Goal: Information Seeking & Learning: Learn about a topic

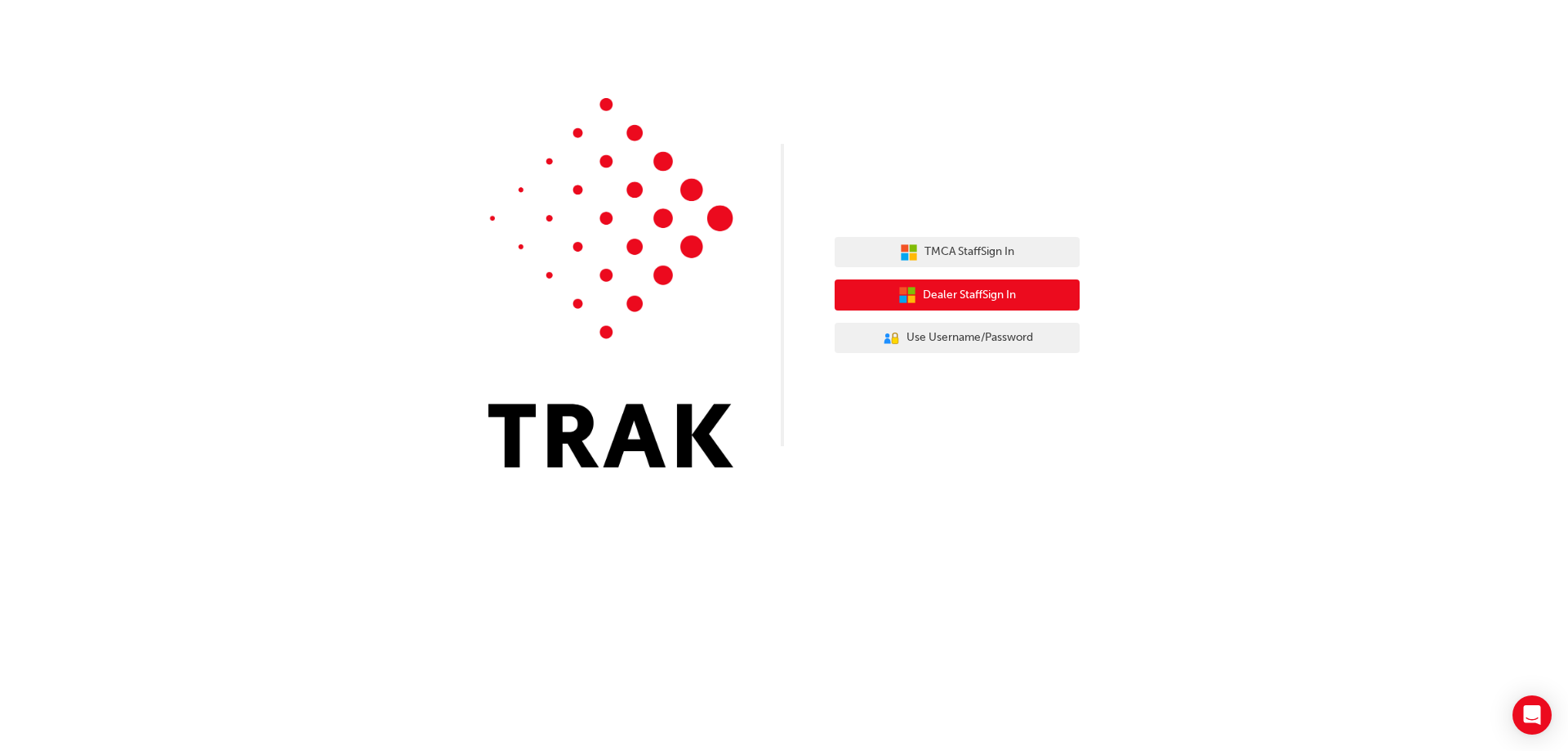
click at [951, 291] on span "Dealer Staff Sign In" at bounding box center [969, 295] width 93 height 19
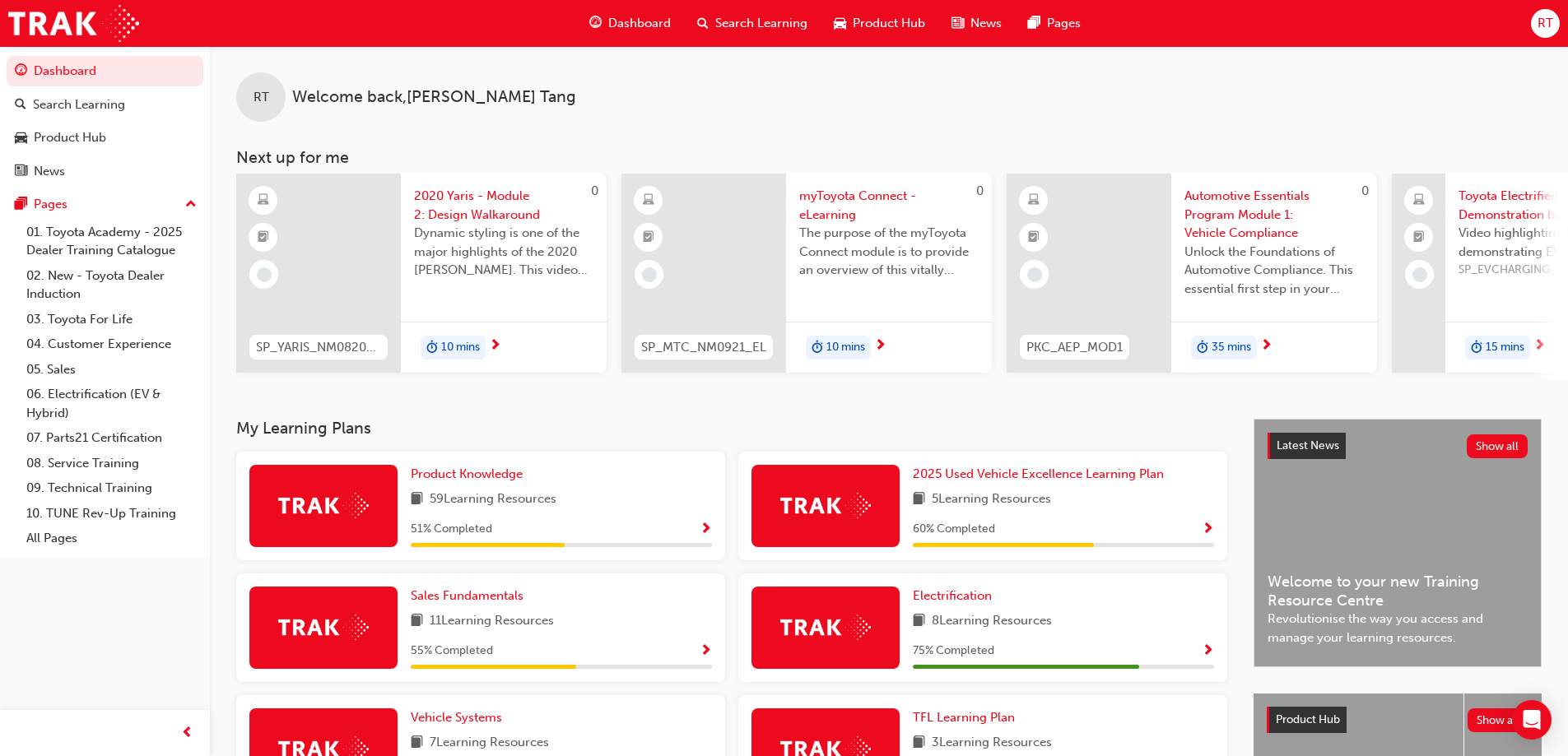
click at [654, 36] on div "Dashboard" at bounding box center [630, 23] width 108 height 34
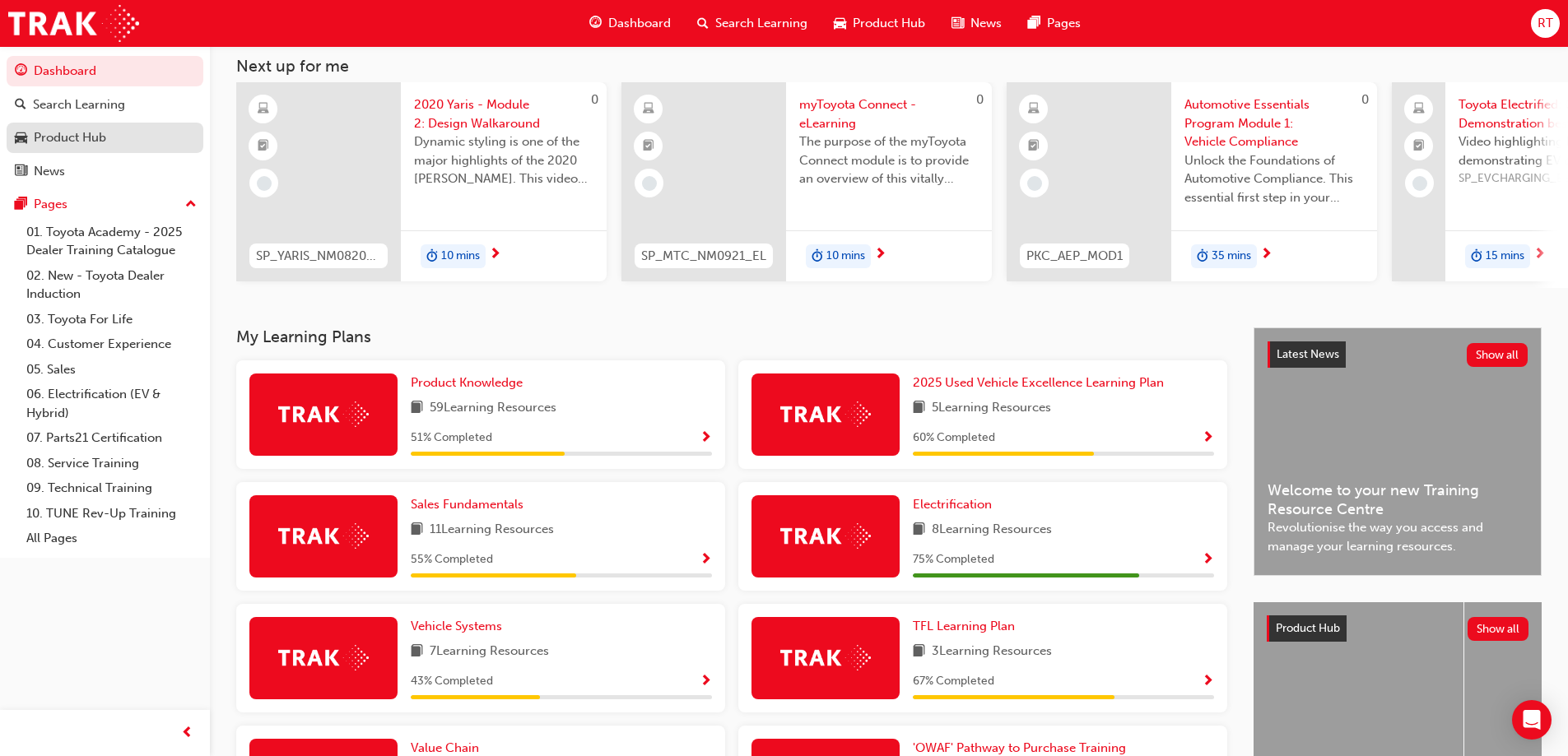
scroll to position [82, 0]
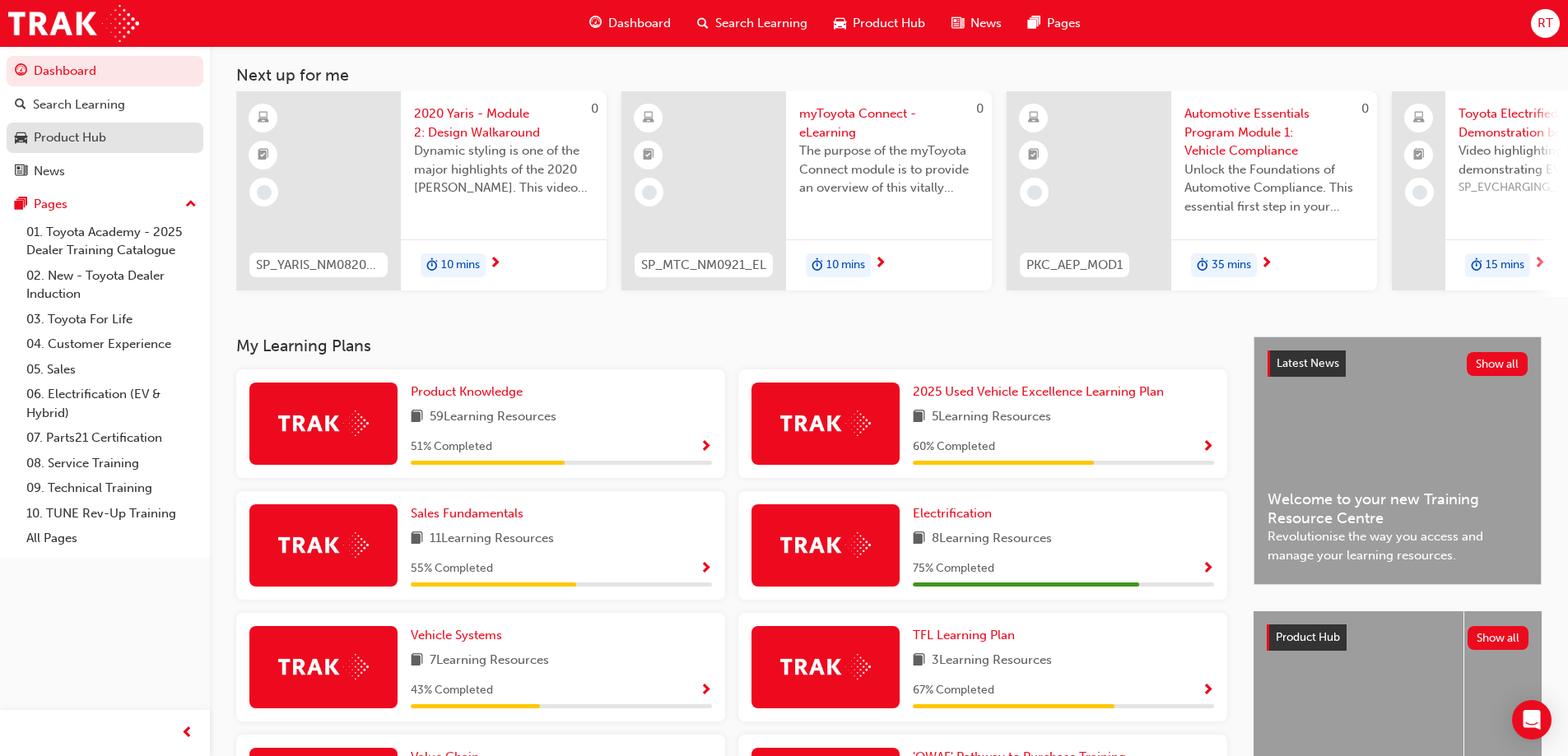
click at [86, 144] on div "Product Hub" at bounding box center [69, 138] width 72 height 19
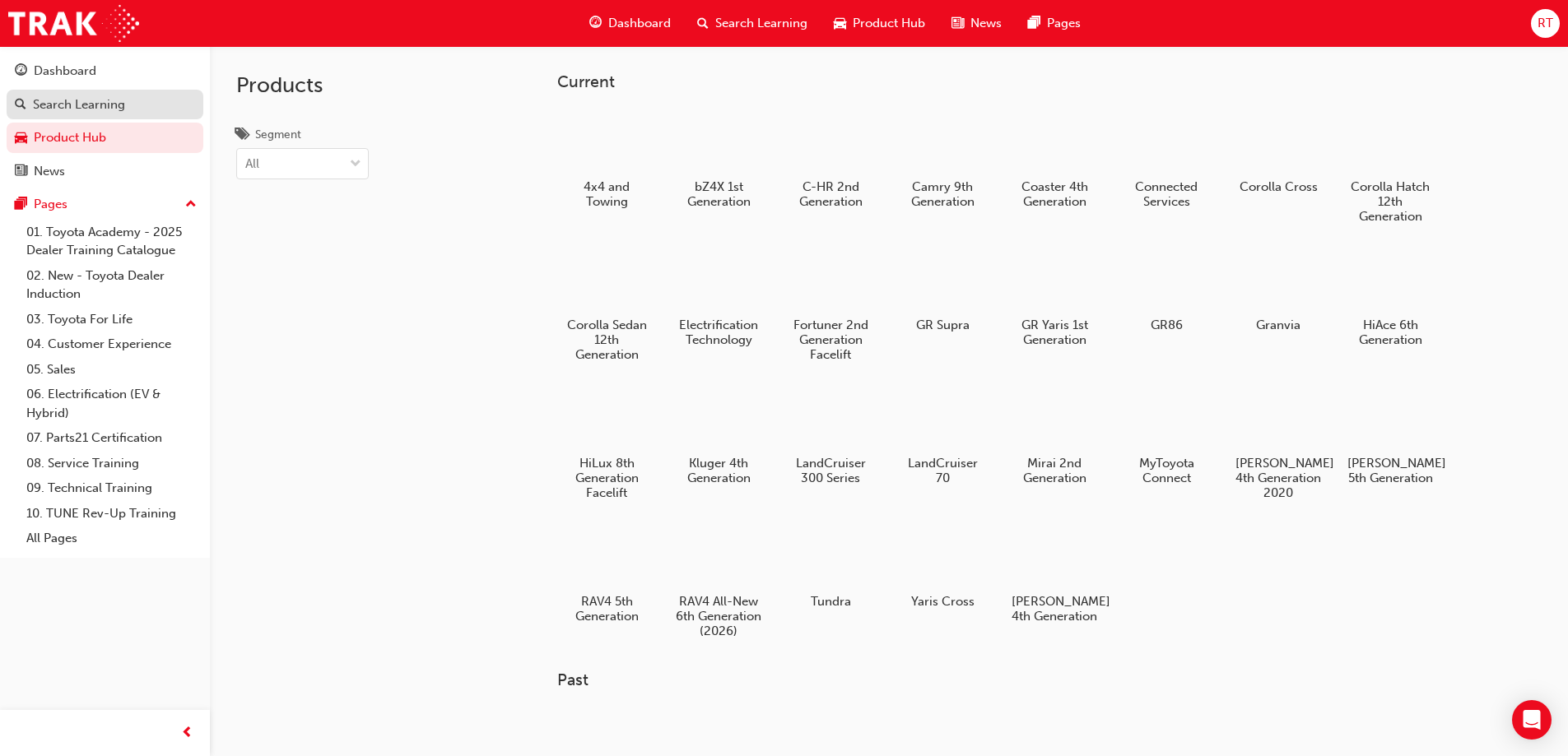
click at [115, 108] on div "Search Learning" at bounding box center [78, 105] width 92 height 19
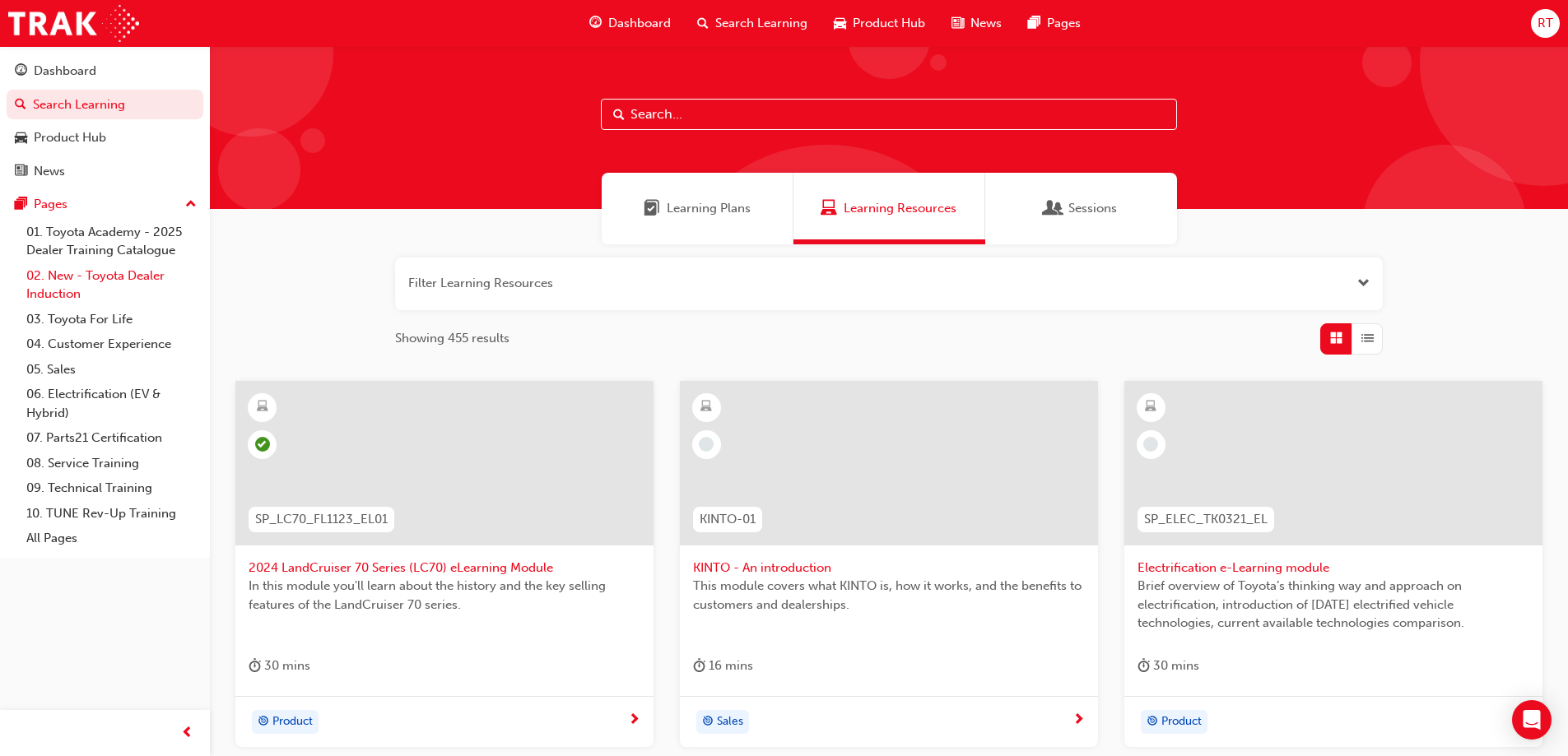
click at [113, 276] on link "02. New - Toyota Dealer Induction" at bounding box center [111, 285] width 183 height 44
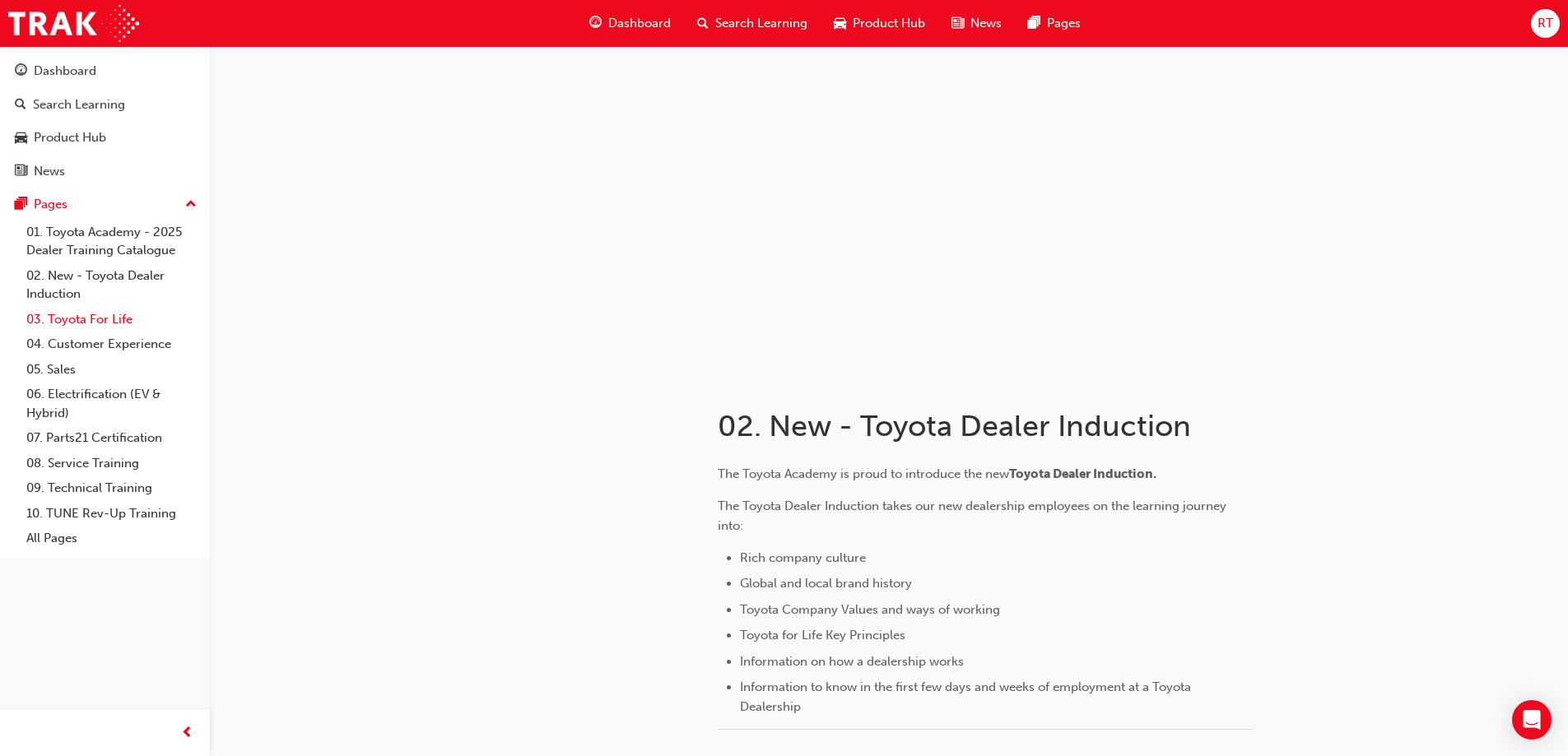
click at [96, 330] on link "03. Toyota For Life" at bounding box center [111, 319] width 183 height 26
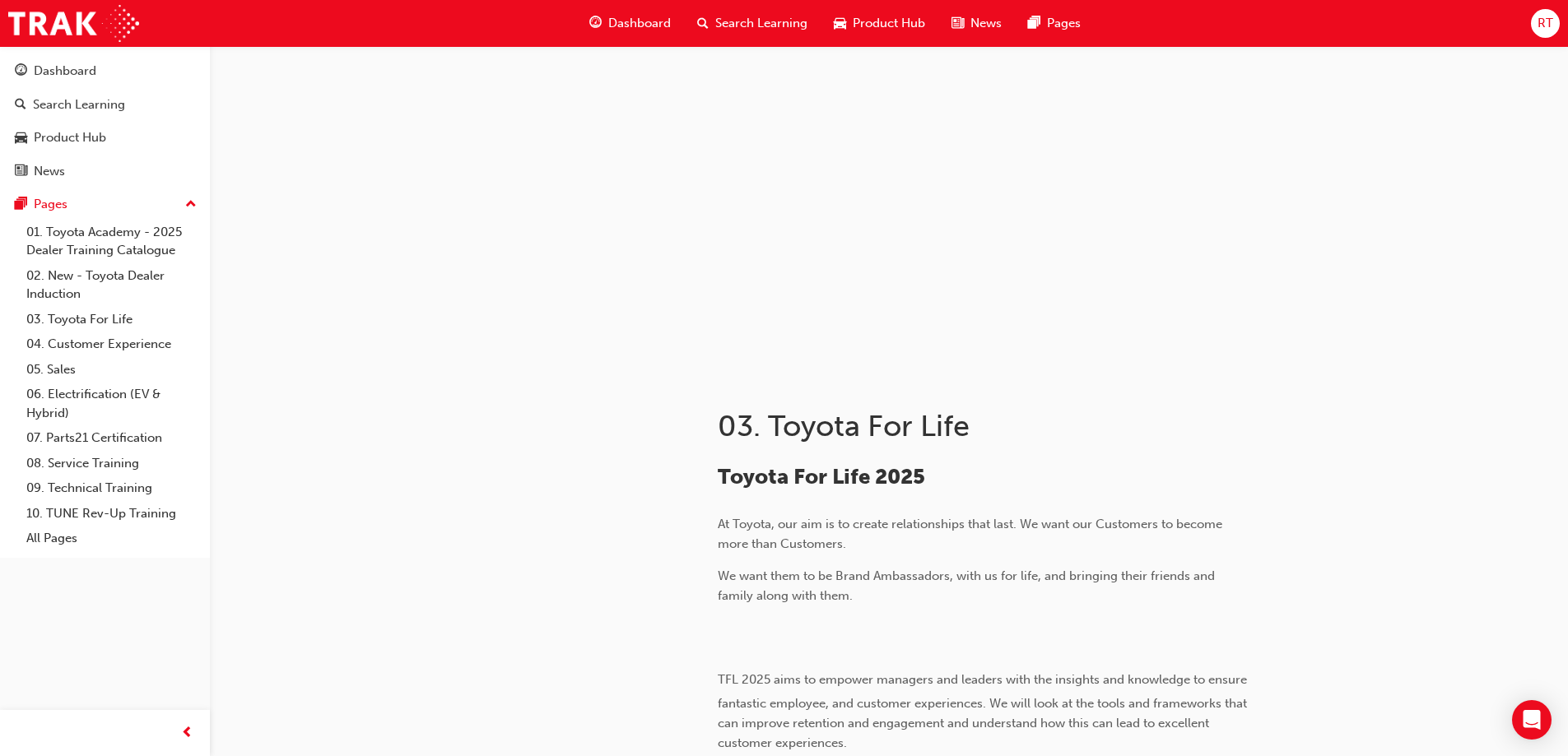
click at [843, 22] on span "car-icon" at bounding box center [840, 23] width 13 height 21
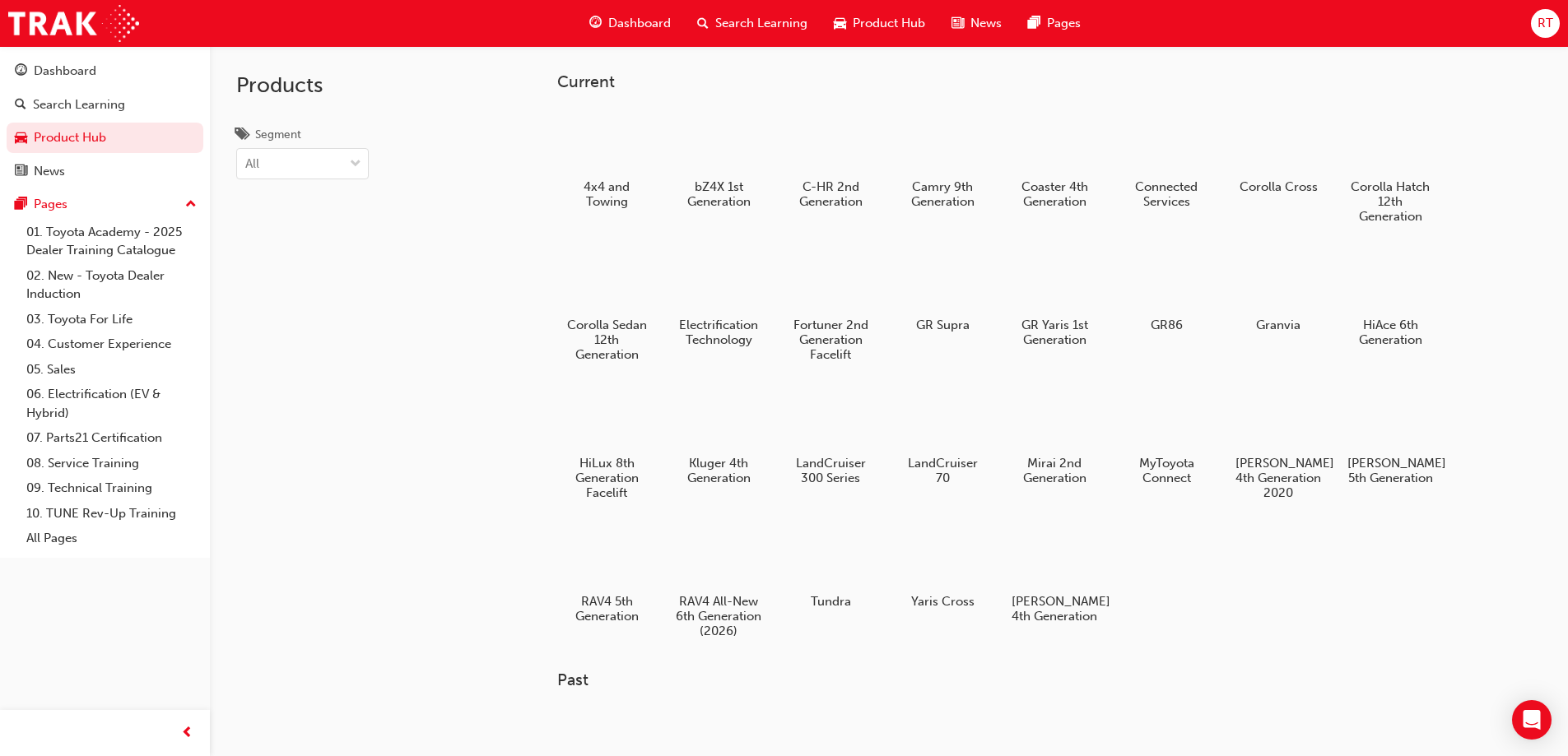
click at [649, 26] on span "Dashboard" at bounding box center [639, 23] width 63 height 19
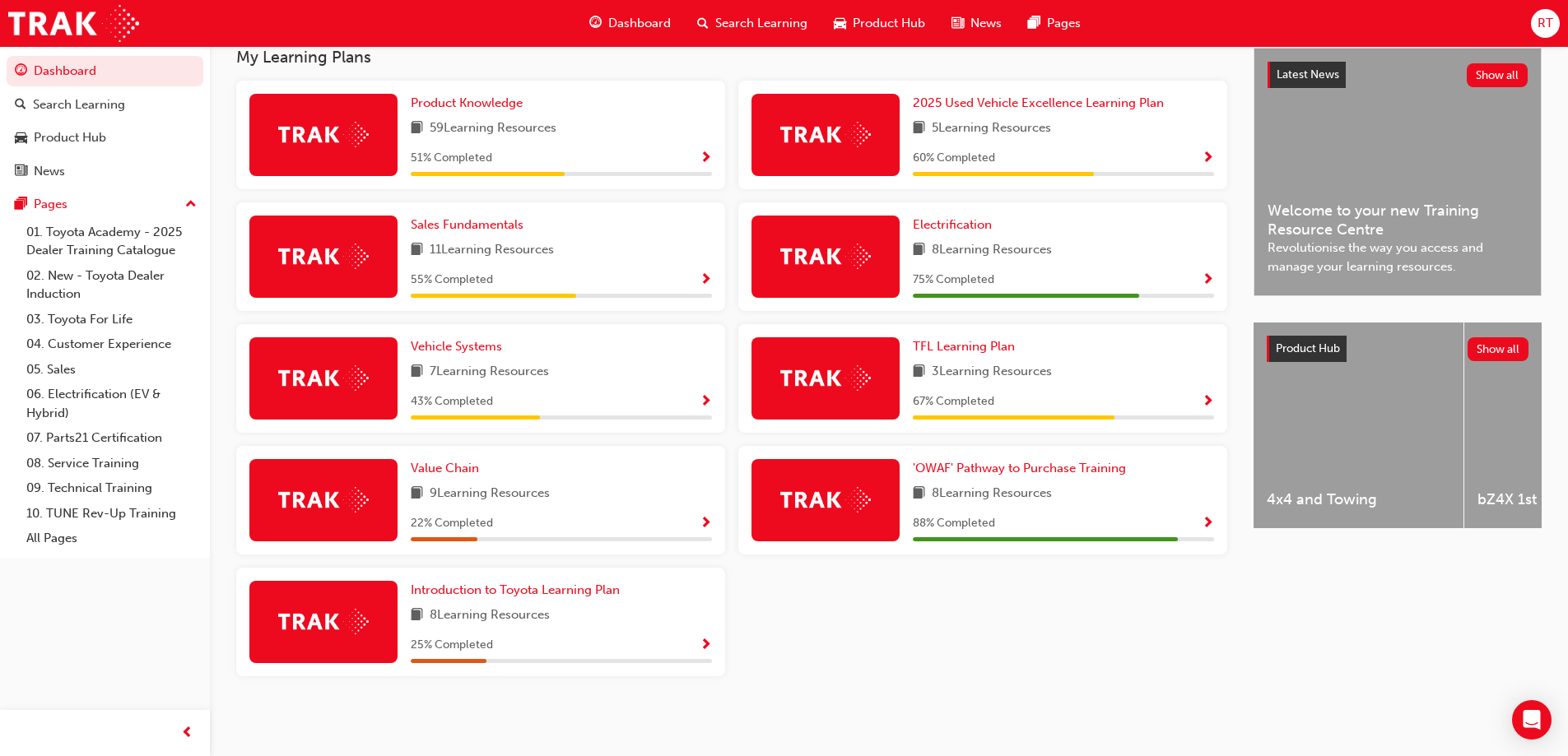
scroll to position [378, 0]
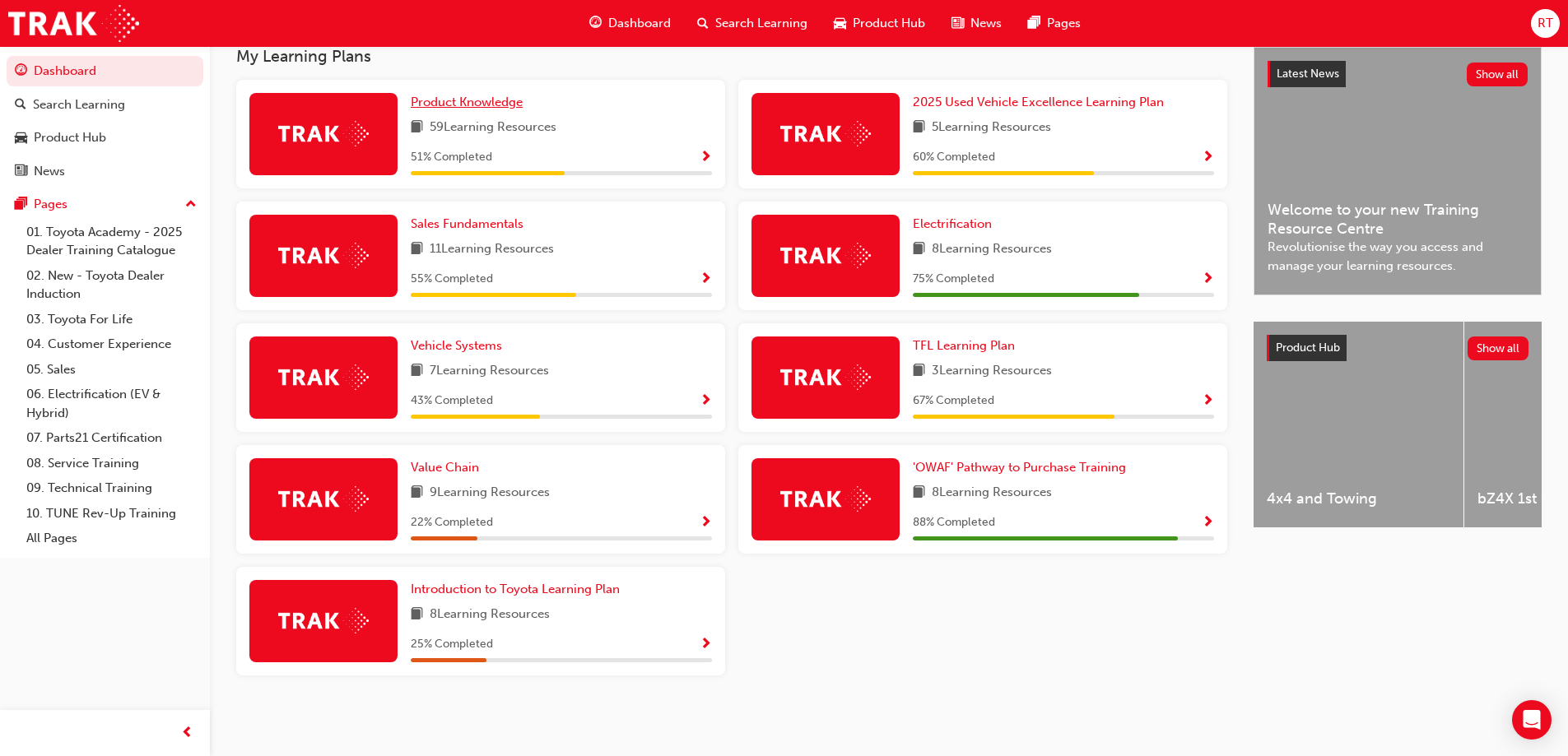
click at [483, 105] on span "Product Knowledge" at bounding box center [466, 102] width 112 height 15
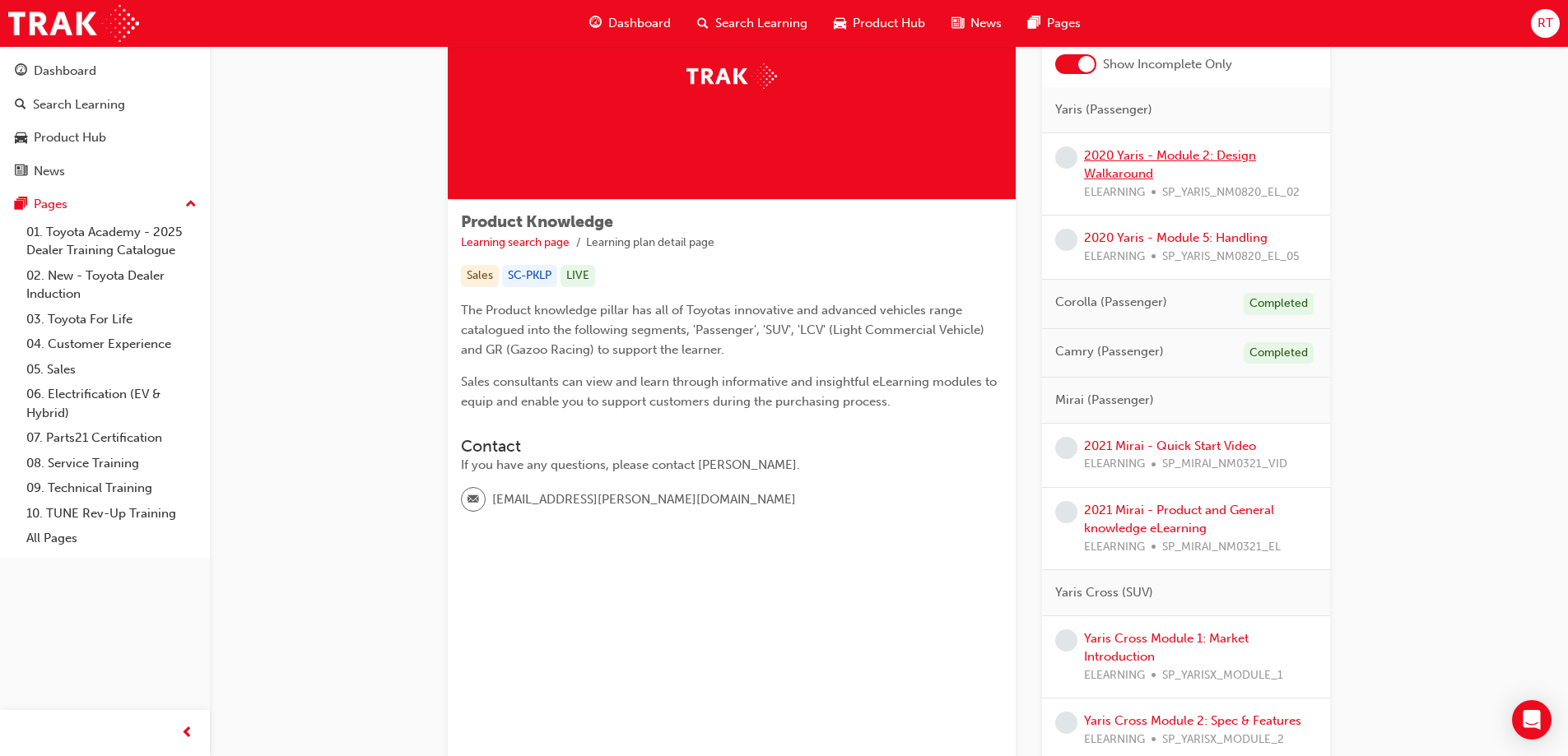
scroll to position [329, 0]
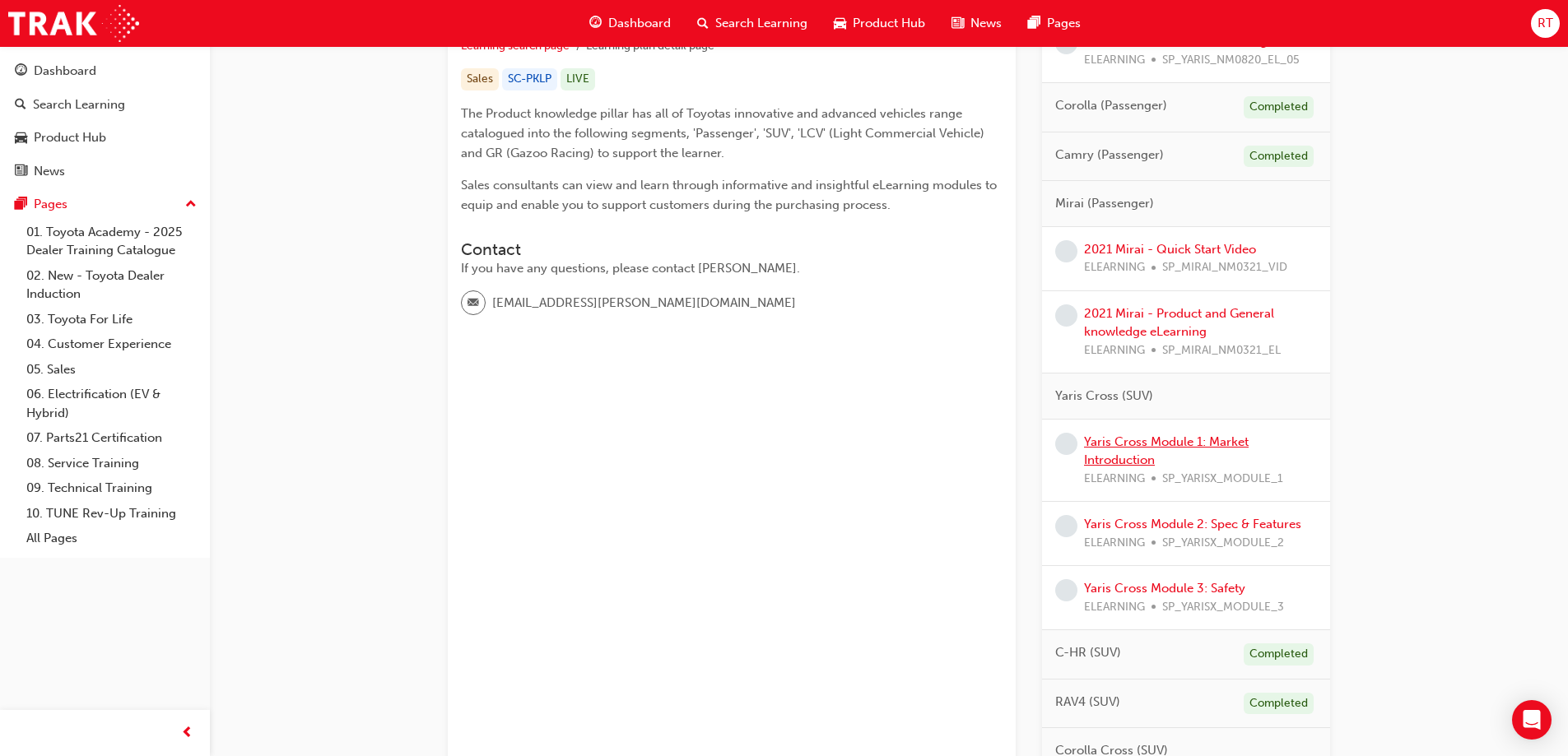
click at [1110, 441] on link "Yaris Cross Module 1: Market Introduction" at bounding box center [1166, 450] width 164 height 34
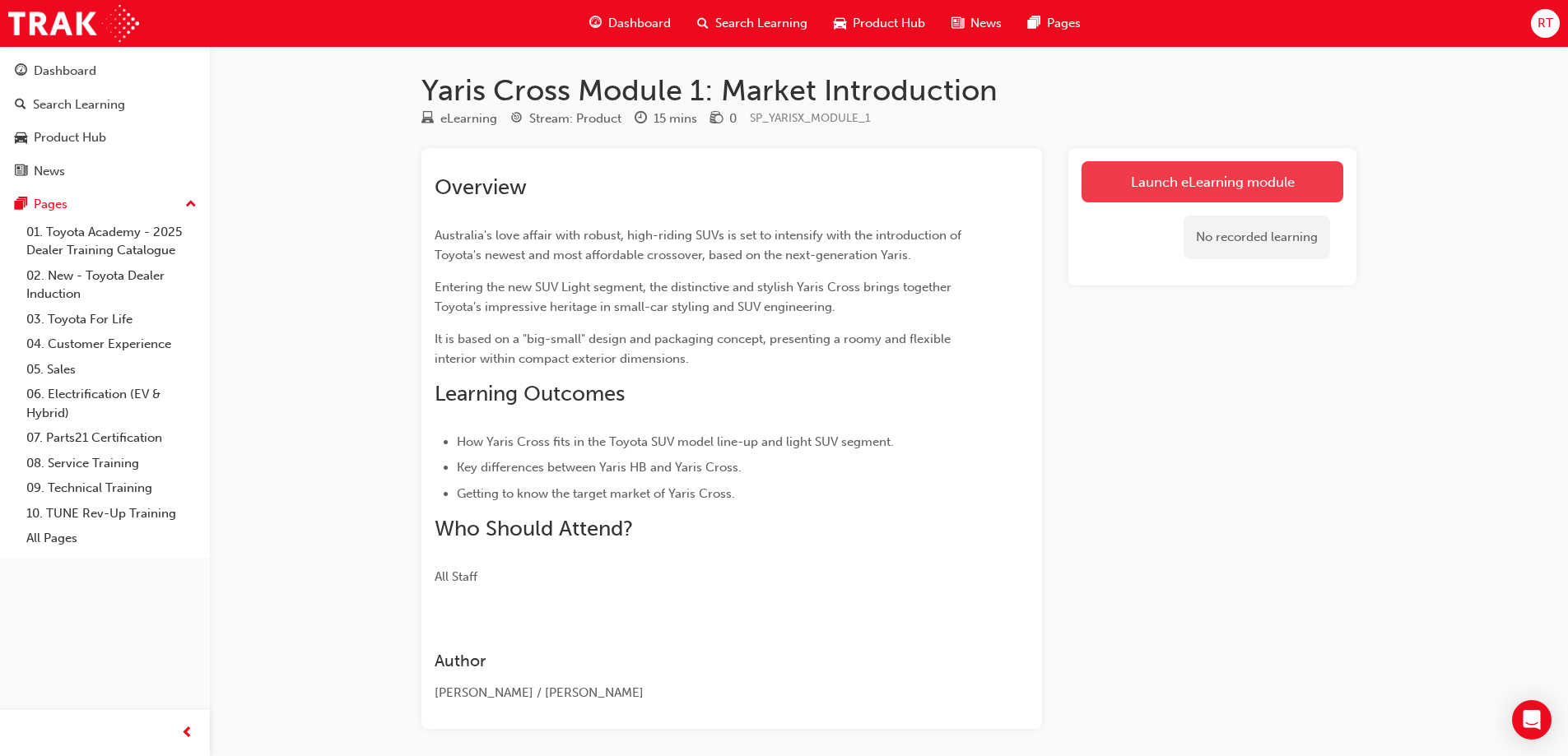
click at [1167, 192] on link "Launch eLearning module" at bounding box center [1211, 181] width 262 height 41
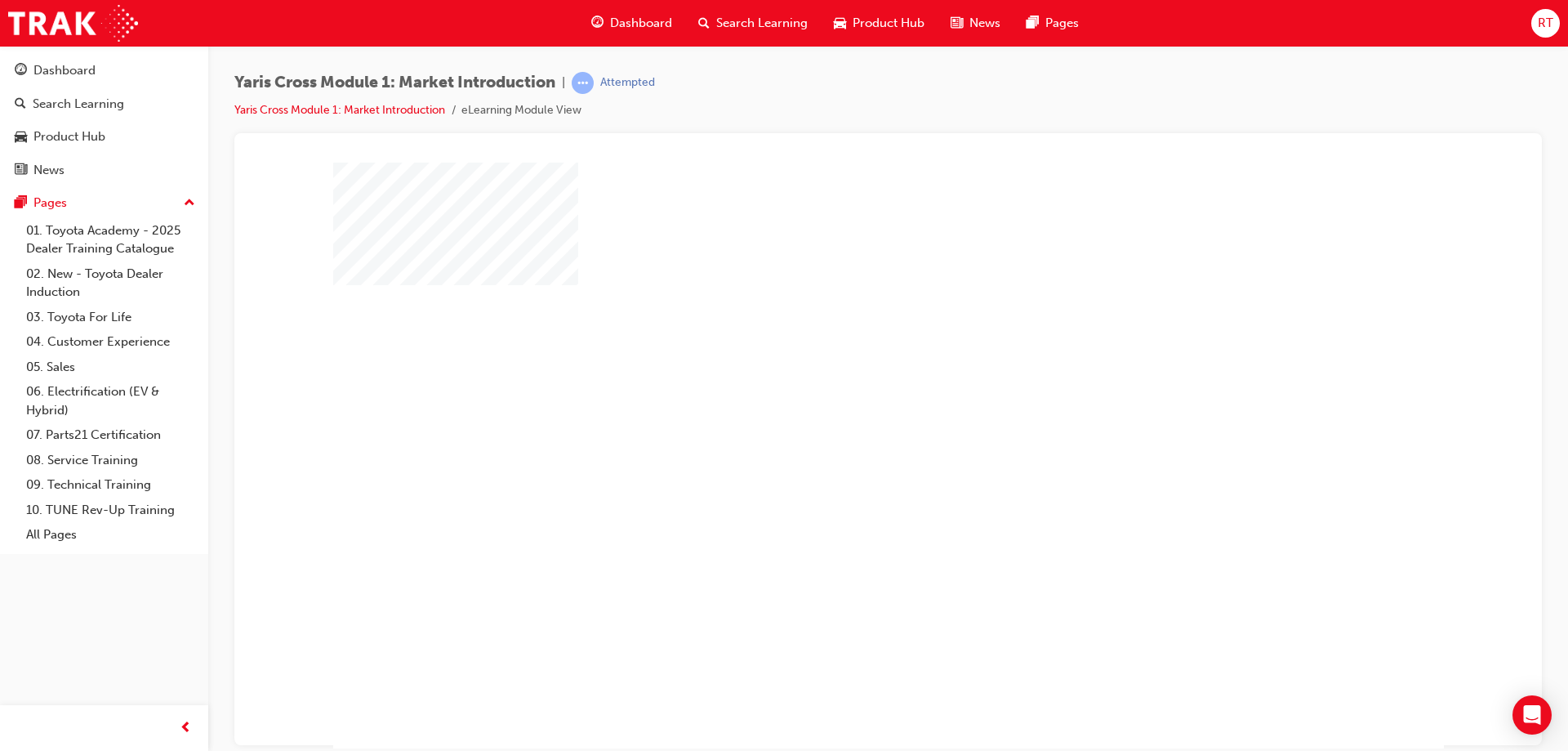
click at [841, 408] on div "play" at bounding box center [841, 408] width 0 height 0
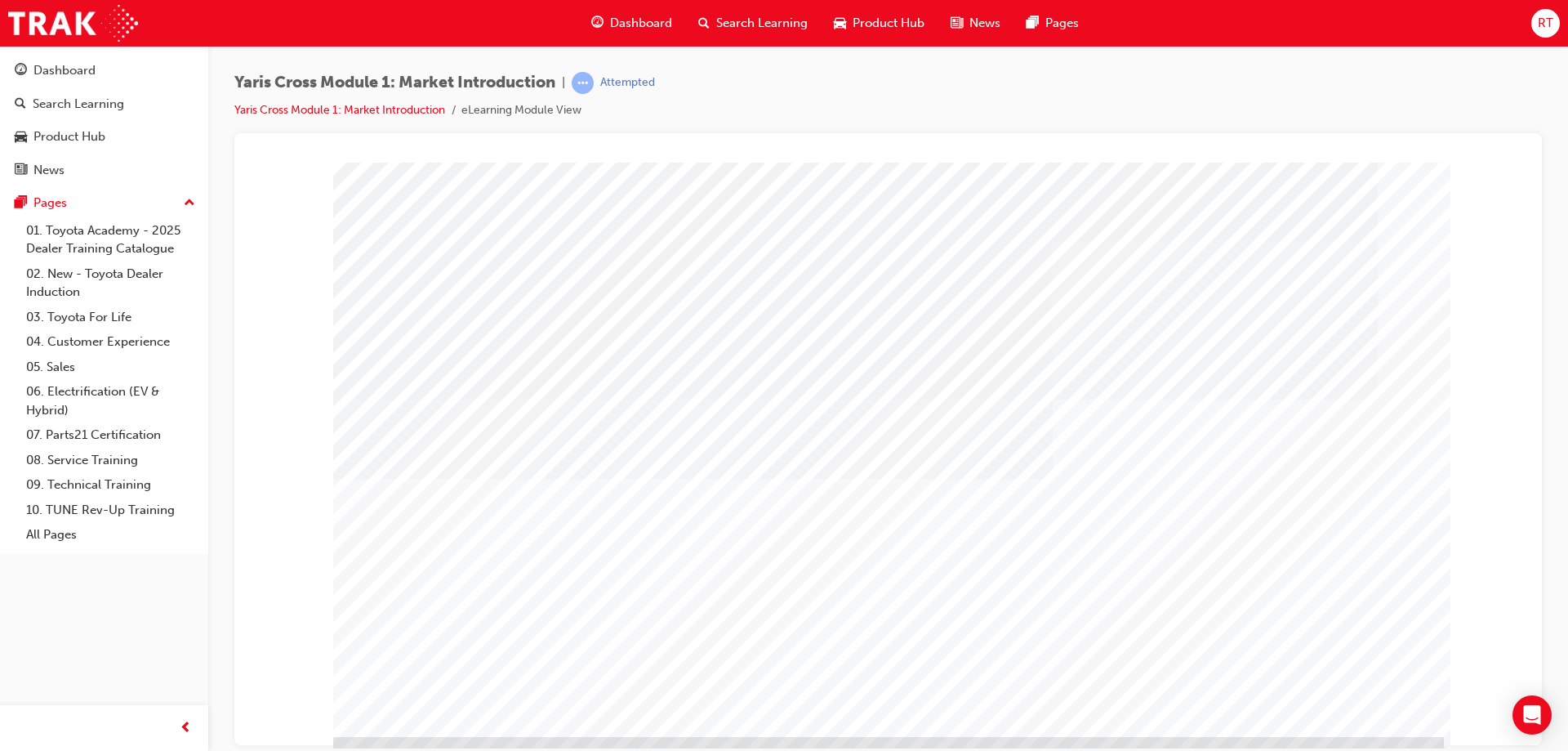
scroll to position [27, 0]
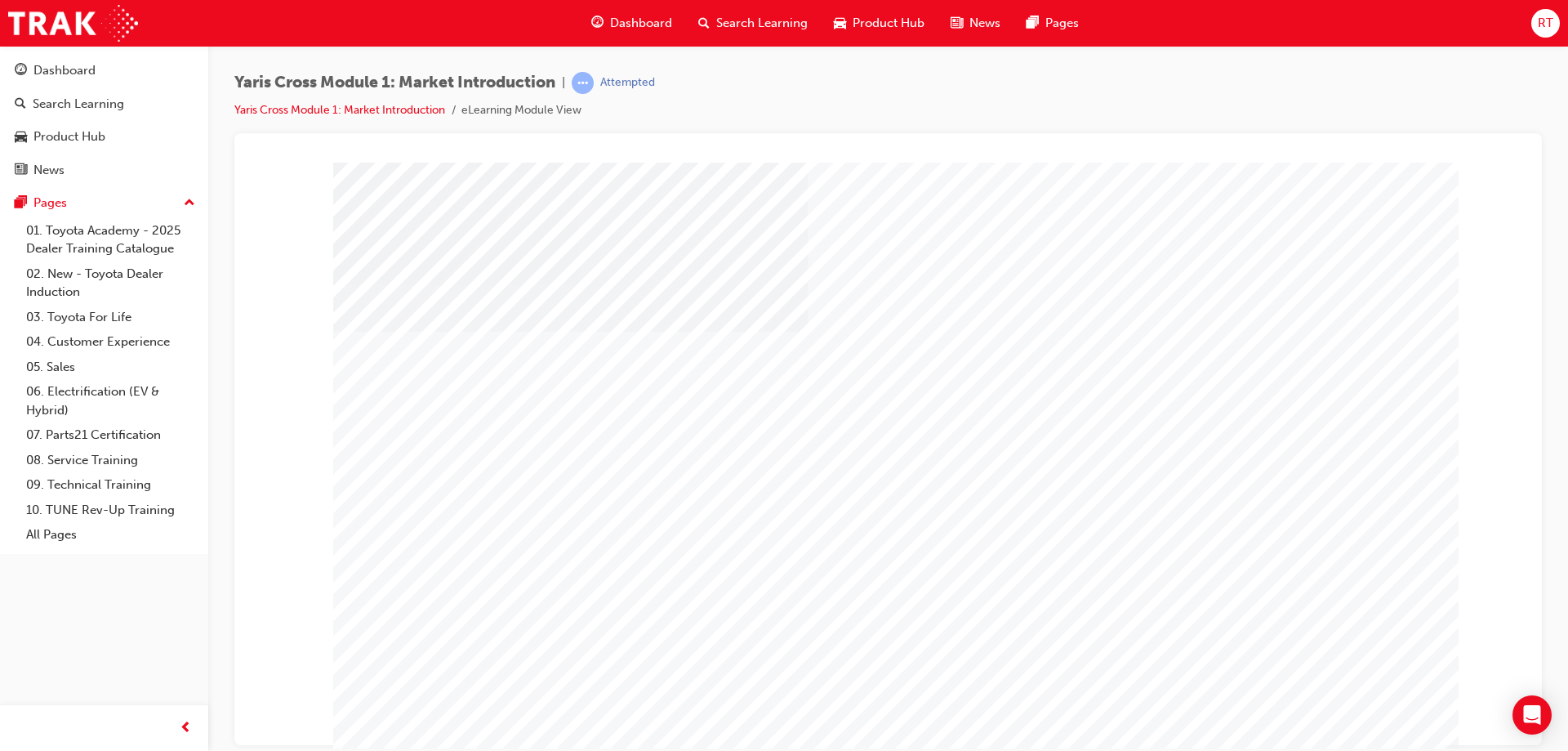
click at [1325, 739] on div at bounding box center [882, 475] width 1111 height 589
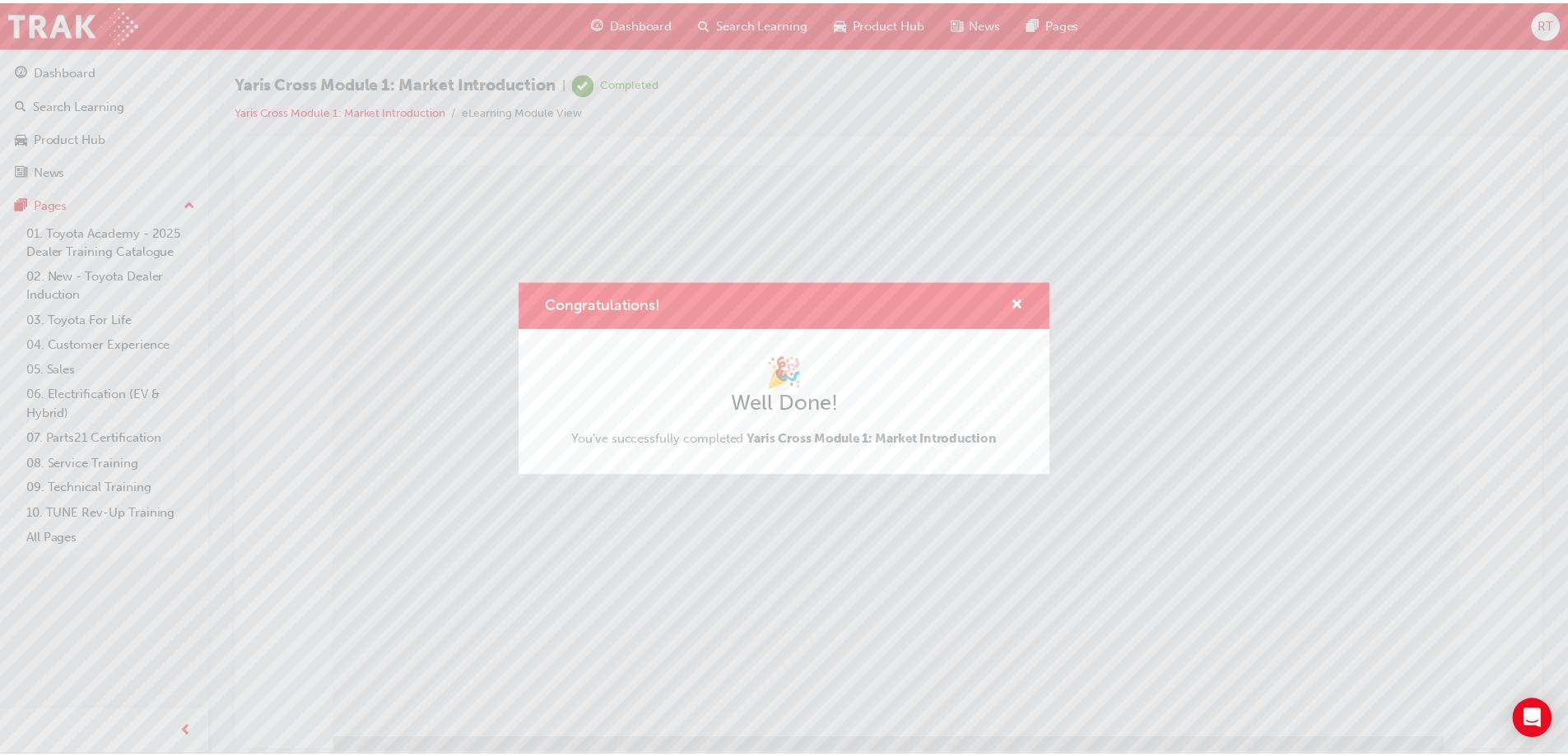
scroll to position [27, 0]
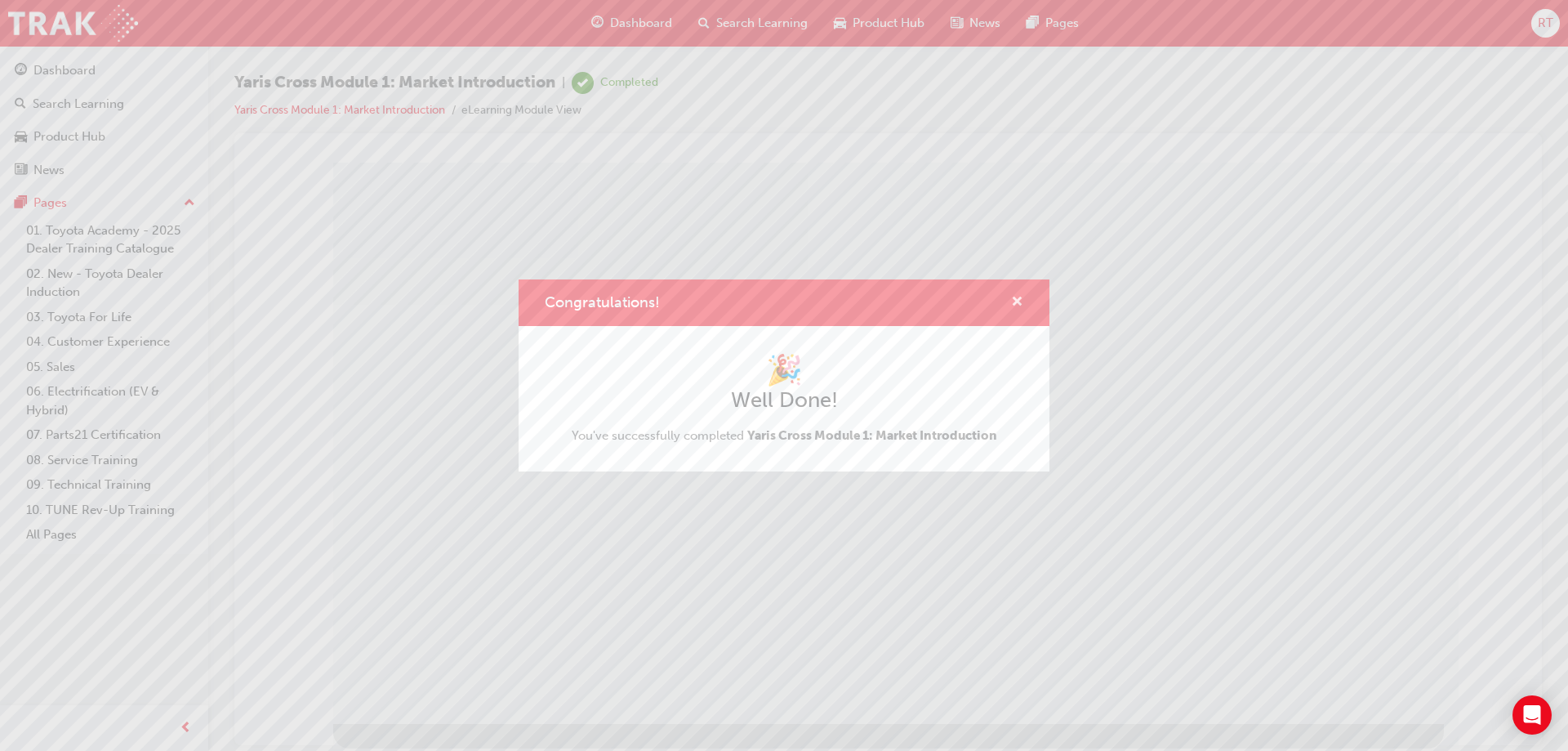
click at [1014, 300] on span "cross-icon" at bounding box center [1018, 303] width 13 height 14
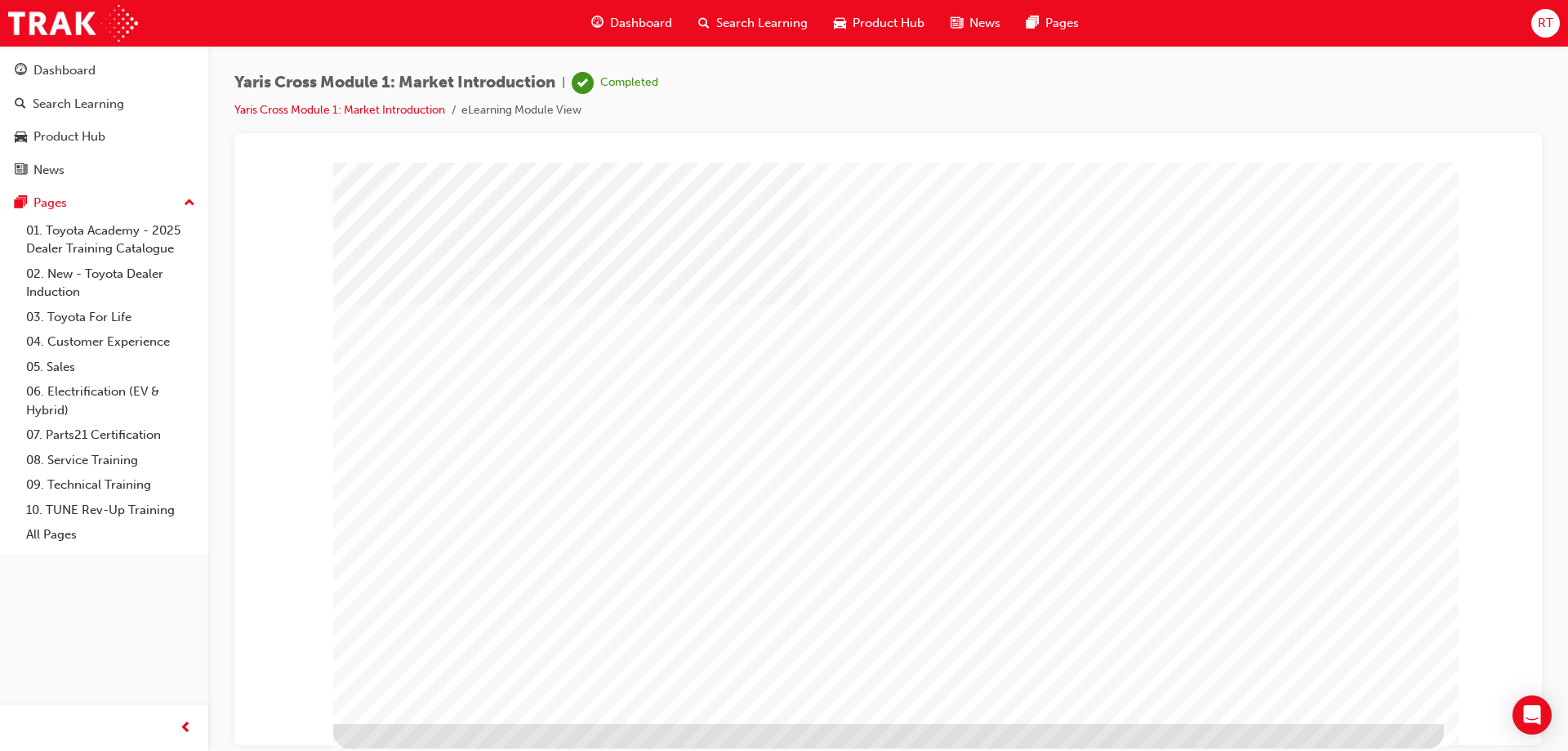
click at [360, 107] on link "Yaris Cross Module 1: Market Introduction" at bounding box center [339, 110] width 211 height 14
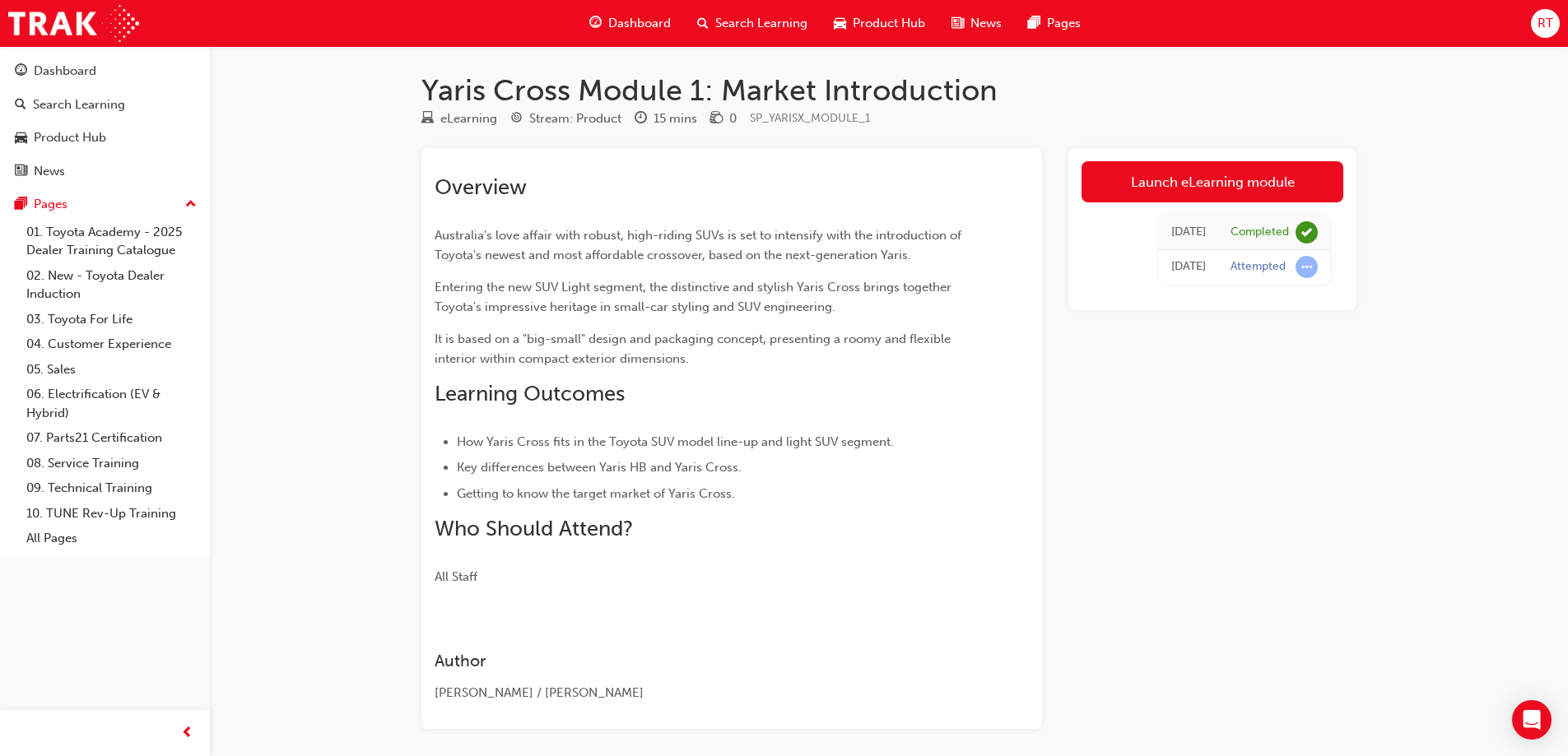
click at [621, 15] on span "Dashboard" at bounding box center [639, 23] width 63 height 19
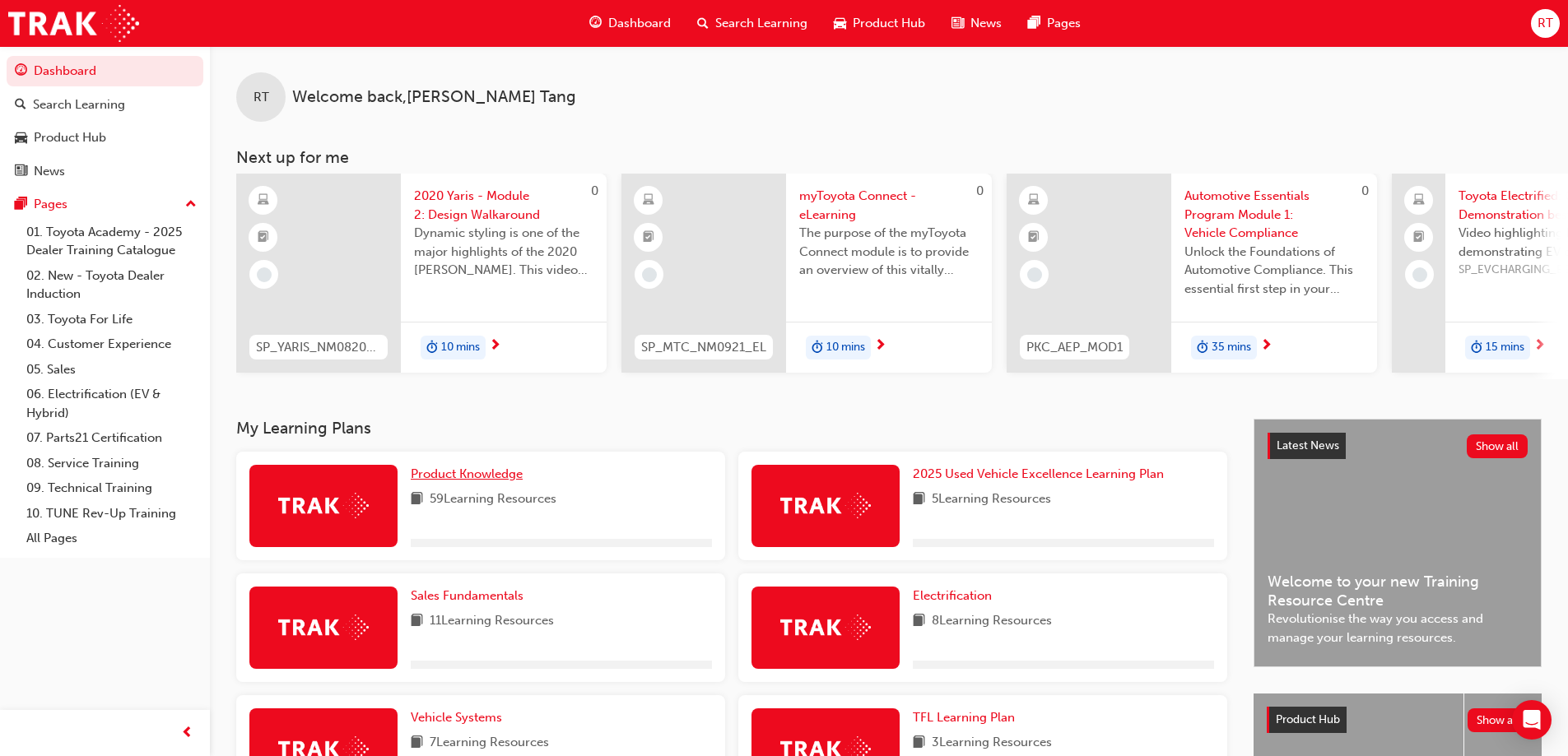
click at [500, 482] on span "Product Knowledge" at bounding box center [466, 474] width 112 height 15
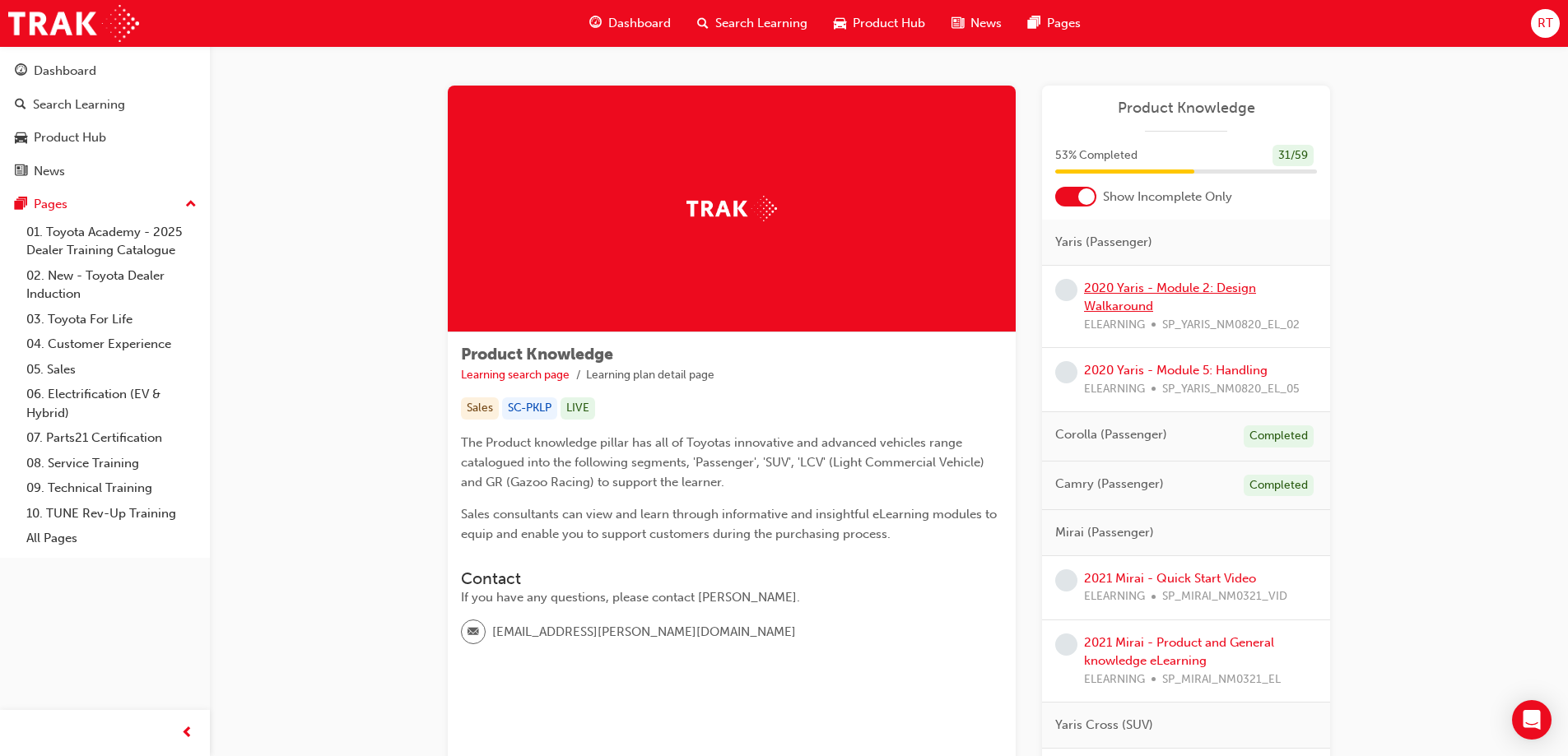
click at [1160, 285] on link "2020 Yaris - Module 2: Design Walkaround" at bounding box center [1169, 297] width 172 height 34
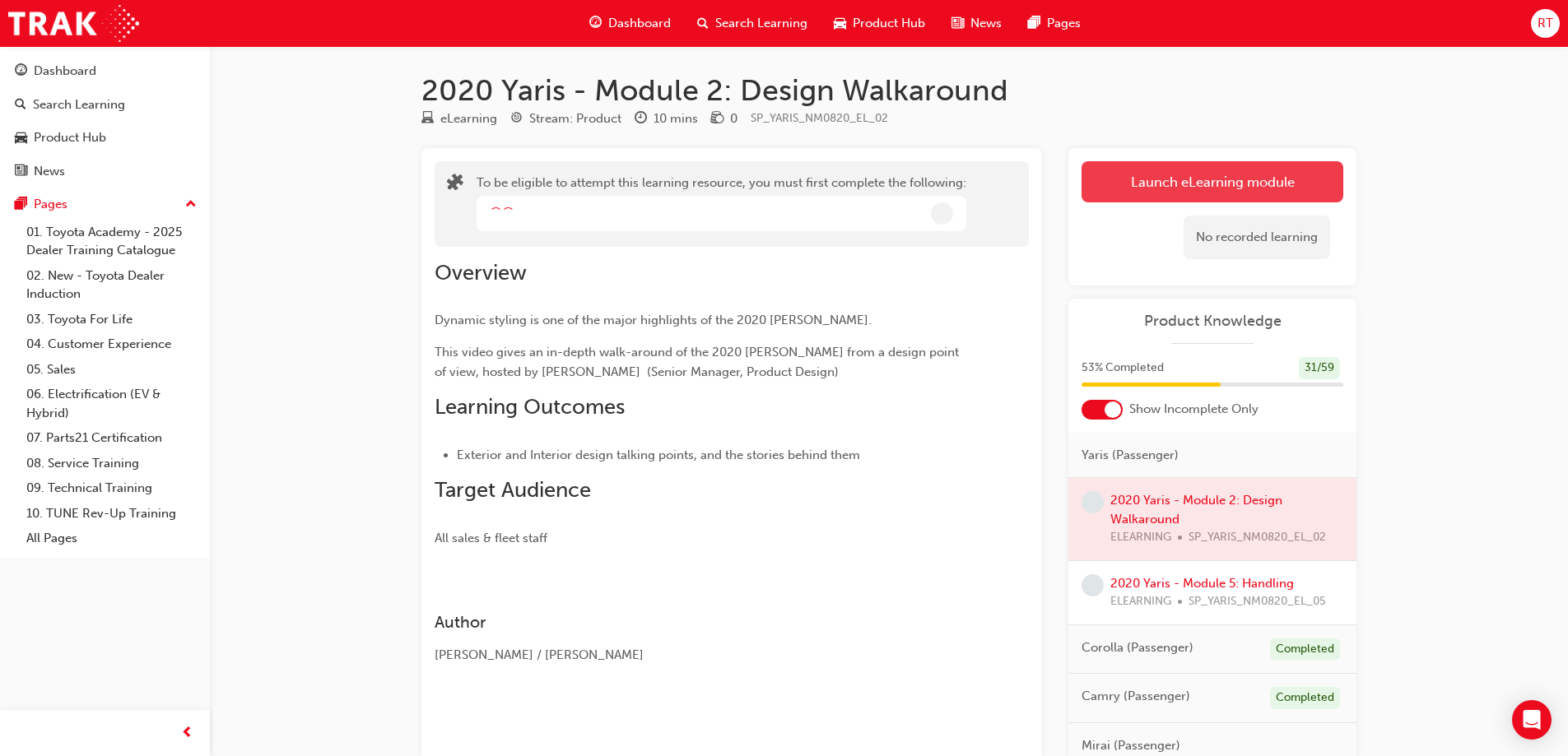
click at [1255, 172] on button "Launch eLearning module" at bounding box center [1211, 181] width 262 height 41
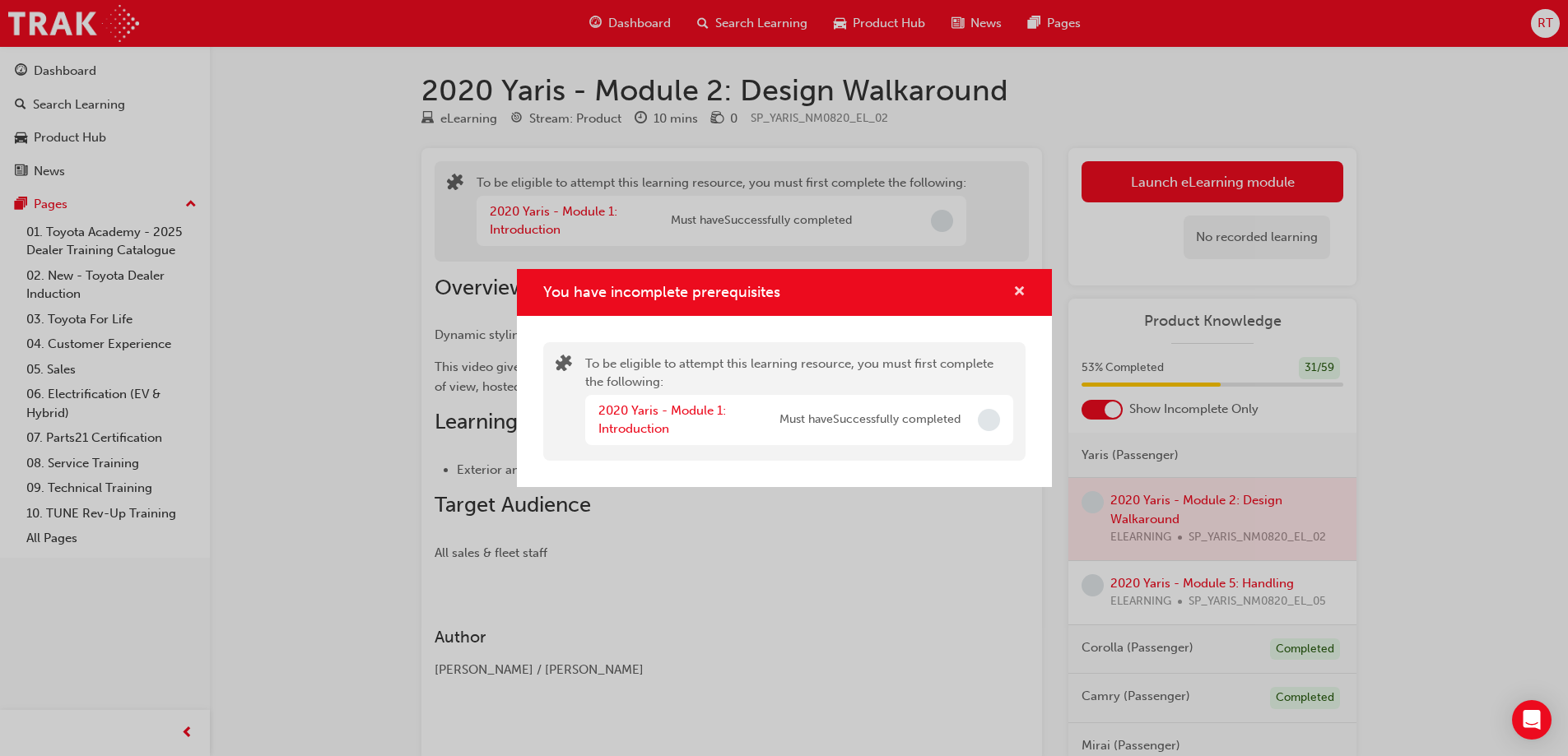
click at [1020, 290] on span "cross-icon" at bounding box center [1020, 293] width 13 height 15
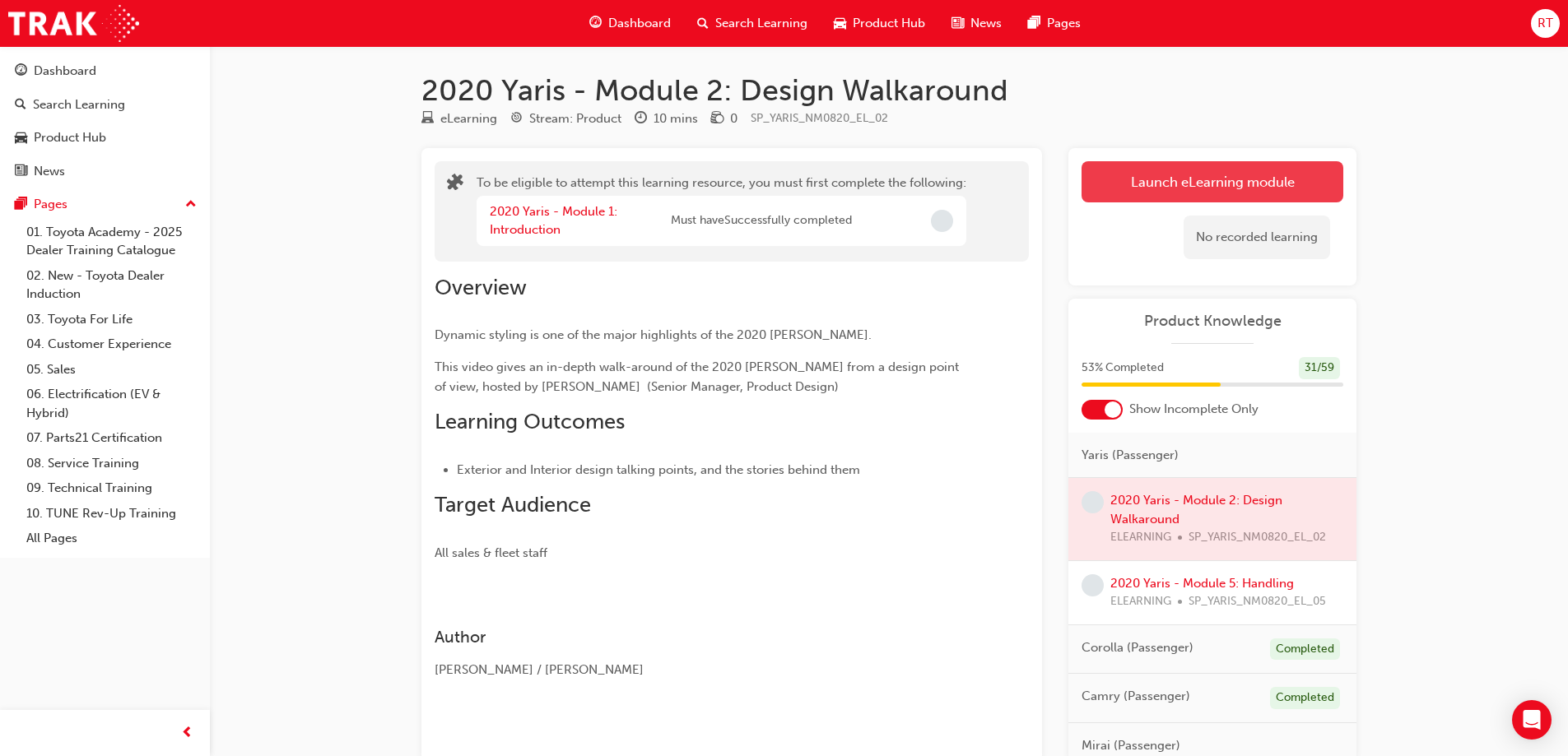
click at [1215, 176] on button "Launch eLearning module" at bounding box center [1211, 181] width 262 height 41
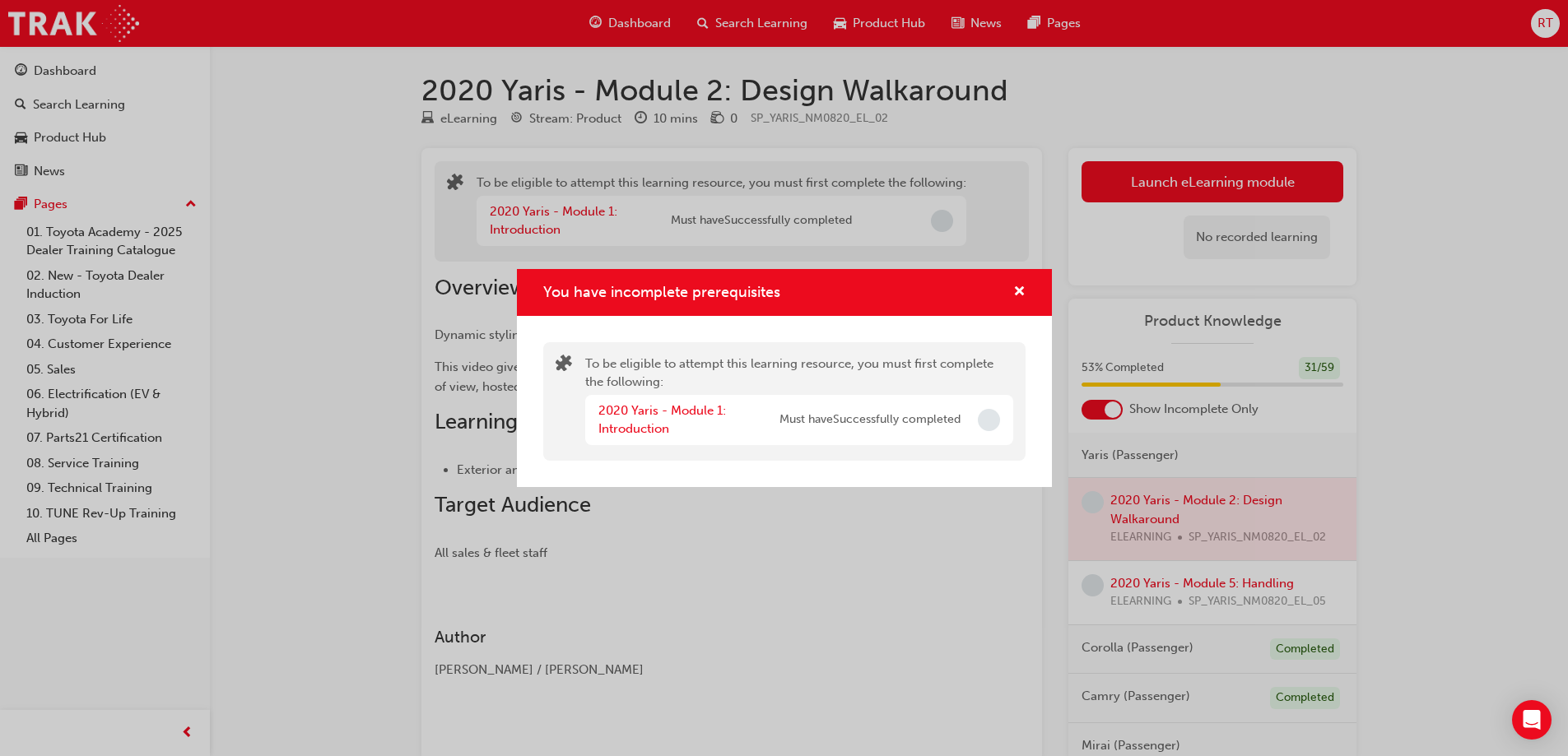
click at [881, 410] on div "2020 Yaris - Module 1: Introduction Must have Successfully completed" at bounding box center [779, 419] width 362 height 37
click at [682, 403] on link "2020 Yaris - Module 1: Introduction" at bounding box center [662, 419] width 128 height 34
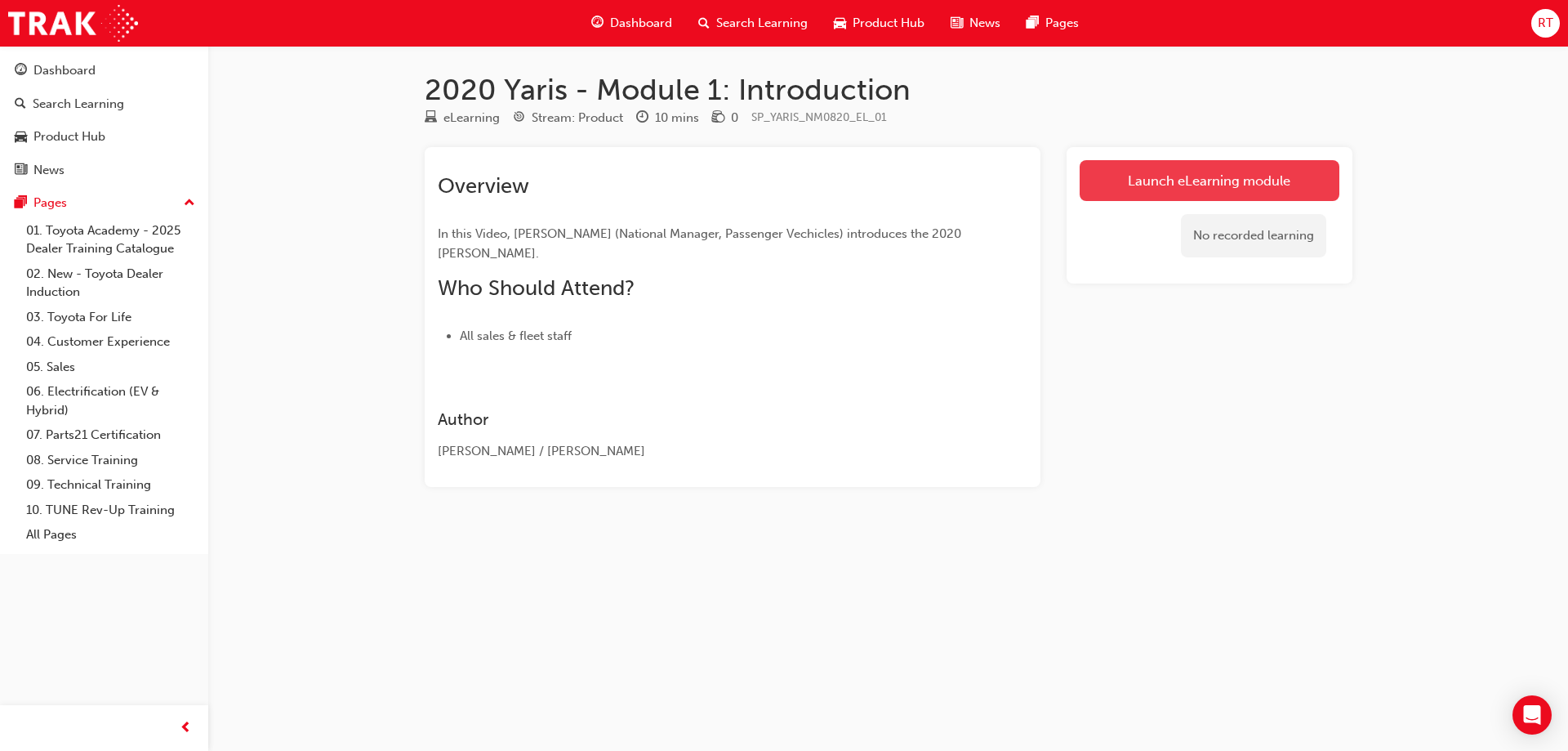
click at [1270, 188] on link "Launch eLearning module" at bounding box center [1209, 180] width 260 height 41
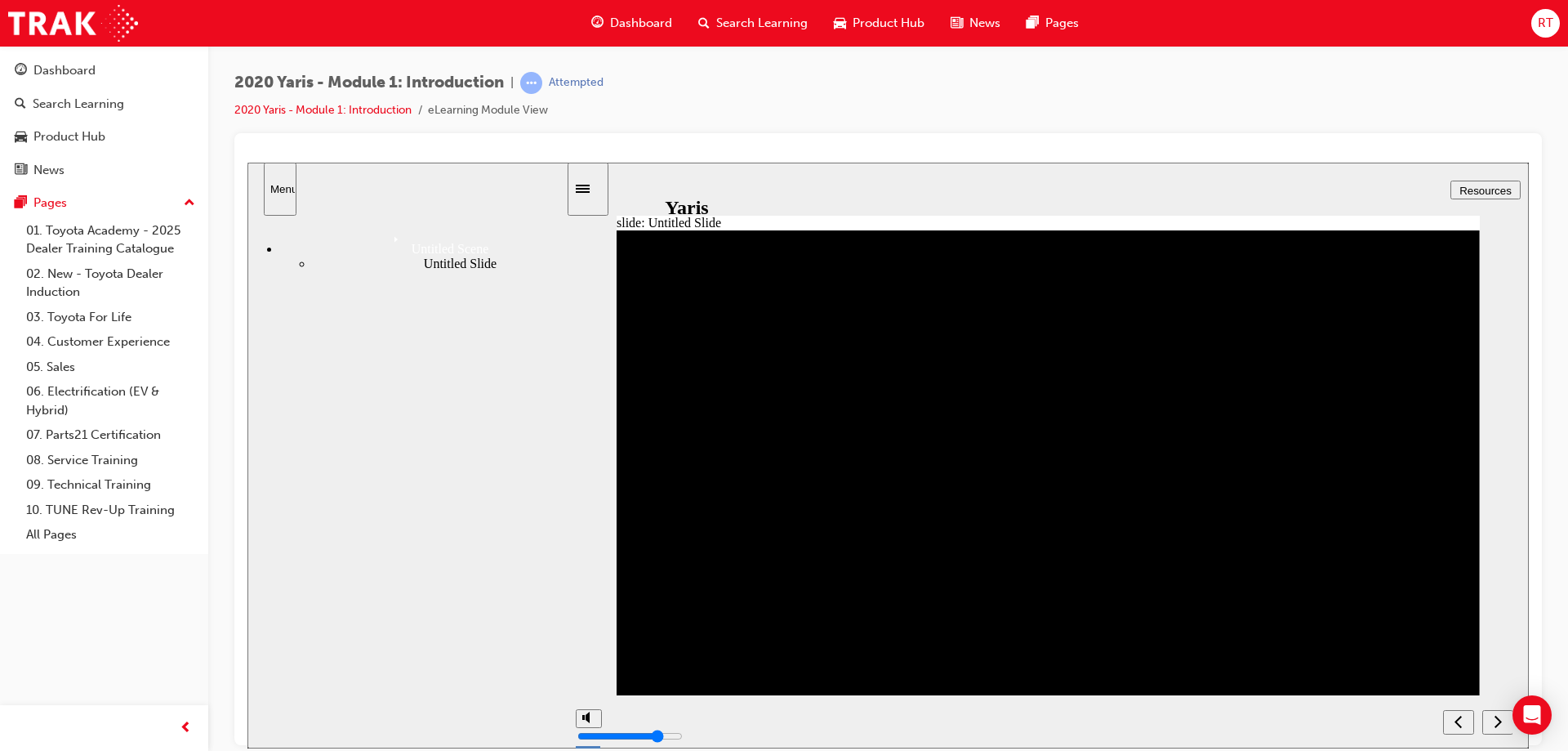
click at [1489, 724] on div "next" at bounding box center [1498, 722] width 18 height 17
click at [1495, 724] on icon "next" at bounding box center [1497, 721] width 8 height 14
click at [644, 23] on span "Dashboard" at bounding box center [641, 23] width 62 height 19
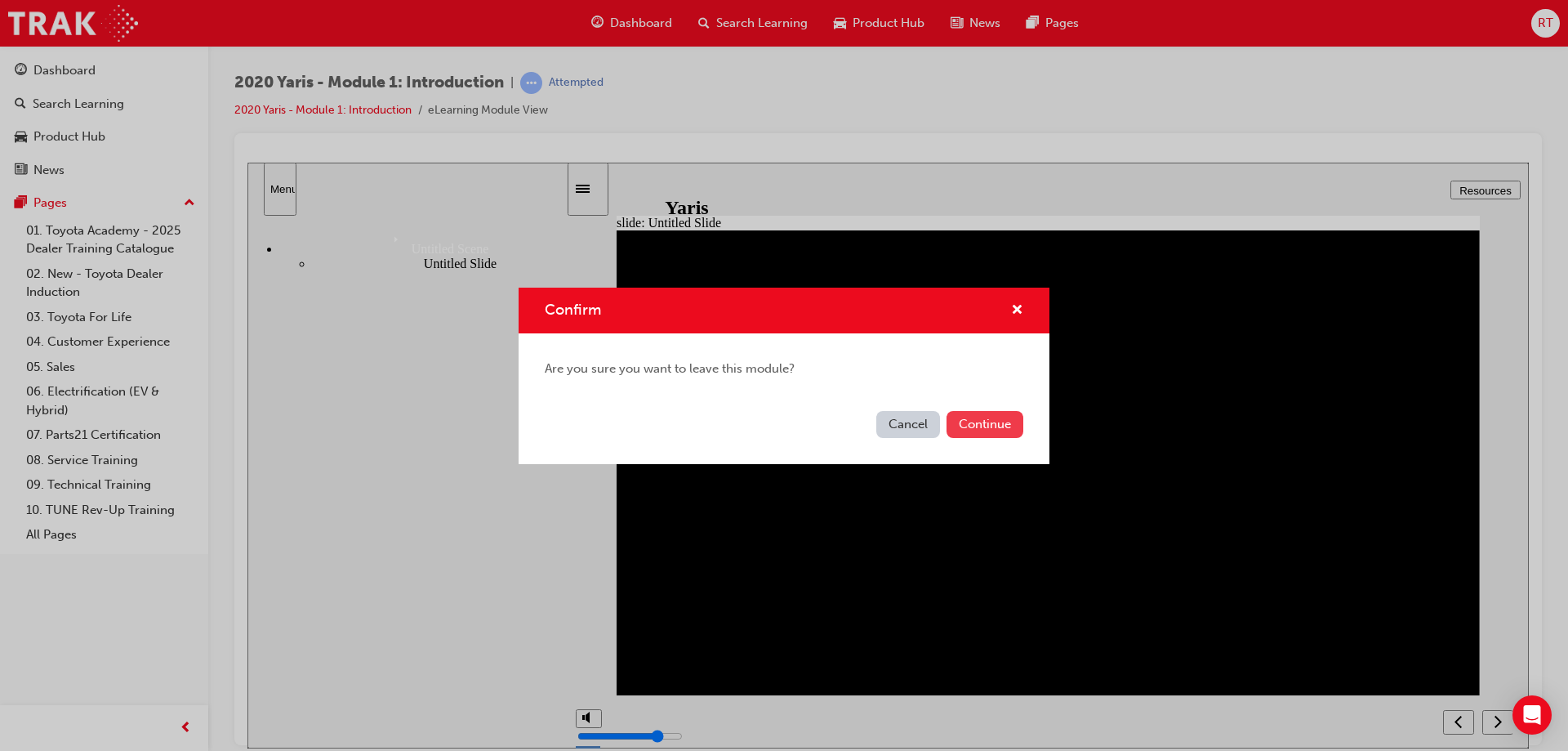
click at [978, 427] on button "Continue" at bounding box center [985, 425] width 77 height 27
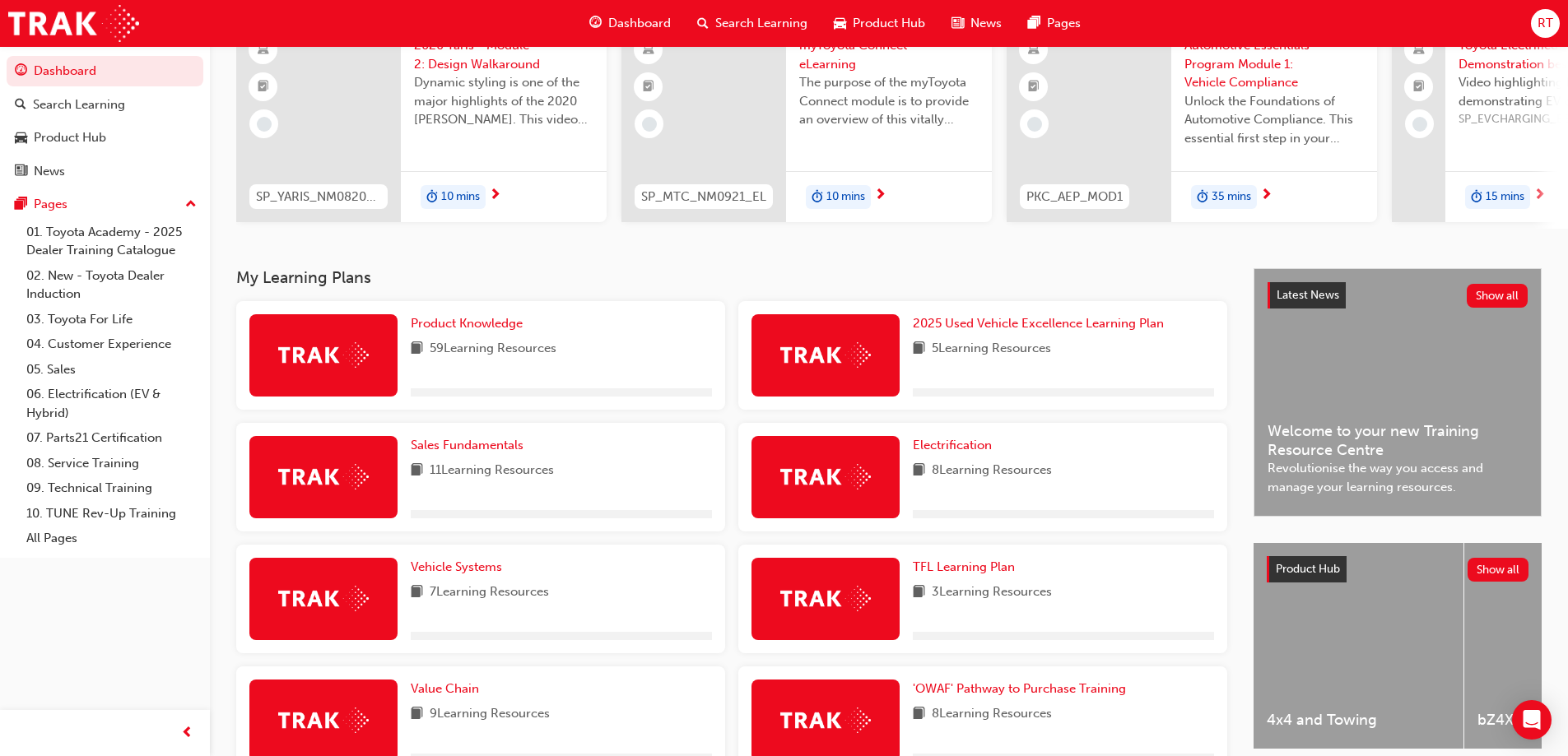
scroll to position [329, 0]
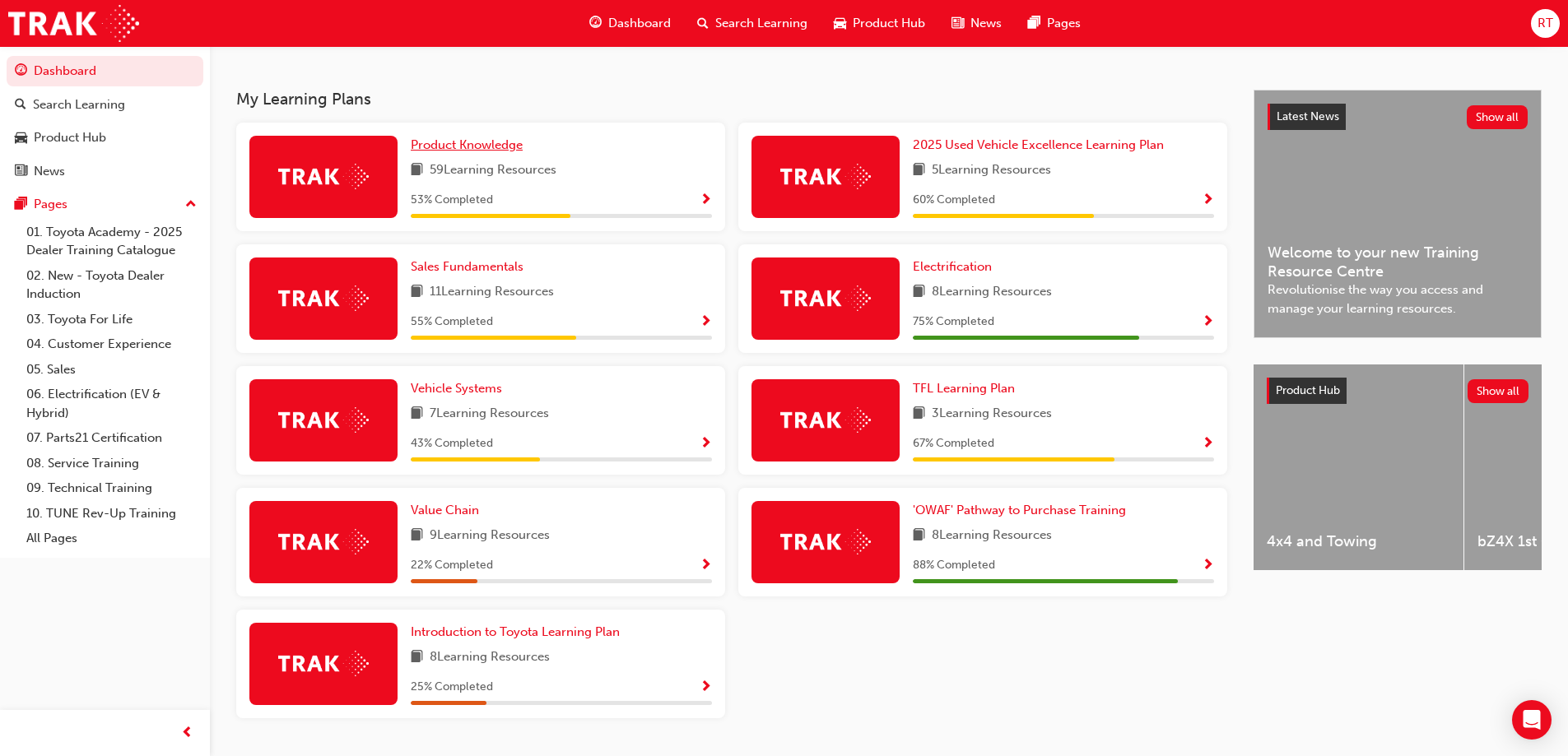
click at [512, 152] on span "Product Knowledge" at bounding box center [466, 145] width 112 height 15
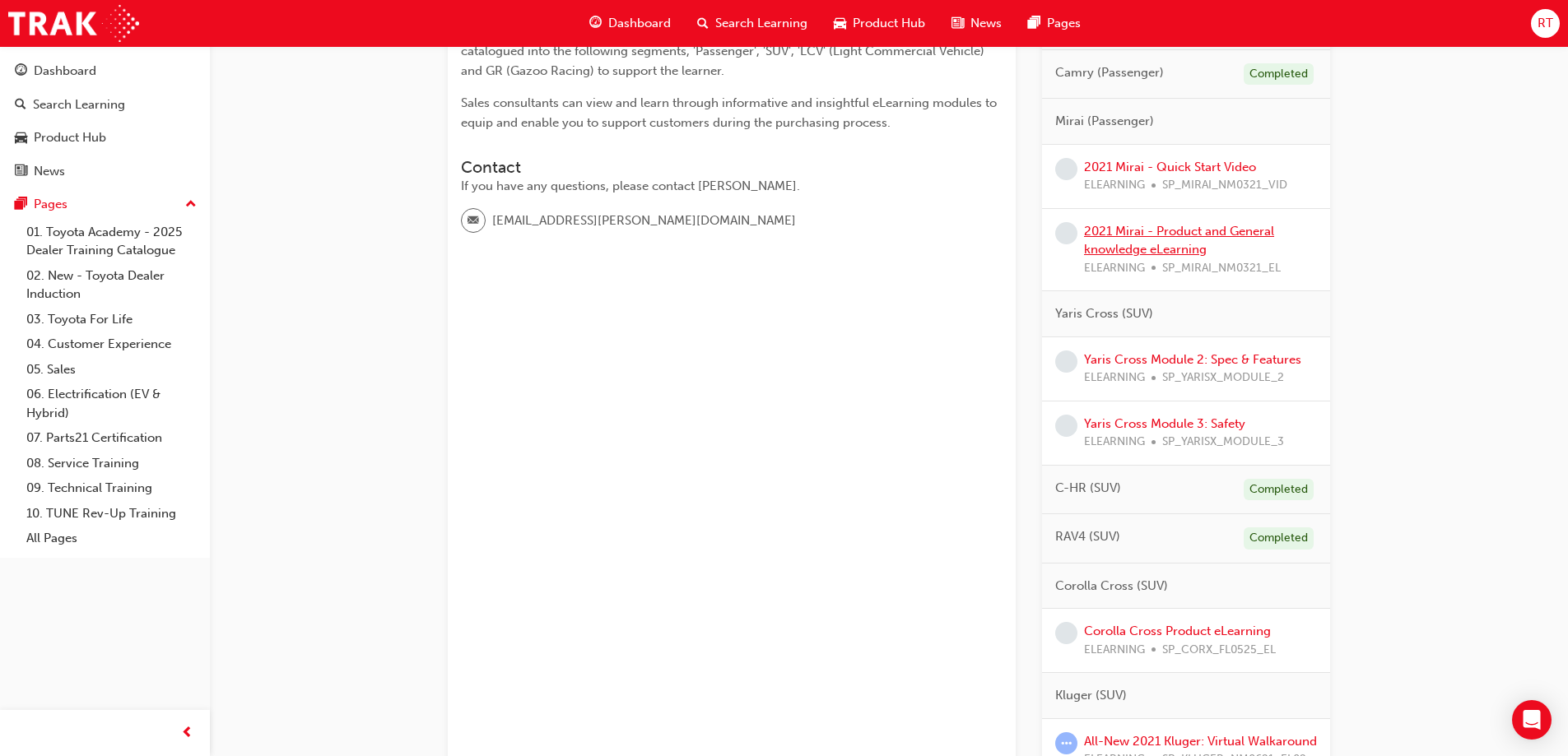
scroll to position [576, 0]
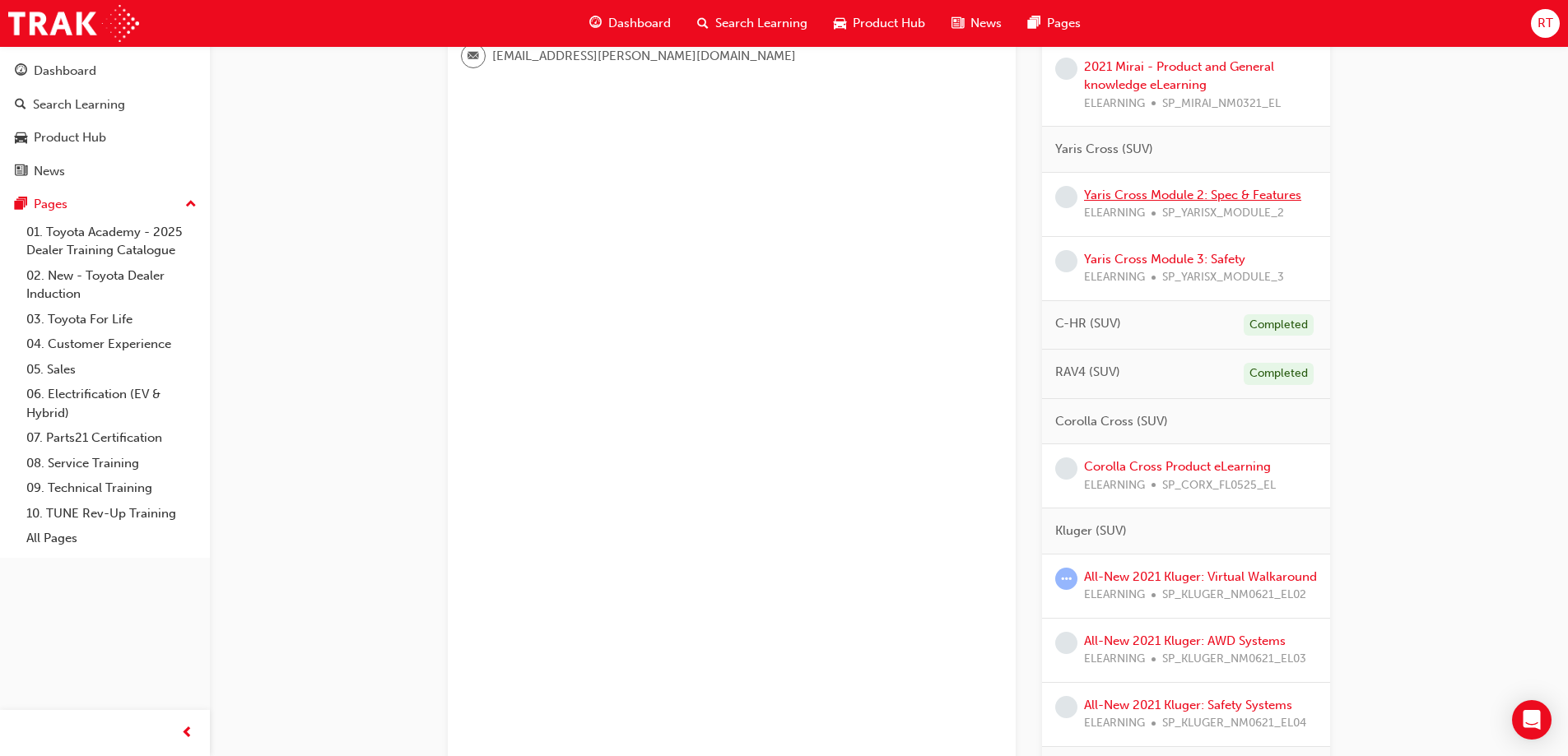
click at [1193, 195] on link "Yaris Cross Module 2: Spec & Features" at bounding box center [1192, 195] width 217 height 15
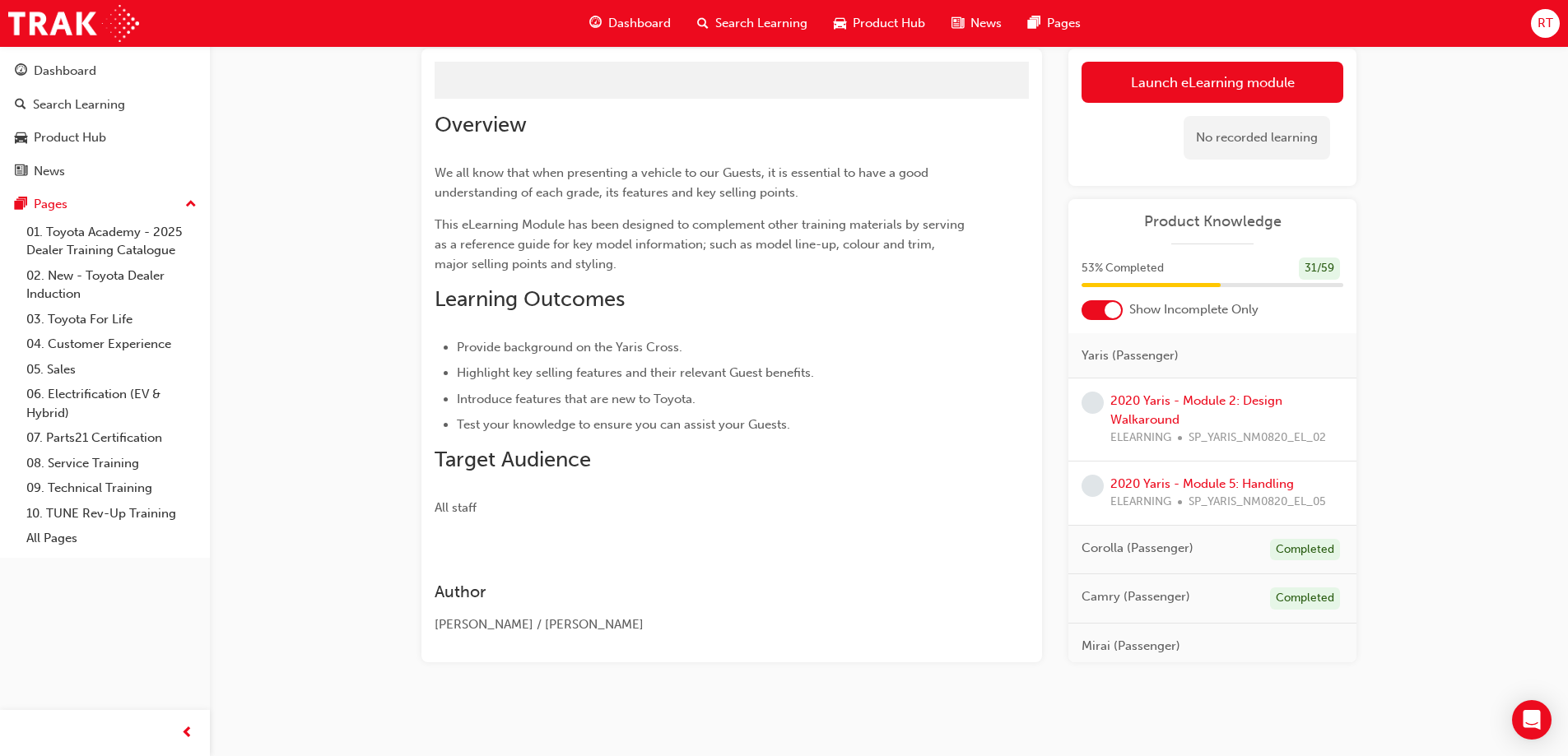
scroll to position [122, 0]
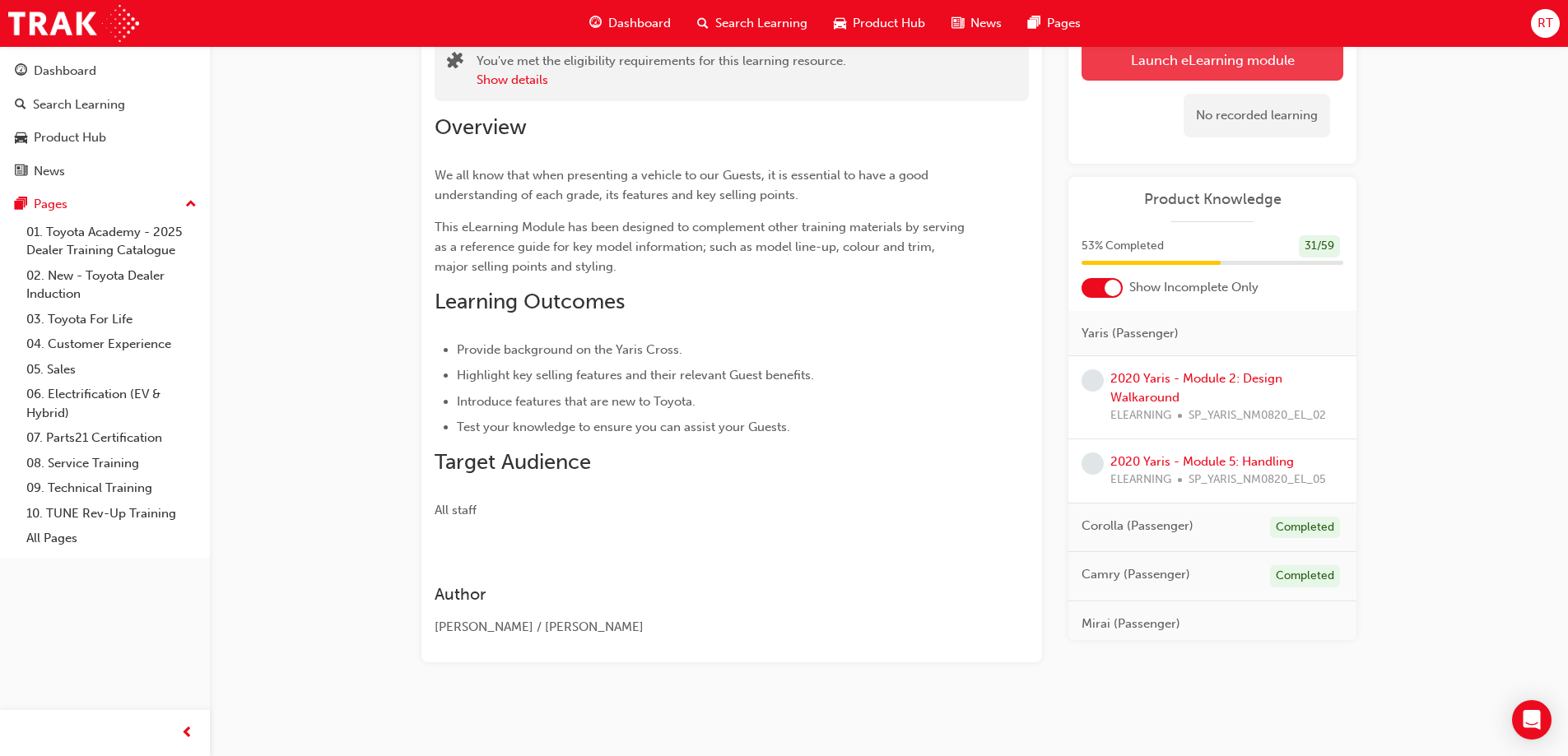
click at [1167, 61] on link "Launch eLearning module" at bounding box center [1211, 59] width 262 height 41
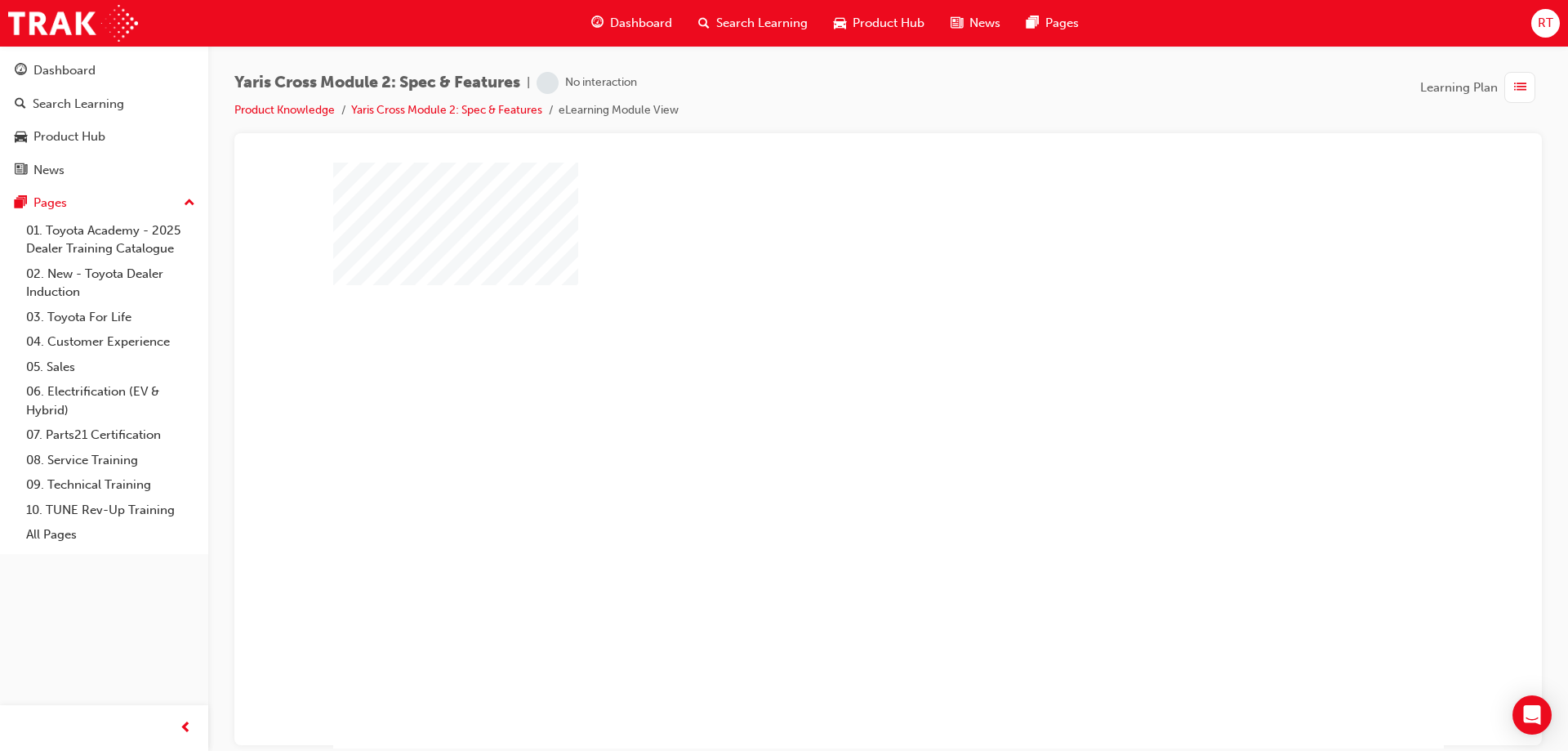
click at [841, 408] on div "play" at bounding box center [841, 408] width 0 height 0
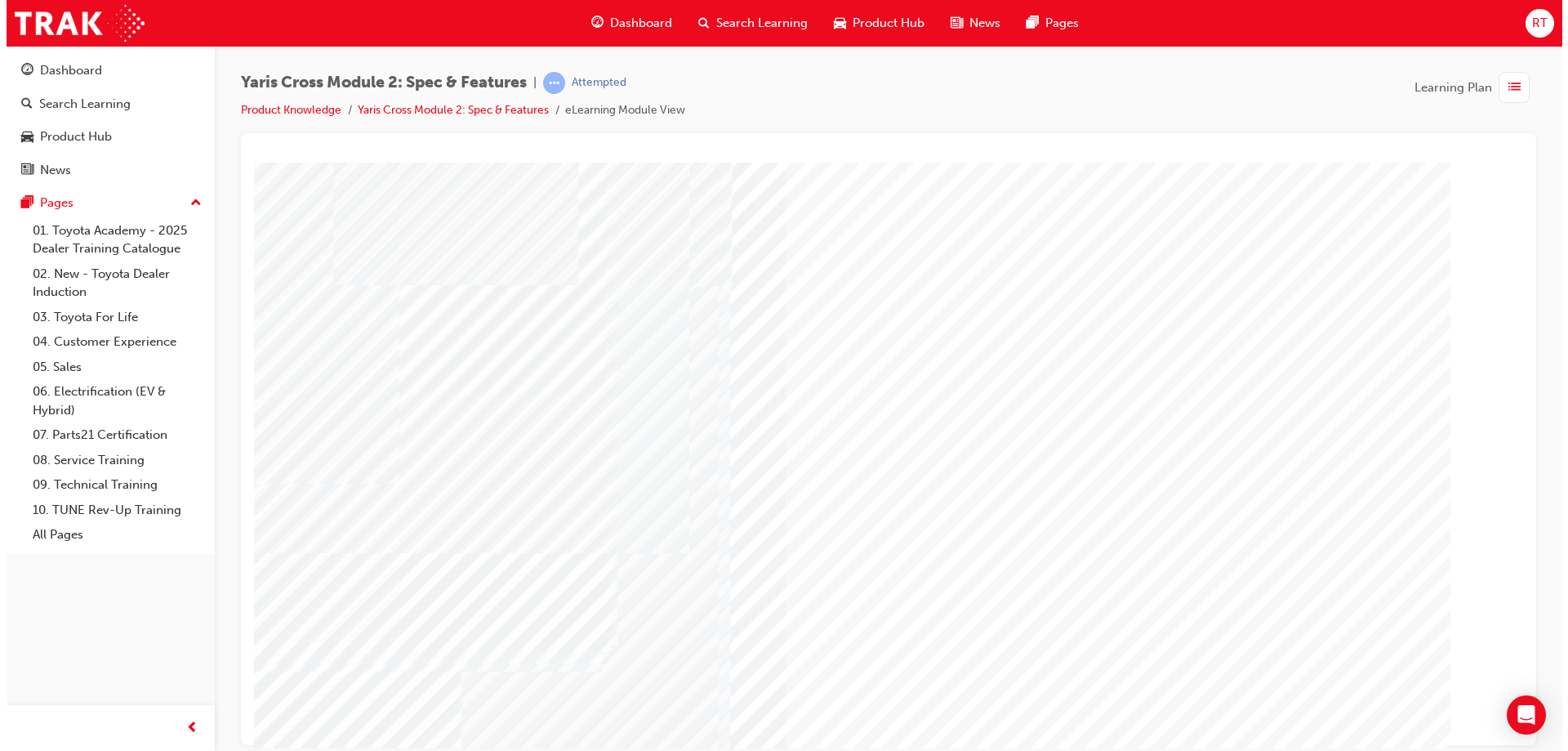
scroll to position [13, 0]
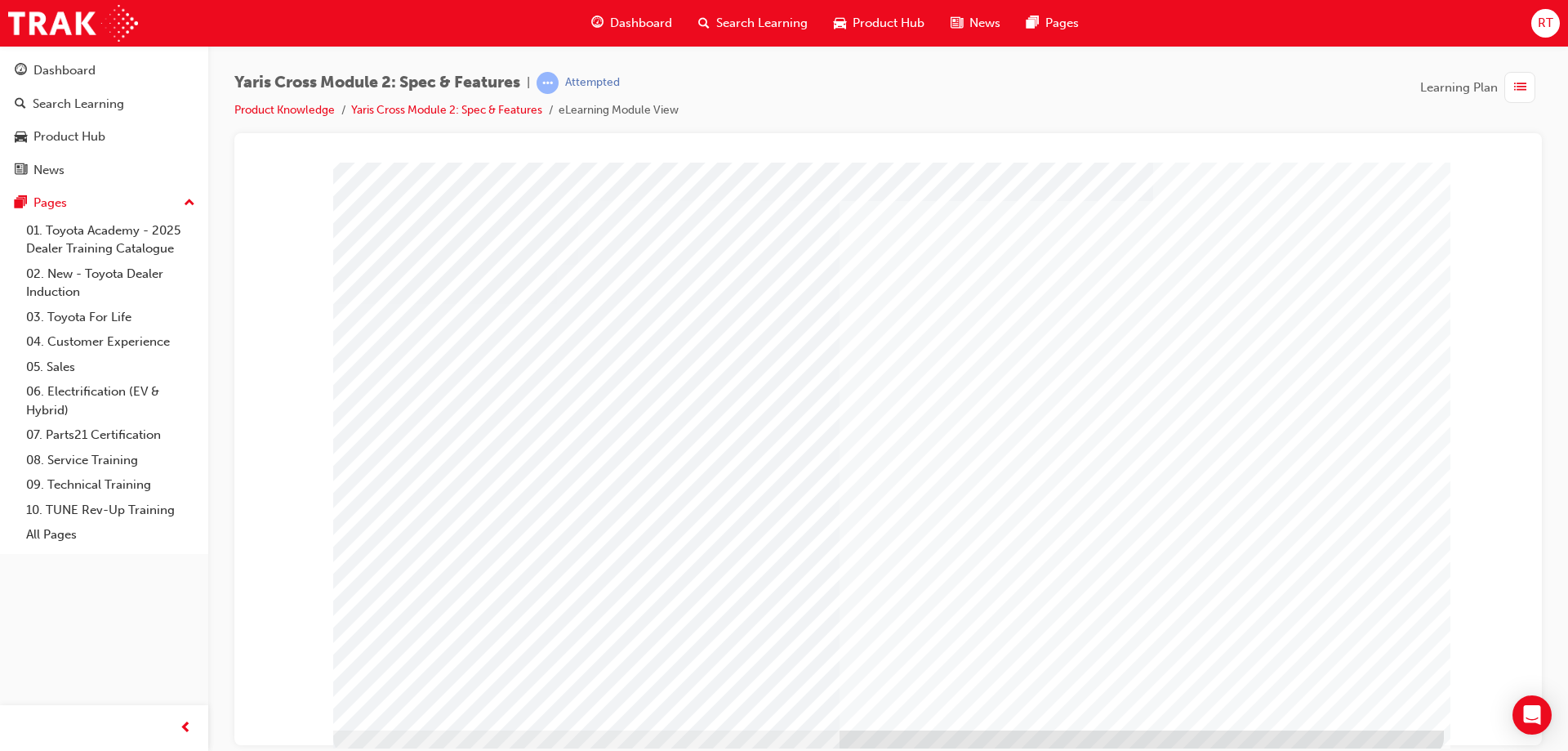
scroll to position [27, 0]
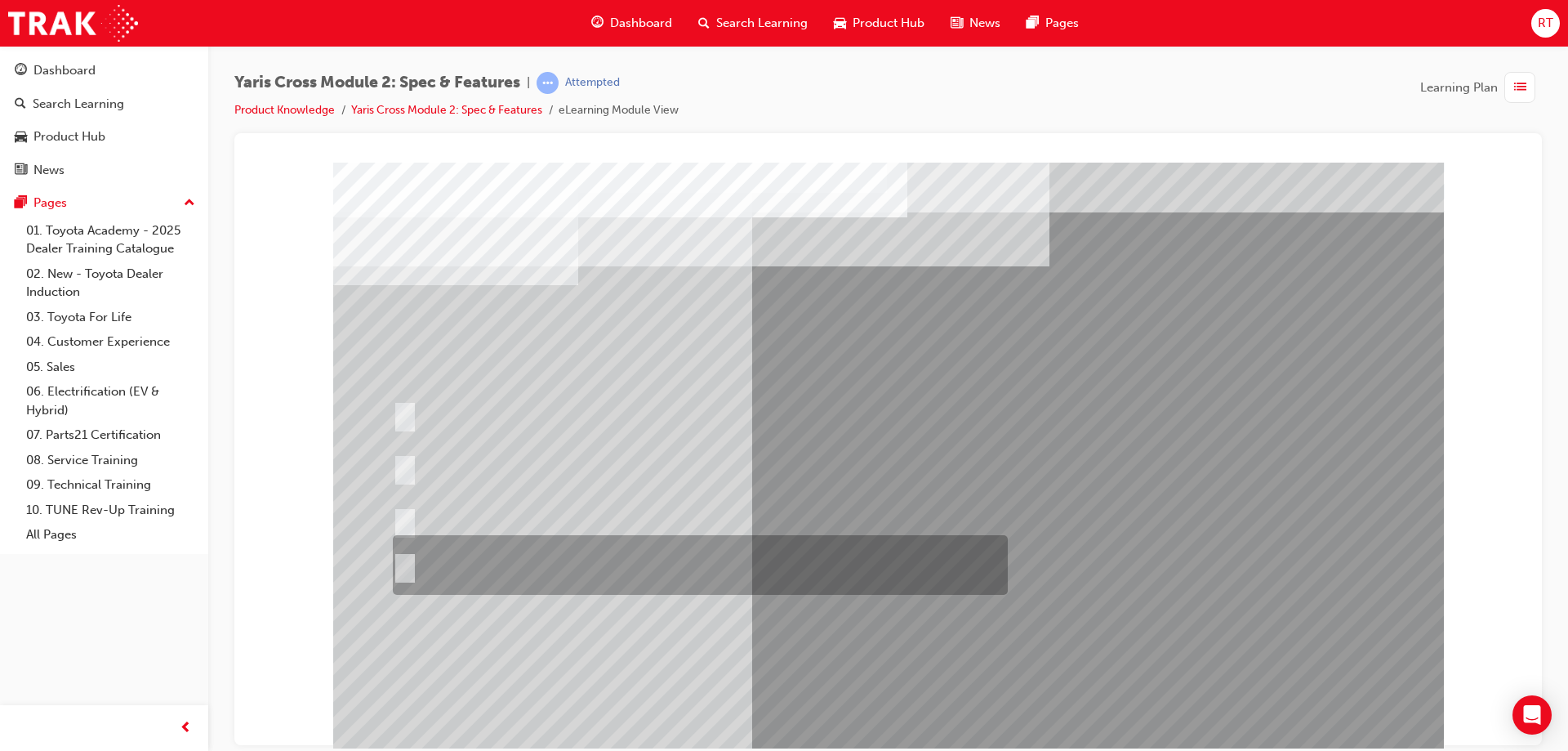
click at [657, 564] on div at bounding box center [695, 565] width 615 height 60
radio input "true"
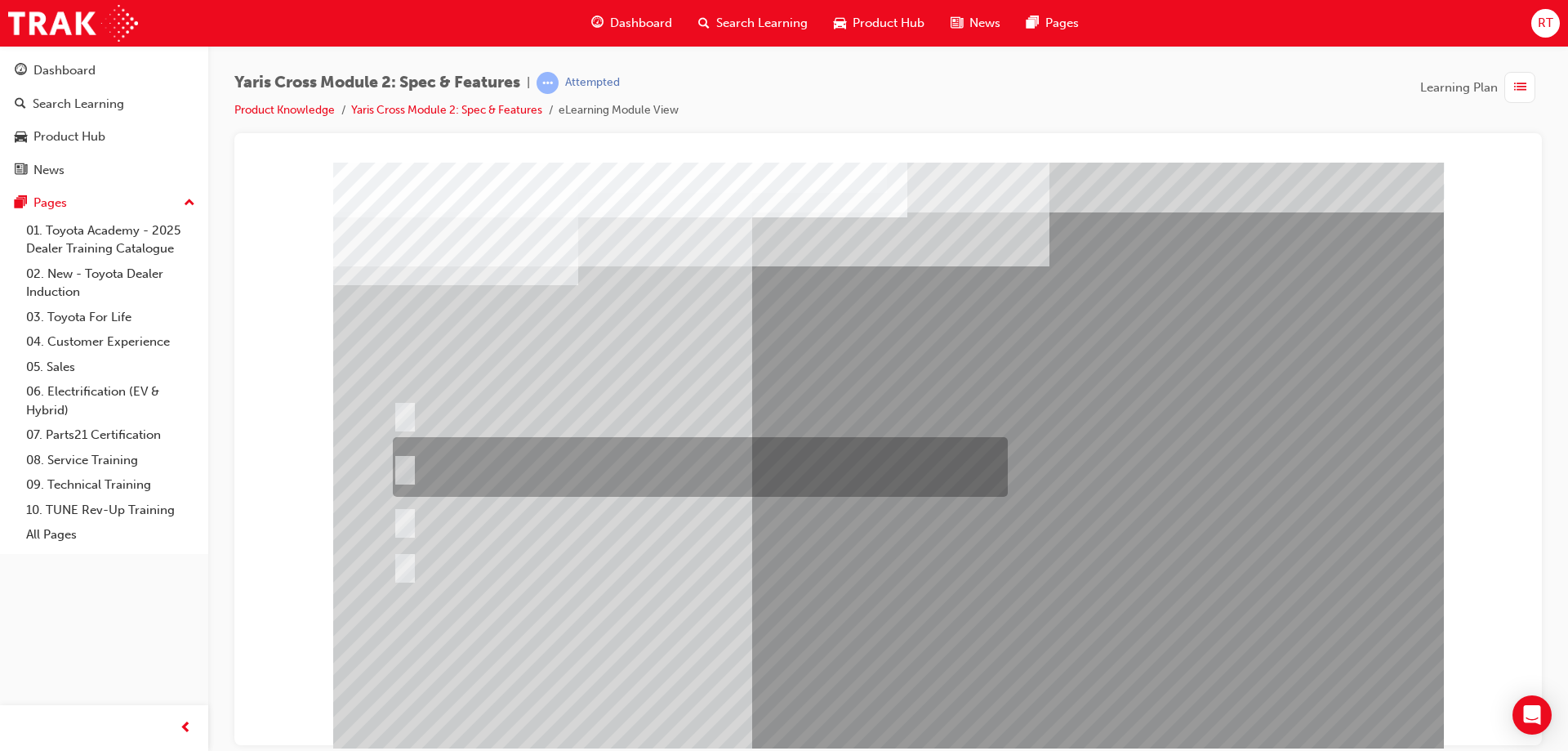
click at [623, 460] on div at bounding box center [695, 467] width 615 height 60
radio input "true"
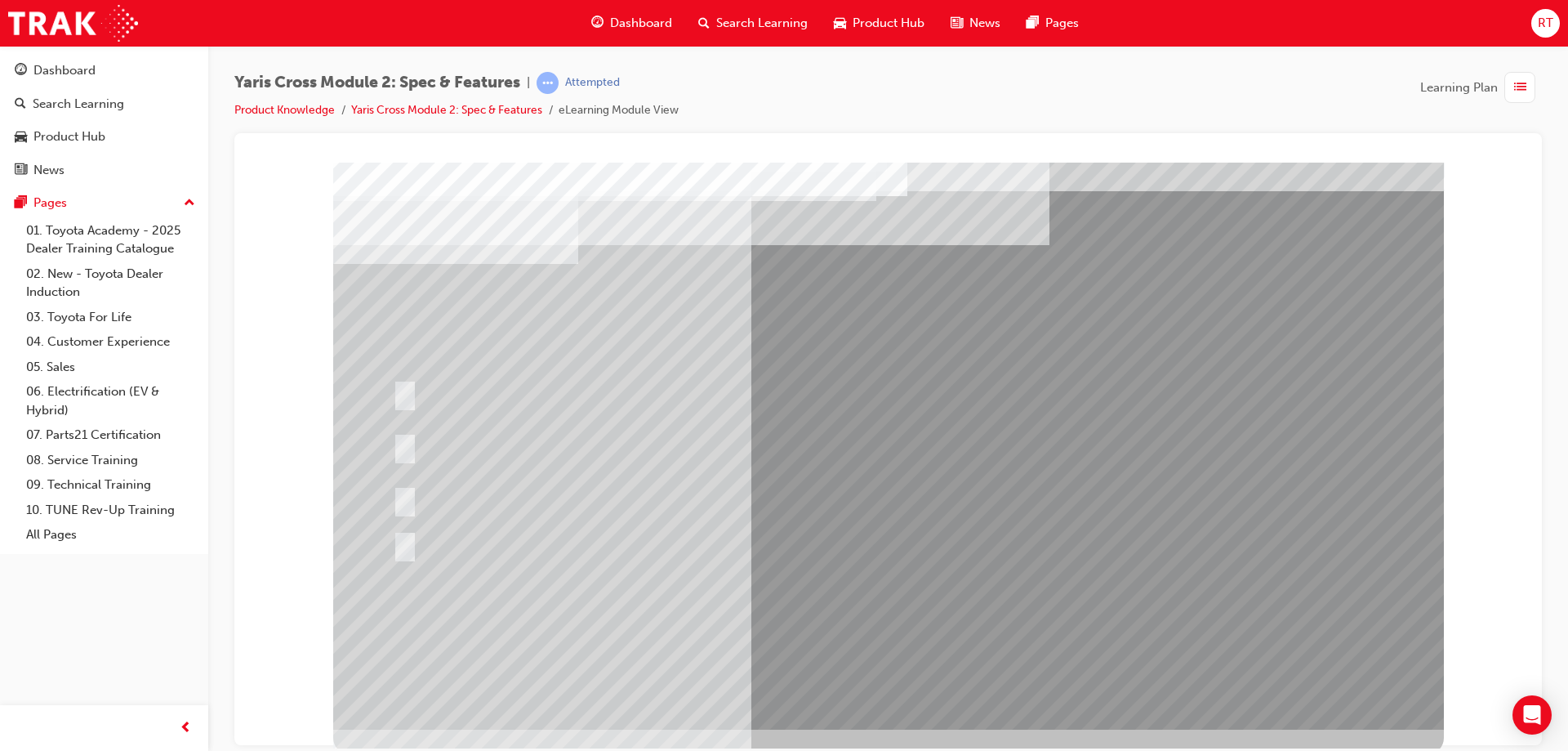
scroll to position [27, 0]
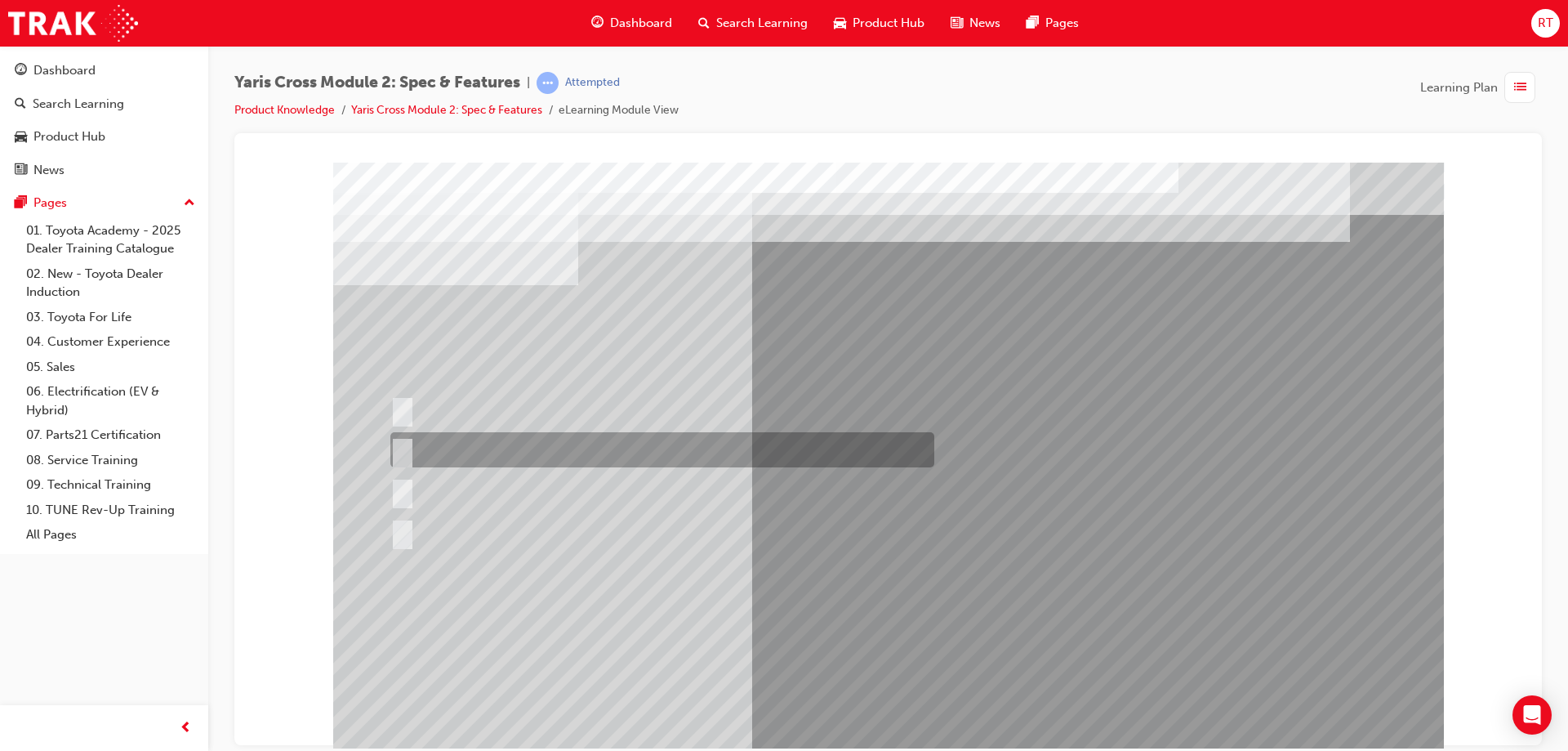
click at [488, 440] on div at bounding box center [658, 449] width 544 height 35
radio input "true"
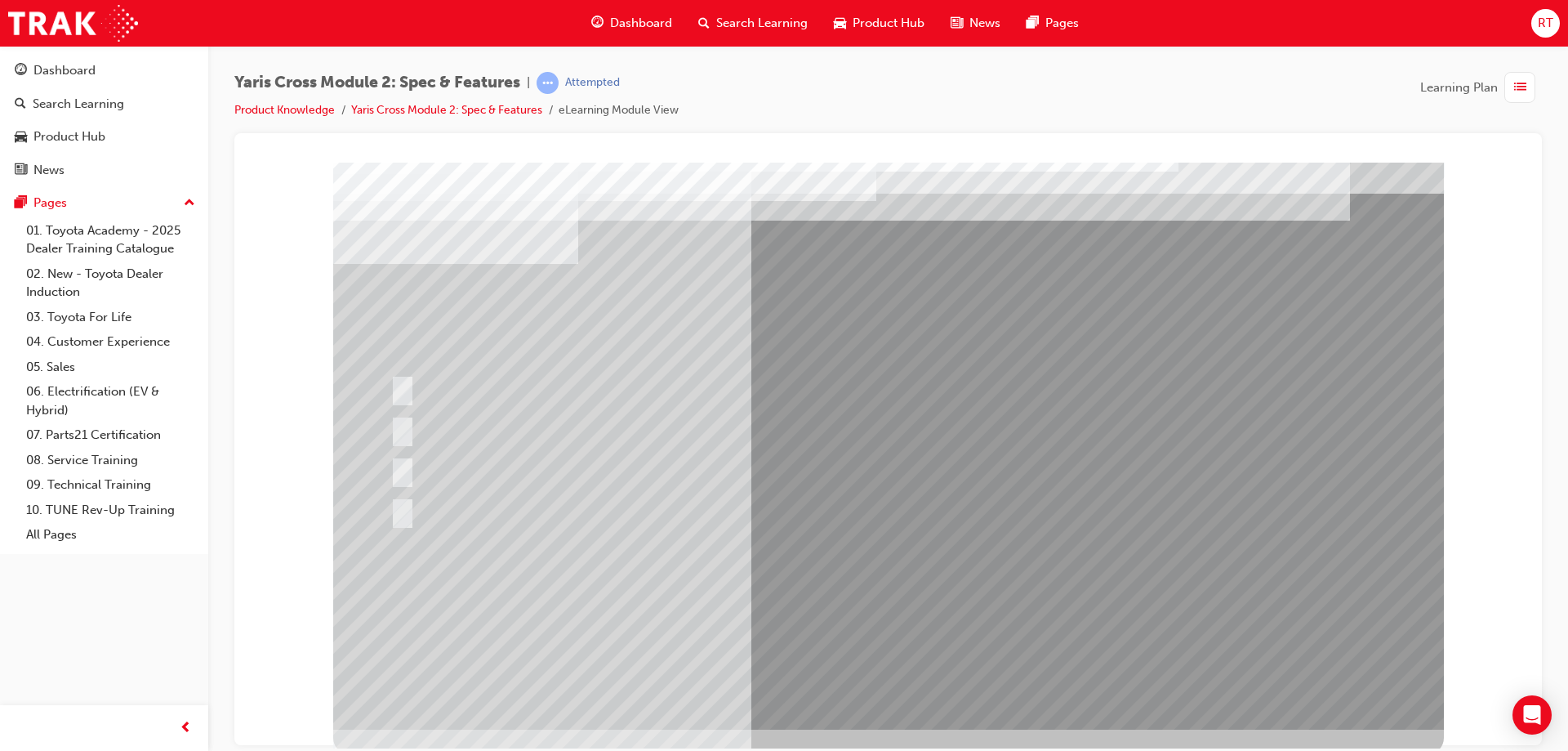
scroll to position [27, 0]
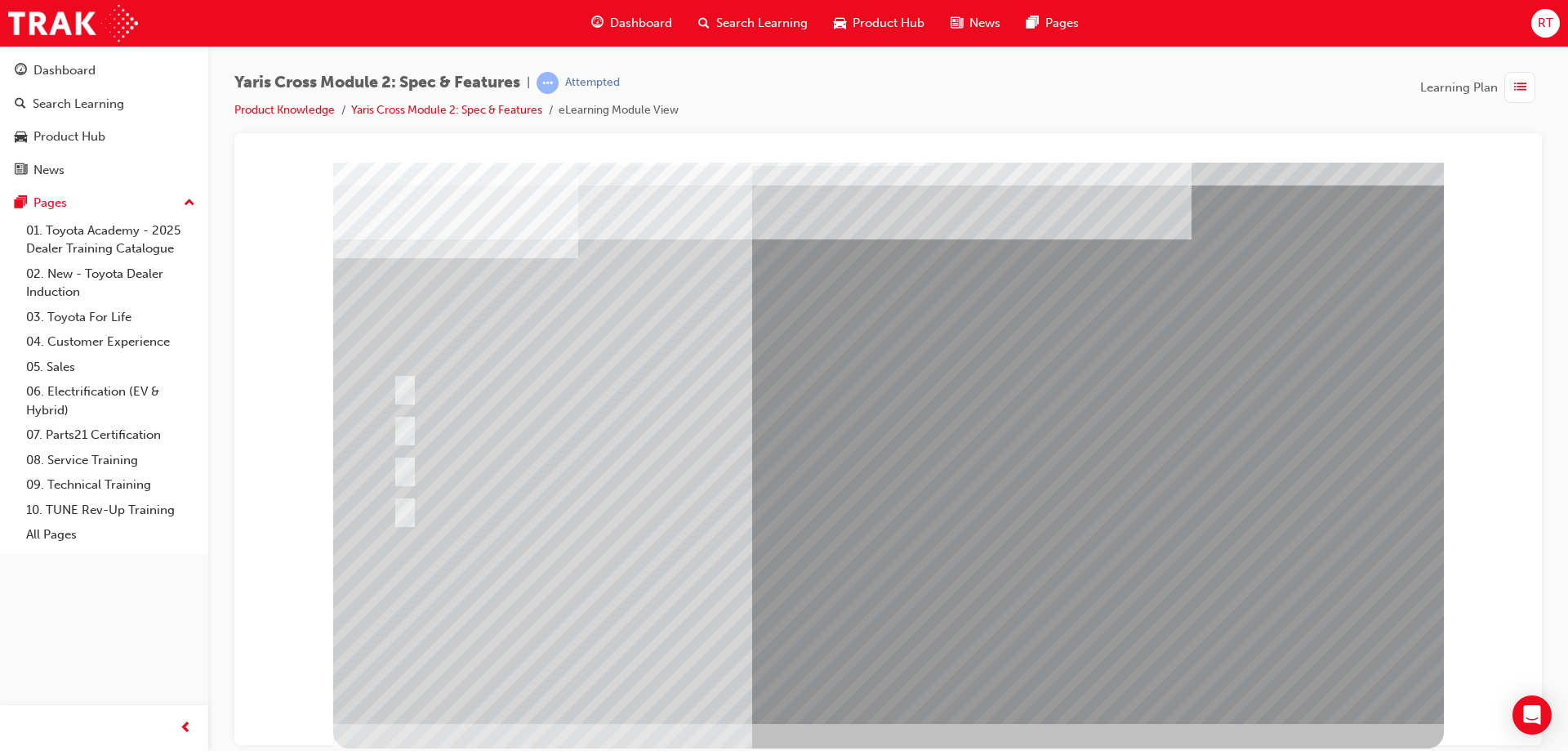
scroll to position [0, 0]
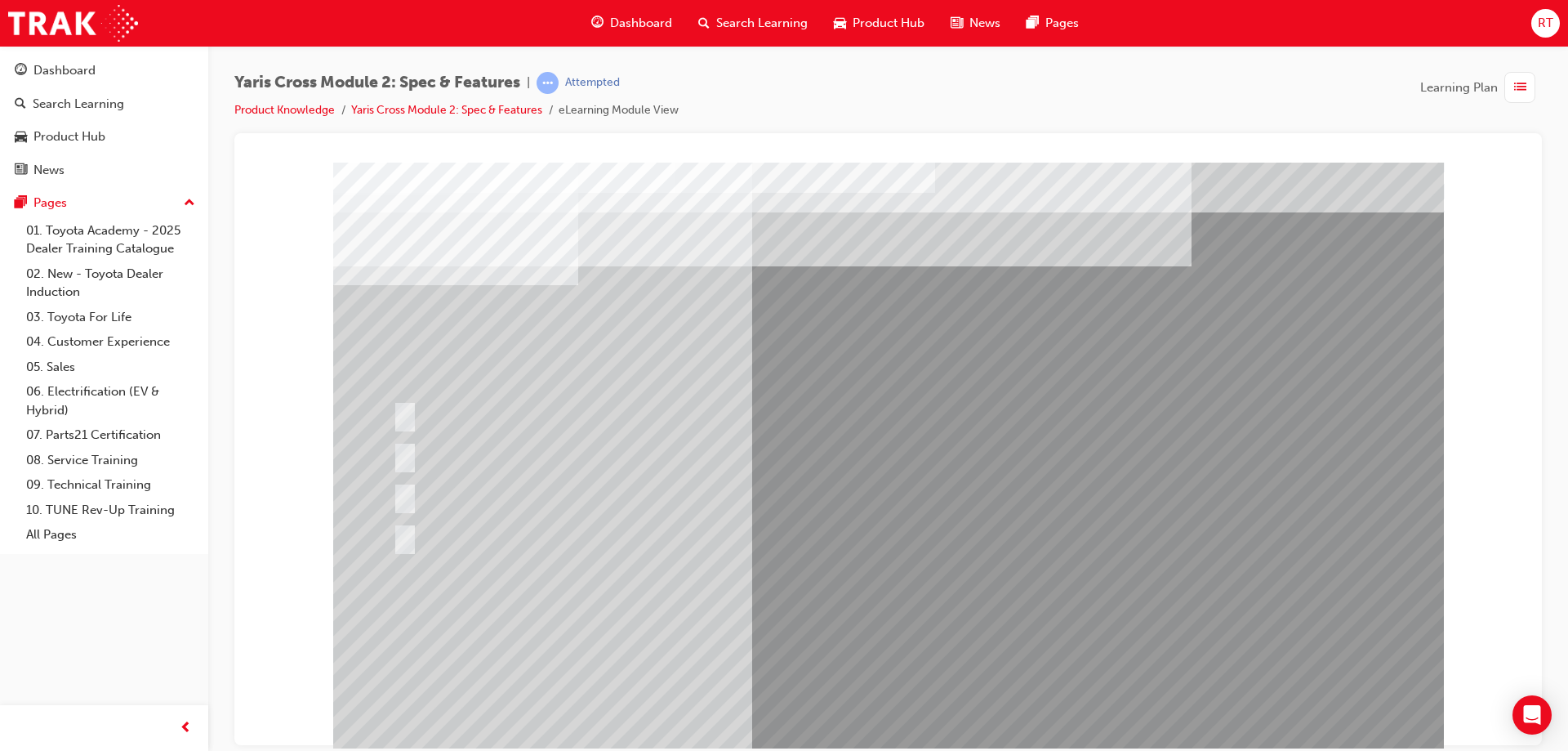
click at [447, 444] on div at bounding box center [513, 455] width 250 height 35
radio input "true"
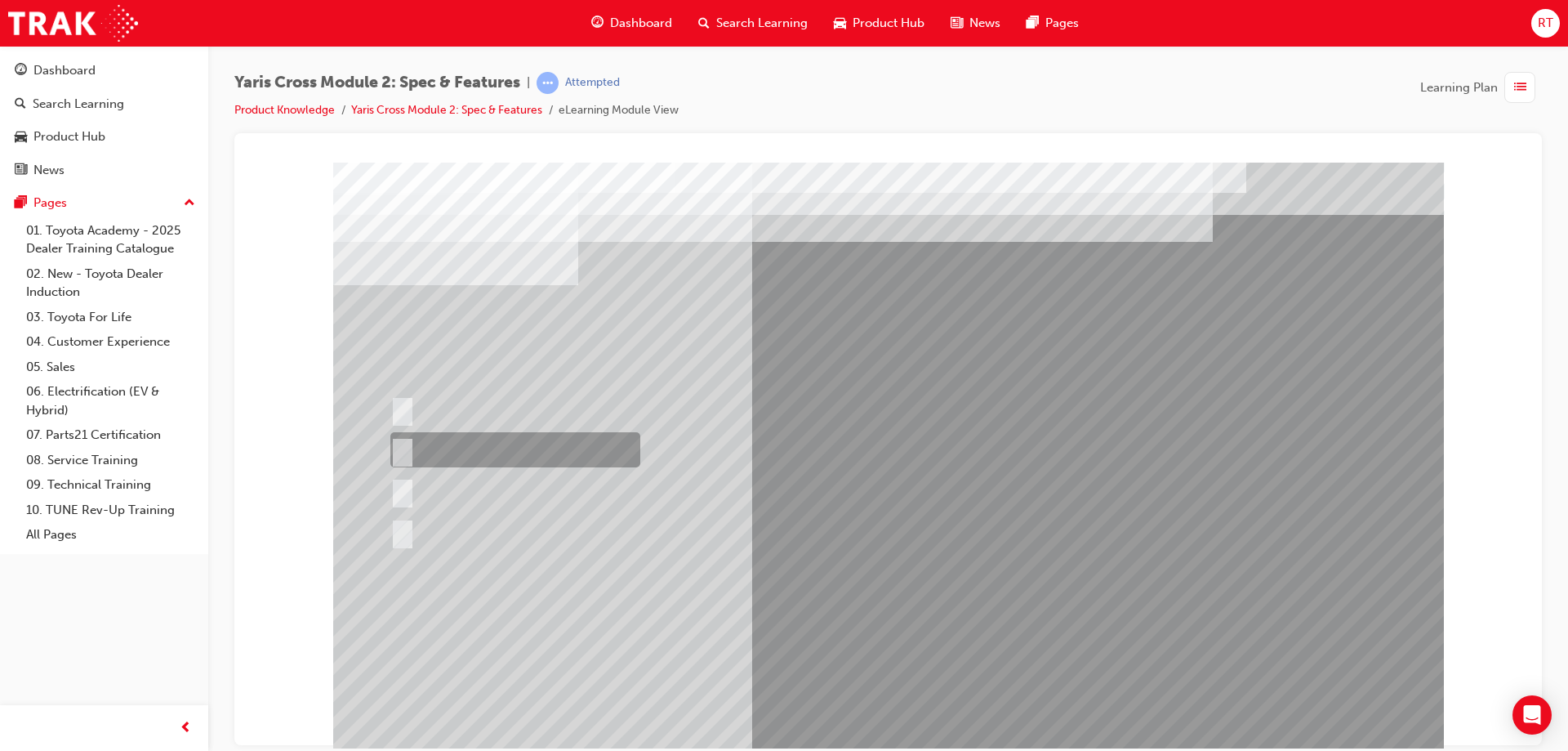
click at [503, 450] on div at bounding box center [512, 449] width 250 height 35
radio input "true"
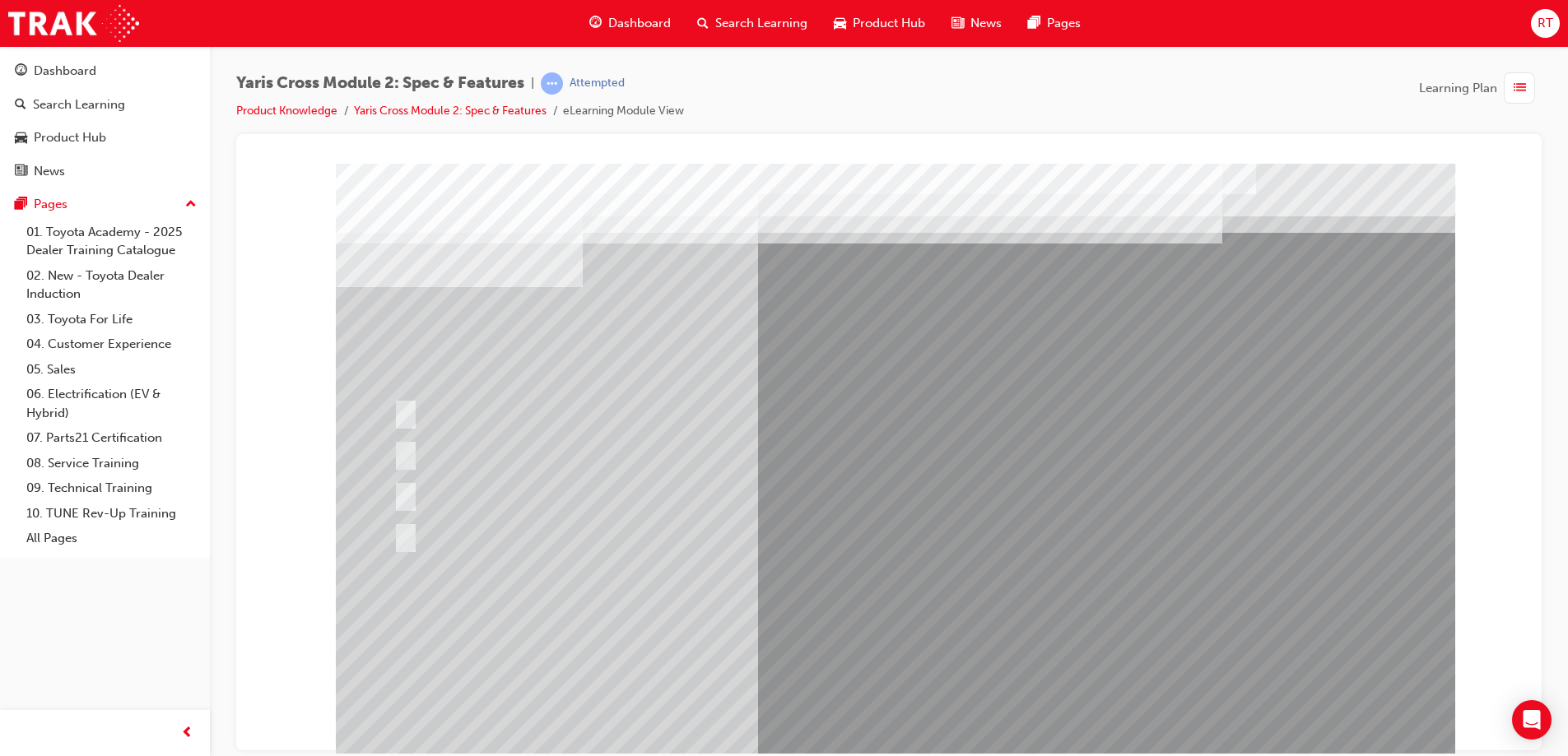
click at [893, 712] on div at bounding box center [895, 460] width 1119 height 593
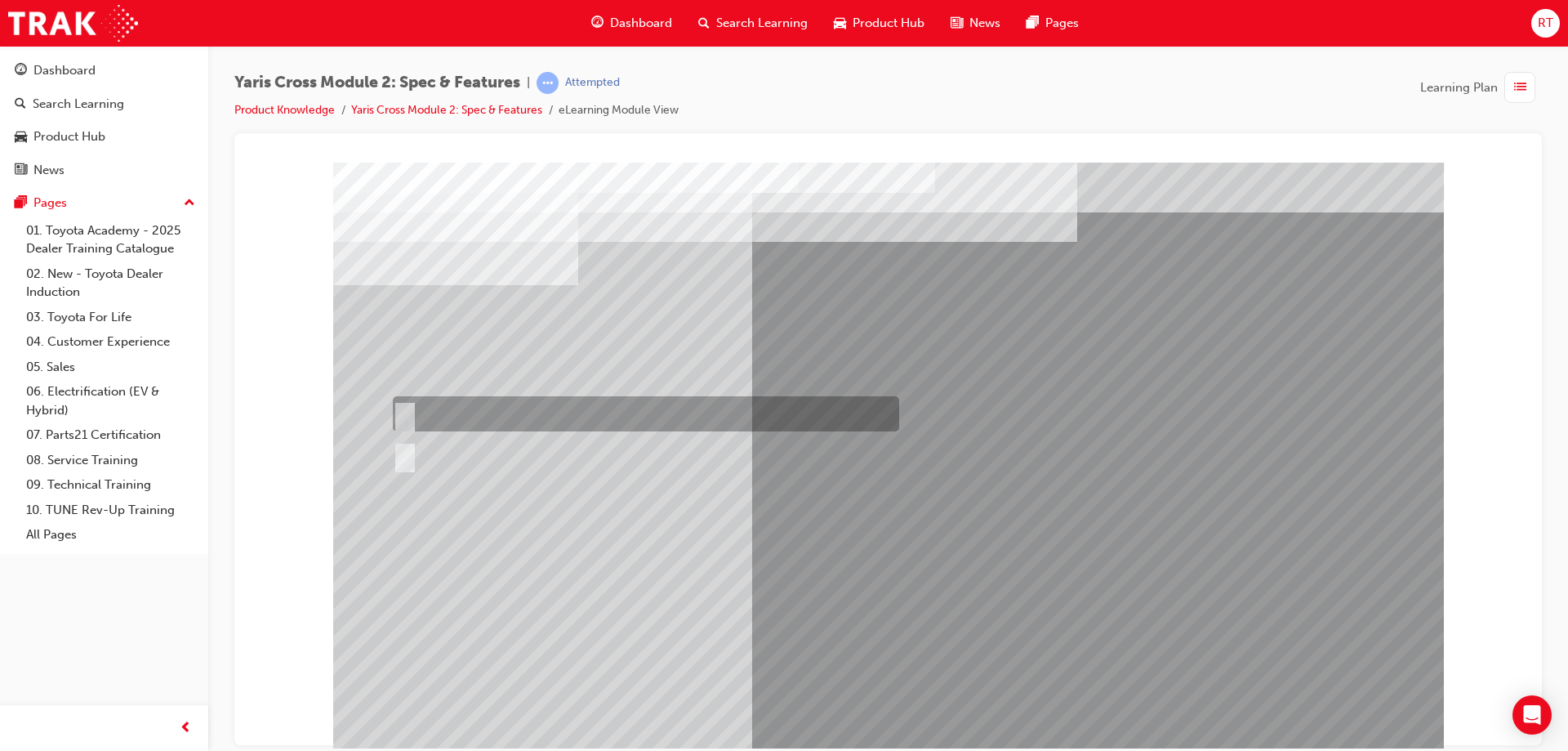
click at [442, 410] on div at bounding box center [641, 414] width 506 height 35
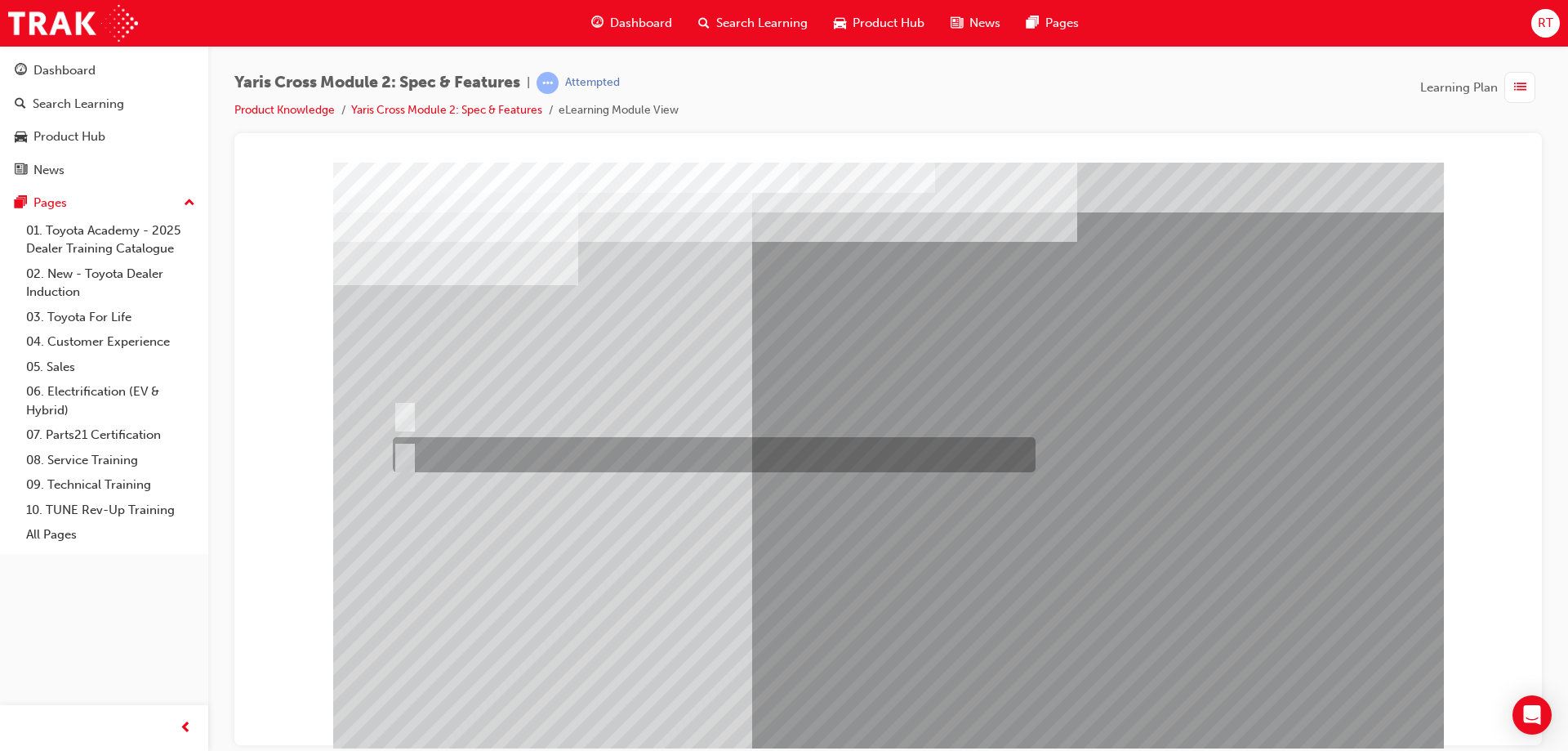
click at [449, 456] on div at bounding box center [710, 455] width 643 height 35
radio input "false"
radio input "true"
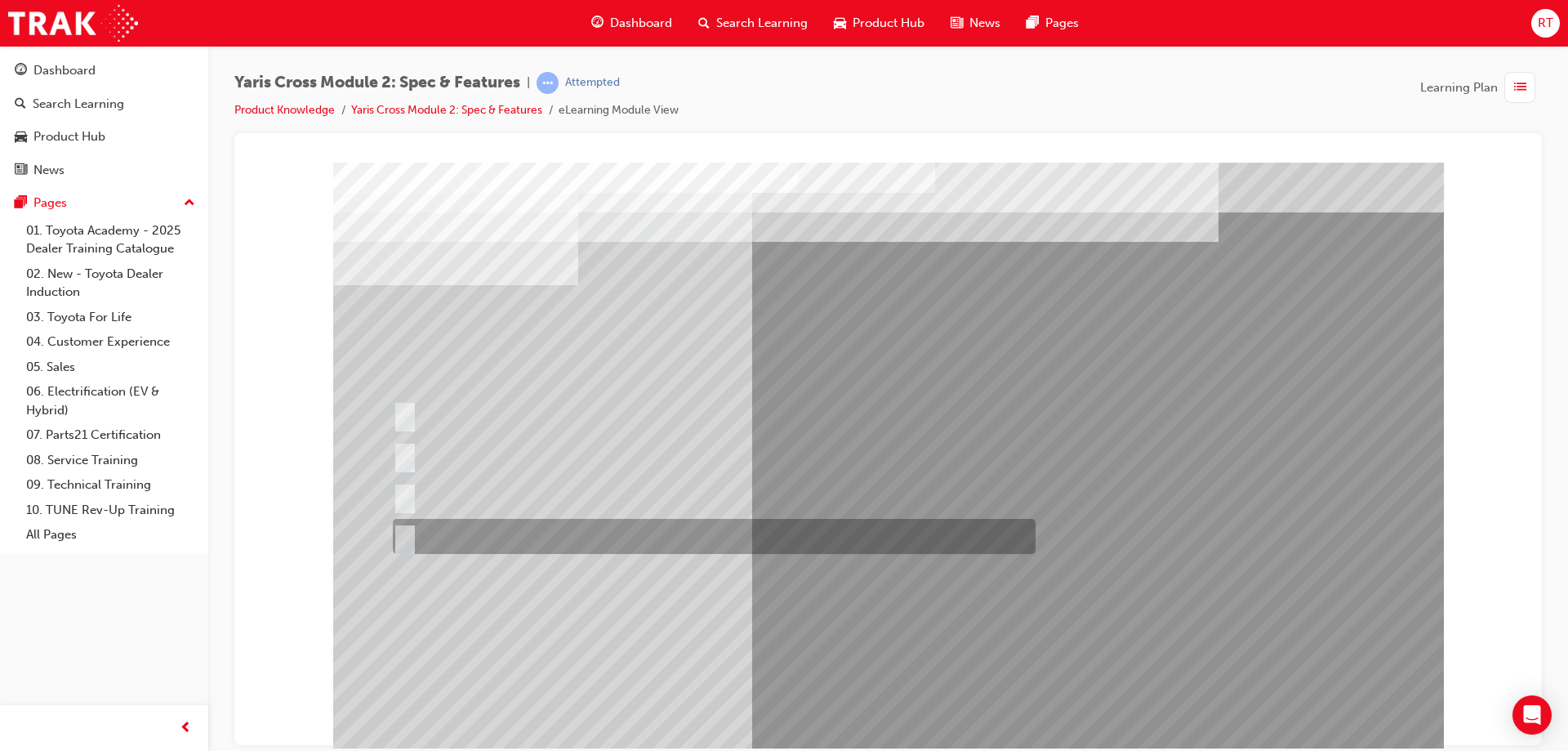
click at [507, 527] on div at bounding box center [710, 536] width 643 height 35
radio input "true"
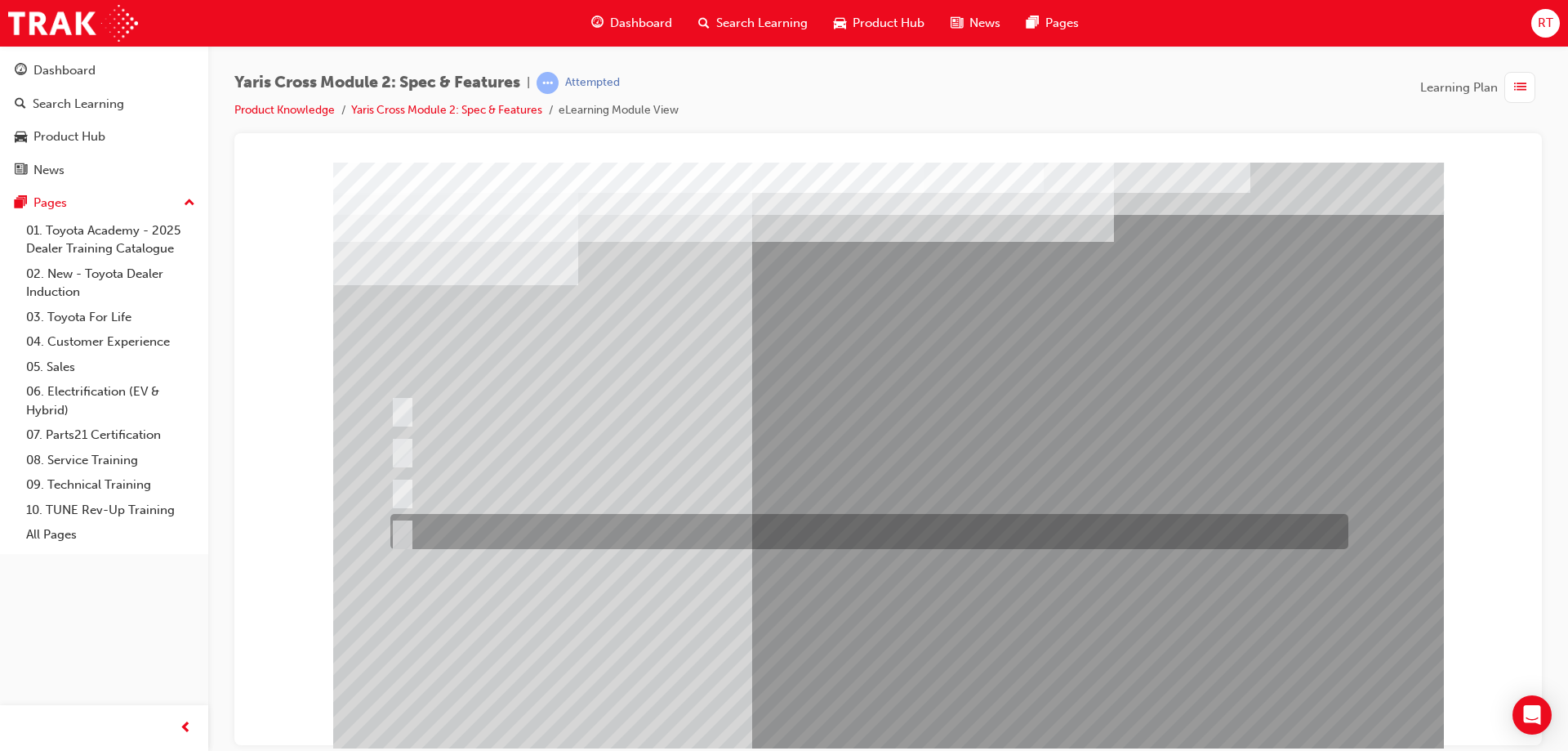
click at [445, 525] on div at bounding box center [865, 531] width 958 height 35
radio input "true"
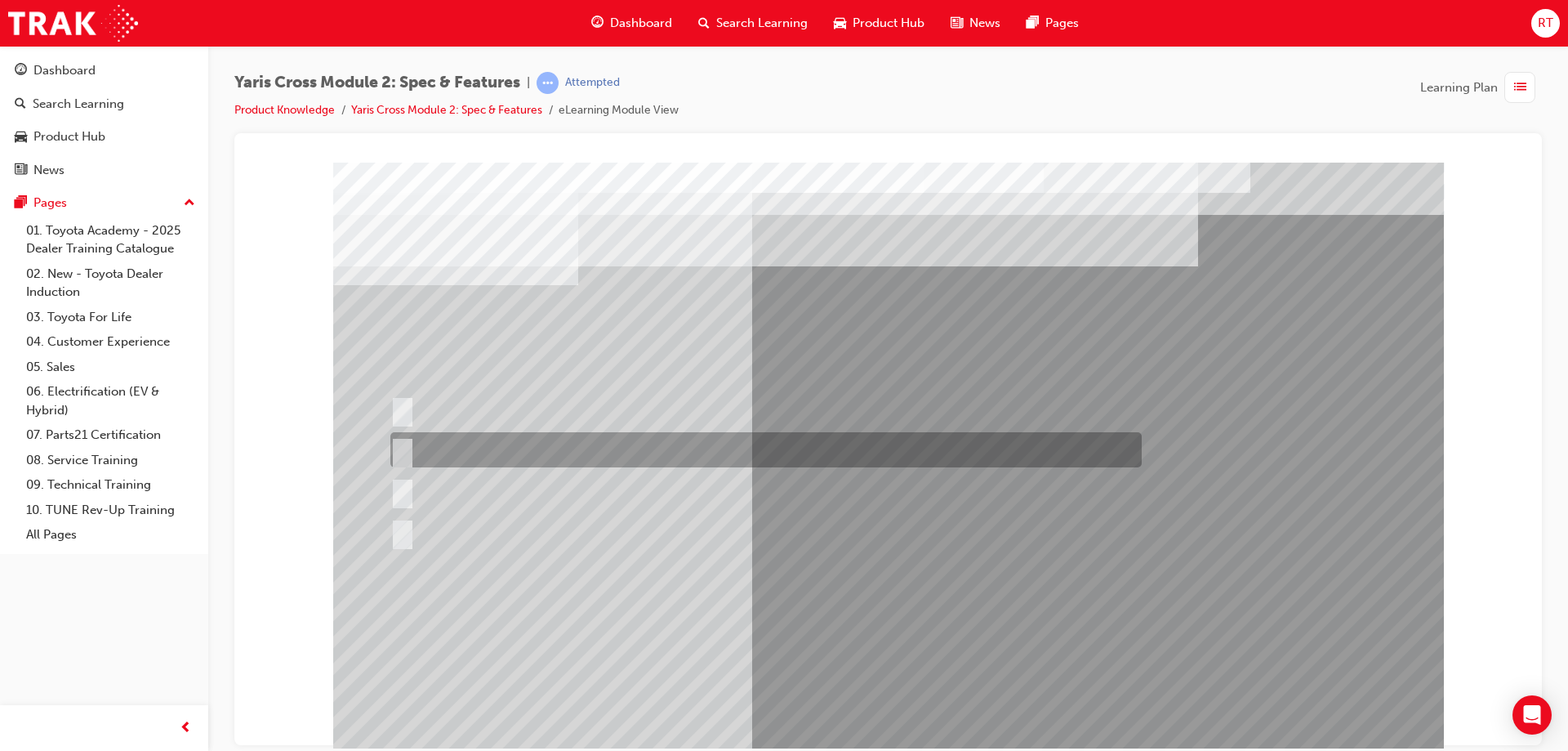
click at [524, 445] on div at bounding box center [762, 449] width 751 height 35
radio input "true"
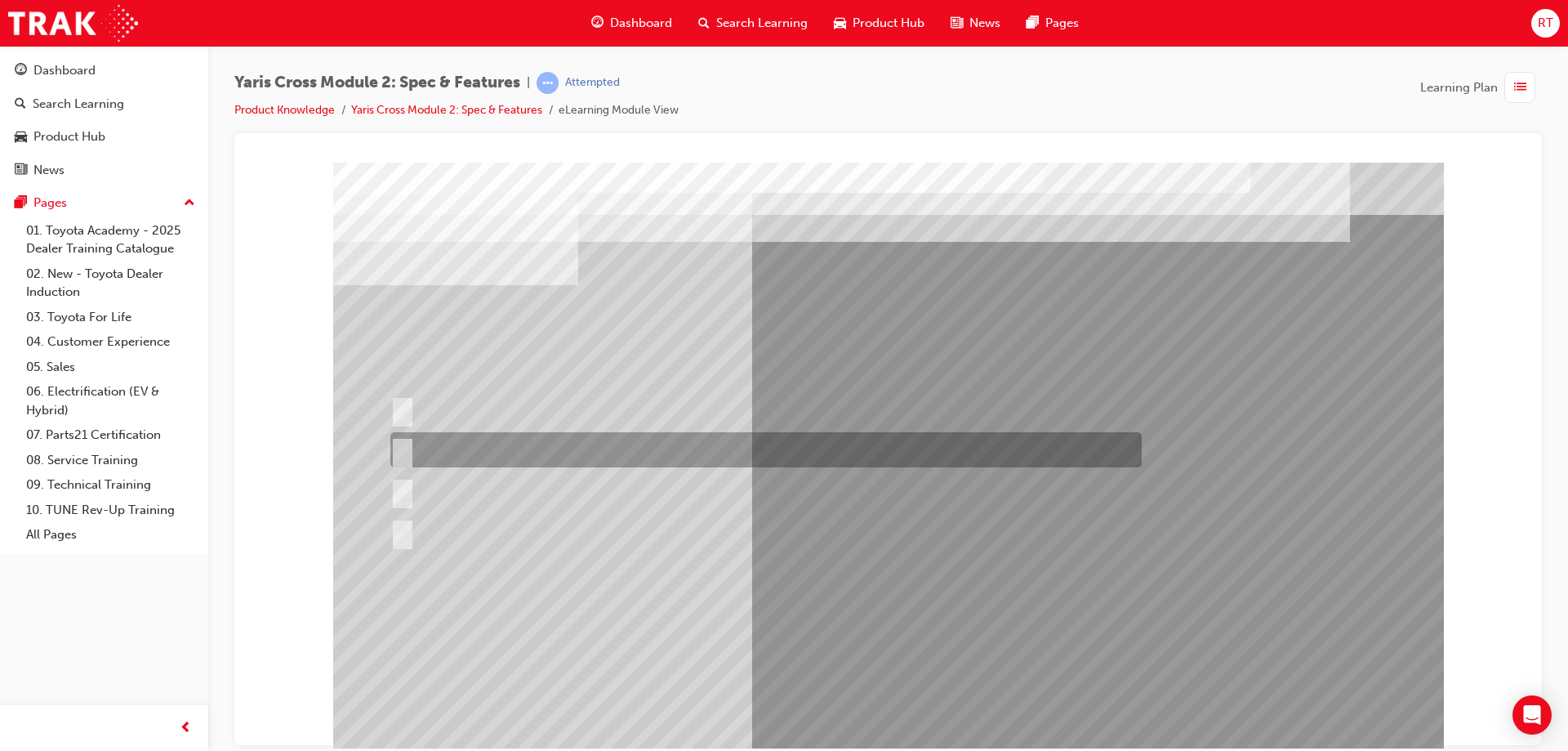
click at [585, 432] on div at bounding box center [762, 449] width 751 height 35
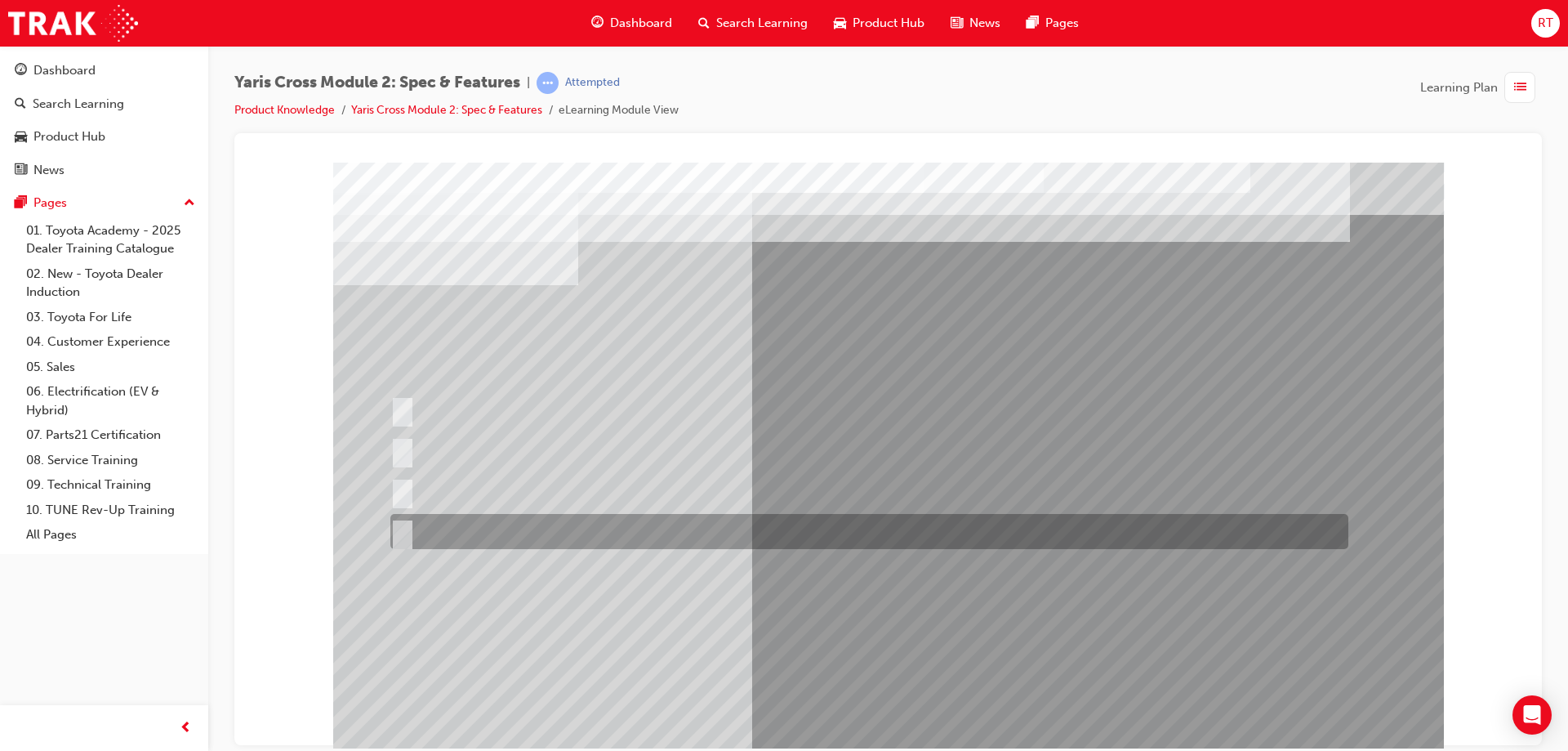
click at [634, 522] on div at bounding box center [865, 531] width 958 height 35
radio input "false"
radio input "true"
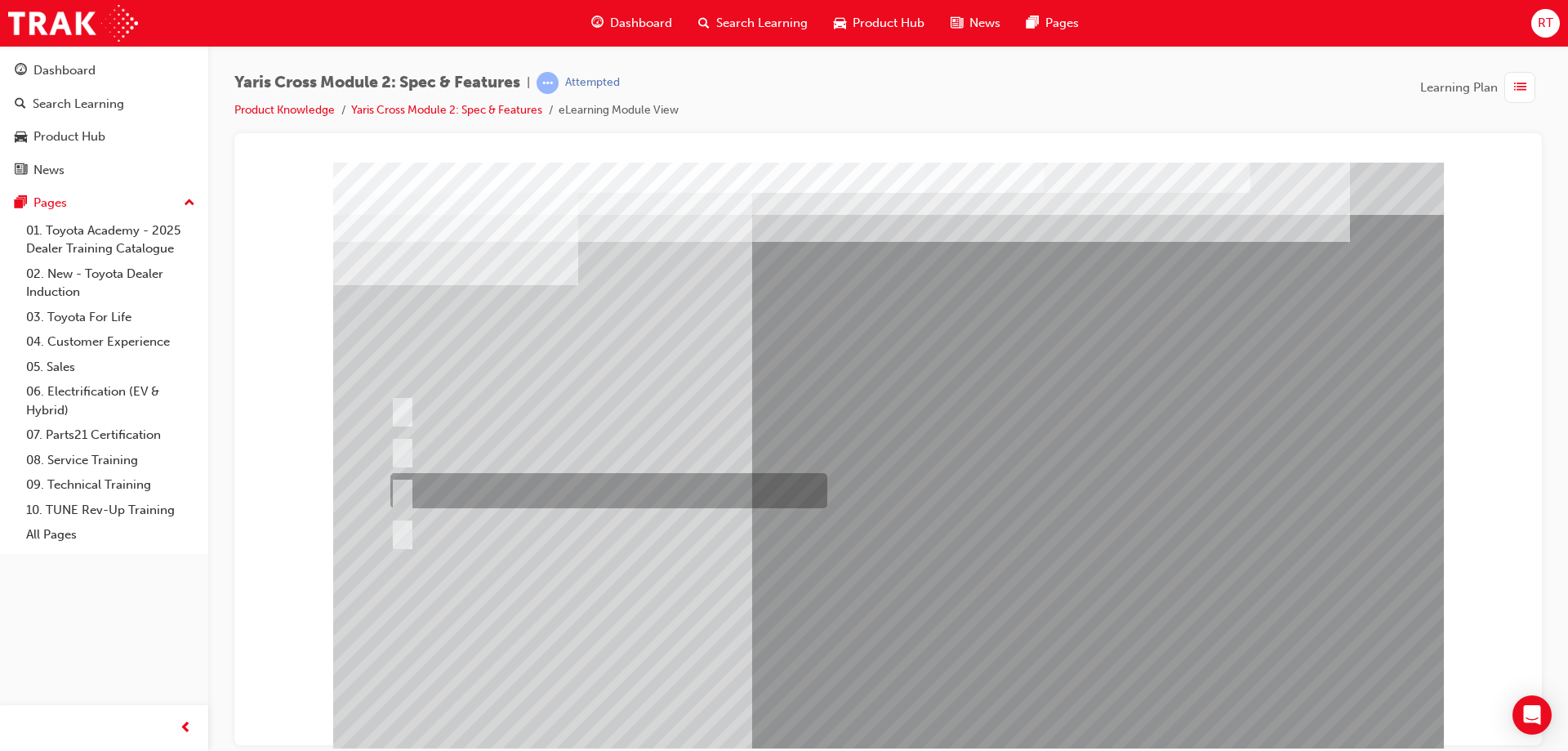
click at [631, 489] on div at bounding box center [605, 490] width 437 height 35
radio input "true"
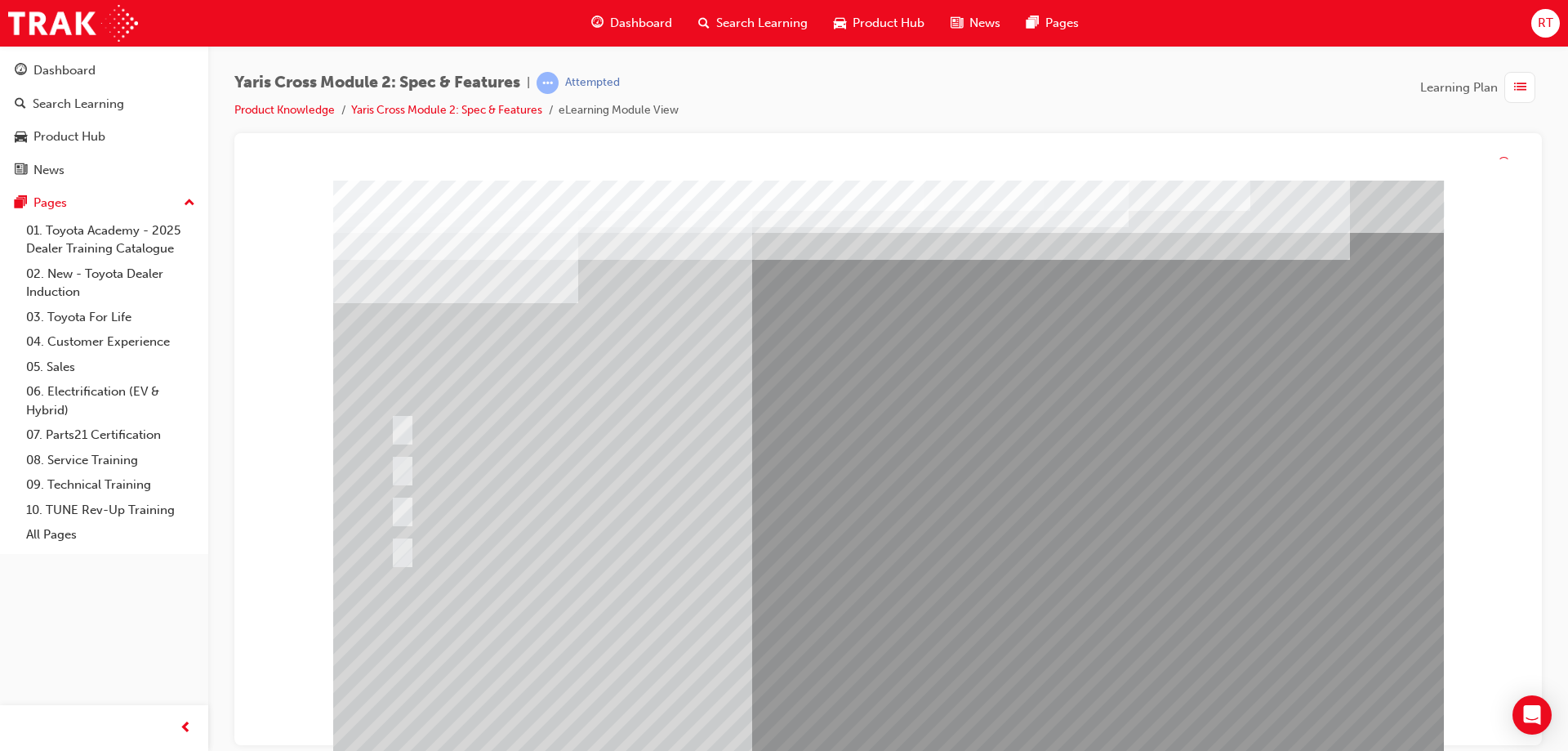
click at [904, 732] on div at bounding box center [888, 475] width 1111 height 589
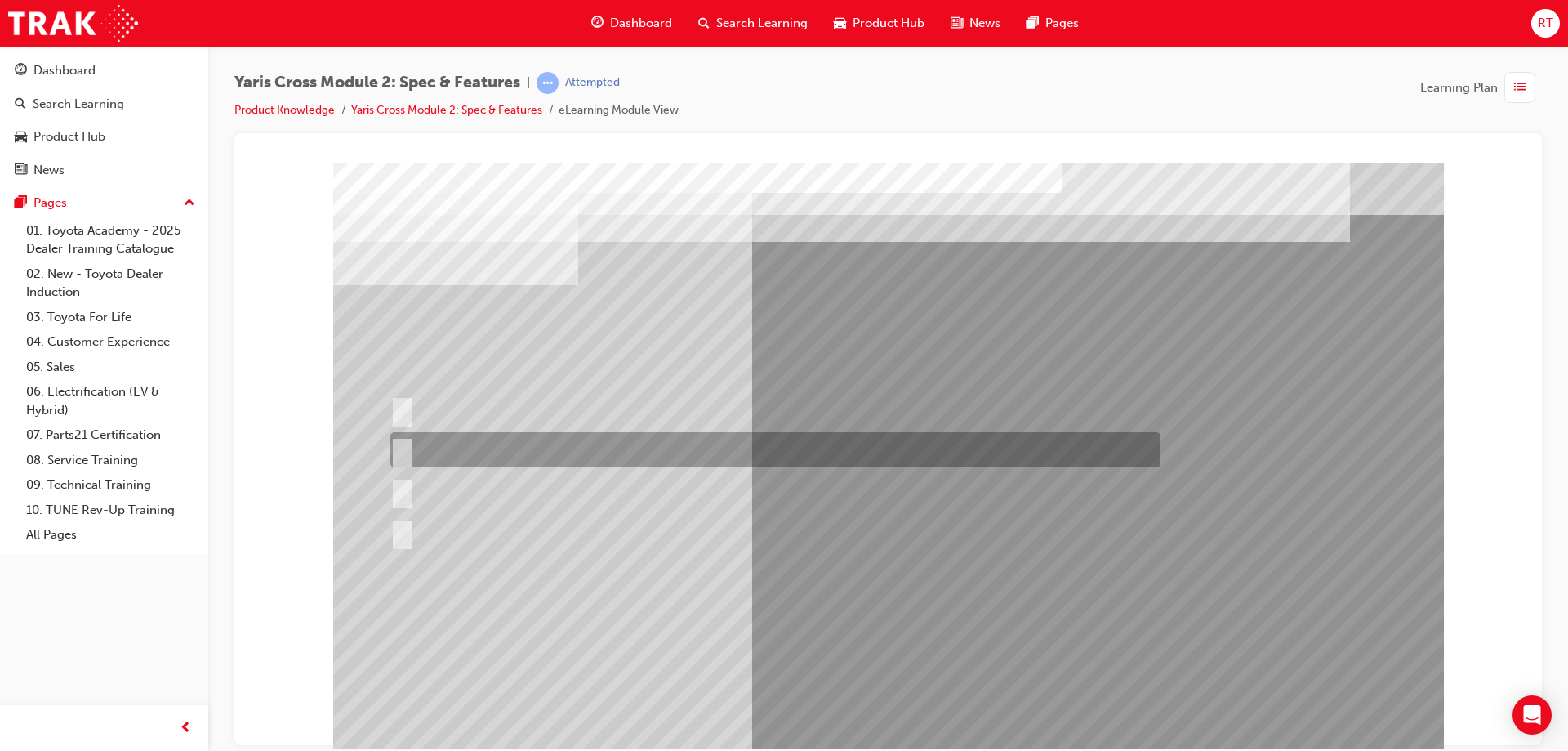
click at [504, 447] on div at bounding box center [771, 449] width 770 height 35
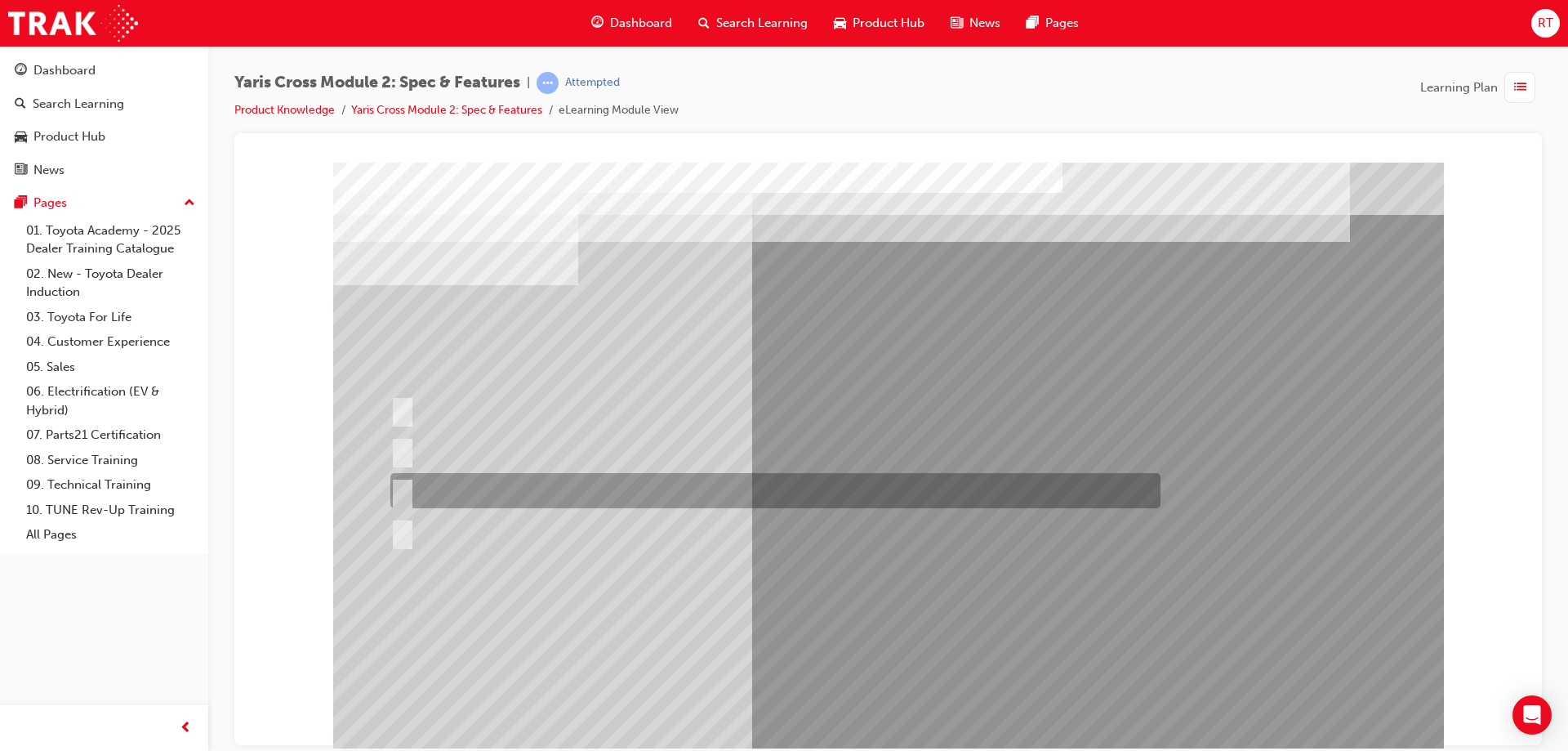
click at [711, 486] on div at bounding box center [771, 490] width 770 height 35
radio input "false"
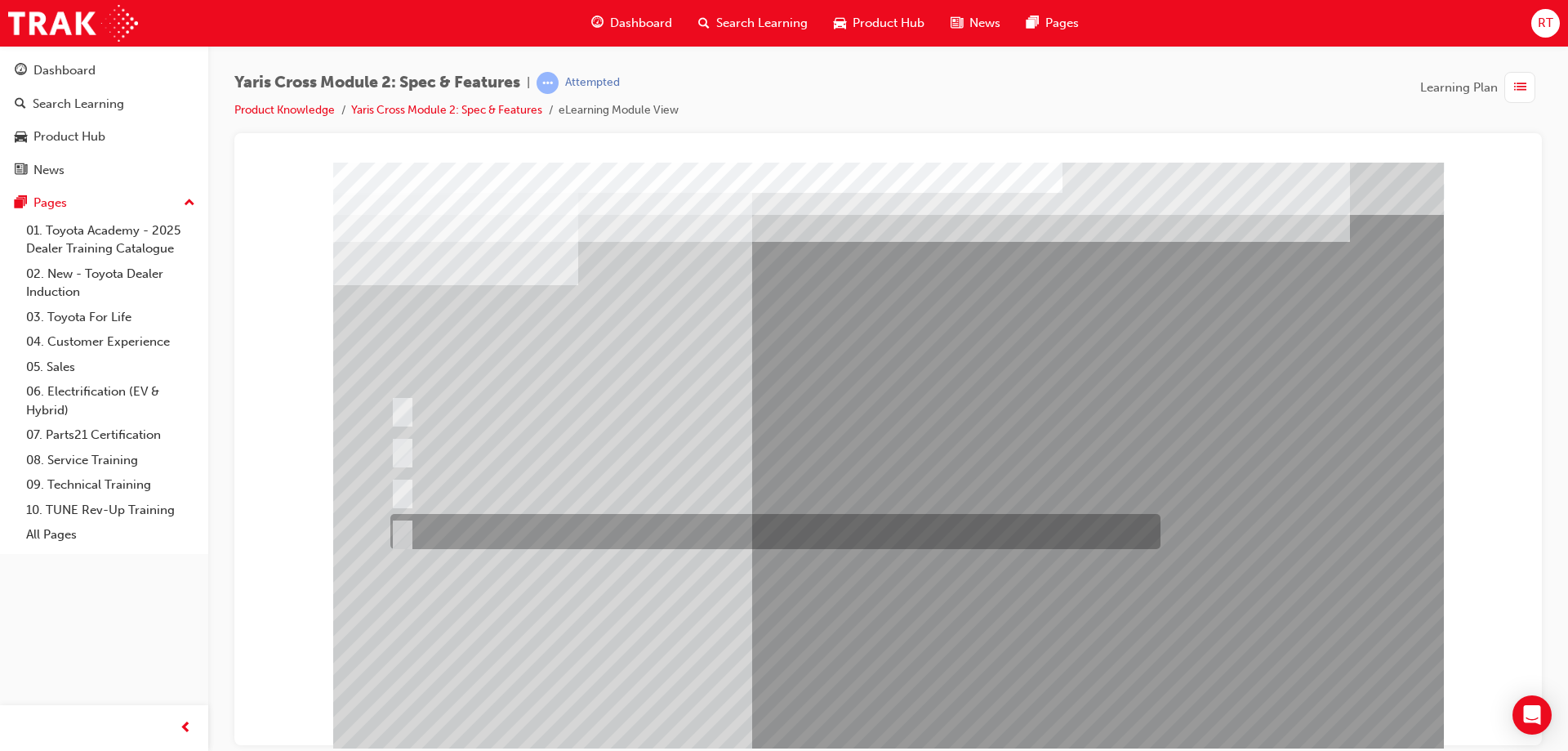
click at [629, 518] on div at bounding box center [771, 531] width 770 height 35
radio input "false"
radio input "true"
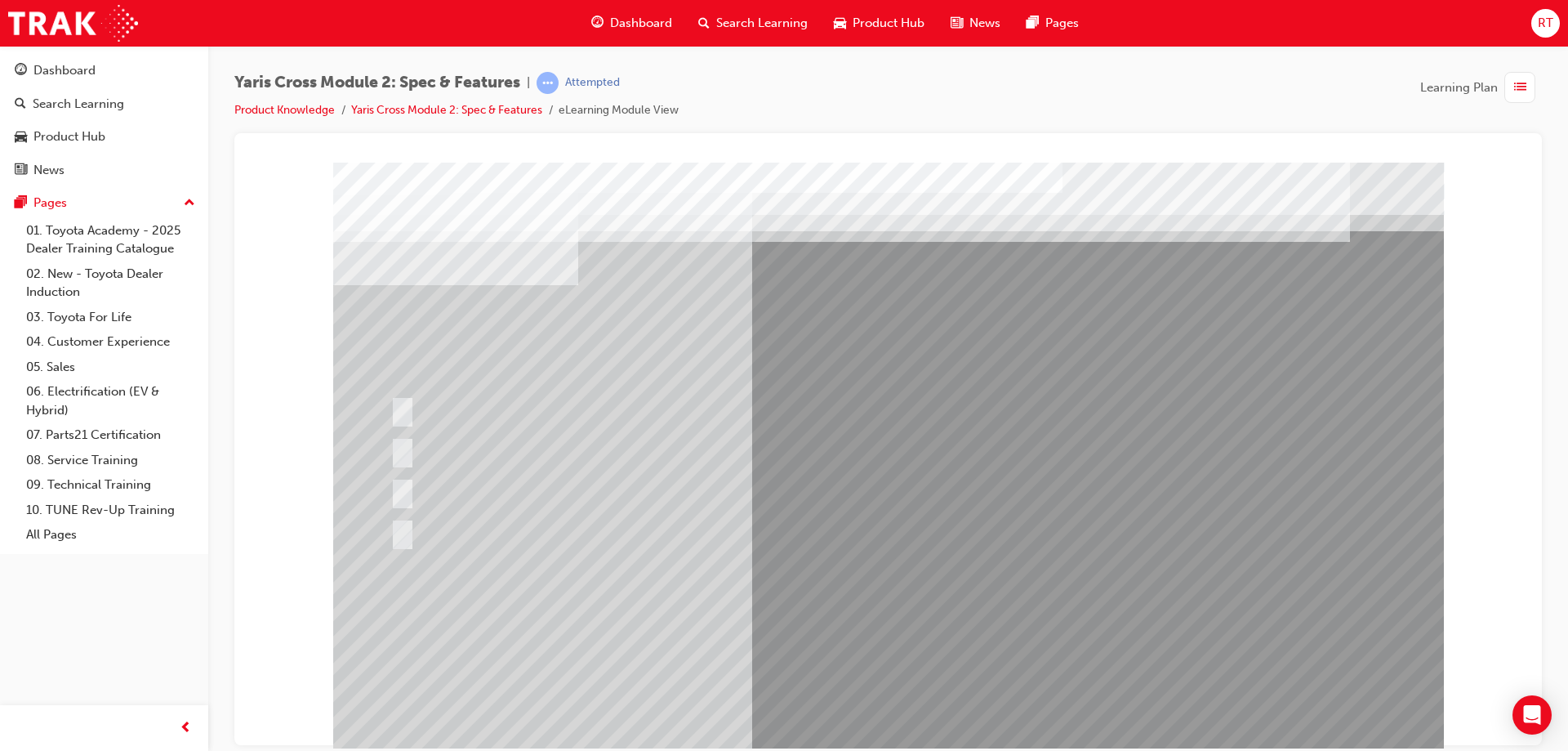
click at [884, 703] on div at bounding box center [888, 457] width 1111 height 589
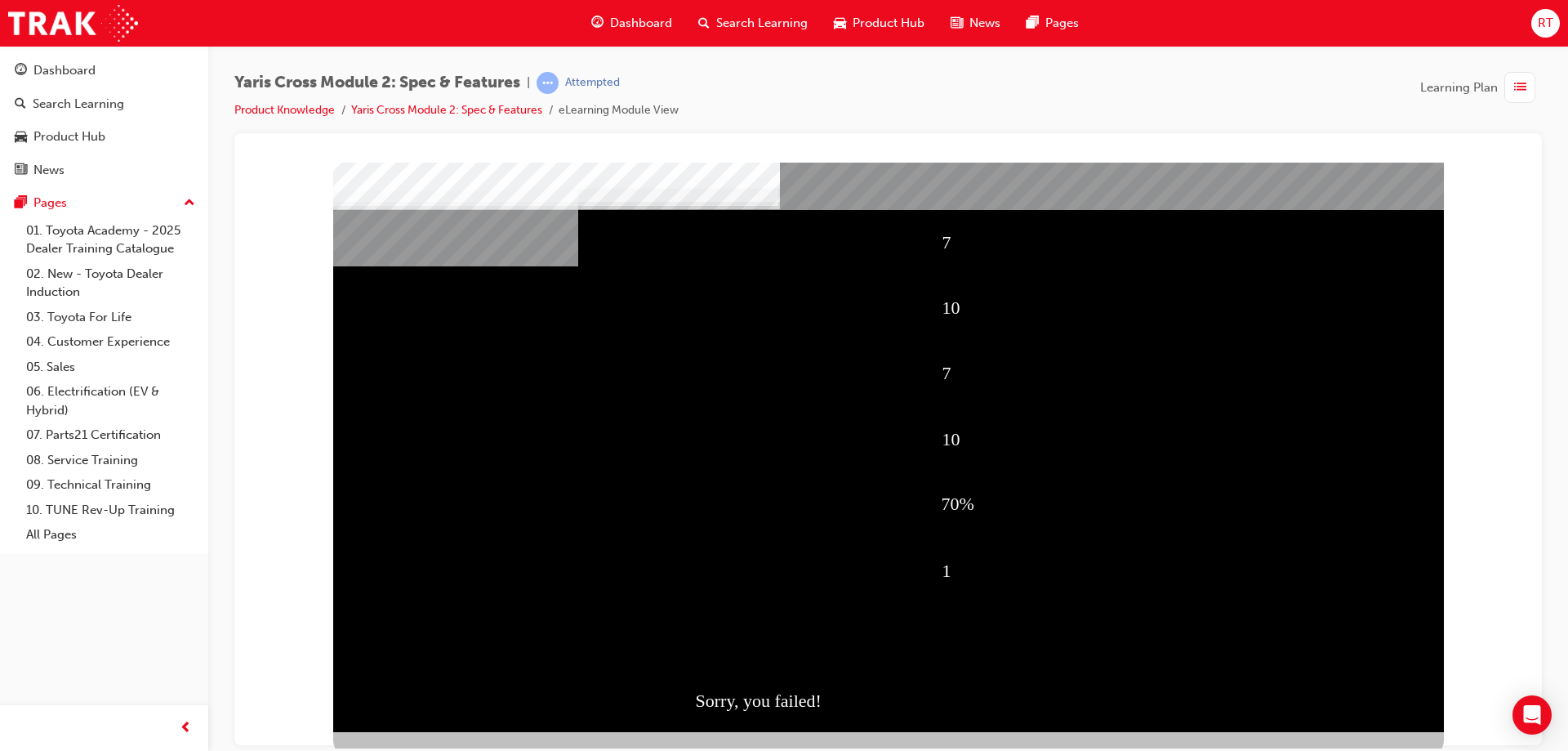
scroll to position [27, 0]
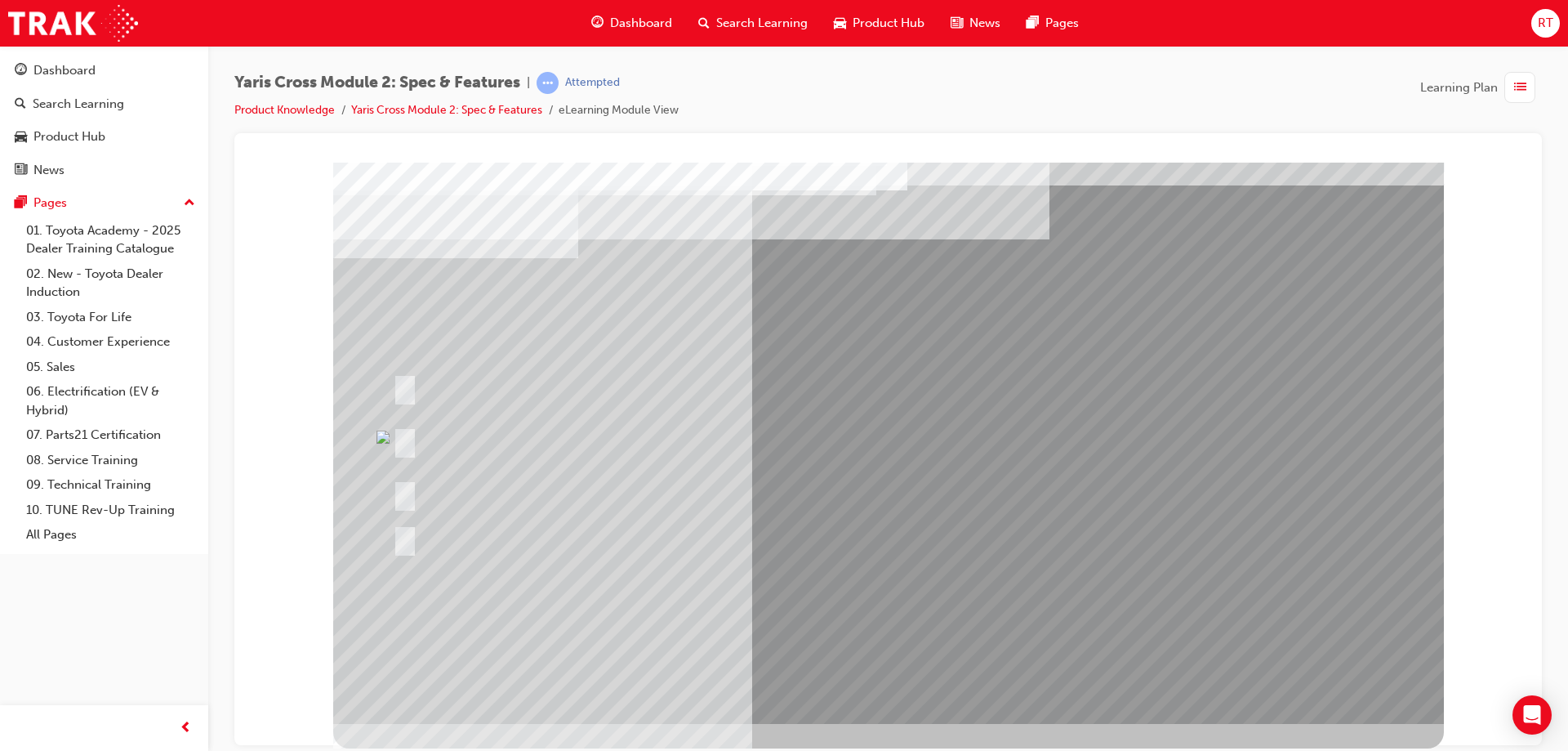
click at [702, 514] on div at bounding box center [695, 538] width 615 height 60
click at [616, 389] on div at bounding box center [685, 387] width 595 height 35
click at [456, 457] on div at bounding box center [695, 440] width 615 height 60
click at [422, 386] on div at bounding box center [685, 387] width 595 height 35
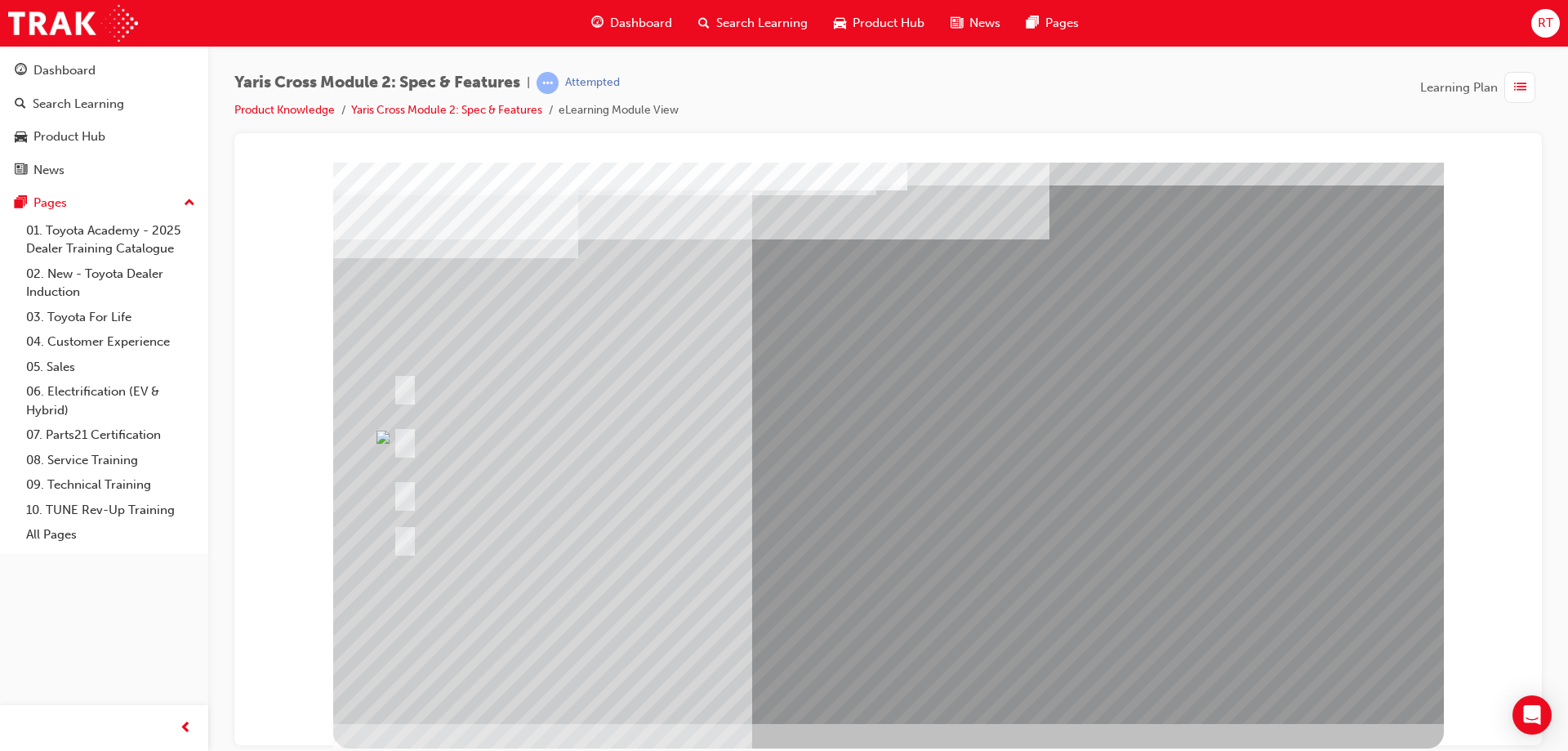
drag, startPoint x: 412, startPoint y: 314, endPoint x: 418, endPoint y: 290, distance: 24.7
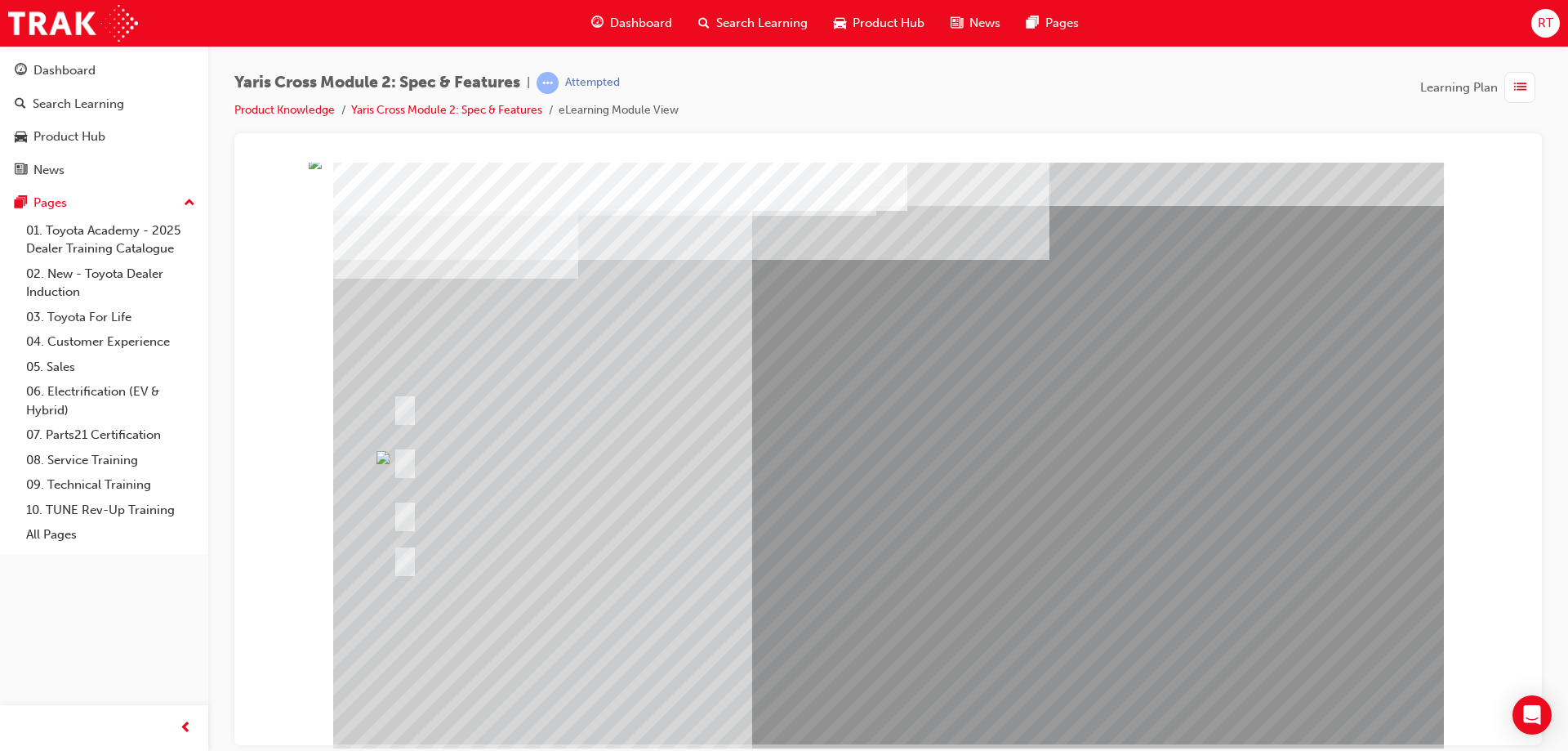
scroll to position [0, 0]
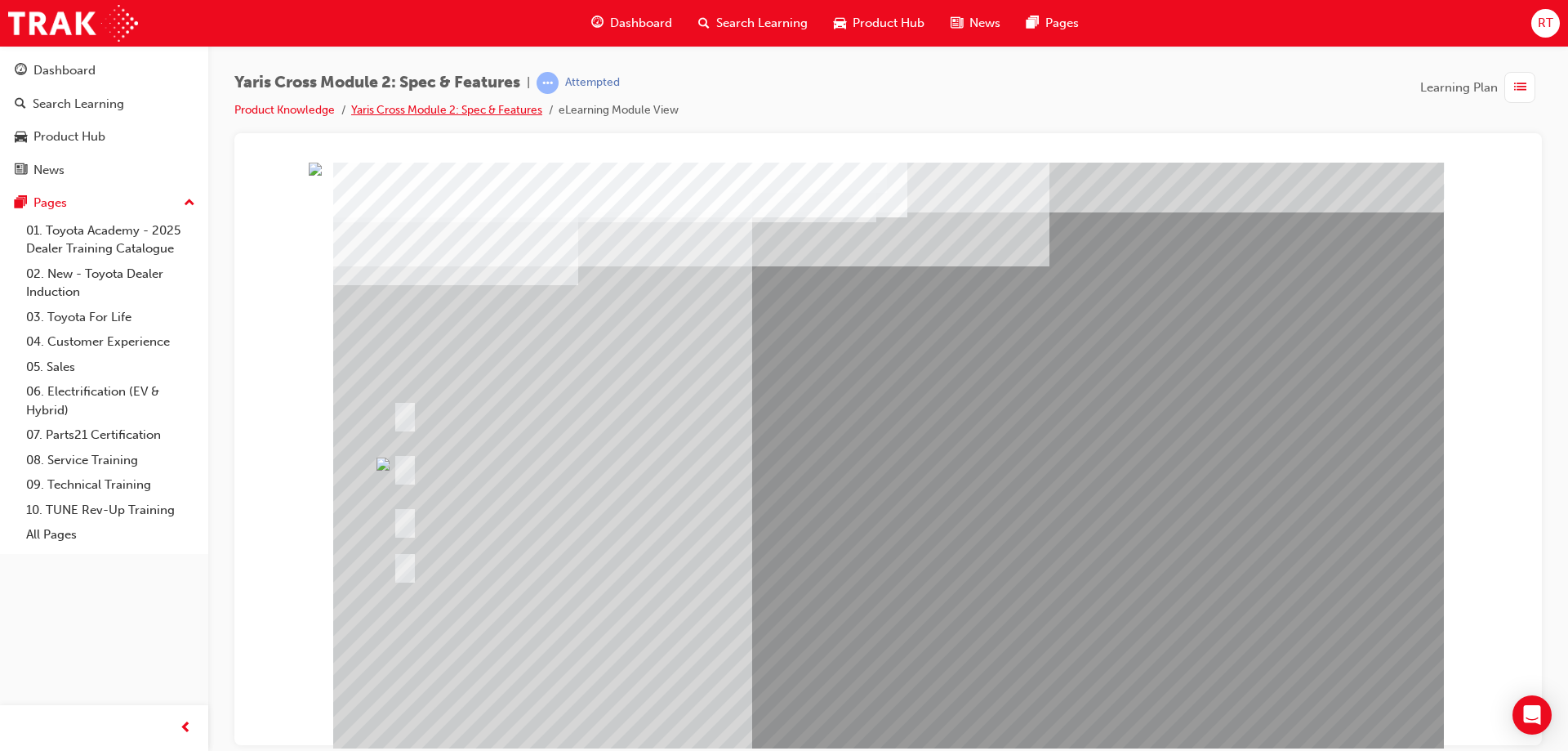
click at [521, 107] on link "Yaris Cross Module 2: Spec & Features" at bounding box center [446, 110] width 191 height 14
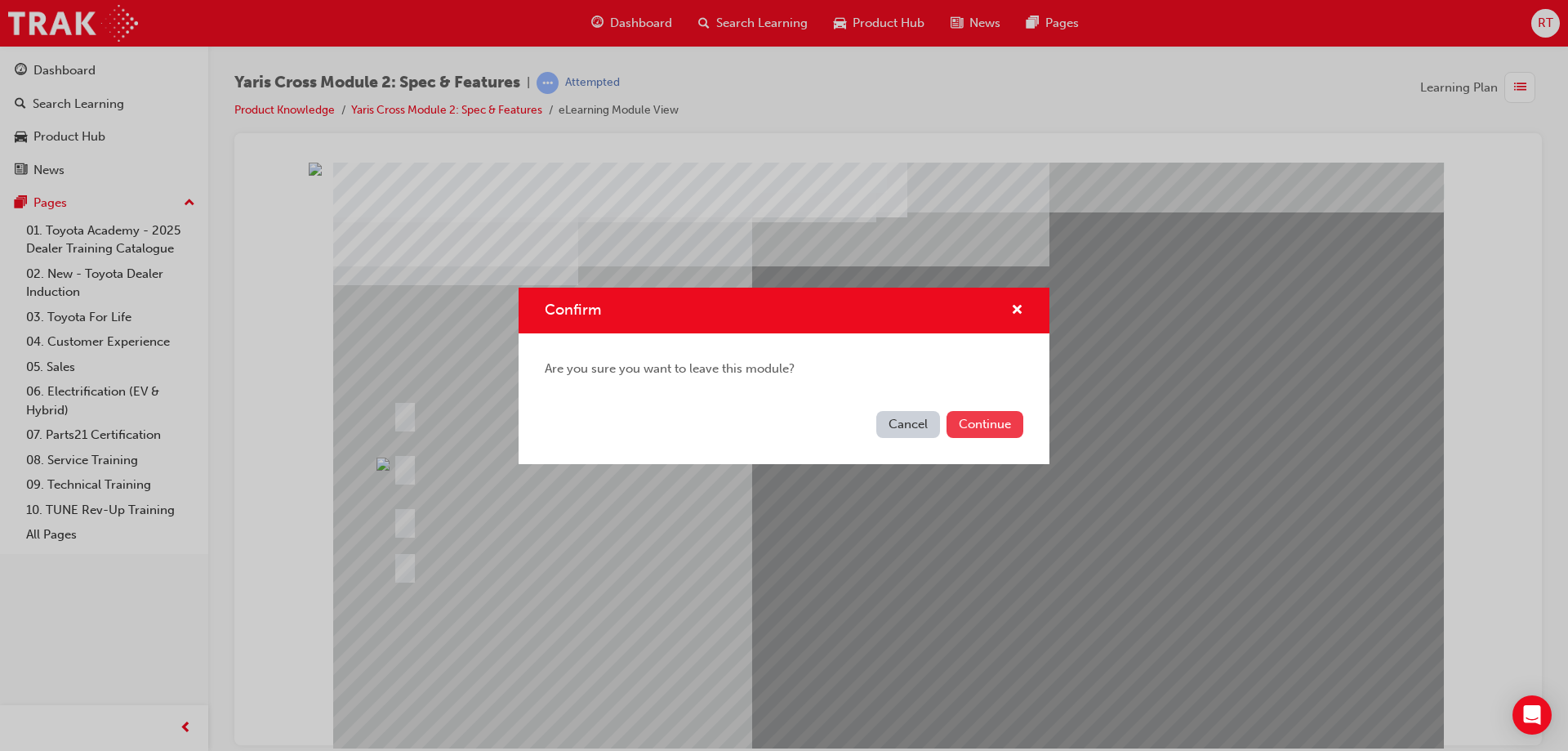
click at [975, 422] on button "Continue" at bounding box center [985, 425] width 77 height 27
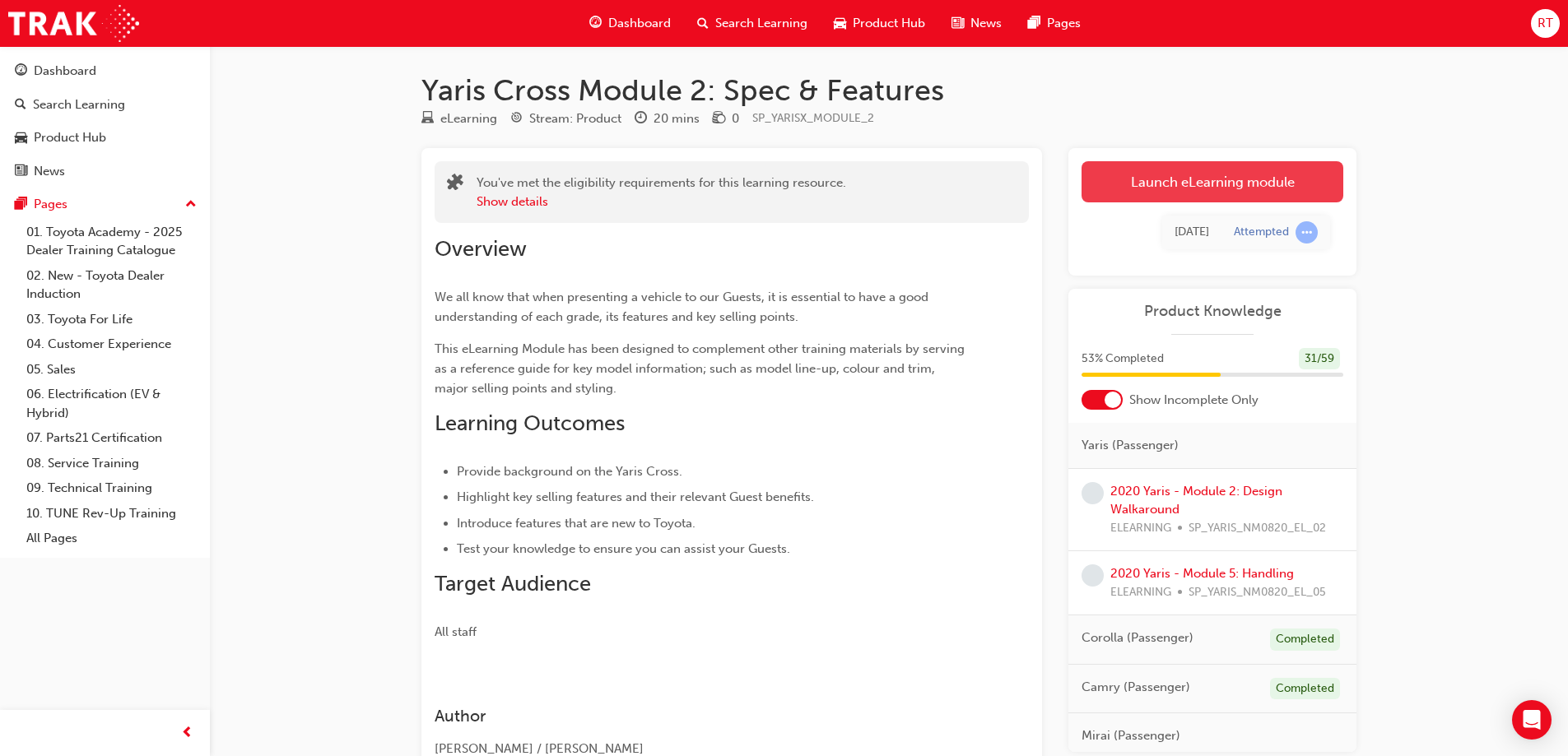
click at [1237, 192] on link "Launch eLearning module" at bounding box center [1211, 181] width 262 height 41
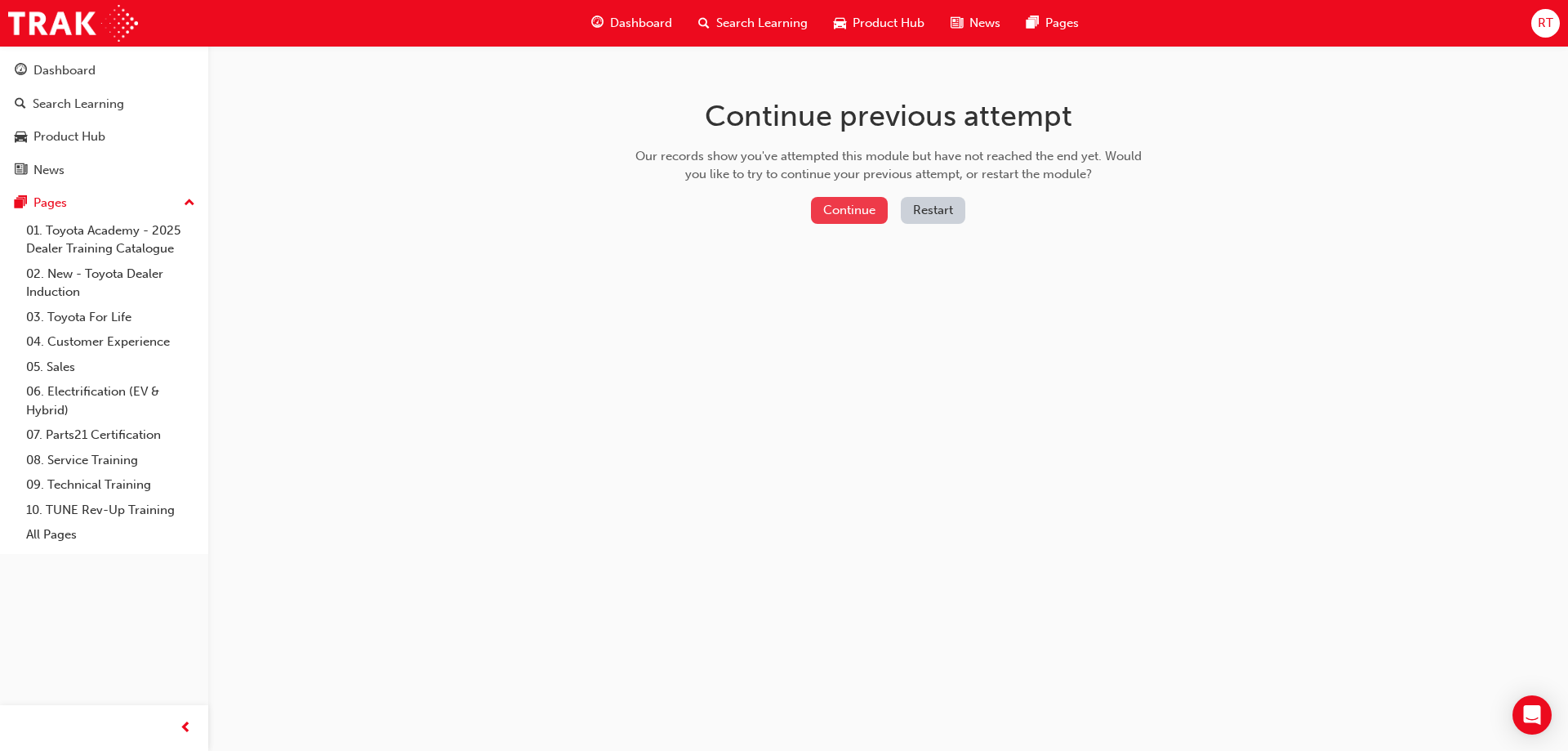
click at [856, 204] on button "Continue" at bounding box center [849, 210] width 77 height 27
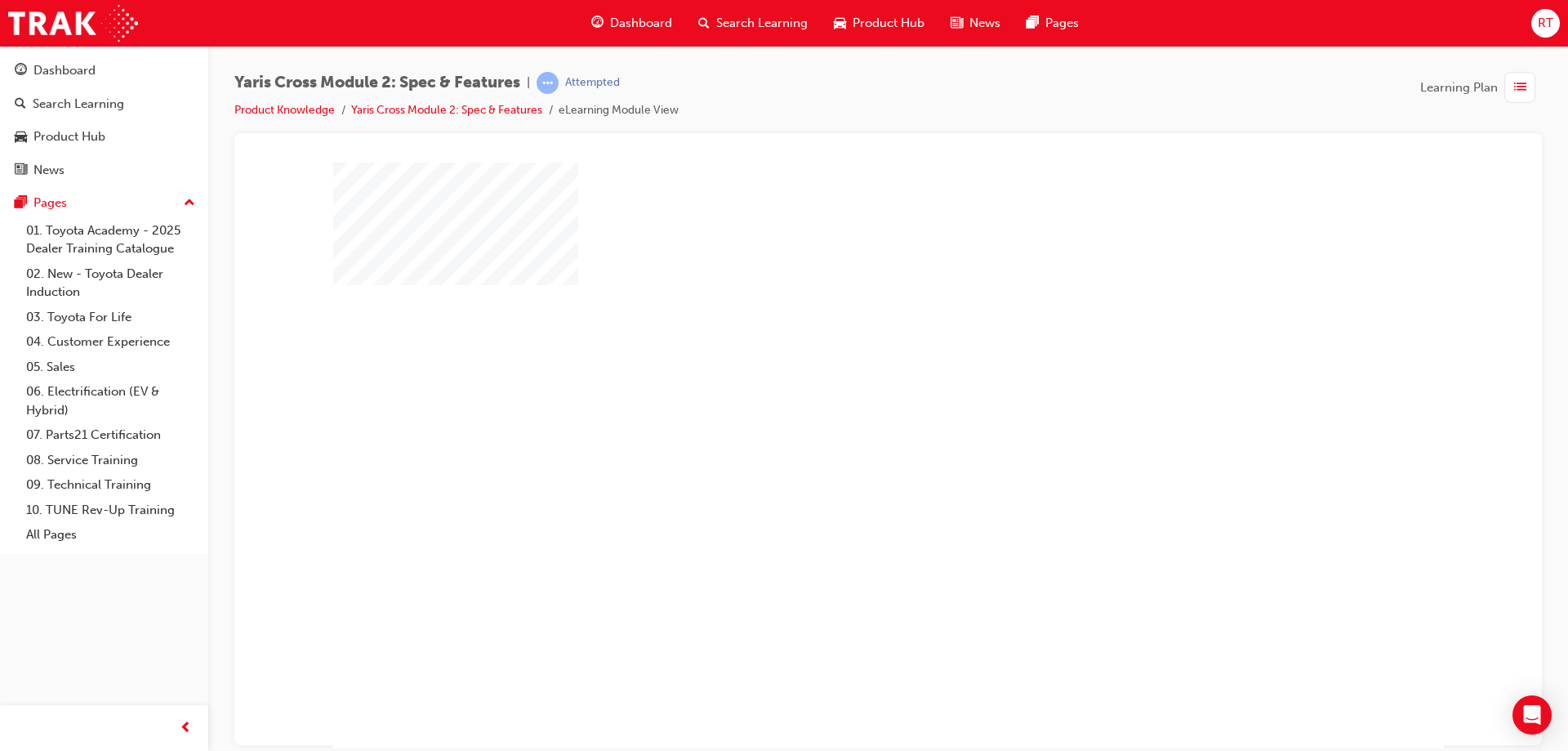
click at [841, 408] on div "play" at bounding box center [841, 408] width 0 height 0
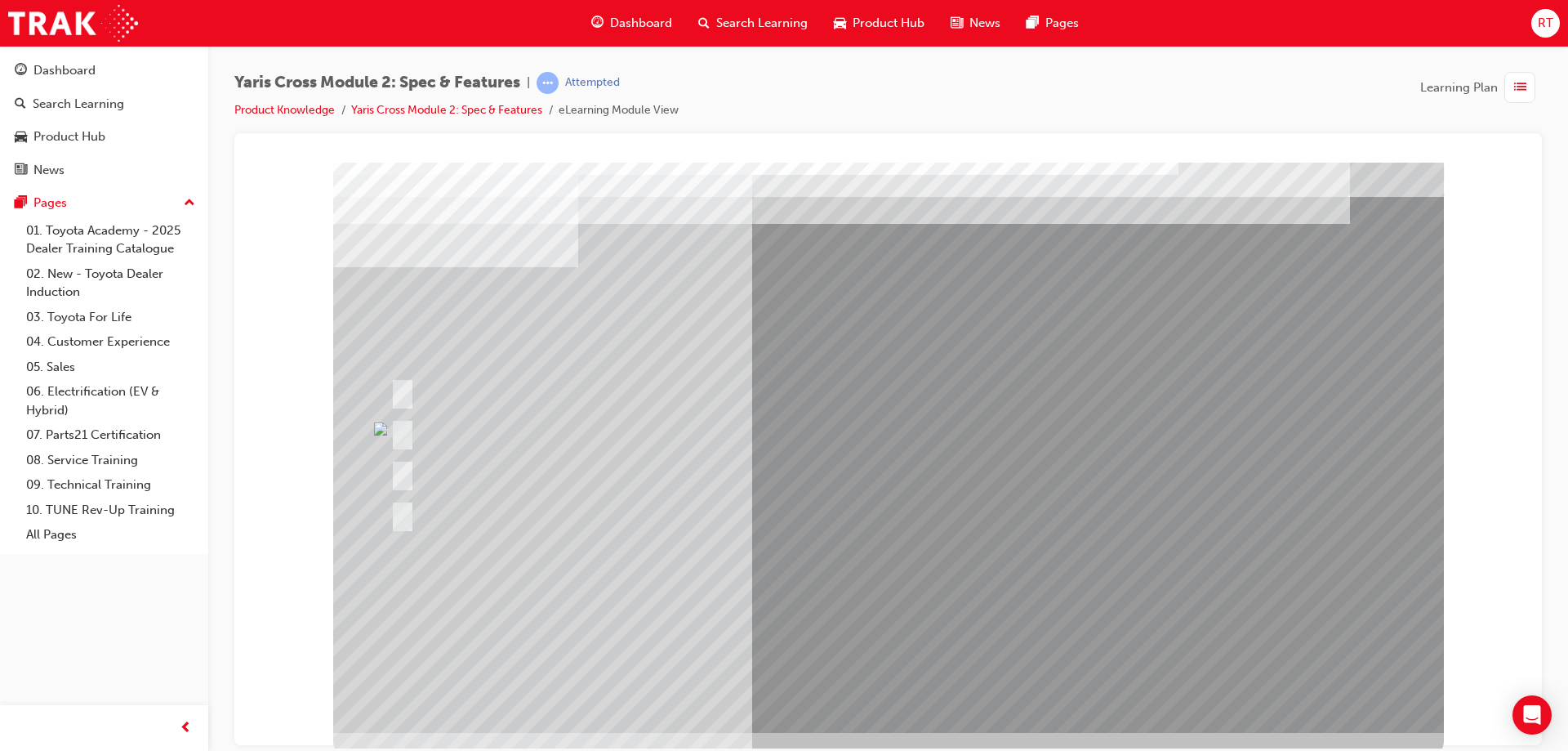
scroll to position [27, 0]
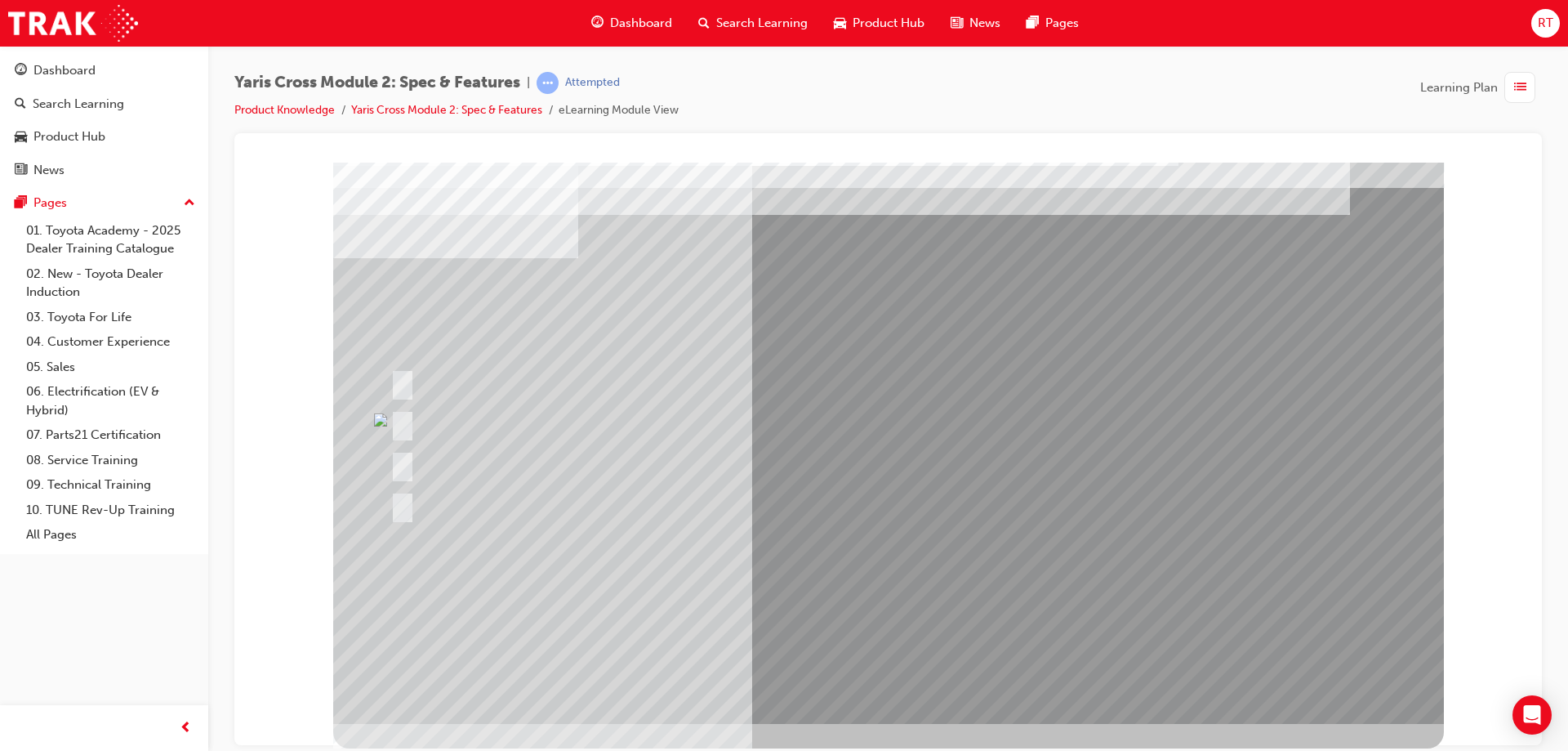
drag, startPoint x: 619, startPoint y: 465, endPoint x: 615, endPoint y: 455, distance: 10.8
click at [615, 455] on div at bounding box center [829, 464] width 886 height 35
drag, startPoint x: 730, startPoint y: 342, endPoint x: 922, endPoint y: 405, distance: 202.1
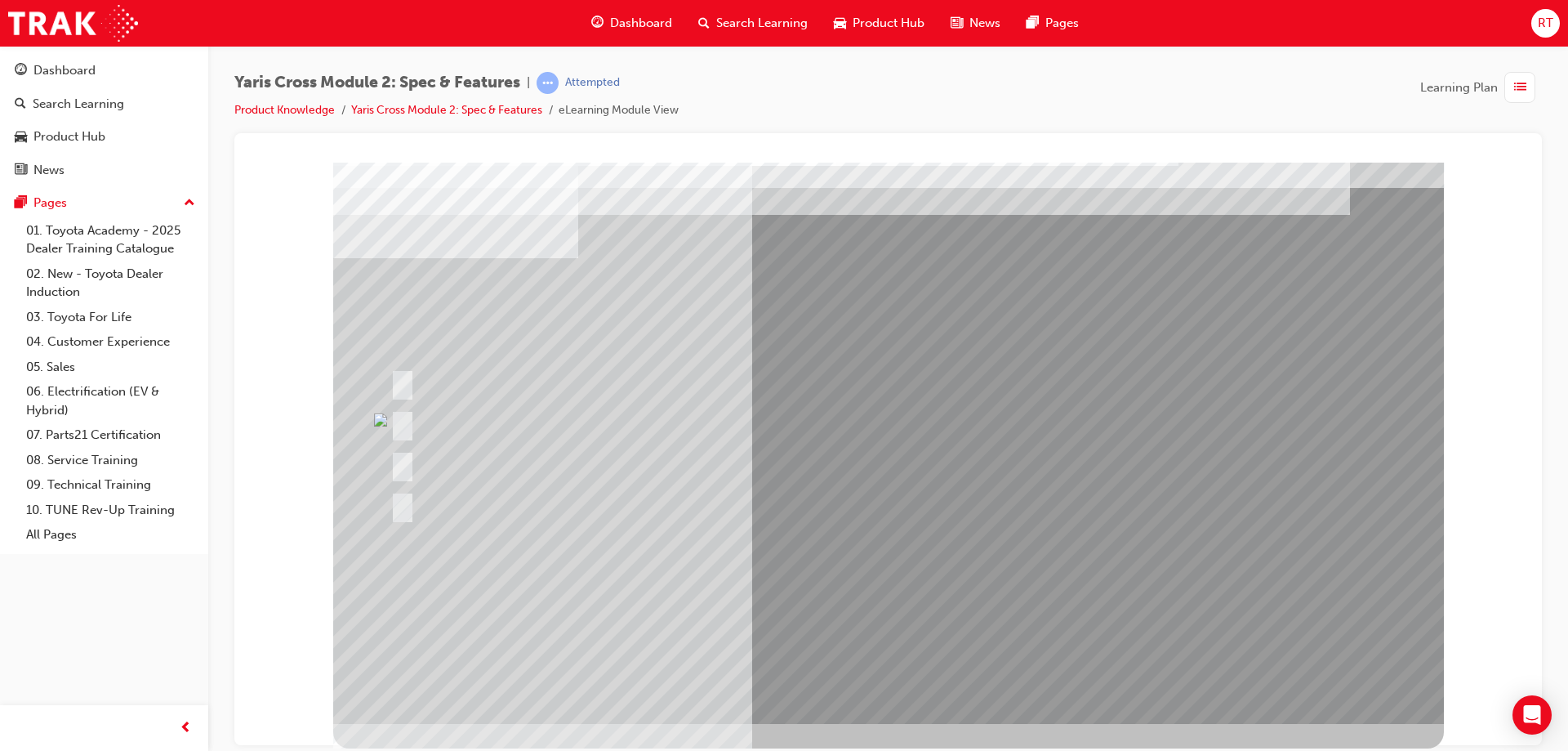
drag, startPoint x: 947, startPoint y: 435, endPoint x: 939, endPoint y: 430, distance: 9.4
click at [929, 436] on div at bounding box center [888, 429] width 1111 height 589
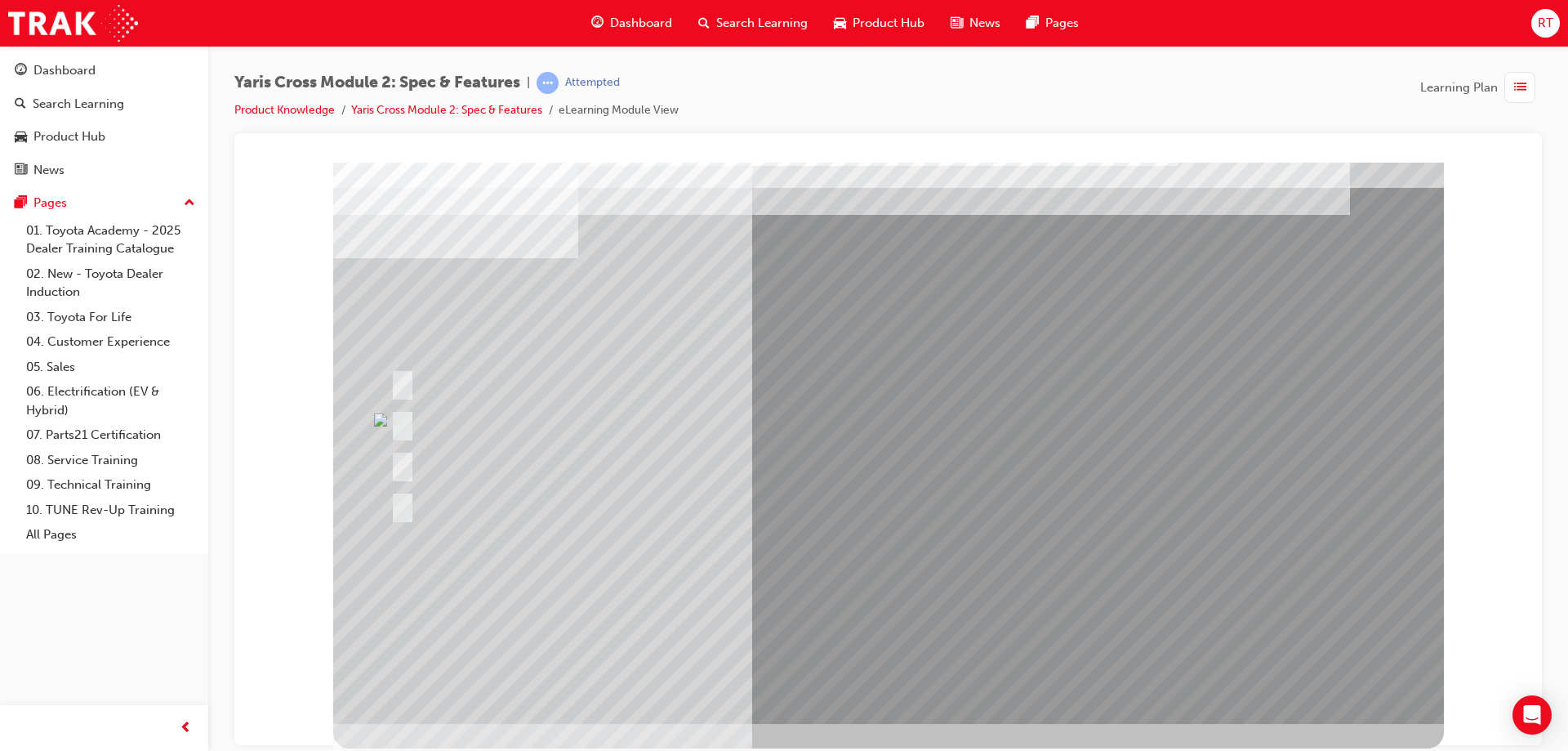
click at [913, 452] on div at bounding box center [829, 464] width 886 height 35
click at [908, 451] on div at bounding box center [829, 464] width 886 height 35
click at [907, 450] on div at bounding box center [829, 464] width 886 height 35
click at [906, 450] on div at bounding box center [829, 464] width 886 height 35
click at [800, 469] on div at bounding box center [829, 464] width 886 height 35
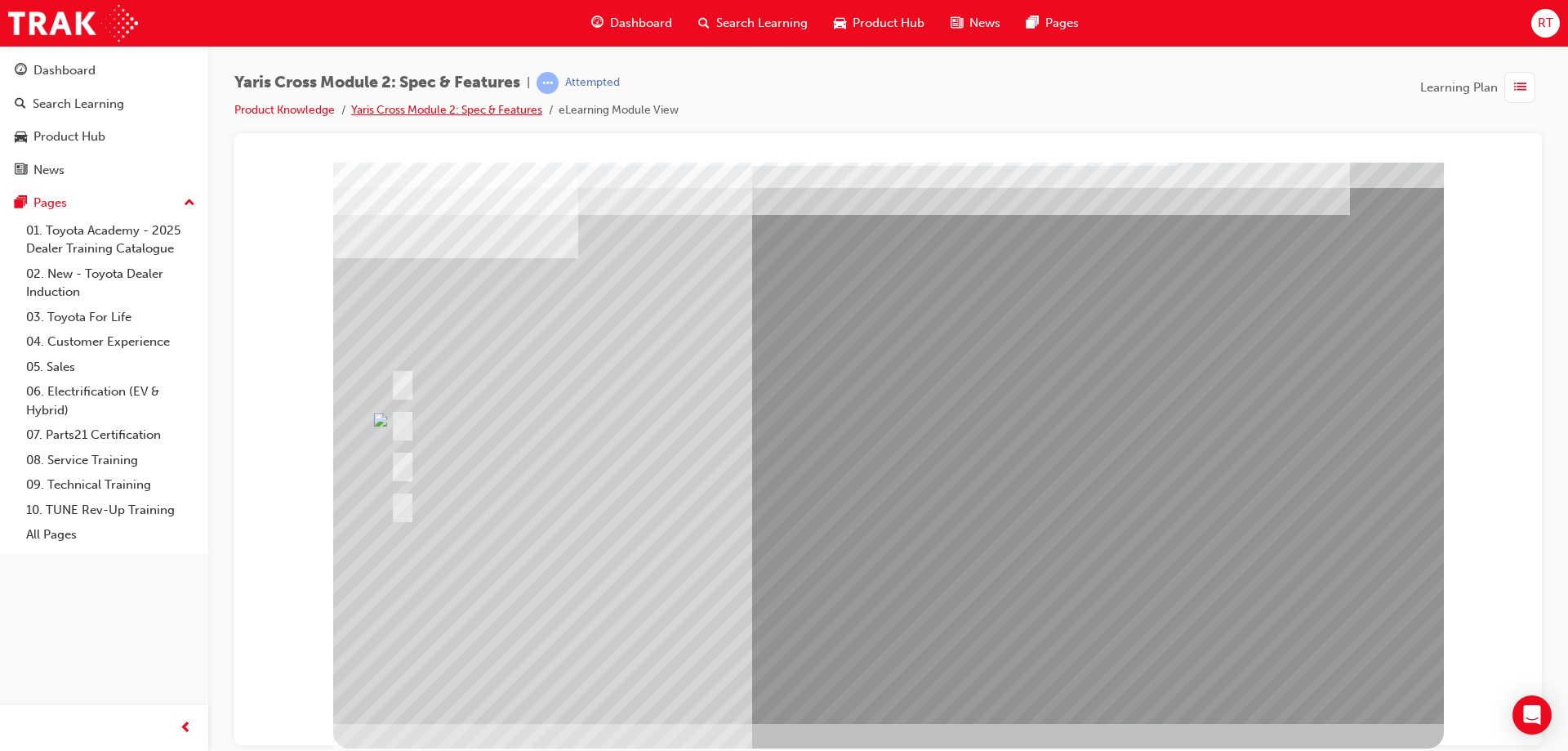
click at [408, 108] on link "Yaris Cross Module 2: Spec & Features" at bounding box center [446, 110] width 191 height 14
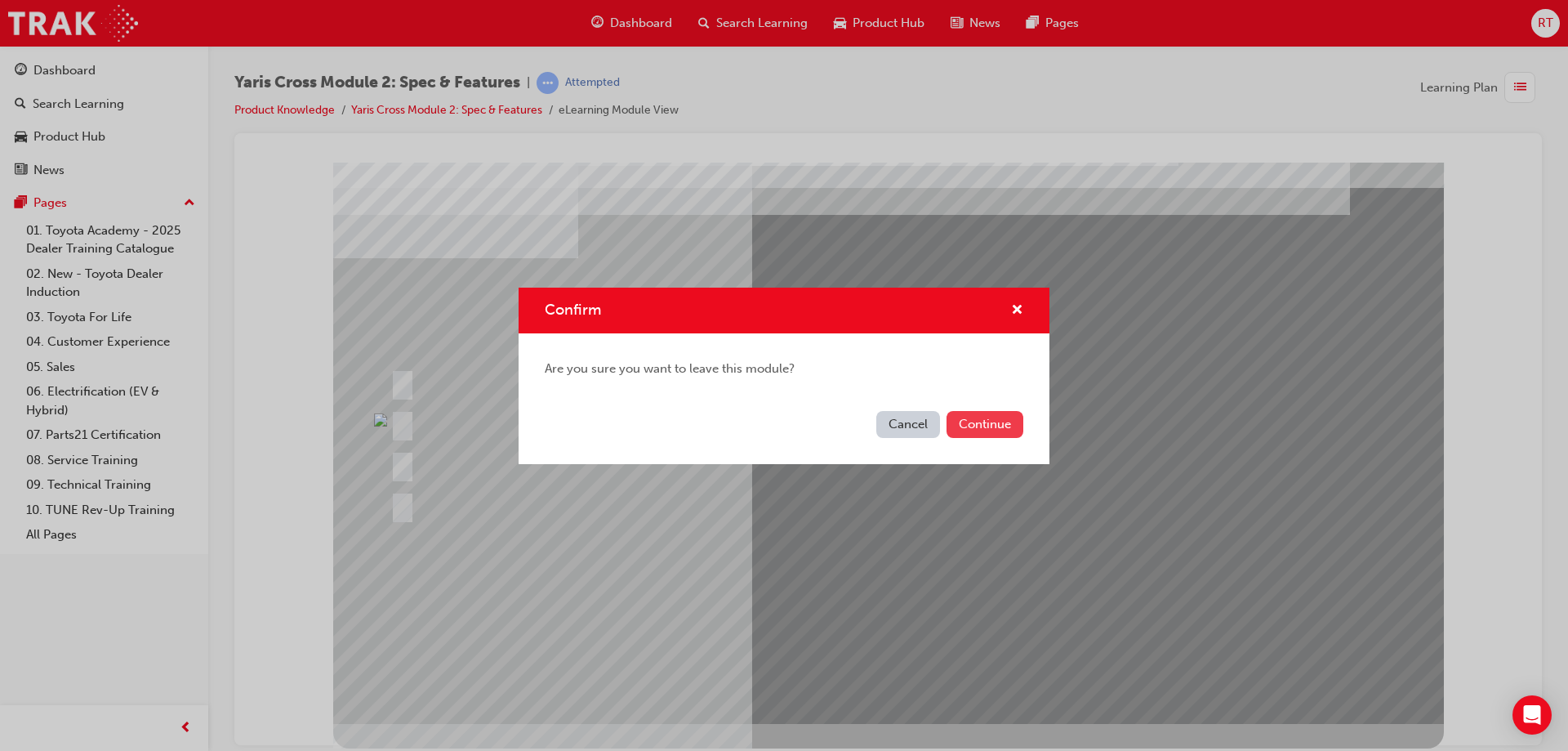
click at [1001, 425] on button "Continue" at bounding box center [985, 425] width 77 height 27
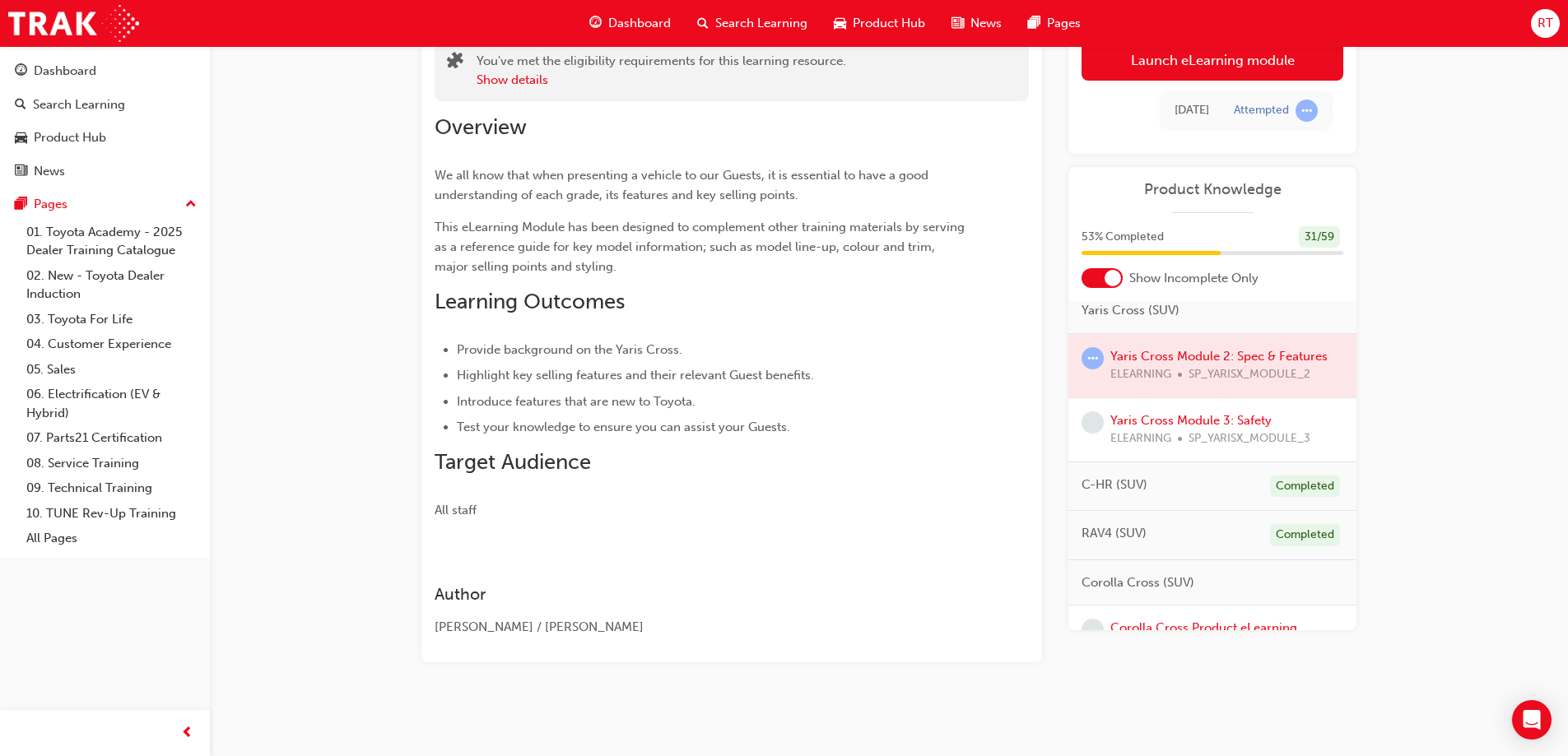
scroll to position [576, 0]
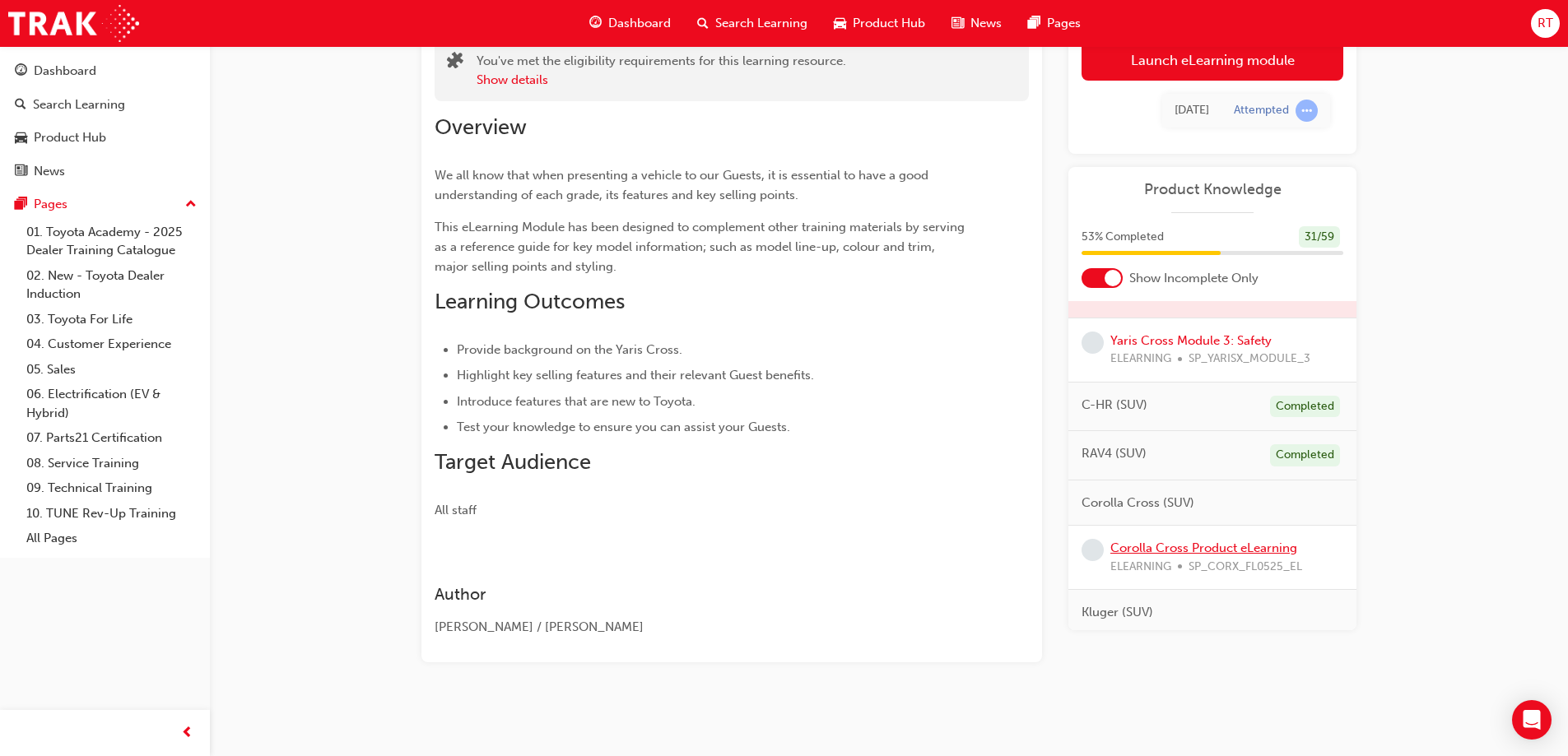
click at [1167, 551] on link "Corolla Cross Product eLearning" at bounding box center [1203, 548] width 187 height 15
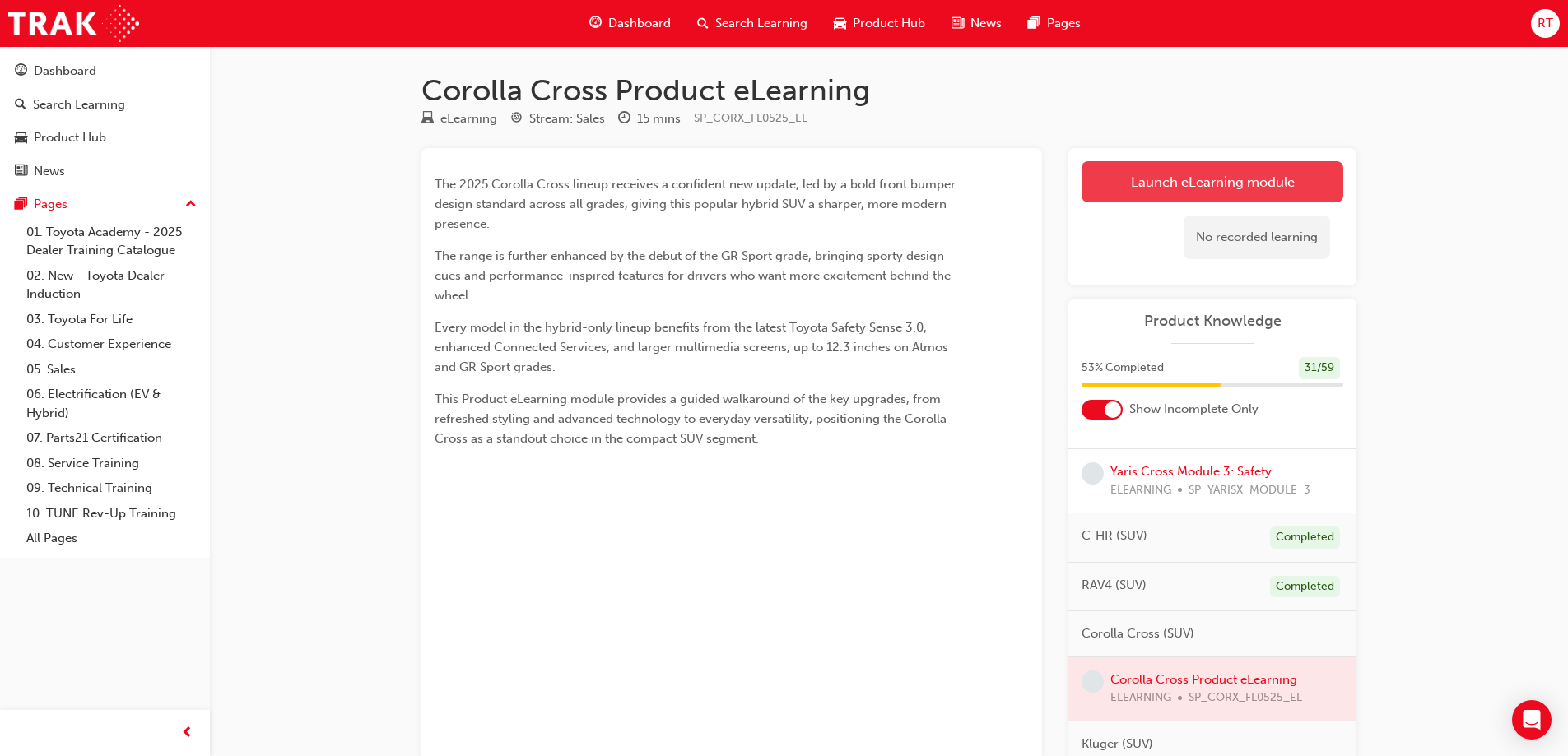
click at [1218, 192] on link "Launch eLearning module" at bounding box center [1211, 181] width 262 height 41
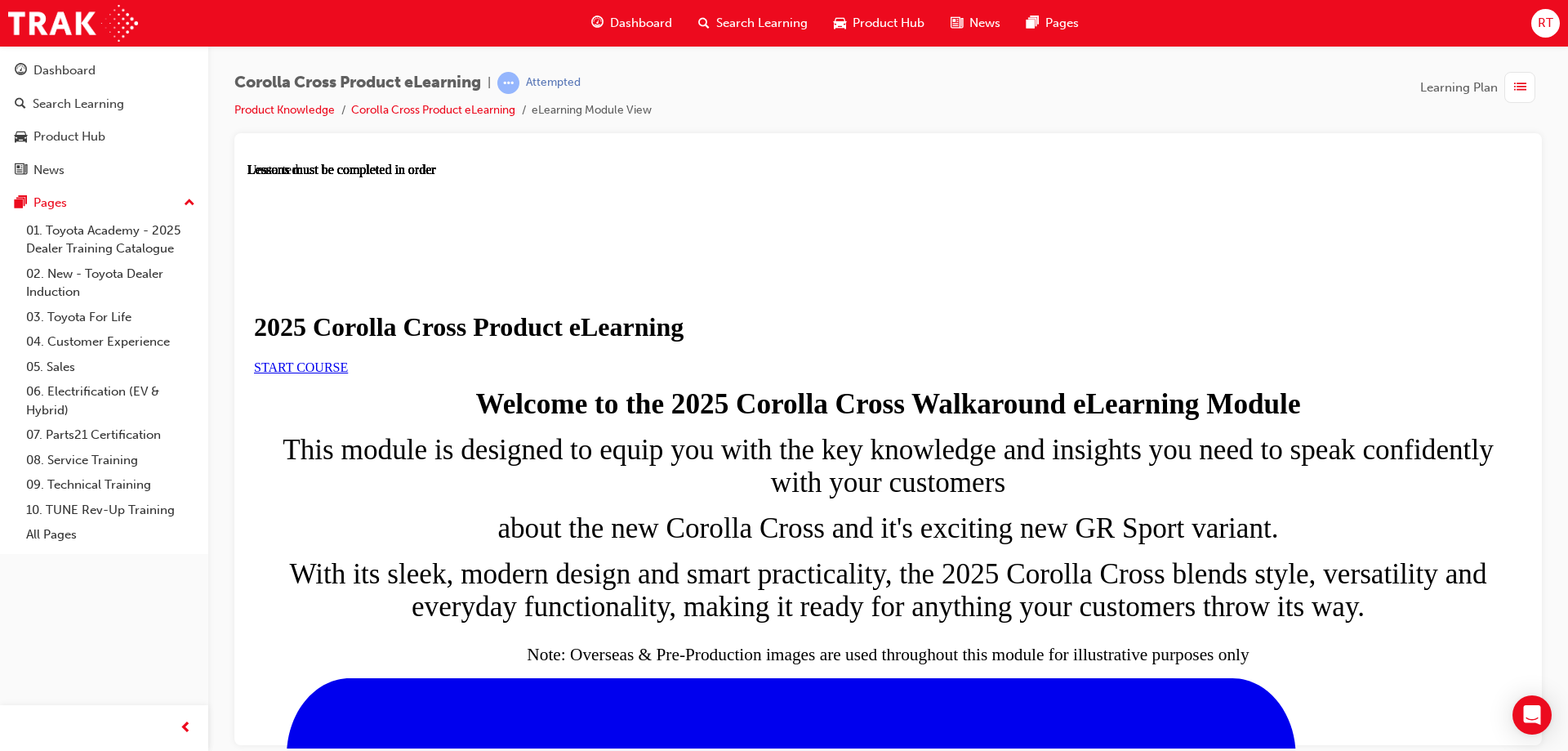
click at [348, 373] on link "START COURSE" at bounding box center [301, 366] width 94 height 14
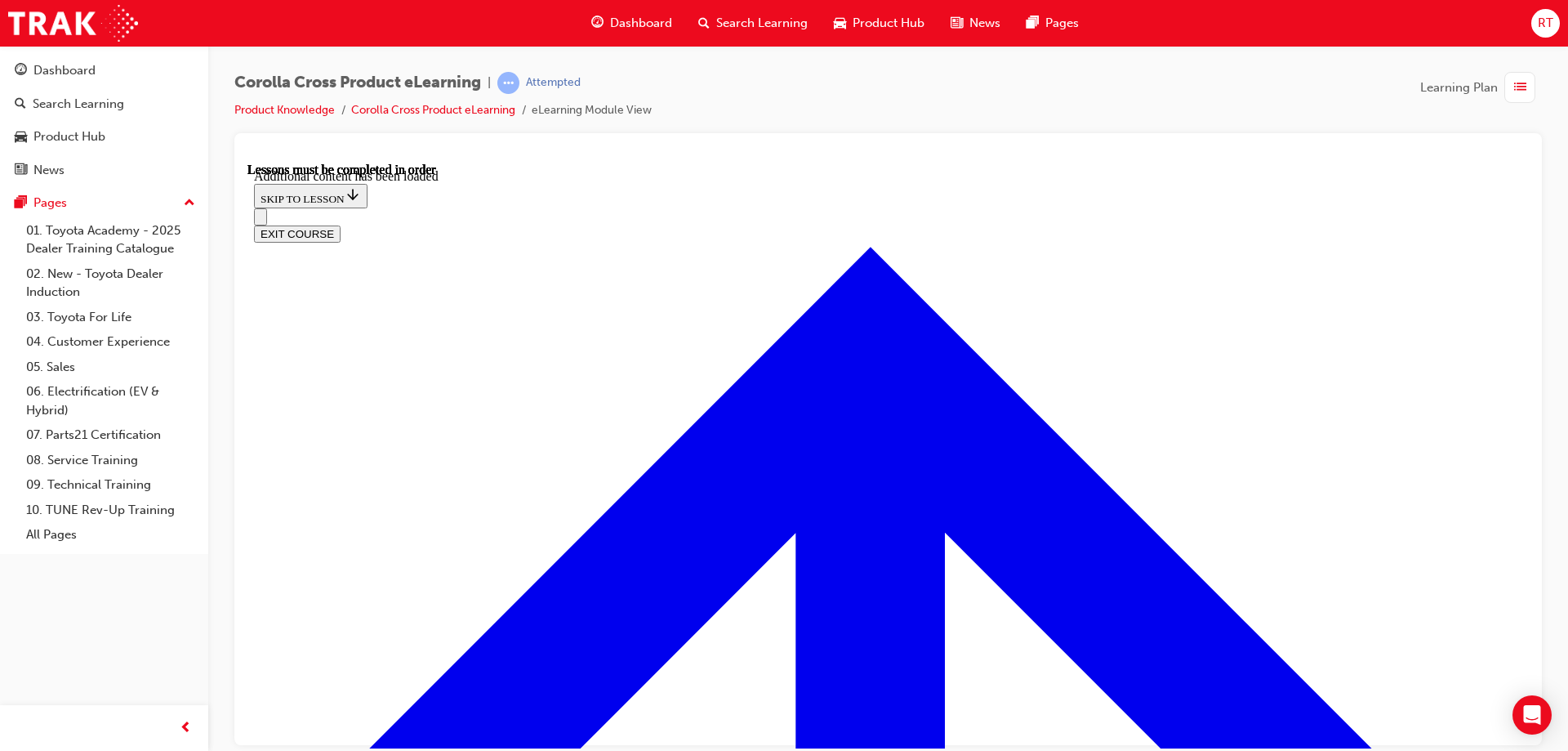
scroll to position [2743, 0]
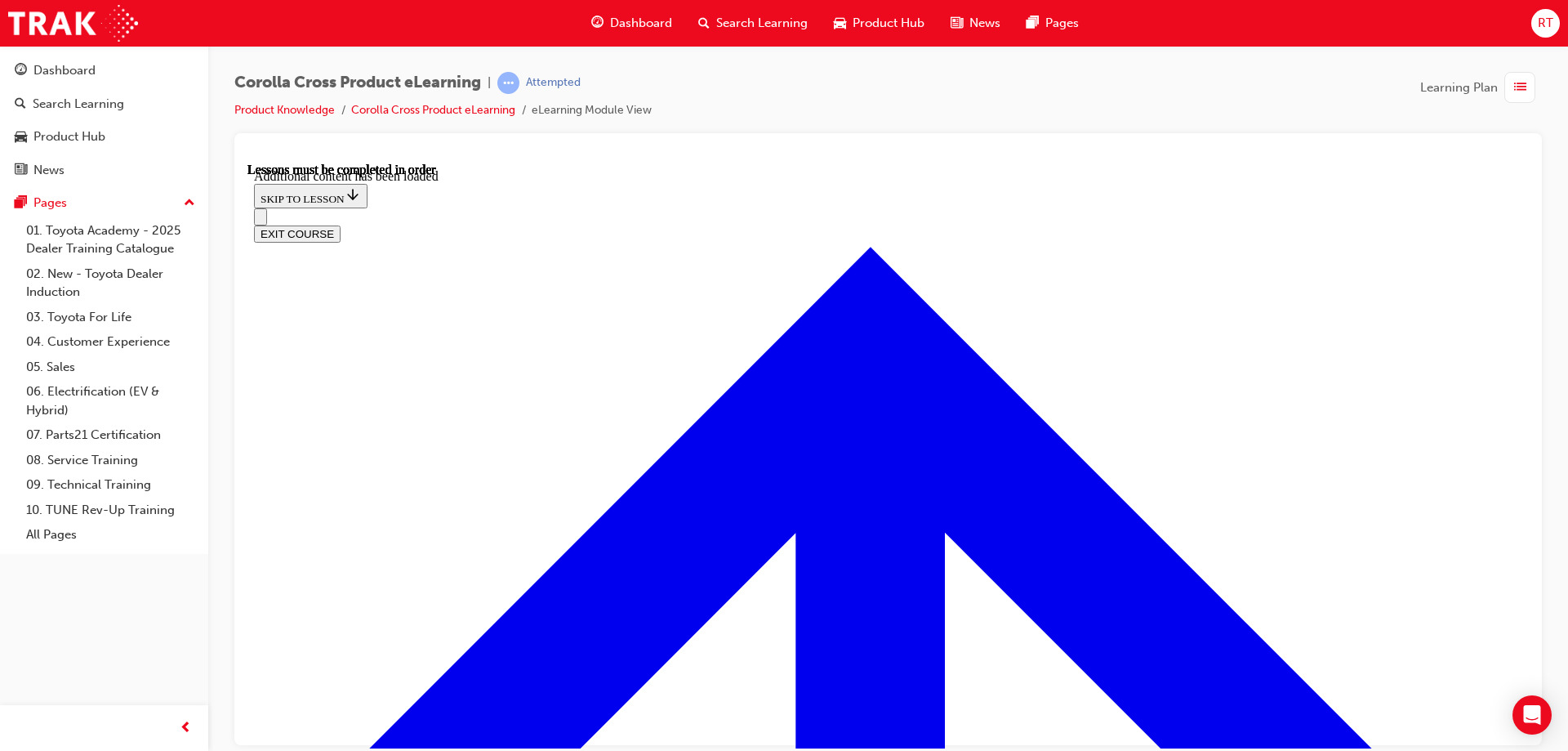
radio input "true"
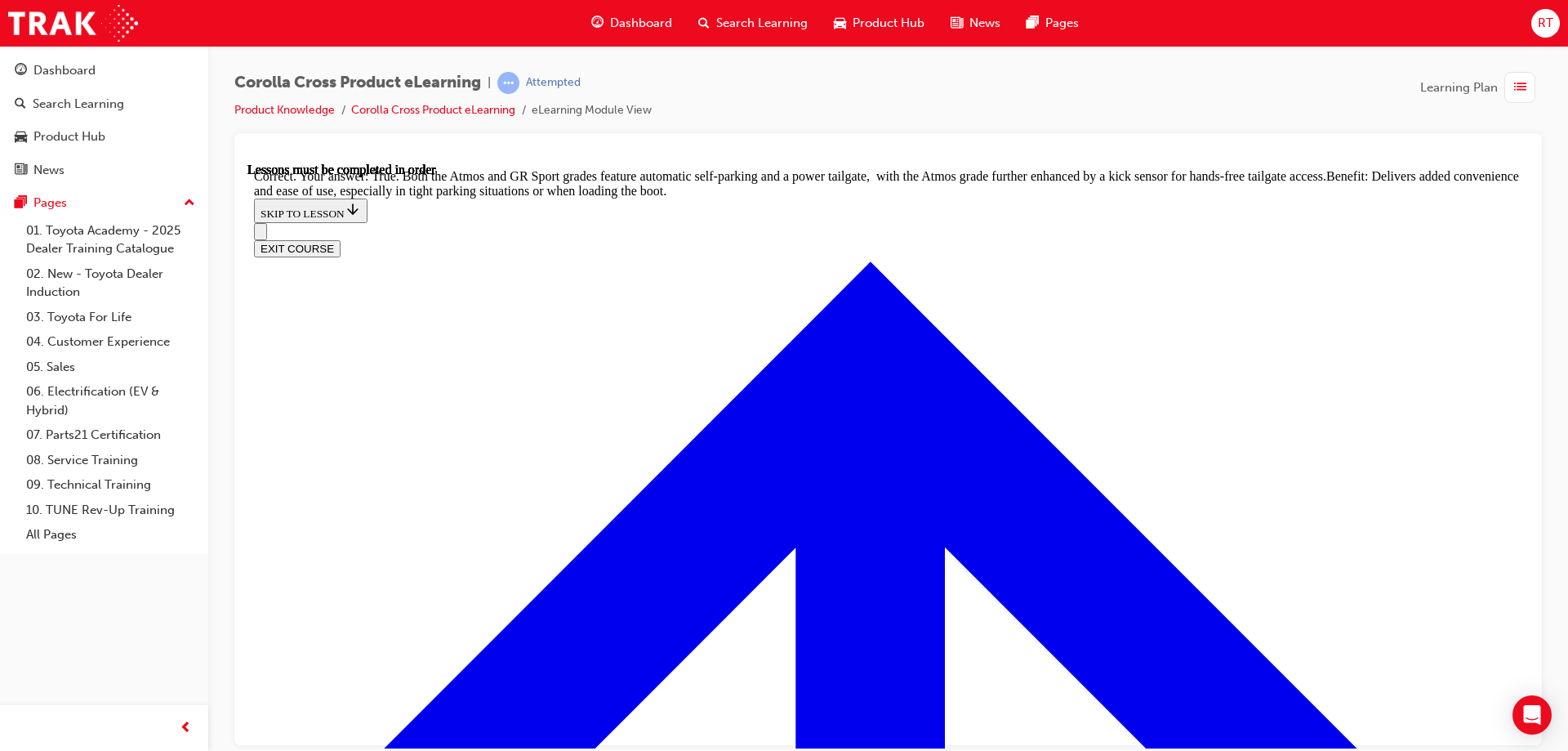
scroll to position [3577, 0]
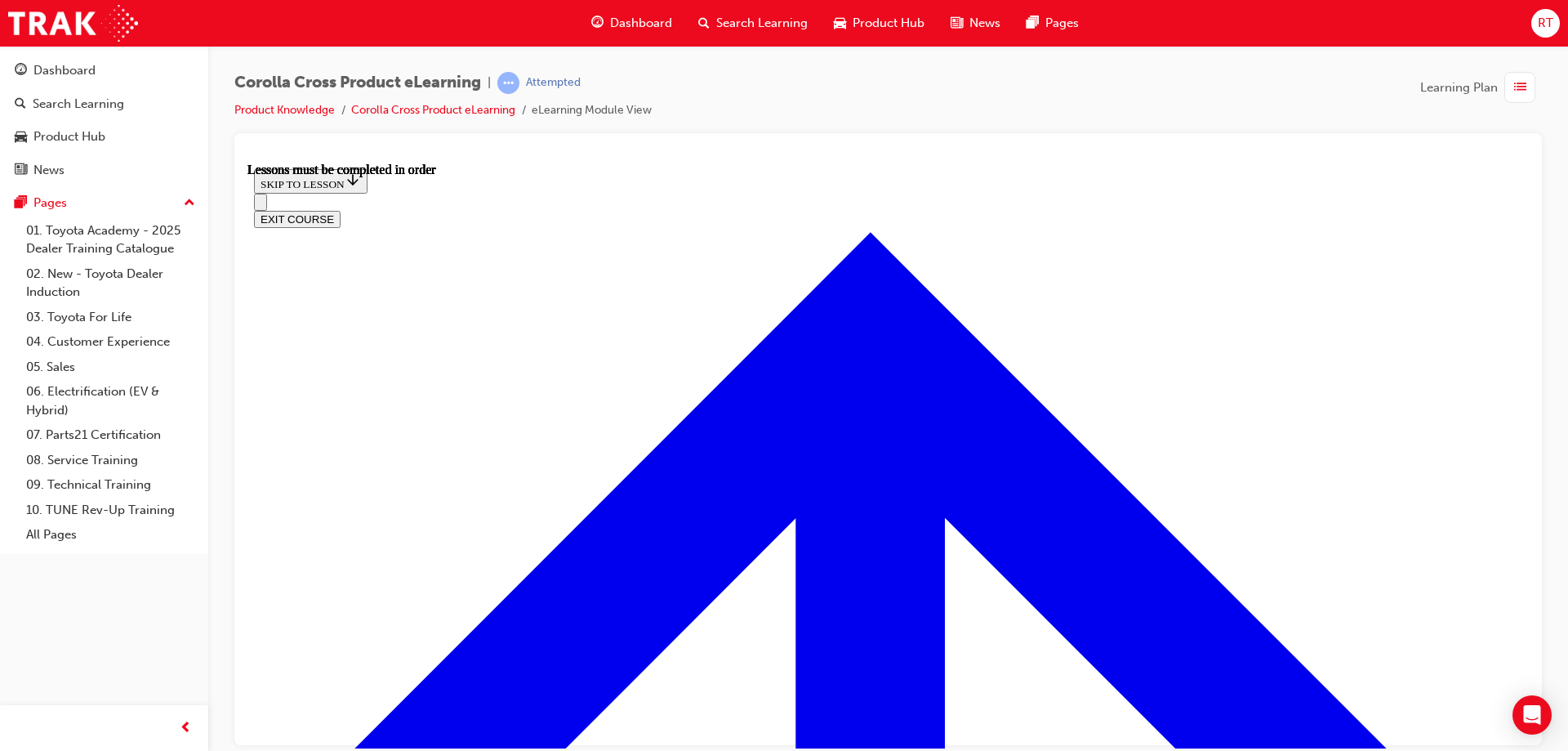
scroll to position [1611, 0]
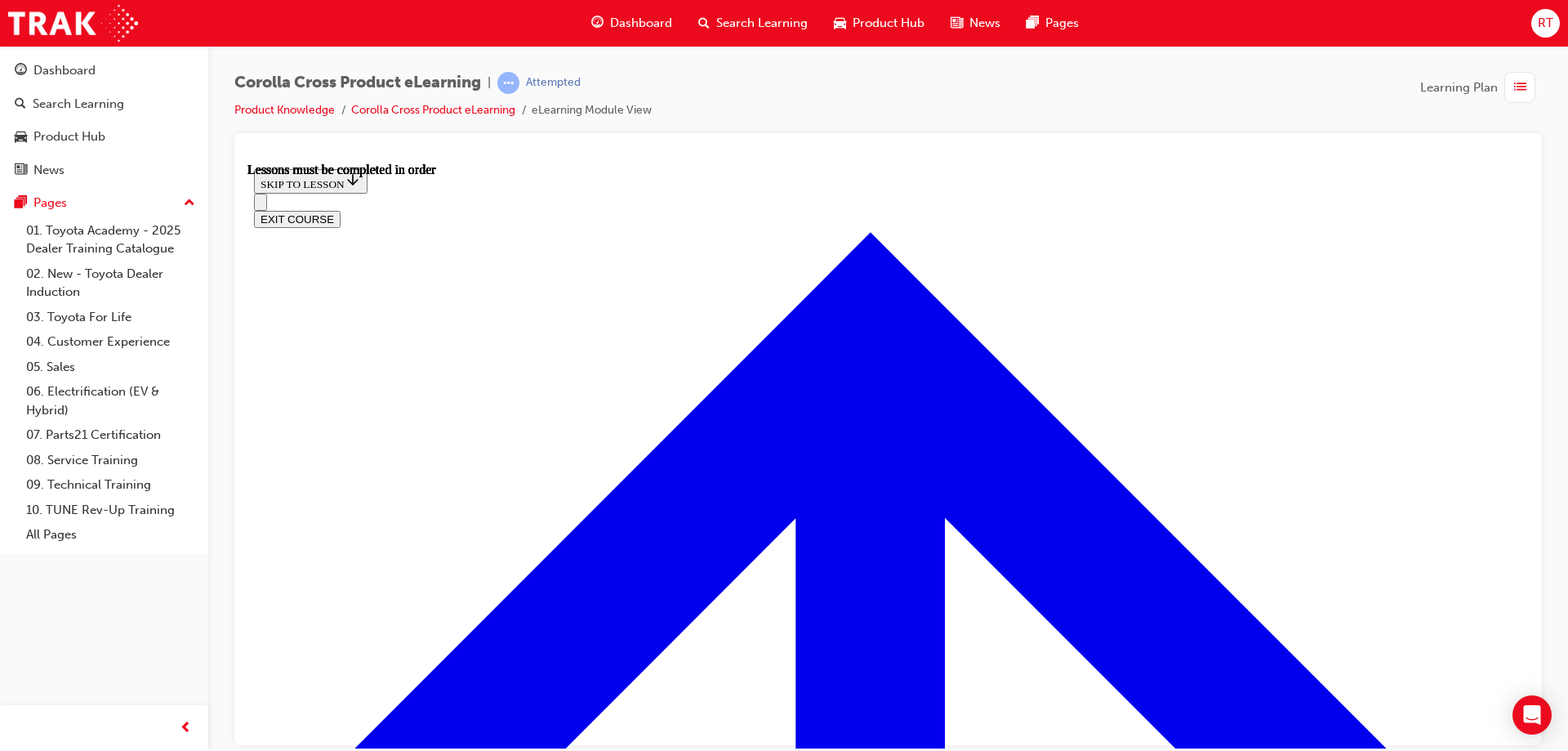
scroll to position [1362, 0]
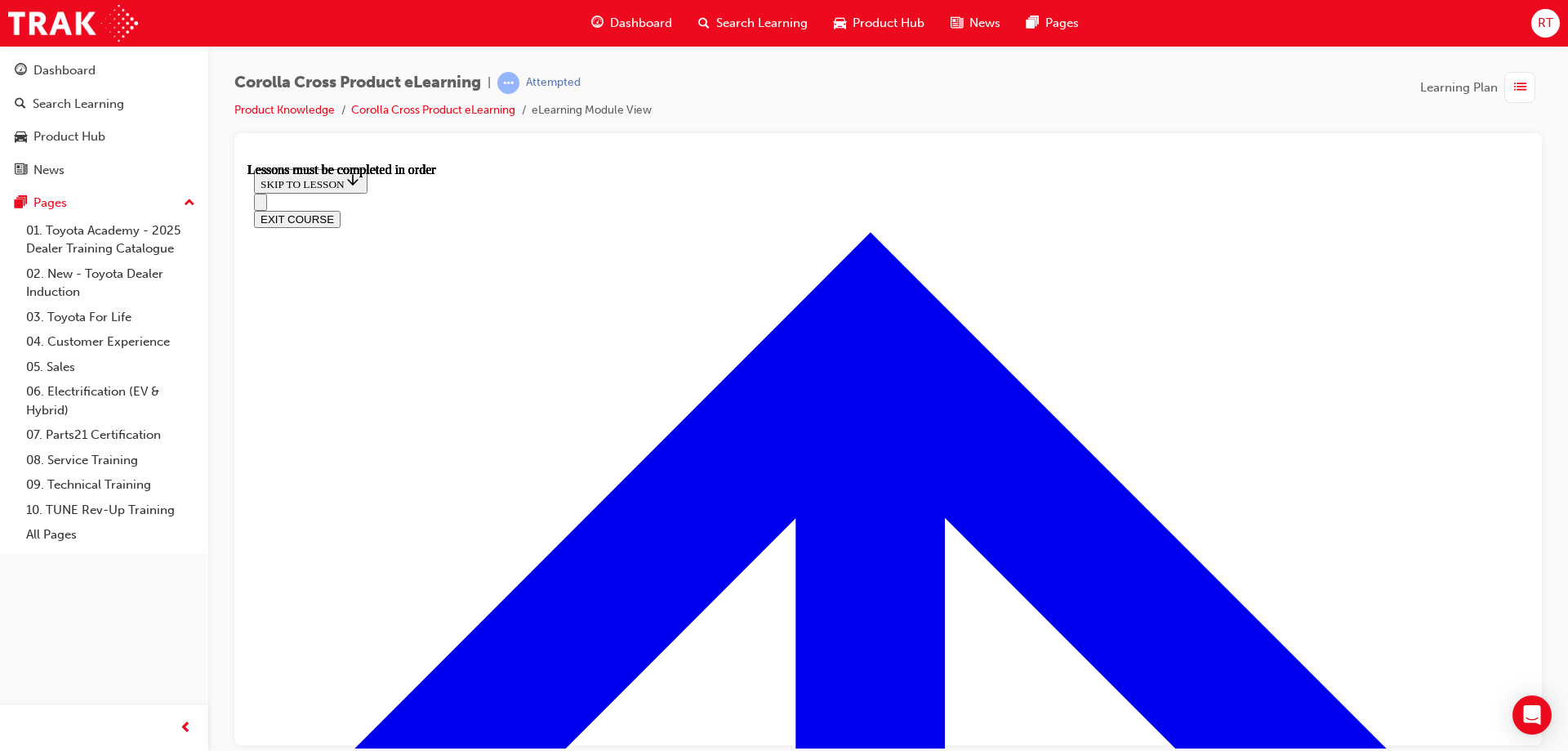
drag, startPoint x: 973, startPoint y: 277, endPoint x: 1009, endPoint y: 253, distance: 43.3
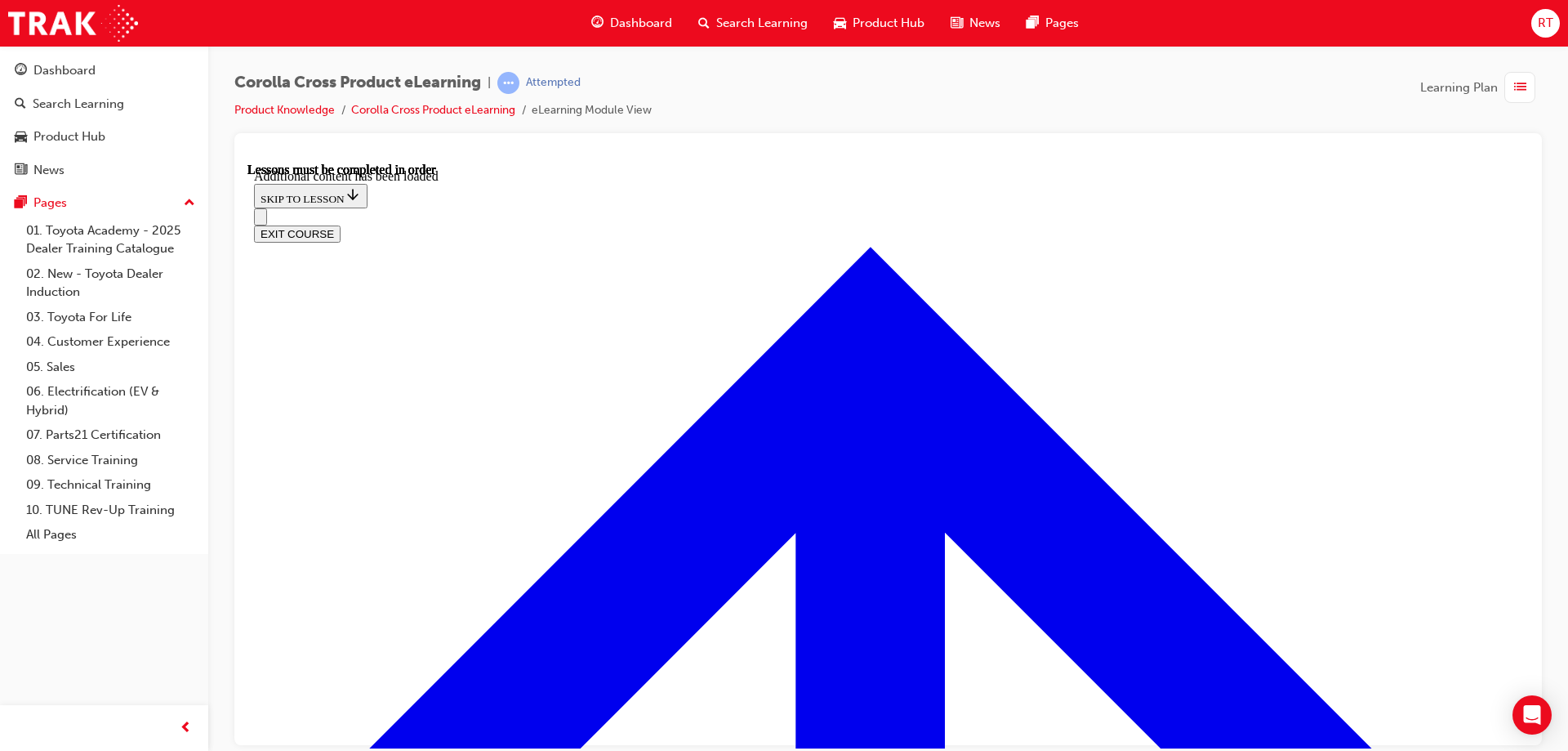
scroll to position [2347, 0]
radio input "true"
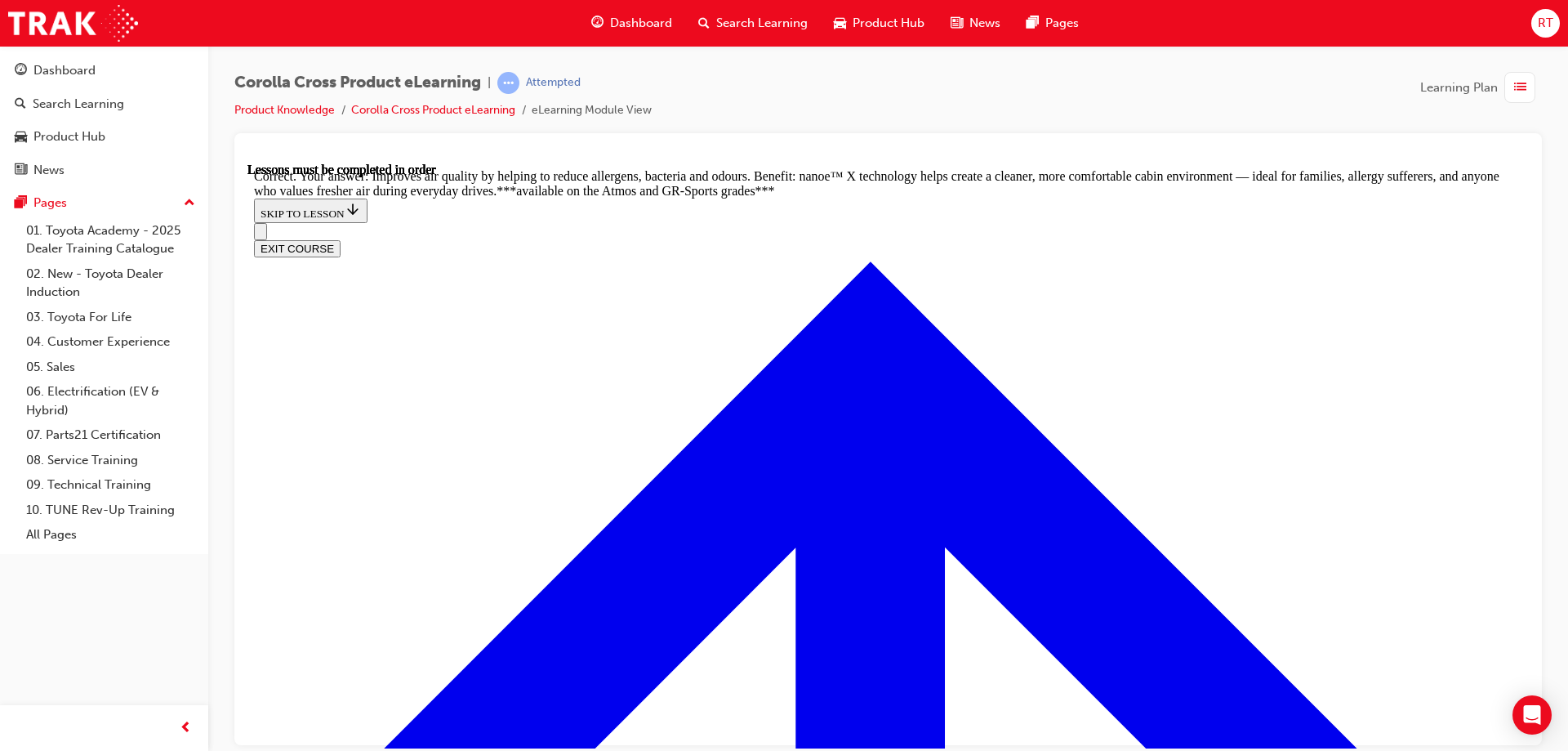
scroll to position [3246, 0]
radio input "true"
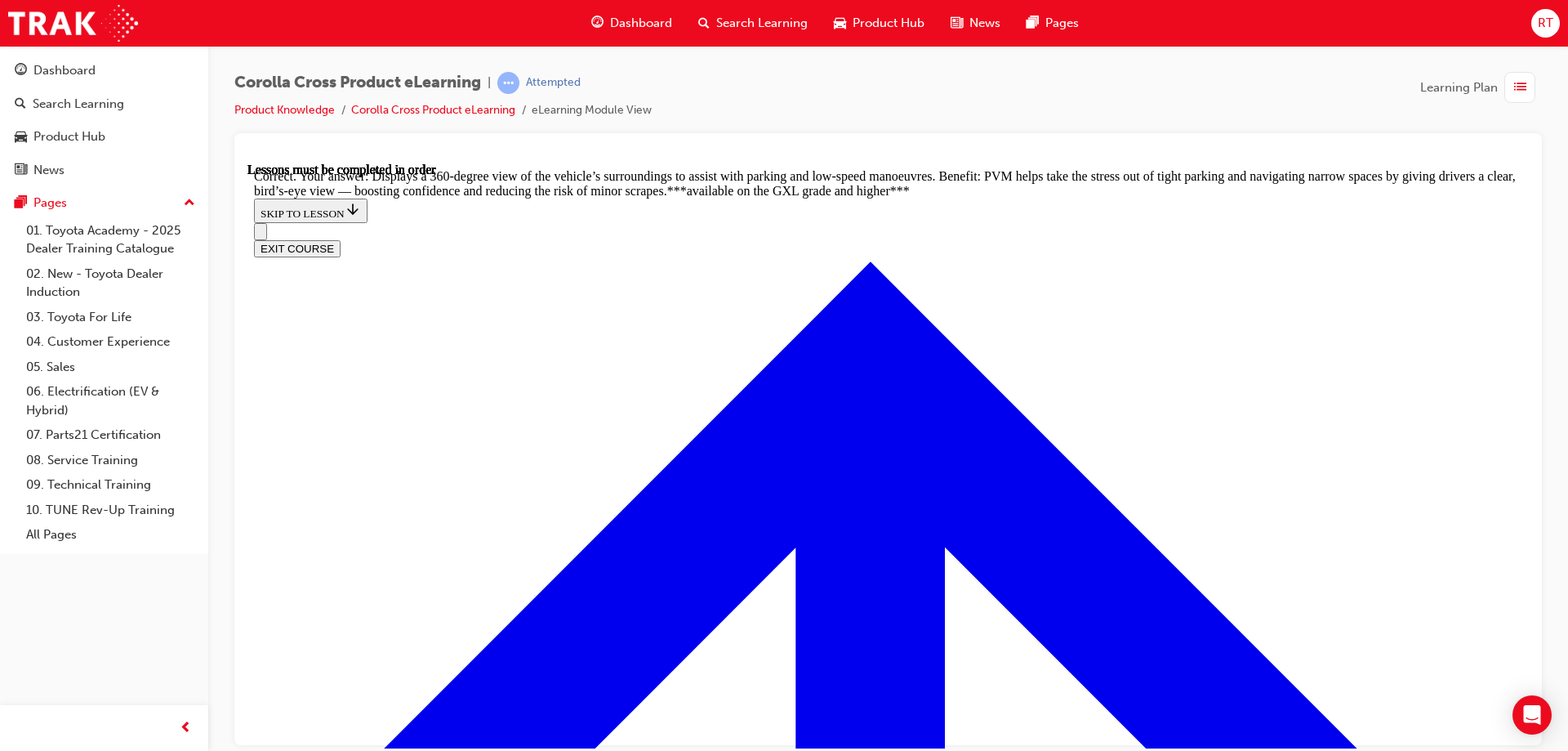
scroll to position [3669, 0]
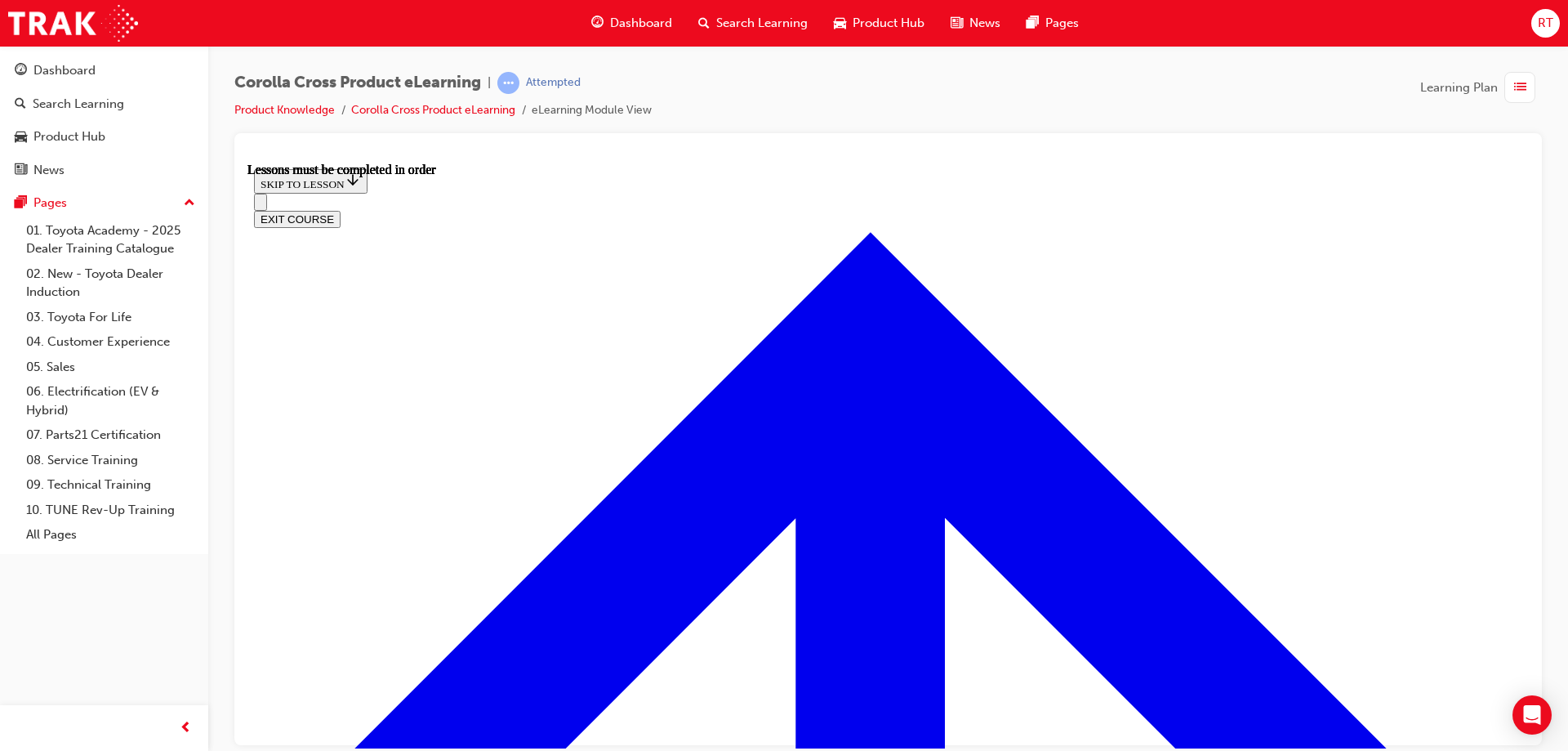
scroll to position [1238, 0]
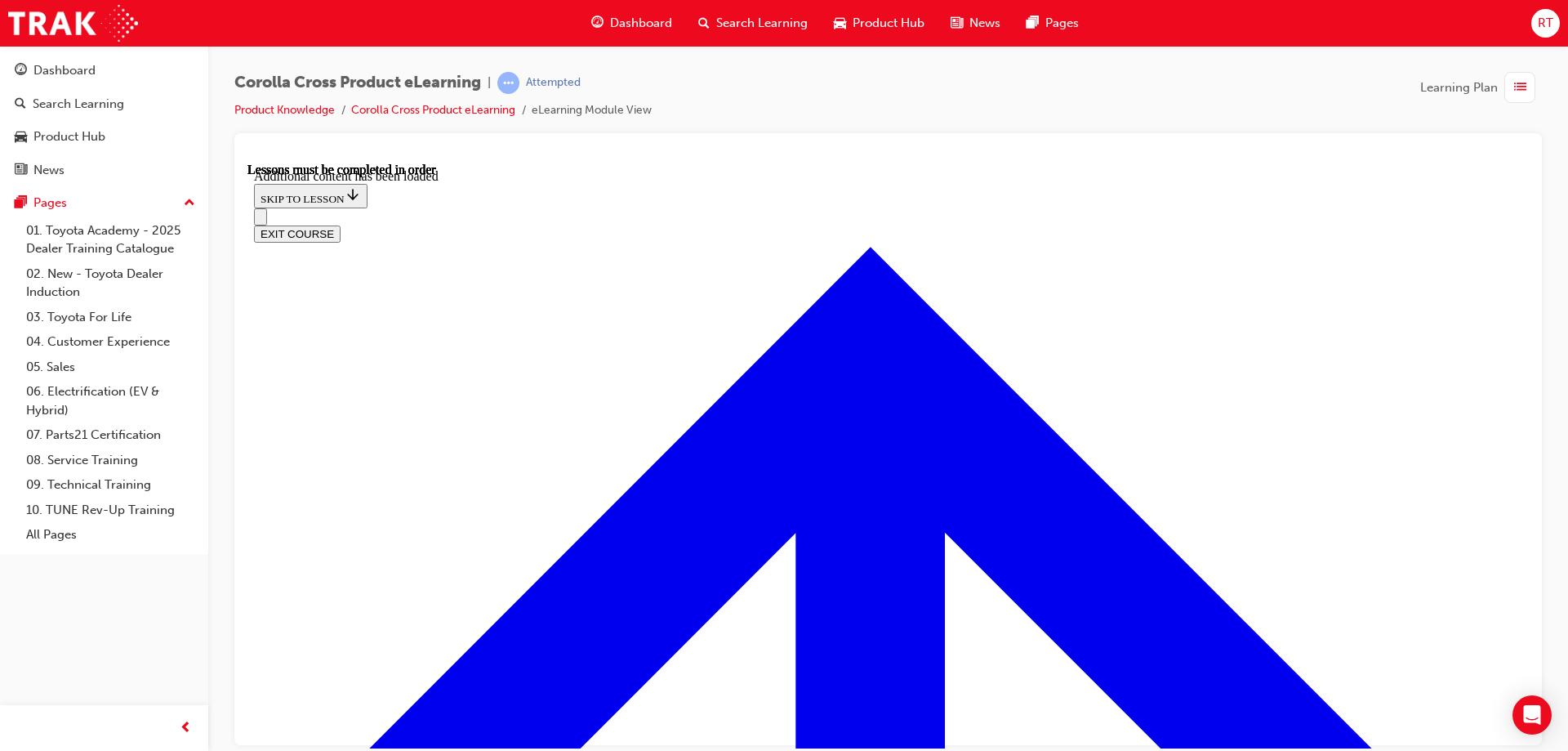
scroll to position [2447, 0]
radio input "true"
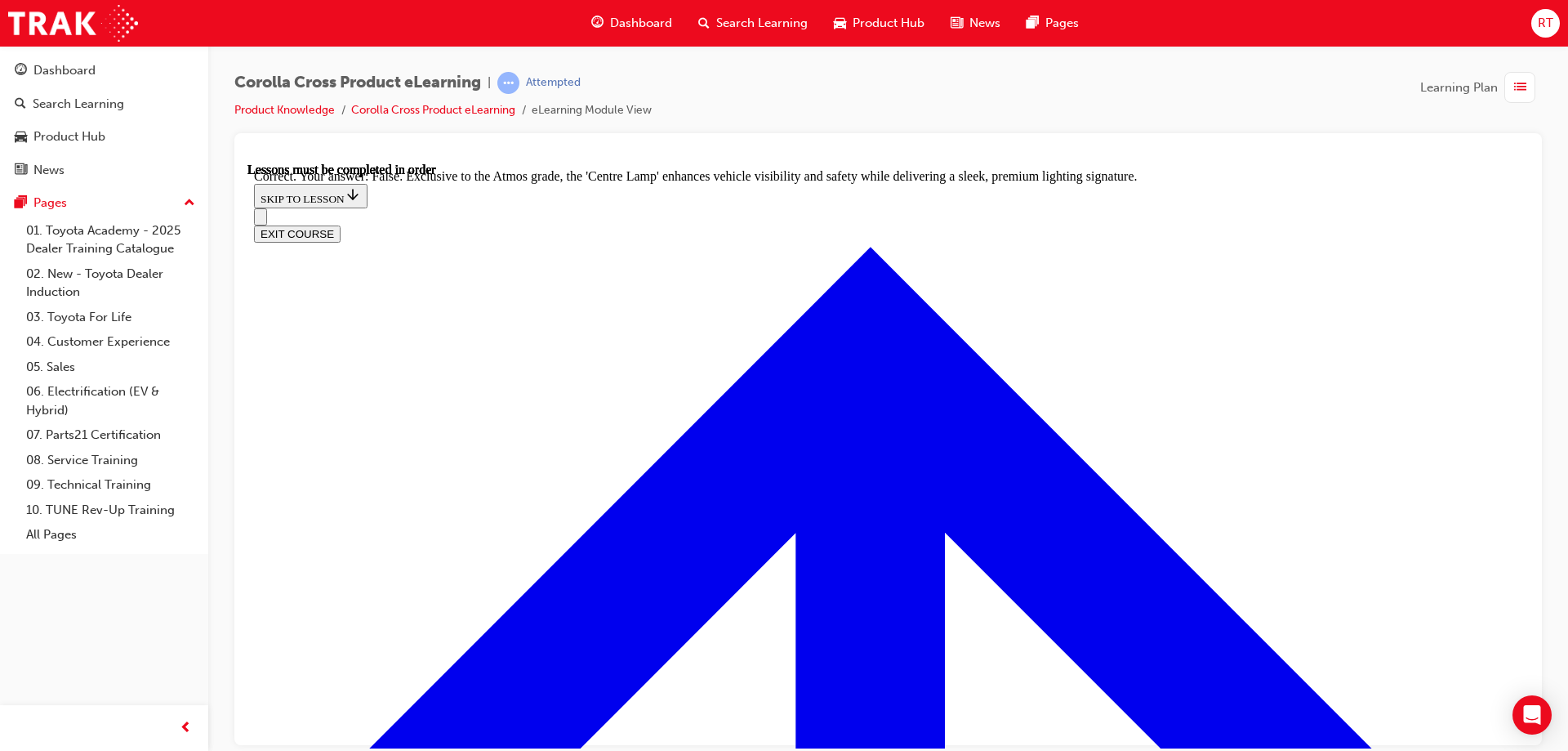
scroll to position [2893, 0]
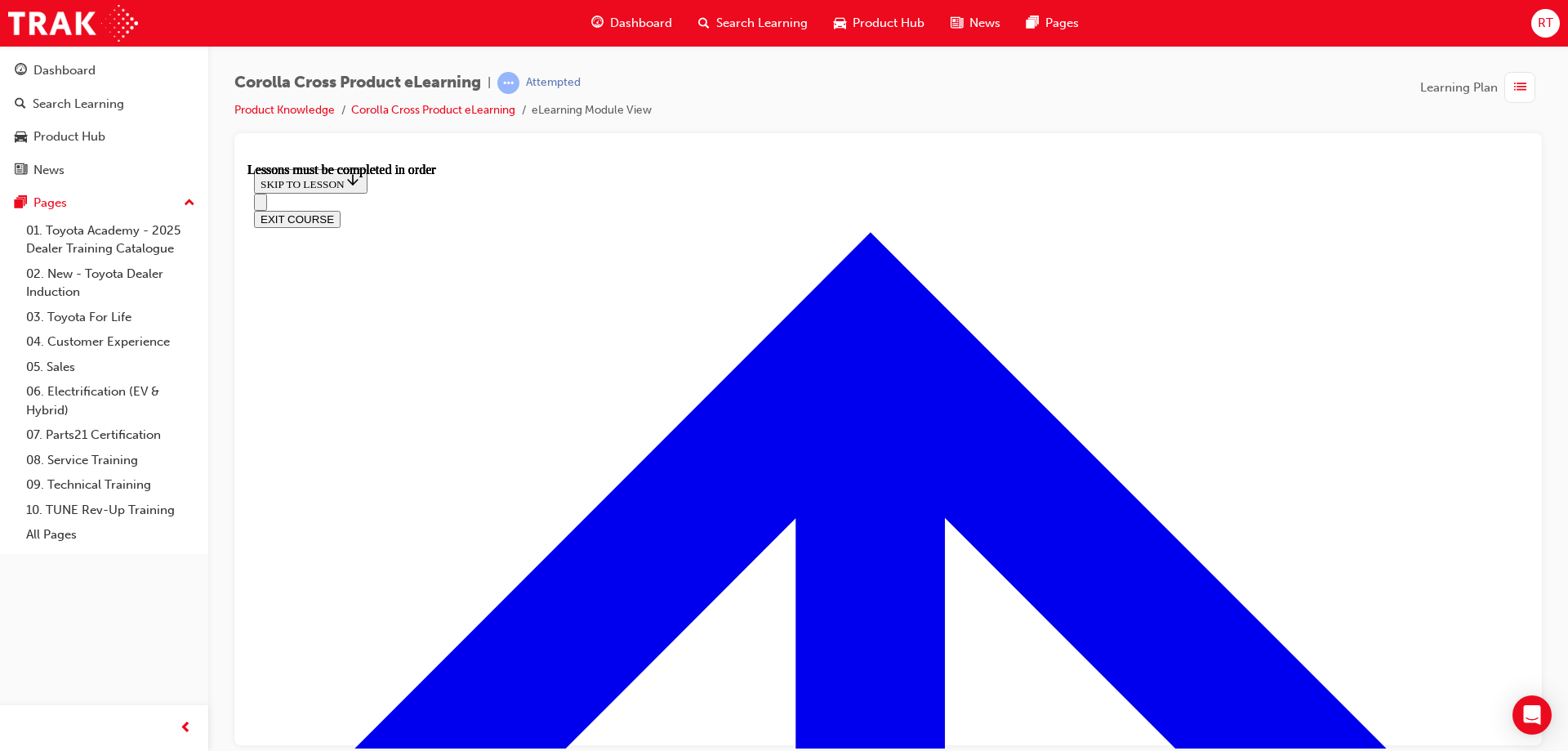
scroll to position [1589, 0]
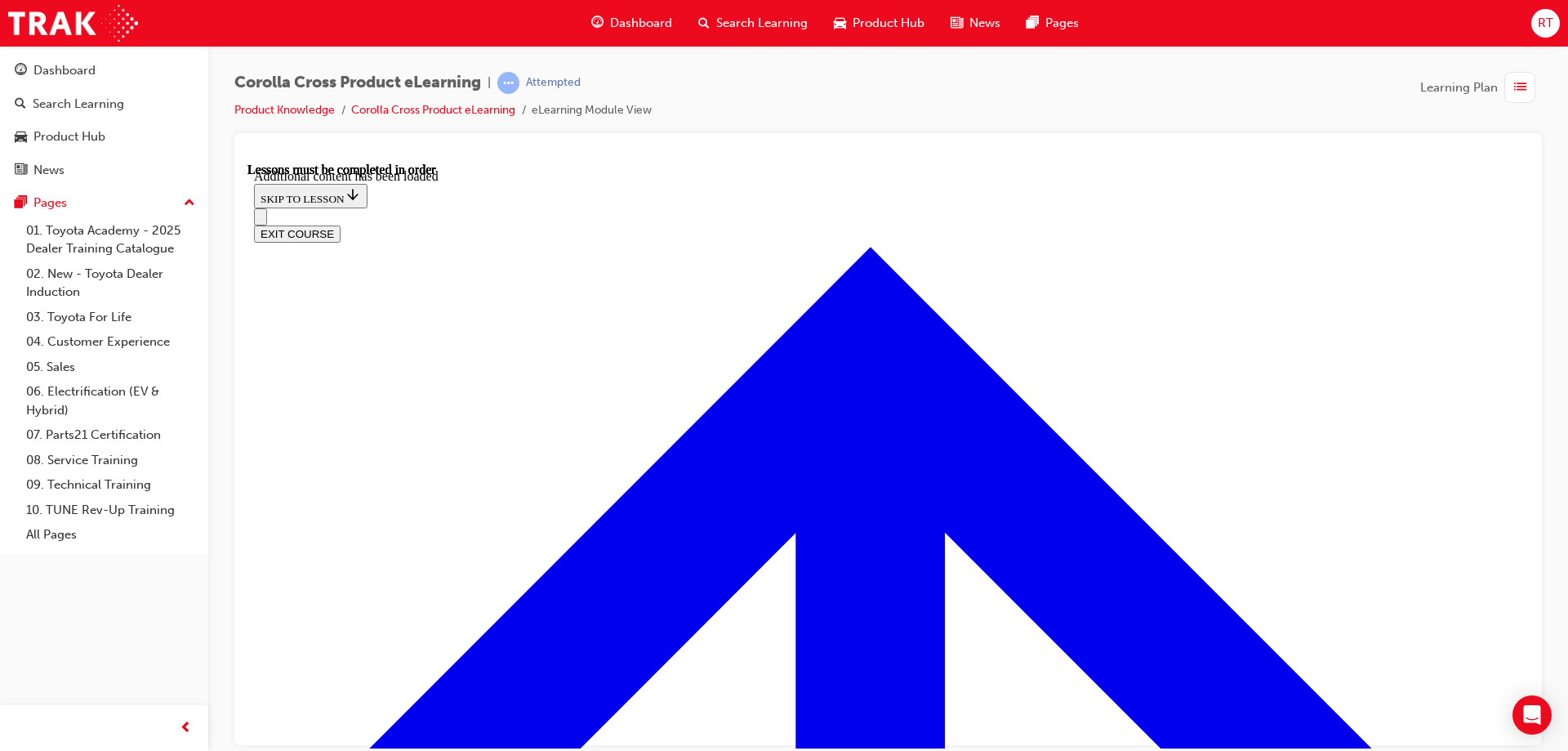
scroll to position [1998, 0]
radio input "true"
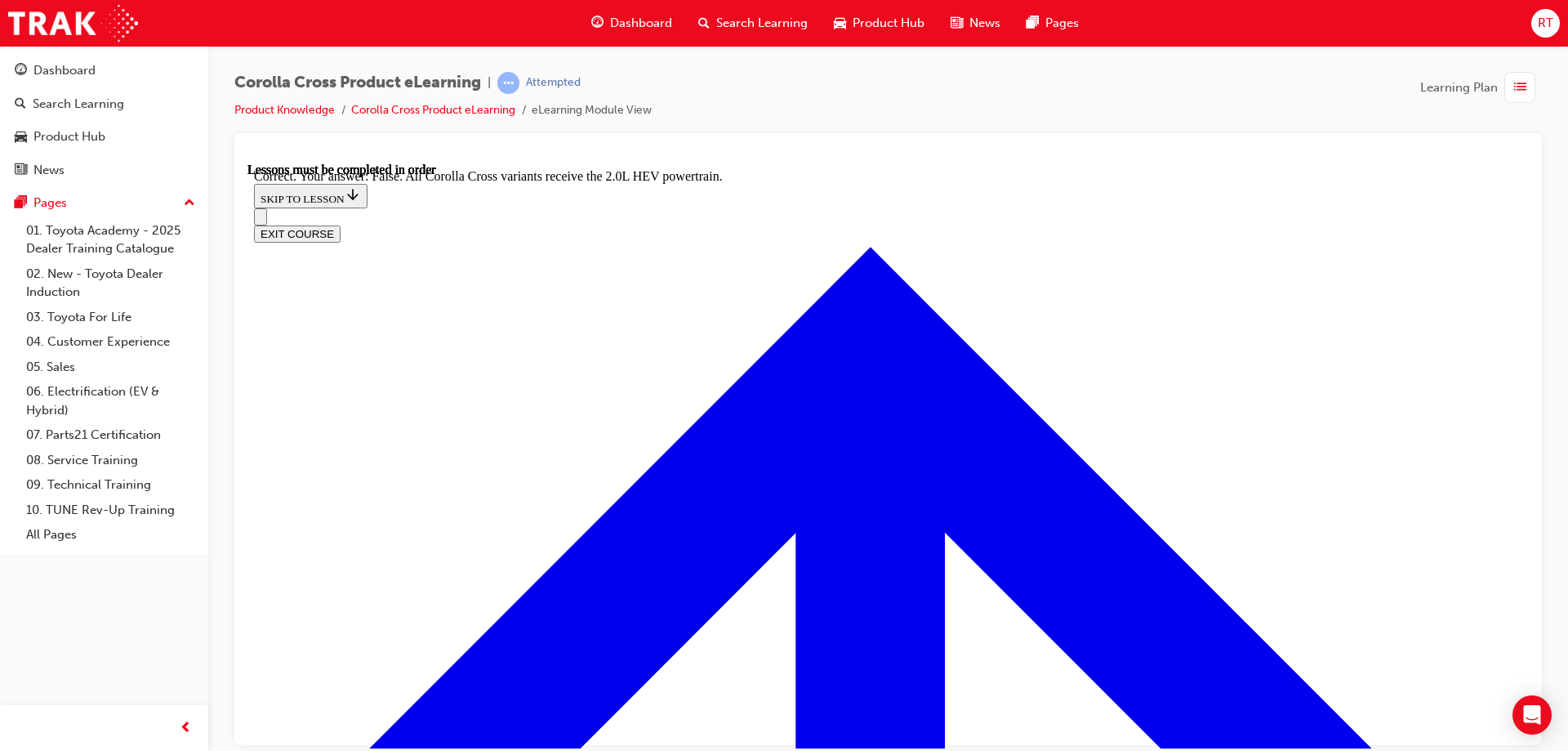
scroll to position [2286, 0]
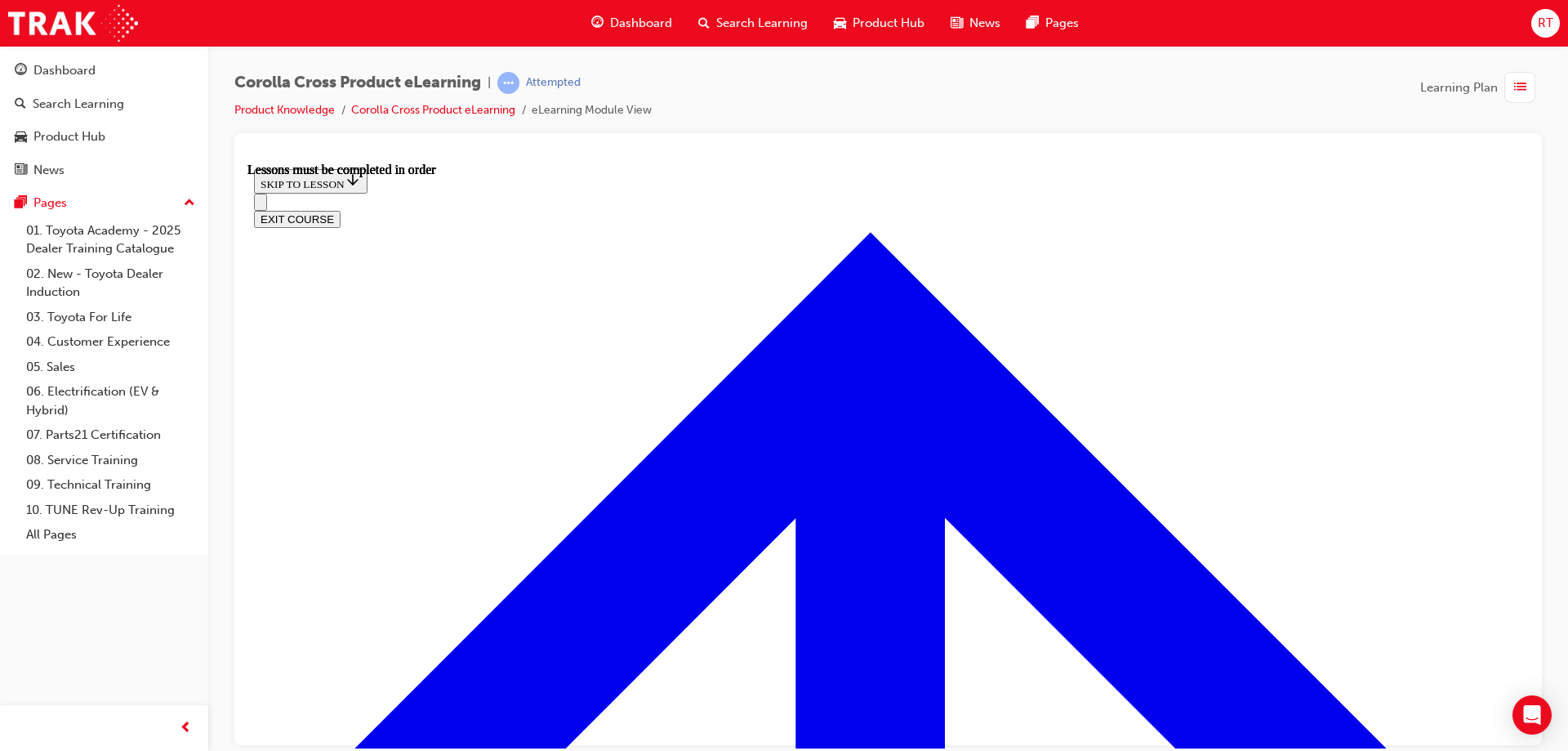
scroll to position [1385, 0]
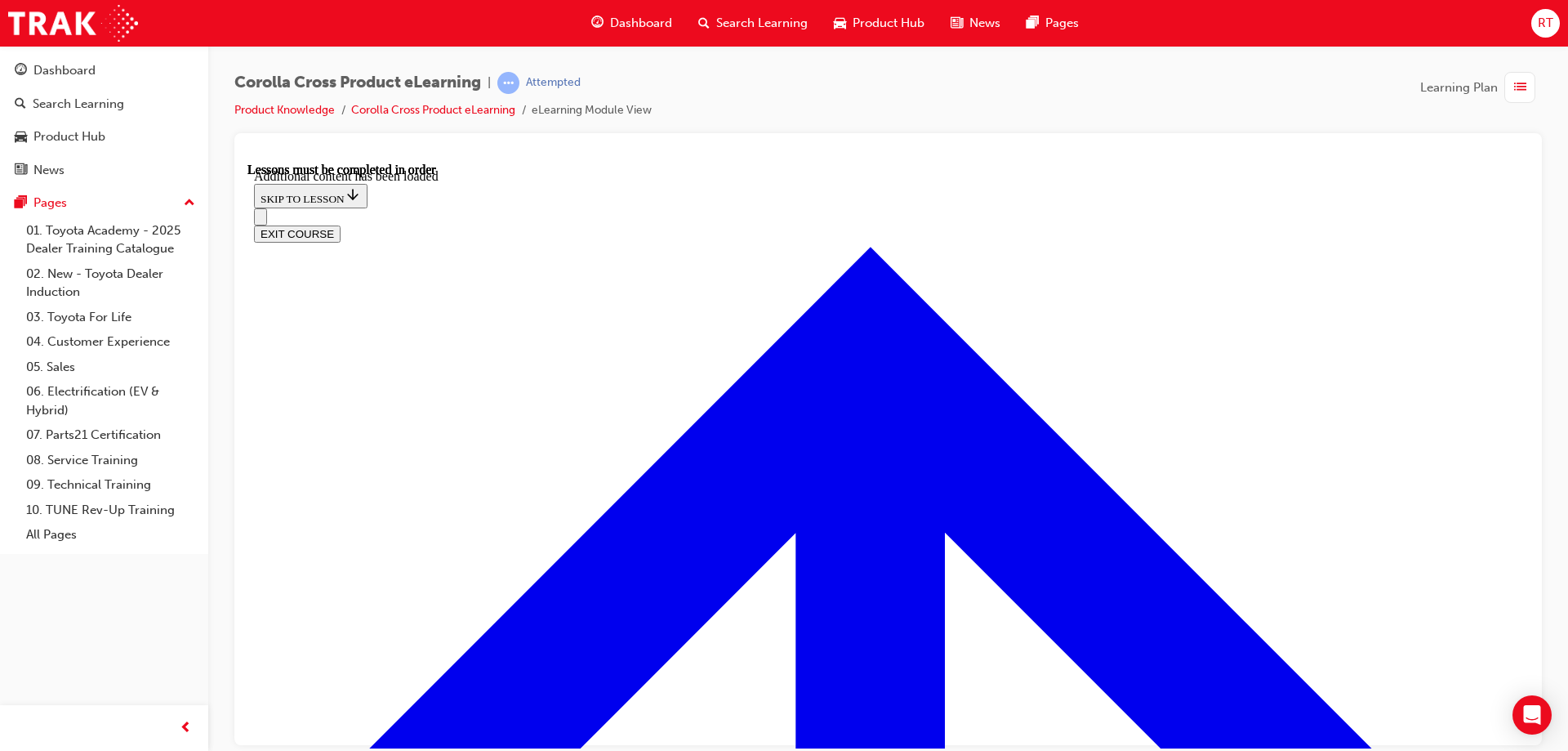
scroll to position [2041, 0]
radio input "true"
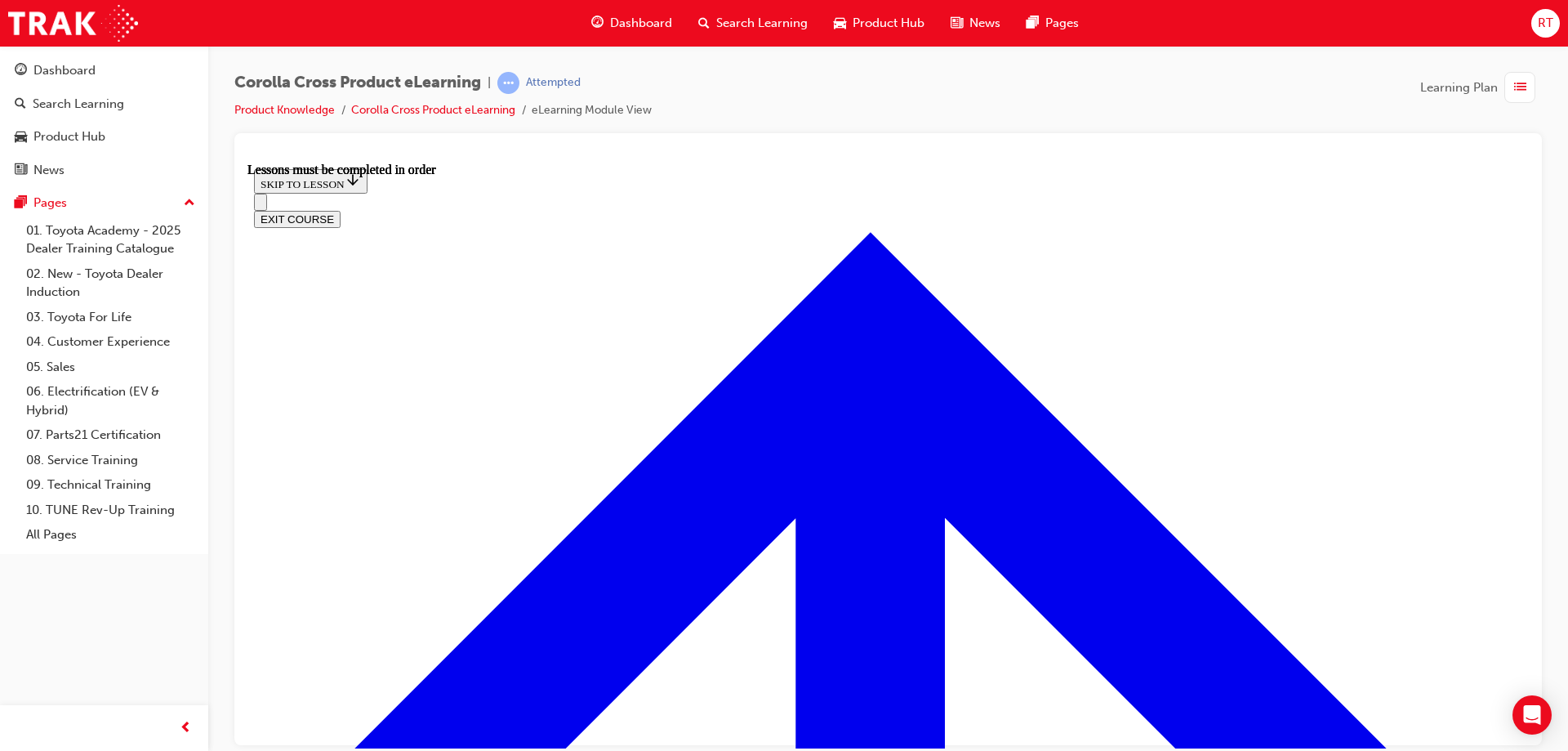
scroll to position [1628, 0]
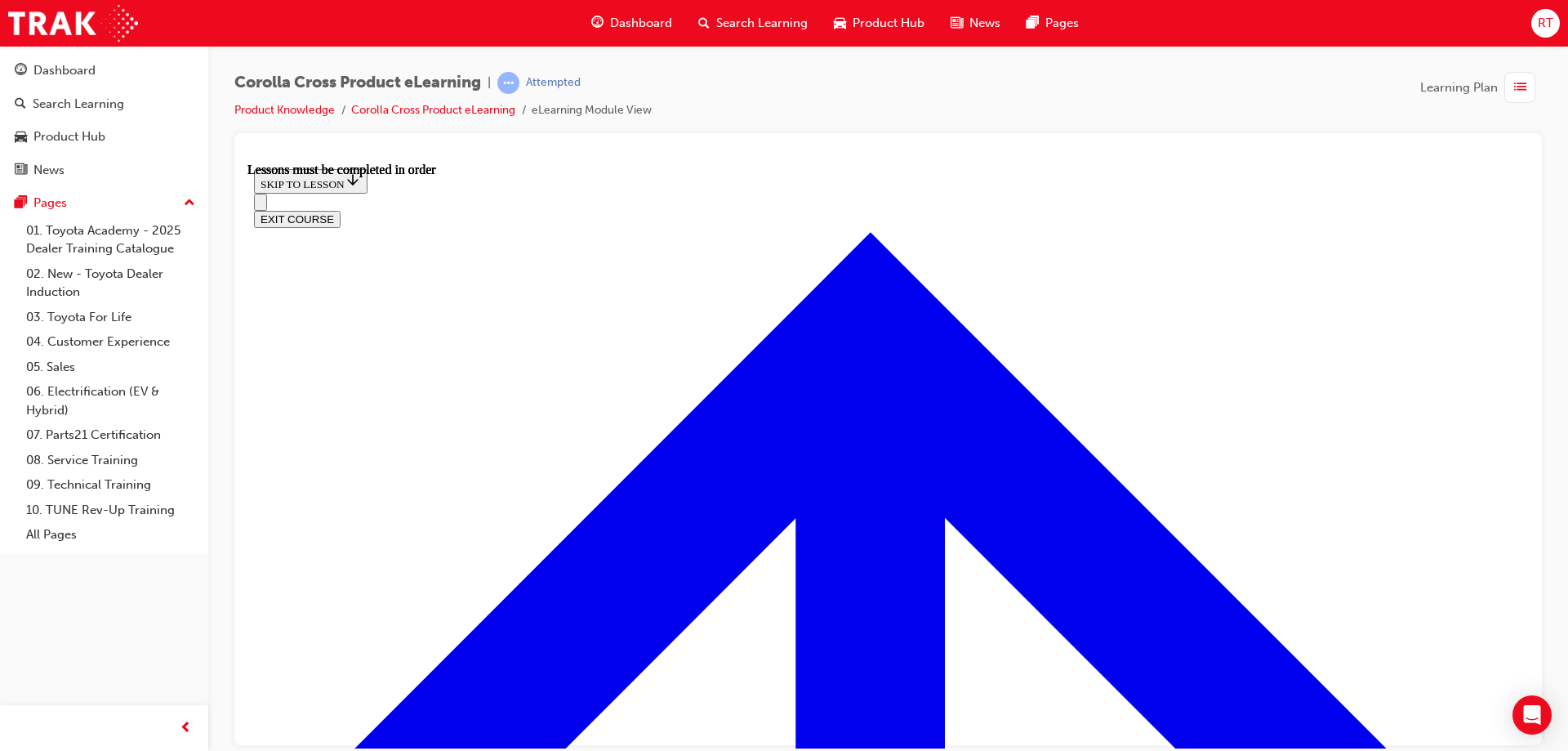
scroll to position [1377, 0]
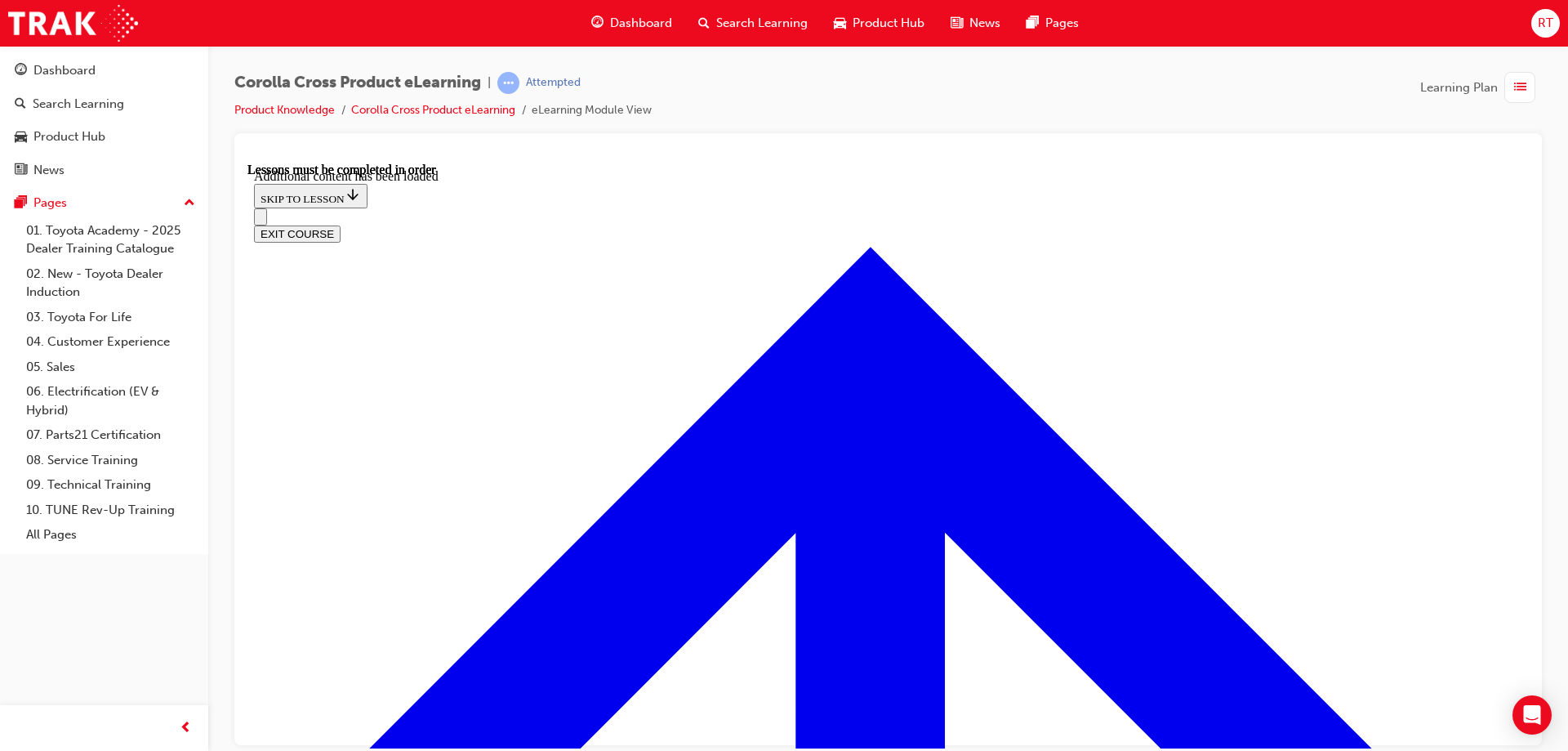
scroll to position [2527, 0]
radio input "true"
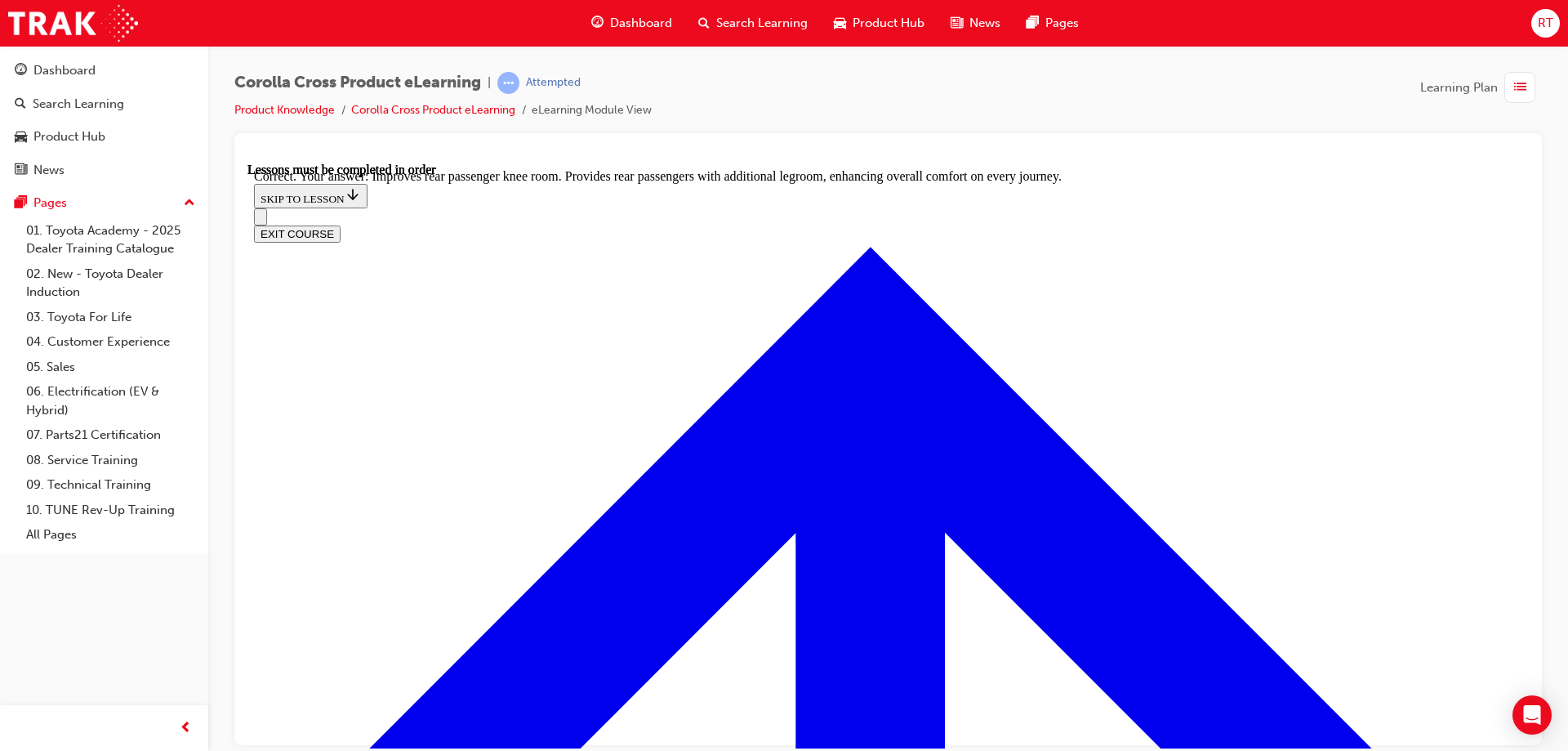
scroll to position [3047, 0]
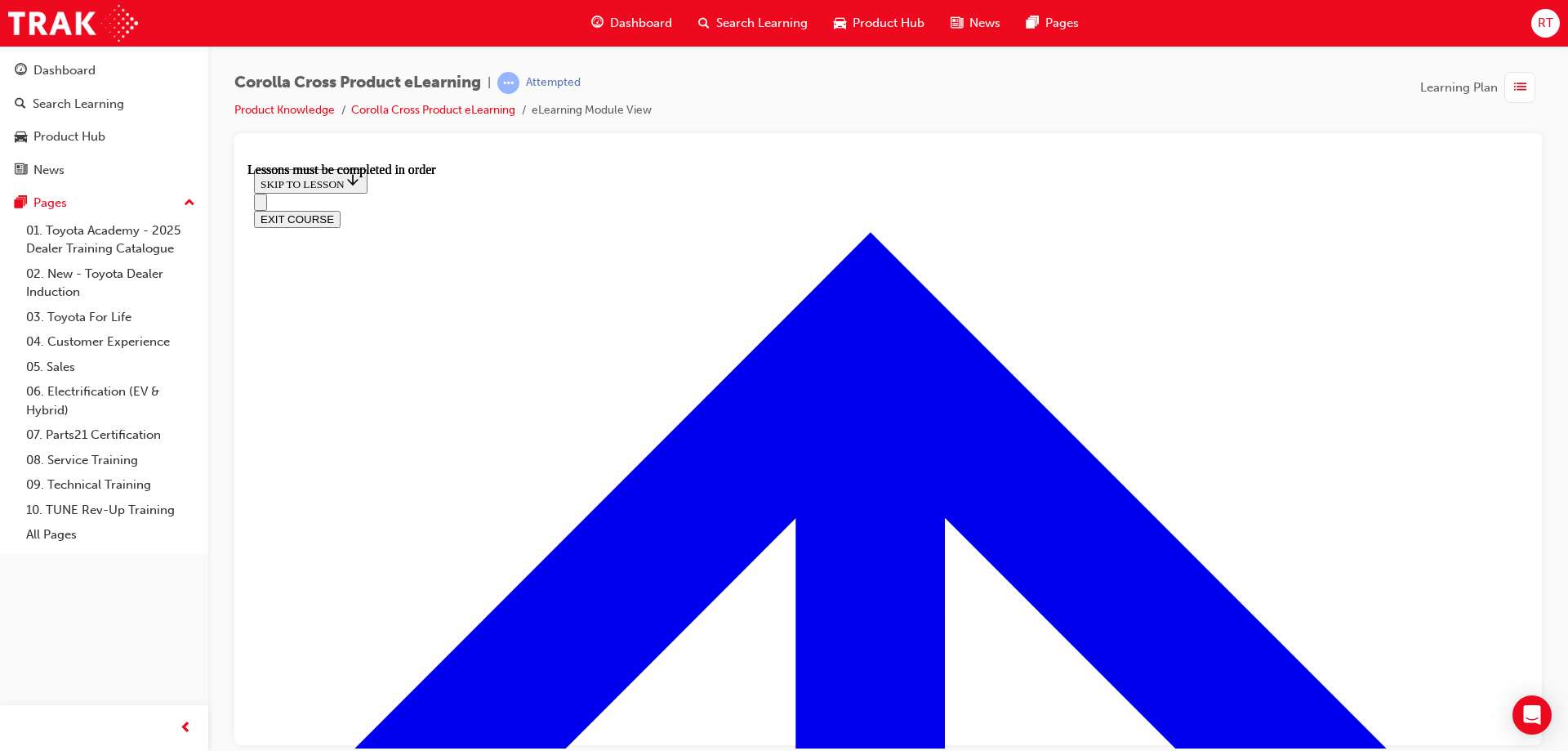
scroll to position [1372, 0]
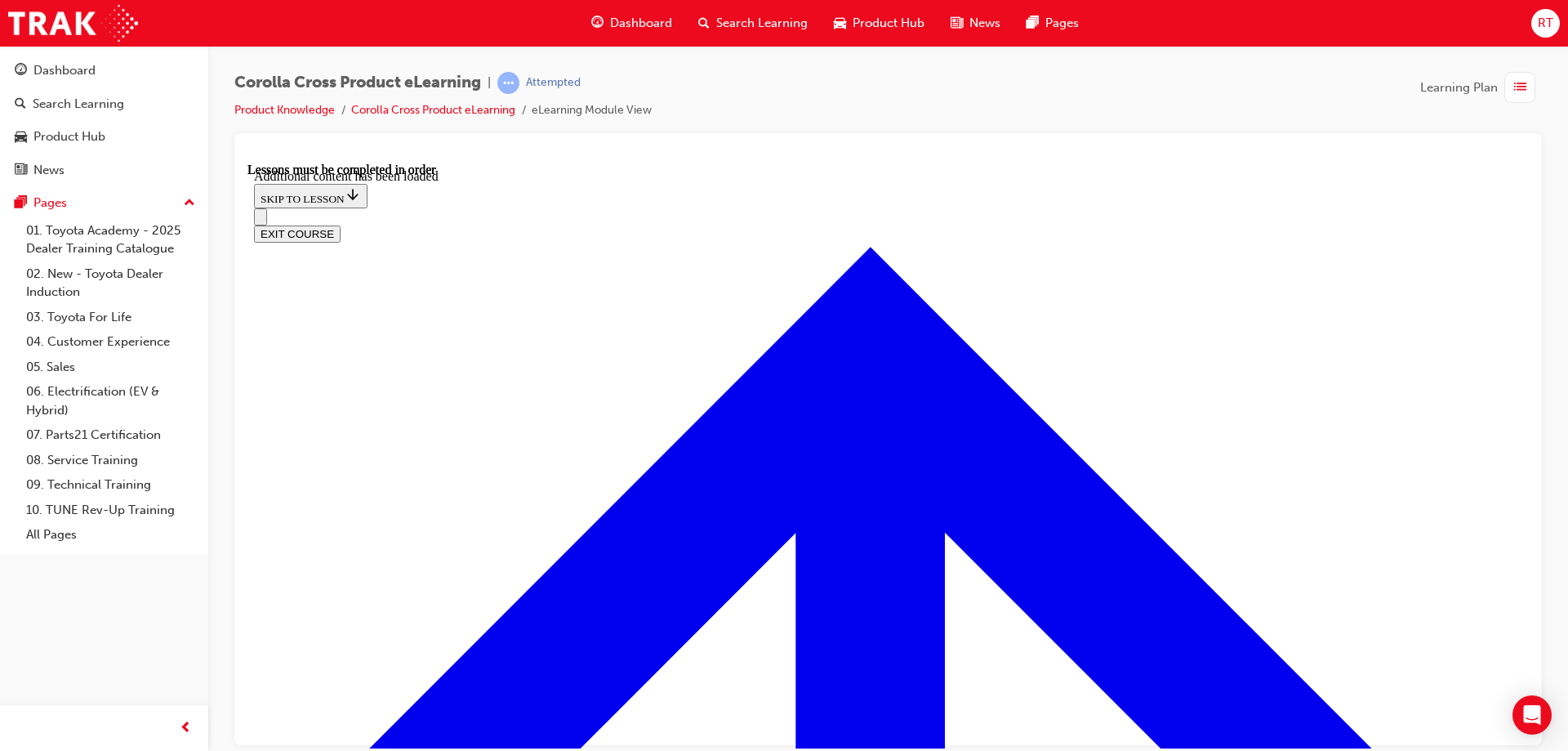
scroll to position [2354, 0]
radio input "true"
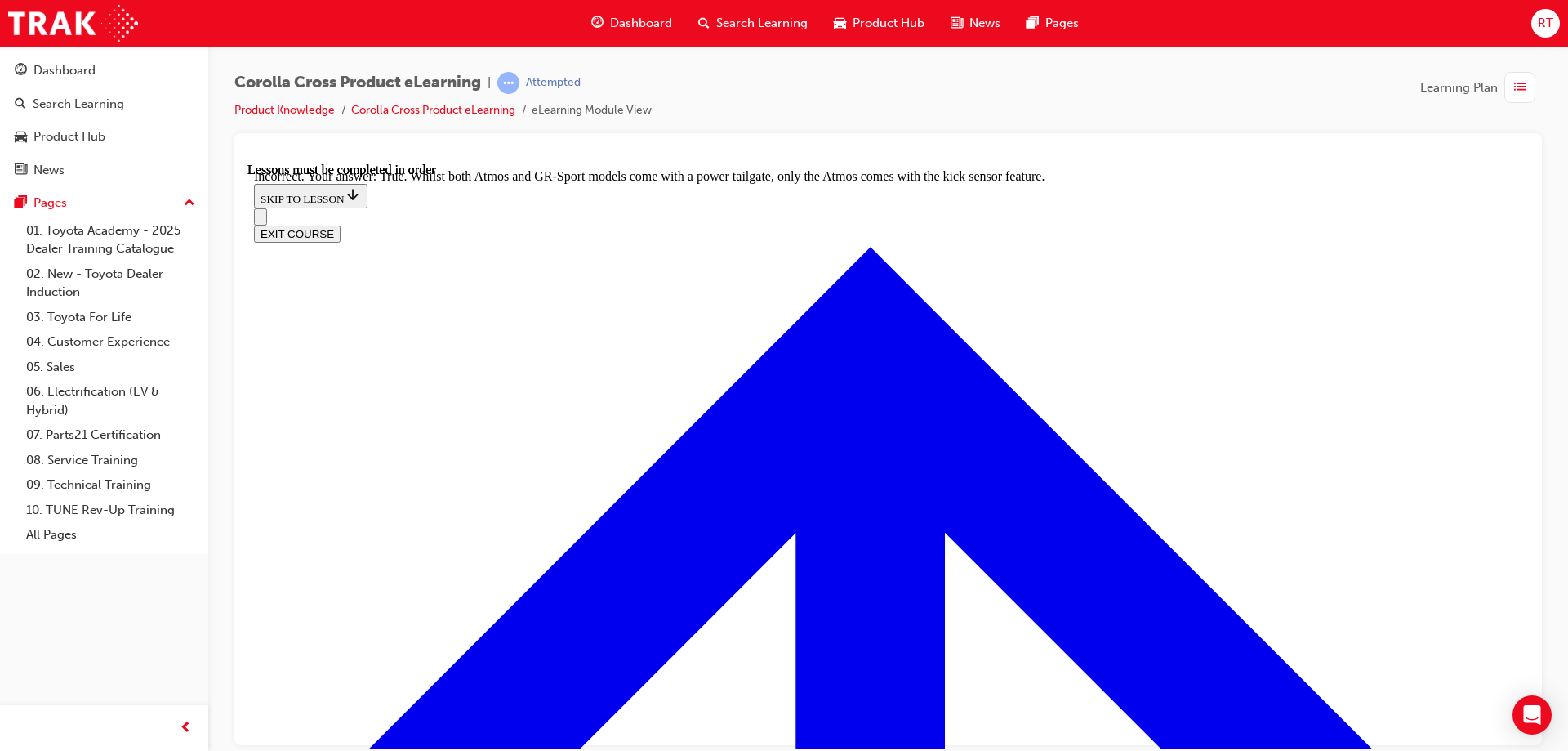
scroll to position [2614, 0]
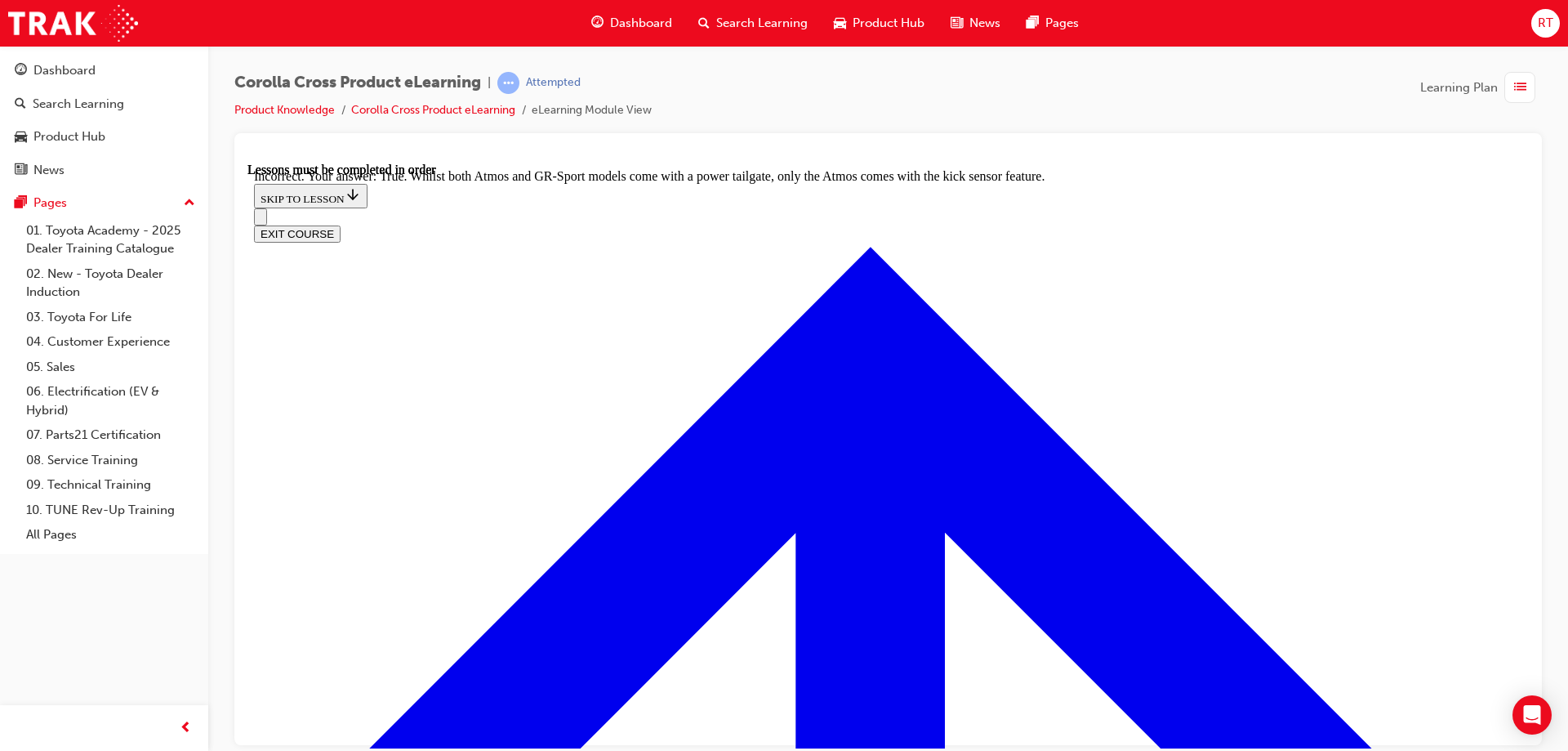
radio input "true"
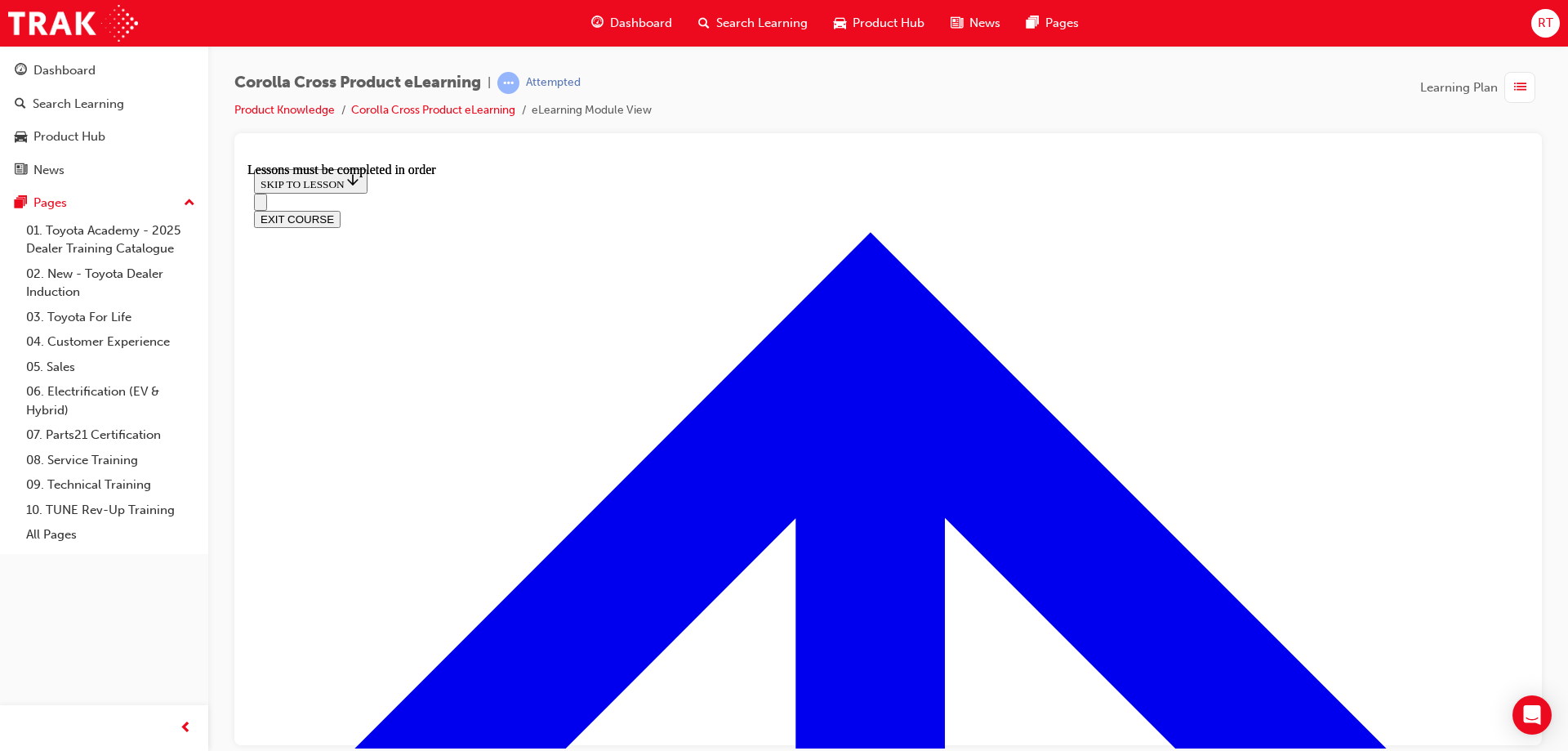
scroll to position [3028, 0]
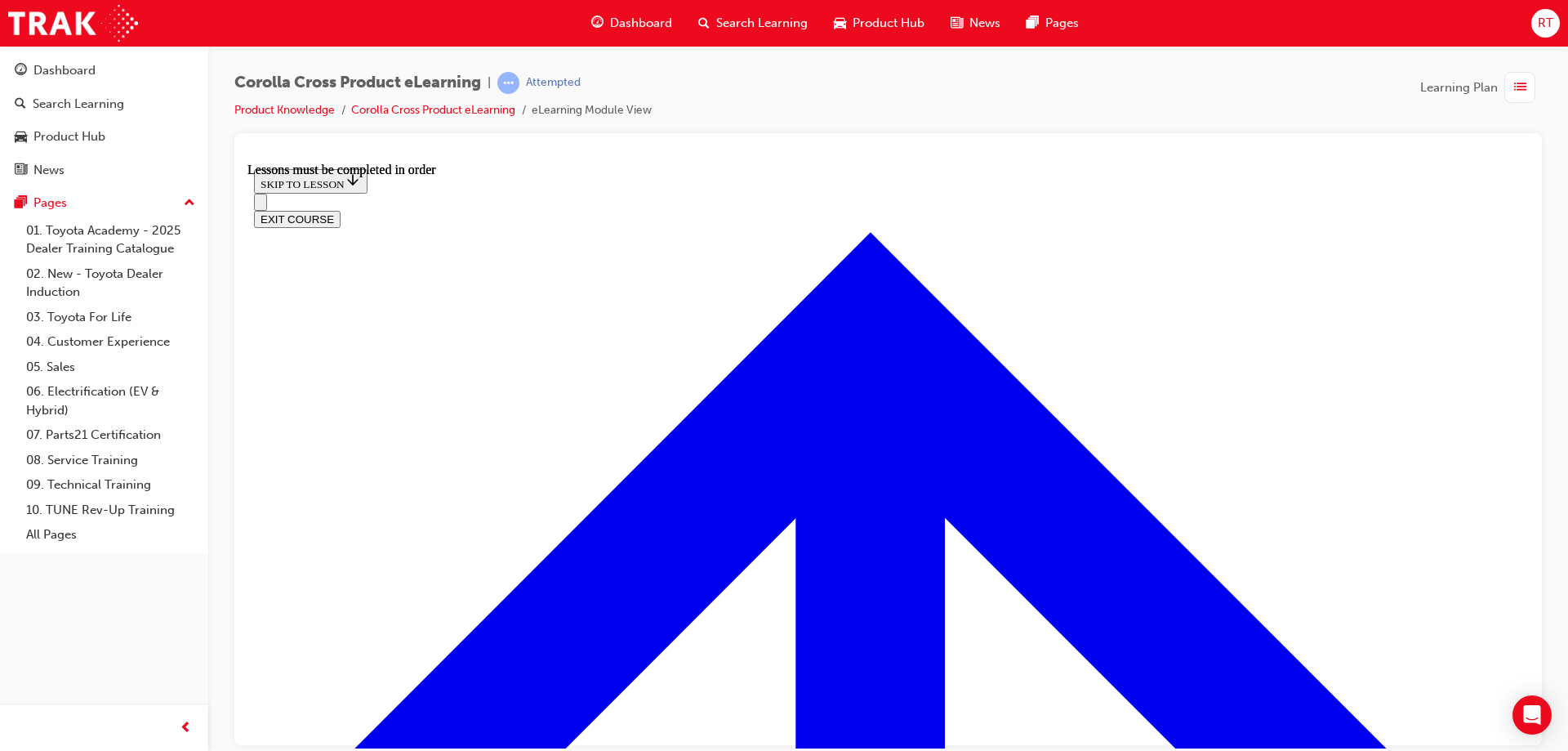
scroll to position [2802, 0]
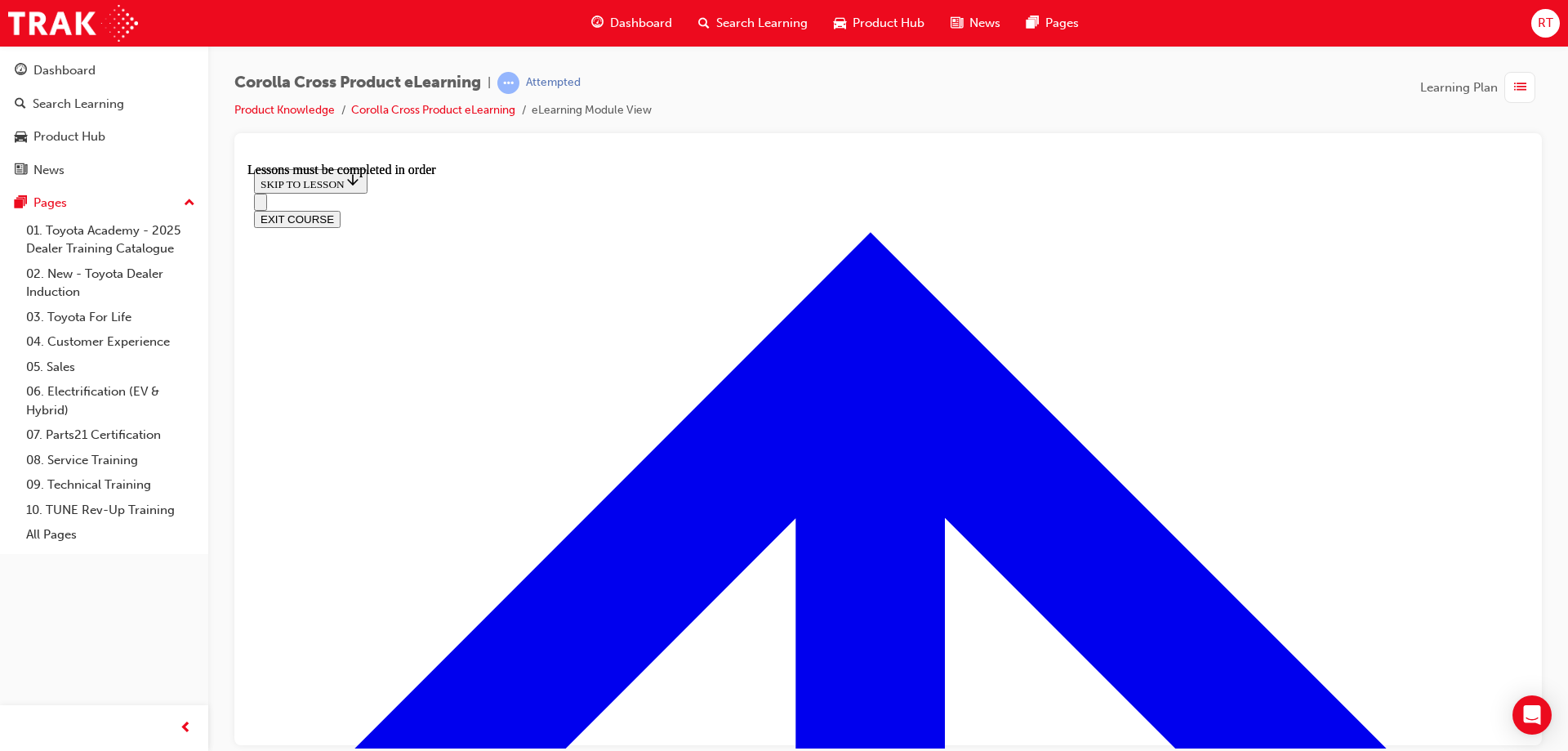
scroll to position [1721, 0]
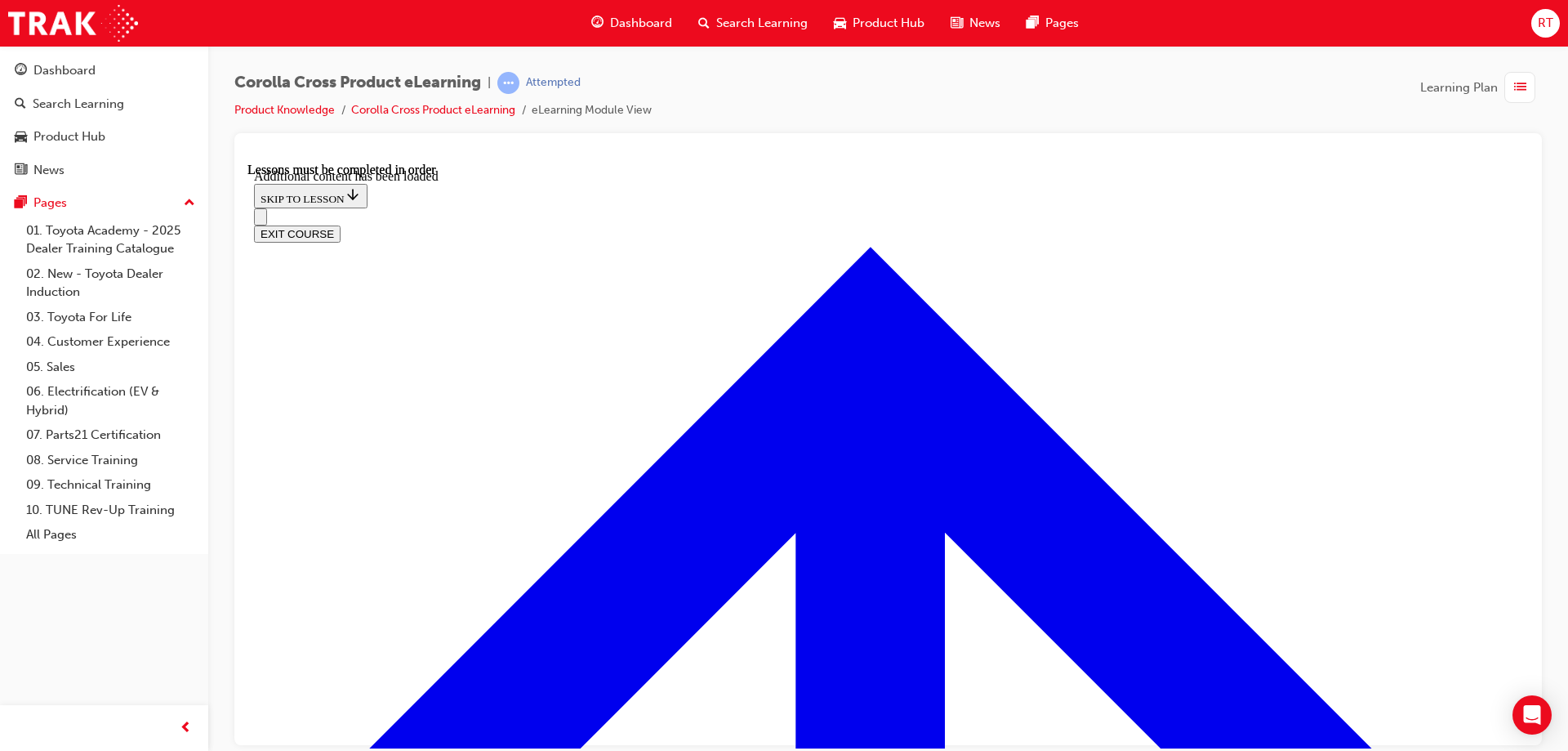
scroll to position [3929, 0]
checkbox input "true"
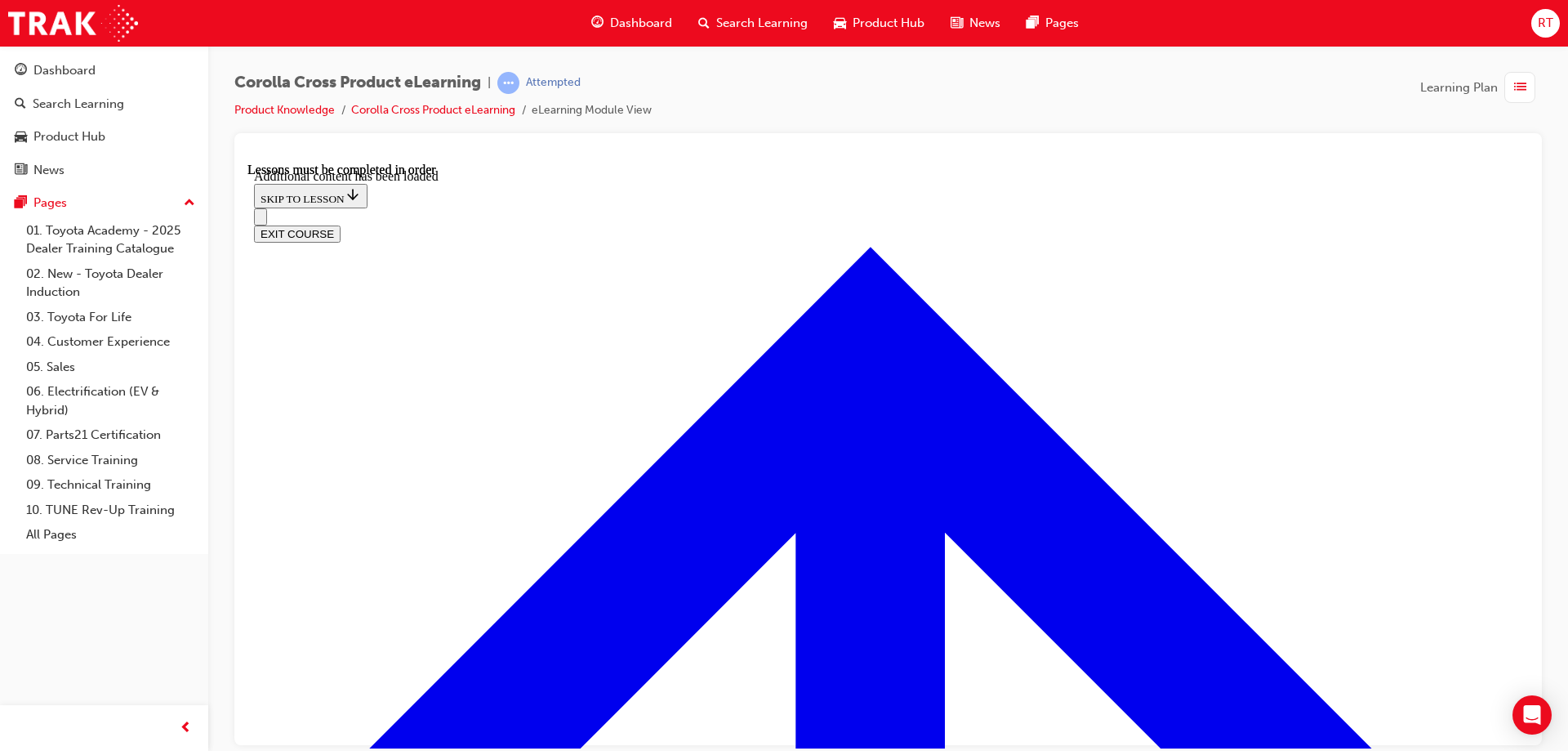
checkbox input "true"
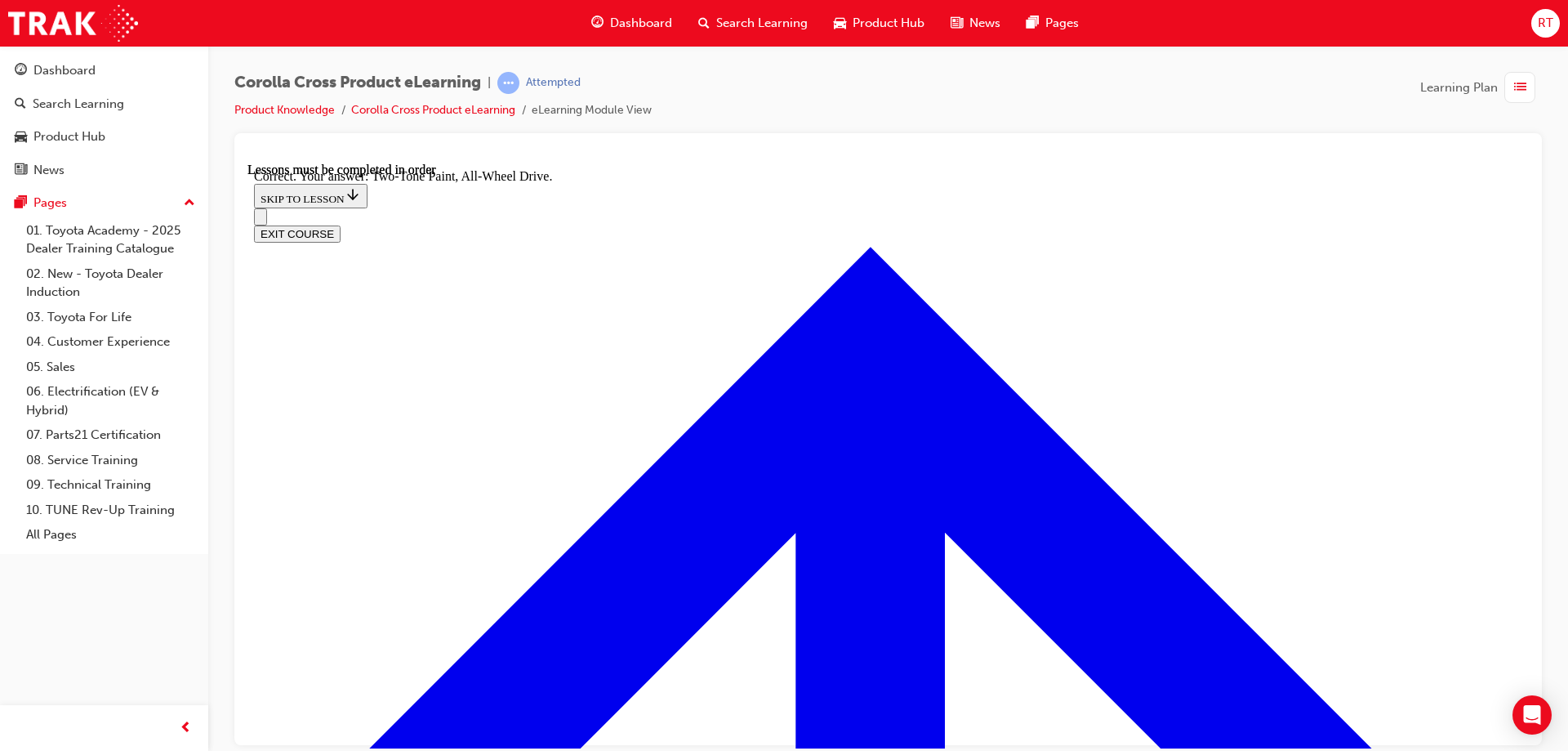
scroll to position [4697, 0]
radio input "true"
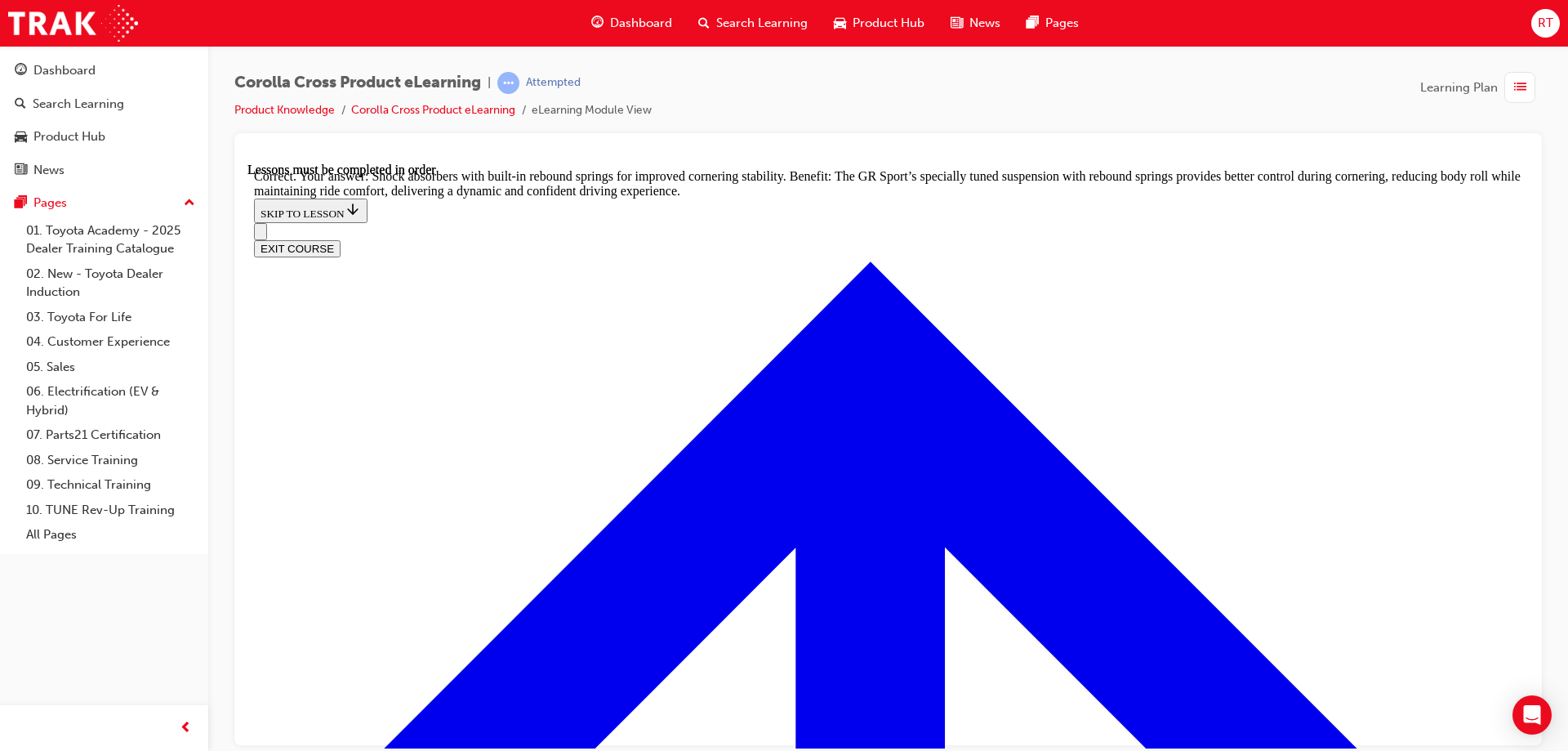
scroll to position [5187, 0]
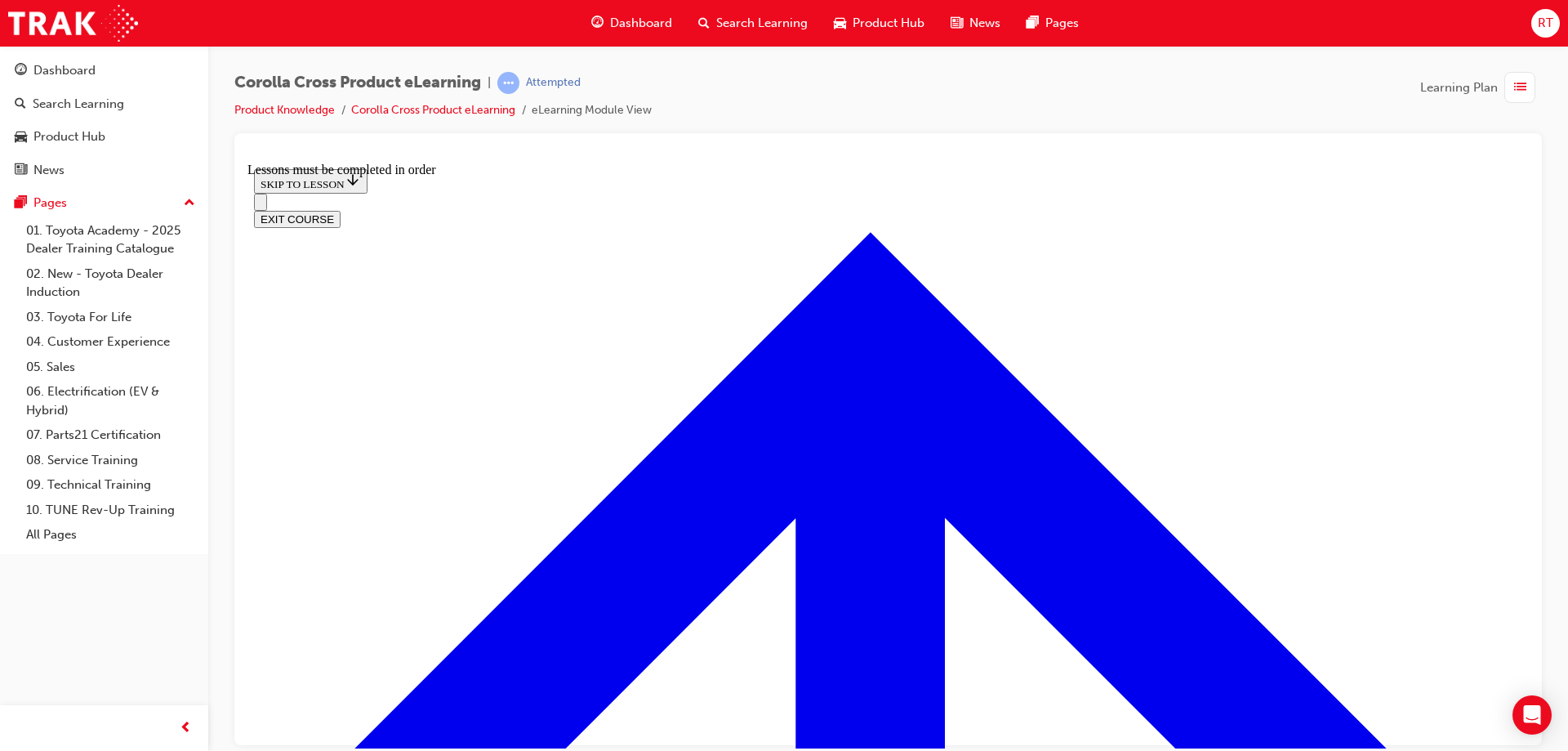
scroll to position [1691, 0]
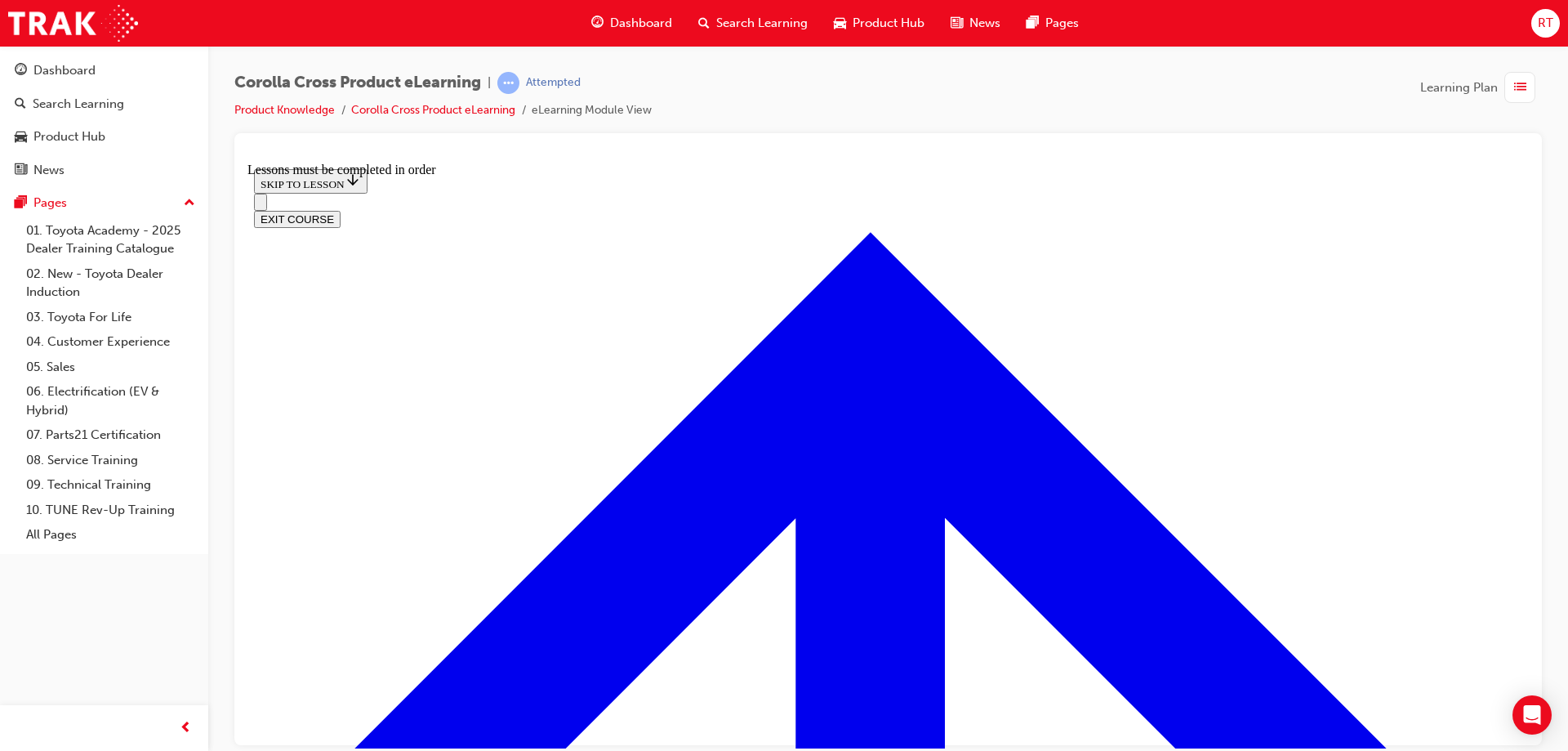
scroll to position [671, 0]
drag, startPoint x: 680, startPoint y: 555, endPoint x: 925, endPoint y: 605, distance: 250.0
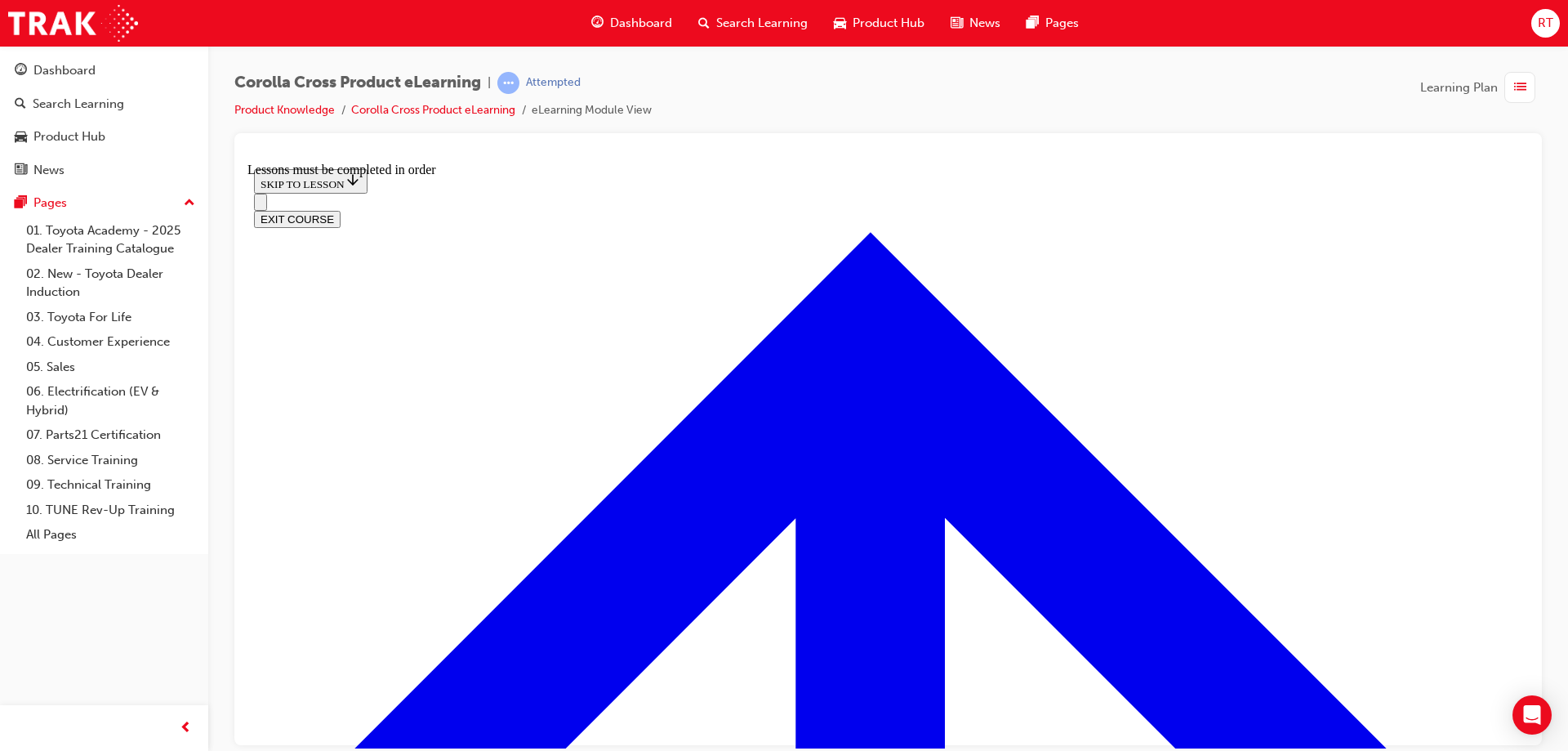
scroll to position [1816, 0]
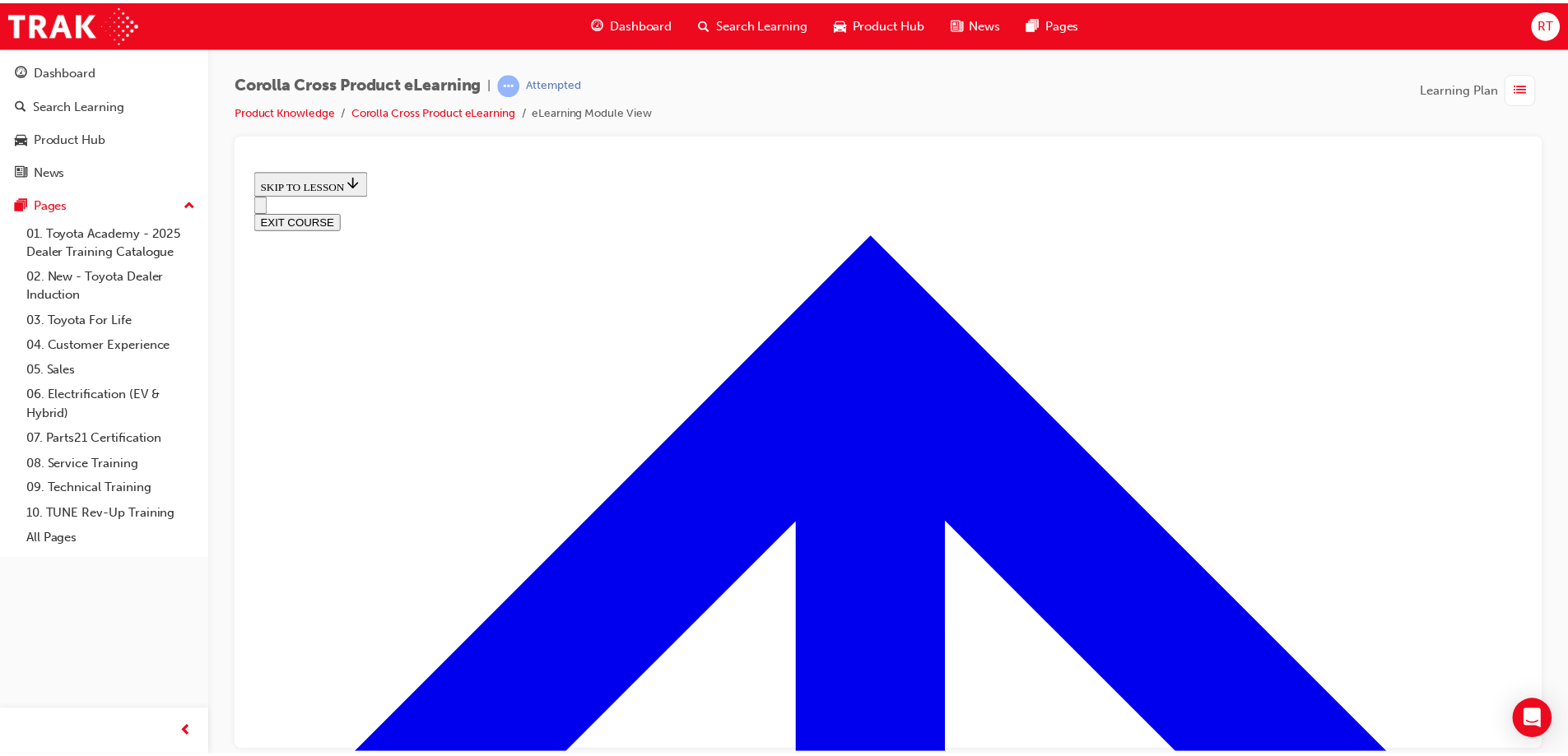
scroll to position [673, 0]
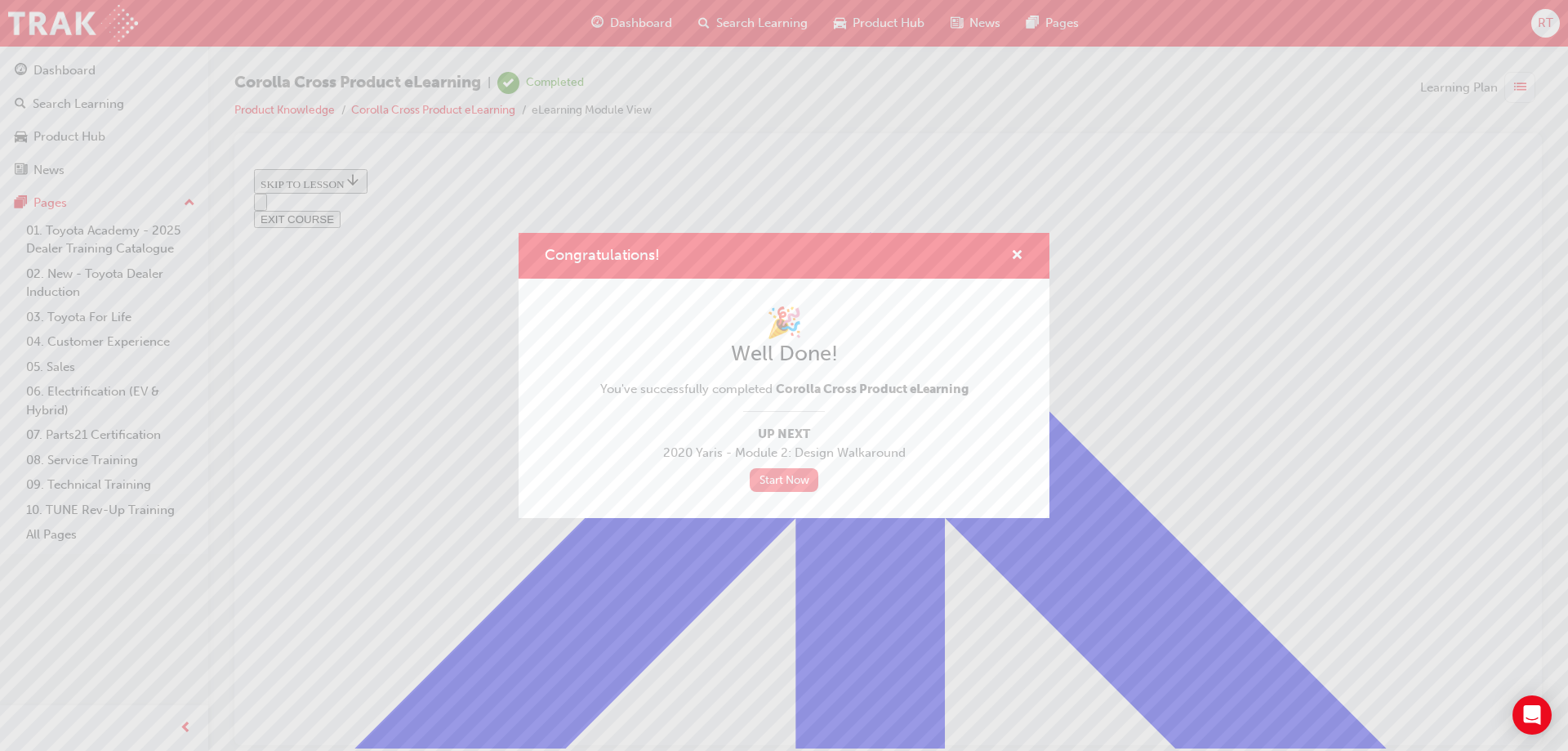
click at [784, 480] on link "Start Now" at bounding box center [784, 480] width 69 height 24
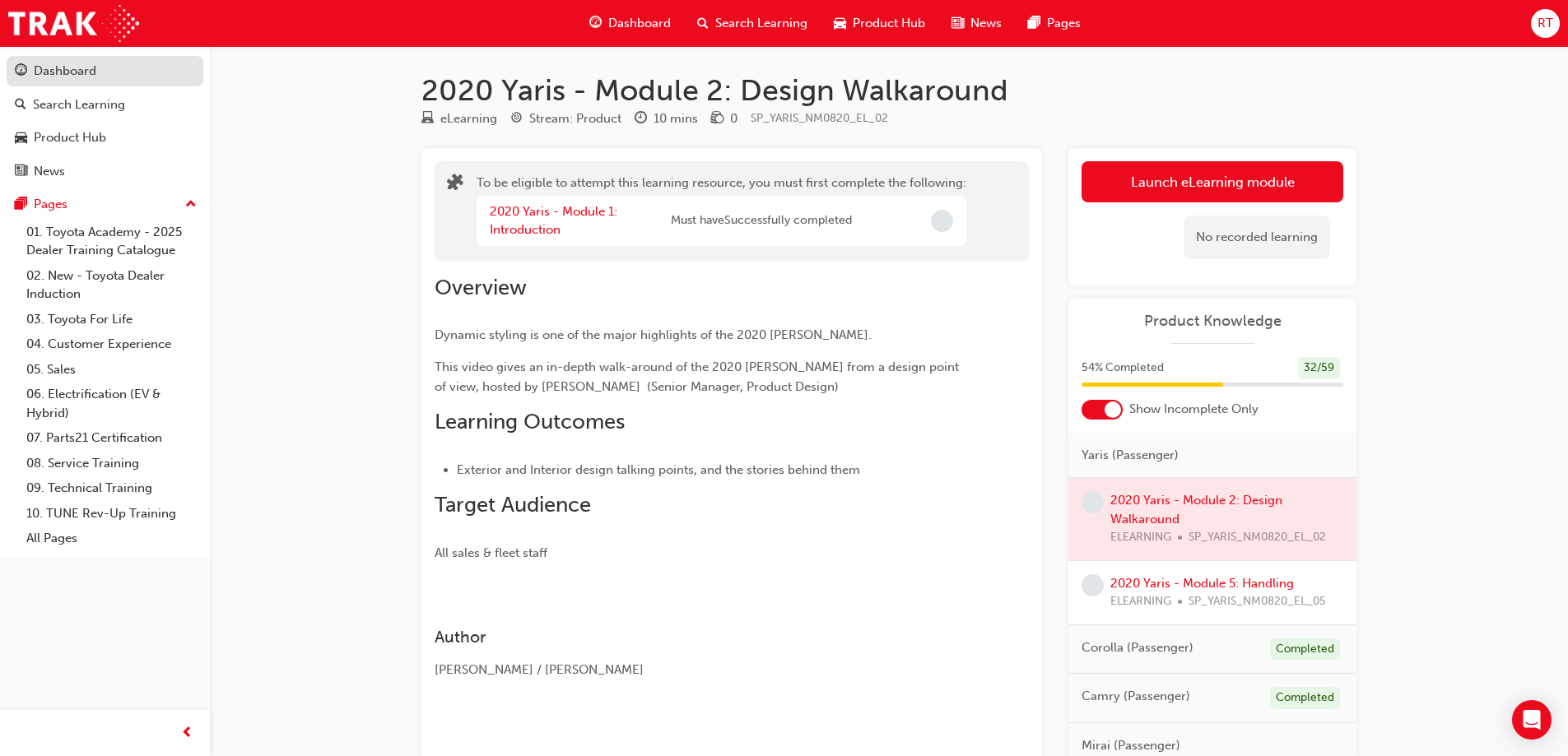
click at [99, 78] on div "Dashboard" at bounding box center [105, 71] width 181 height 21
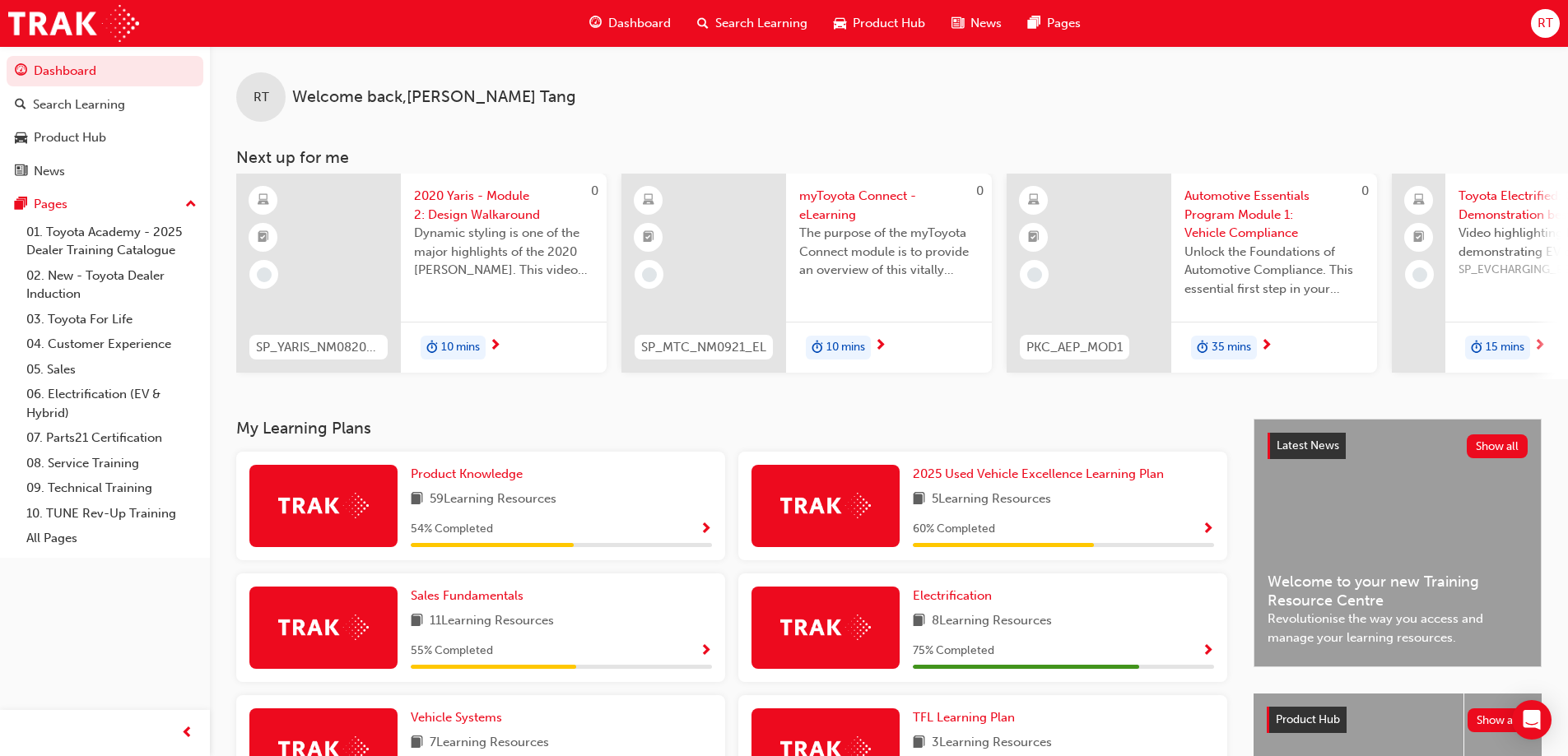
click at [659, 26] on span "Dashboard" at bounding box center [639, 23] width 63 height 19
click at [639, 24] on span "Dashboard" at bounding box center [639, 23] width 63 height 19
click at [510, 474] on span "Product Knowledge" at bounding box center [466, 474] width 112 height 15
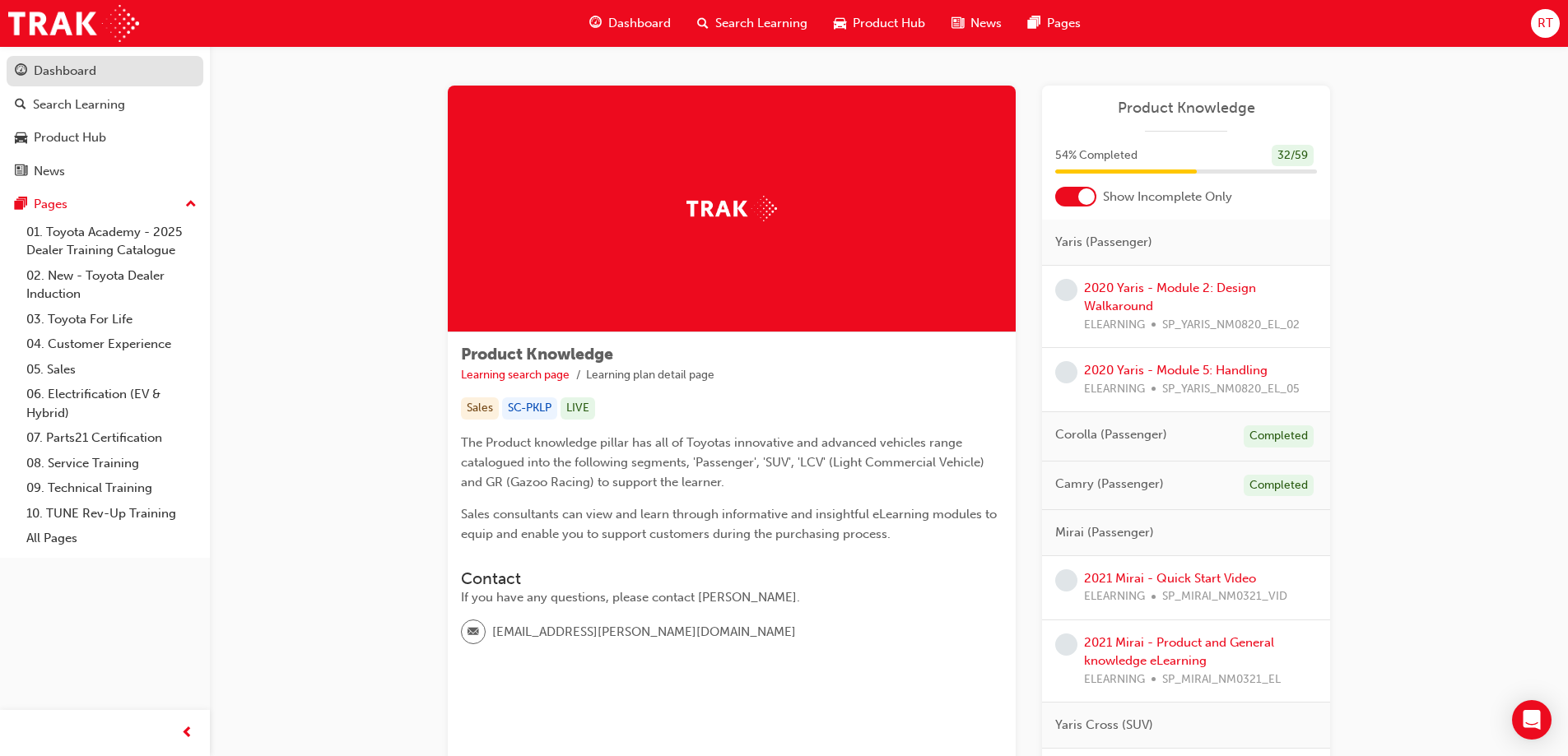
click at [88, 69] on div "Dashboard" at bounding box center [65, 71] width 63 height 19
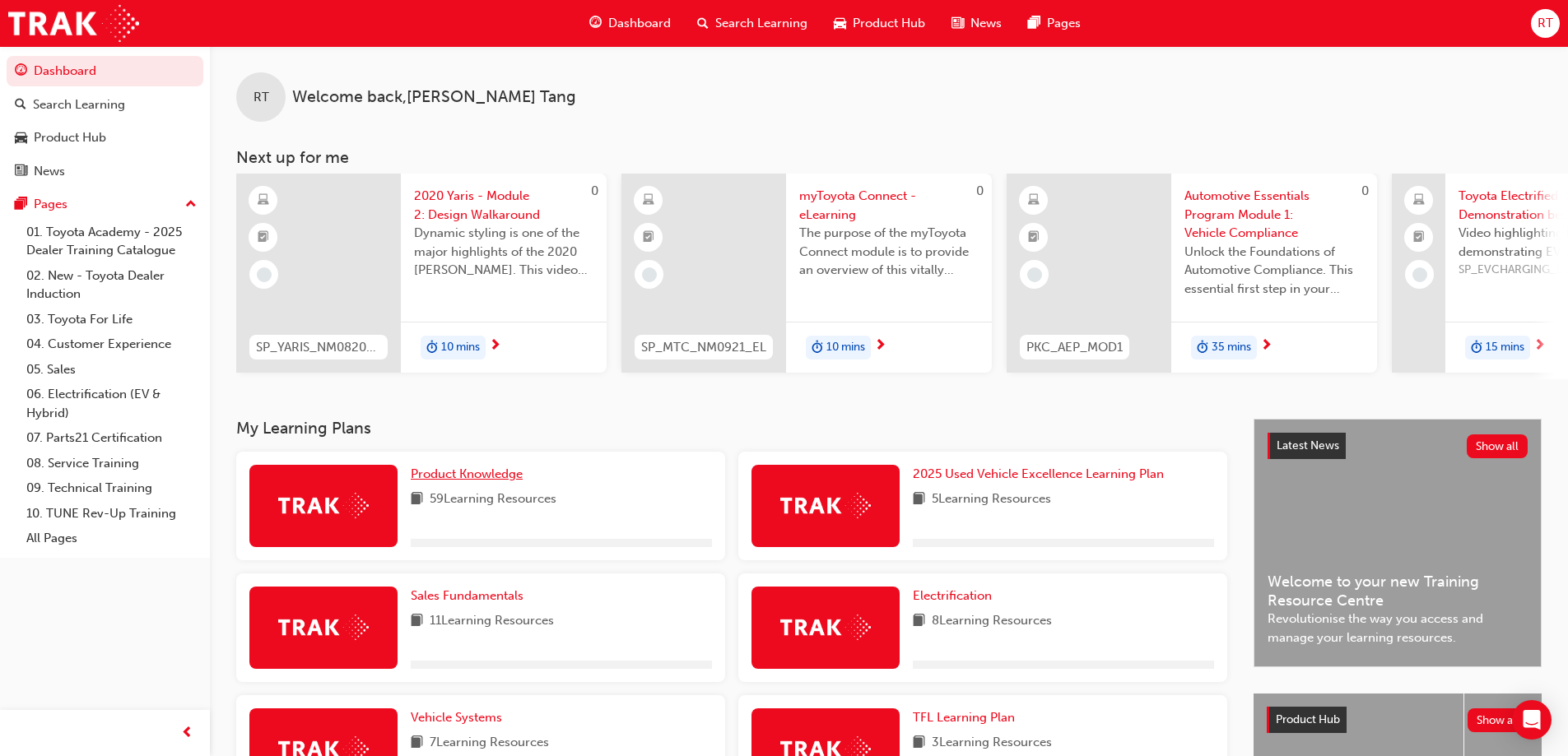
click at [493, 482] on span "Product Knowledge" at bounding box center [466, 474] width 112 height 15
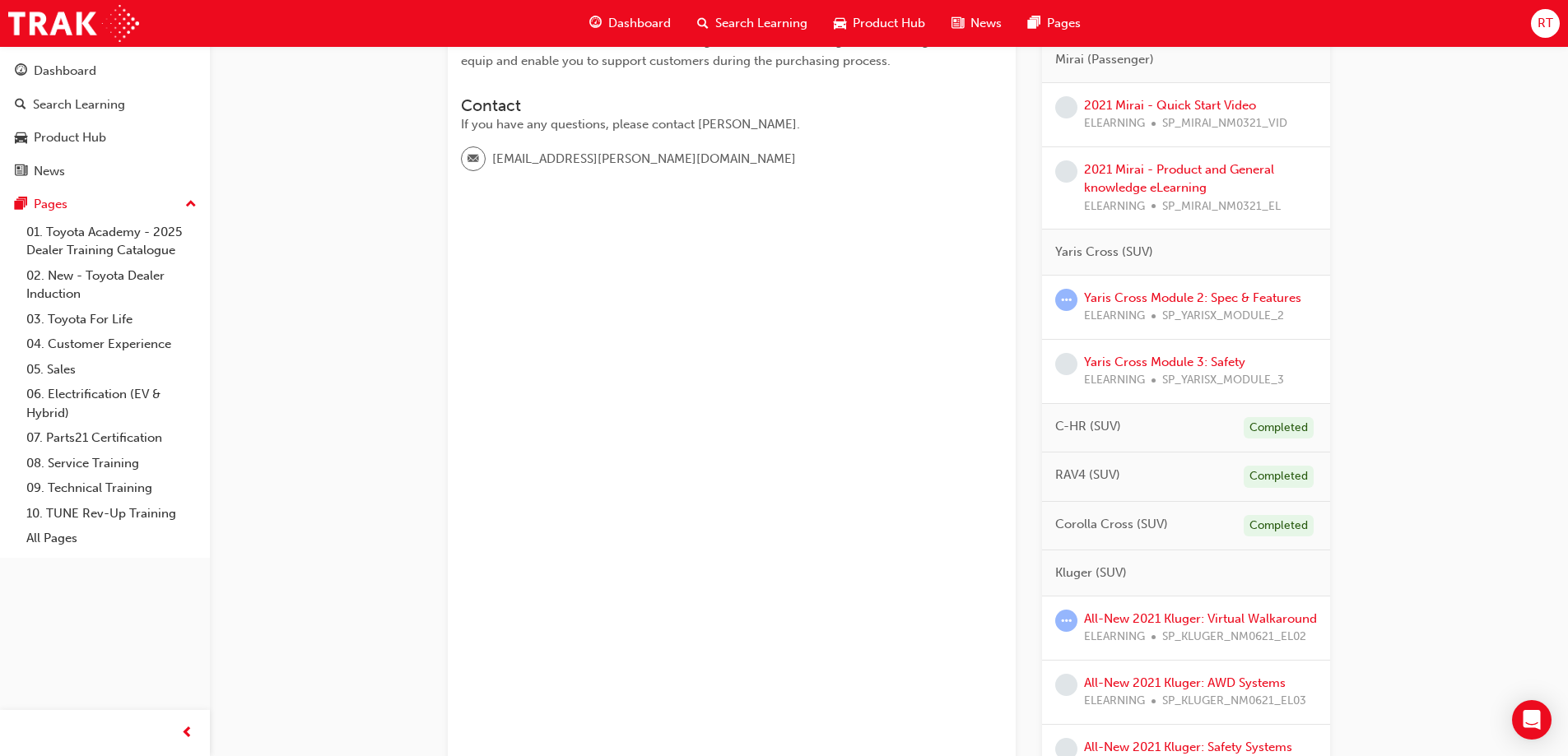
scroll to position [493, 0]
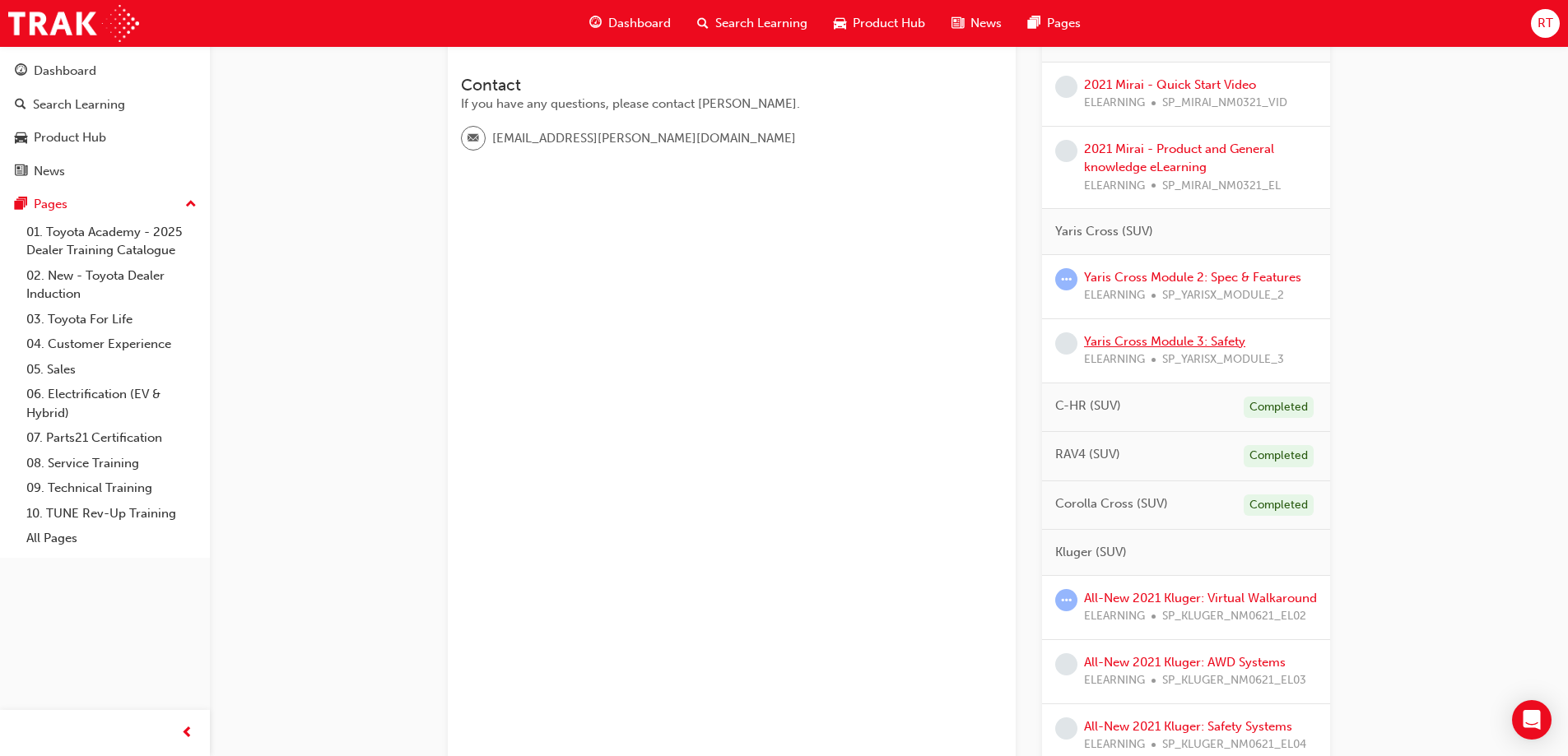
click at [1184, 340] on link "Yaris Cross Module 3: Safety" at bounding box center [1164, 341] width 161 height 15
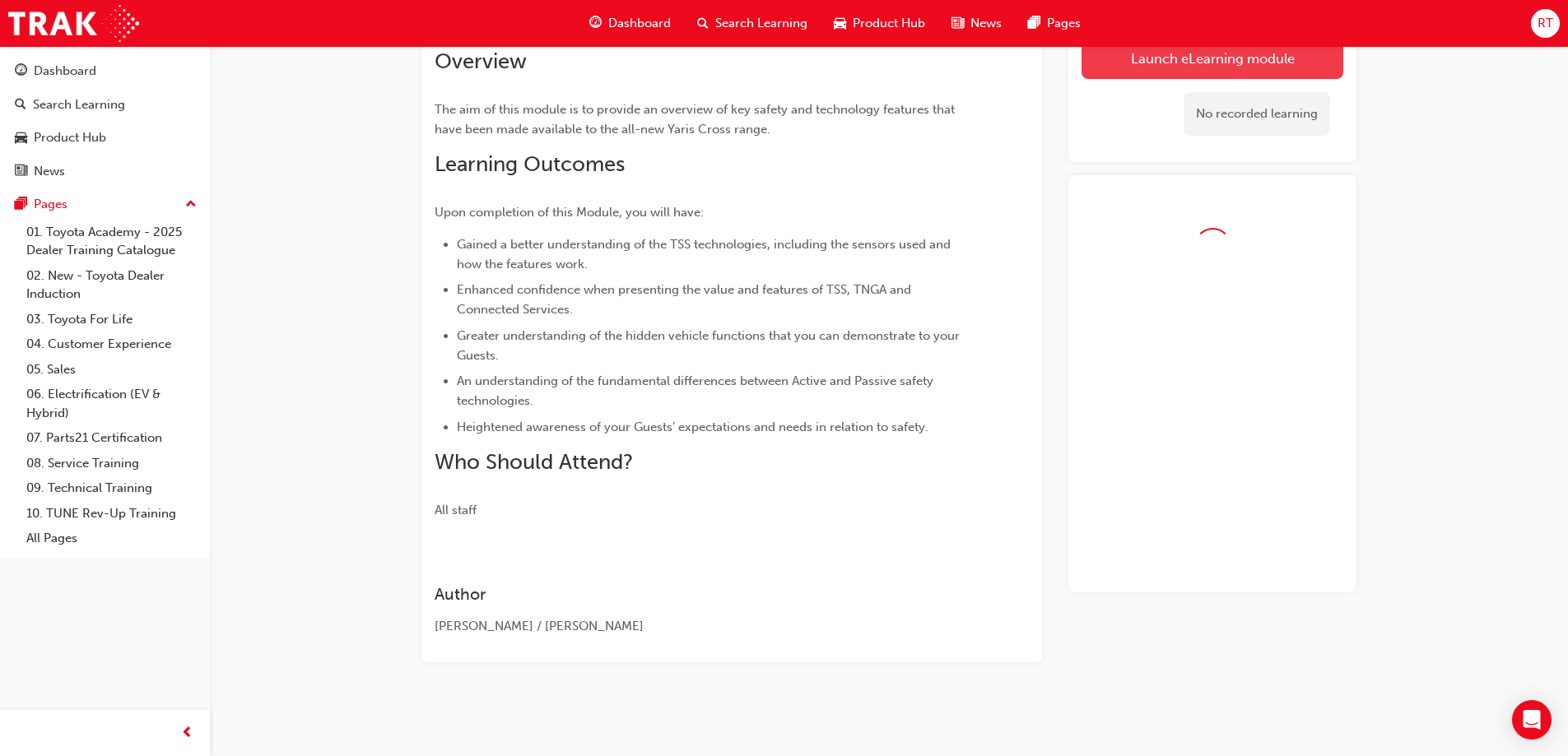
scroll to position [279, 0]
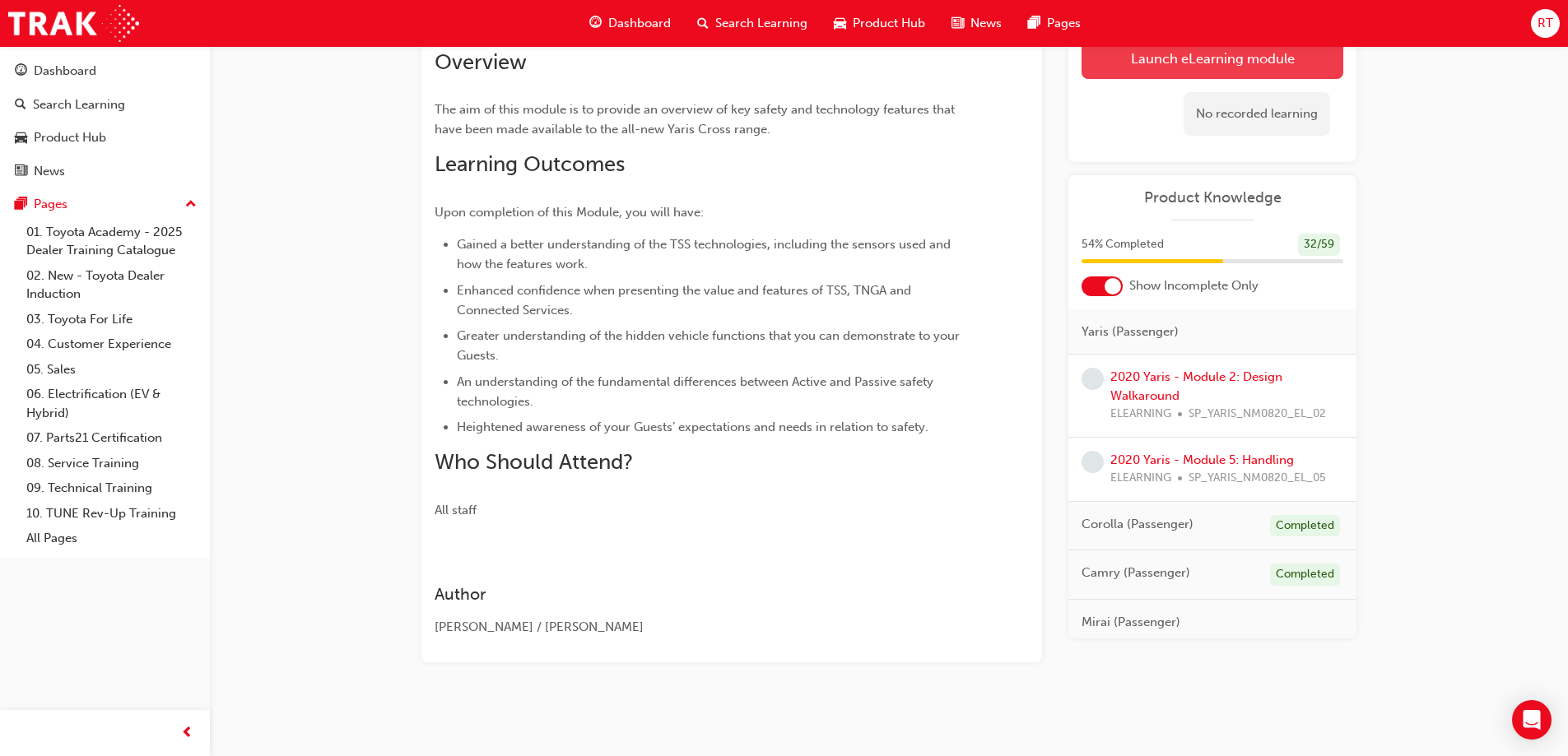
click at [1235, 70] on button "Launch eLearning module" at bounding box center [1211, 57] width 262 height 41
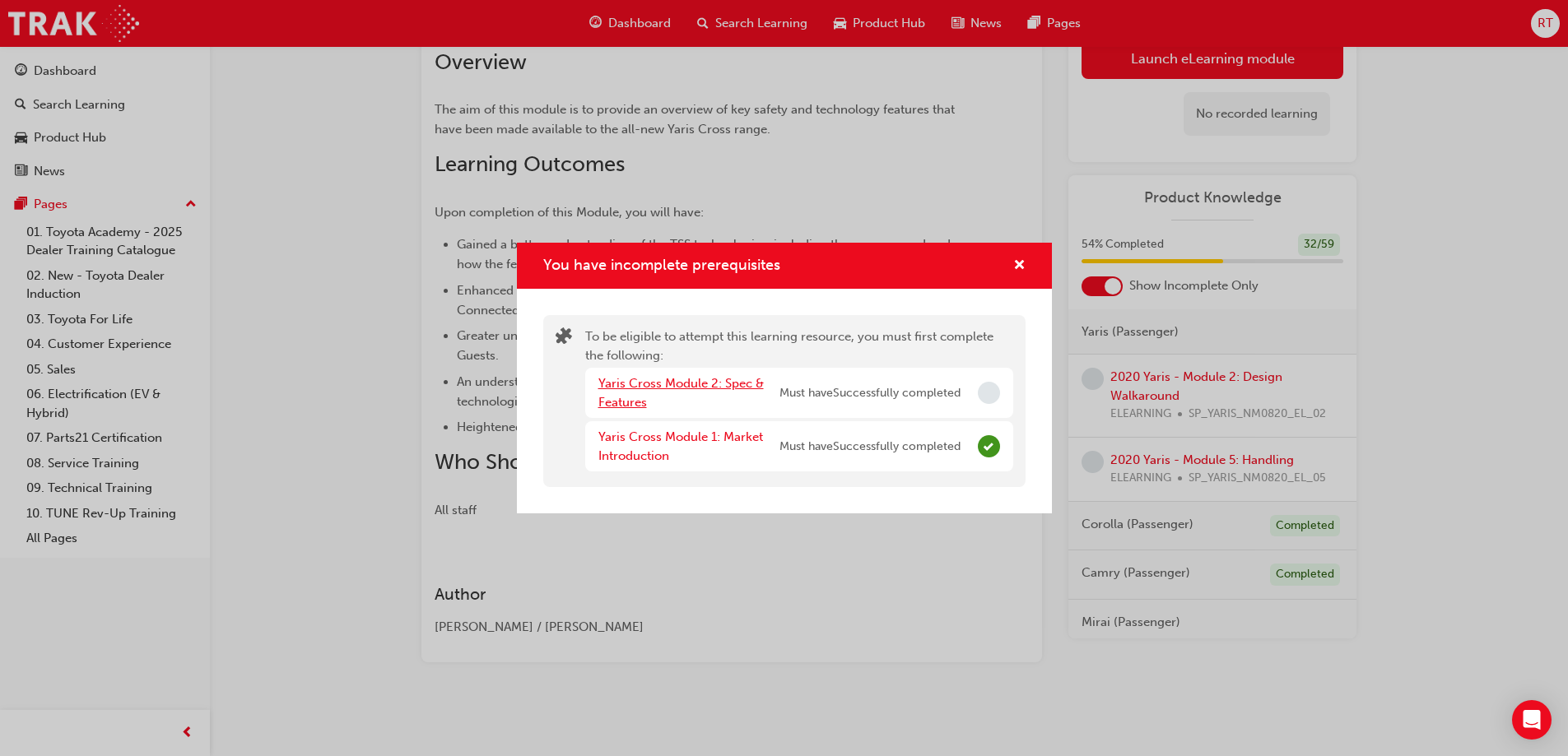
click at [733, 381] on link "Yaris Cross Module 2: Spec & Features" at bounding box center [680, 392] width 165 height 34
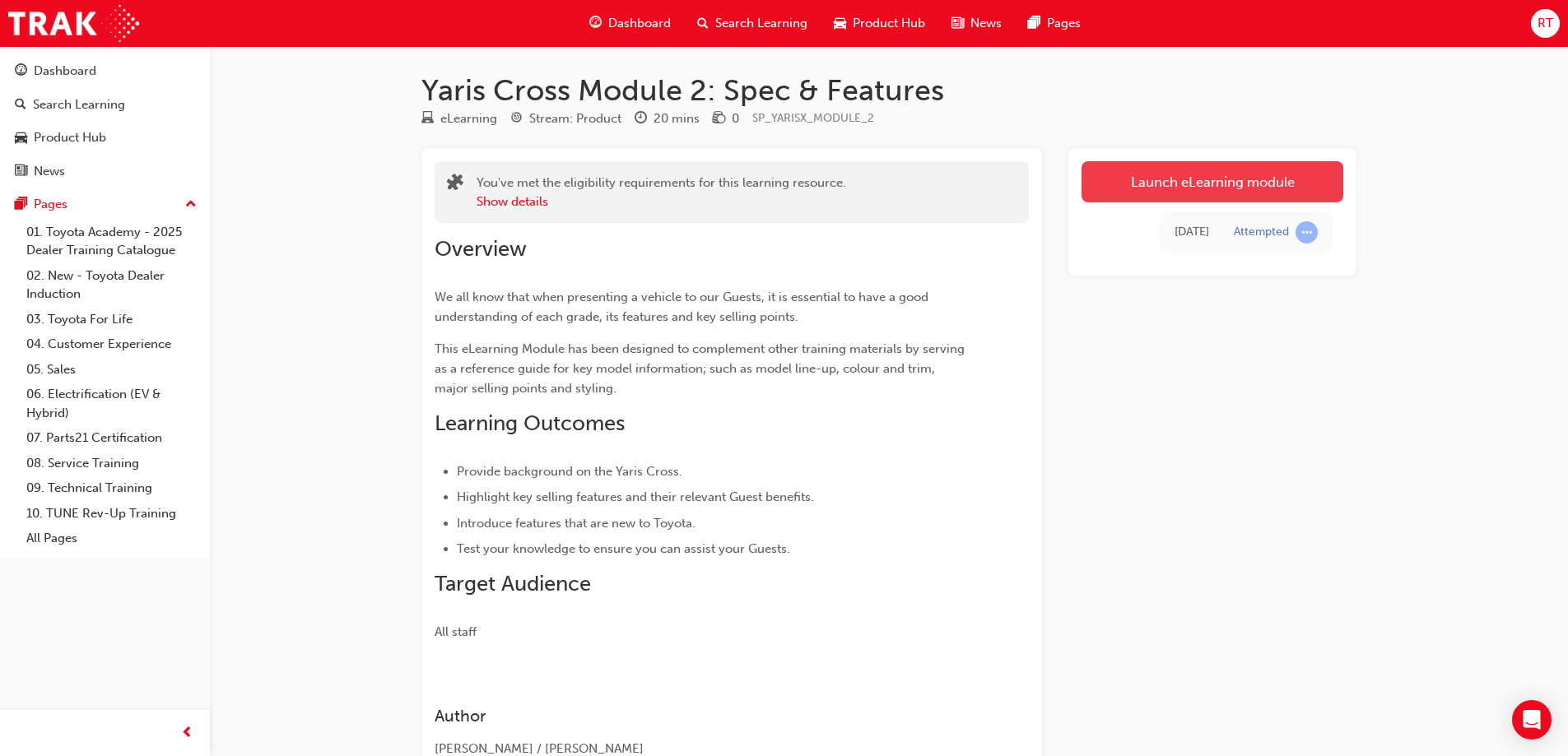
click at [1173, 189] on link "Launch eLearning module" at bounding box center [1211, 181] width 262 height 41
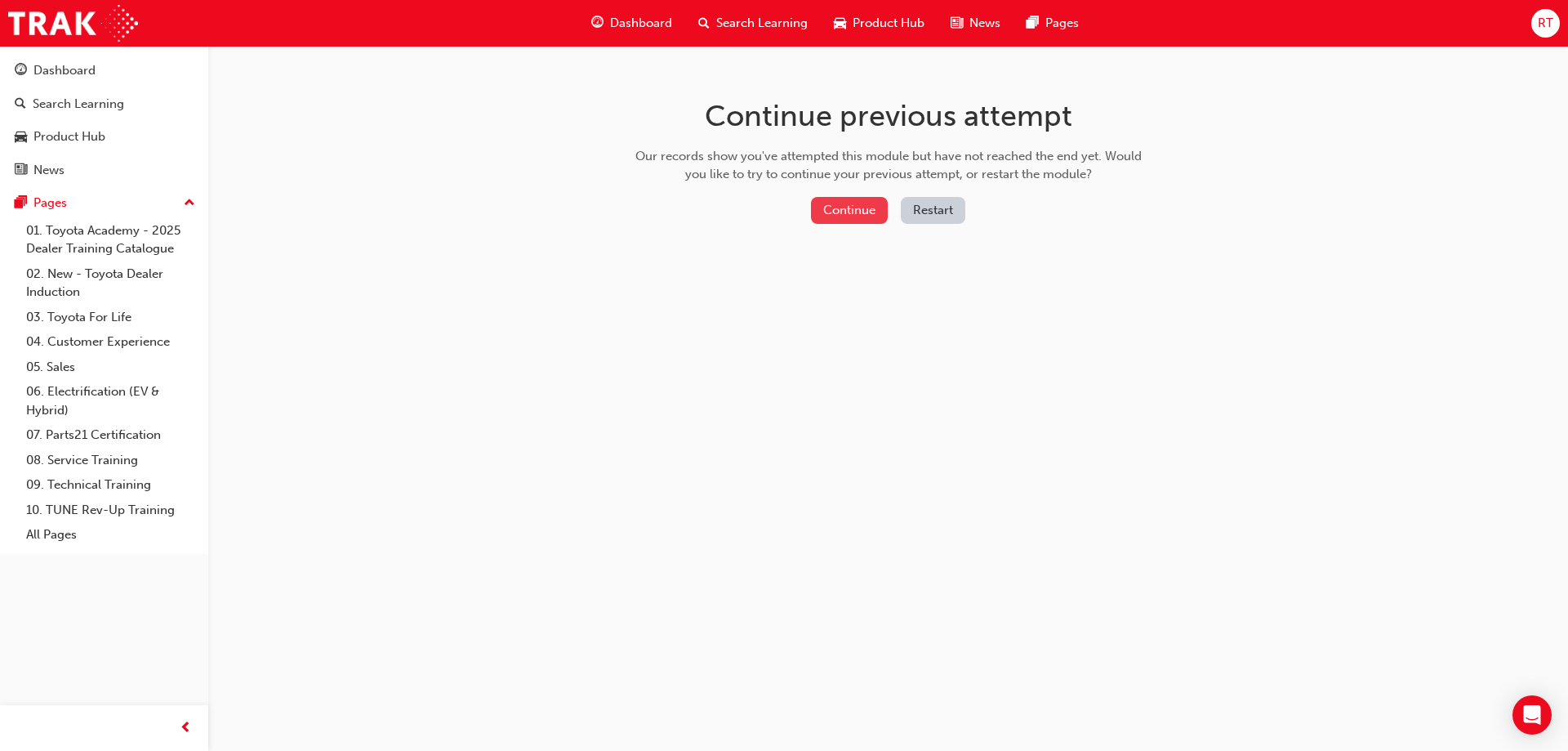
click at [847, 198] on button "Continue" at bounding box center [849, 210] width 77 height 27
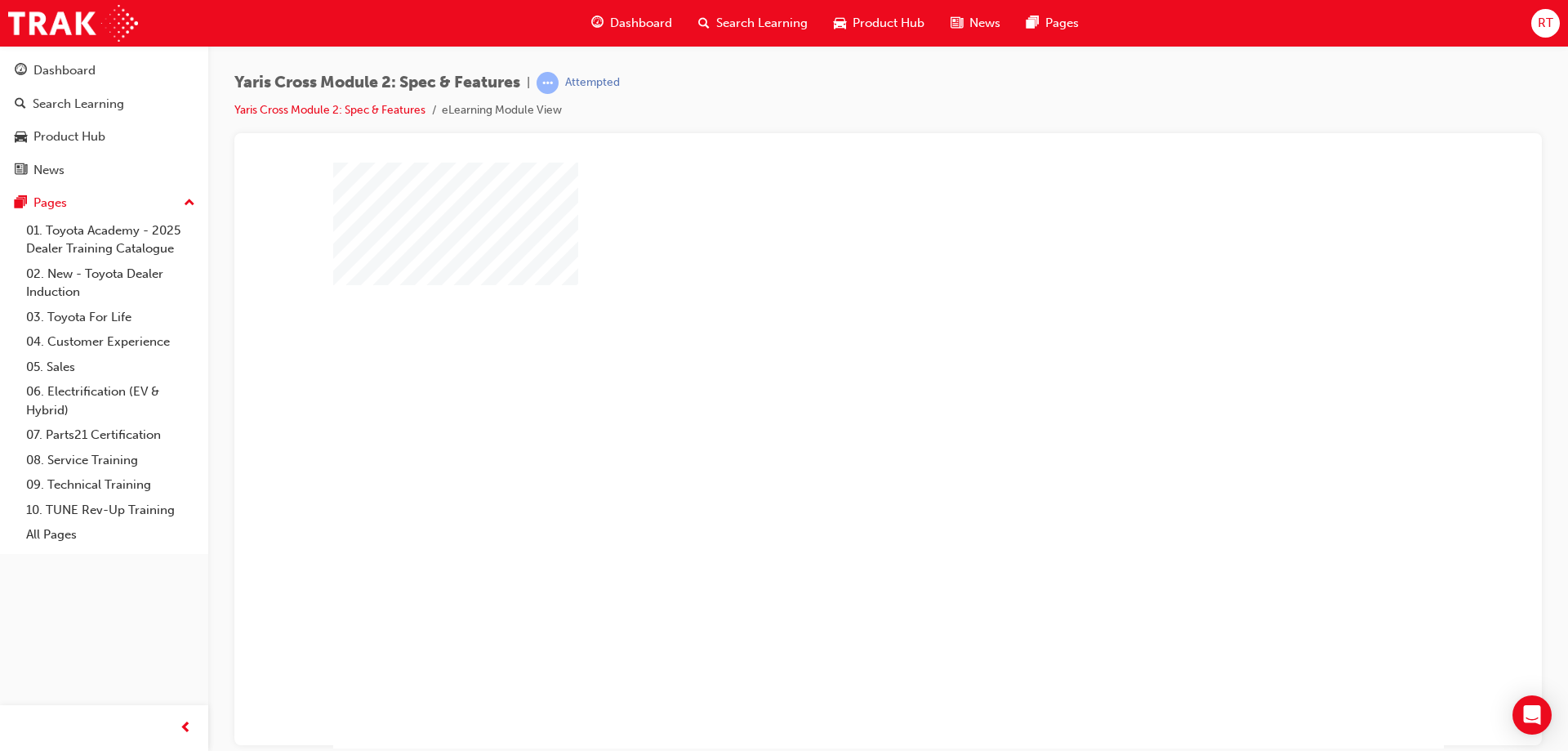
click at [841, 408] on div "play" at bounding box center [841, 408] width 0 height 0
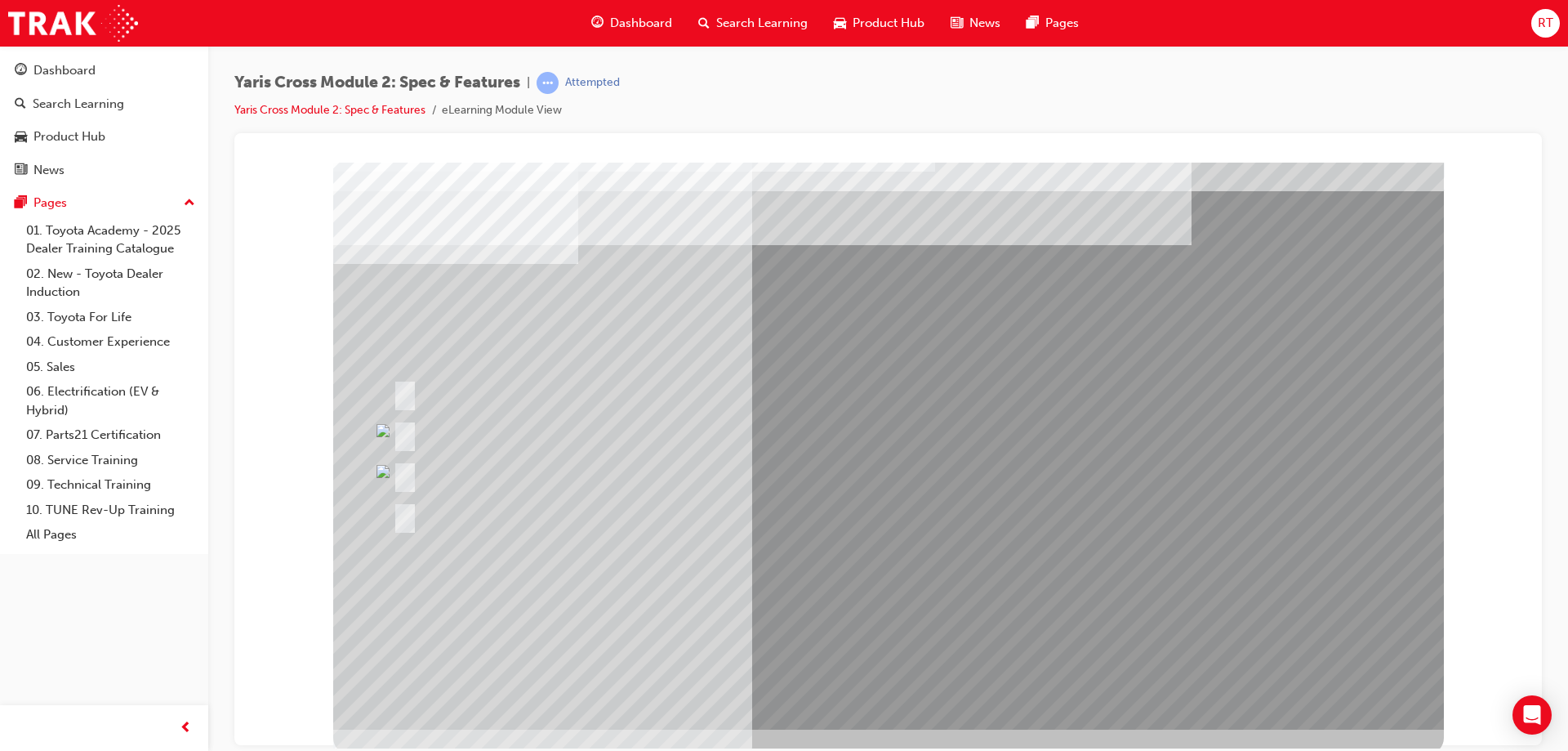
scroll to position [27, 0]
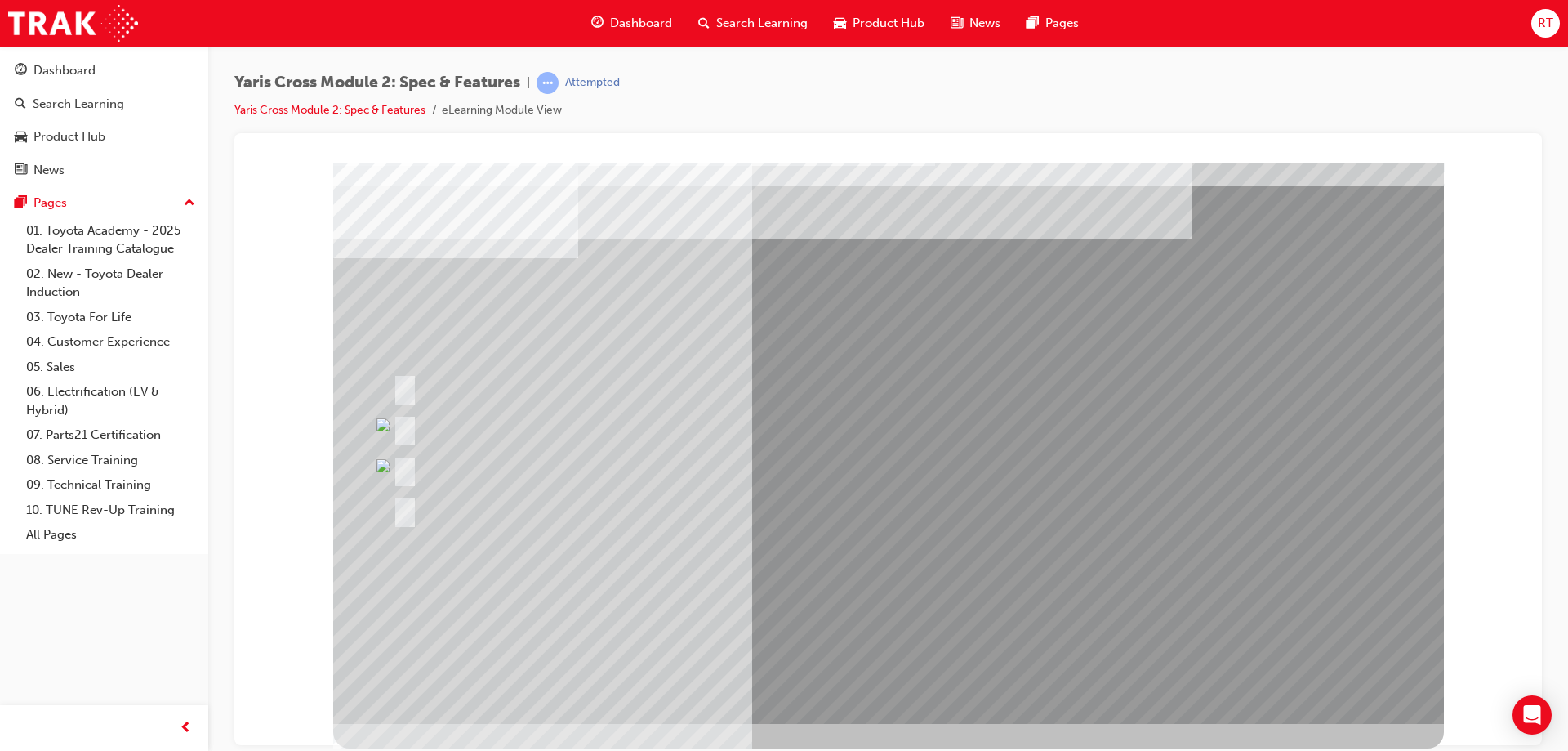
click at [472, 422] on div at bounding box center [513, 428] width 250 height 35
click at [469, 466] on div at bounding box center [508, 468] width 240 height 35
click at [492, 393] on div at bounding box center [579, 387] width 382 height 35
click at [755, 388] on div at bounding box center [579, 387] width 382 height 35
click at [752, 388] on div at bounding box center [579, 387] width 382 height 35
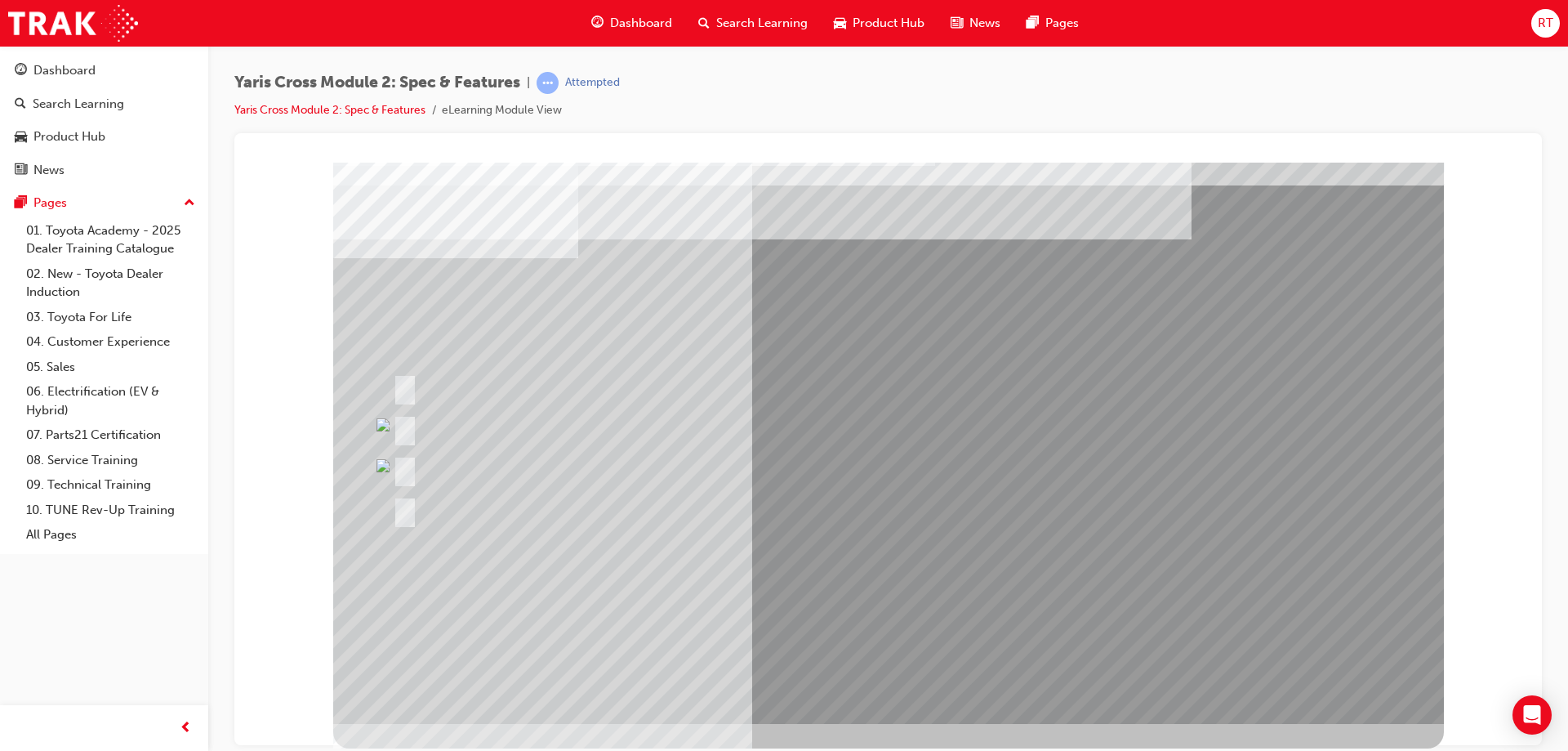
click at [752, 388] on div at bounding box center [579, 387] width 382 height 35
click at [751, 388] on div at bounding box center [579, 387] width 382 height 35
click at [751, 388] on div at bounding box center [579, 387] width 382 height 35
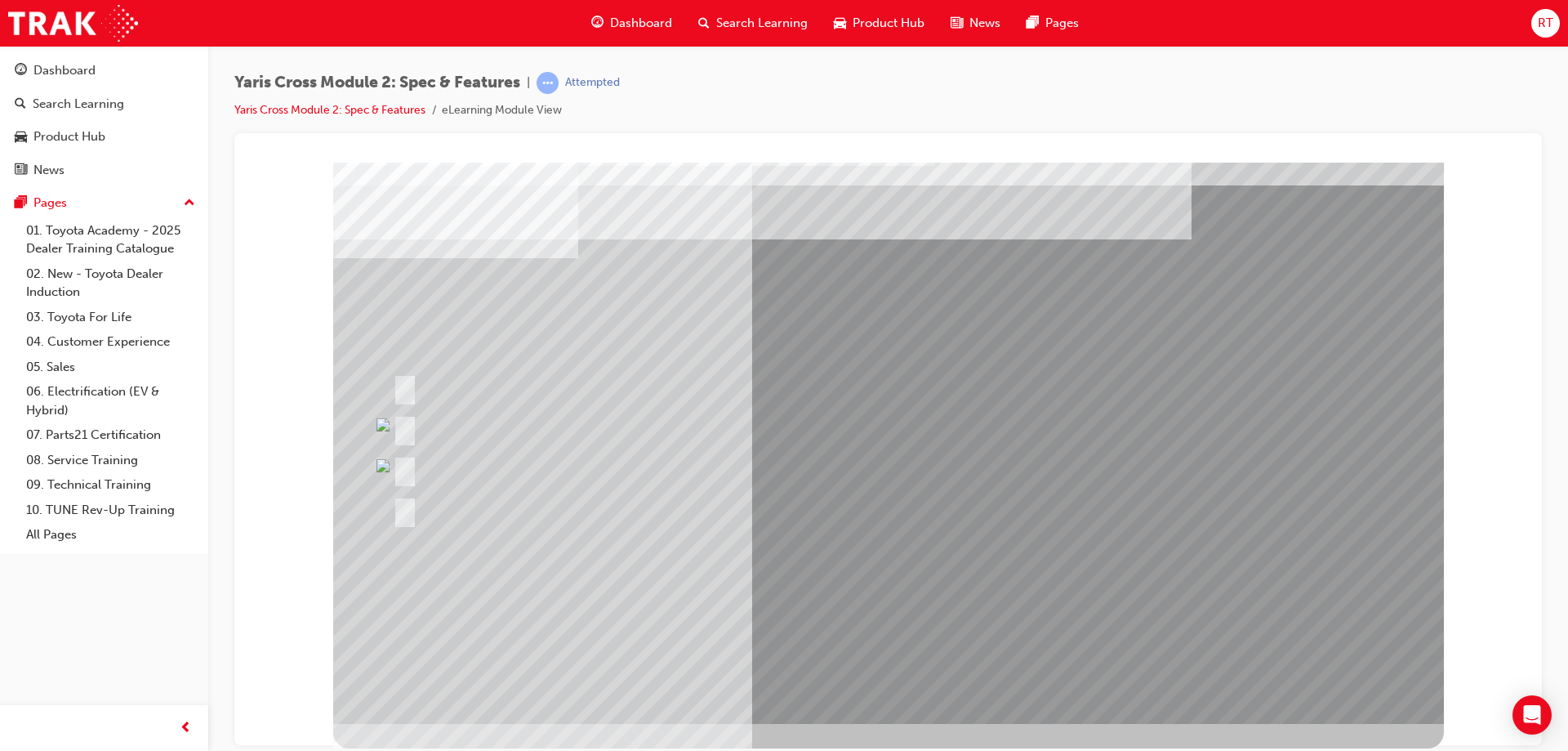
click at [749, 388] on div at bounding box center [579, 387] width 382 height 35
click at [749, 389] on div at bounding box center [579, 387] width 382 height 35
click at [748, 391] on div at bounding box center [579, 387] width 382 height 35
click at [558, 419] on div at bounding box center [513, 428] width 250 height 35
click at [512, 415] on div at bounding box center [513, 428] width 250 height 35
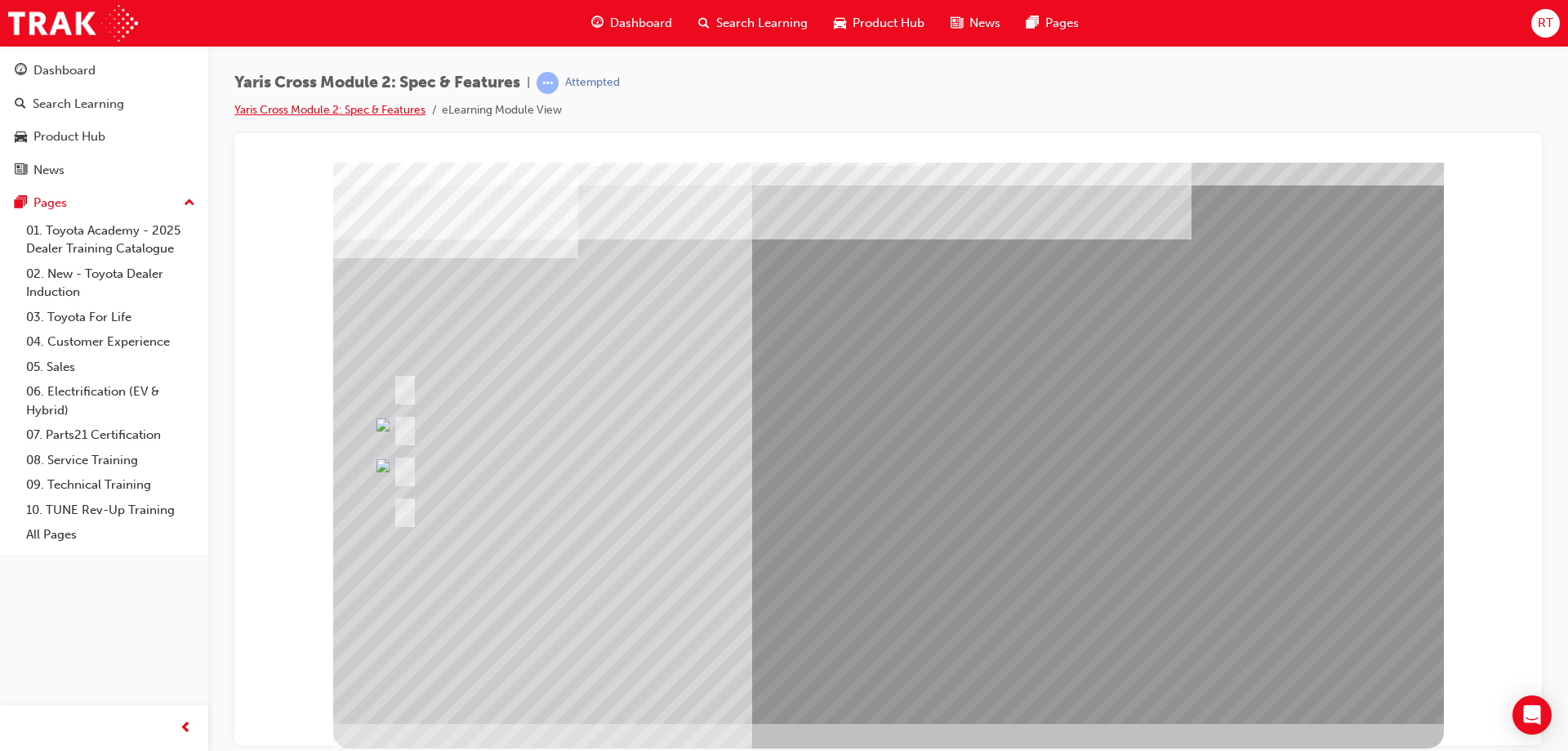
click at [373, 114] on link "Yaris Cross Module 2: Spec & Features" at bounding box center [330, 110] width 191 height 14
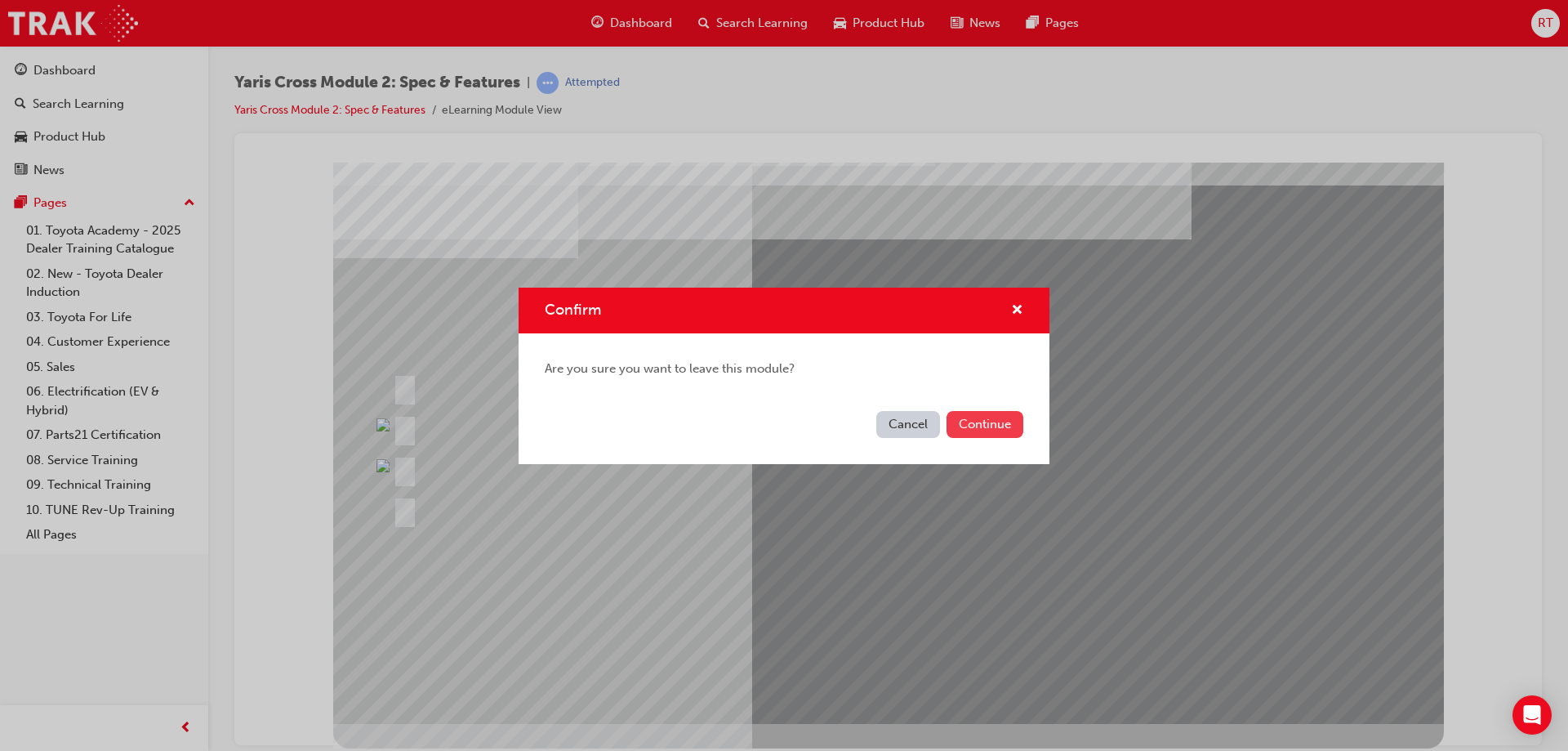
click at [976, 428] on button "Continue" at bounding box center [985, 425] width 77 height 27
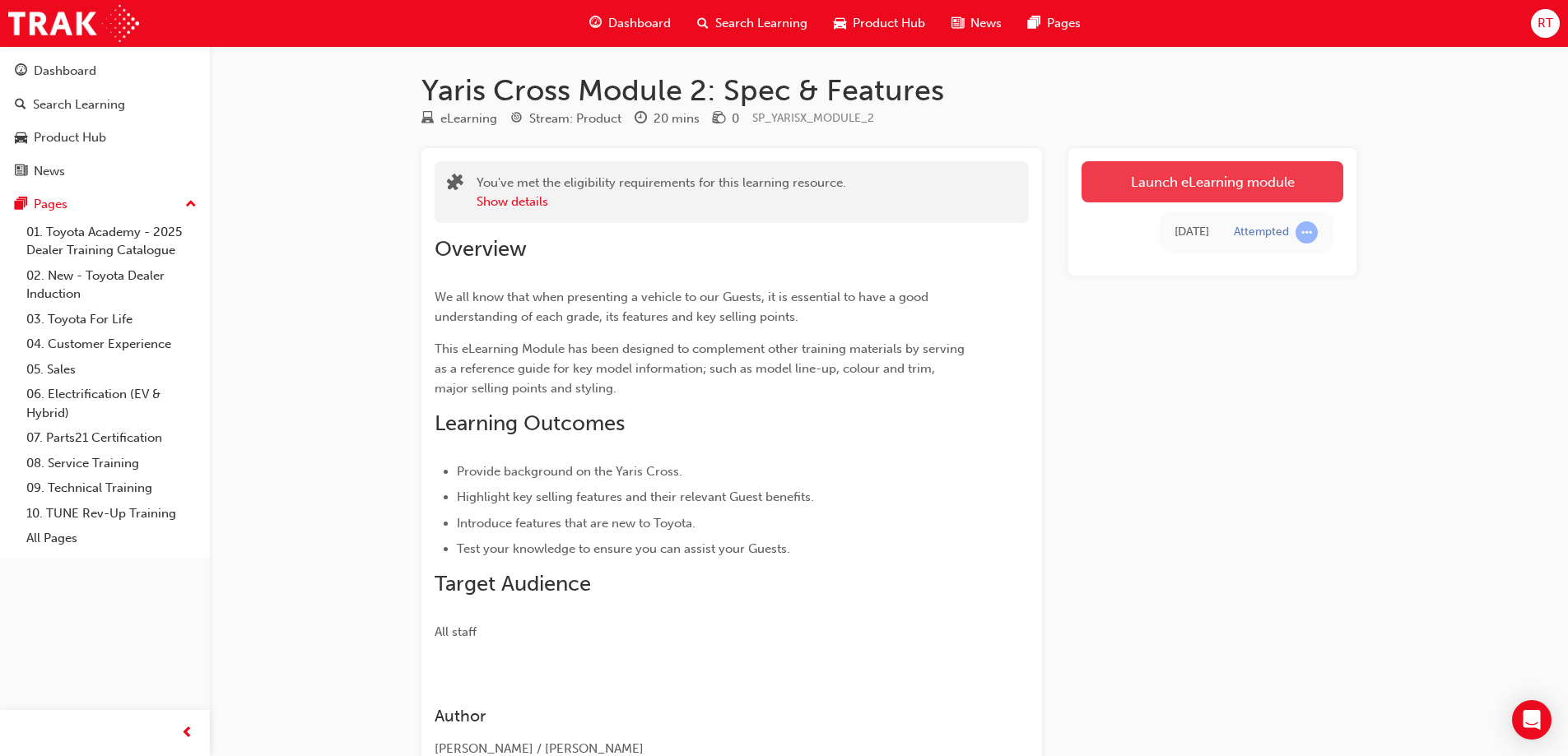
click at [1115, 185] on link "Launch eLearning module" at bounding box center [1211, 181] width 262 height 41
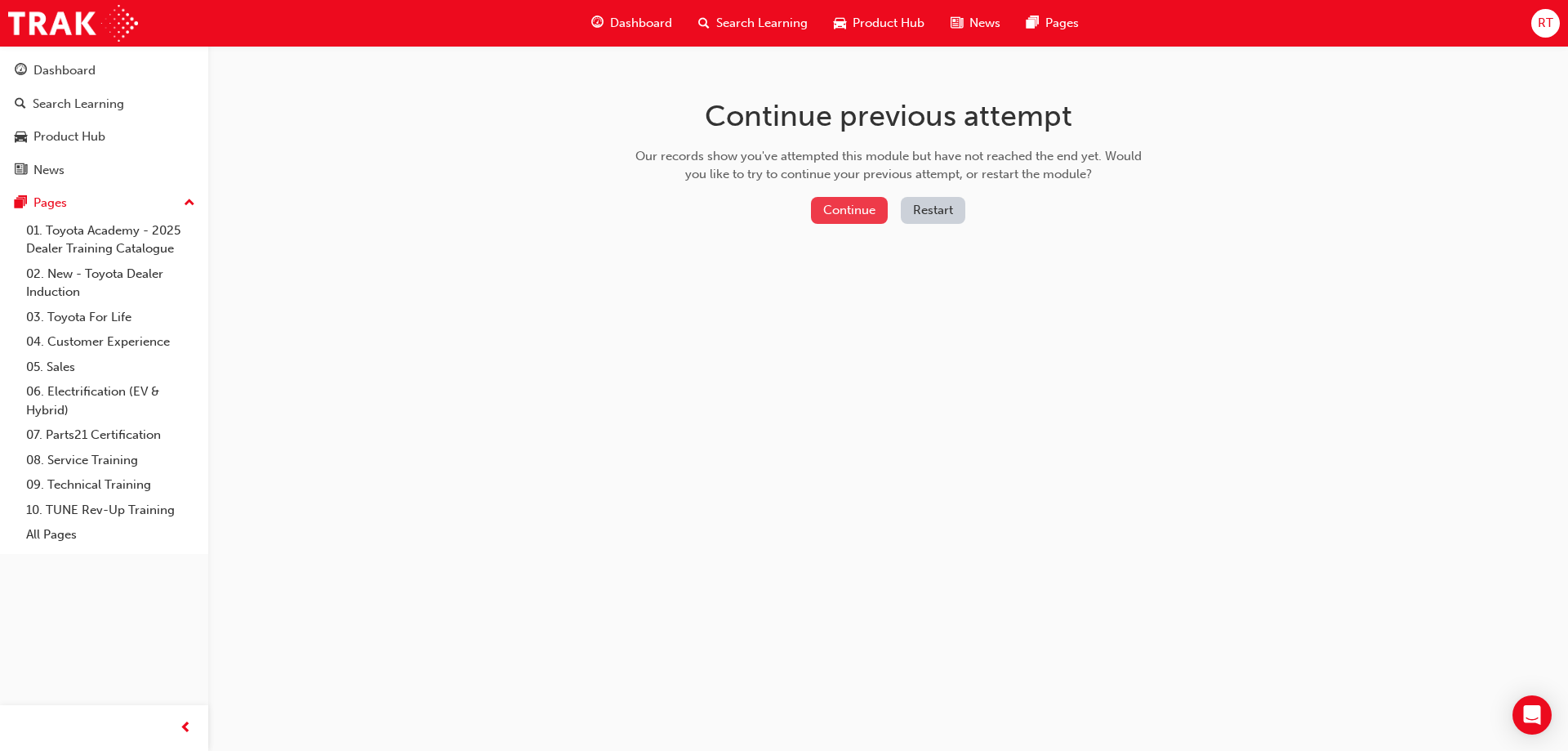
click at [873, 209] on button "Continue" at bounding box center [849, 210] width 77 height 27
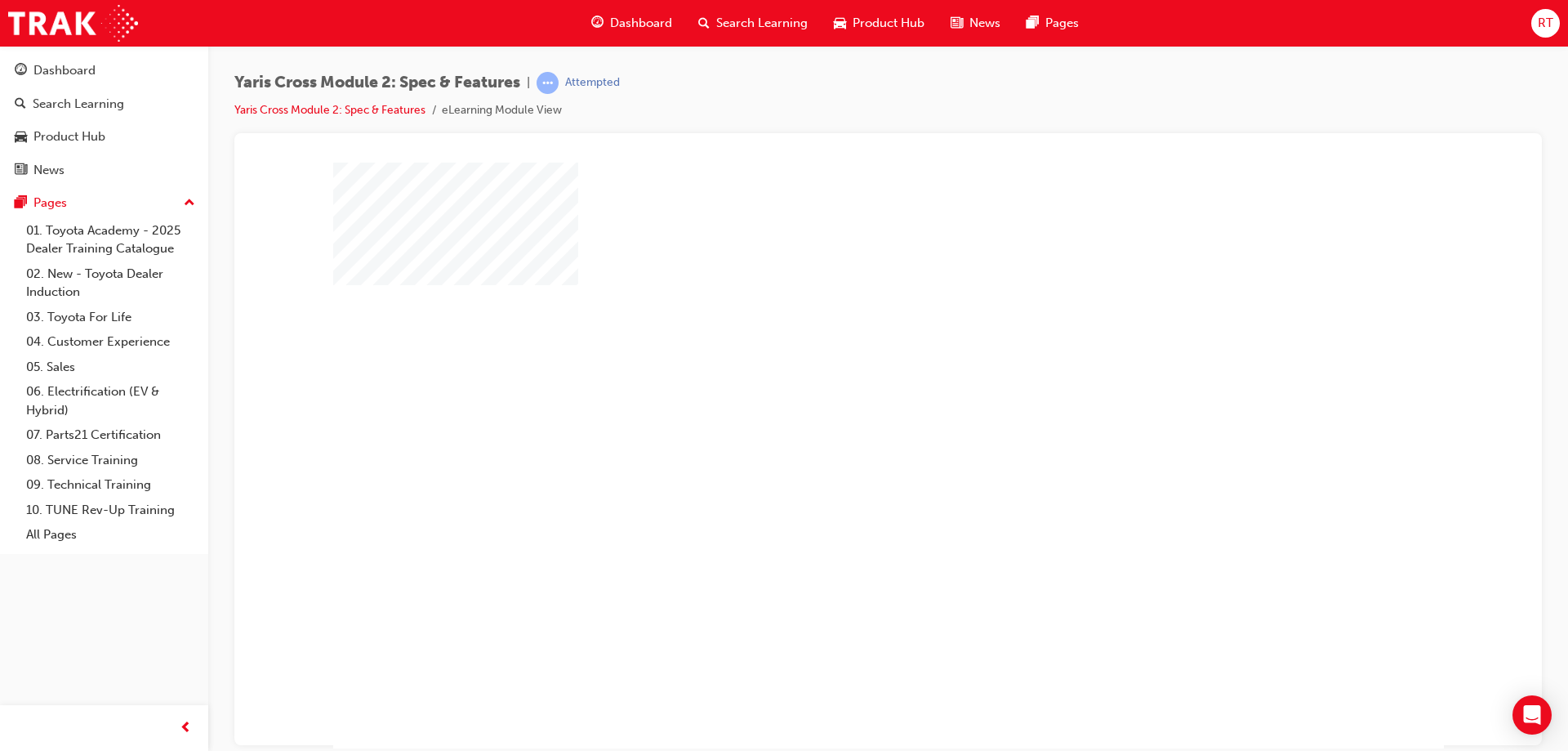
click at [841, 408] on div "play" at bounding box center [841, 408] width 0 height 0
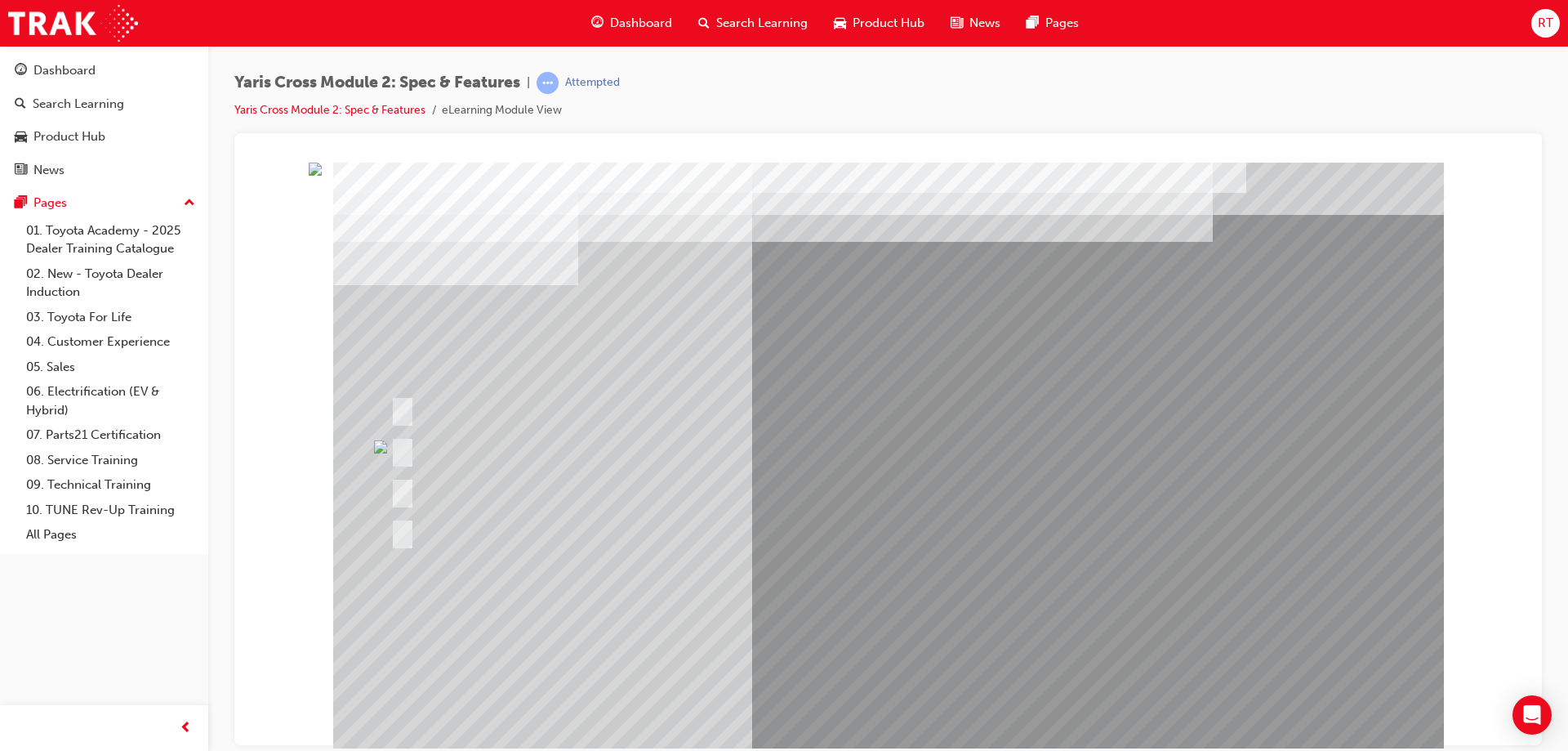
scroll to position [27, 0]
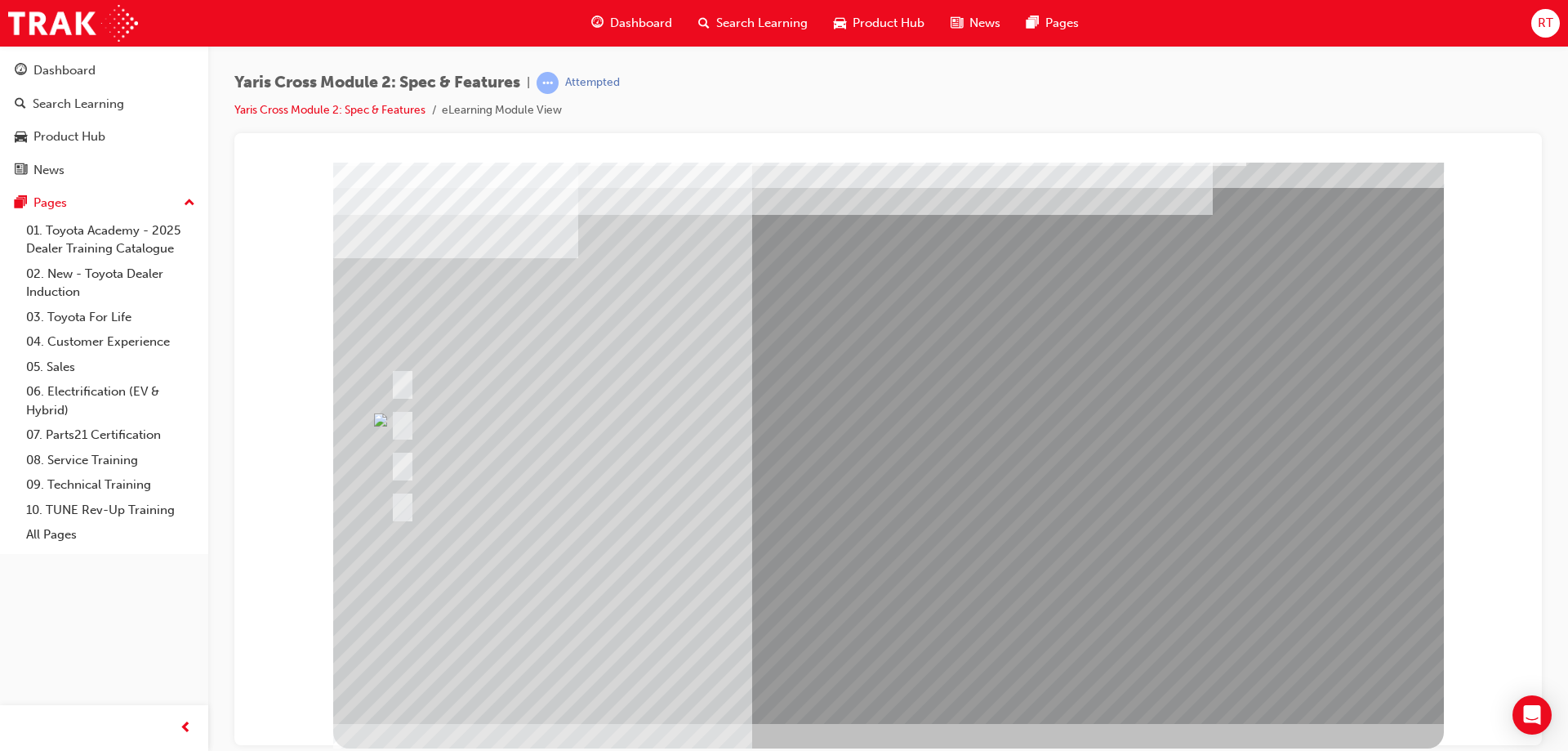
click at [495, 428] on div at bounding box center [512, 422] width 250 height 35
click at [509, 398] on div at bounding box center [578, 381] width 382 height 35
click at [522, 380] on div at bounding box center [578, 381] width 382 height 35
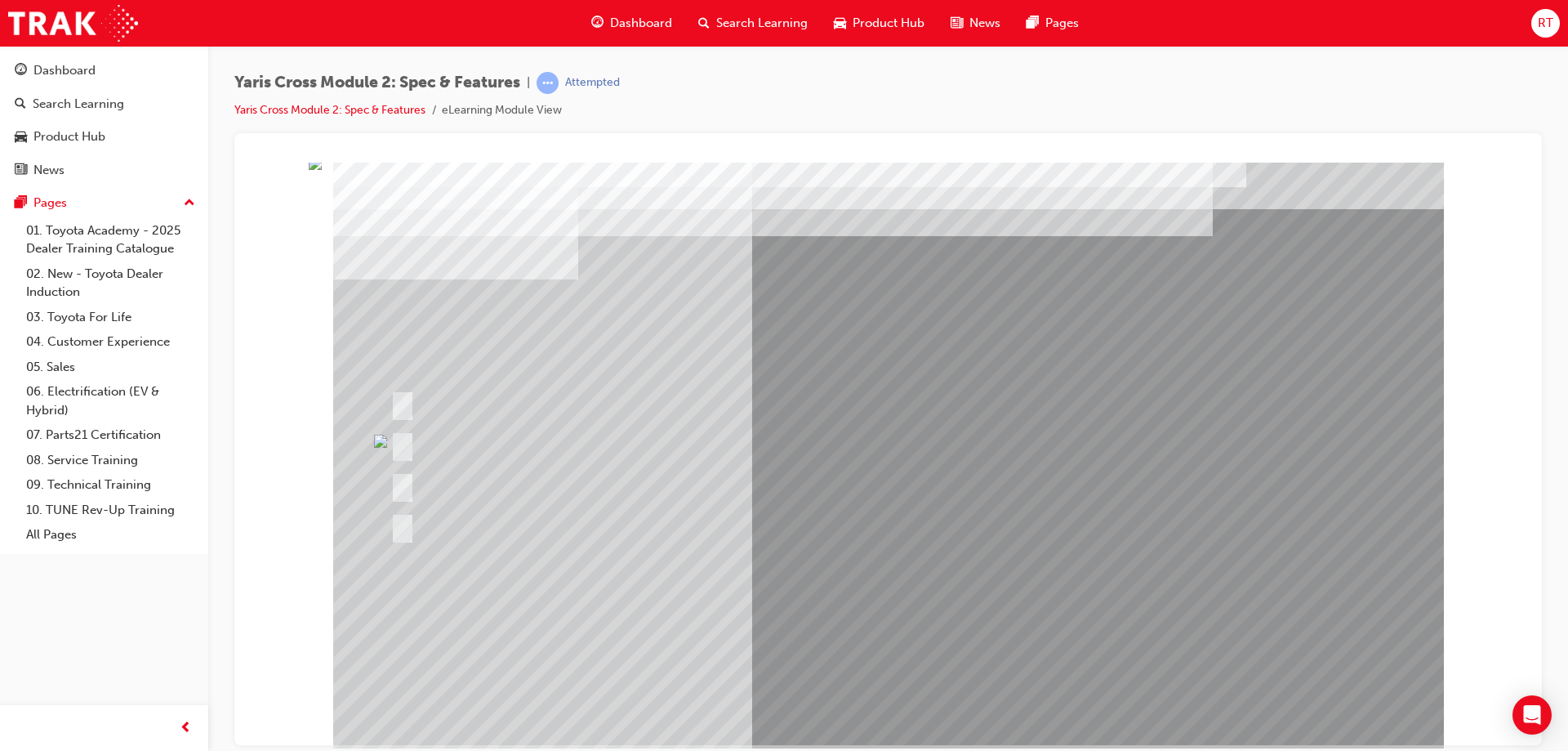
scroll to position [0, 0]
drag, startPoint x: 844, startPoint y: 447, endPoint x: 895, endPoint y: 449, distance: 51.0
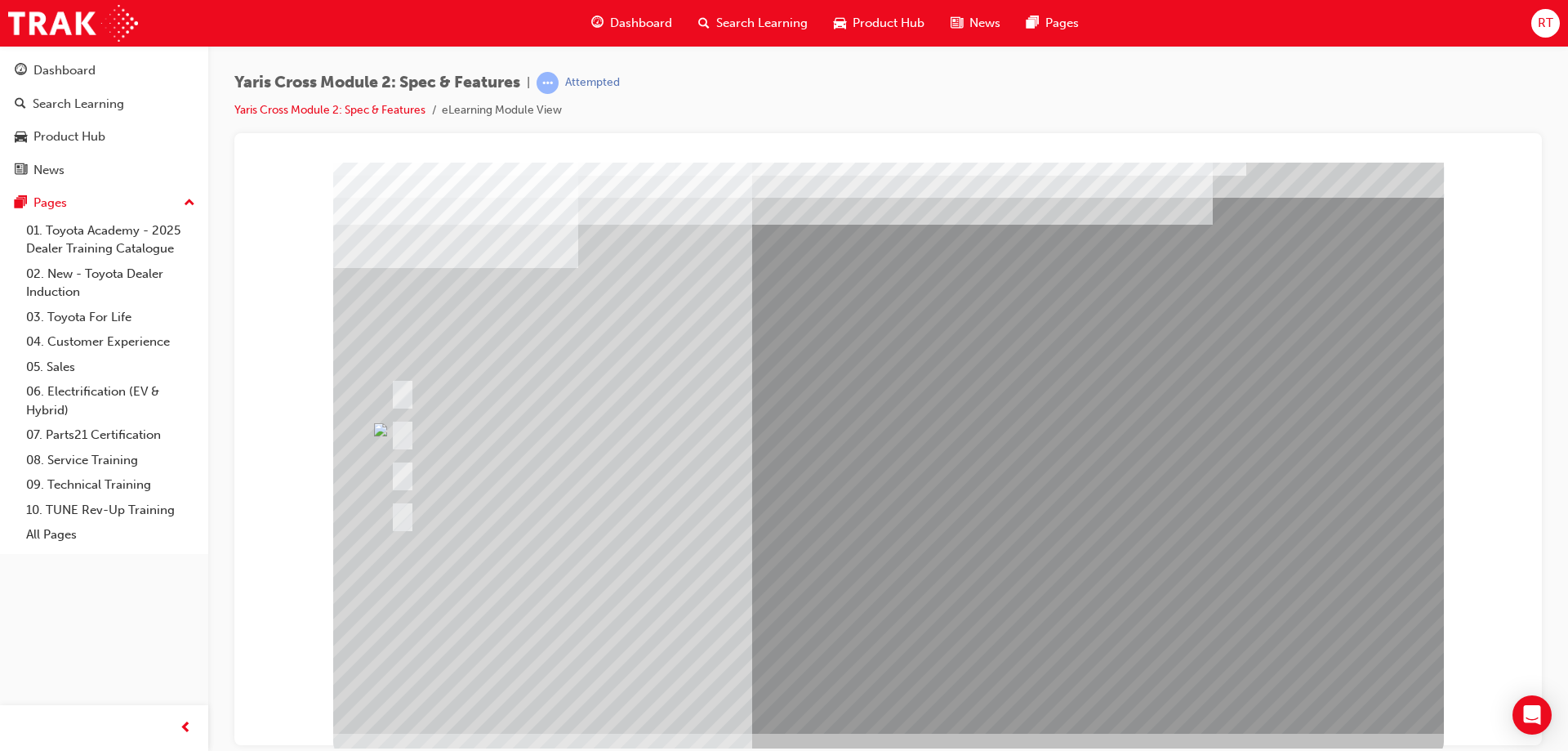
scroll to position [27, 0]
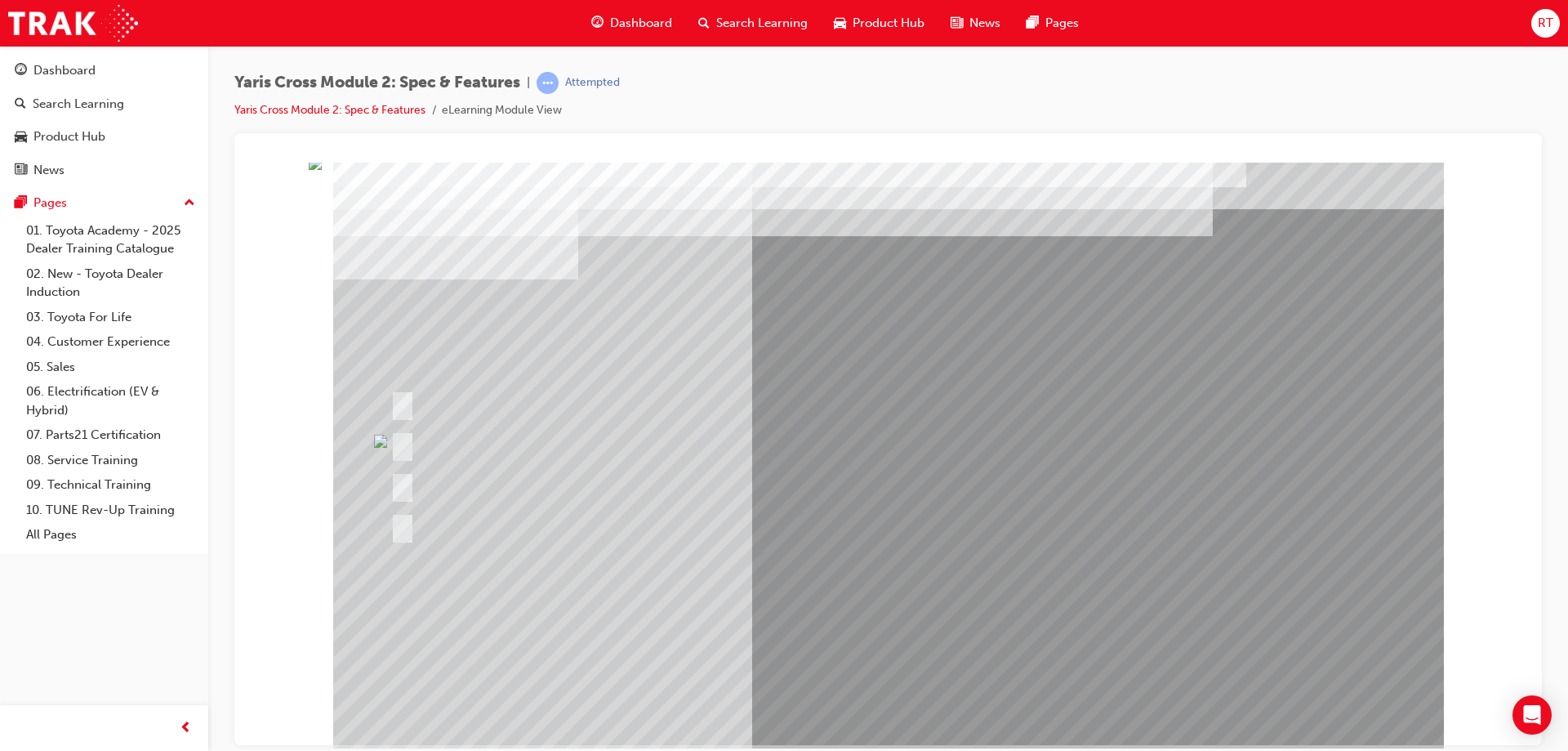
scroll to position [0, 0]
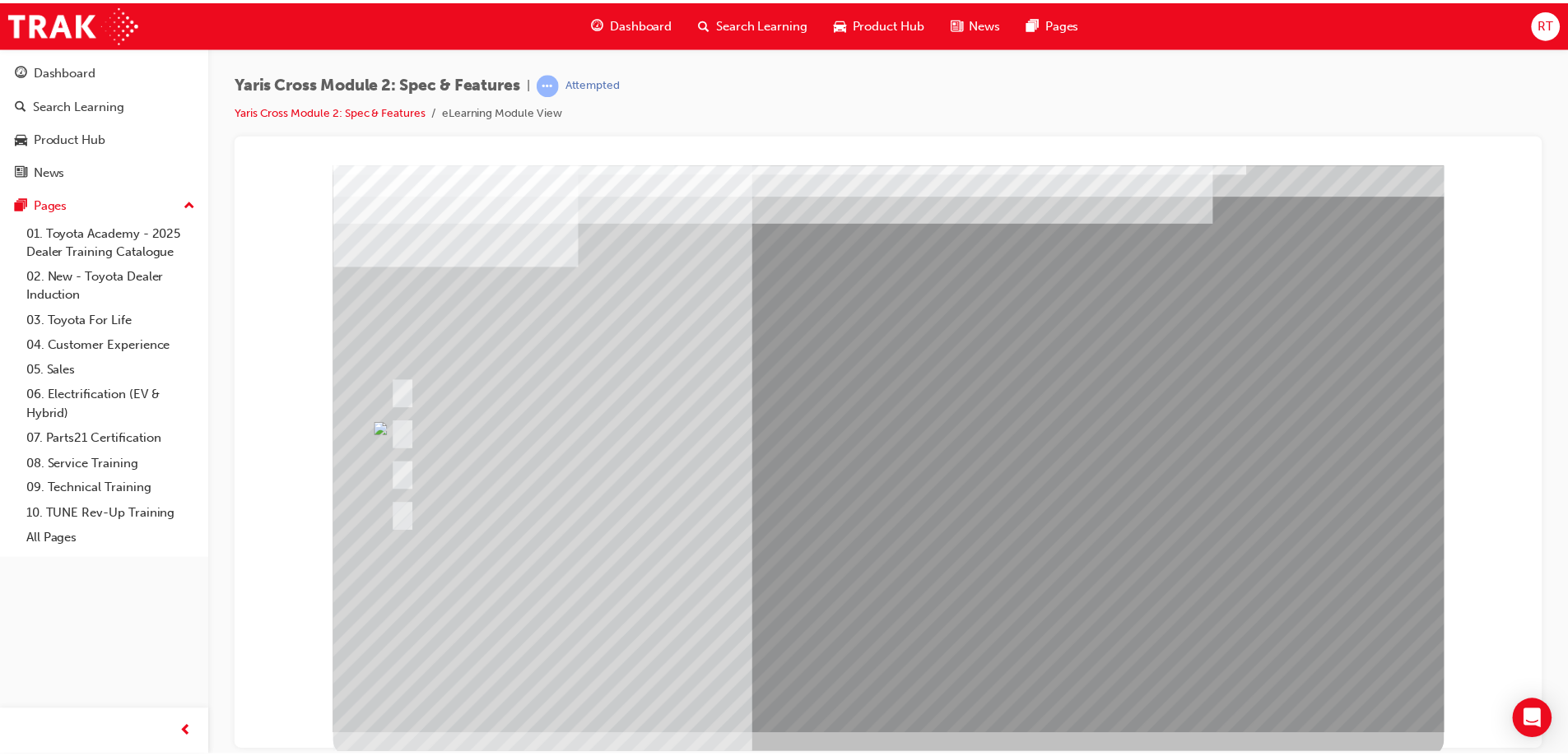
scroll to position [27, 0]
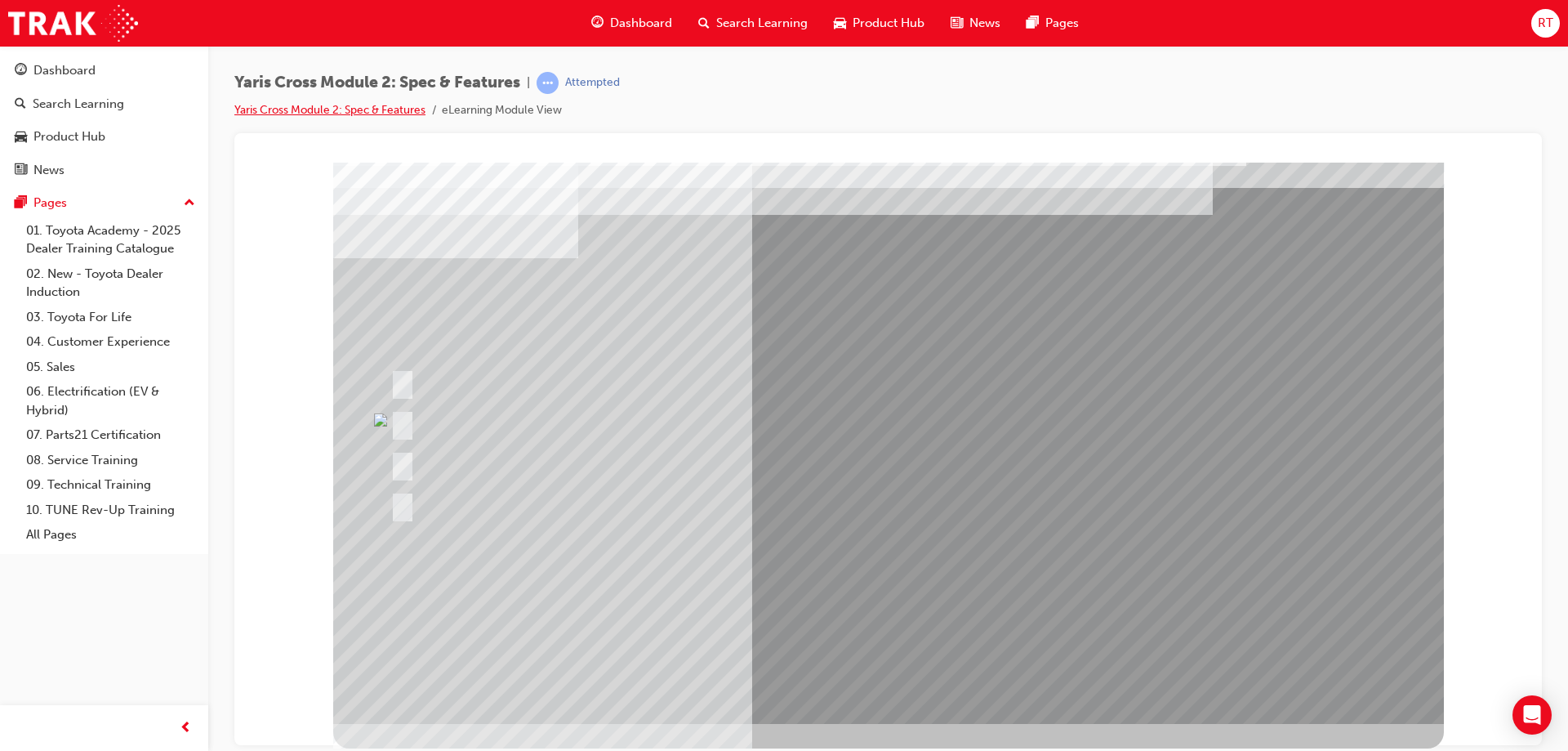
click at [354, 113] on link "Yaris Cross Module 2: Spec & Features" at bounding box center [330, 110] width 191 height 14
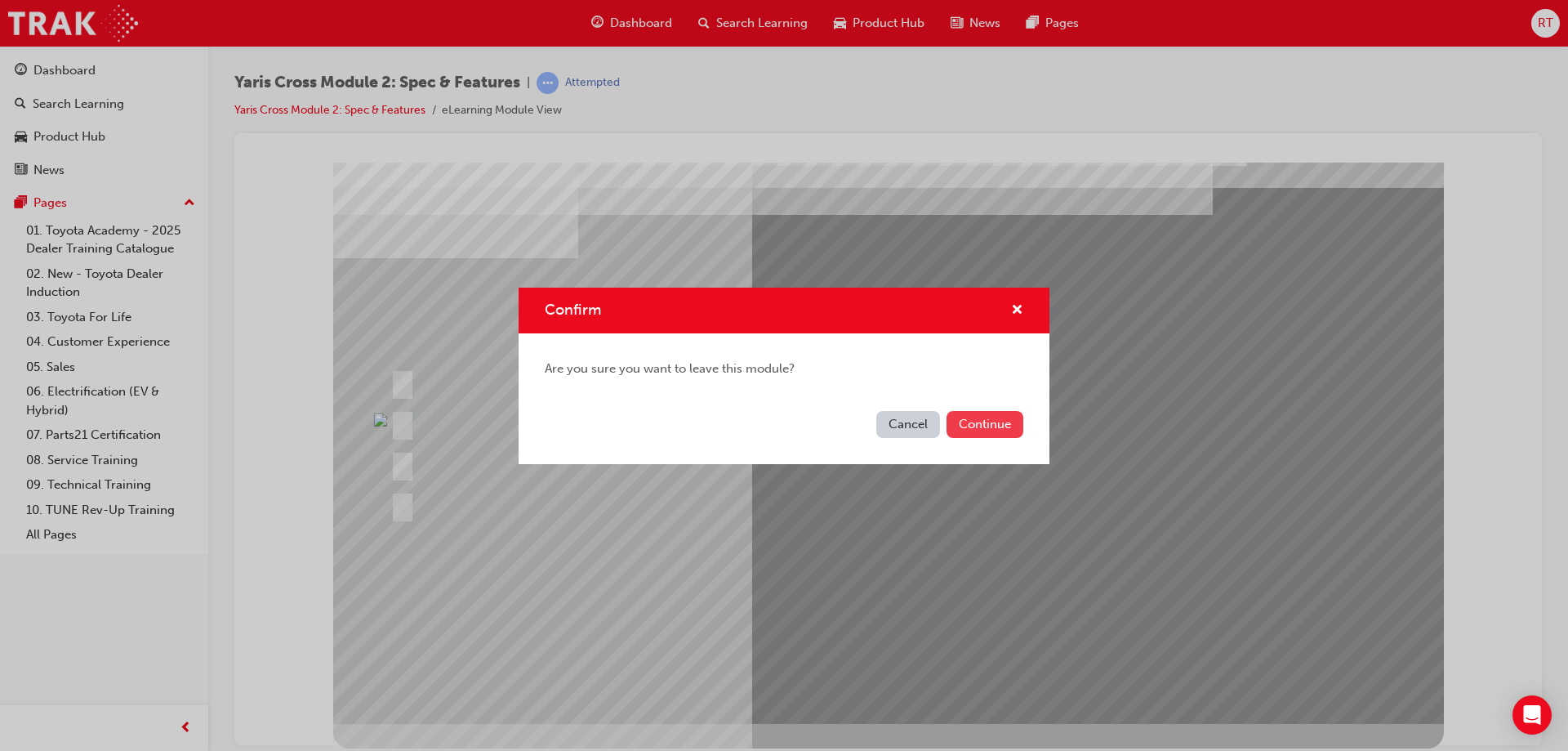
click at [947, 418] on button "Continue" at bounding box center [985, 425] width 77 height 27
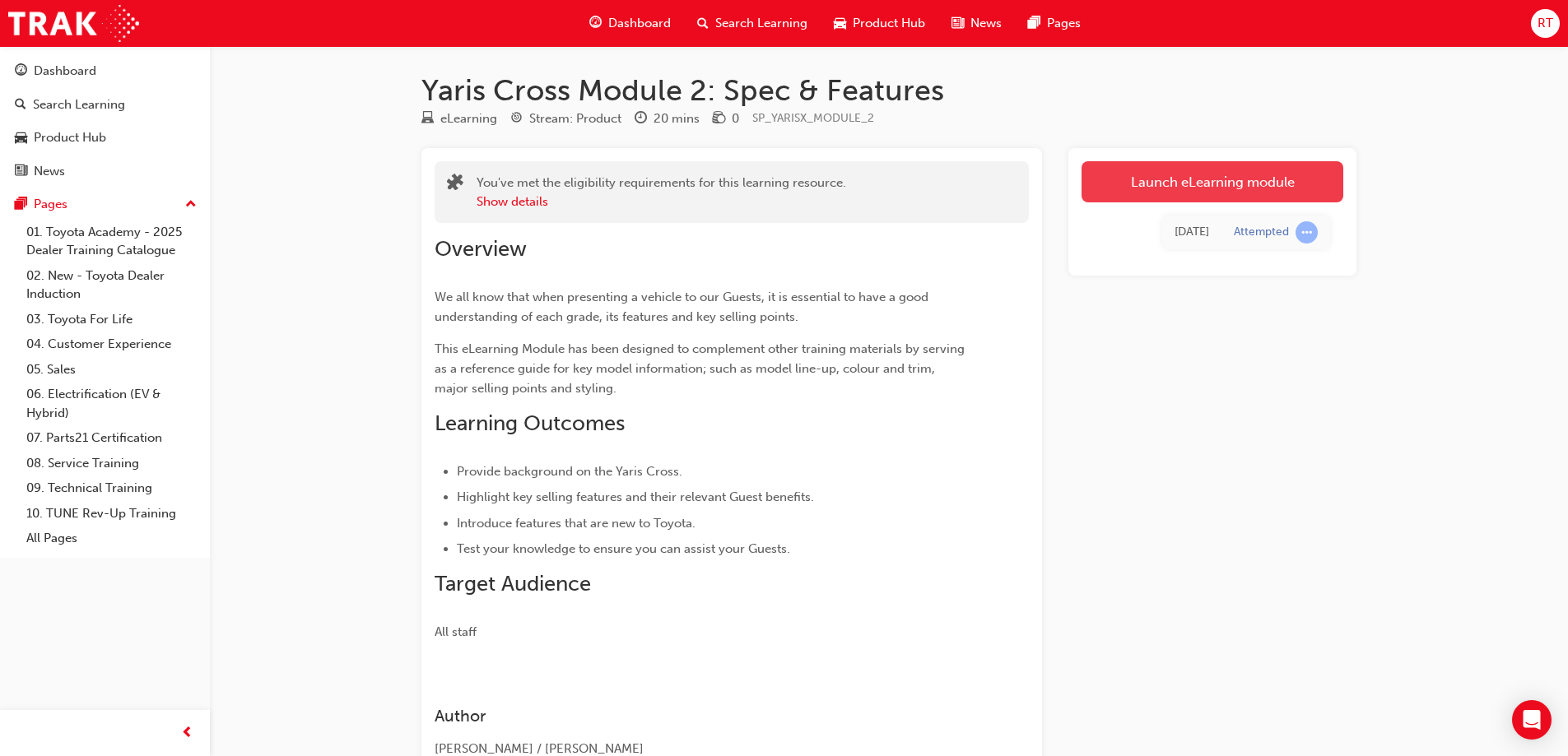
click at [1231, 177] on link "Launch eLearning module" at bounding box center [1211, 181] width 262 height 41
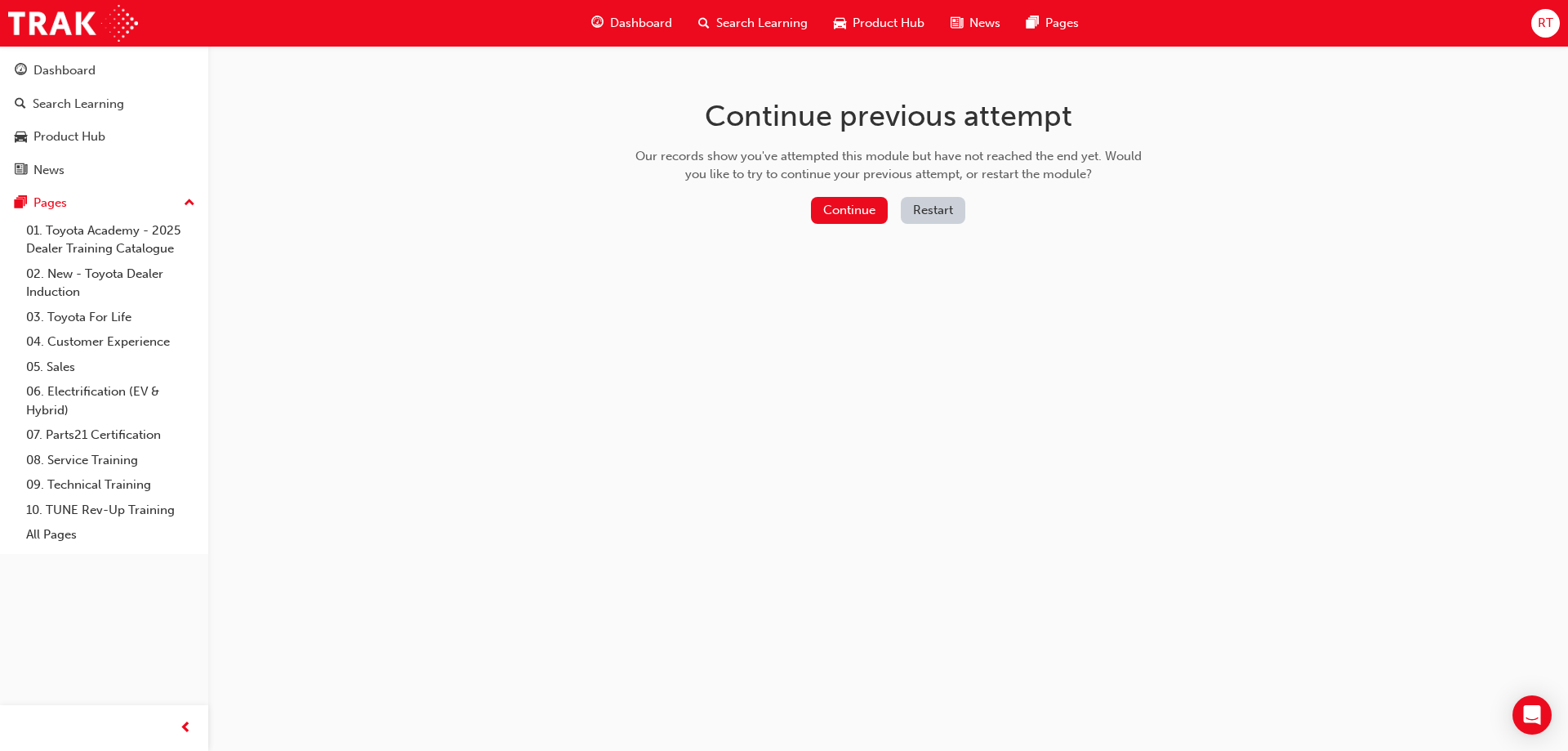
click at [966, 208] on div "Continue Restart" at bounding box center [889, 213] width 518 height 34
click at [954, 207] on button "Restart" at bounding box center [932, 210] width 64 height 27
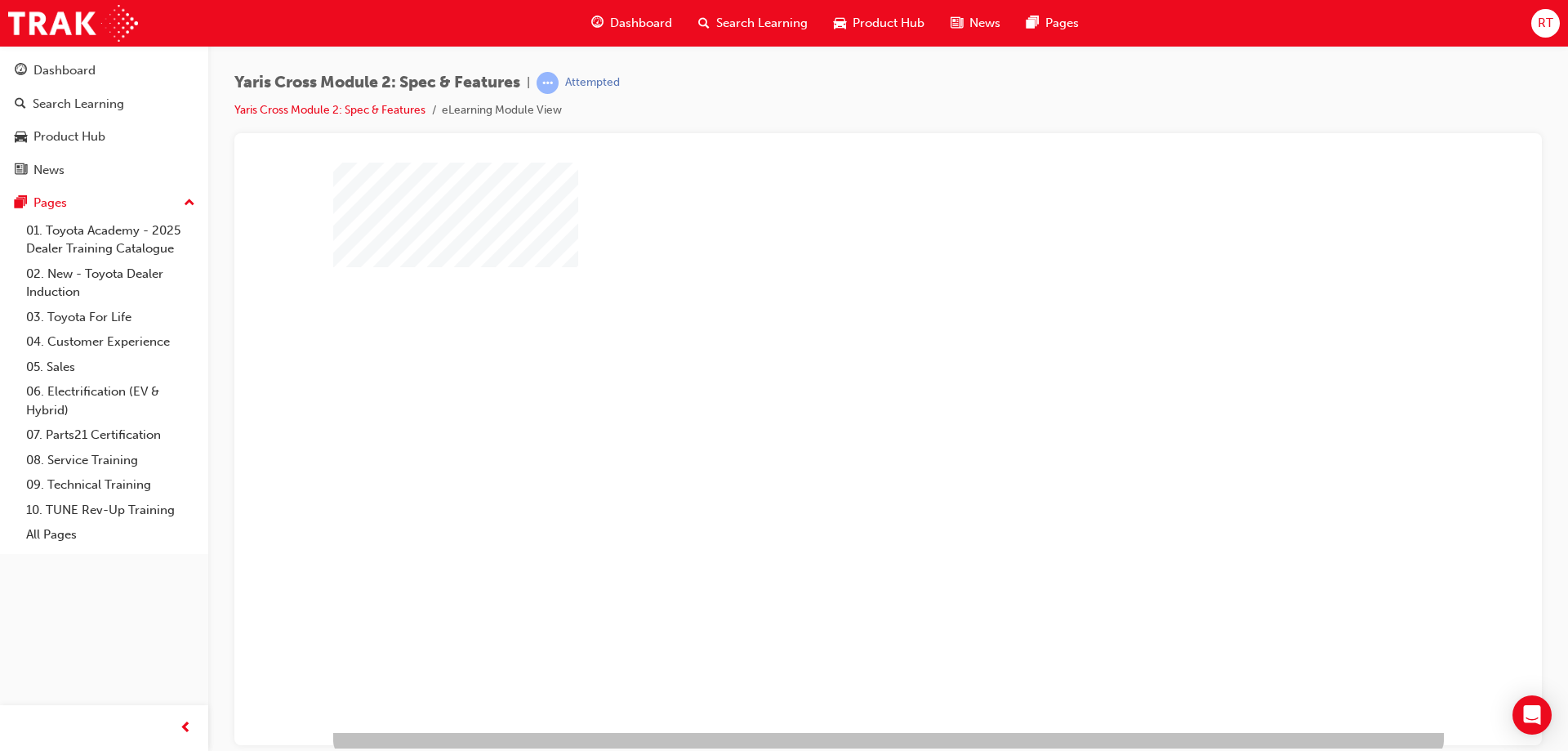
scroll to position [27, 0]
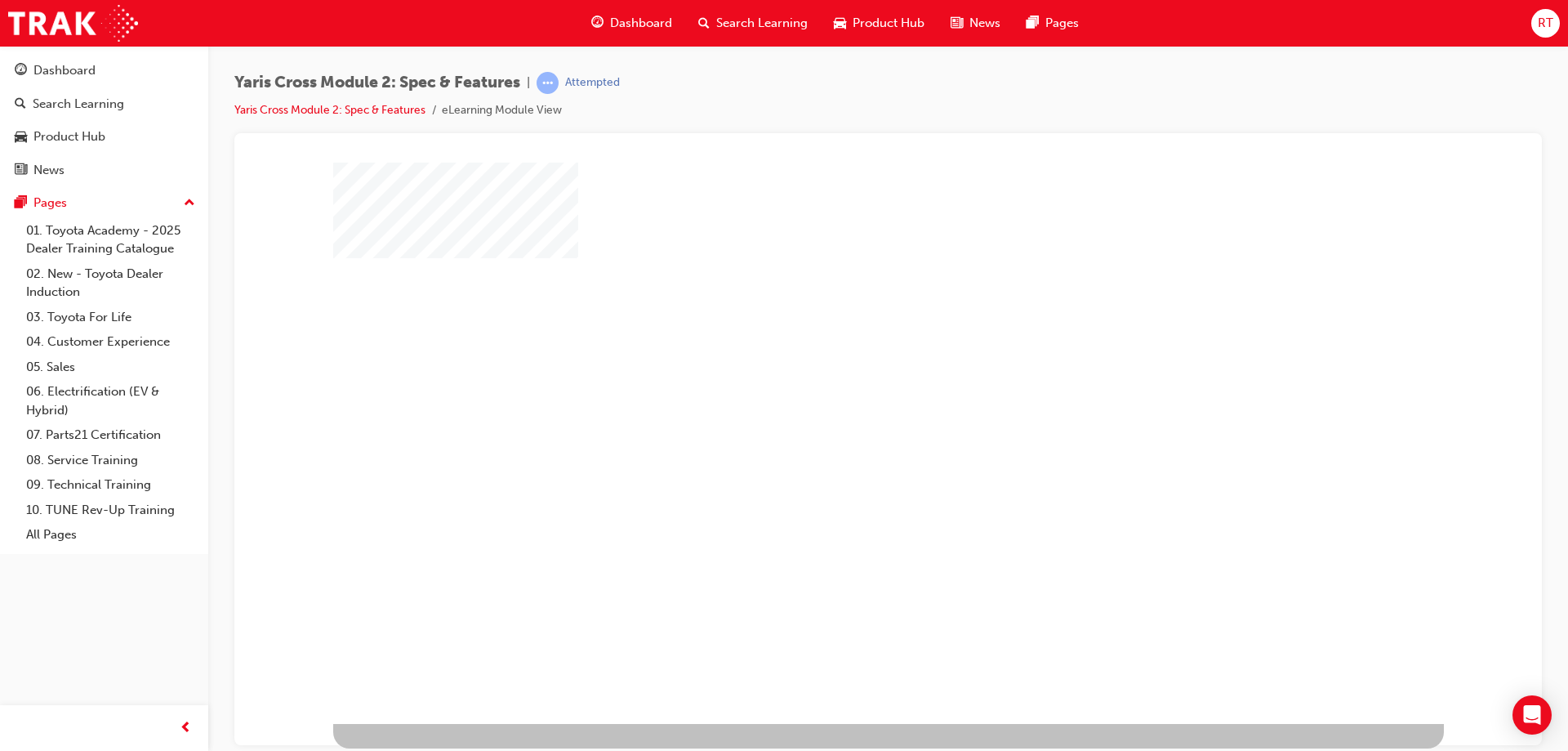
click at [841, 380] on div "play" at bounding box center [841, 380] width 0 height 0
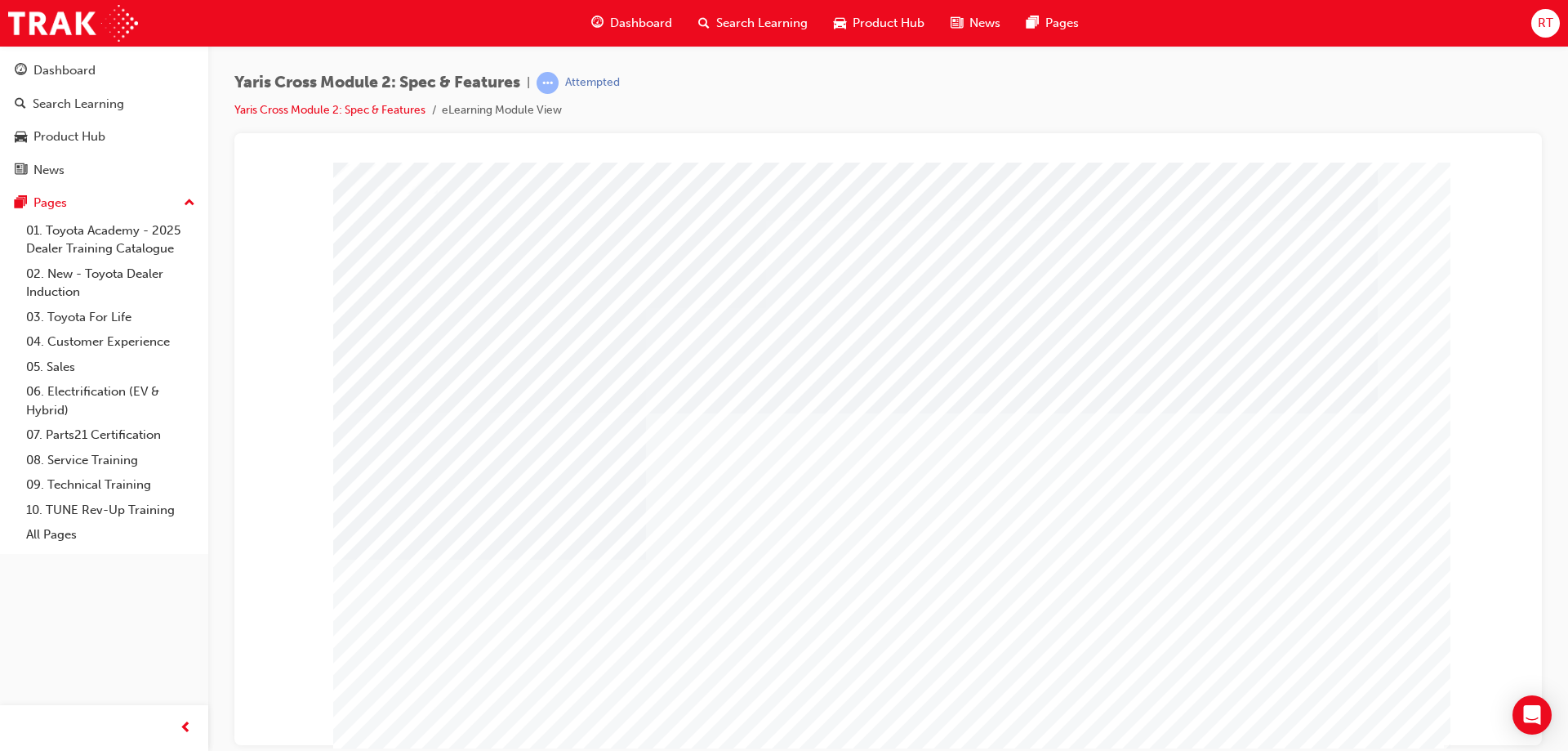
drag, startPoint x: 1324, startPoint y: 729, endPoint x: 1340, endPoint y: 782, distance: 55.4
click at [1340, 168] on html "Loading..." at bounding box center [887, 165] width 1281 height 6
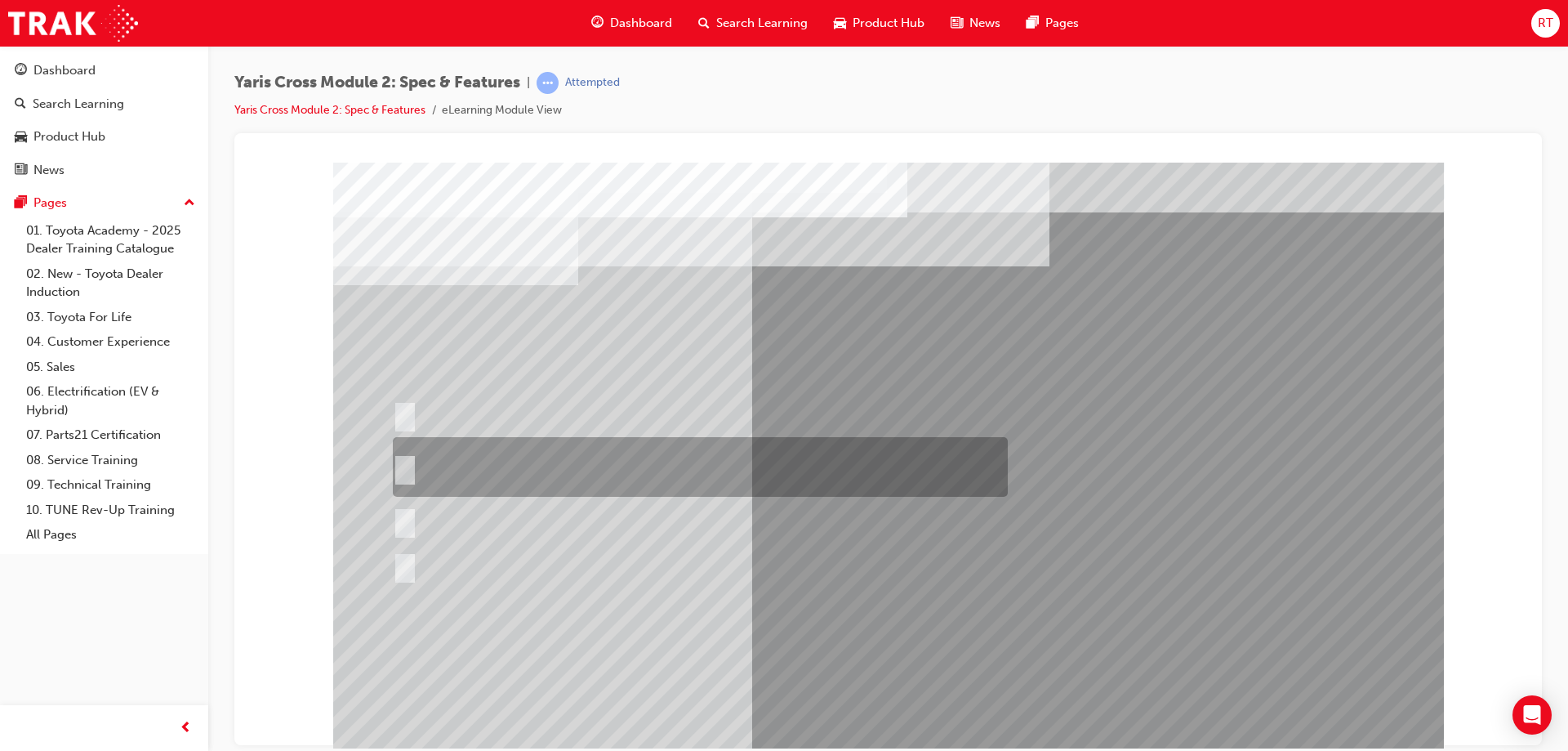
click at [697, 455] on div at bounding box center [695, 467] width 615 height 60
radio input "true"
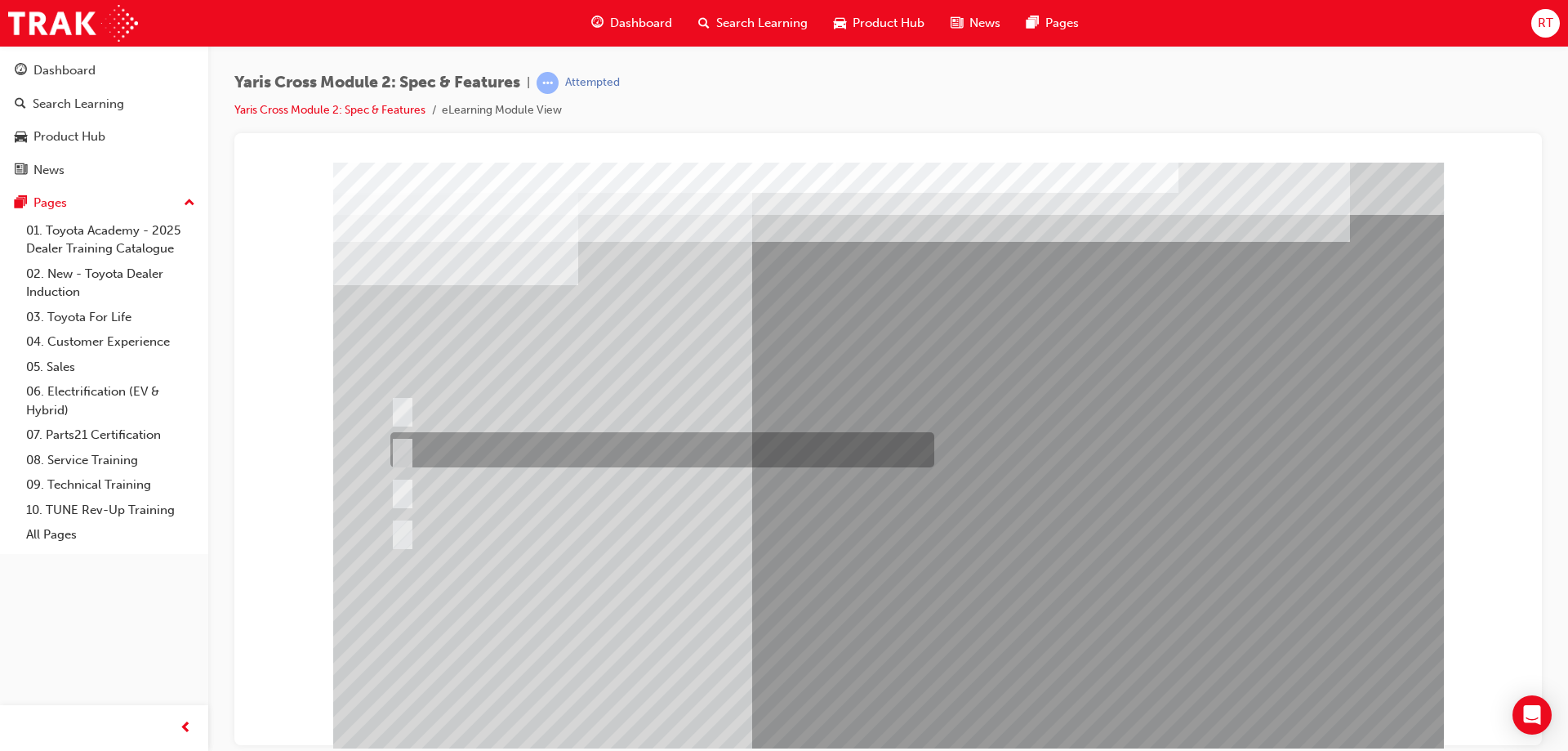
click at [486, 443] on div at bounding box center [658, 449] width 544 height 35
radio input "true"
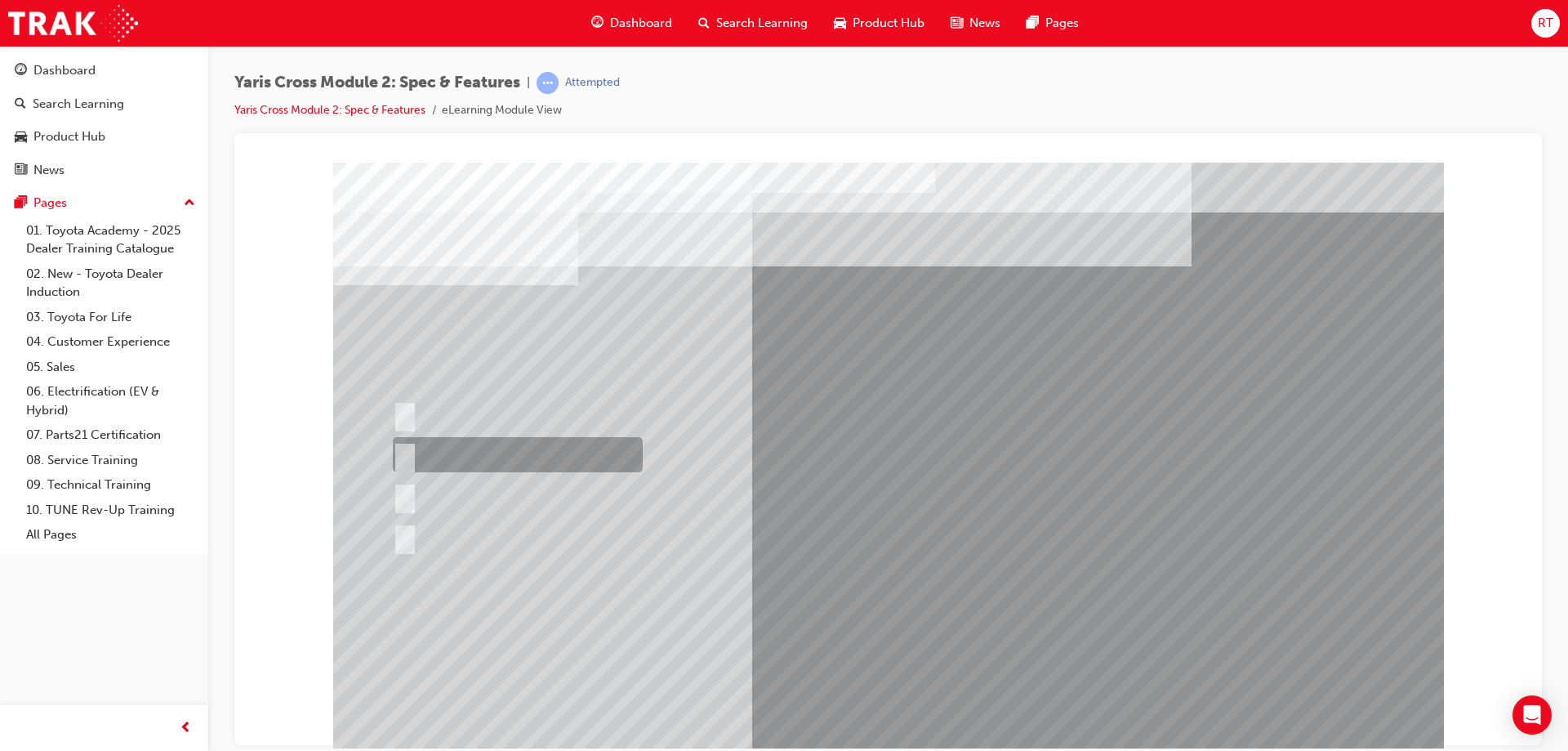
click at [492, 440] on div at bounding box center [513, 455] width 250 height 35
radio input "true"
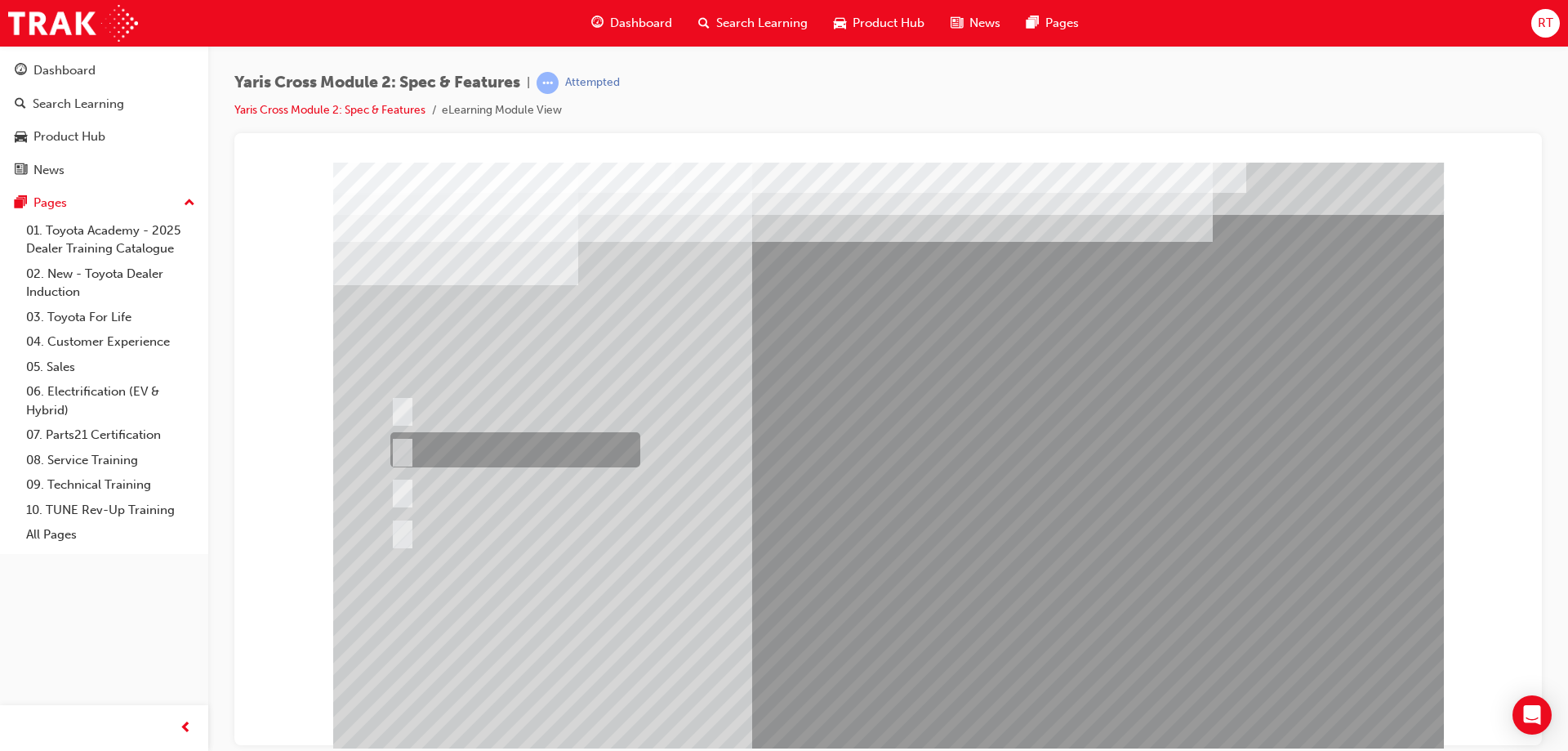
click at [500, 442] on div at bounding box center [512, 449] width 250 height 35
radio input "true"
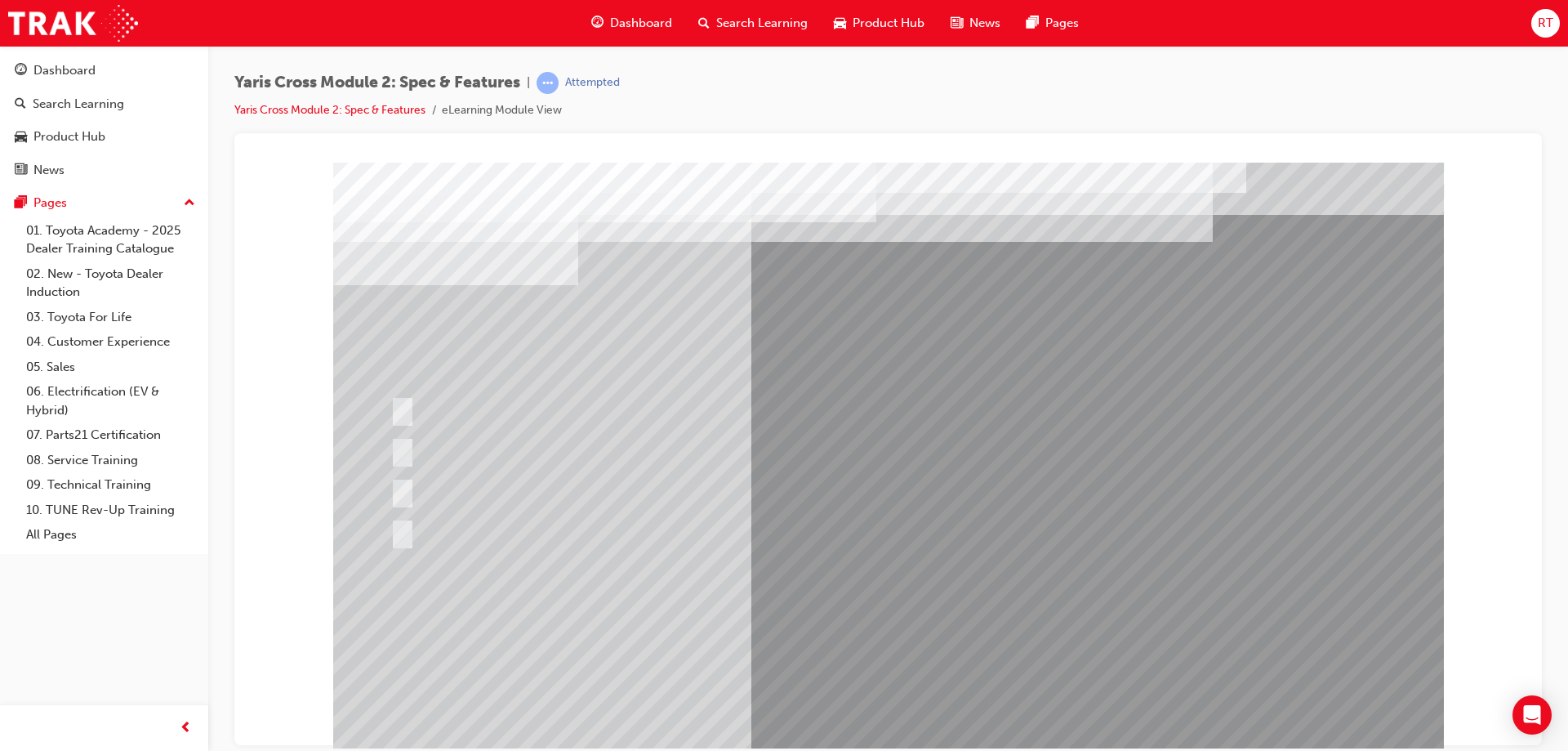
drag, startPoint x: 887, startPoint y: 712, endPoint x: 939, endPoint y: 665, distance: 70.1
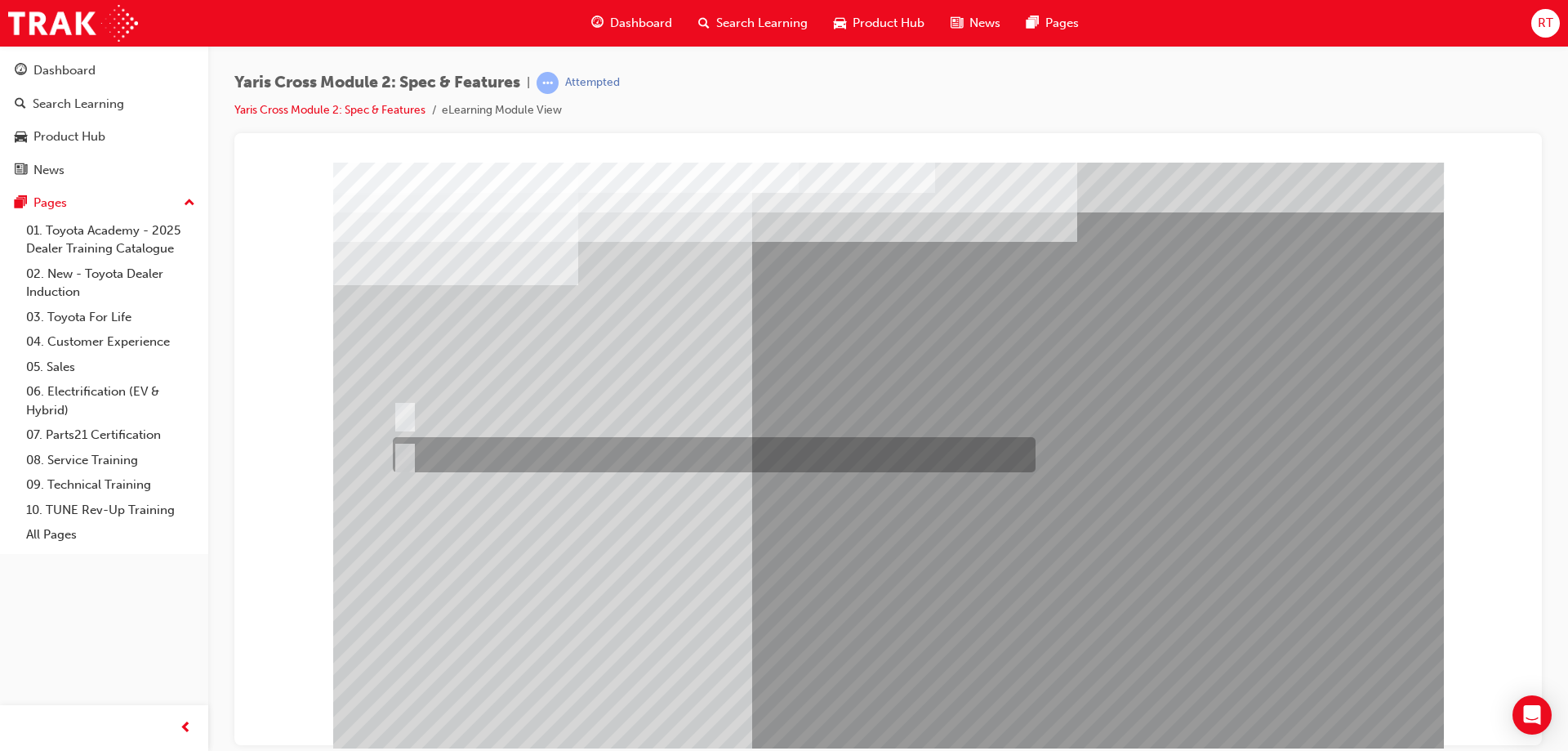
click at [438, 453] on div at bounding box center [710, 455] width 643 height 35
radio input "true"
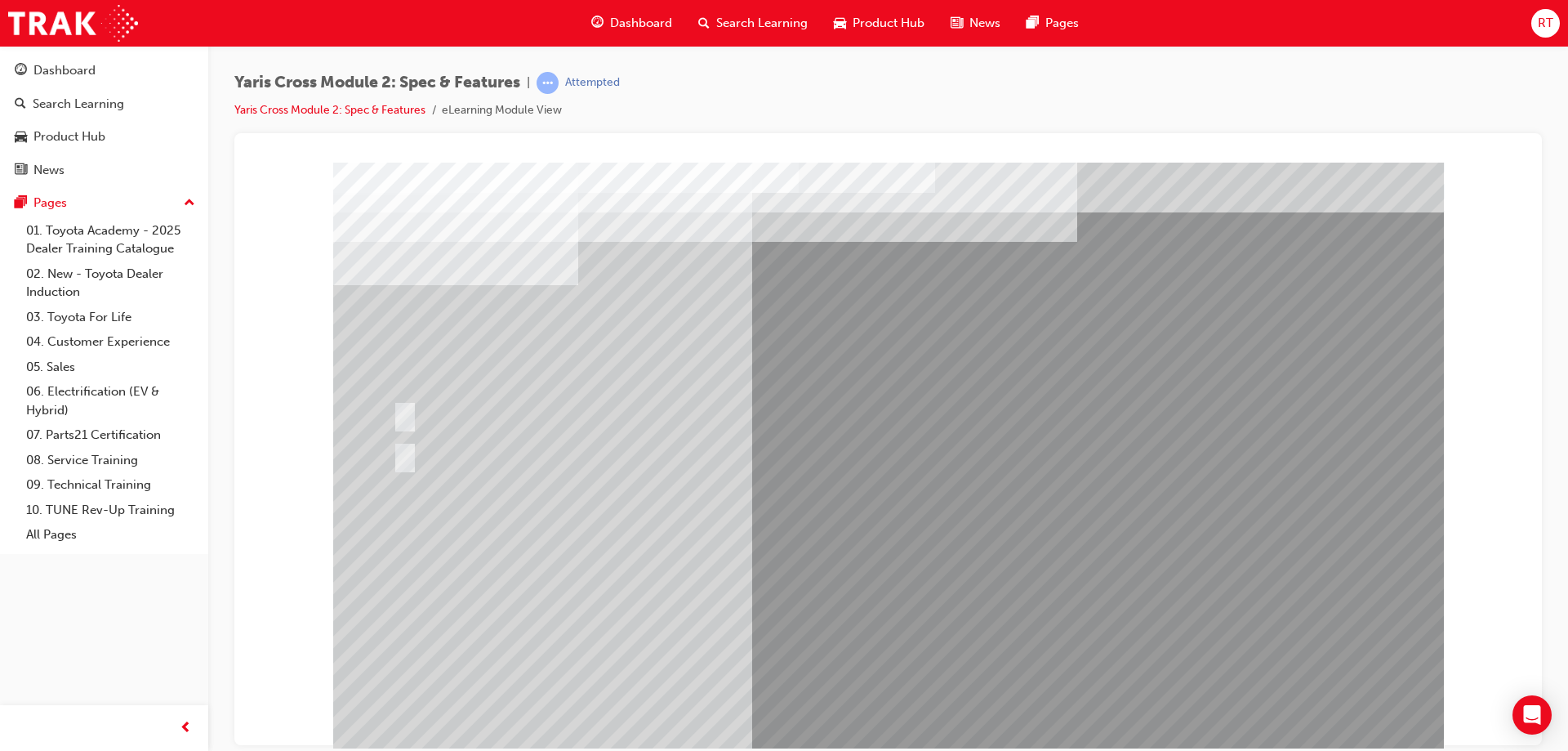
click at [894, 676] on div at bounding box center [888, 457] width 1111 height 589
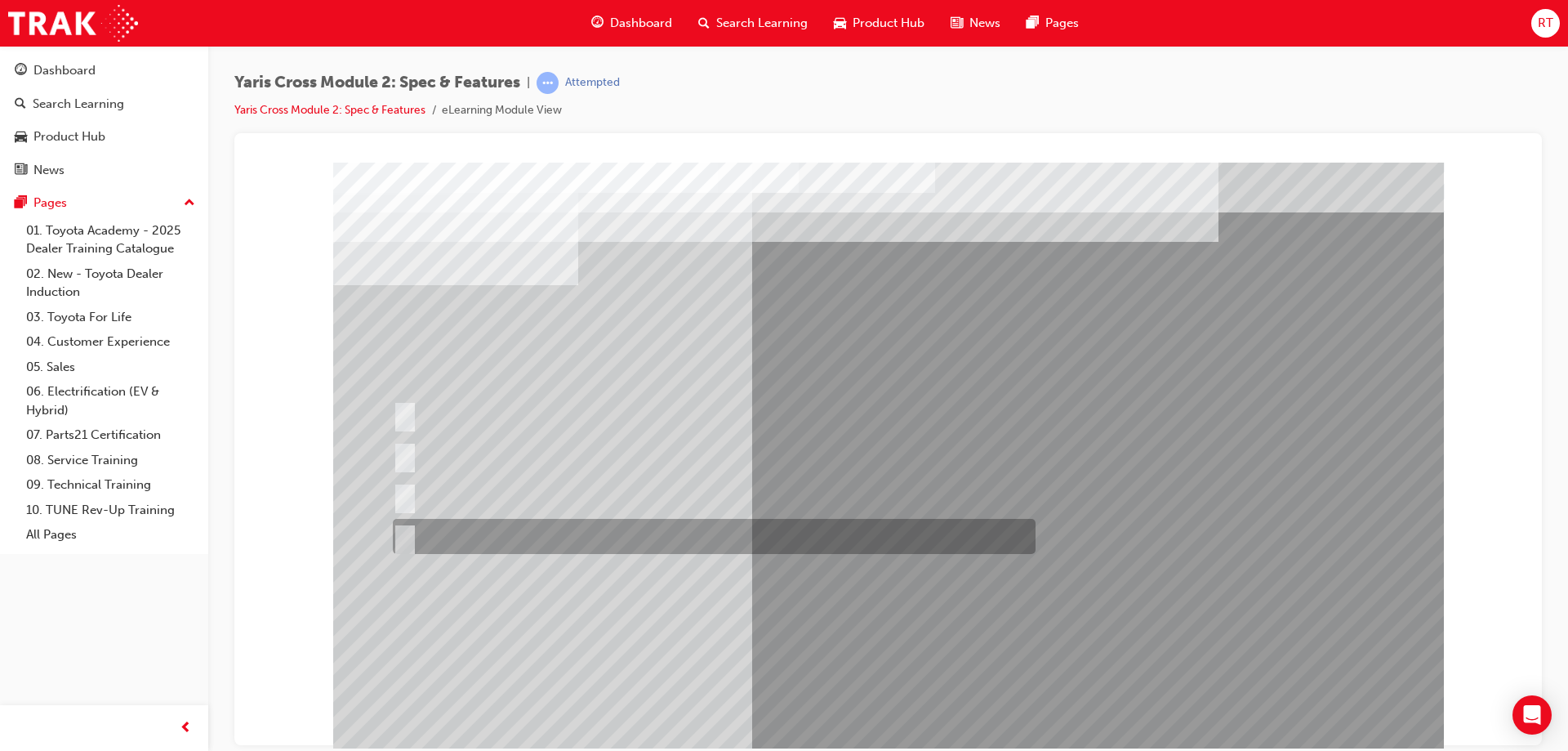
click at [508, 522] on div at bounding box center [710, 536] width 643 height 35
radio input "true"
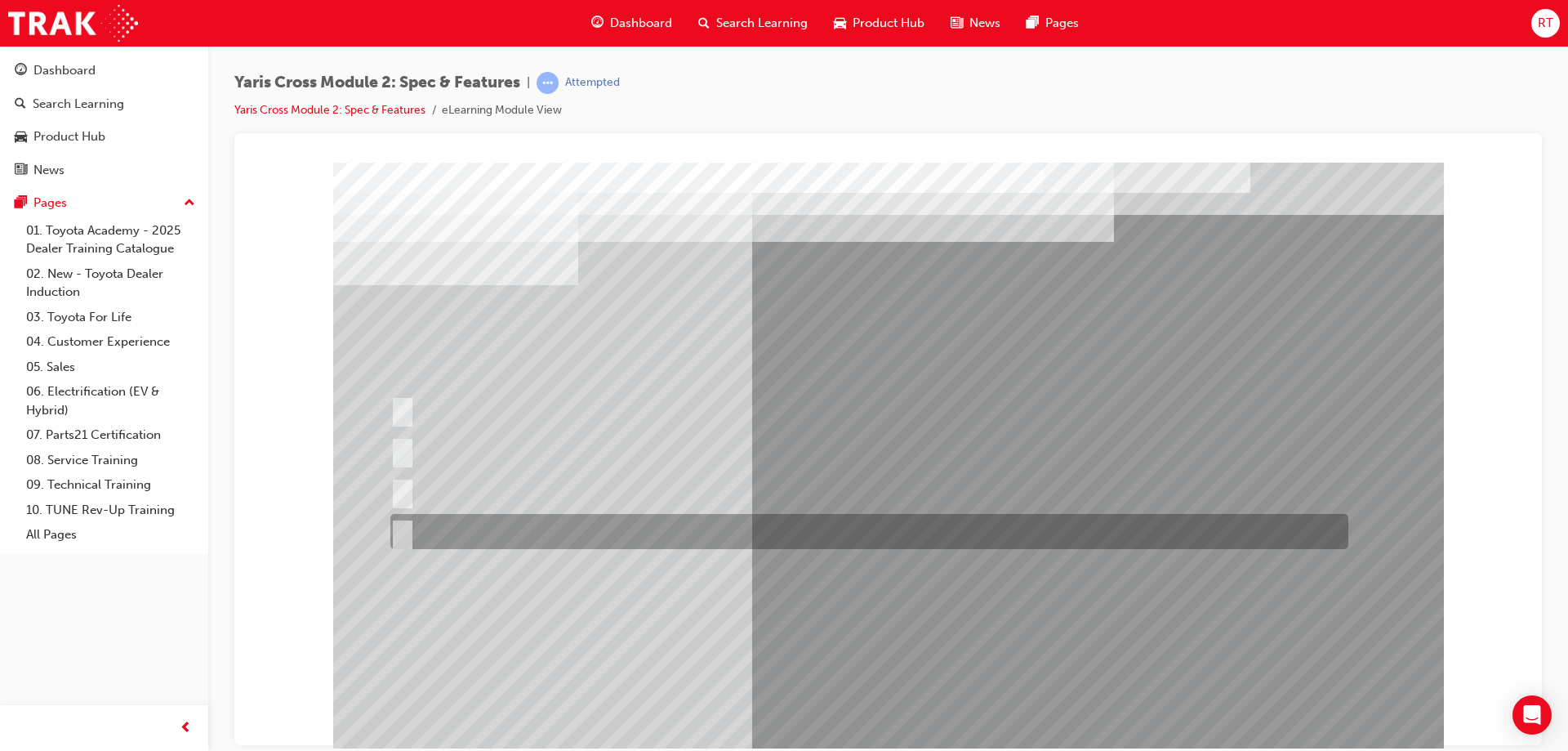
click at [449, 531] on div at bounding box center [865, 531] width 958 height 35
radio input "true"
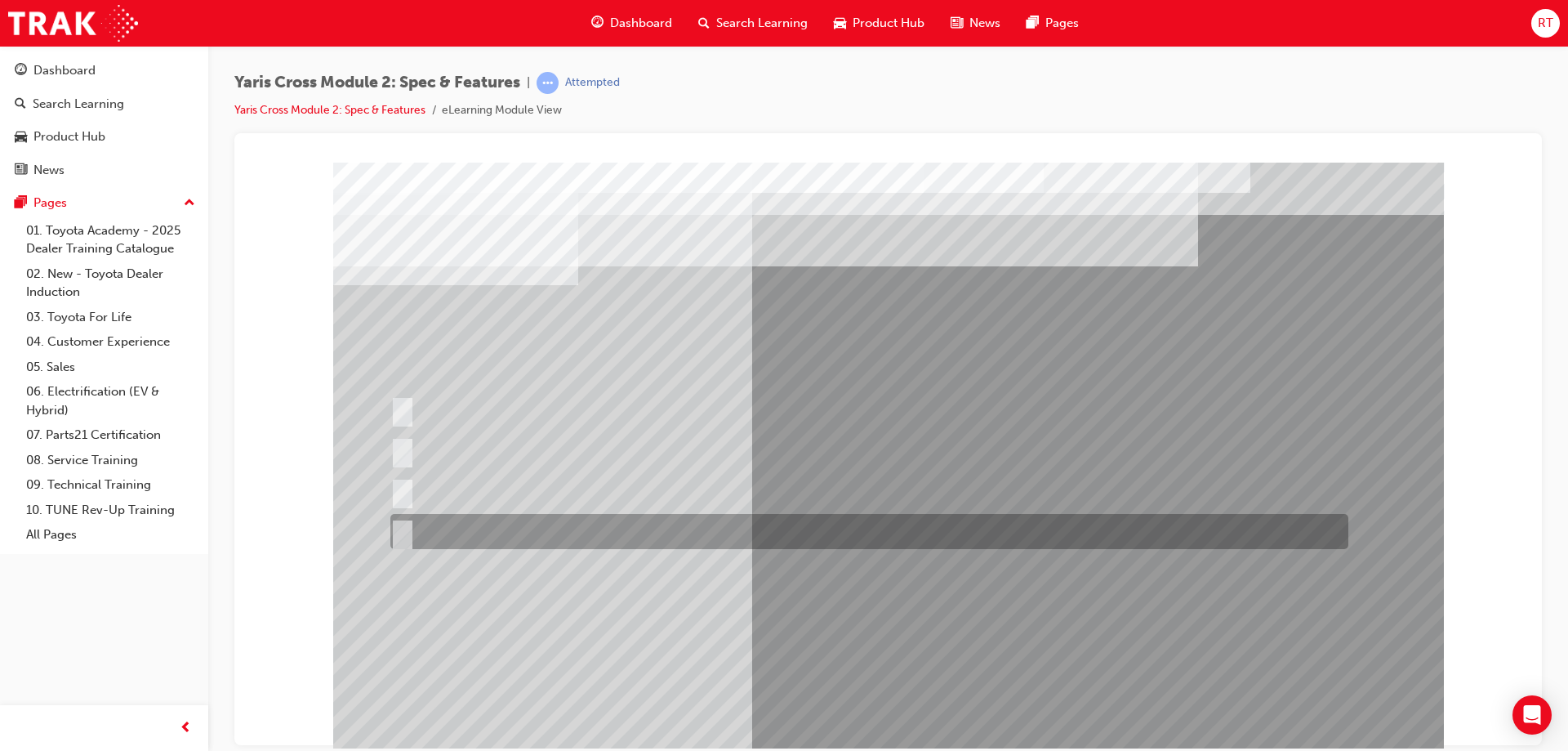
click at [553, 525] on div at bounding box center [865, 531] width 958 height 35
radio input "true"
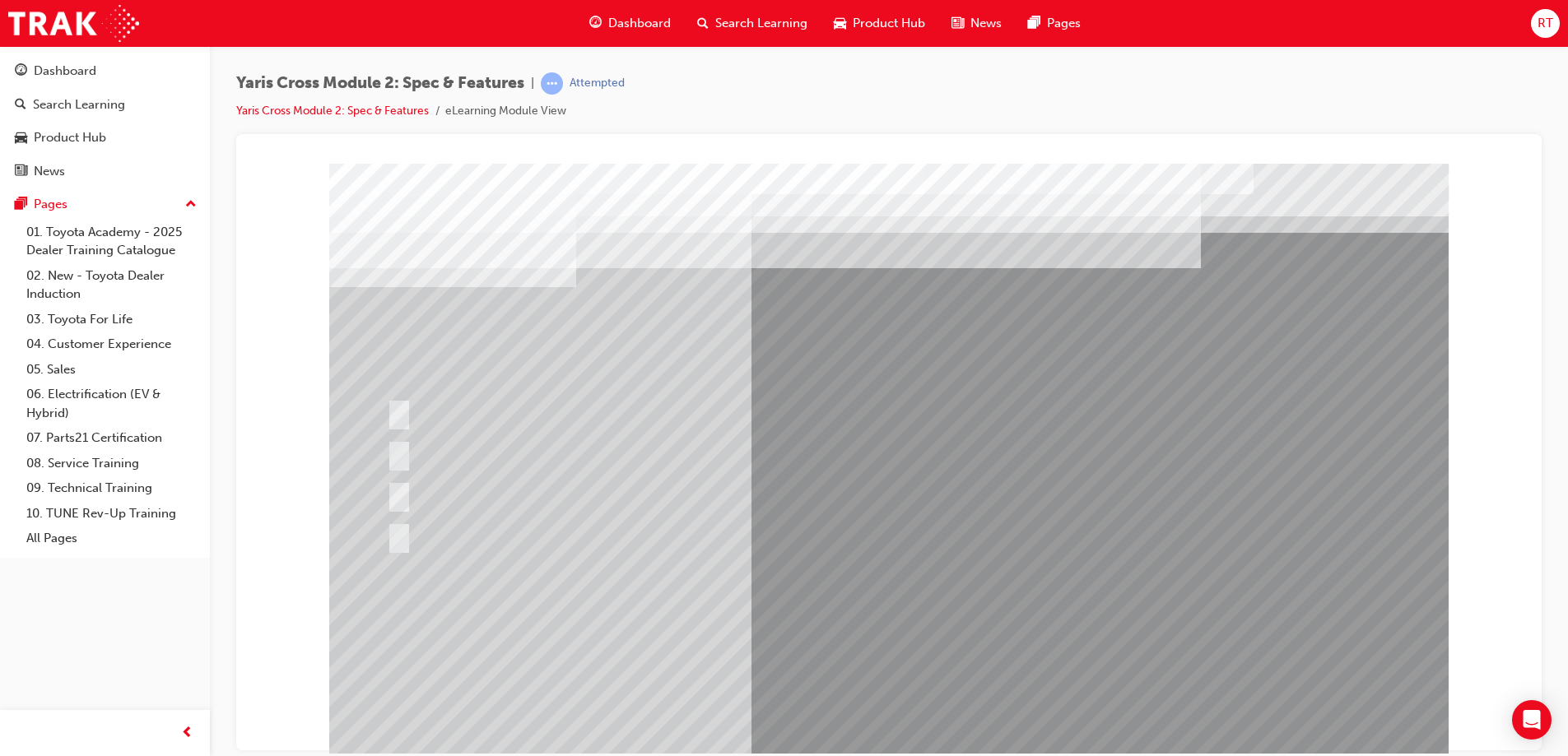
click at [950, 630] on div at bounding box center [888, 460] width 1119 height 593
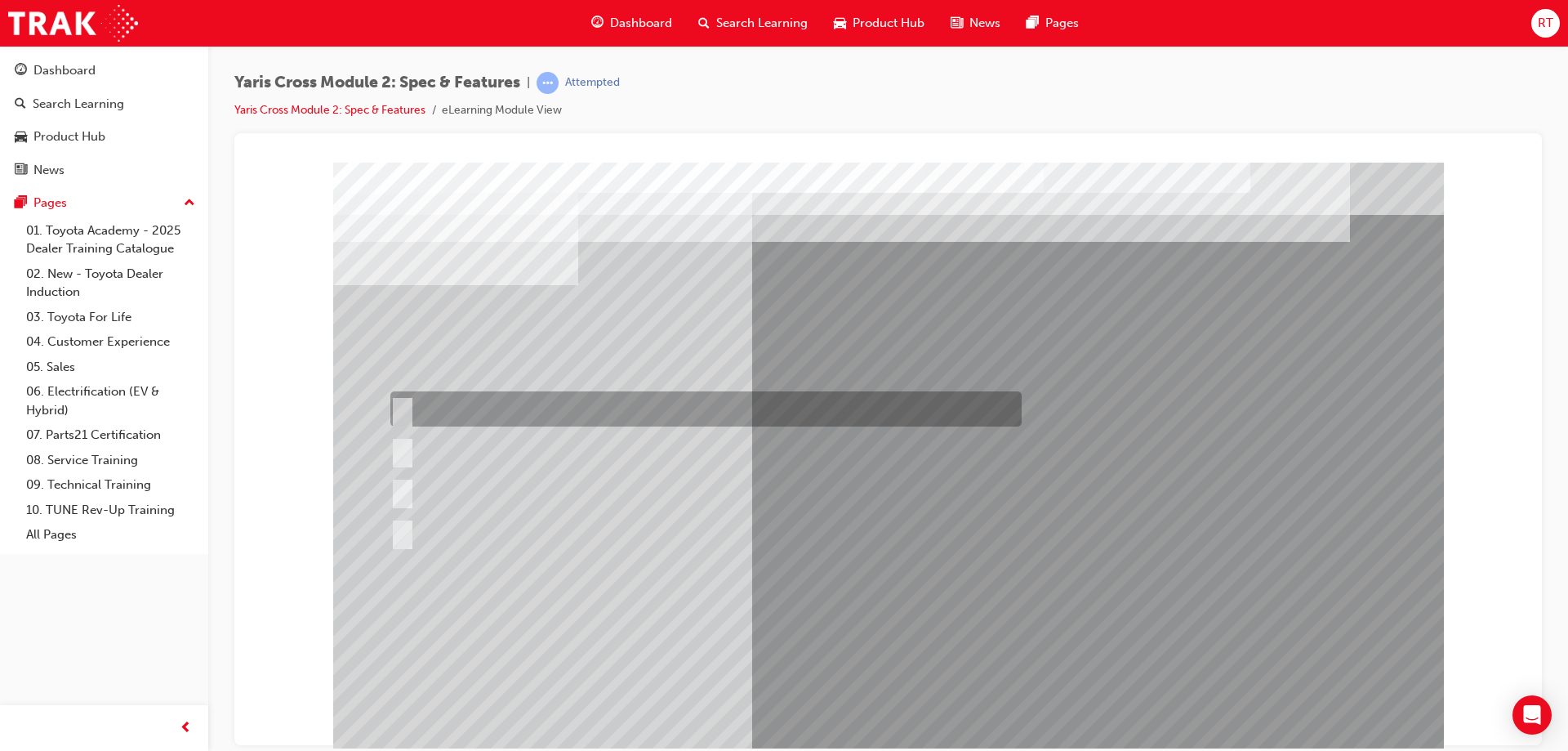
click at [580, 401] on div at bounding box center [702, 409] width 631 height 35
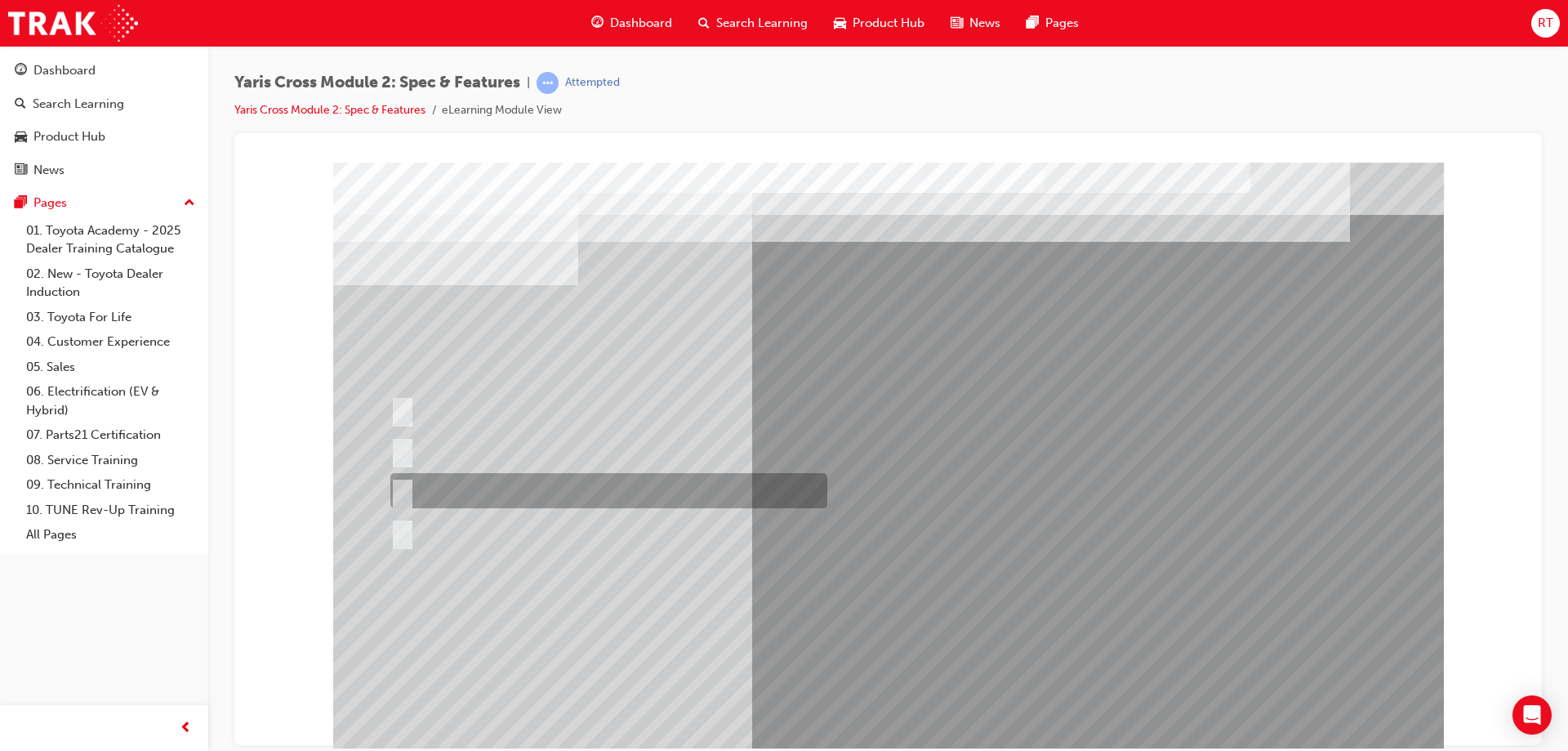
click at [545, 488] on div at bounding box center [605, 490] width 437 height 35
radio input "false"
radio input "true"
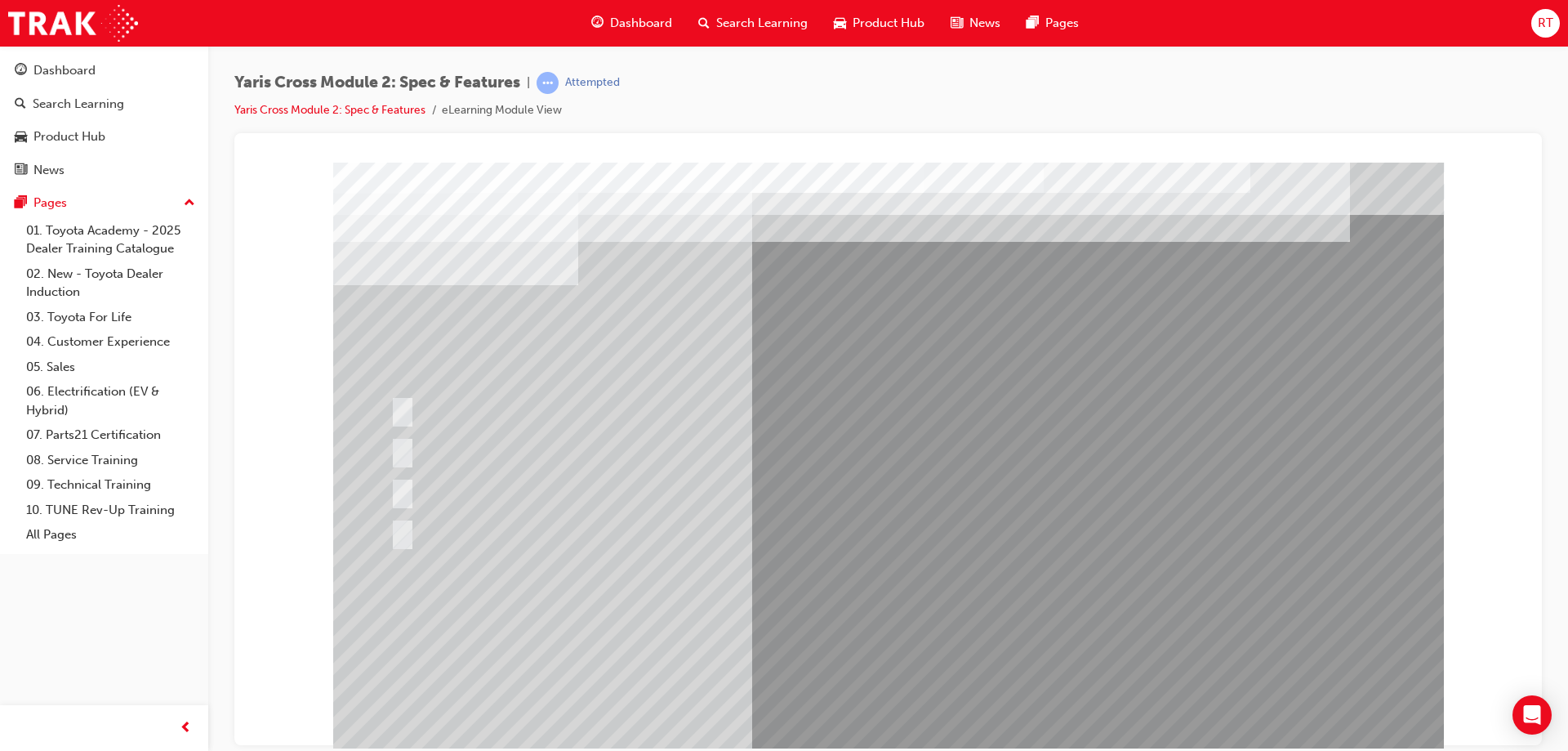
click at [933, 617] on div at bounding box center [888, 457] width 1111 height 589
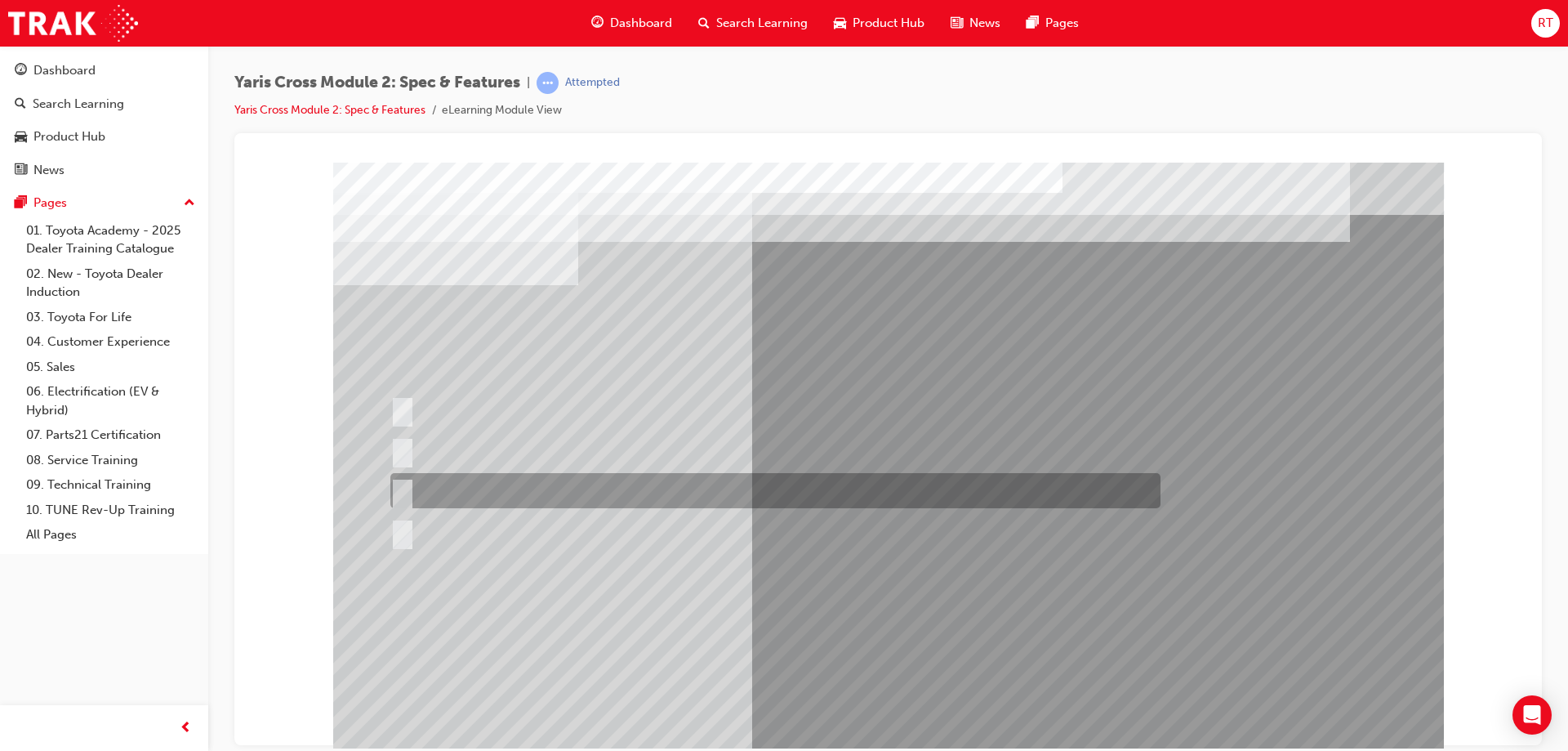
click at [677, 483] on div at bounding box center [771, 490] width 770 height 35
radio input "true"
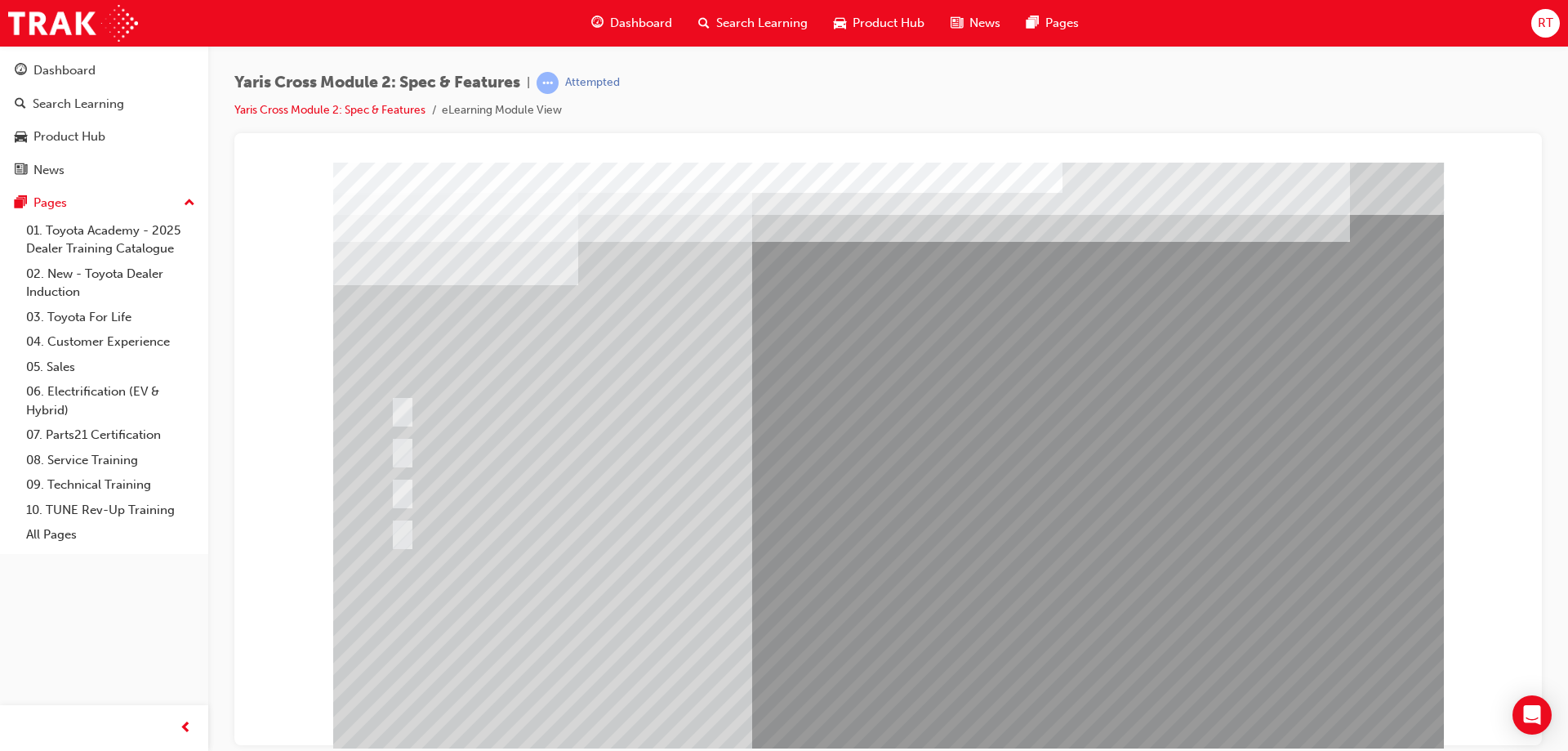
click at [915, 621] on div at bounding box center [888, 457] width 1111 height 589
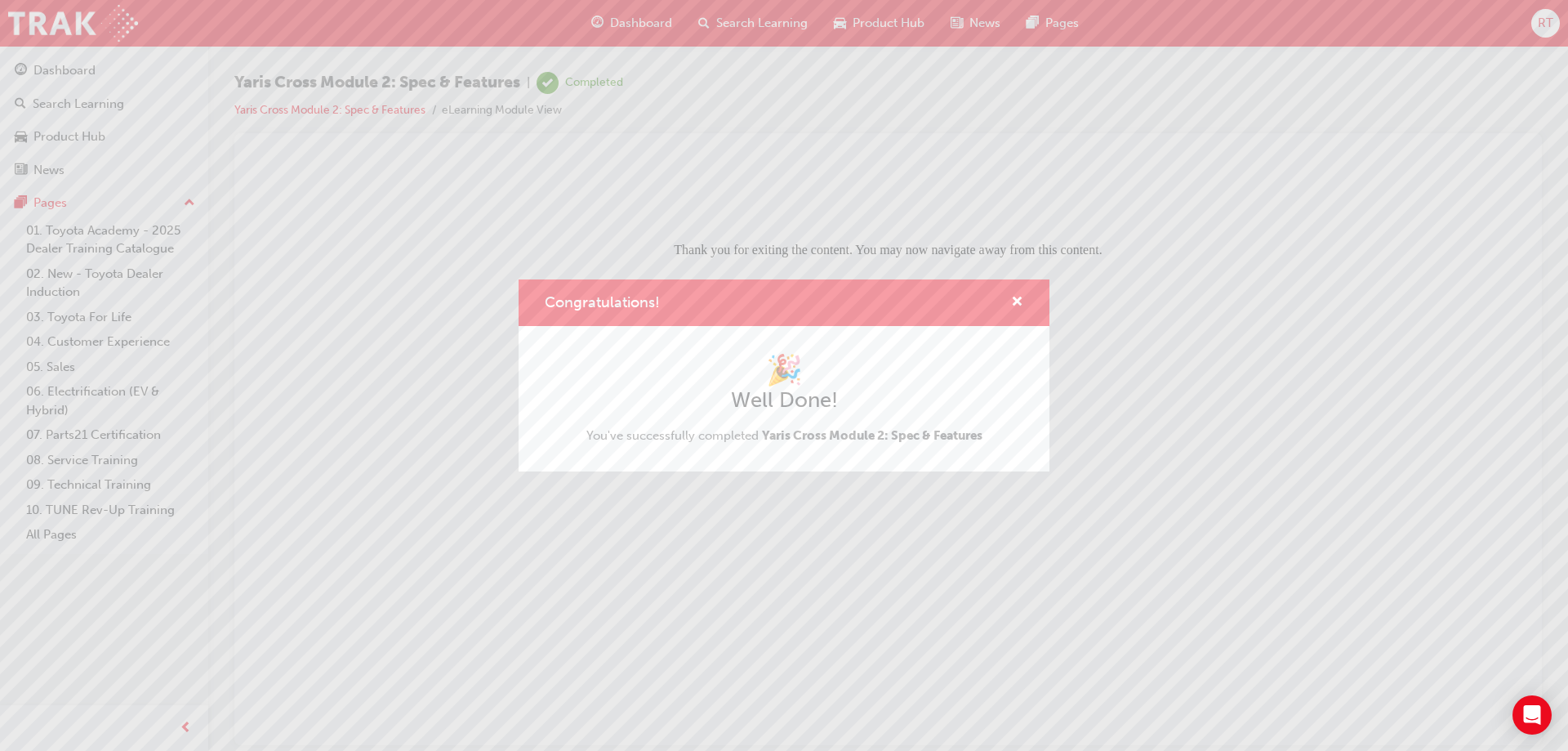
click at [1010, 301] on div "Congratulations!" at bounding box center [1010, 303] width 25 height 21
click at [1026, 302] on div "Congratulations!" at bounding box center [784, 303] width 531 height 46
click at [1022, 304] on span "cross-icon" at bounding box center [1018, 303] width 13 height 14
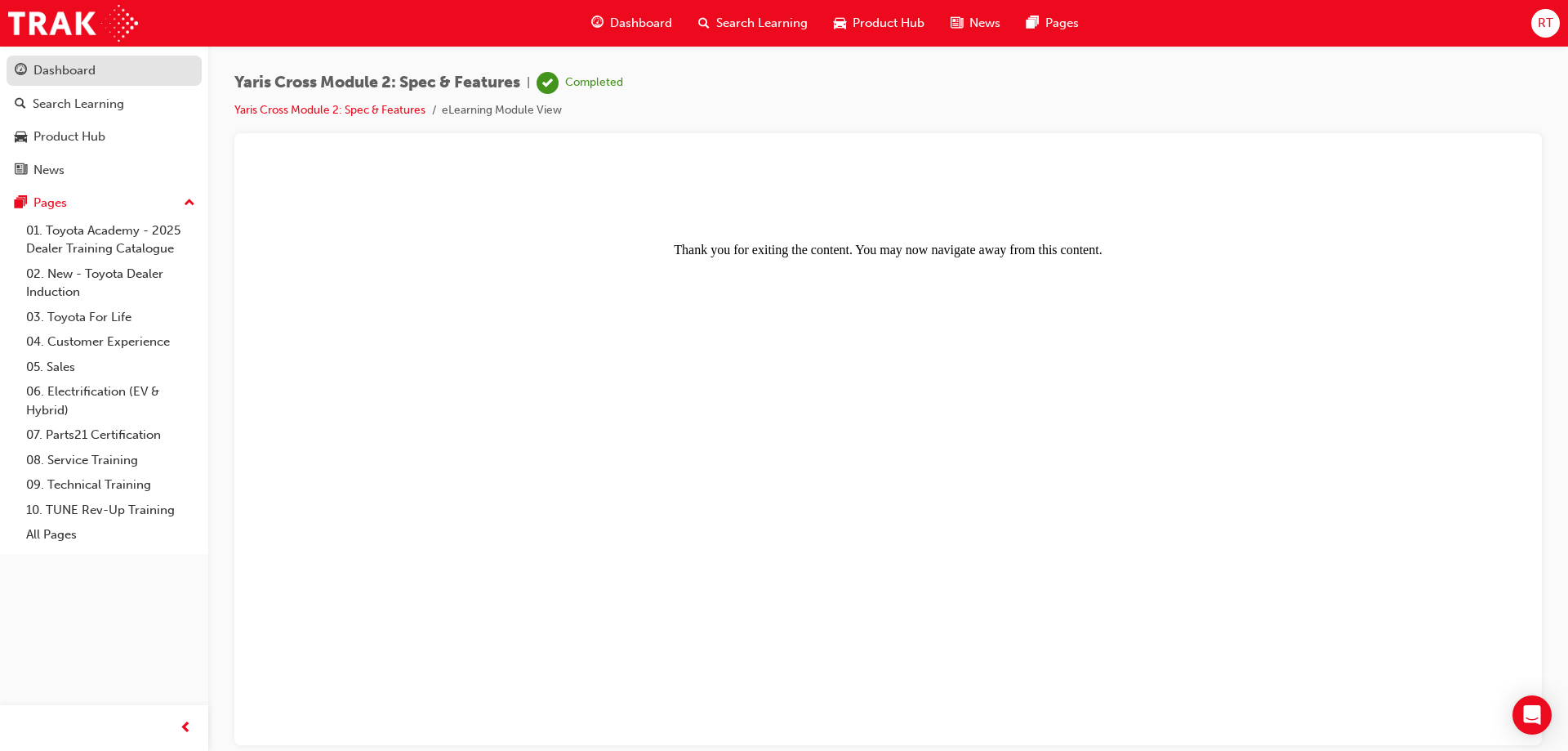
click at [77, 57] on link "Dashboard" at bounding box center [104, 70] width 196 height 30
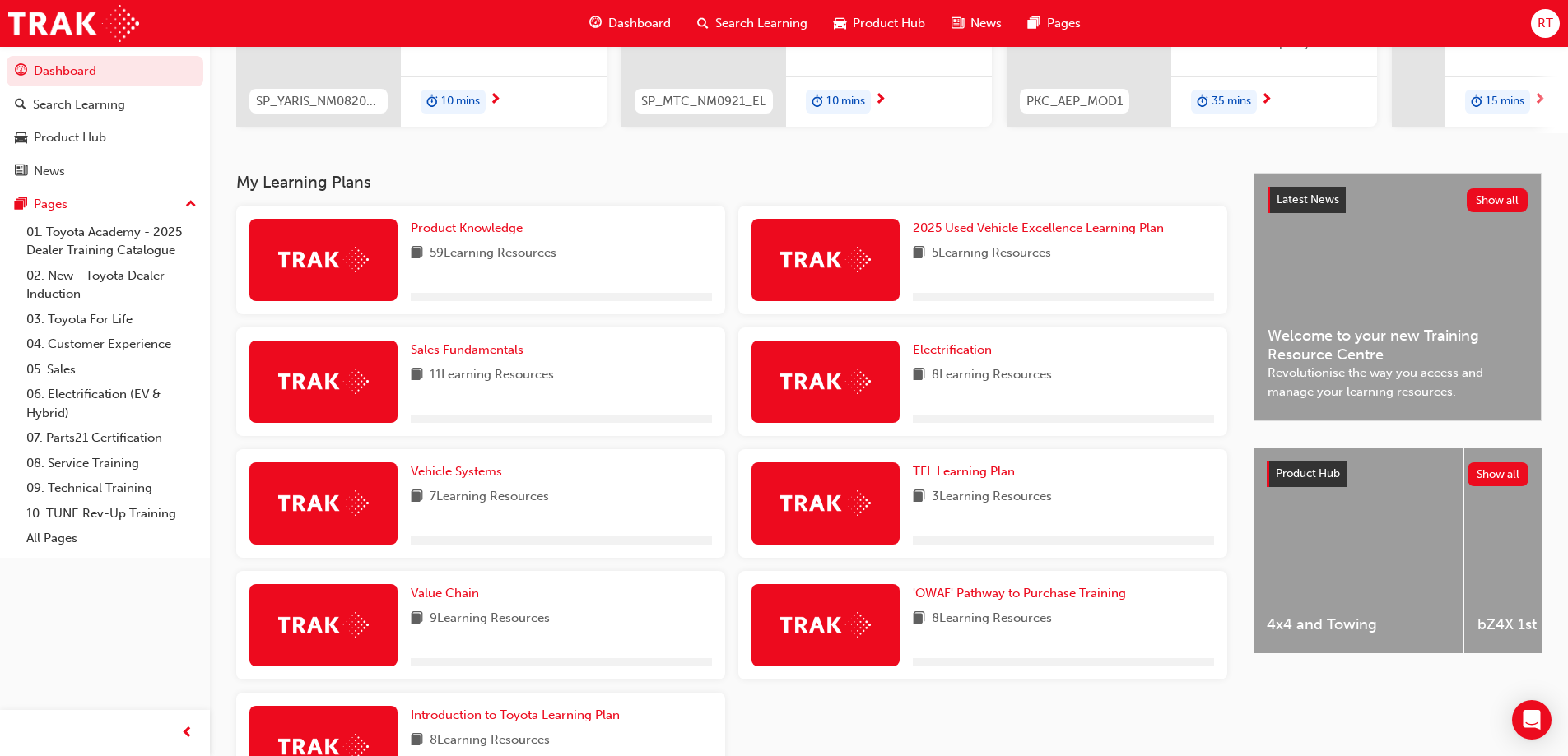
scroll to position [247, 0]
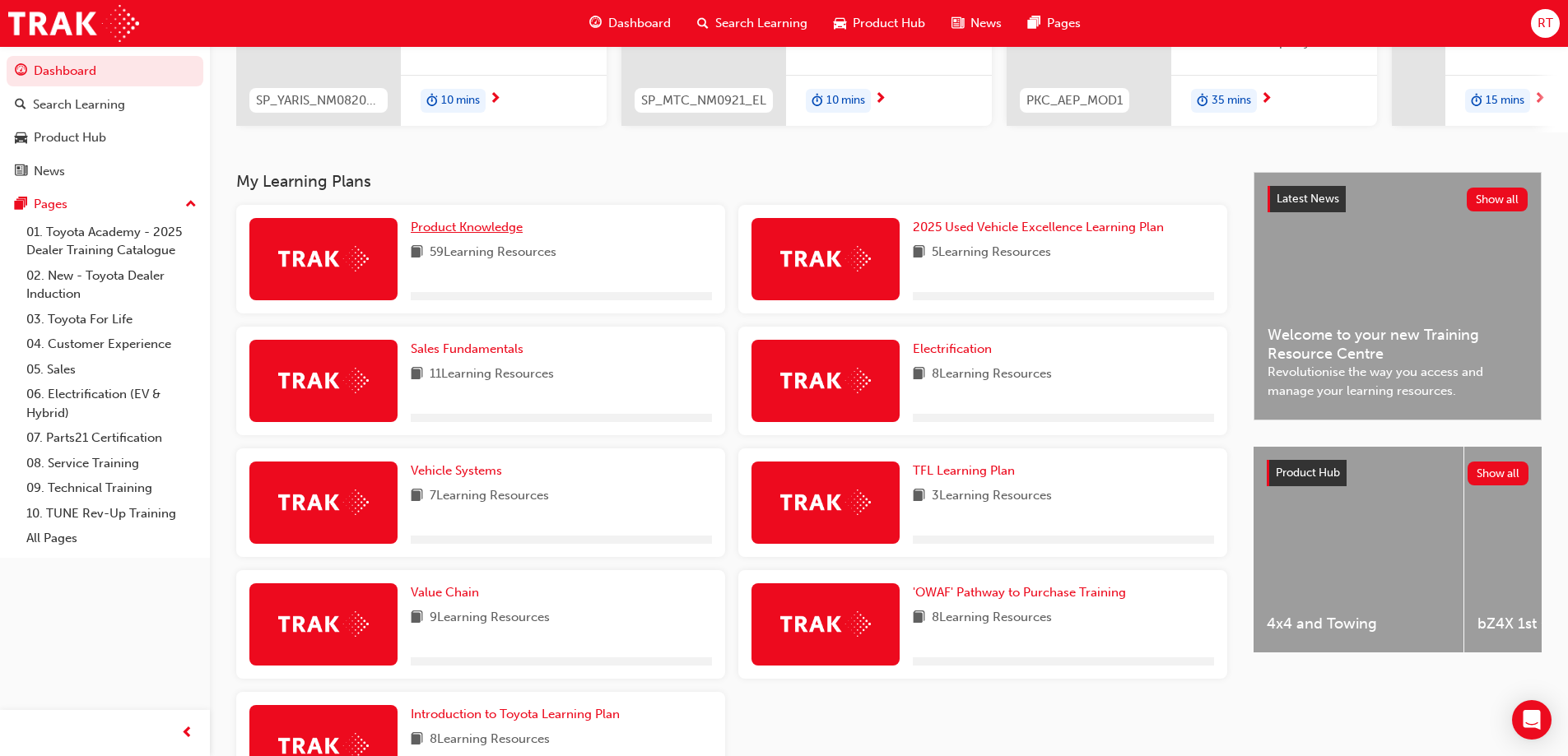
click at [472, 233] on span "Product Knowledge" at bounding box center [466, 227] width 112 height 15
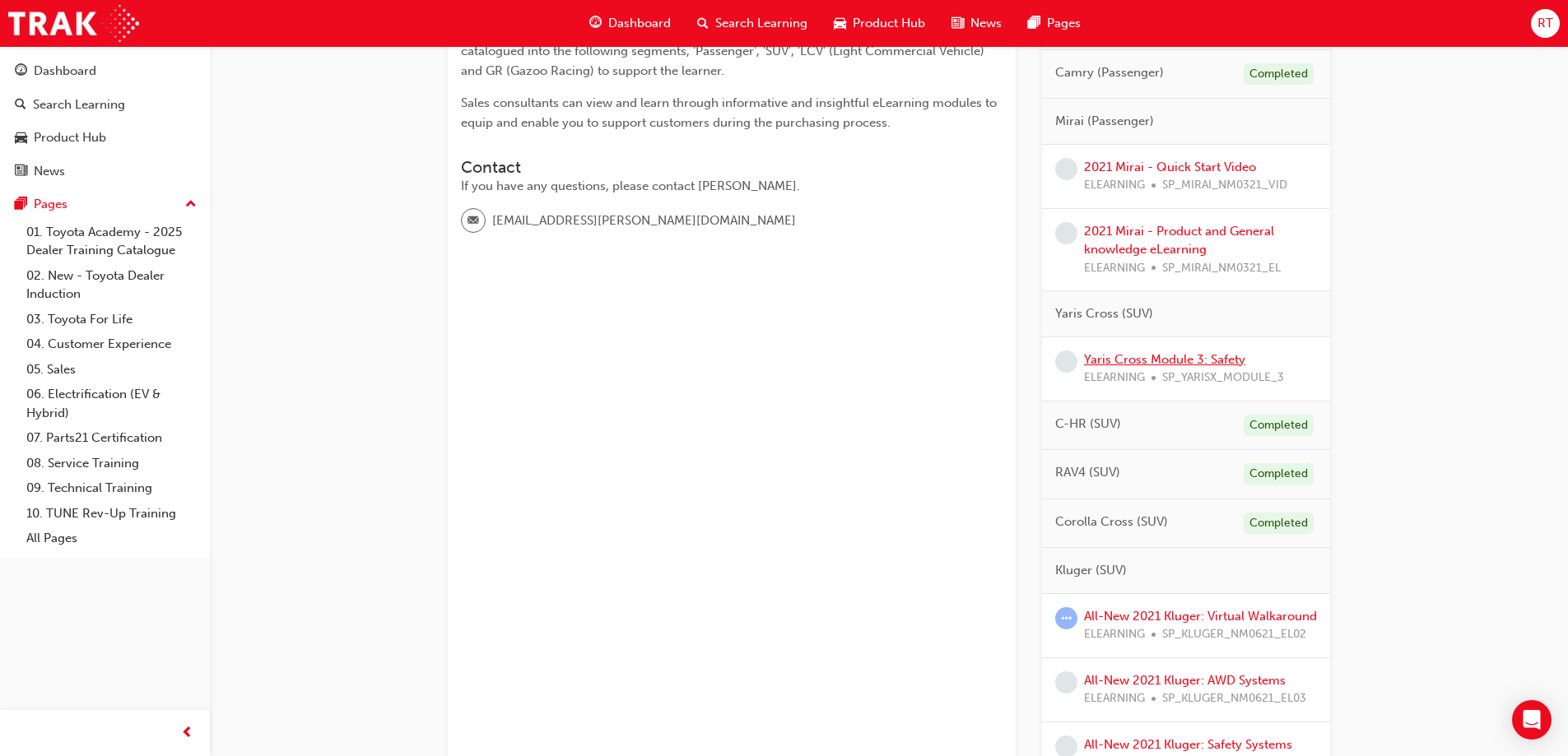
click at [1199, 362] on link "Yaris Cross Module 3: Safety" at bounding box center [1164, 359] width 161 height 15
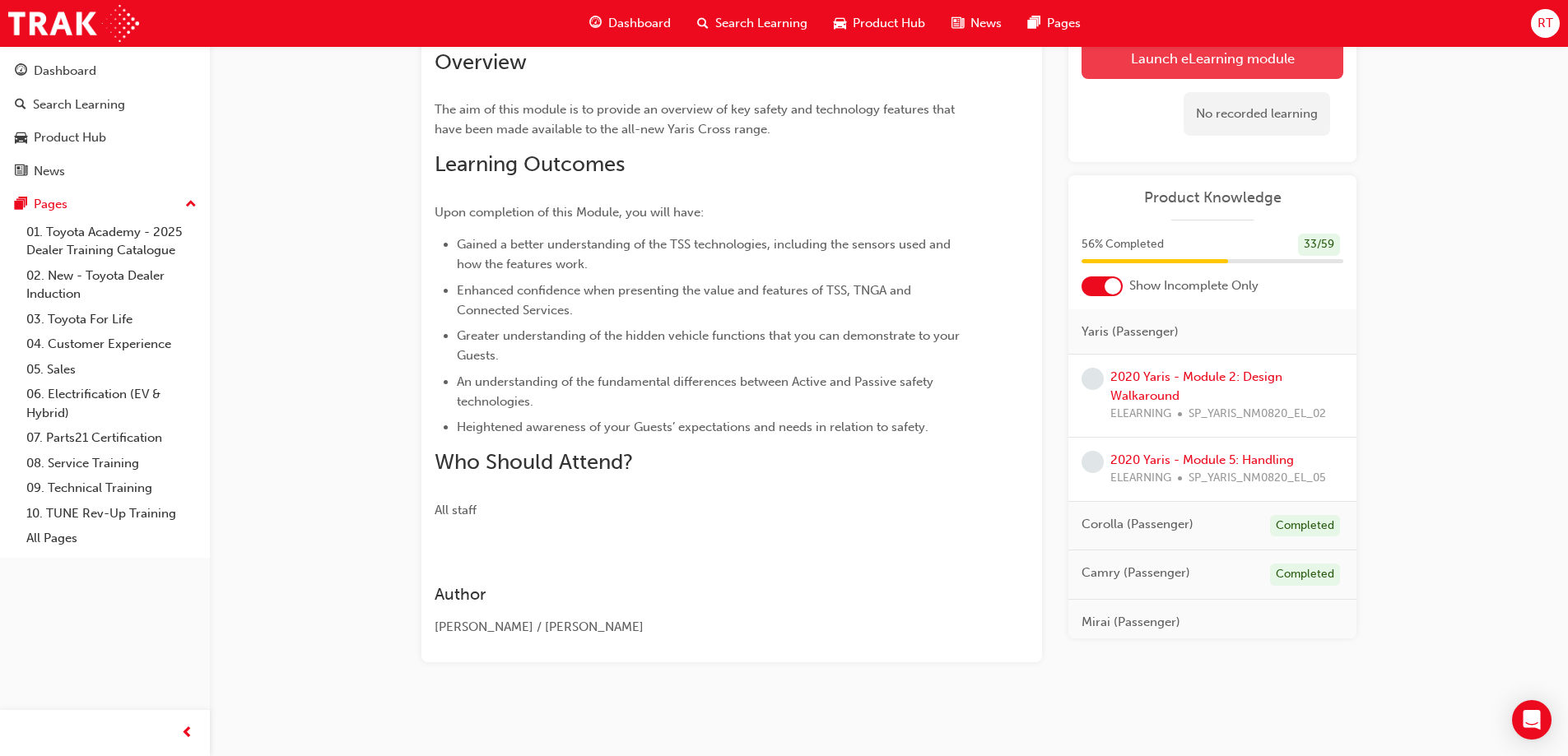
click at [1160, 68] on button "Launch eLearning module" at bounding box center [1211, 57] width 262 height 41
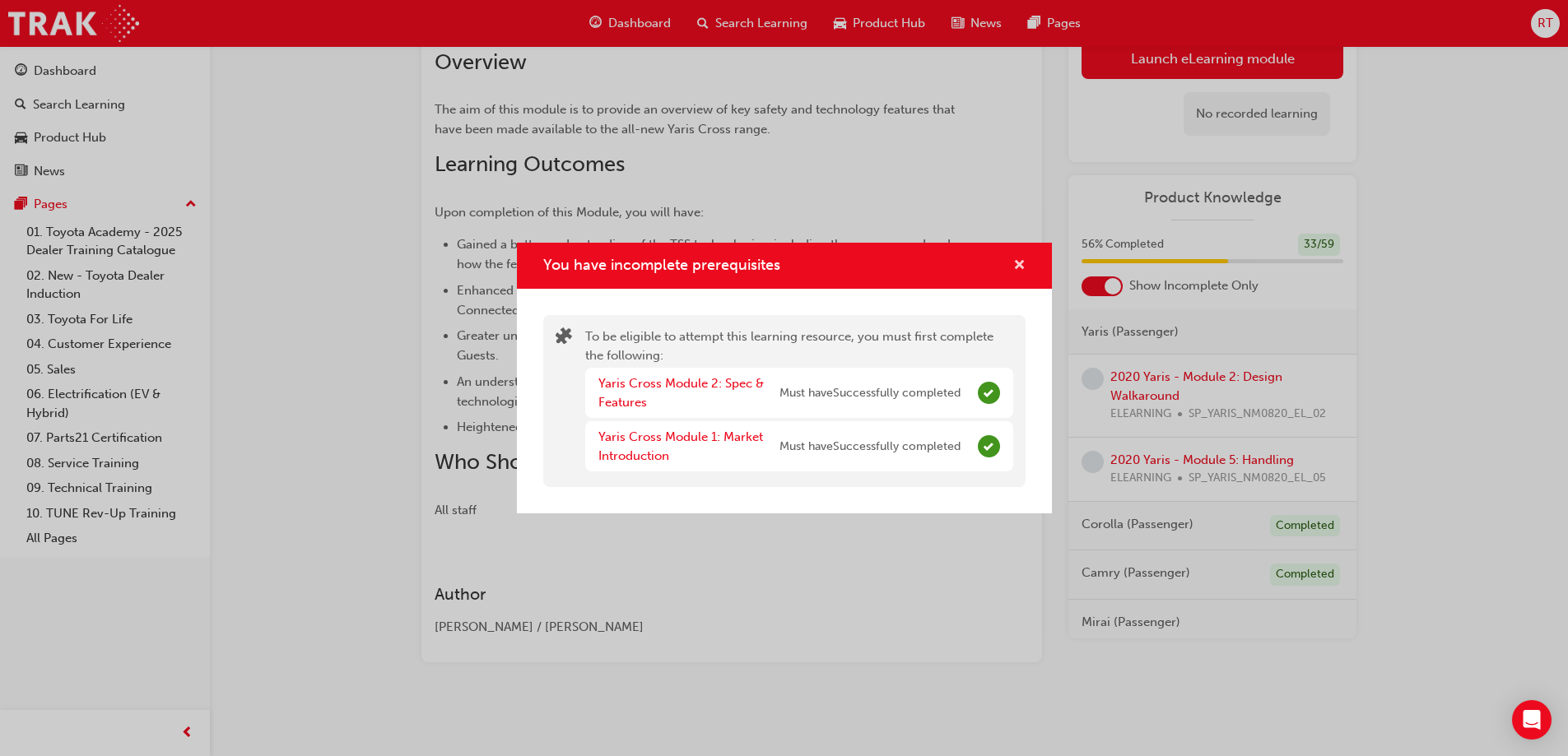
click at [1017, 261] on span "cross-icon" at bounding box center [1020, 266] width 13 height 15
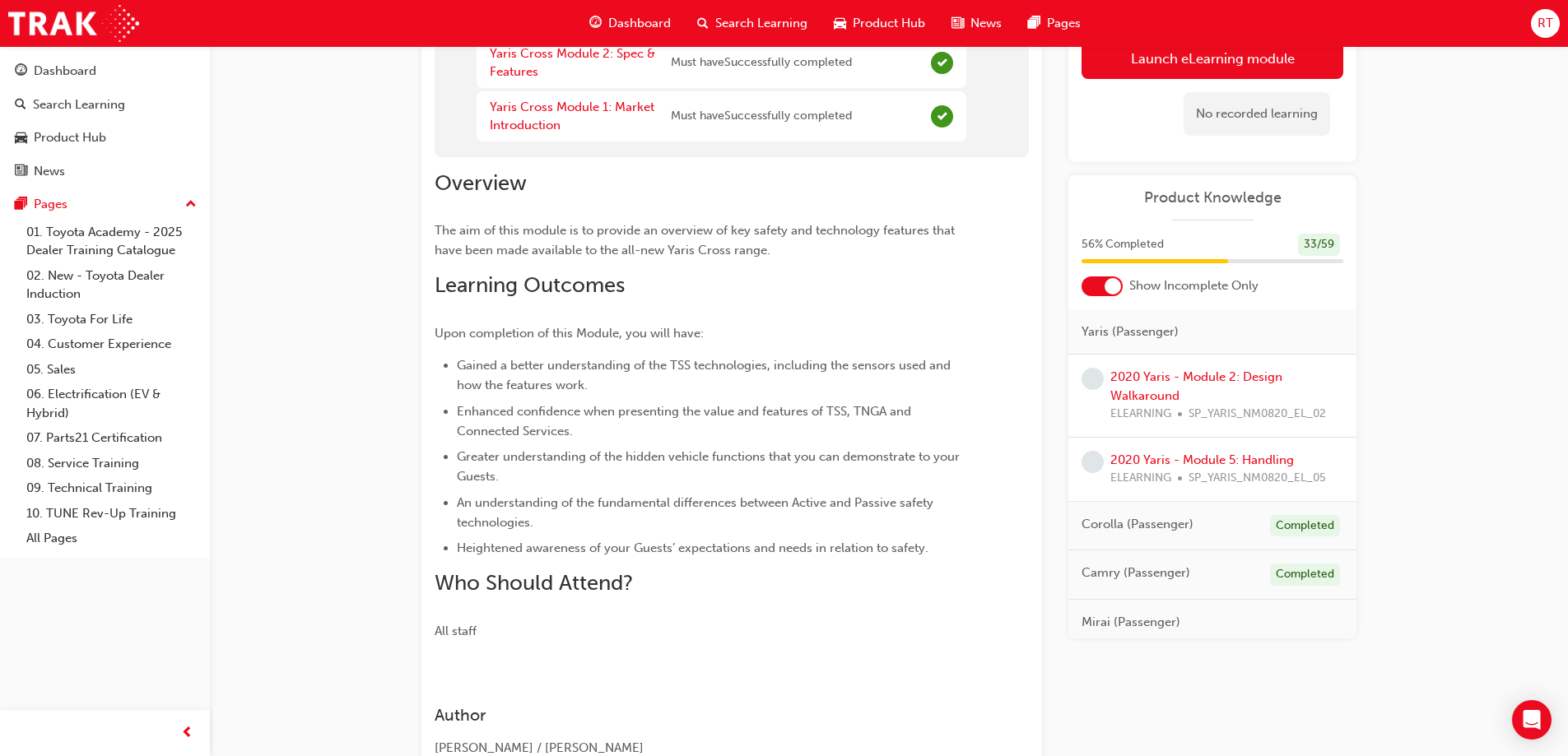
scroll to position [0, 0]
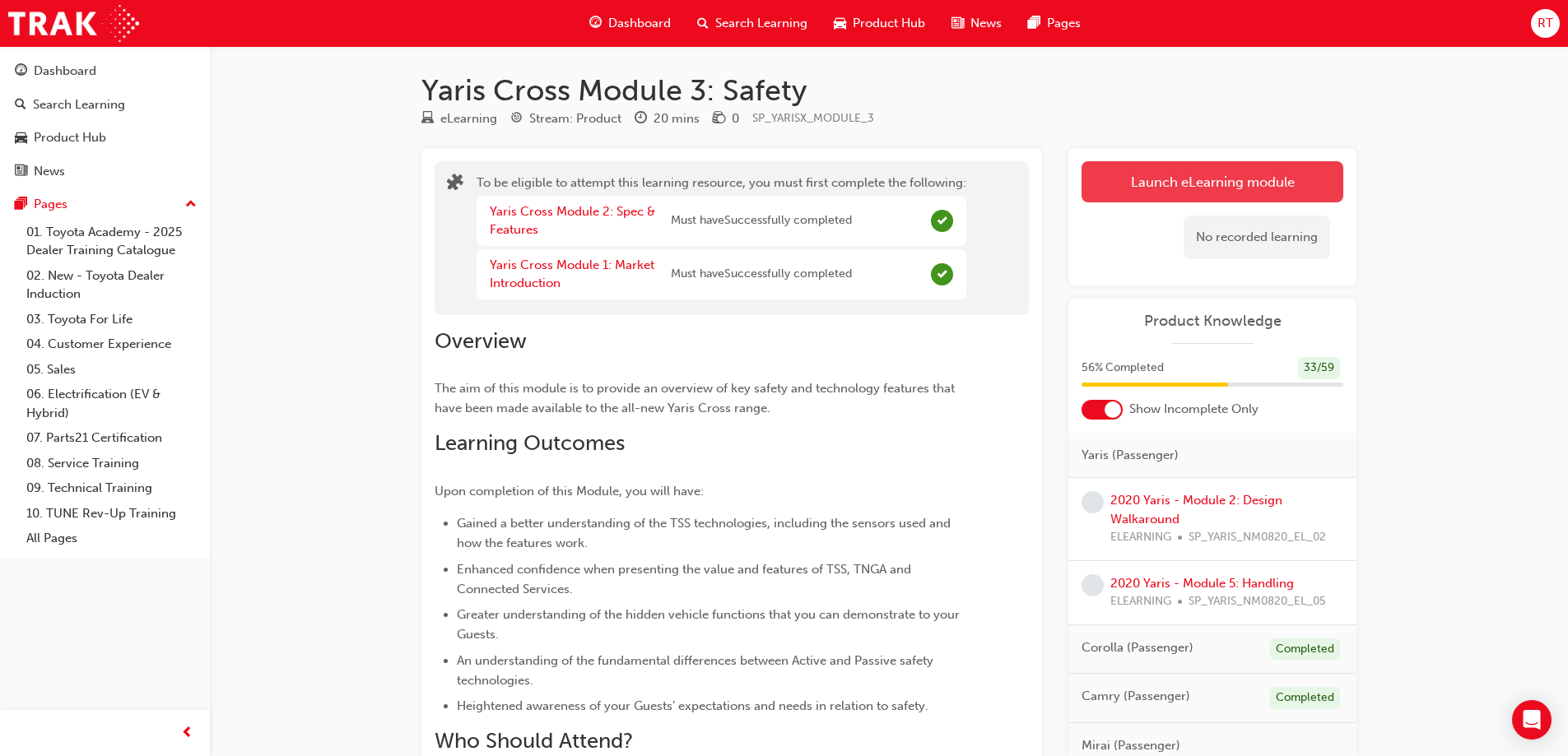
click at [1152, 182] on button "Launch eLearning module" at bounding box center [1211, 181] width 262 height 41
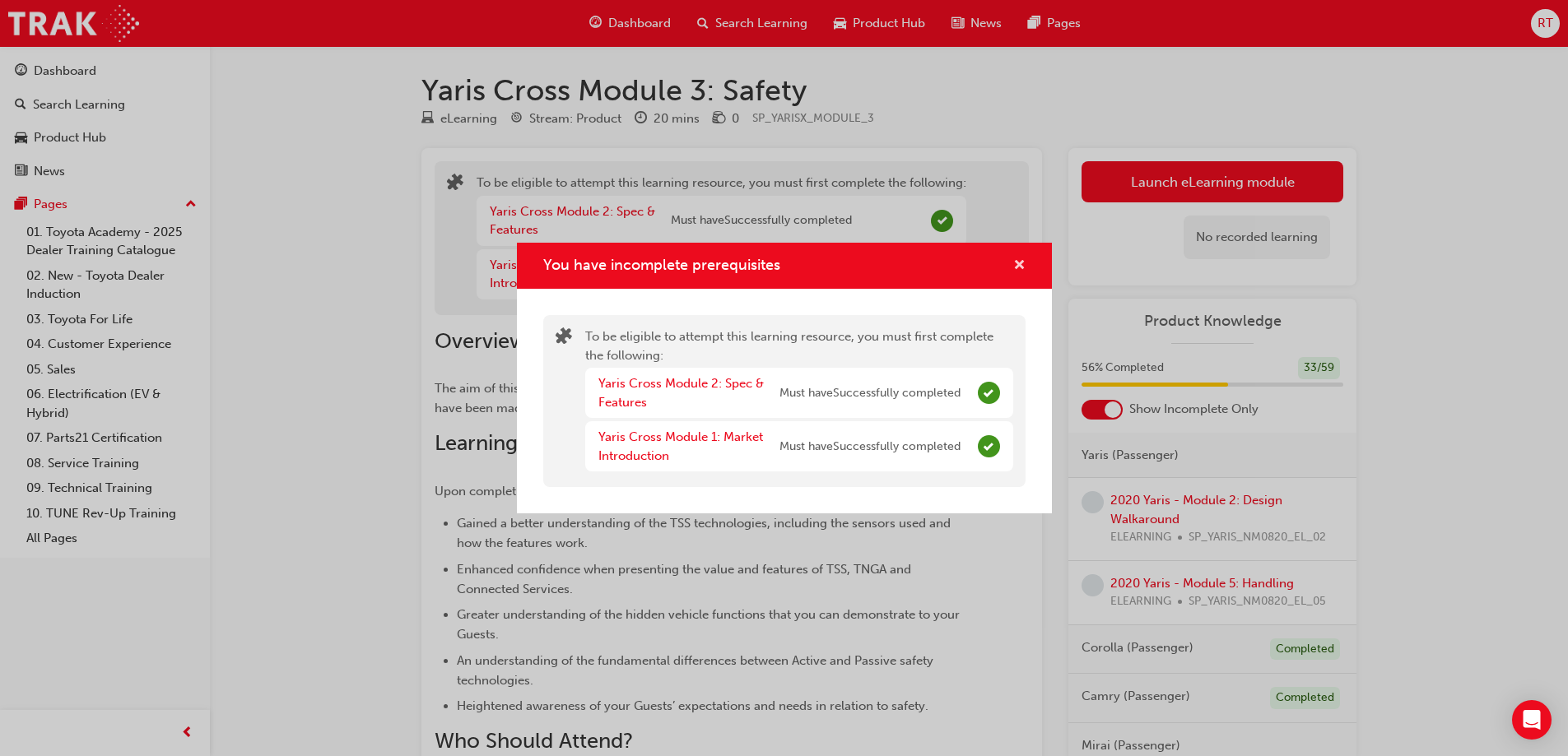
click at [1018, 269] on span "cross-icon" at bounding box center [1020, 266] width 13 height 15
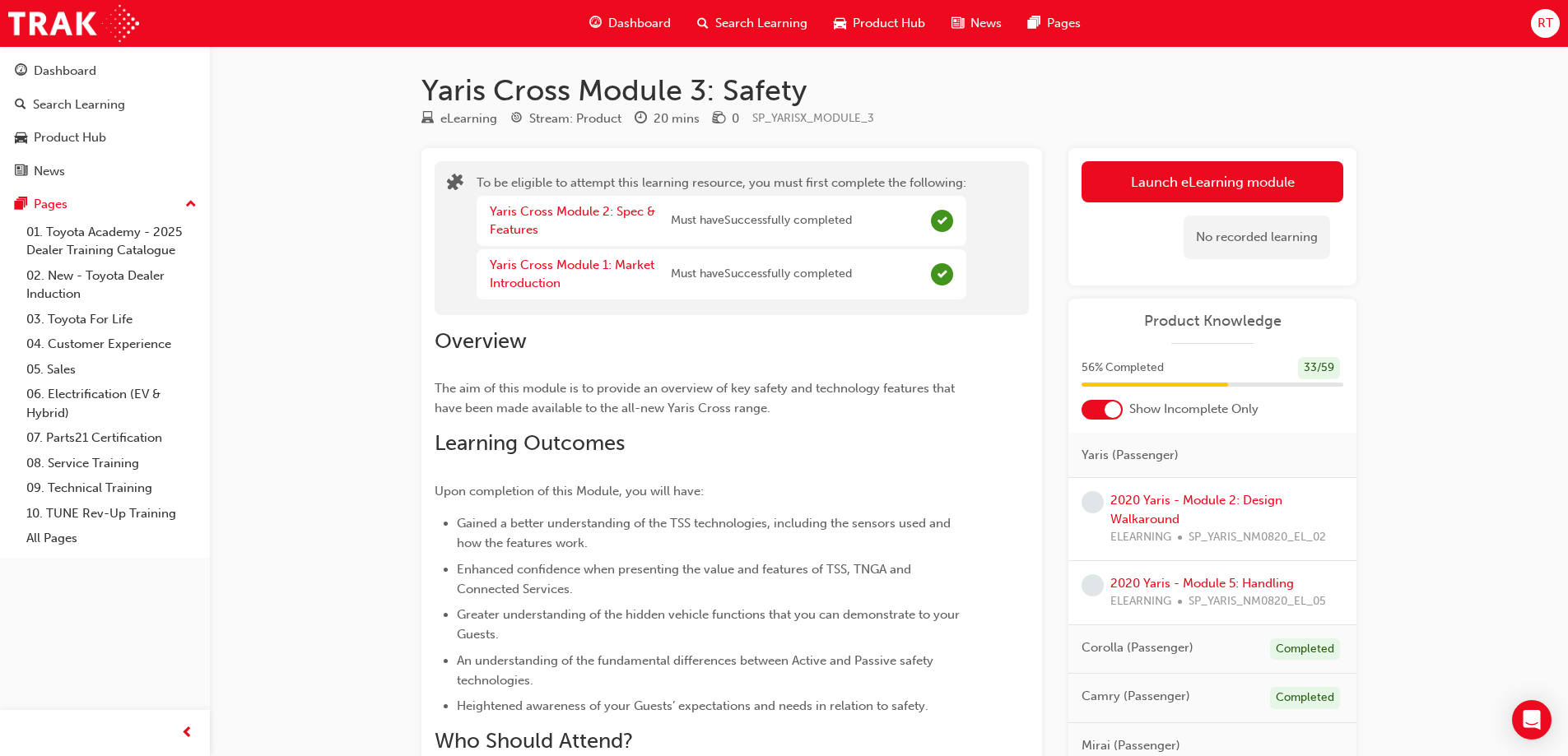
click at [652, 29] on span "Dashboard" at bounding box center [639, 23] width 63 height 19
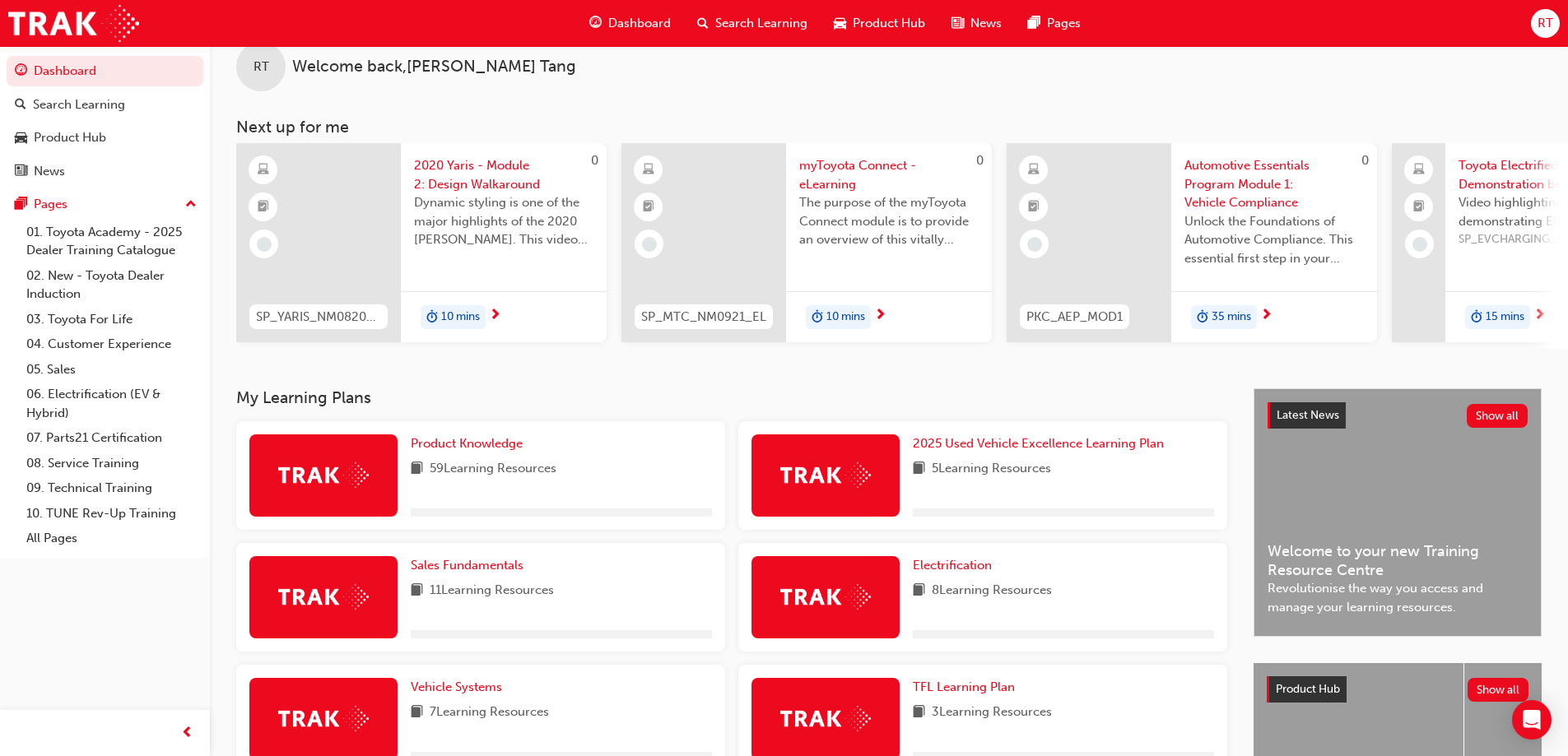
scroll to position [82, 0]
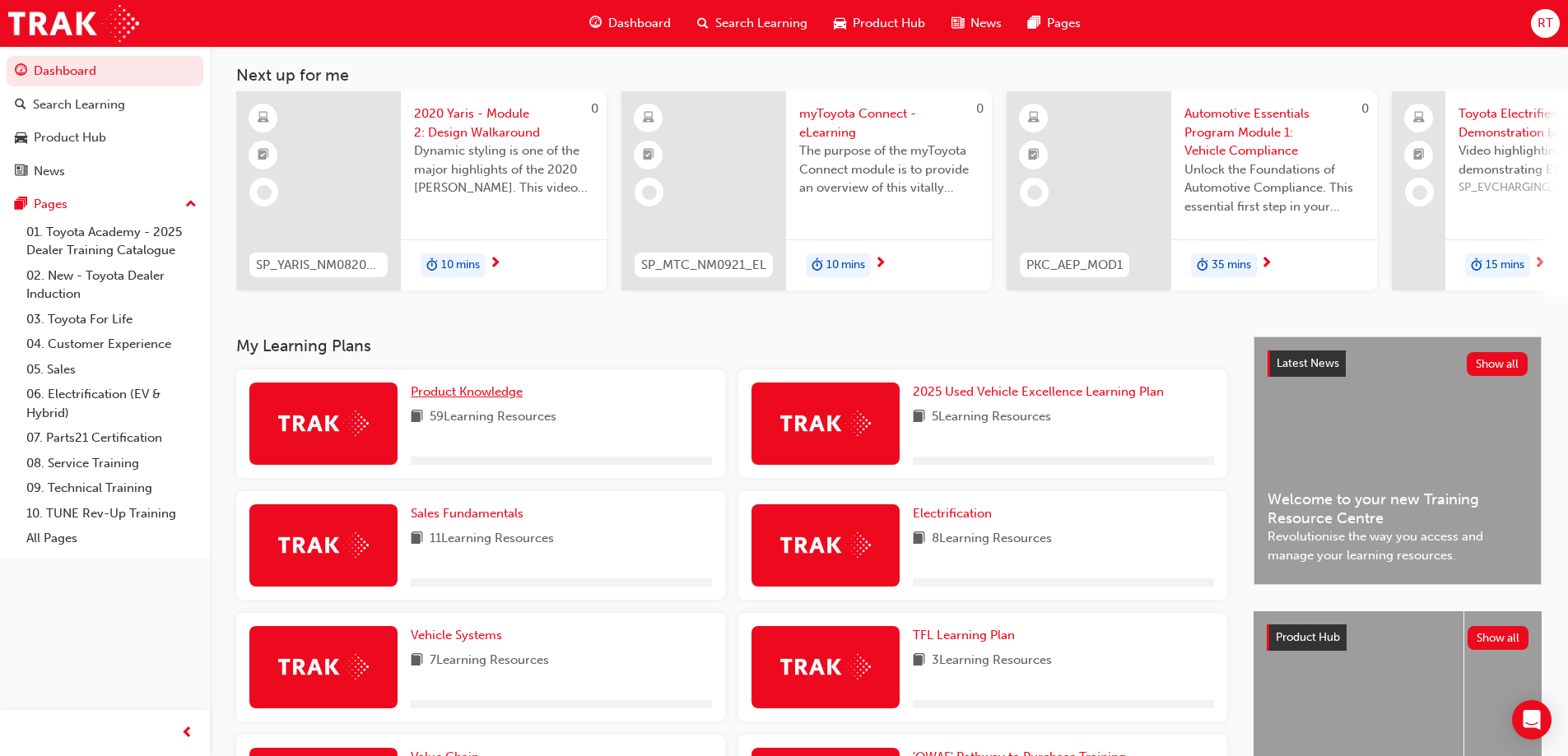
click at [466, 399] on span "Product Knowledge" at bounding box center [466, 391] width 112 height 15
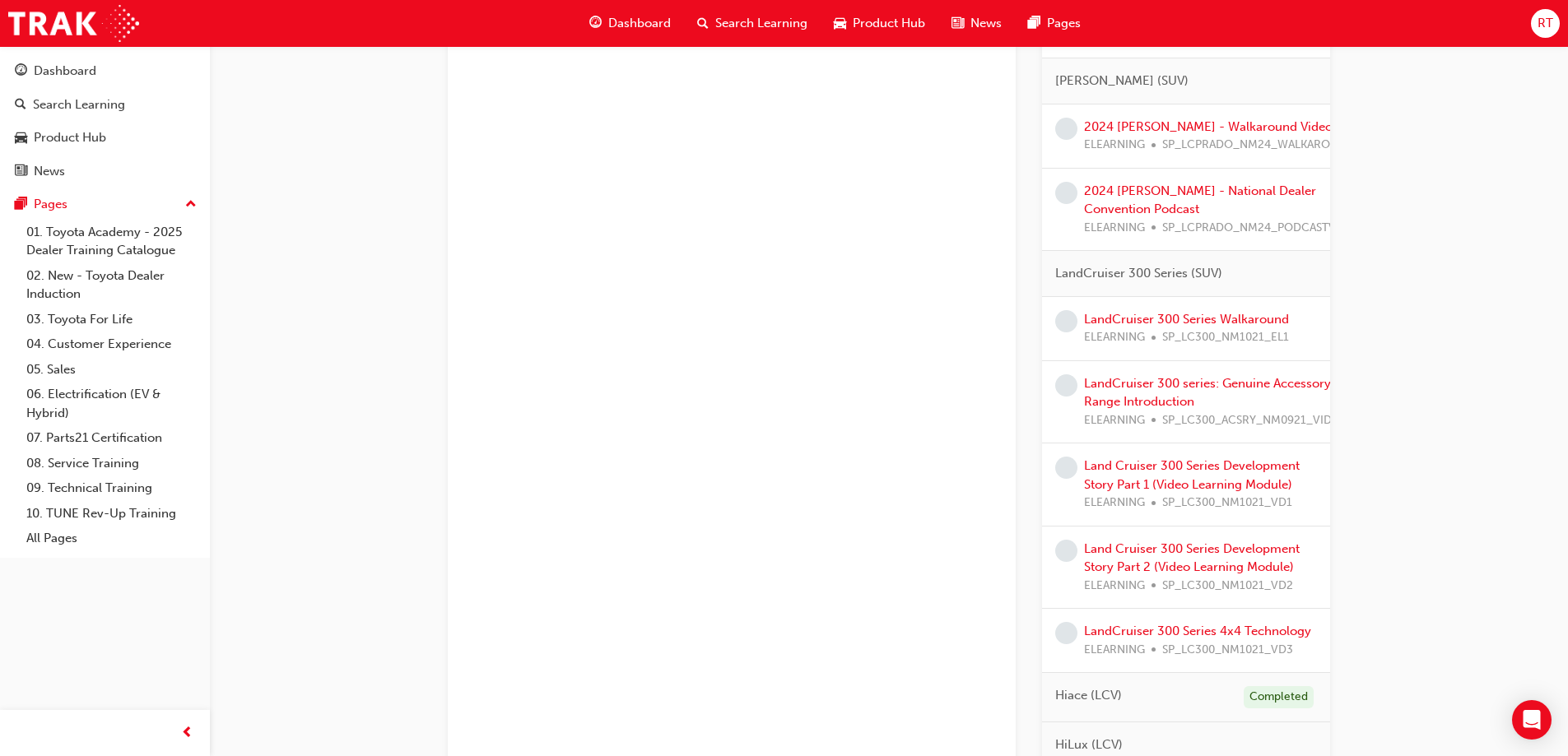
scroll to position [1399, 0]
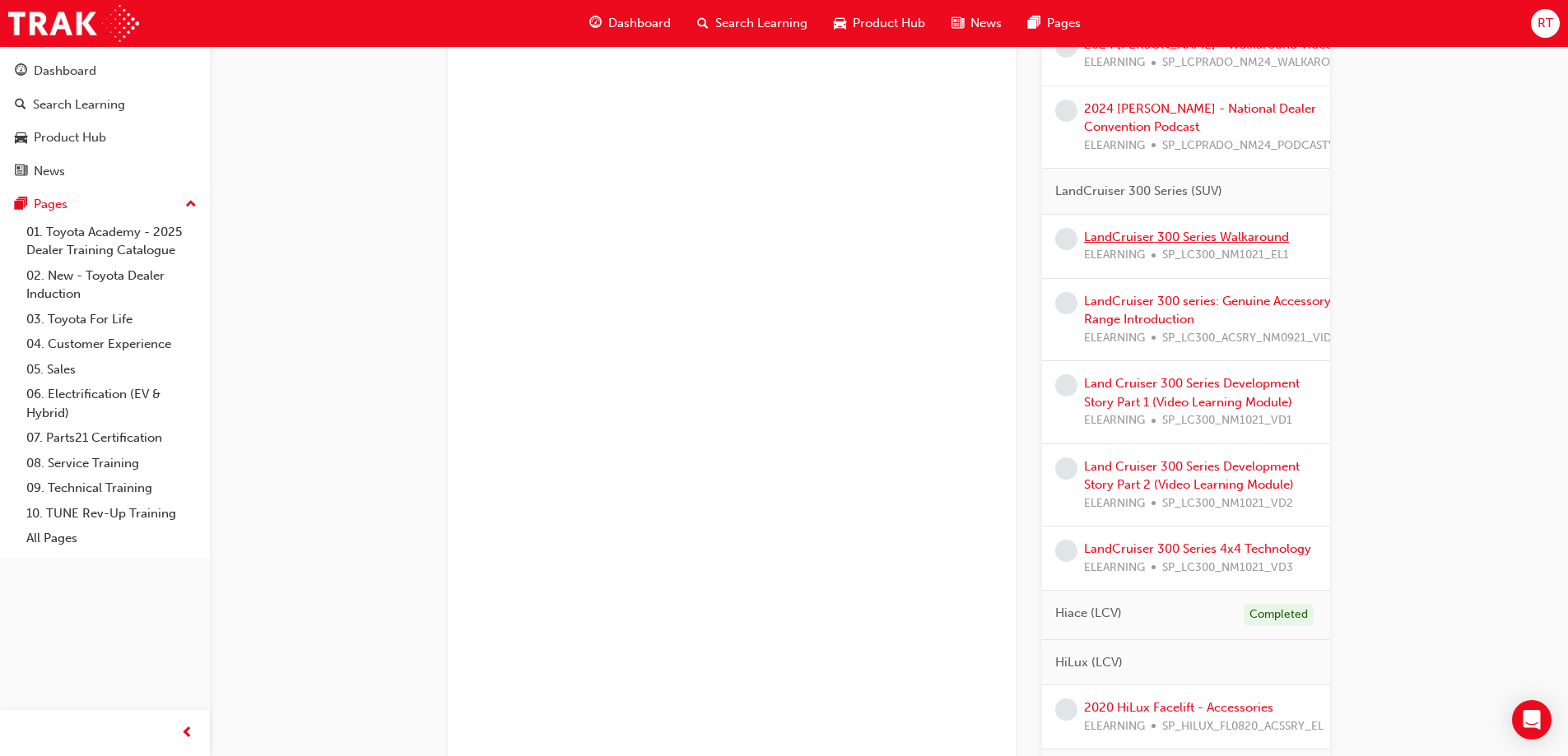
click at [1220, 244] on link "LandCruiser 300 Series Walkaround" at bounding box center [1186, 237] width 205 height 15
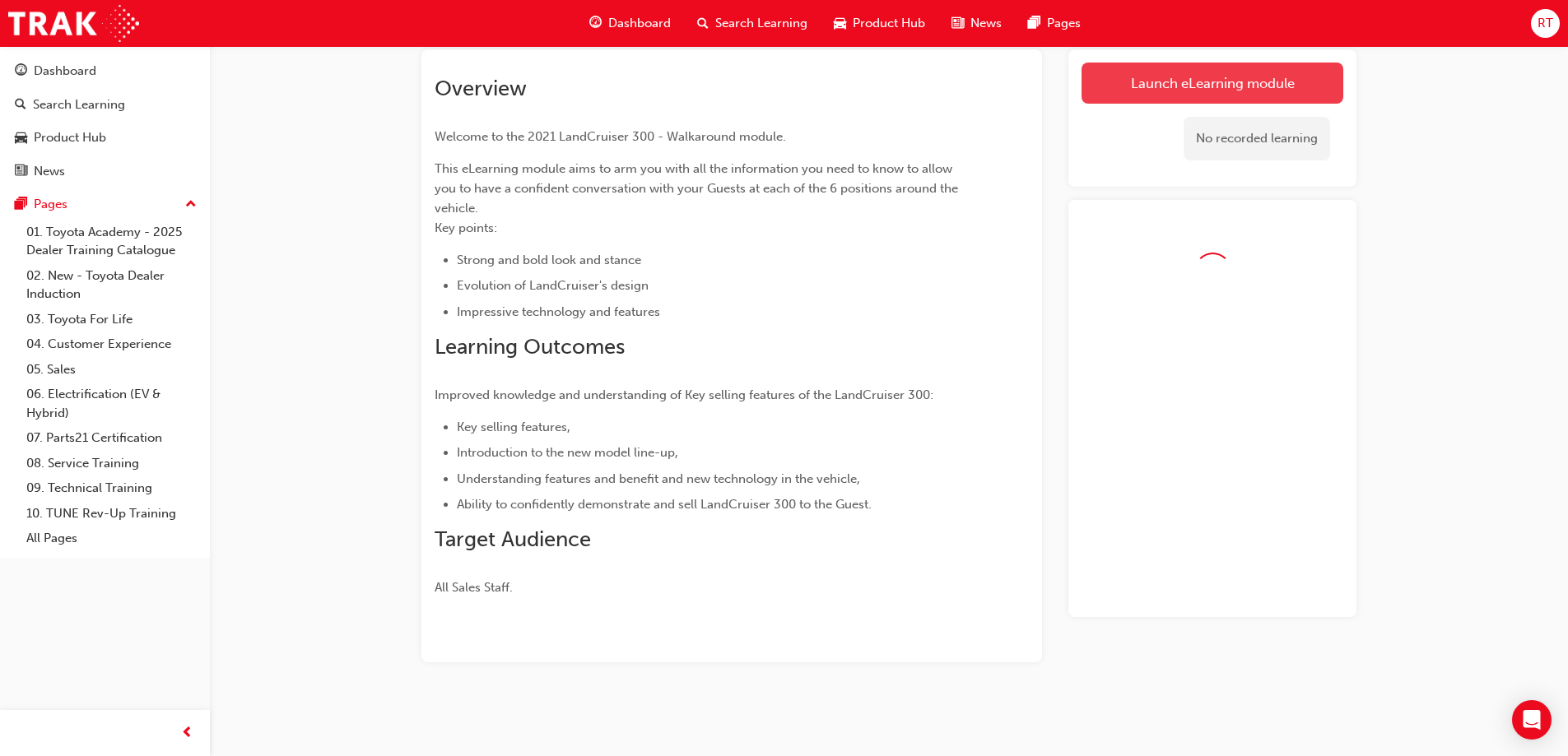
scroll to position [99, 0]
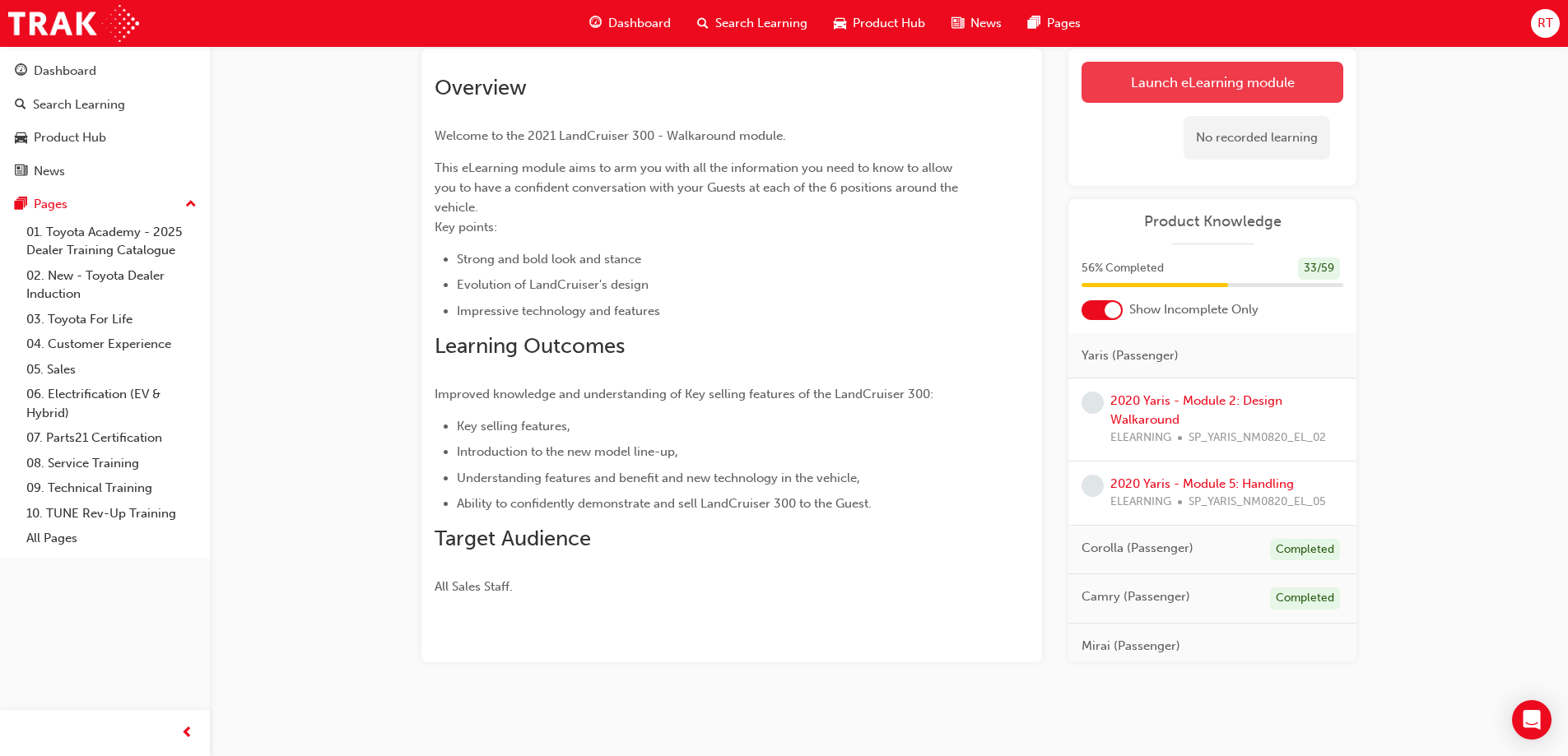
click at [1210, 88] on link "Launch eLearning module" at bounding box center [1211, 82] width 262 height 41
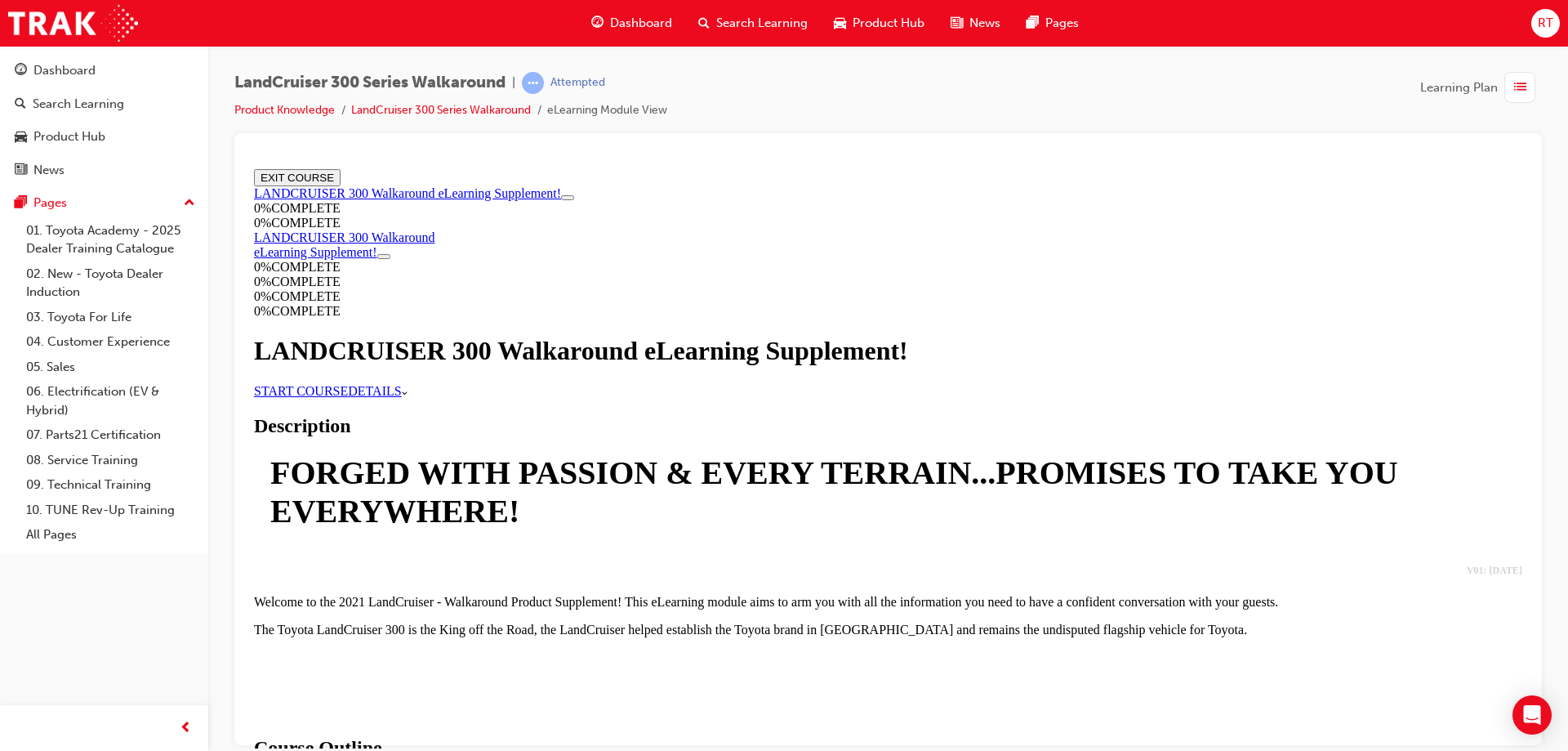
click at [348, 397] on link "START COURSE" at bounding box center [301, 390] width 94 height 14
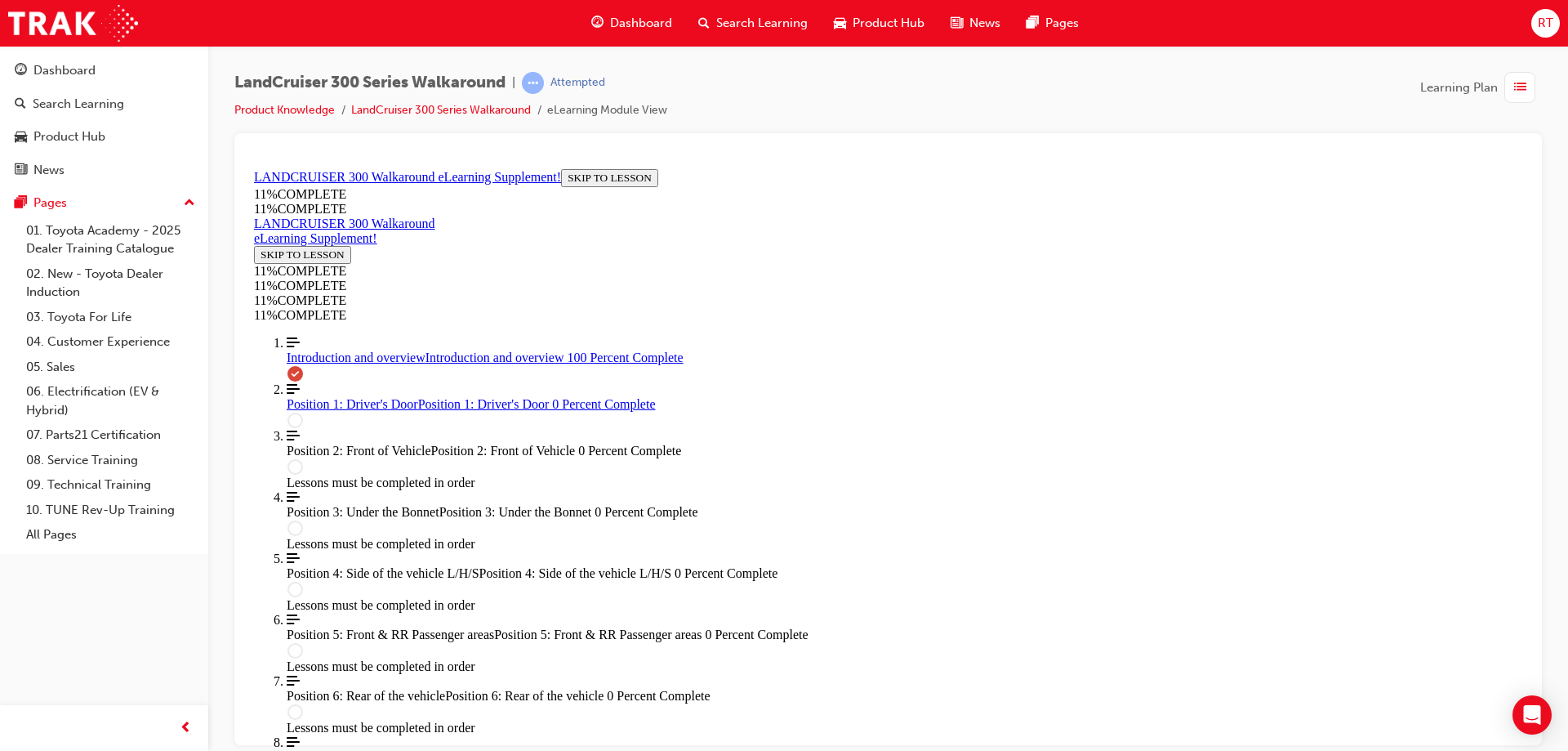
scroll to position [2077, 0]
click at [343, 410] on span "Position 1: Driver's Door" at bounding box center [352, 403] width 131 height 14
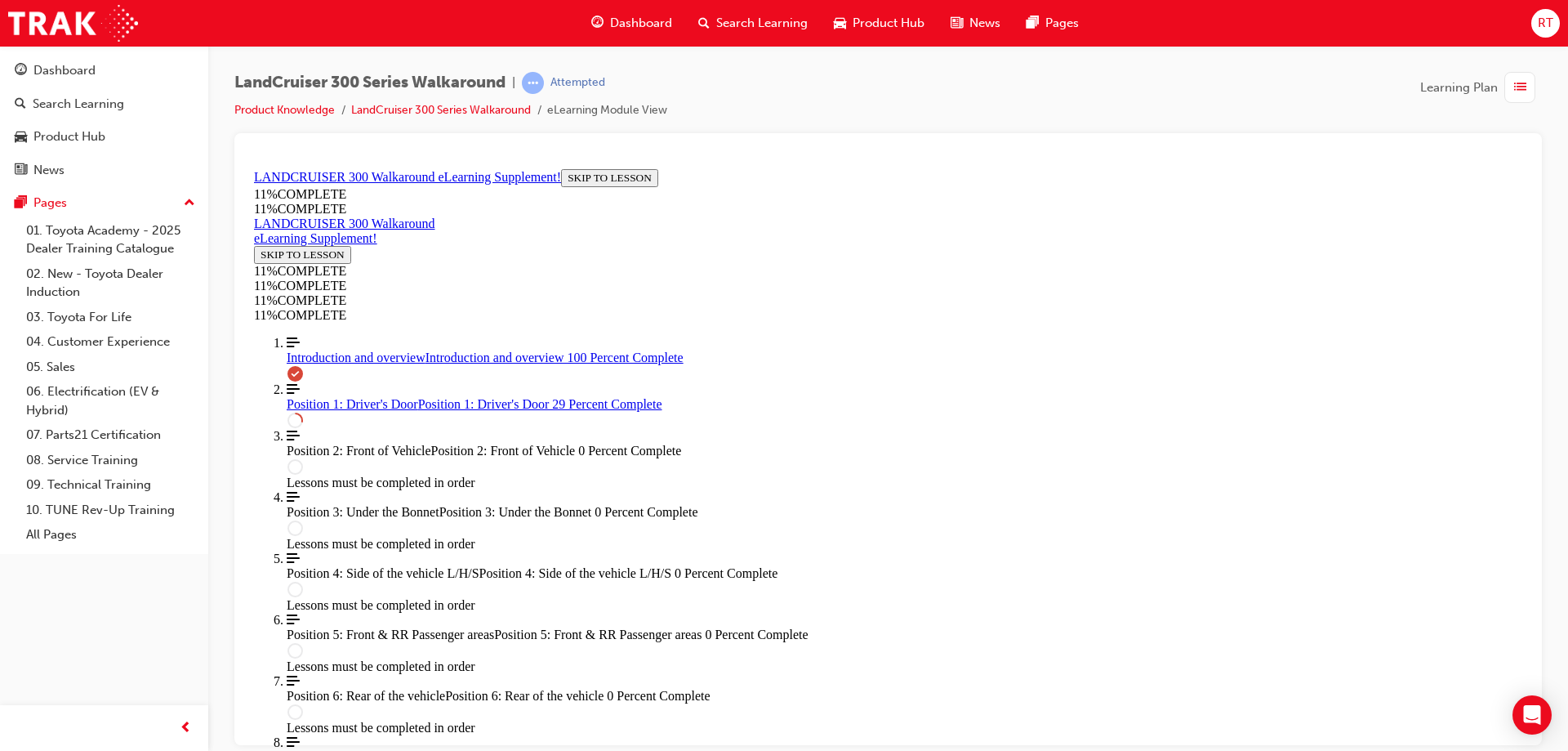
scroll to position [1265, 0]
drag, startPoint x: 622, startPoint y: 512, endPoint x: 680, endPoint y: 443, distance: 90.1
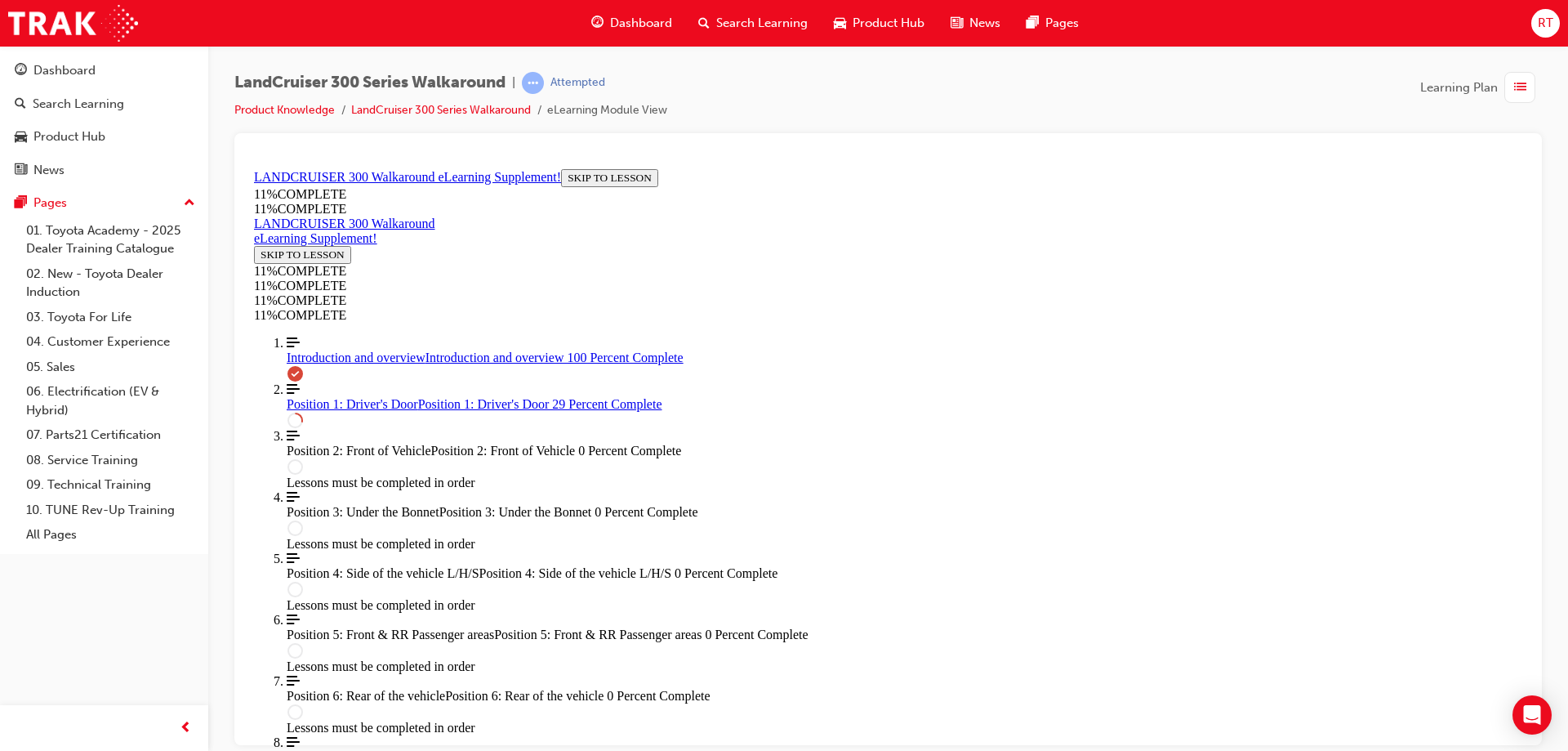
scroll to position [1265, 0]
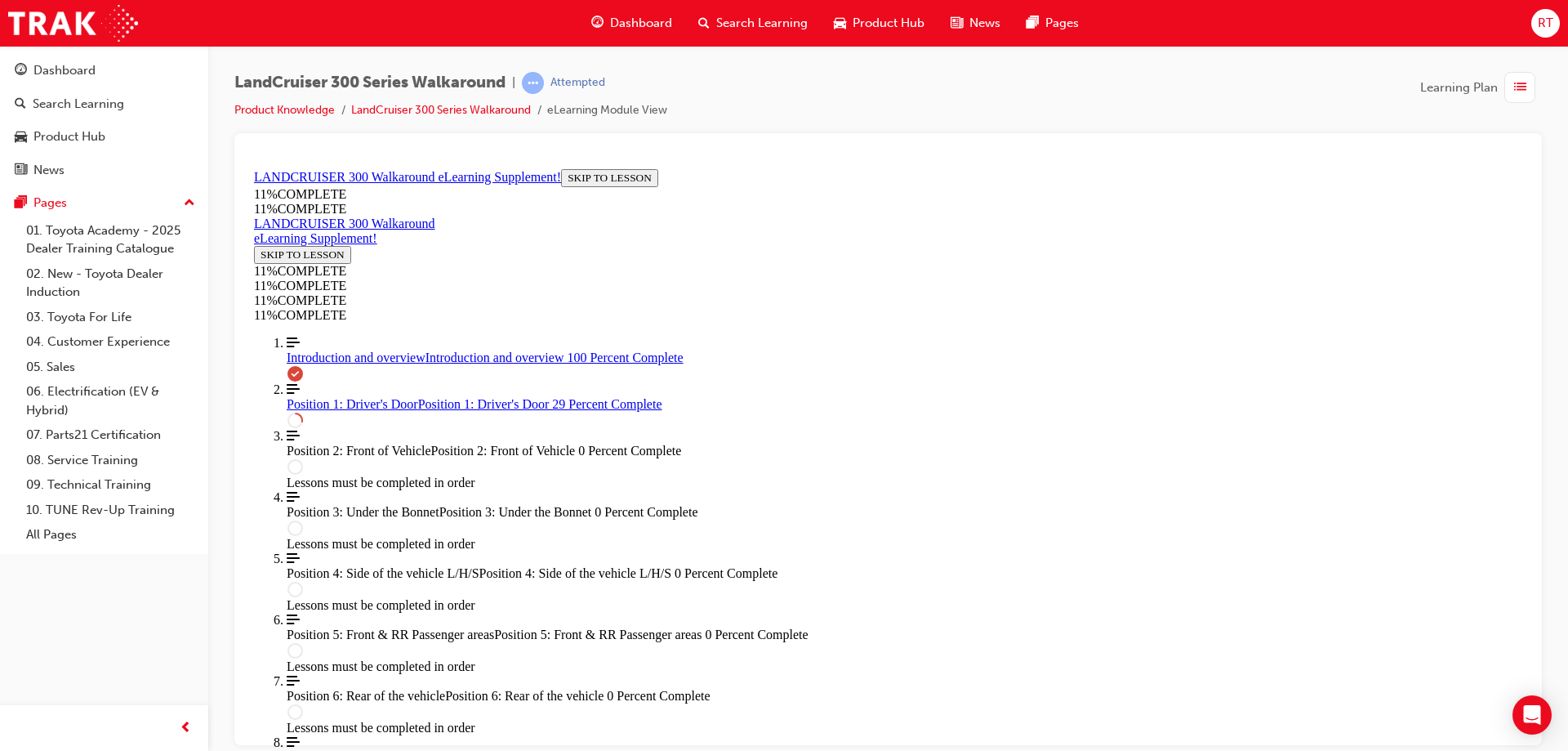
scroll to position [1139, 0]
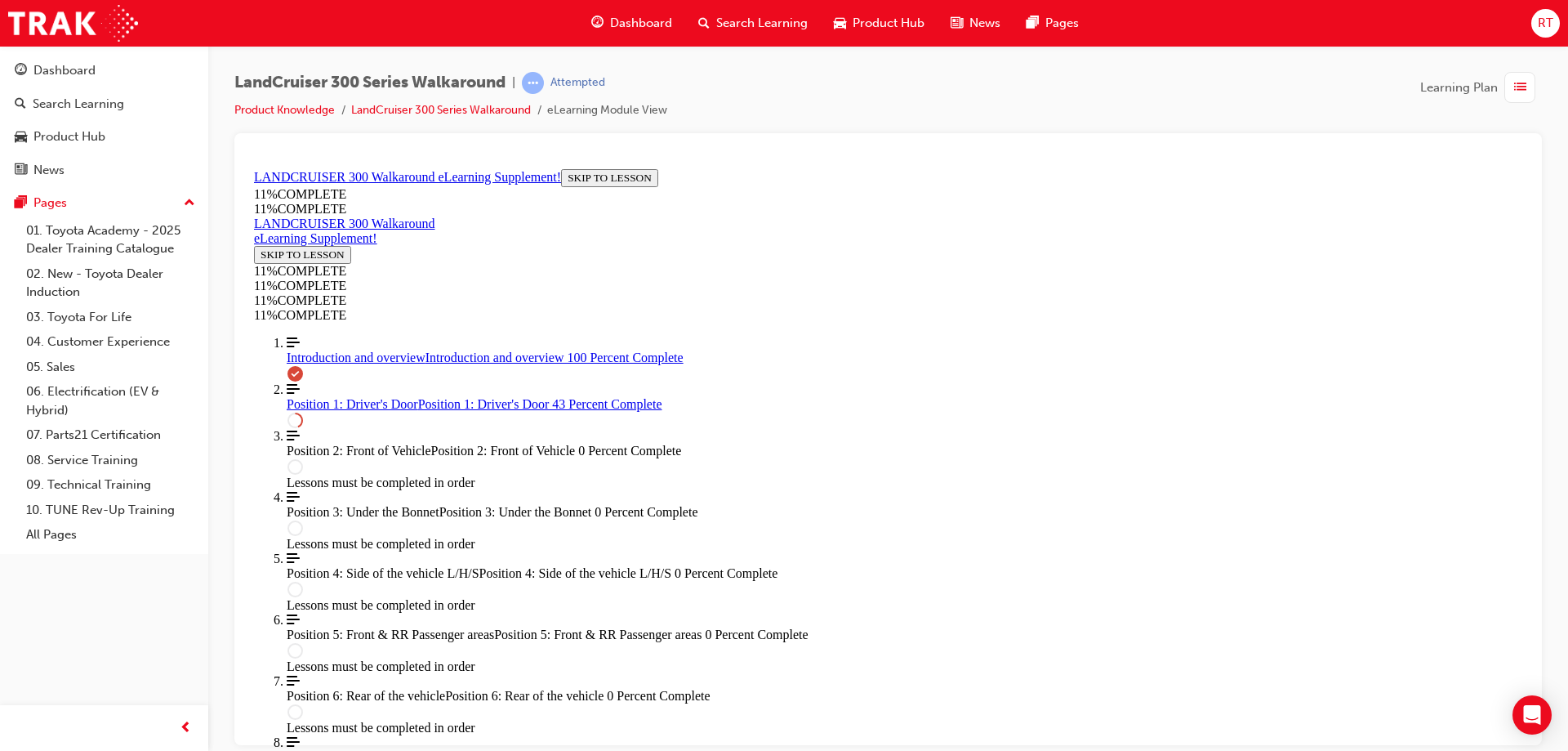
scroll to position [0, 0]
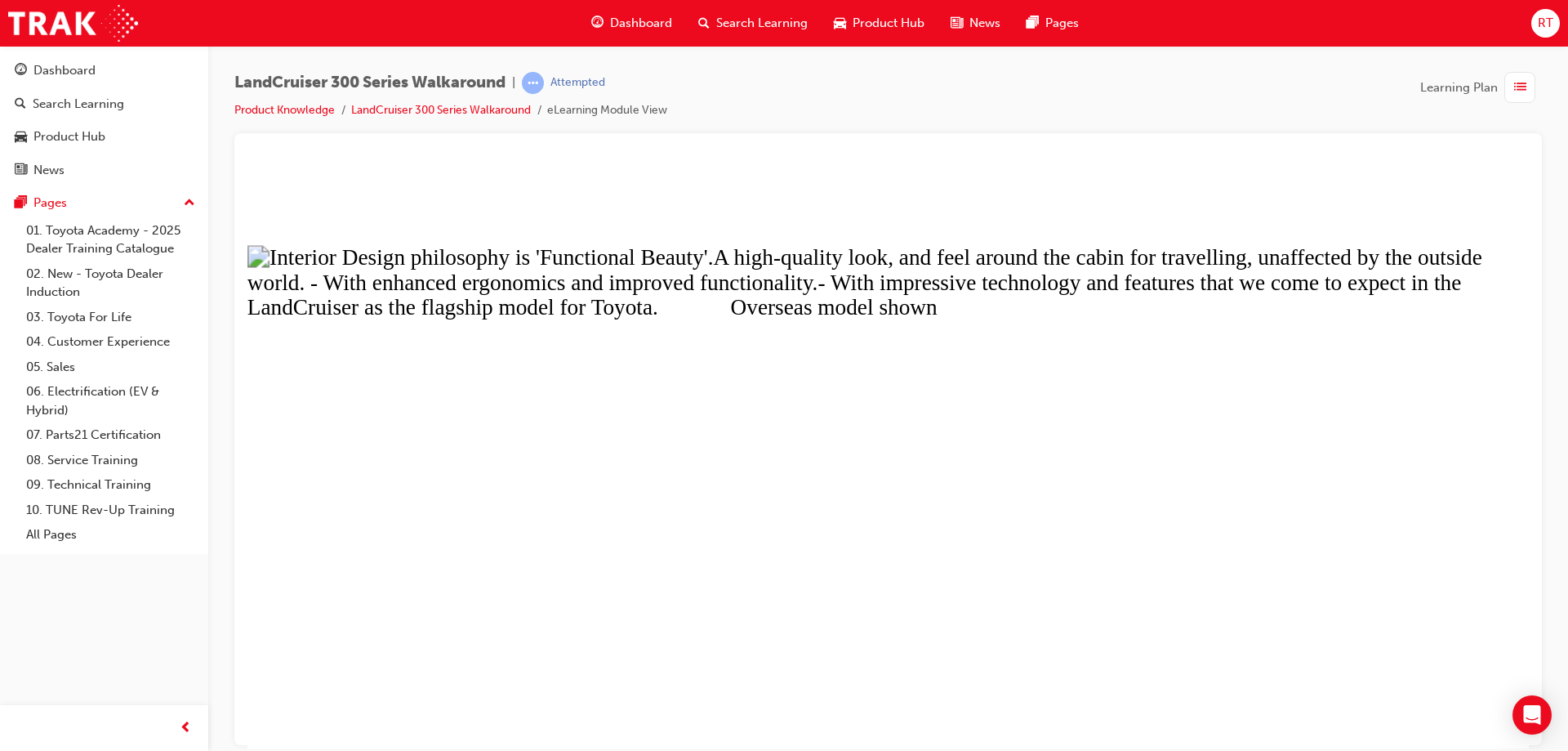
click at [1339, 462] on button "Unzoom image" at bounding box center [887, 455] width 1281 height 586
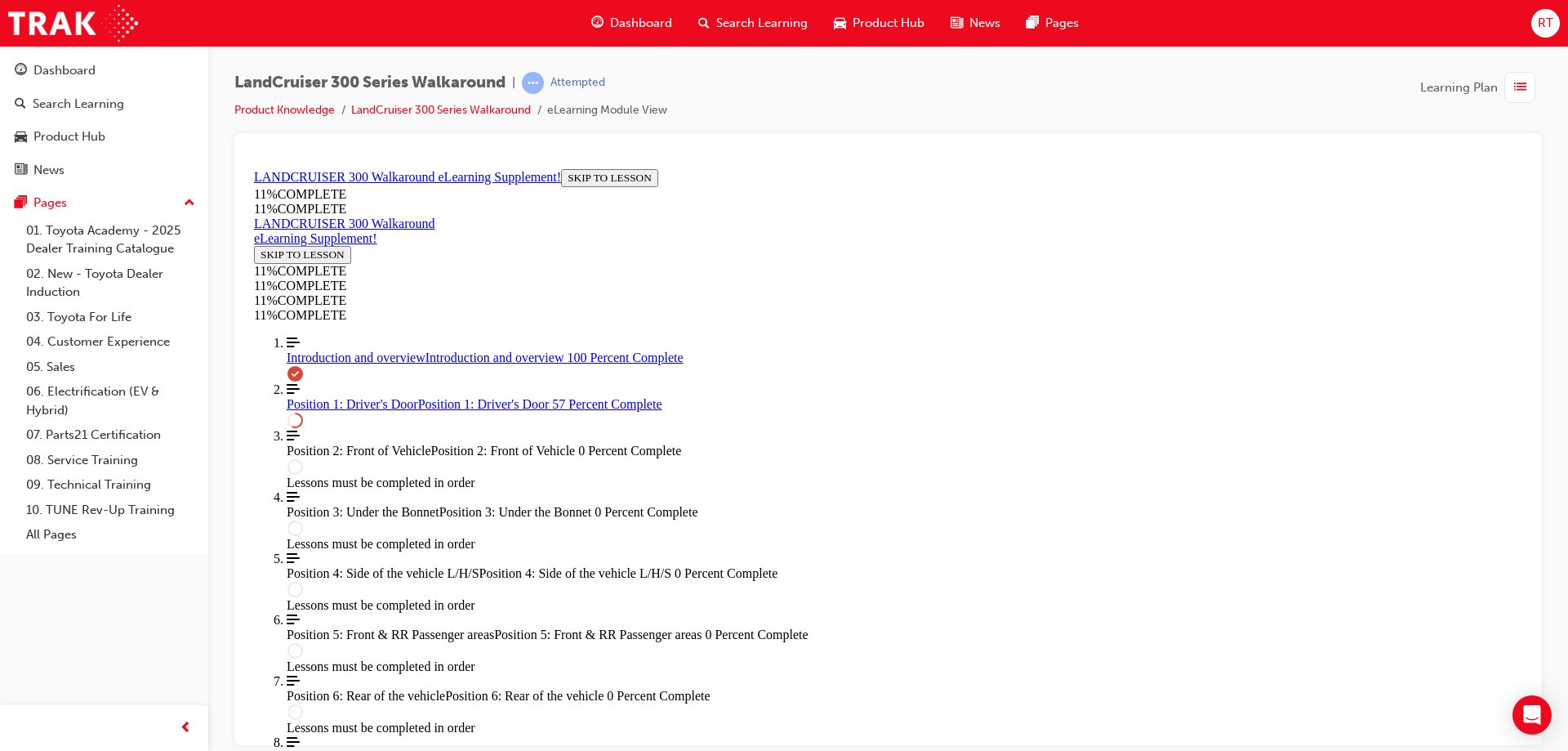
drag, startPoint x: 1163, startPoint y: 371, endPoint x: 1051, endPoint y: 516, distance: 183.2
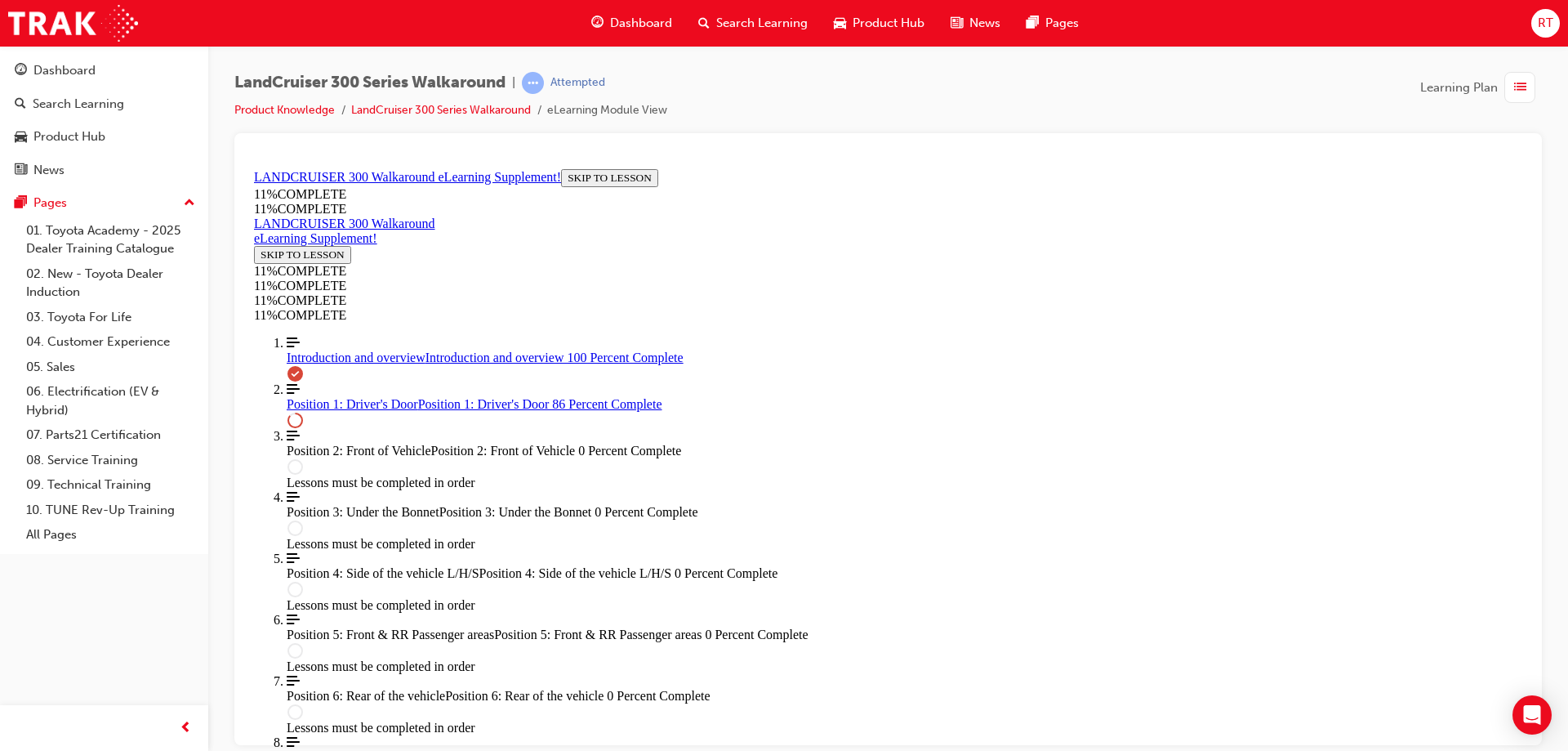
drag, startPoint x: 1067, startPoint y: 363, endPoint x: 1017, endPoint y: 374, distance: 51.2
drag, startPoint x: 882, startPoint y: 545, endPoint x: 948, endPoint y: 390, distance: 168.5
drag, startPoint x: 903, startPoint y: 464, endPoint x: 939, endPoint y: 548, distance: 91.4
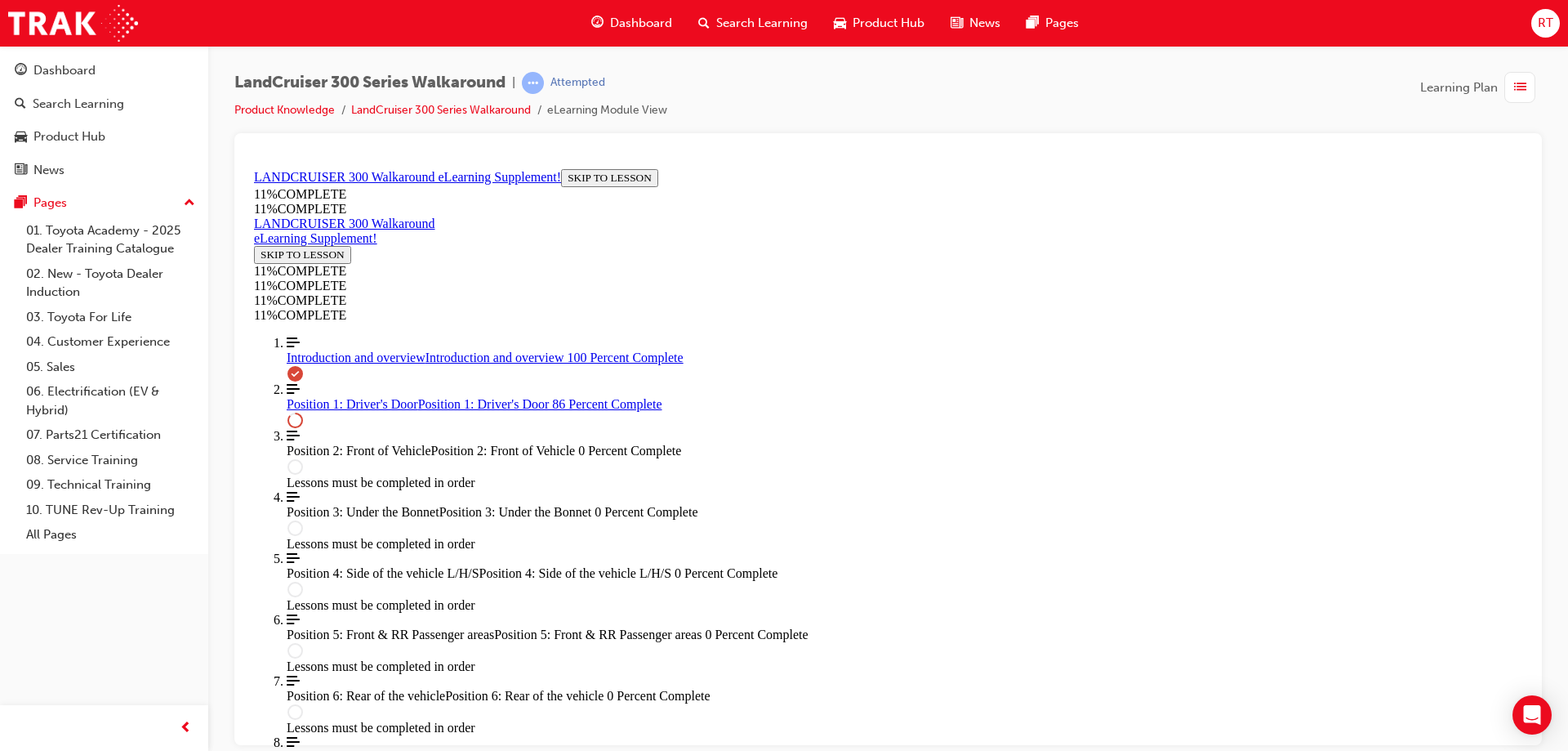
drag, startPoint x: 884, startPoint y: 464, endPoint x: 943, endPoint y: 467, distance: 59.1
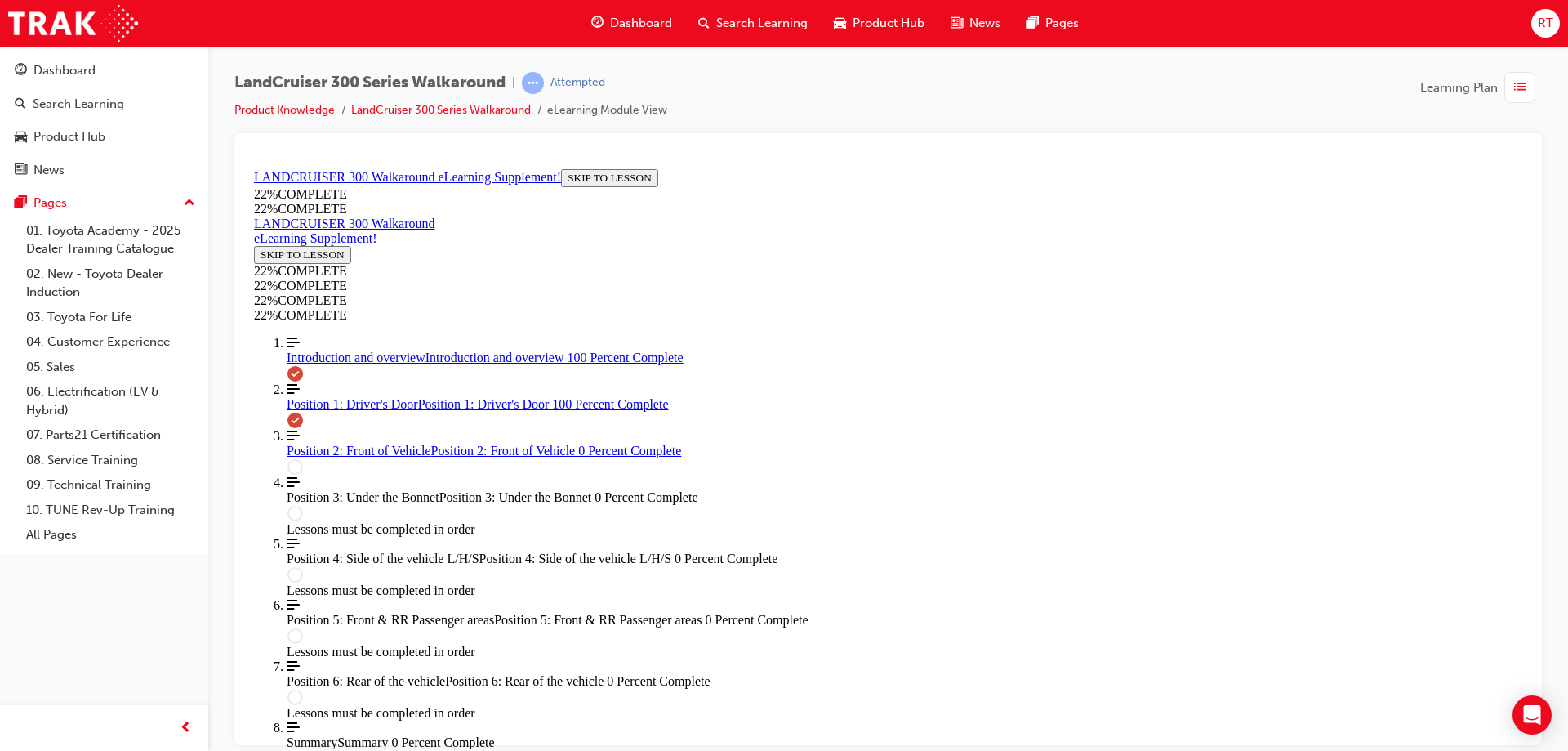
scroll to position [2531, 0]
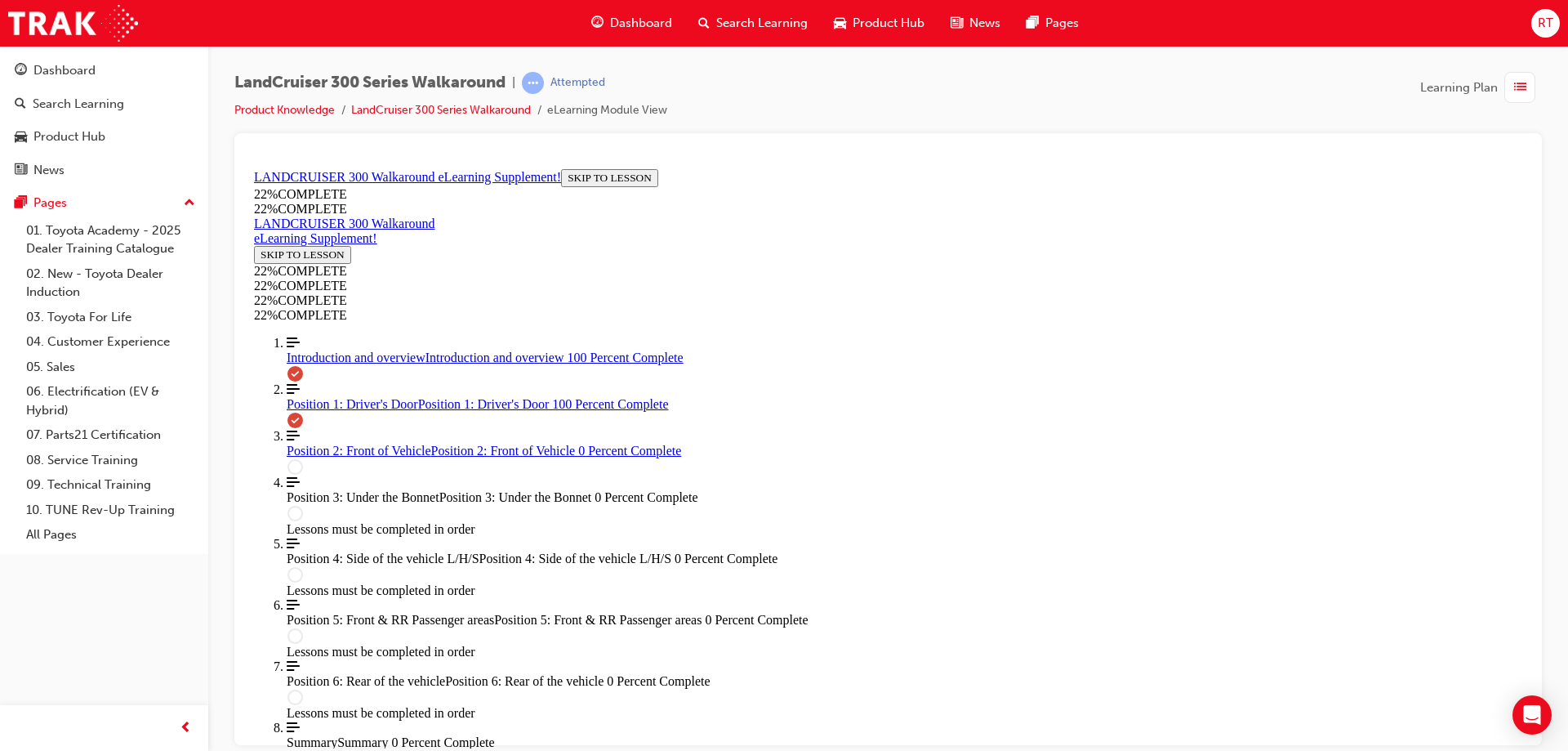
click at [406, 457] on span "Position 2: Front of Vehicle" at bounding box center [359, 449] width 145 height 14
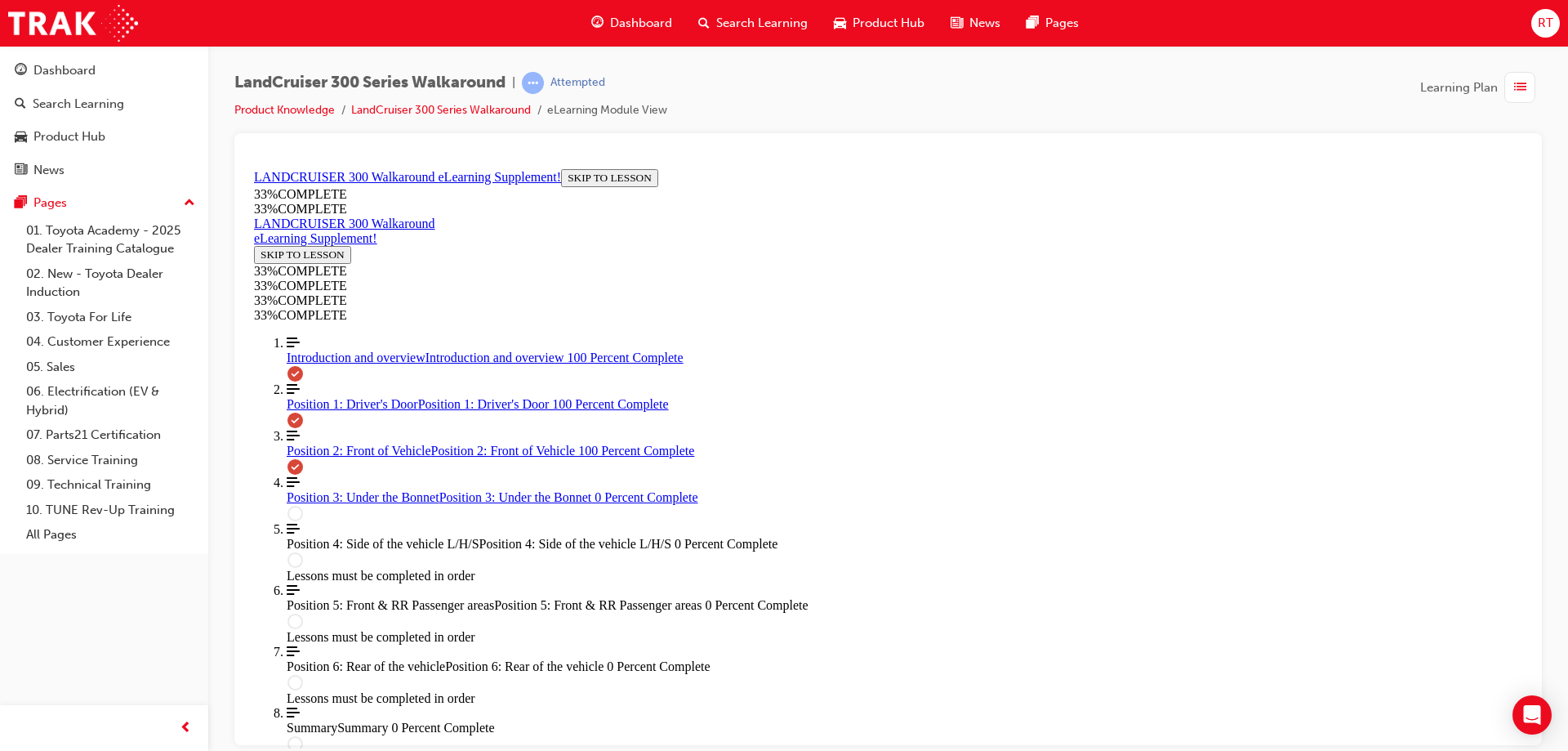
click at [320, 504] on span "Position 3: Under the Bonnet" at bounding box center [363, 496] width 153 height 14
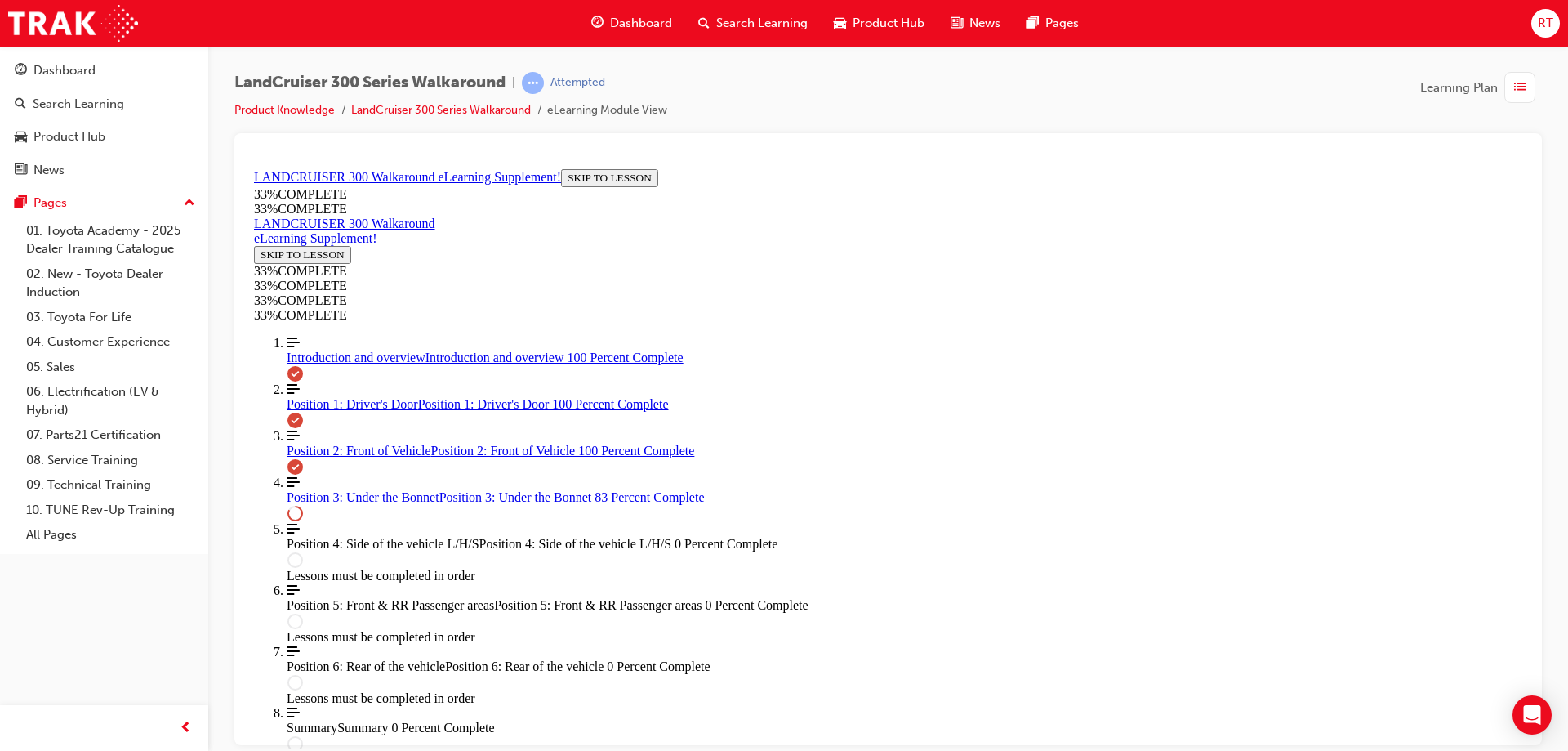
scroll to position [2258, 0]
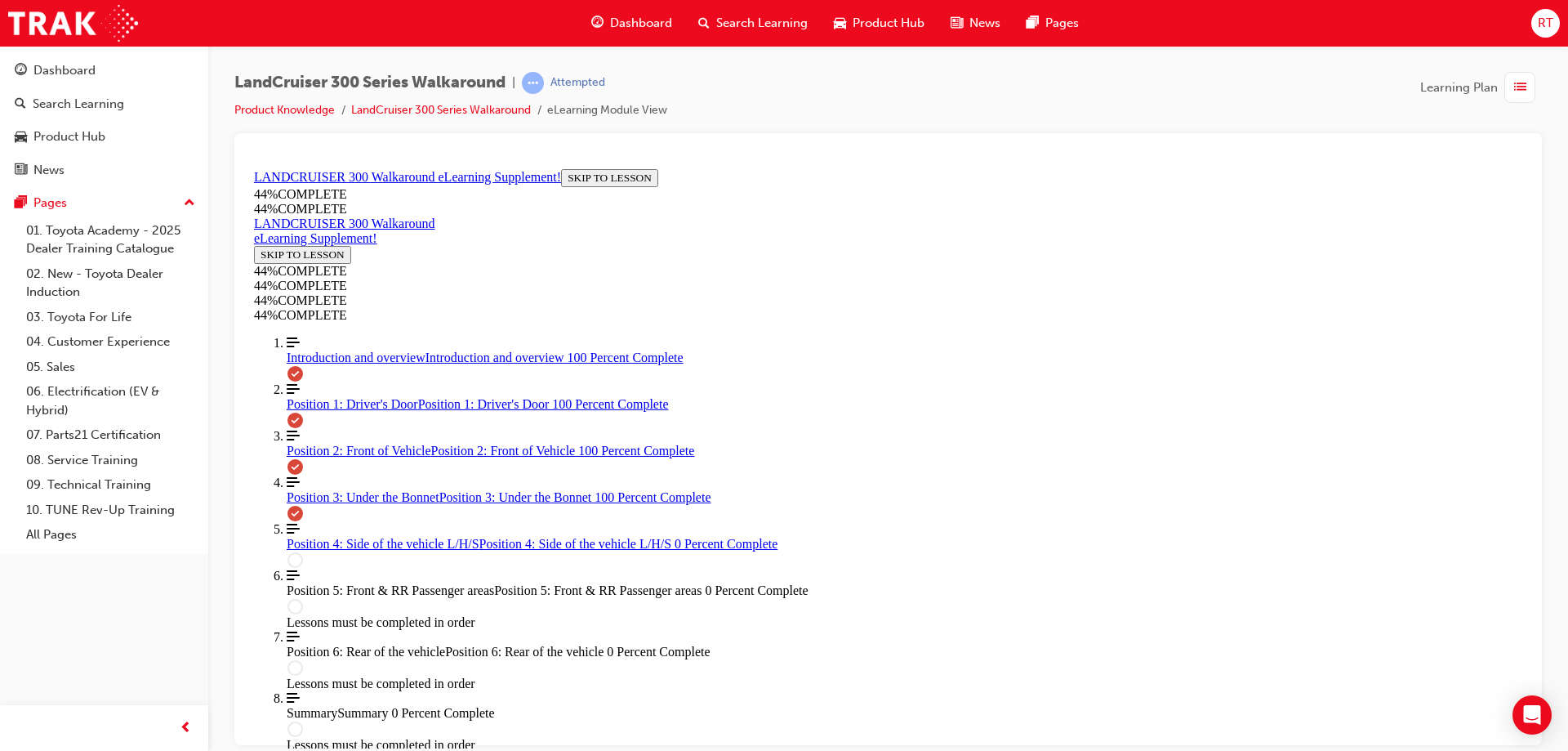
scroll to position [2830, 0]
click at [416, 550] on span "Position 4: Side of the vehicle L/H/S" at bounding box center [383, 543] width 193 height 14
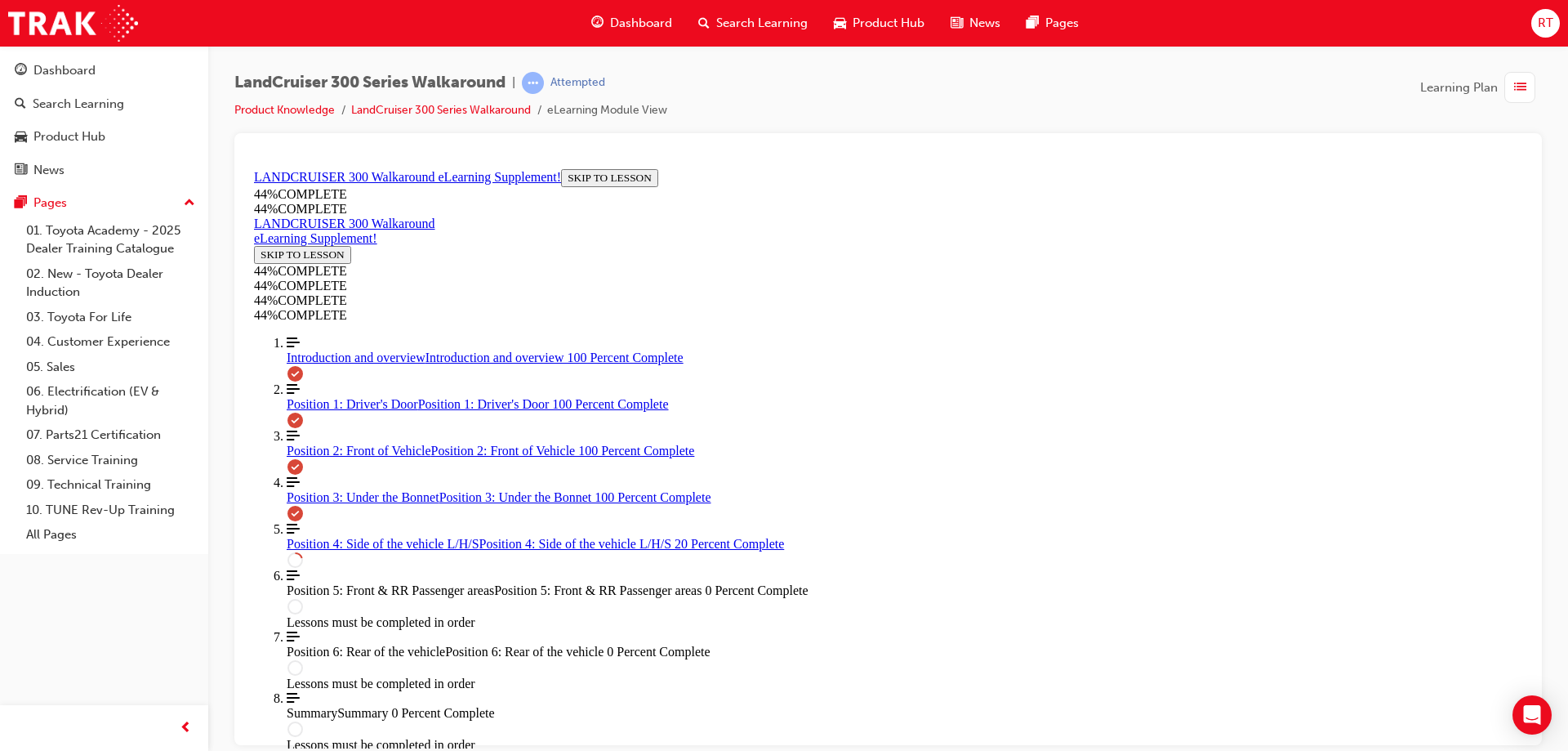
scroll to position [202, 0]
drag, startPoint x: 894, startPoint y: 188, endPoint x: 963, endPoint y: 219, distance: 75.6
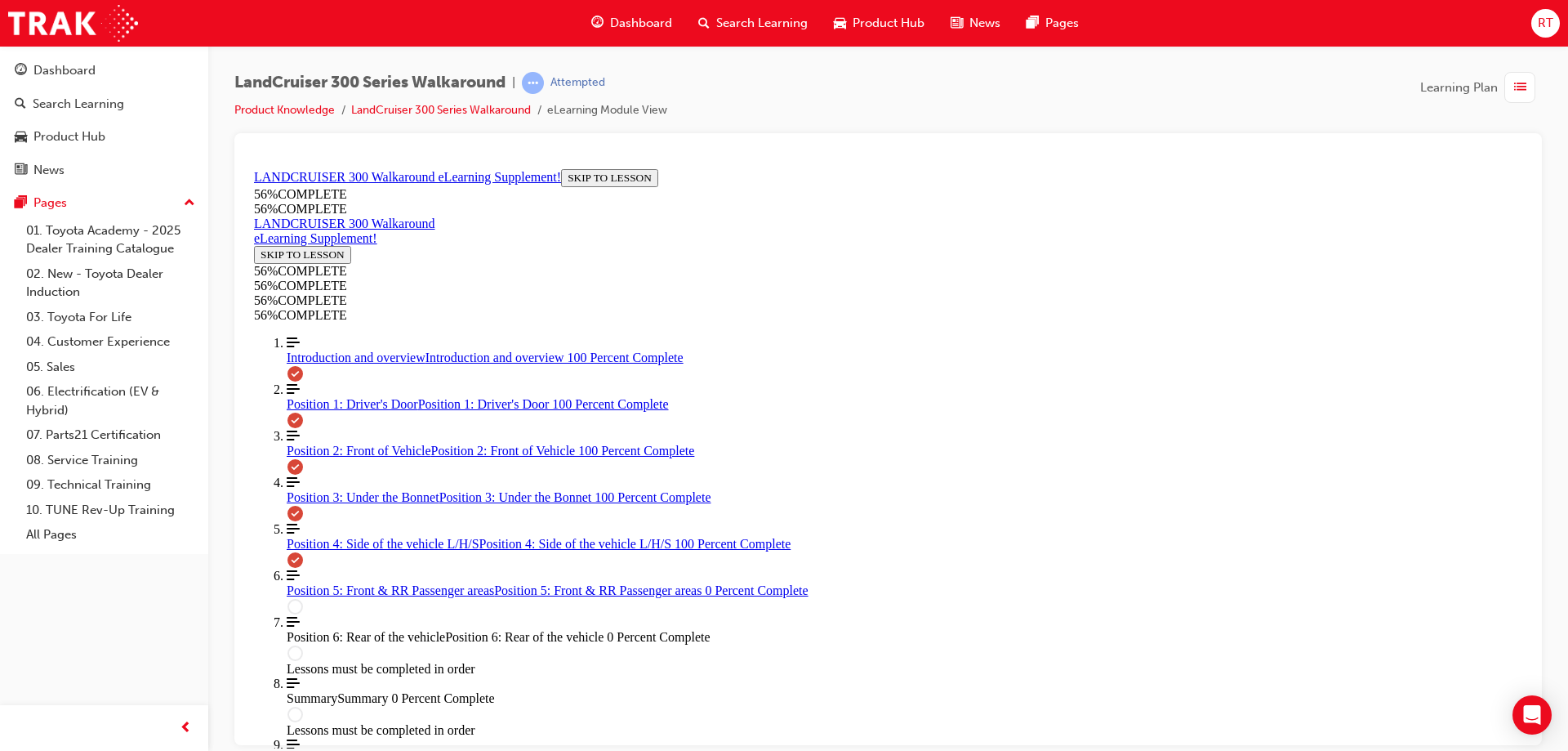
scroll to position [1725, 0]
click at [390, 583] on div "Position 5: Front & RR Passenger areas Position 5: Front & RR Passenger areas 0…" at bounding box center [904, 590] width 1236 height 14
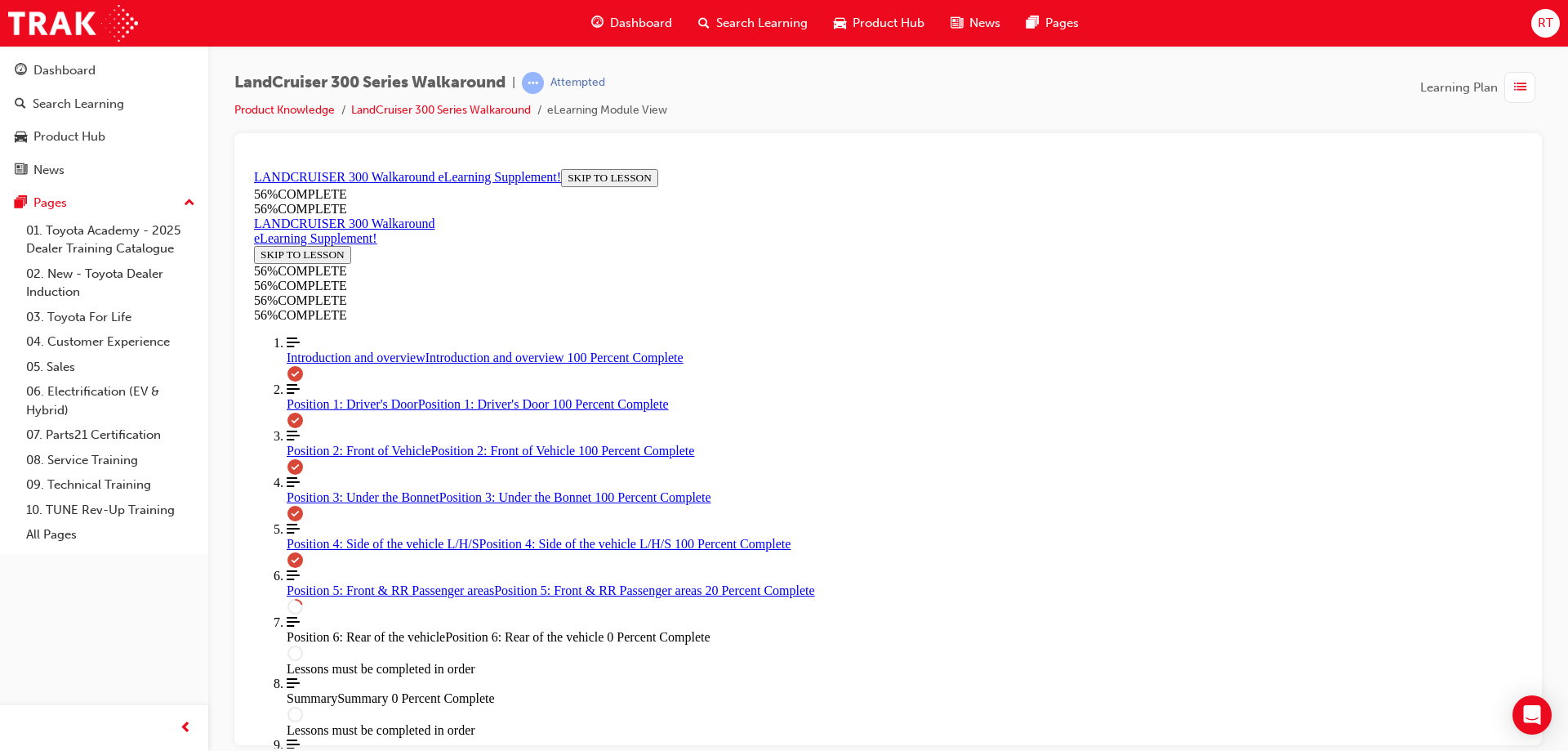
scroll to position [188, 0]
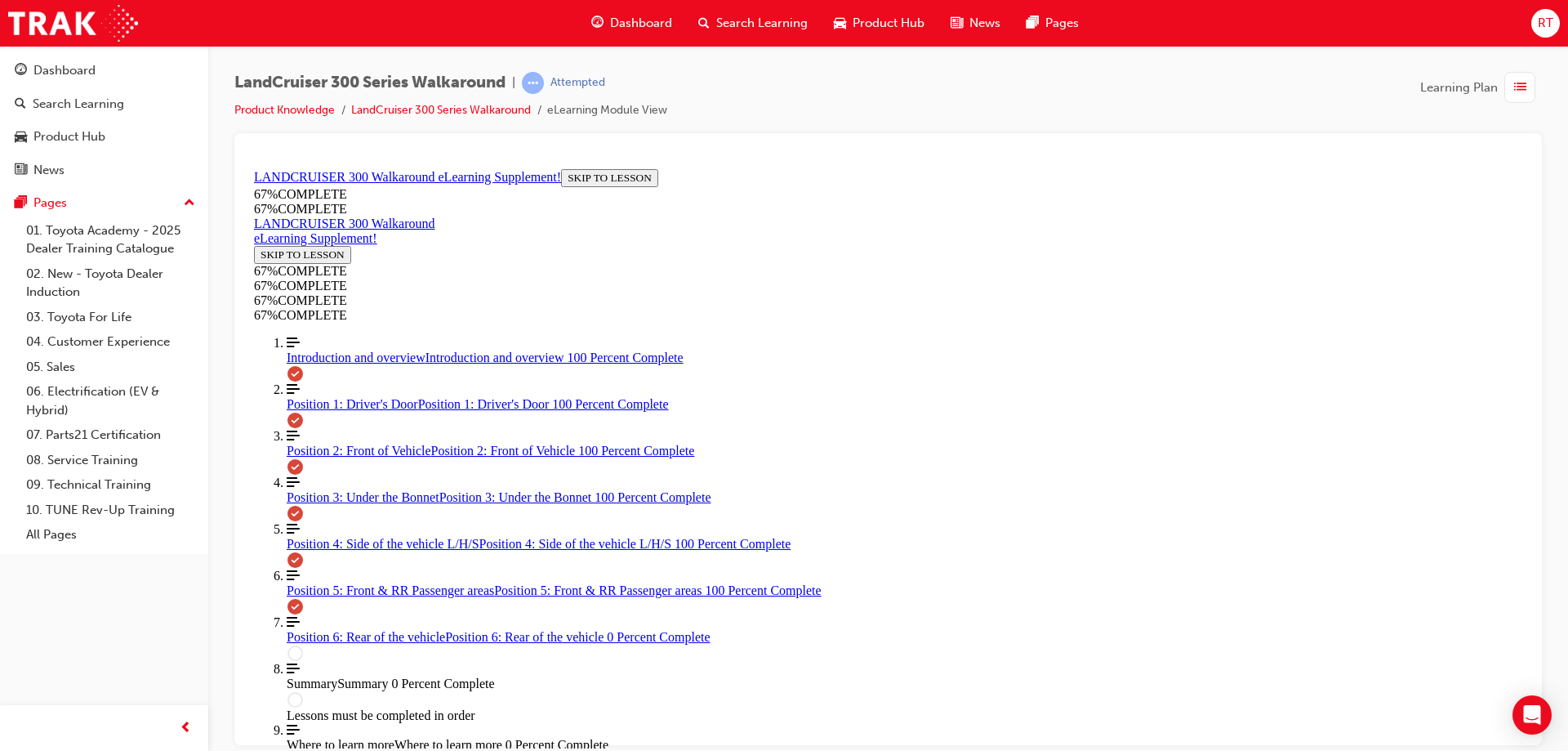
drag, startPoint x: 1071, startPoint y: 434, endPoint x: 1013, endPoint y: 378, distance: 80.6
drag, startPoint x: 935, startPoint y: 367, endPoint x: 983, endPoint y: 437, distance: 84.9
drag, startPoint x: 937, startPoint y: 430, endPoint x: 948, endPoint y: 497, distance: 67.9
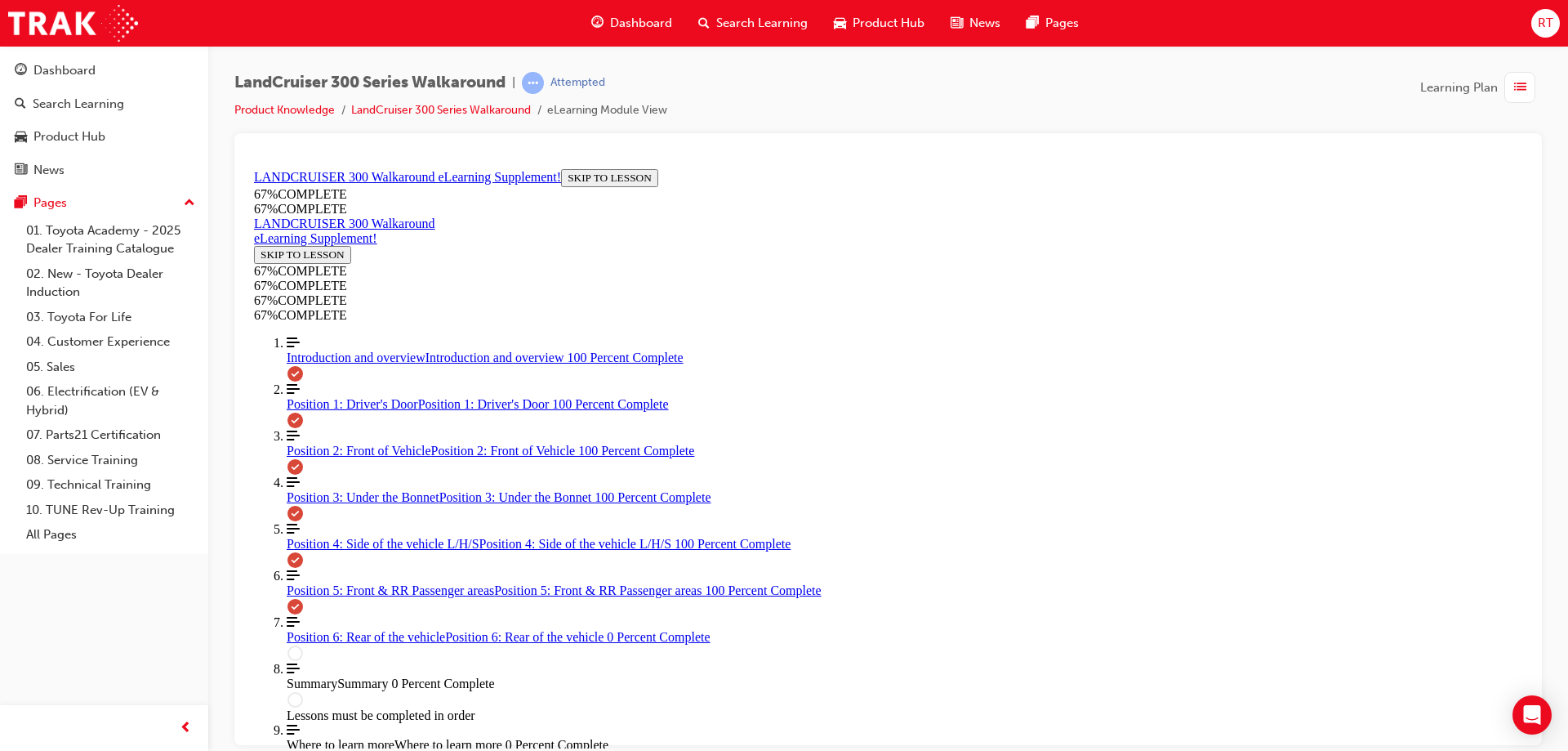
drag, startPoint x: 872, startPoint y: 373, endPoint x: 919, endPoint y: 379, distance: 47.4
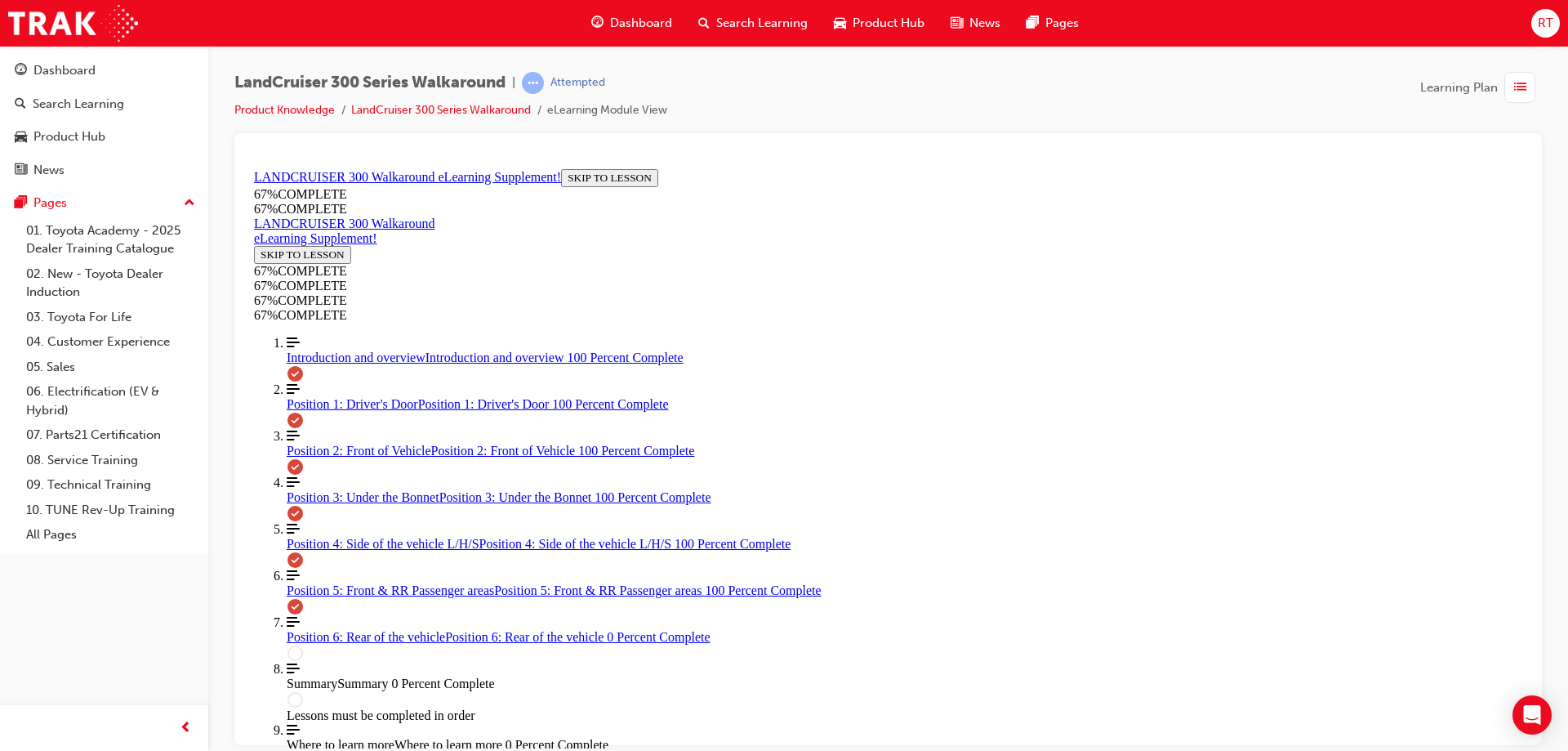
scroll to position [1804, 0]
click at [425, 614] on link "Align left Three vertical lines aligned to the left Position 6: Rear of the veh…" at bounding box center [904, 629] width 1236 height 29
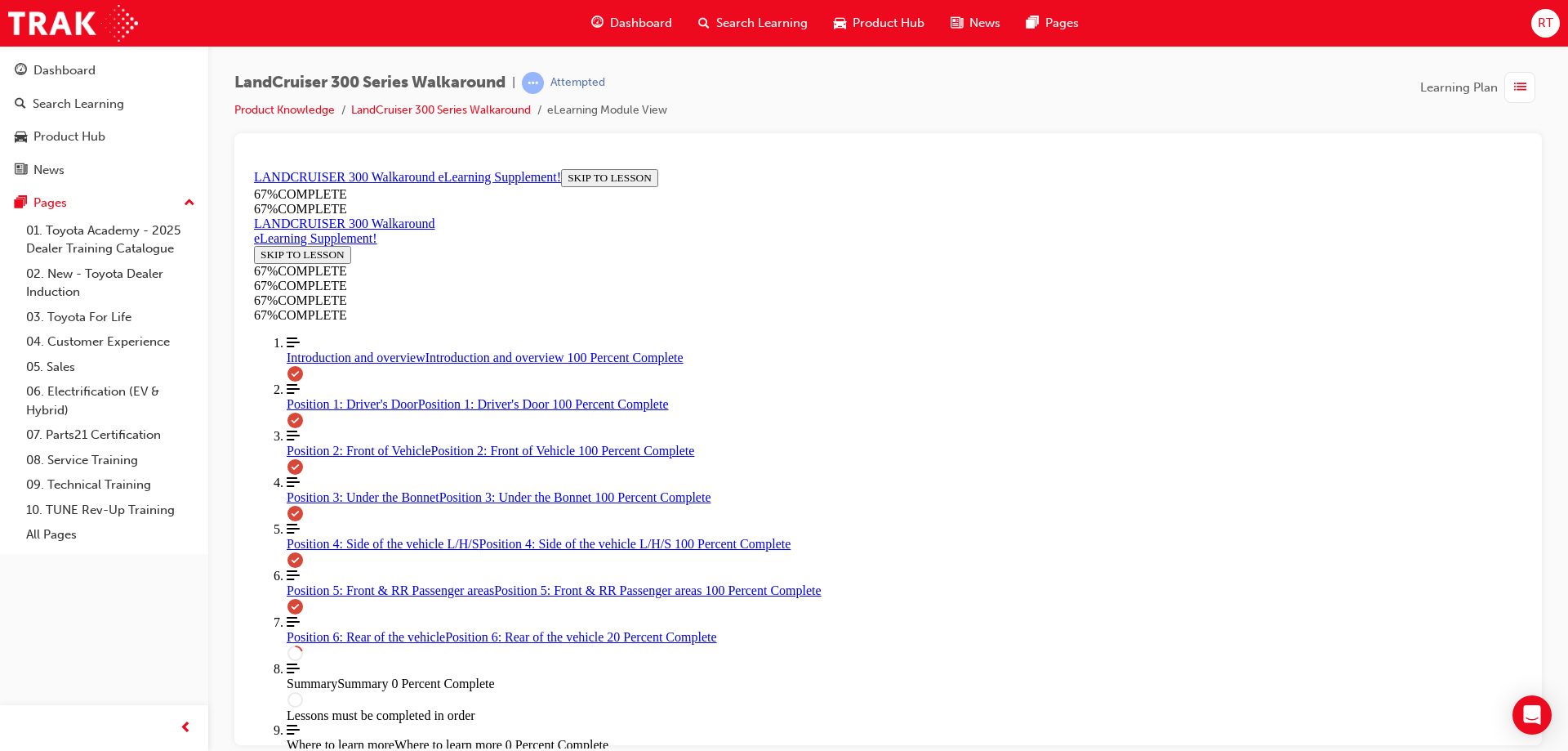
drag, startPoint x: 1410, startPoint y: 428, endPoint x: 1286, endPoint y: 457, distance: 127.3
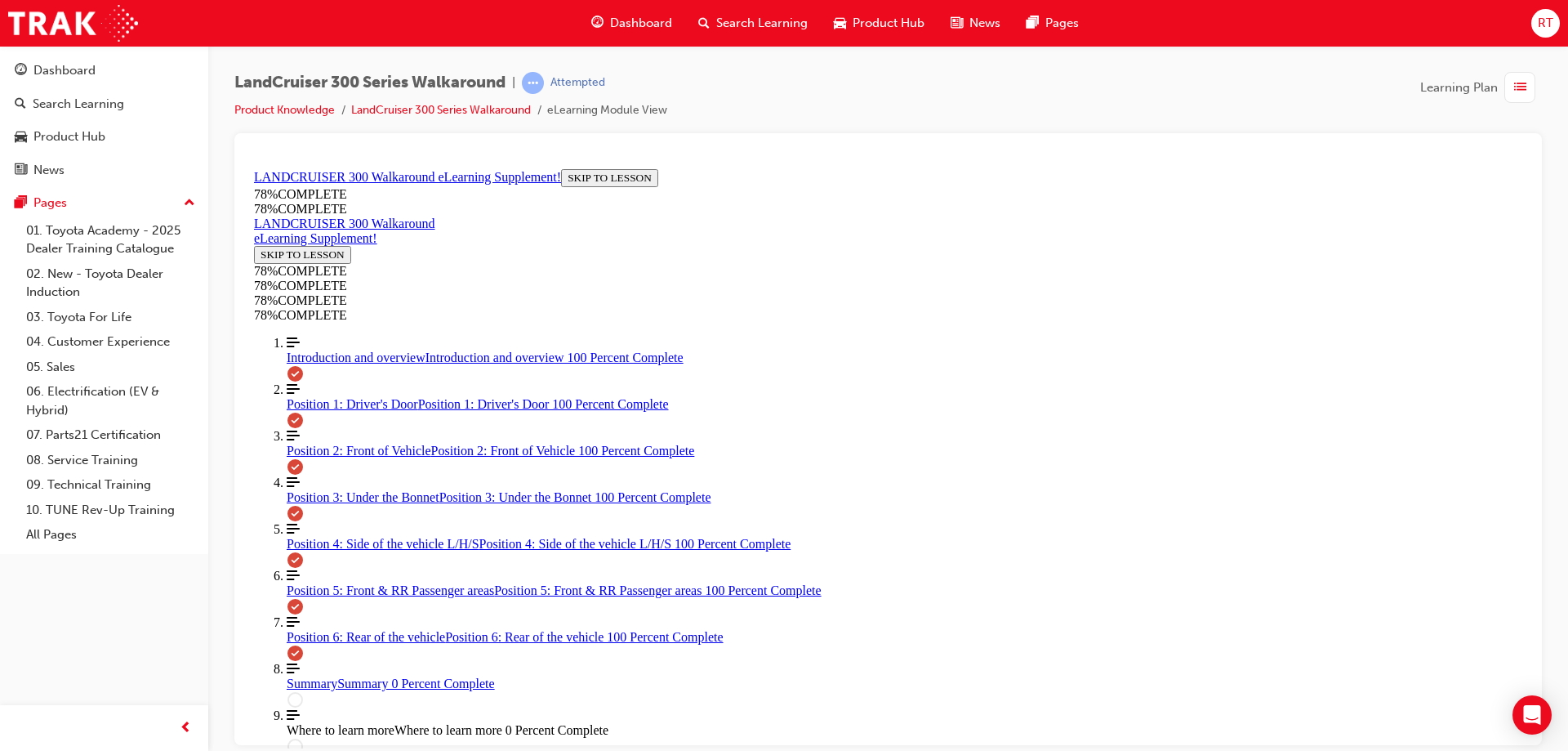
scroll to position [1698, 0]
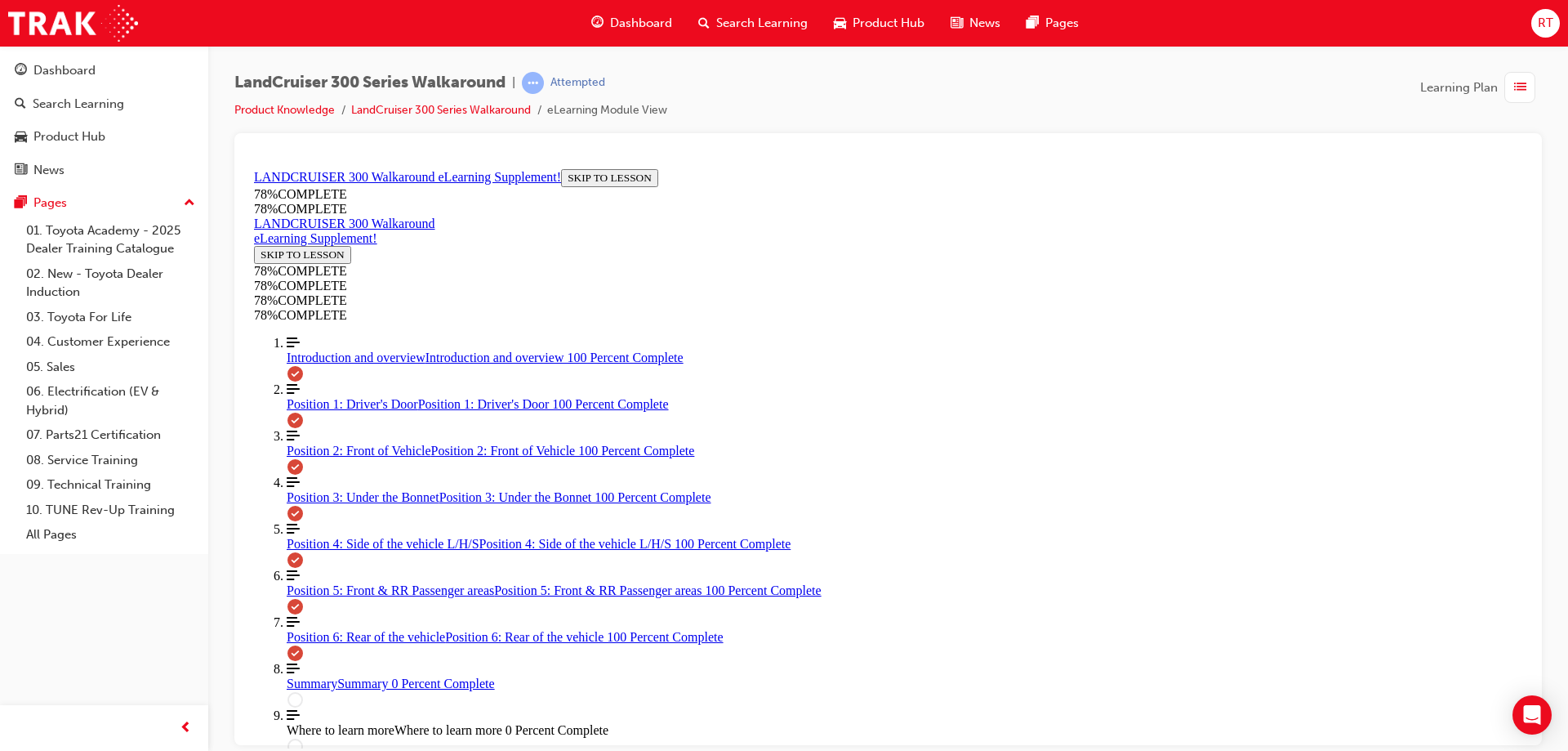
scroll to position [2050, 0]
click at [376, 676] on div "Summary Summary 0 Percent Complete" at bounding box center [904, 683] width 1236 height 14
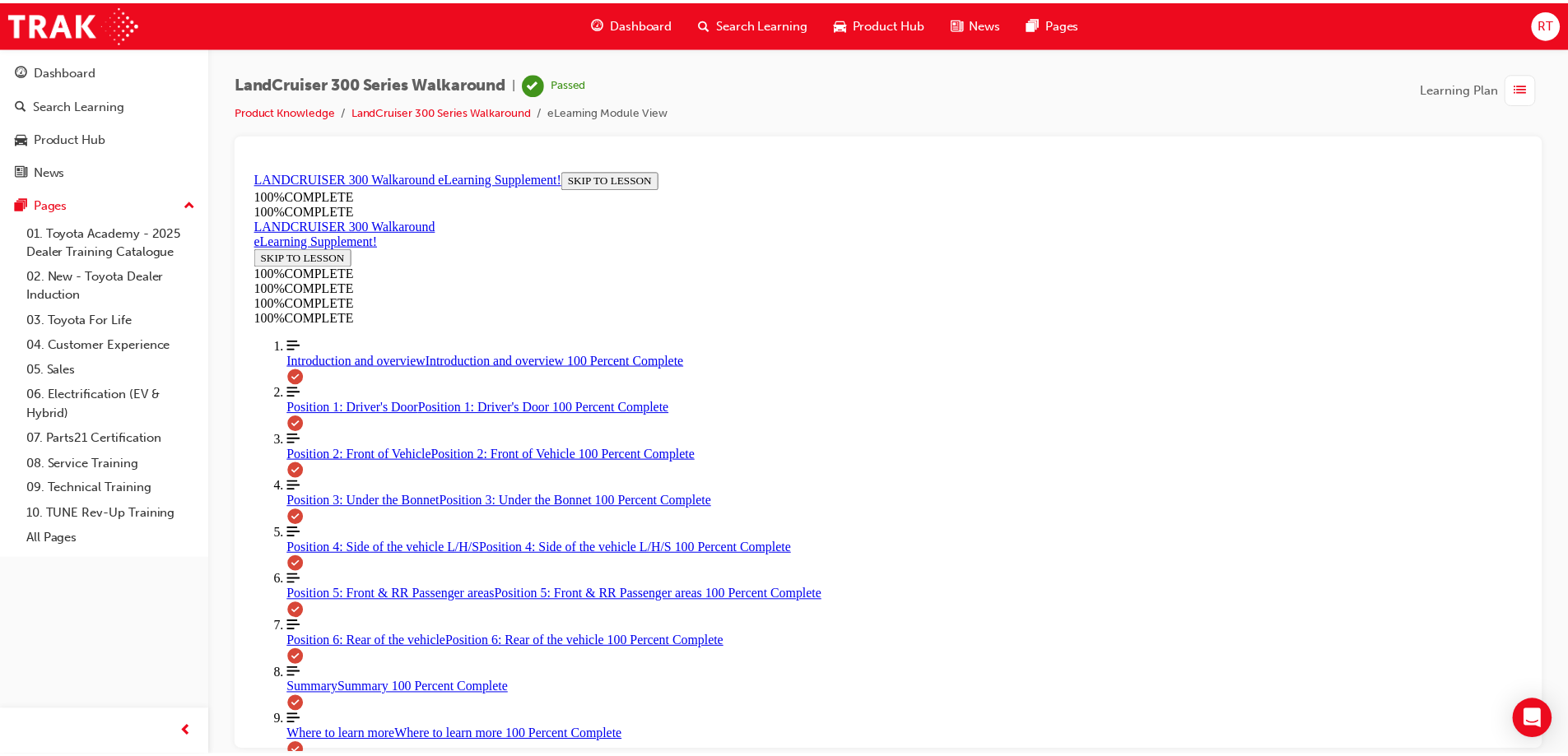
scroll to position [203, 0]
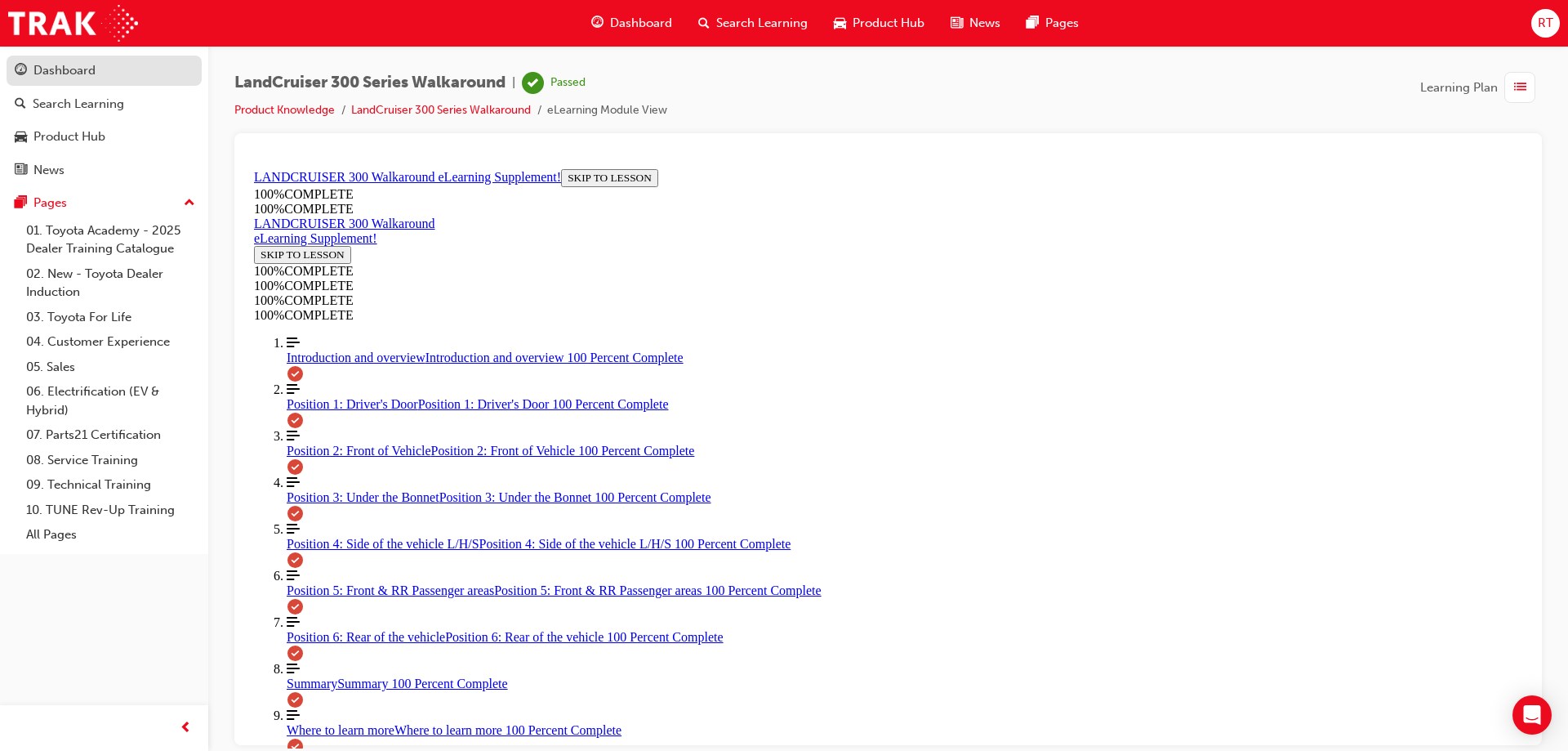
click at [55, 74] on div "Dashboard" at bounding box center [64, 71] width 62 height 19
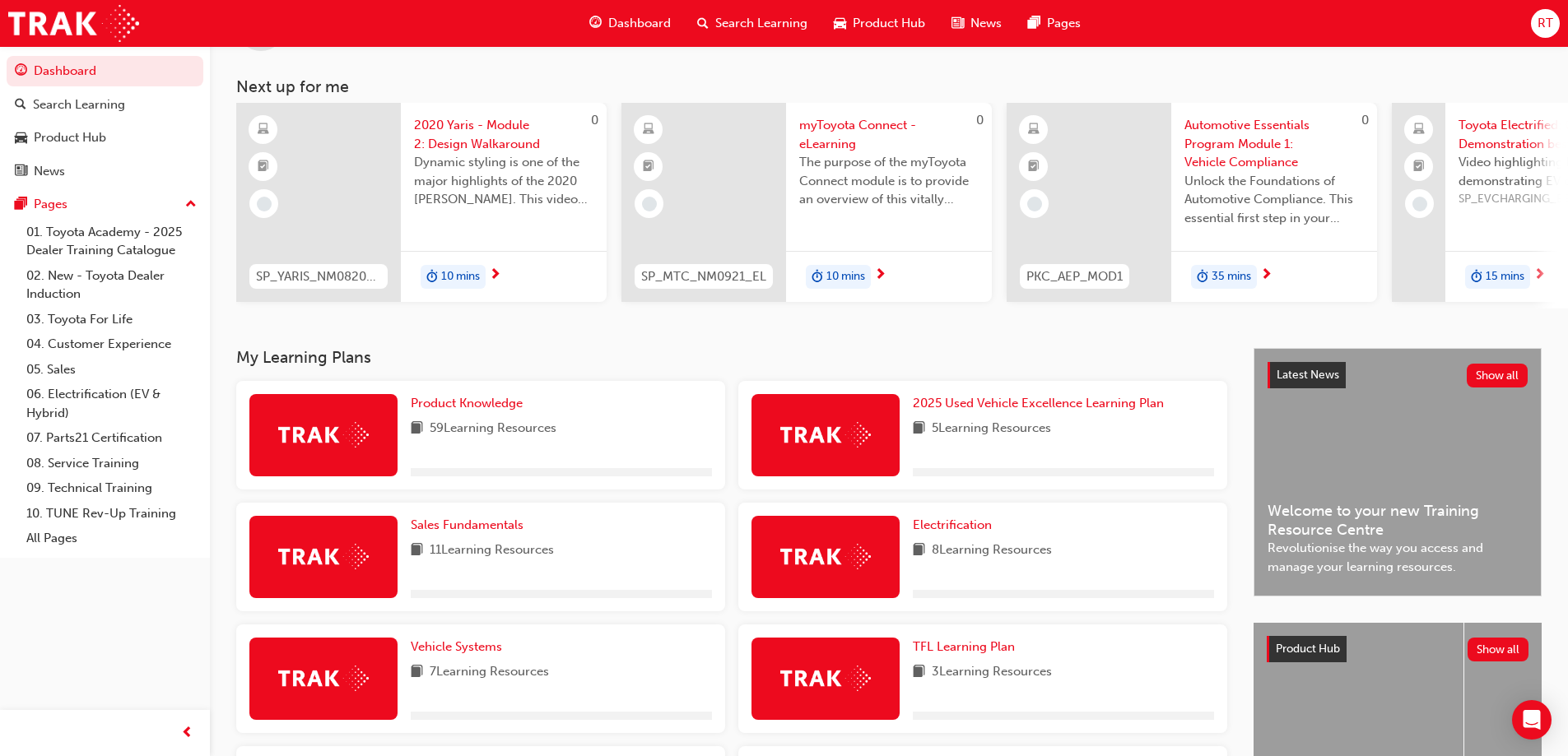
scroll to position [247, 0]
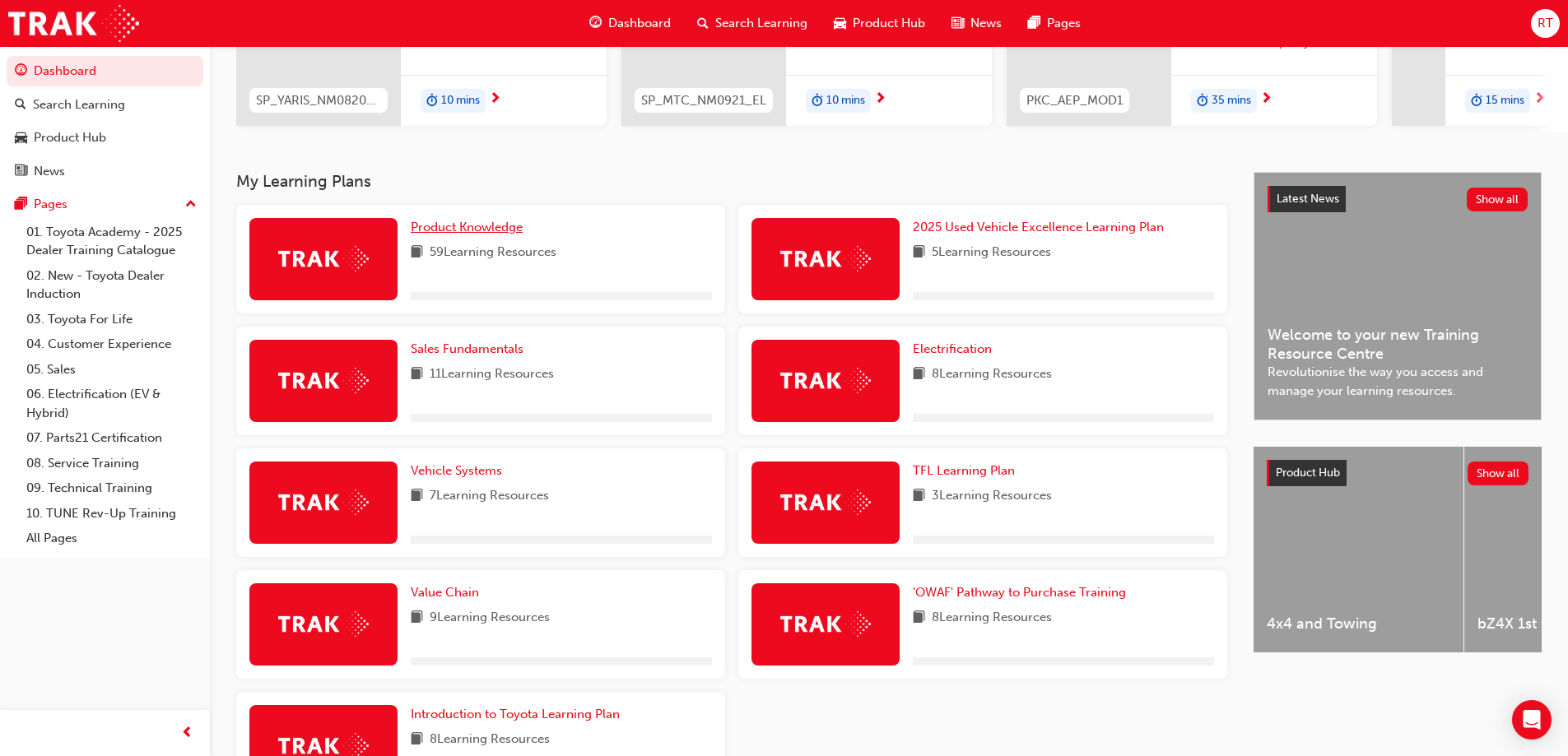
click at [434, 234] on span "Product Knowledge" at bounding box center [466, 227] width 112 height 15
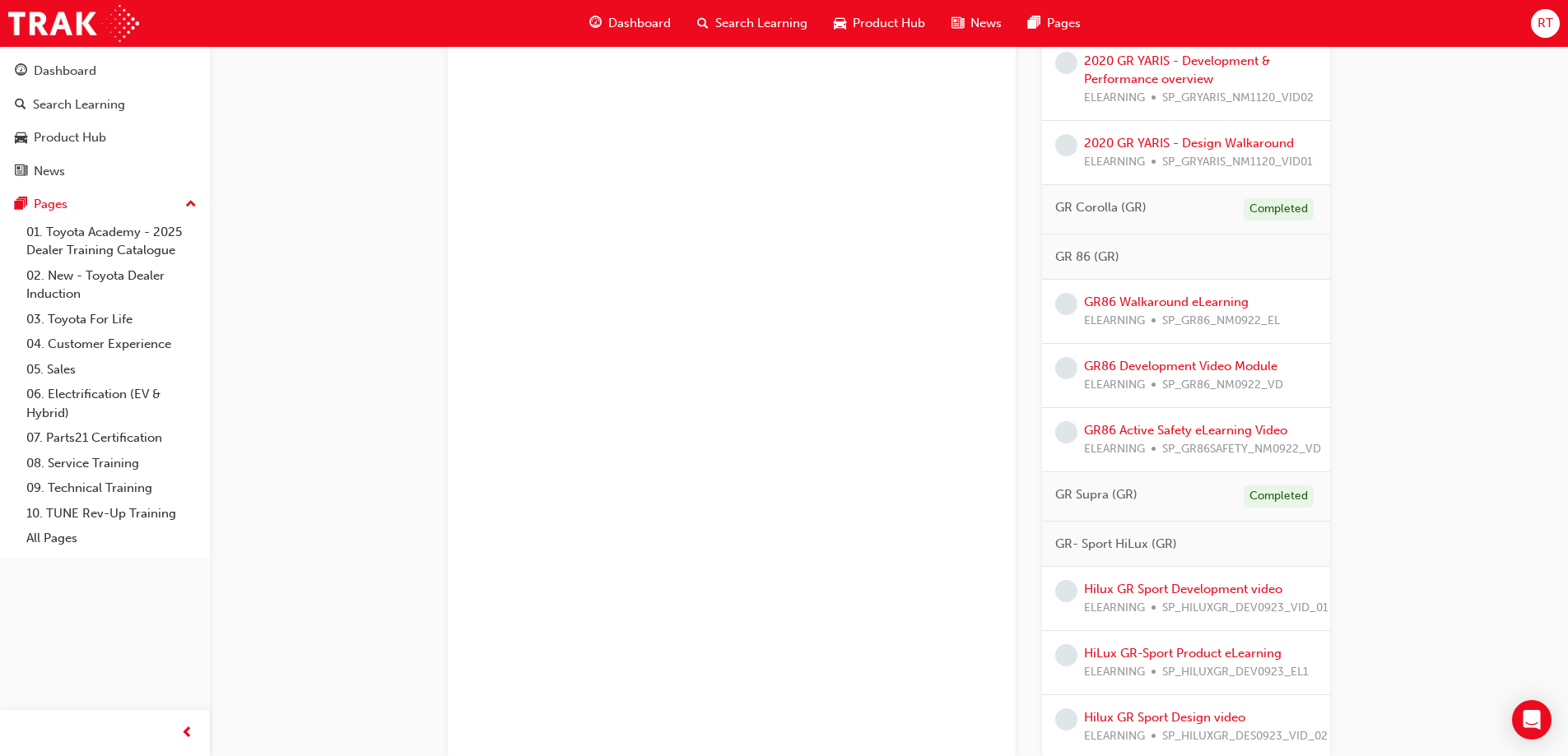
scroll to position [2143, 0]
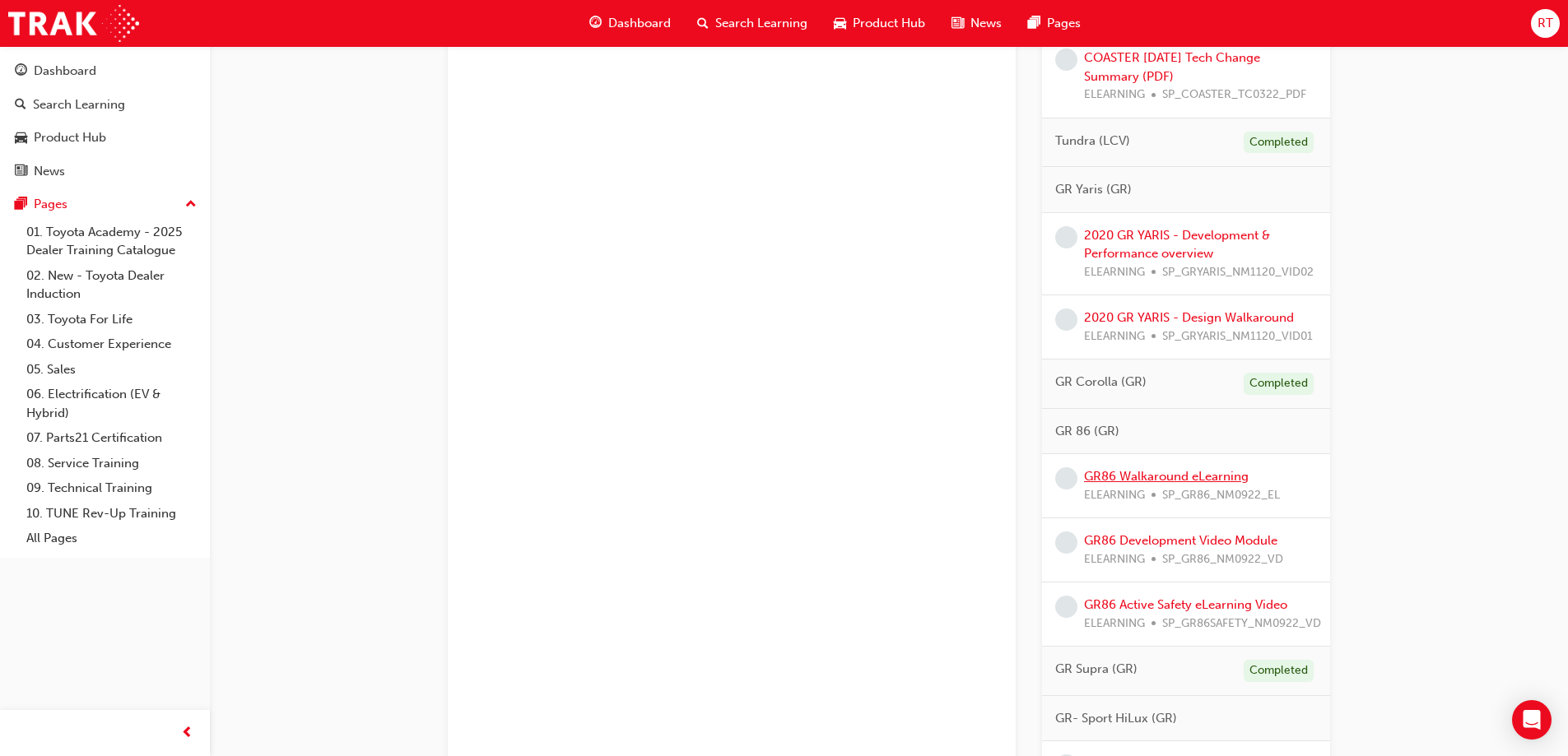
click at [1212, 483] on link "GR86 Walkaround eLearning" at bounding box center [1166, 476] width 164 height 15
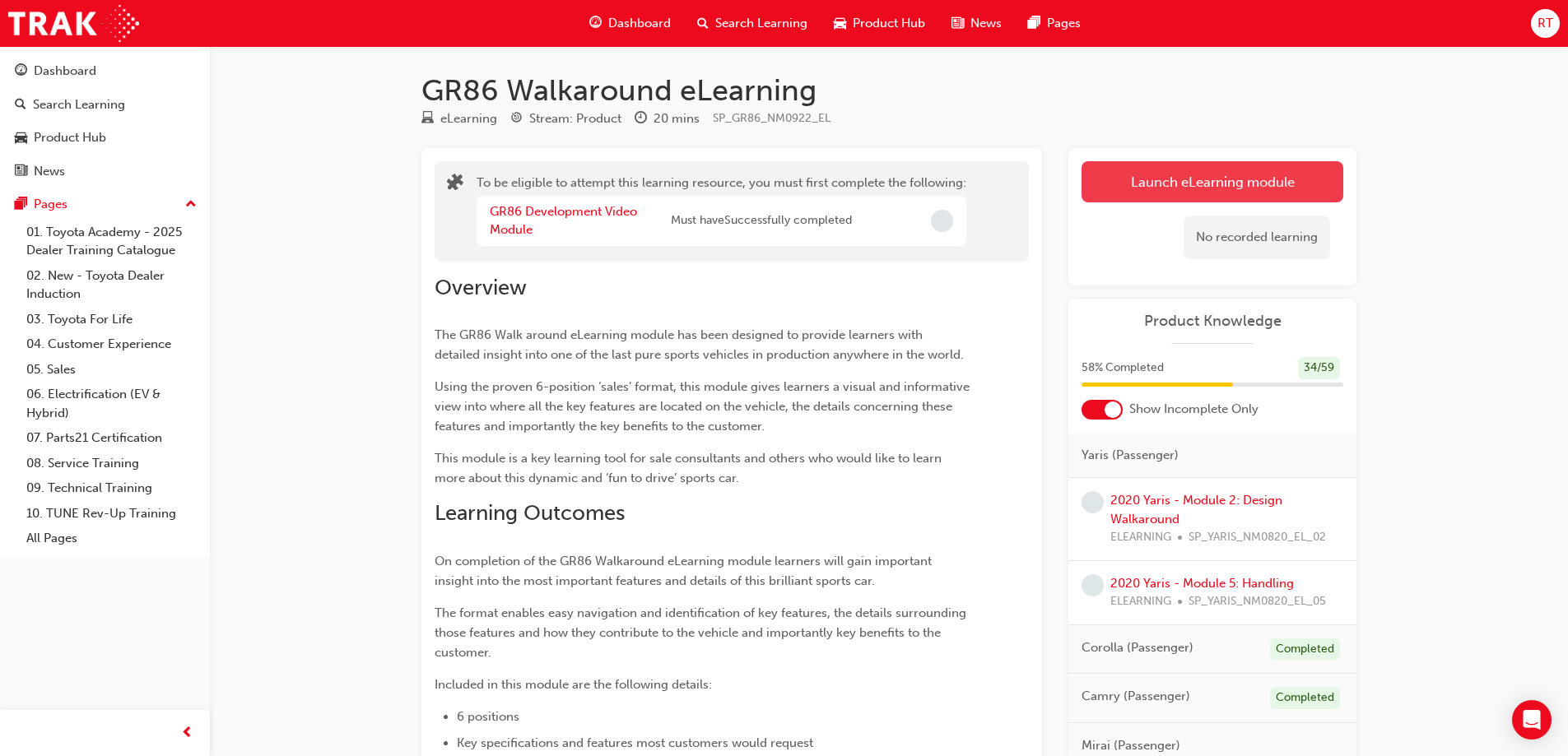
click at [1133, 178] on button "Launch eLearning module" at bounding box center [1211, 181] width 262 height 41
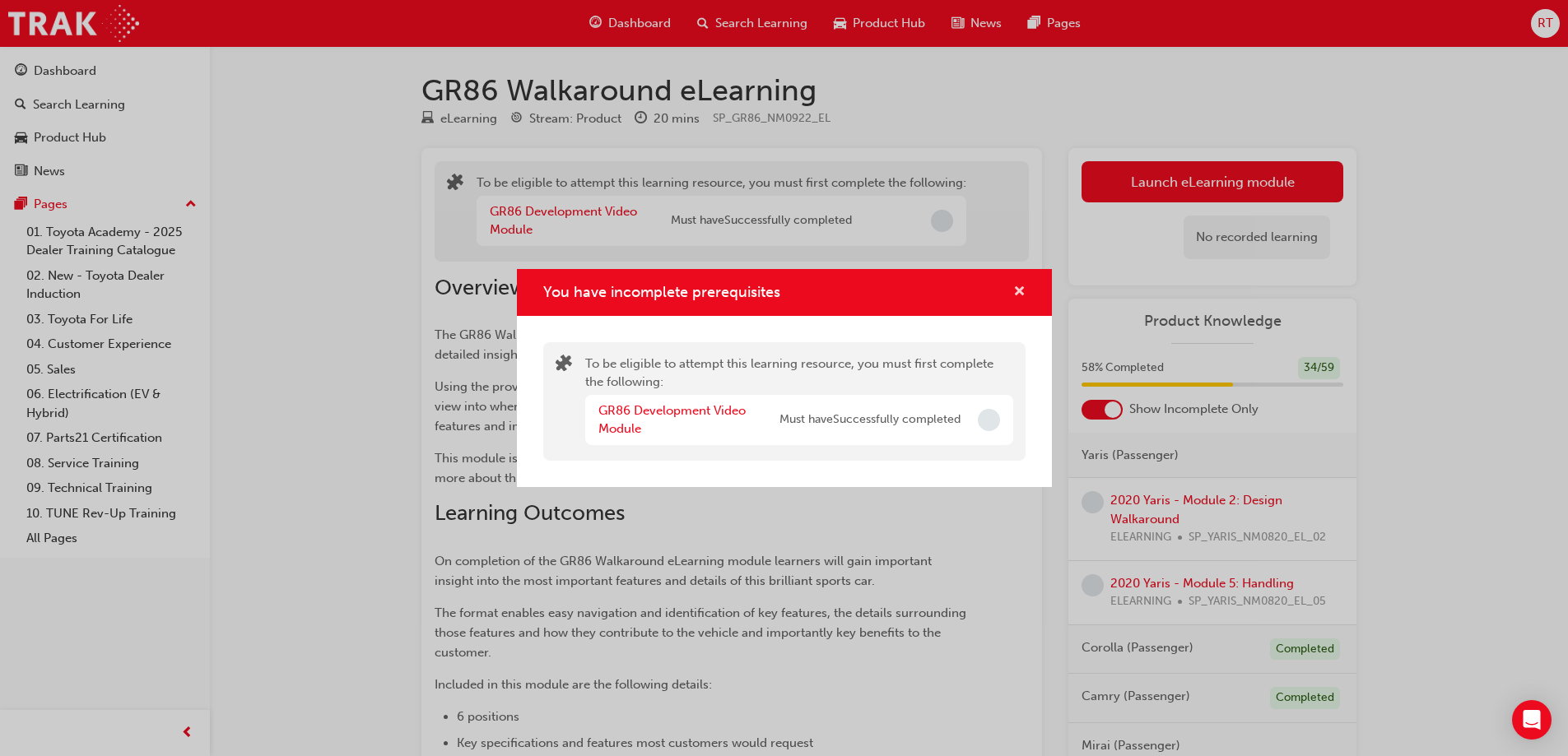
click at [1023, 290] on span "cross-icon" at bounding box center [1020, 293] width 13 height 15
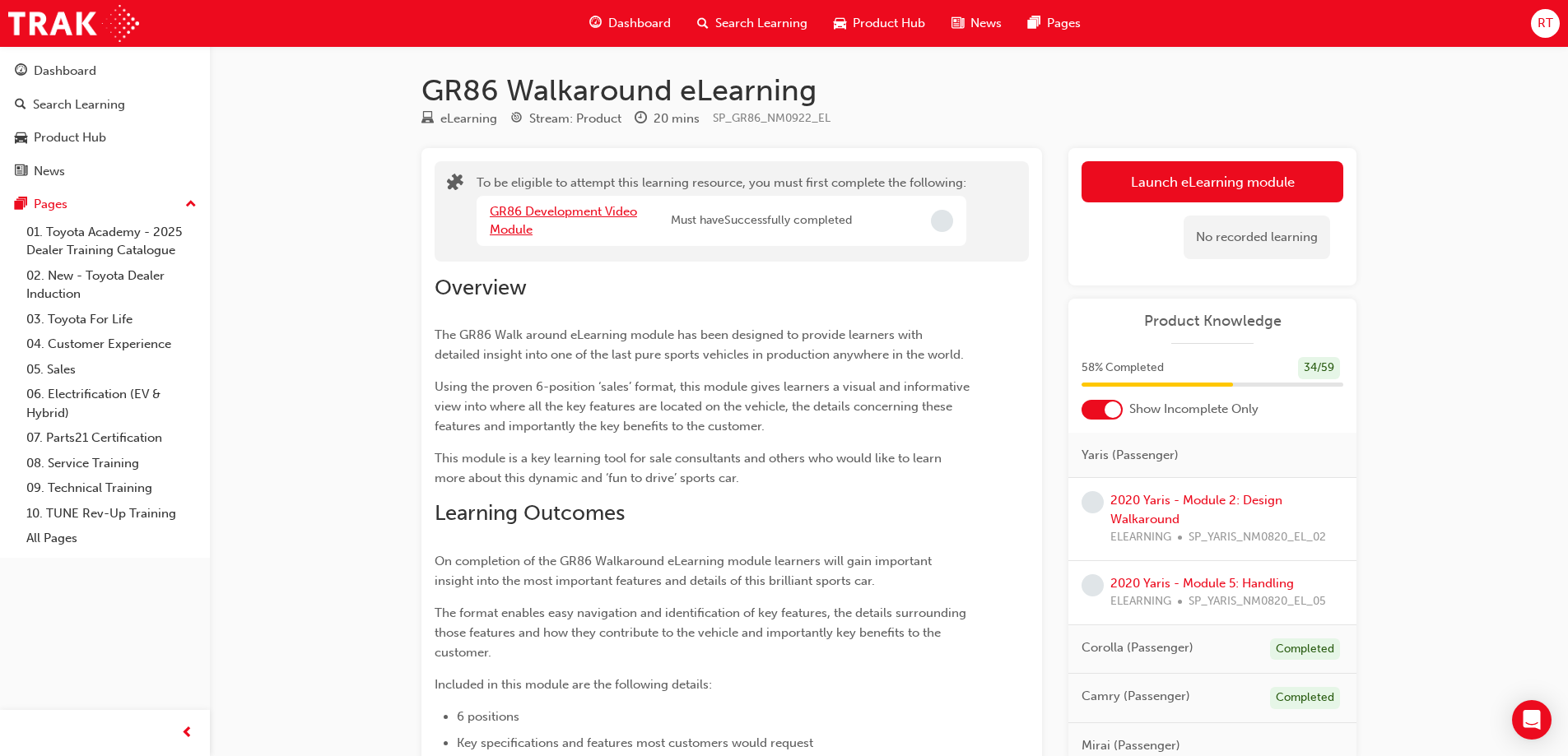
click at [621, 214] on link "GR86 Development Video Module" at bounding box center [563, 221] width 147 height 34
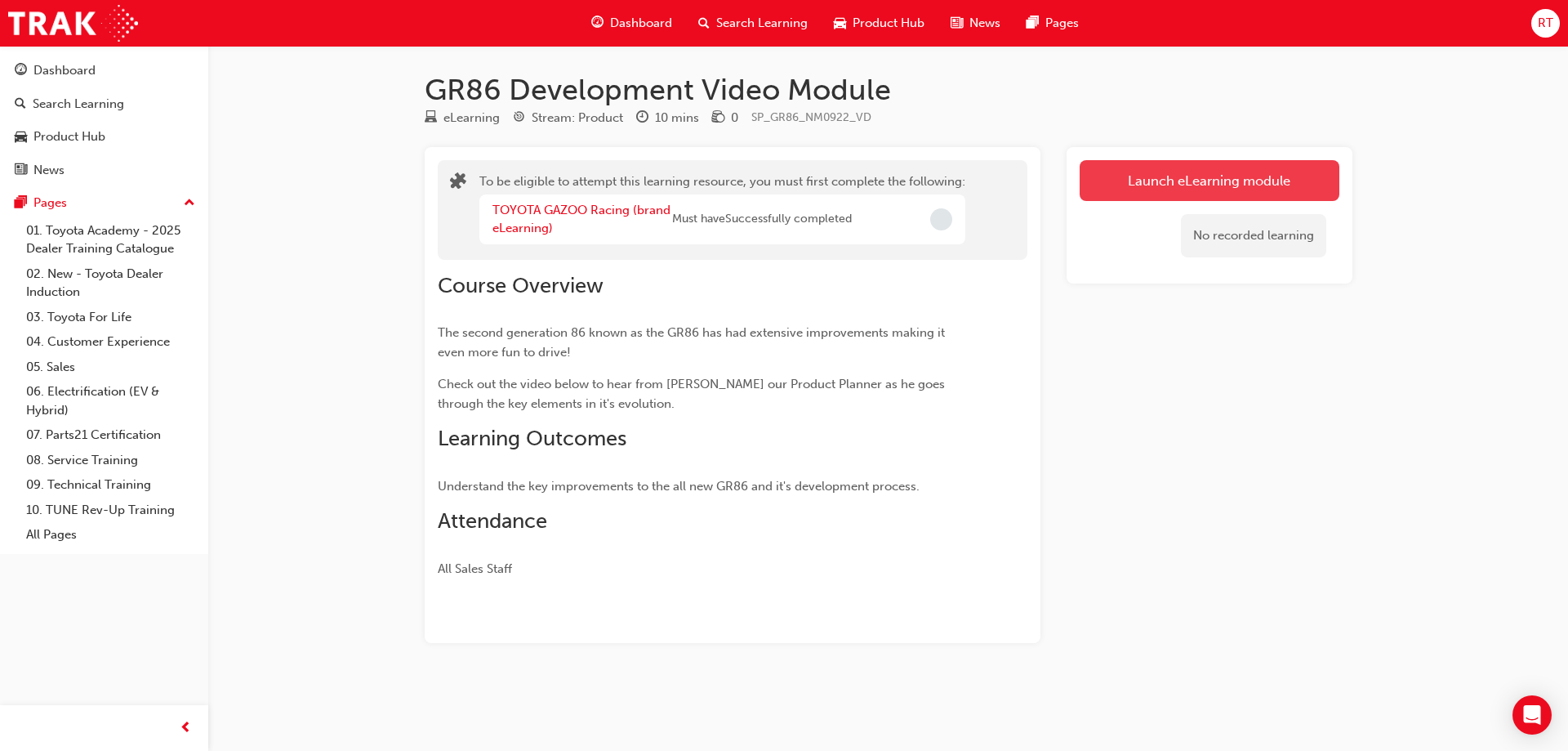
click at [1133, 178] on button "Launch eLearning module" at bounding box center [1209, 180] width 260 height 41
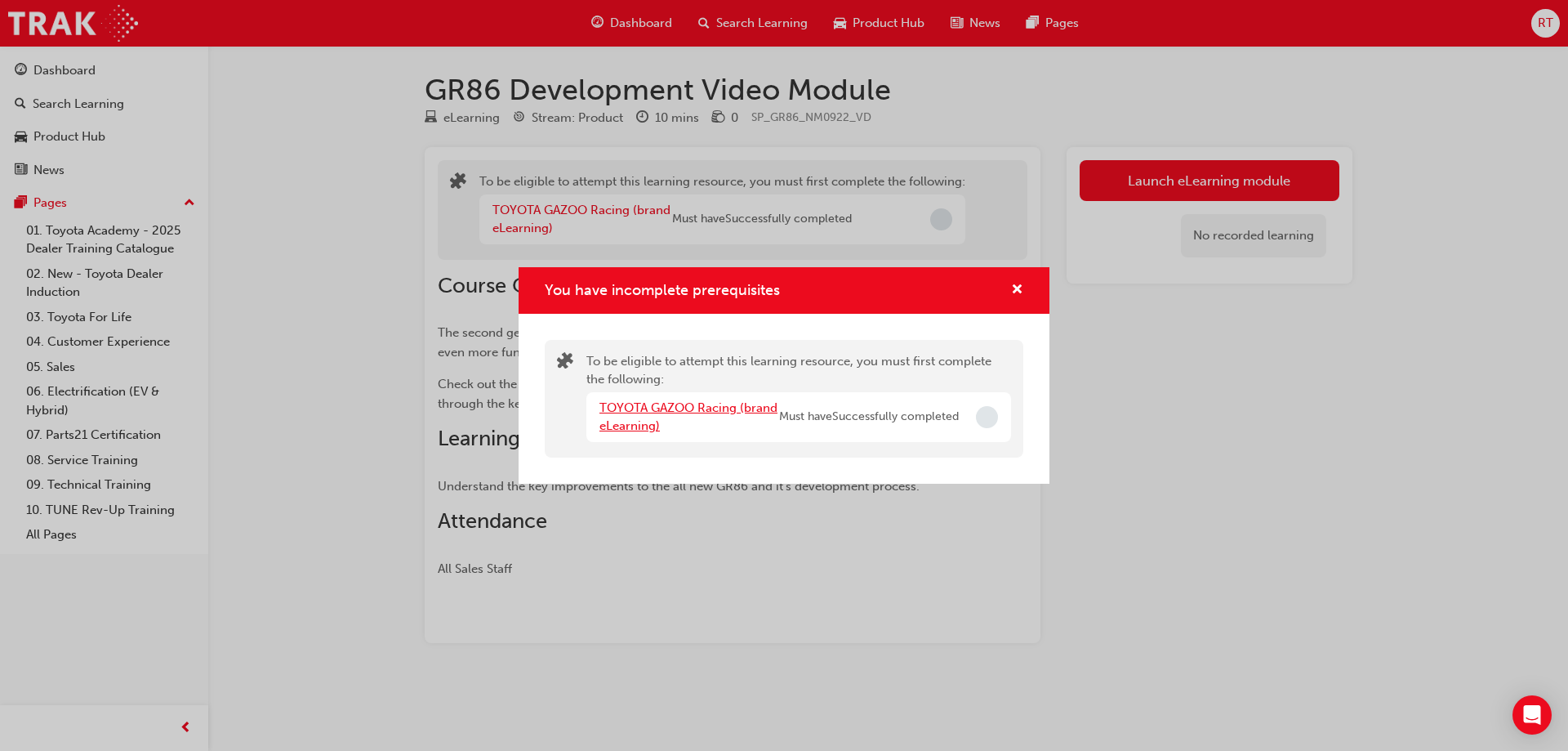
click at [740, 412] on link "TOYOTA GAZOO Racing (brand eLearning)" at bounding box center [688, 417] width 178 height 34
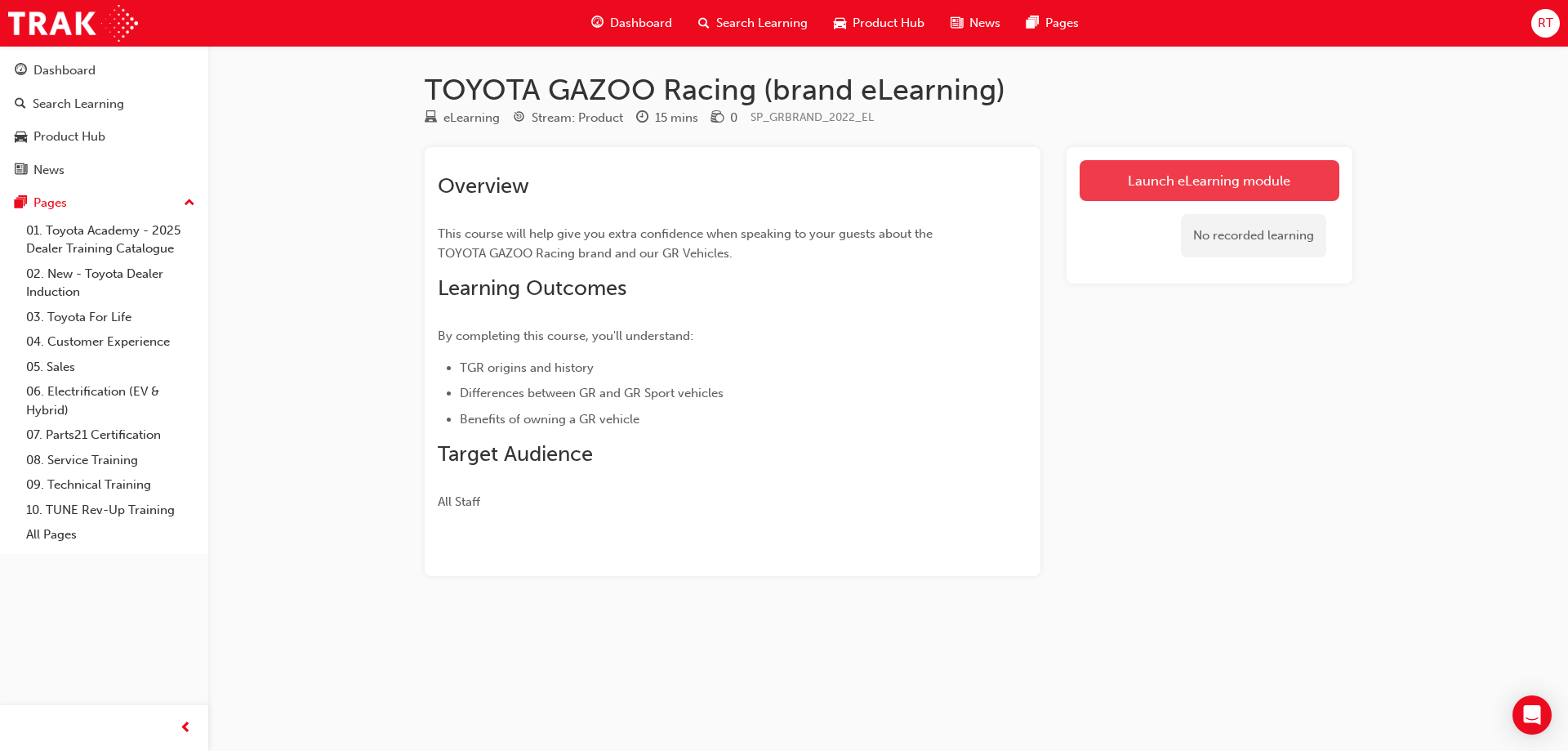
click at [1122, 182] on link "Launch eLearning module" at bounding box center [1209, 180] width 260 height 41
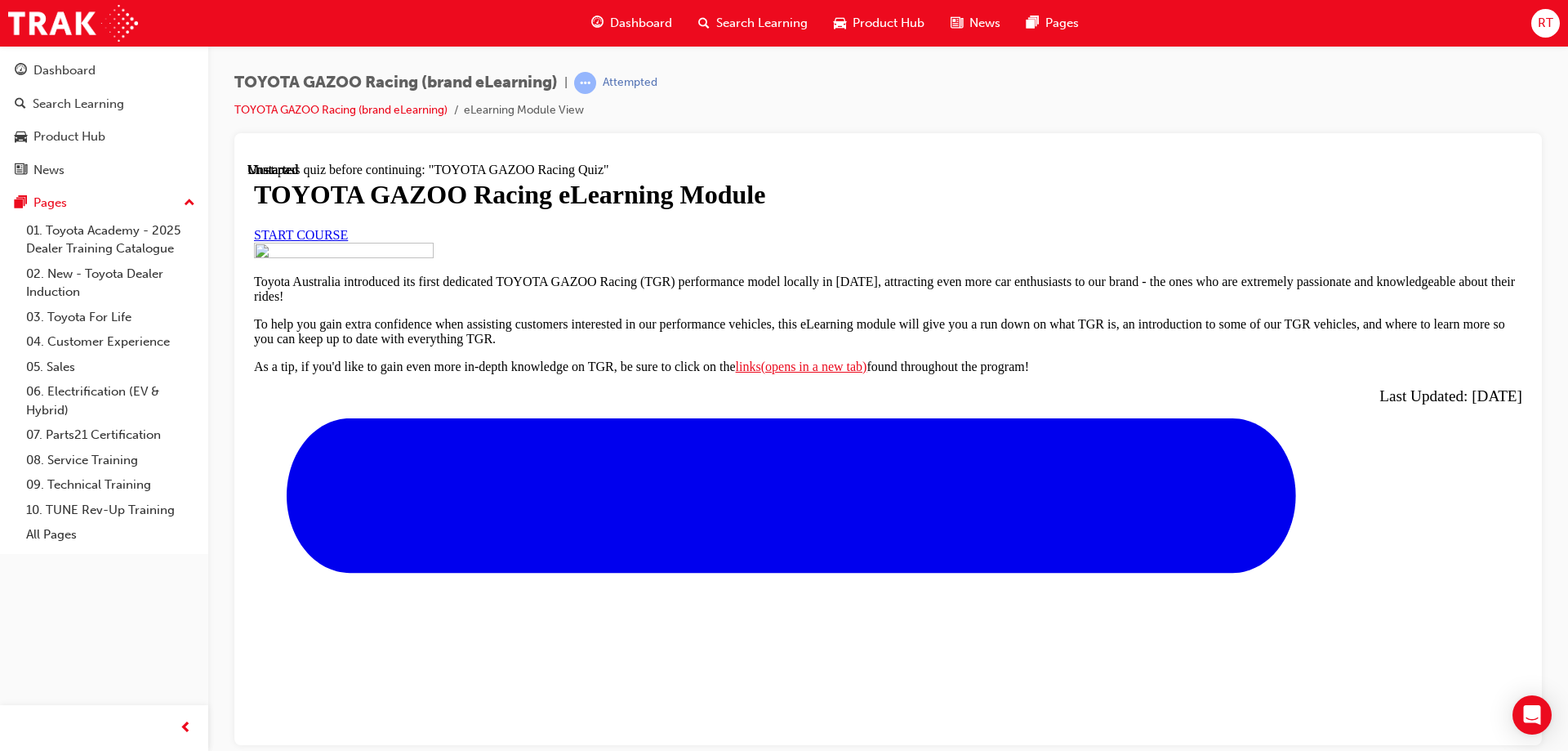
scroll to position [82, 0]
click at [348, 241] on span "START COURSE" at bounding box center [301, 234] width 94 height 14
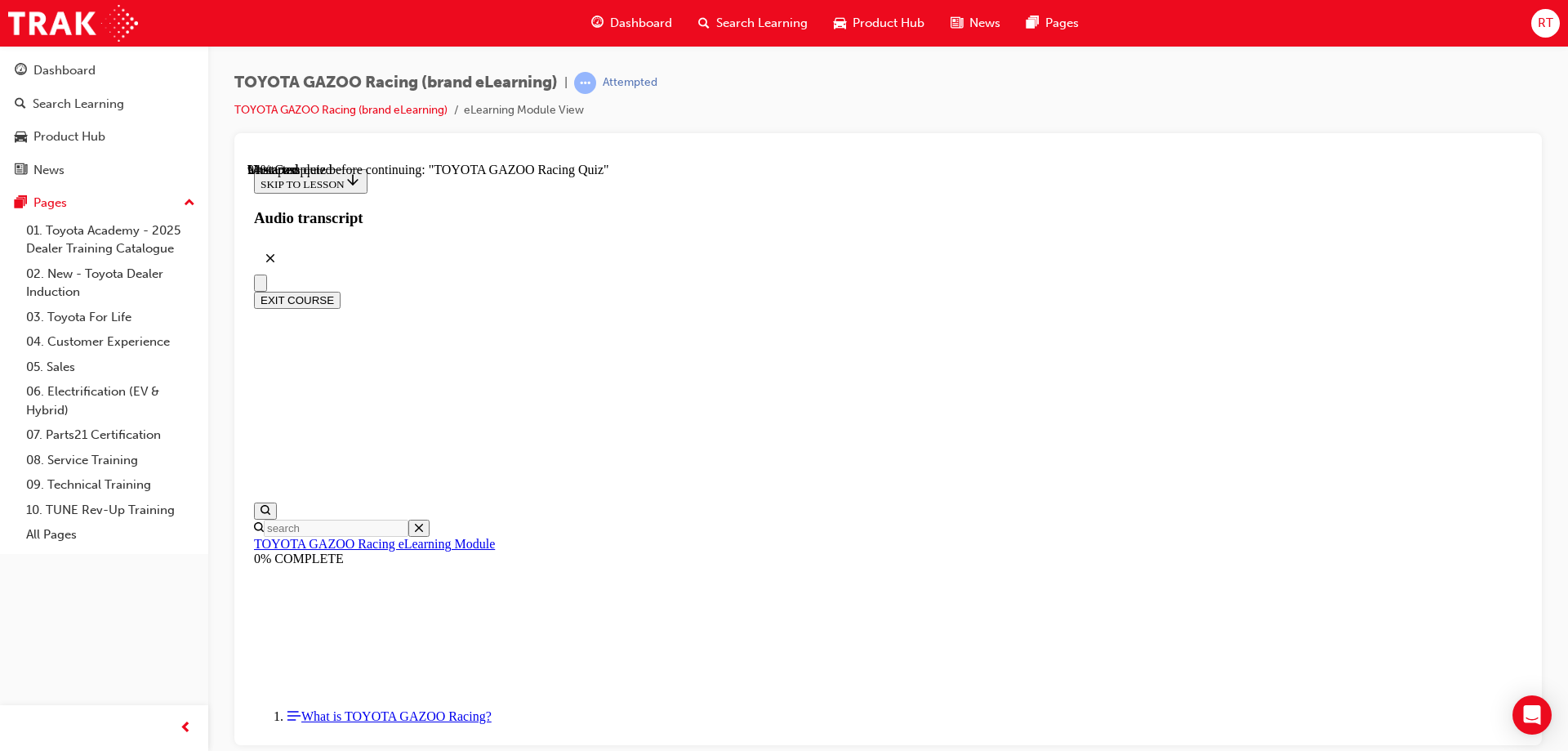
scroll to position [5886, 0]
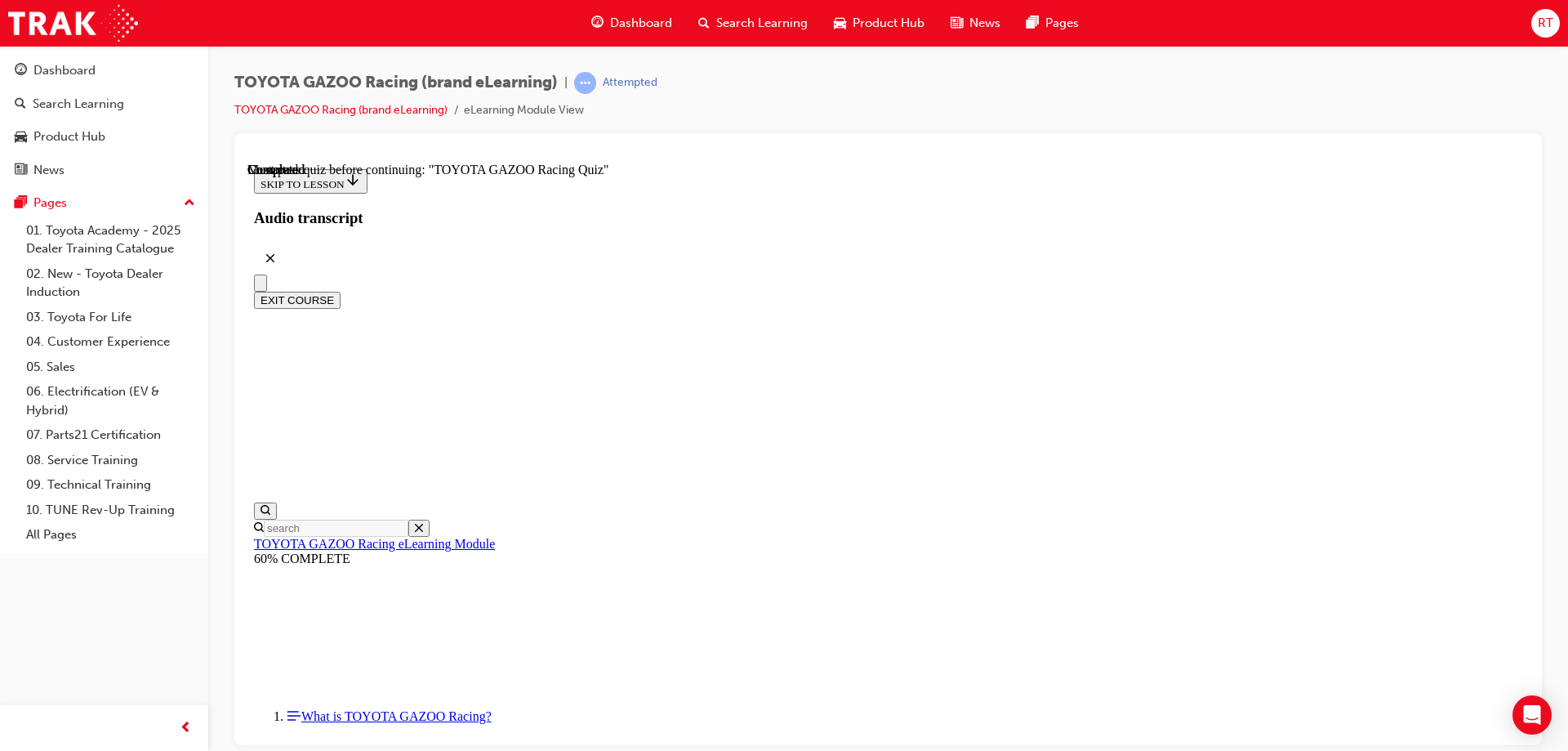
radio input "true"
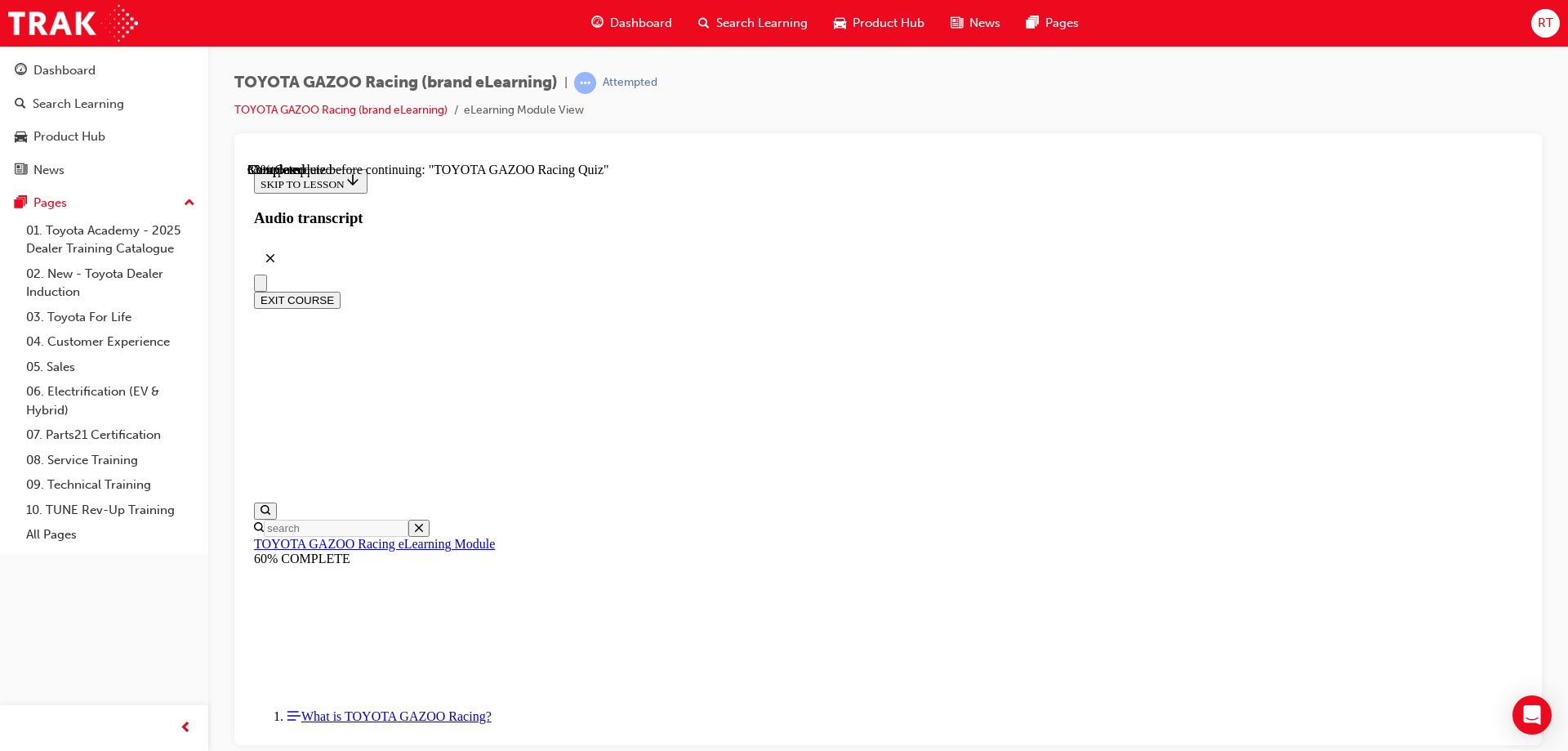
radio input "true"
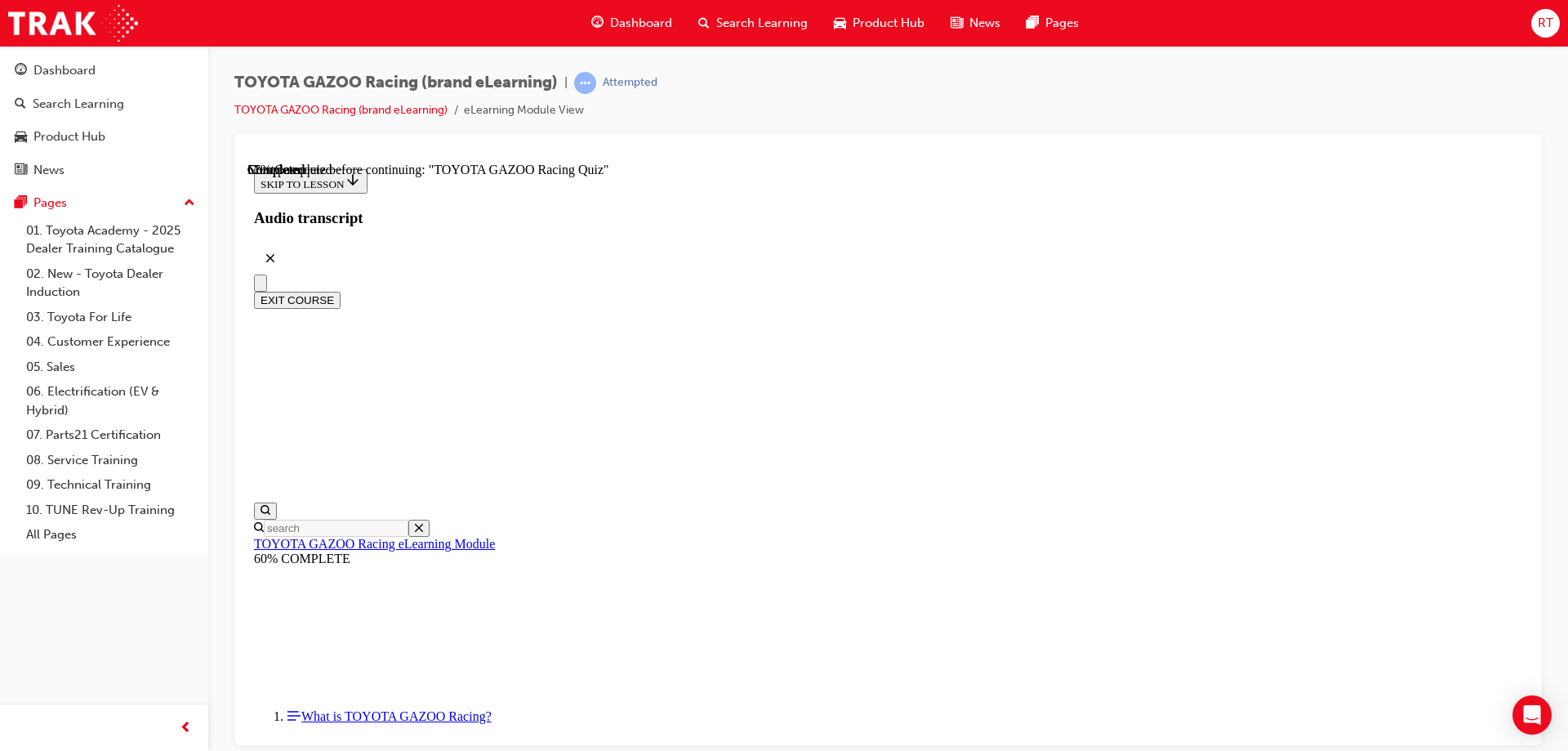
radio input "true"
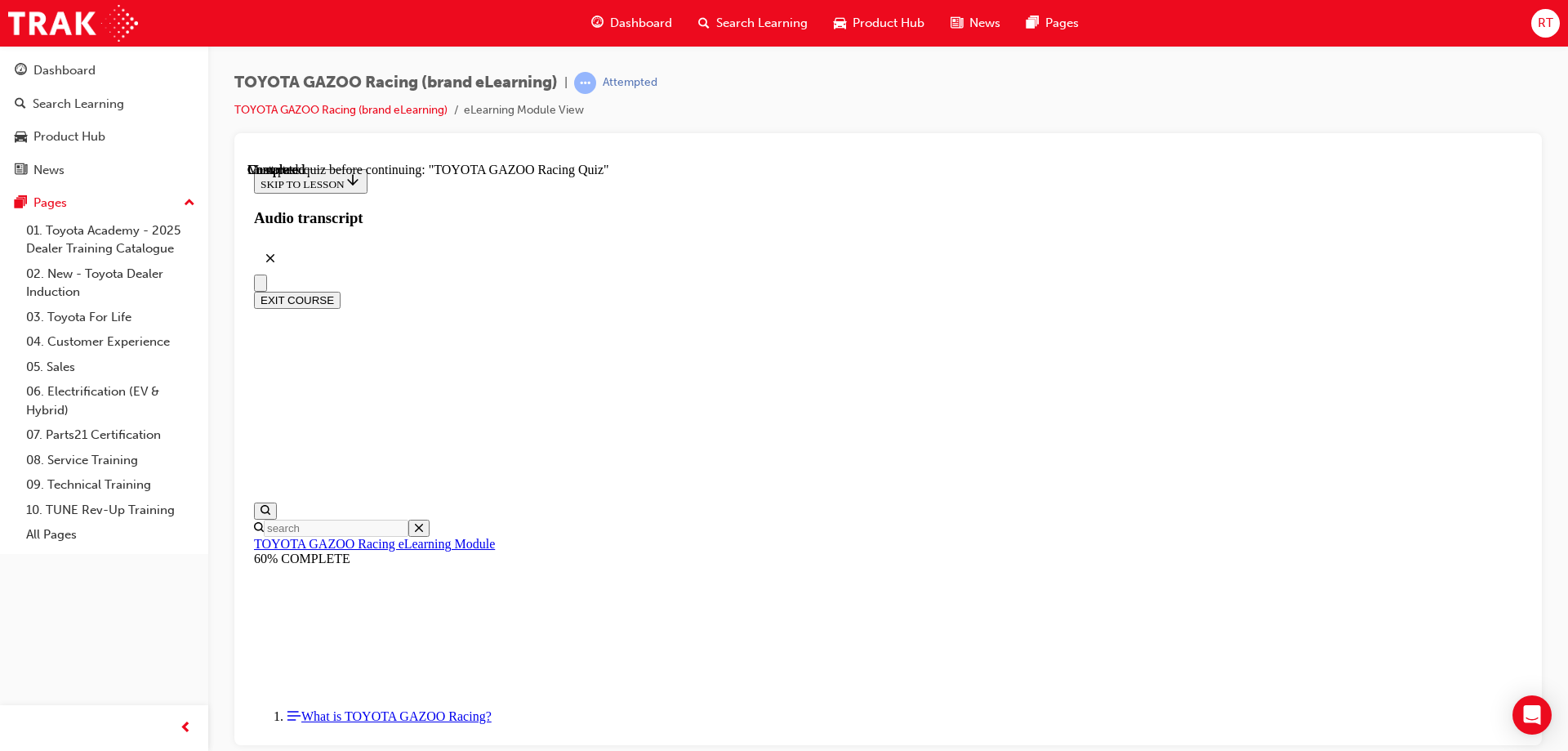
radio input "true"
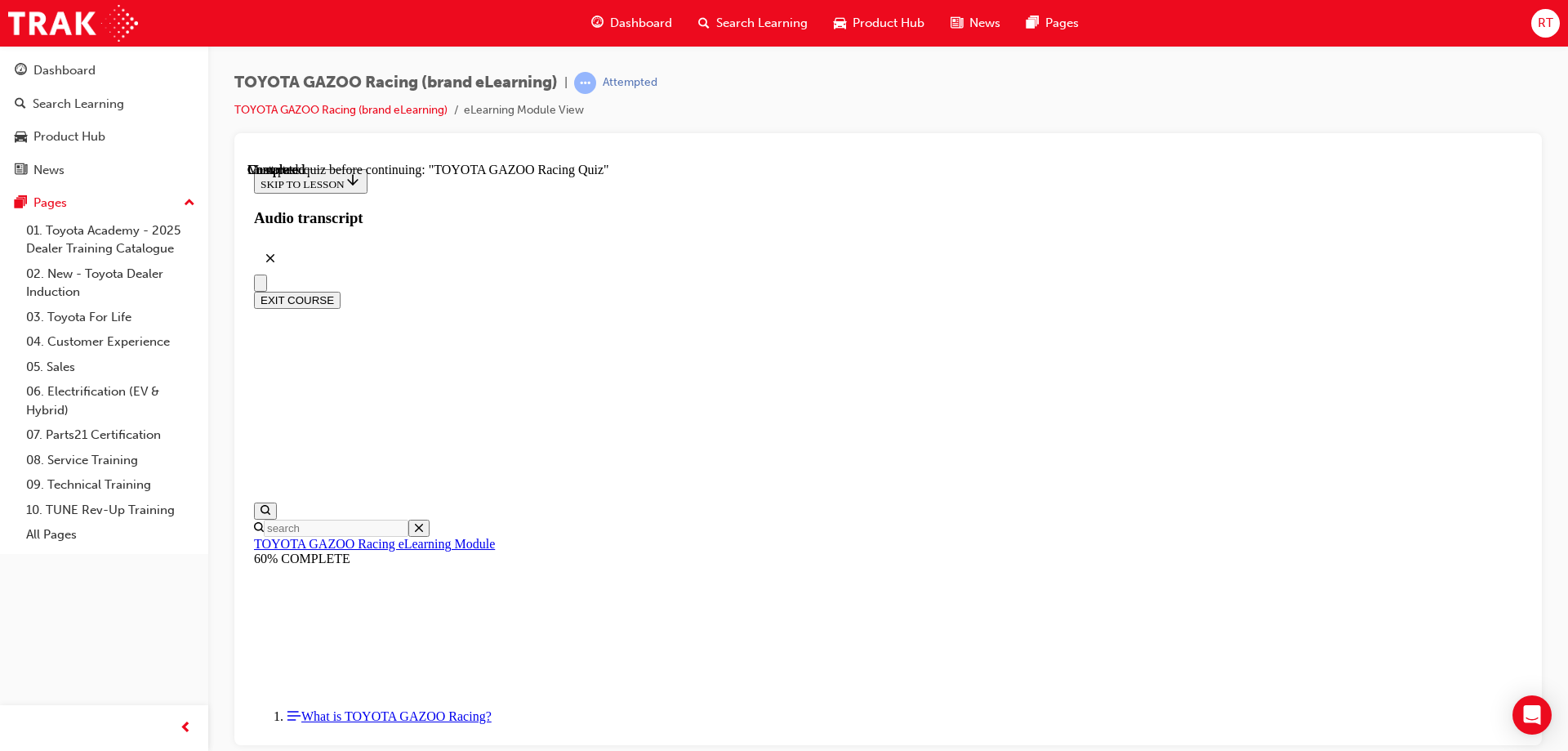
drag, startPoint x: 863, startPoint y: 389, endPoint x: 1024, endPoint y: 579, distance: 249.0
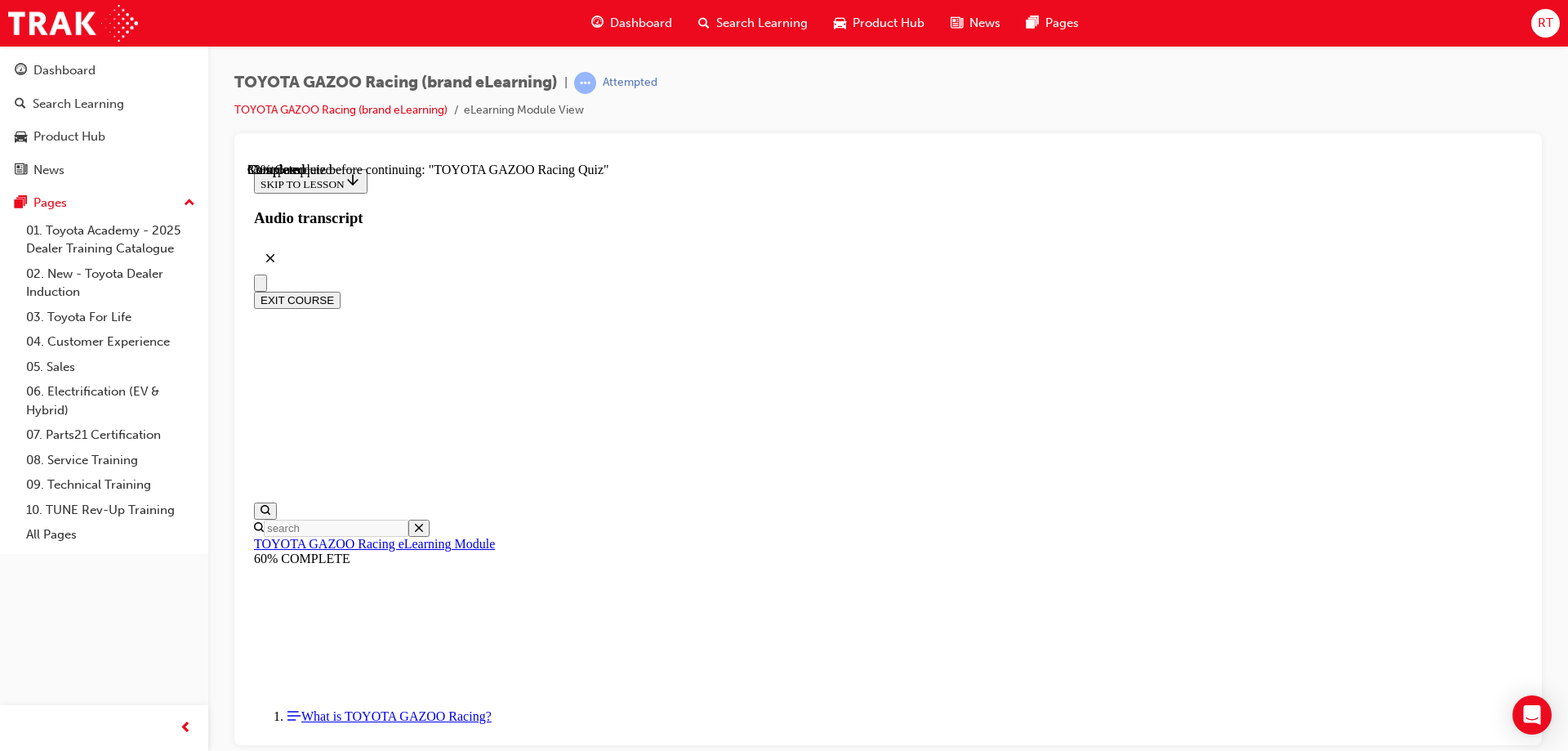
drag, startPoint x: 753, startPoint y: 404, endPoint x: 775, endPoint y: 413, distance: 23.8
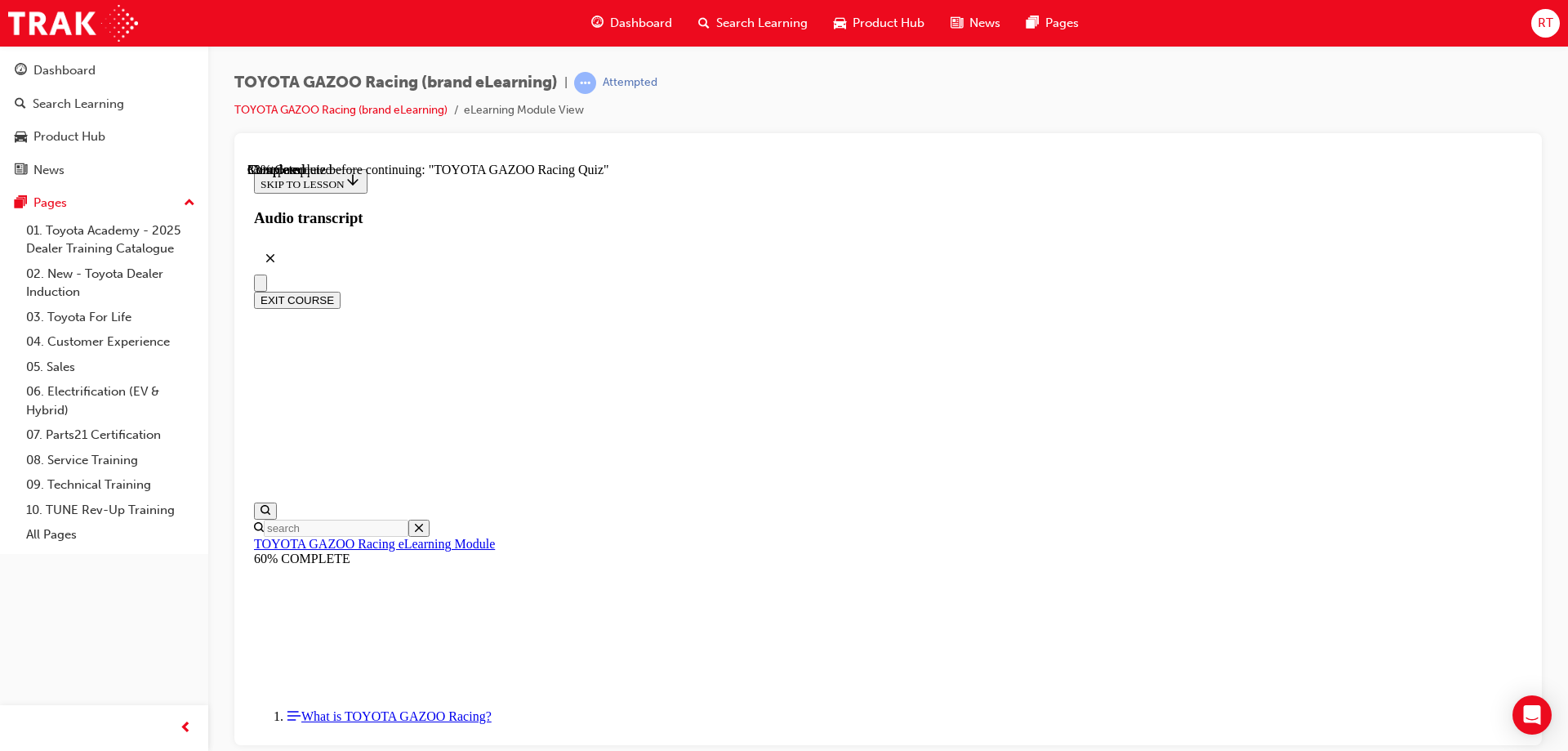
radio input "true"
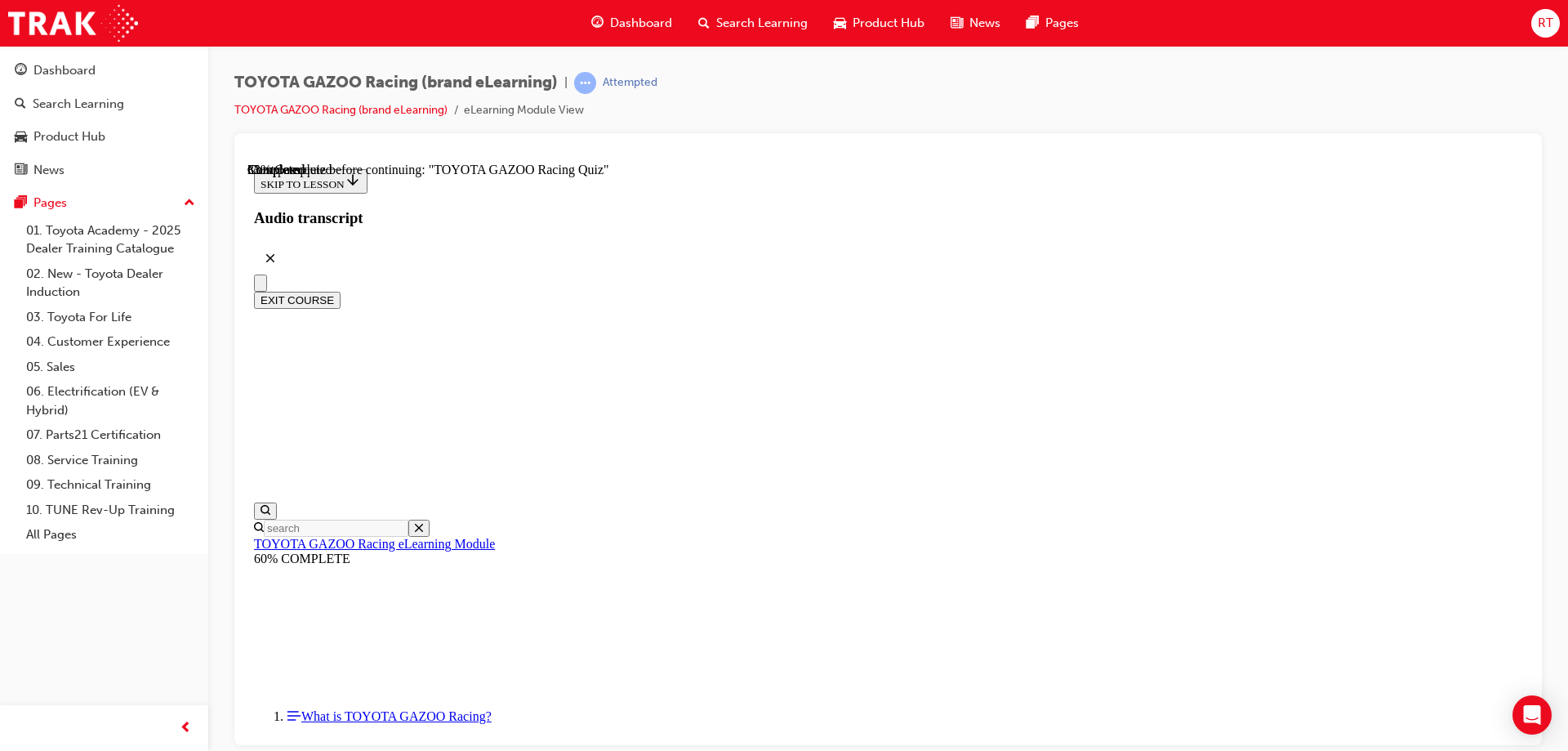
radio input "true"
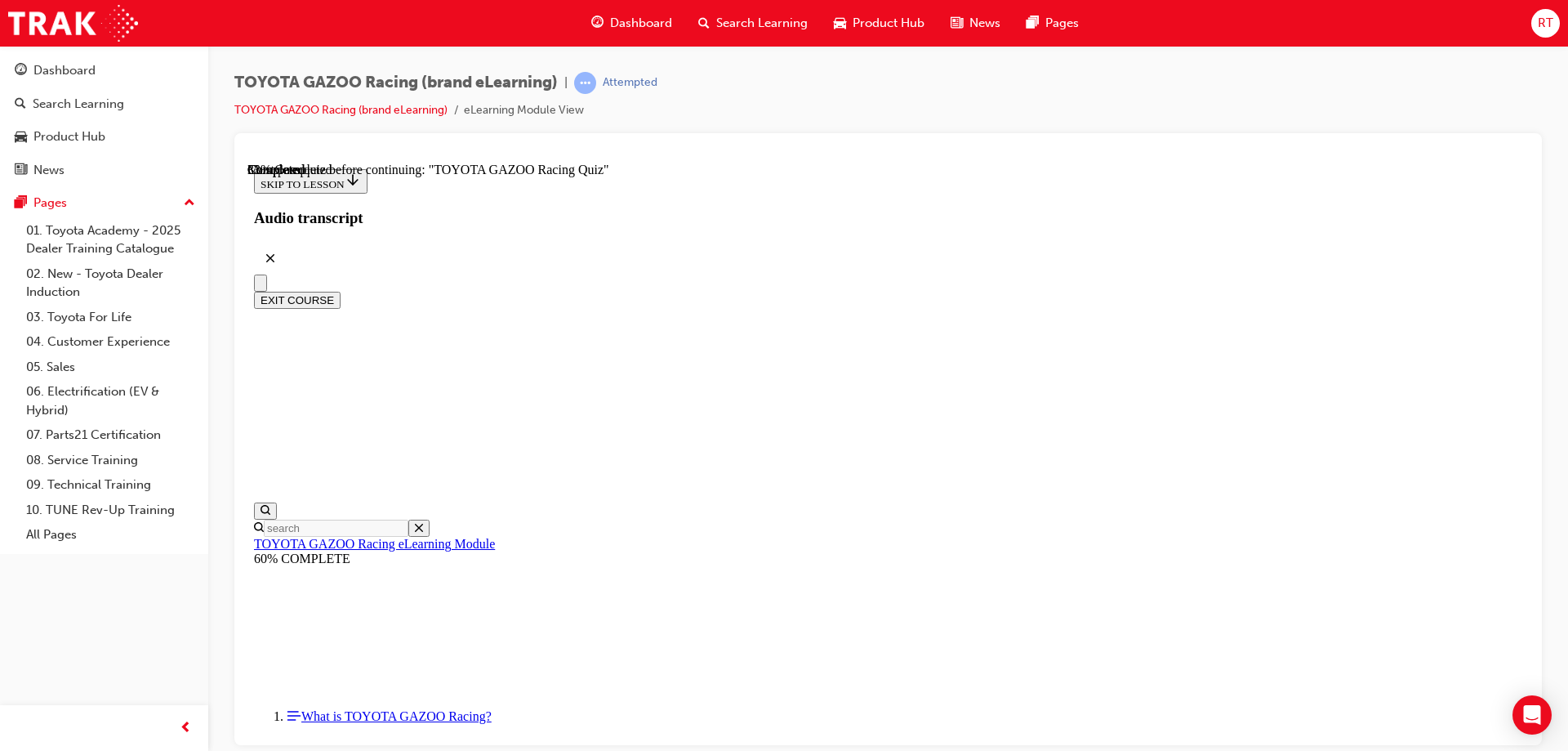
radio input "true"
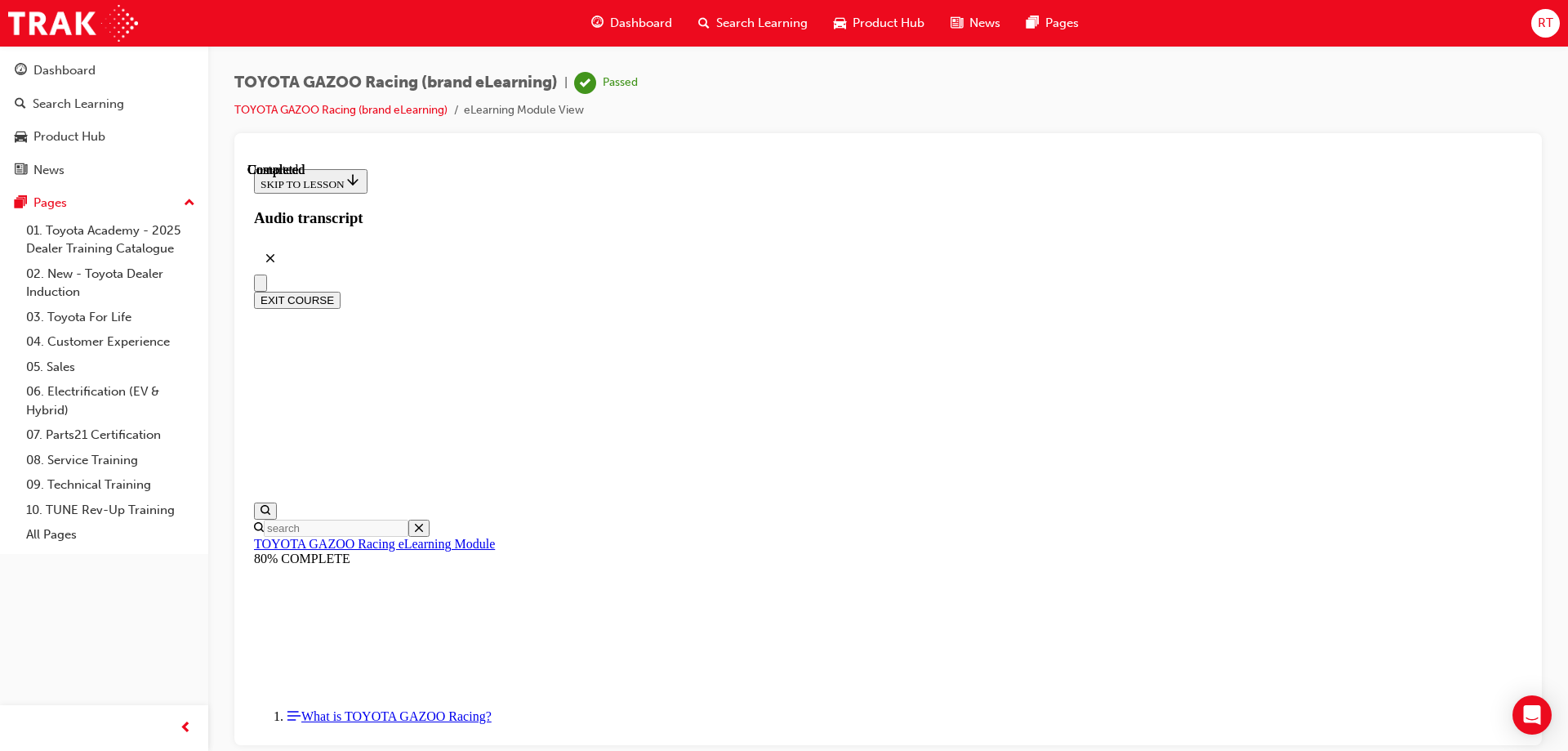
scroll to position [302, 0]
click at [340, 291] on button "EXIT COURSE" at bounding box center [298, 299] width 87 height 17
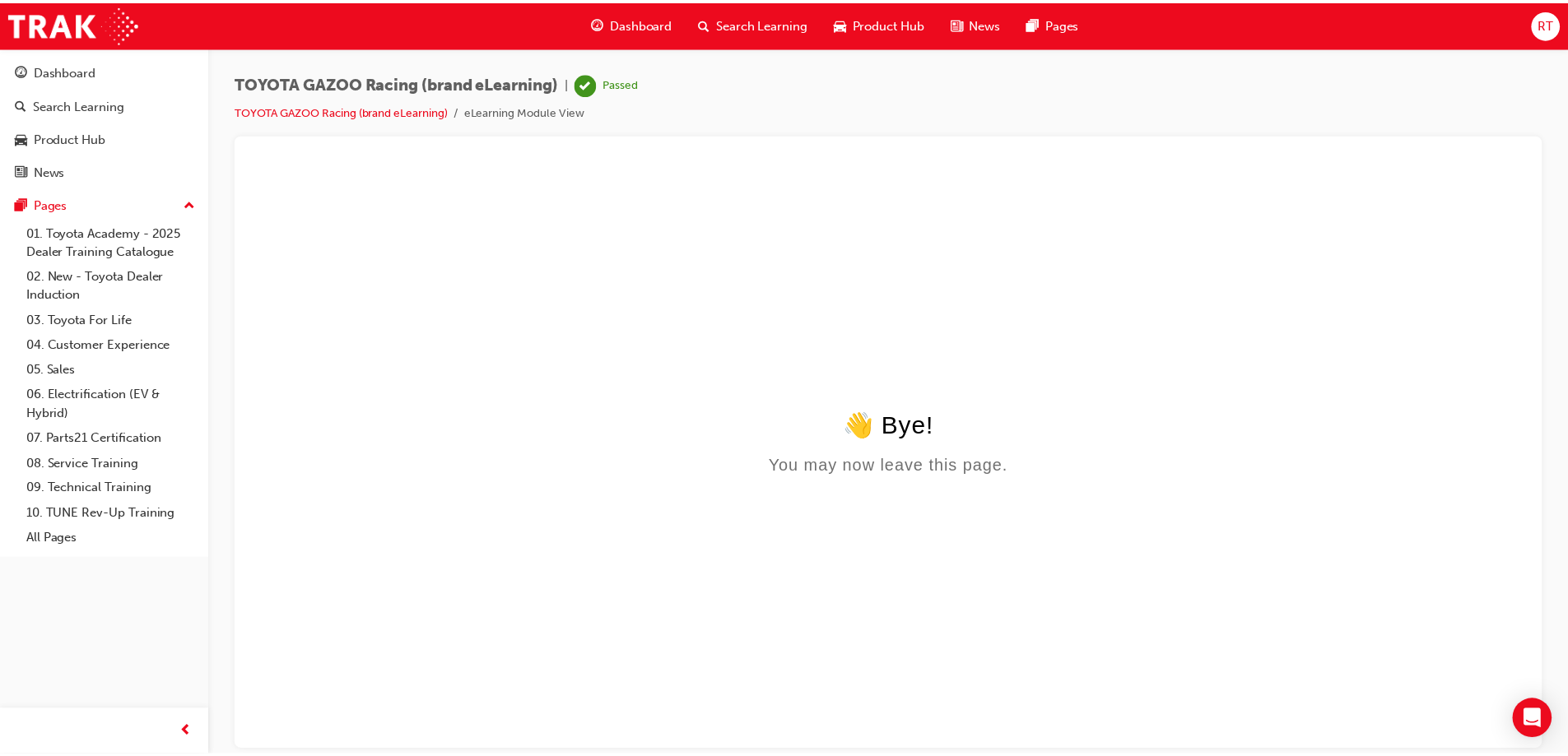
scroll to position [0, 0]
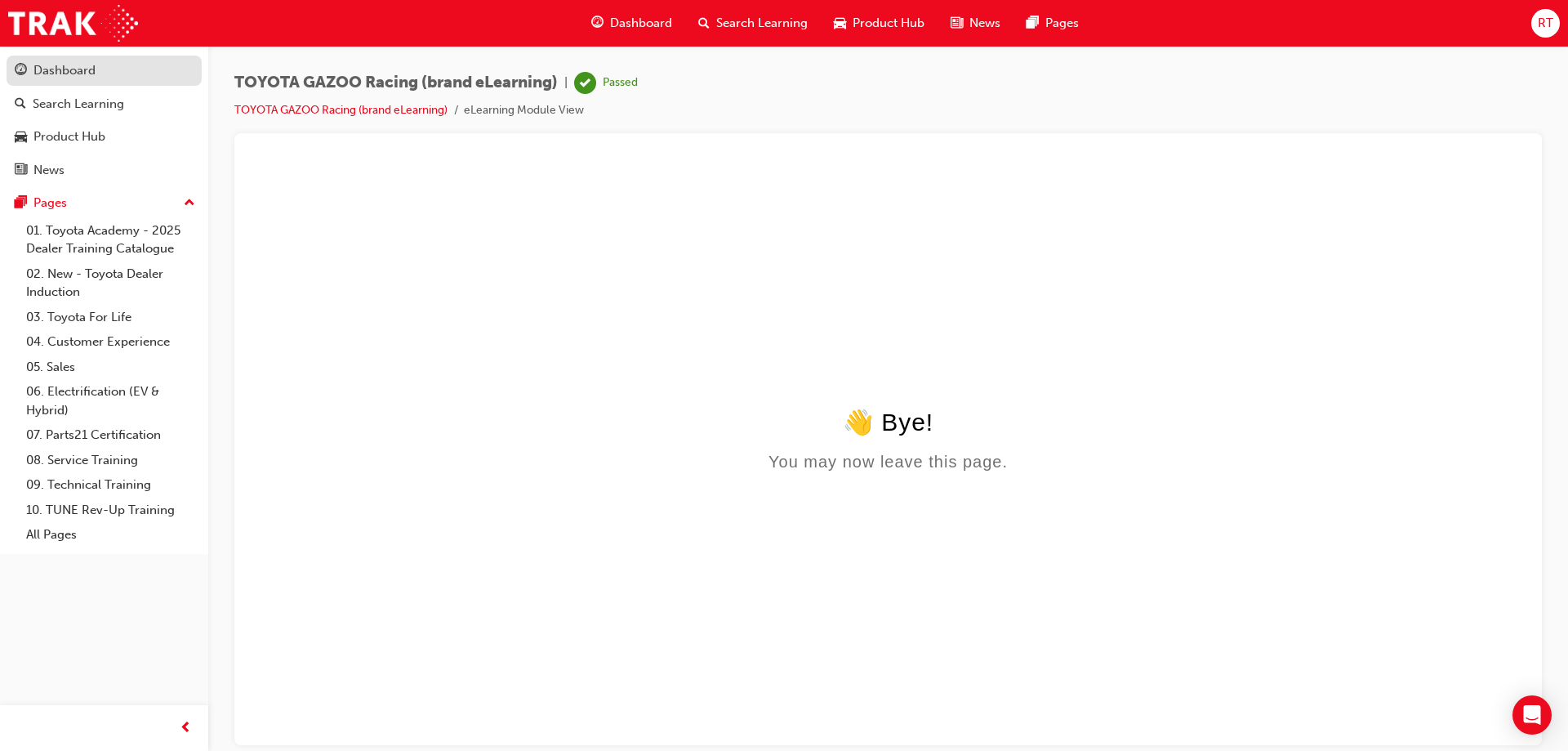
click at [43, 67] on div "Dashboard" at bounding box center [64, 71] width 62 height 19
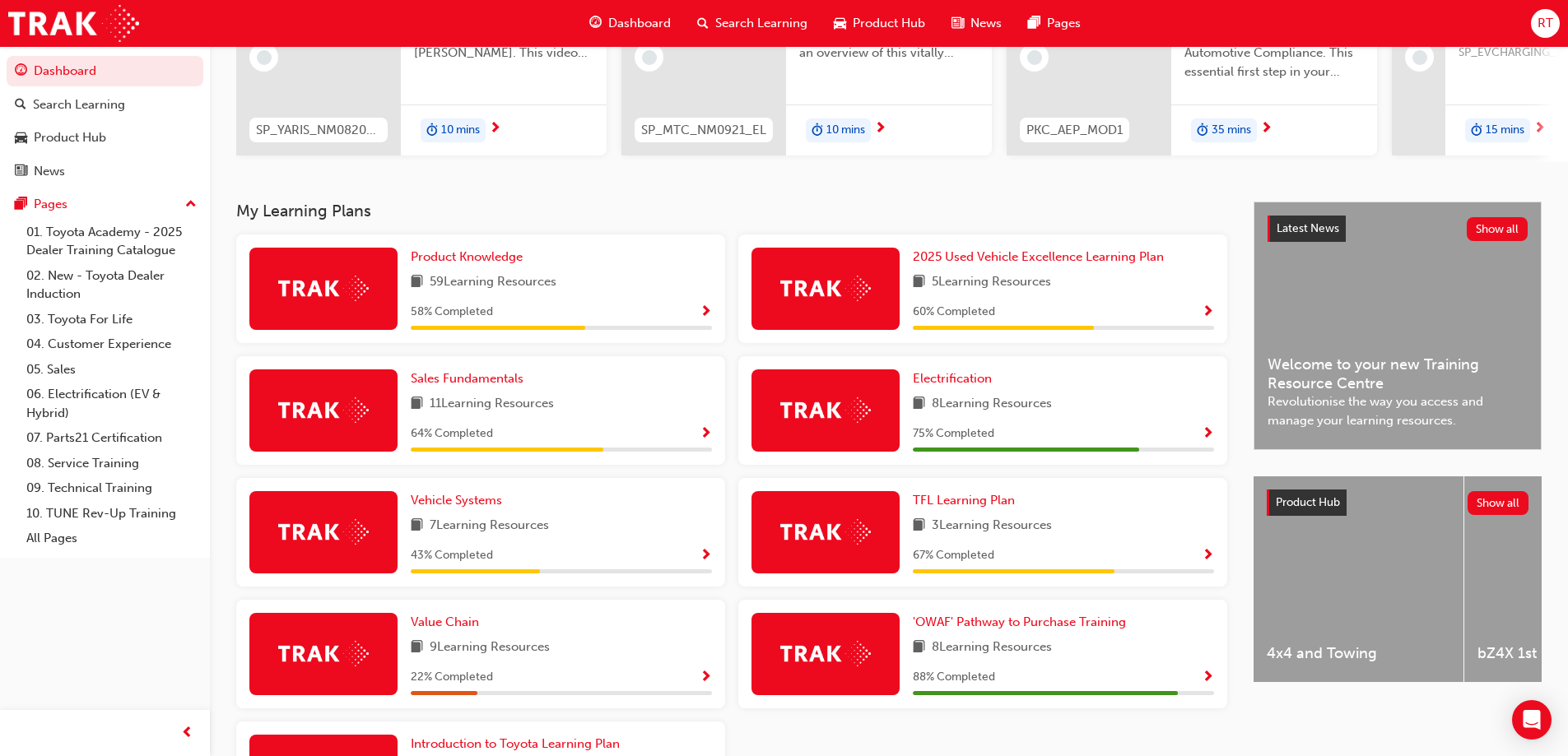
scroll to position [214, 0]
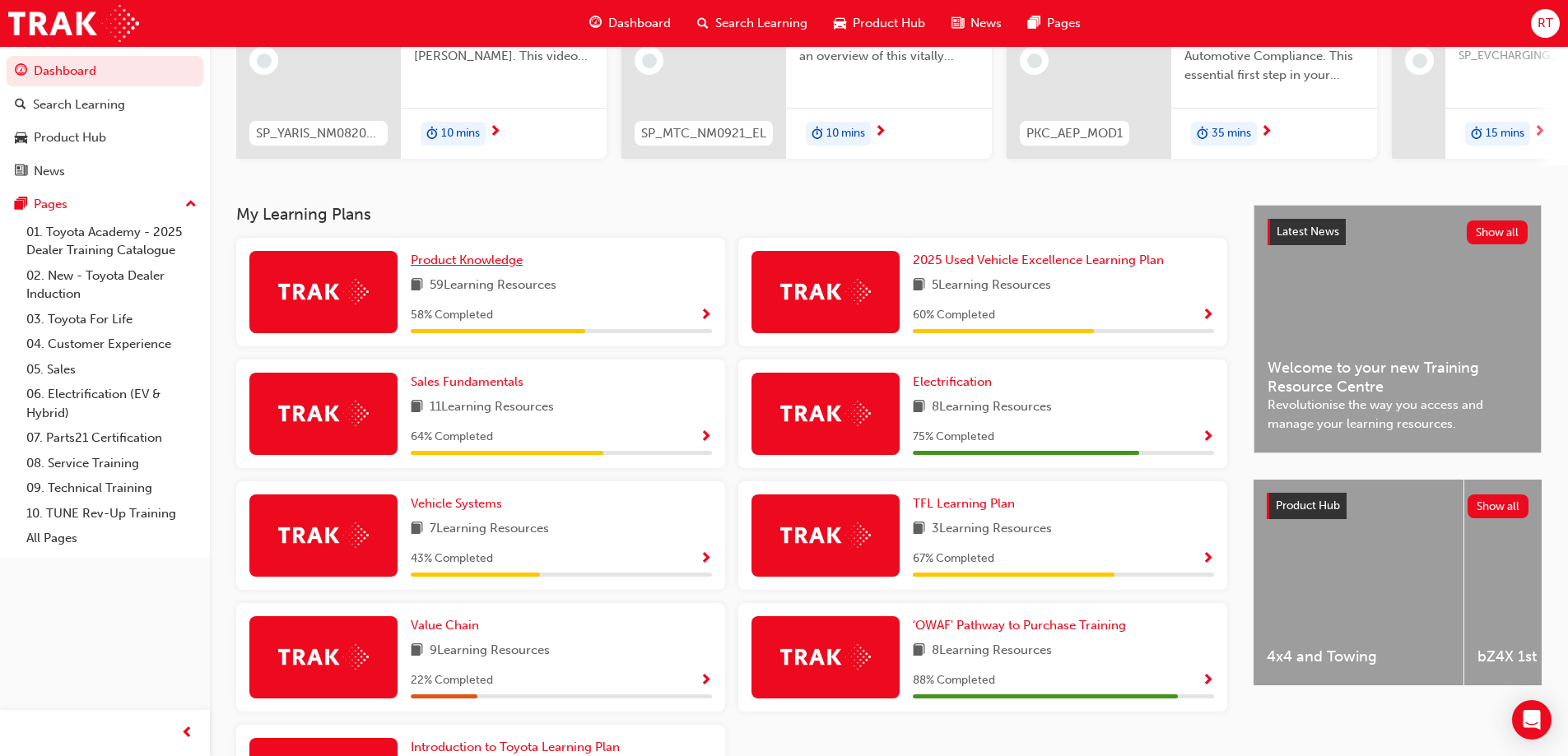
click at [505, 267] on span "Product Knowledge" at bounding box center [466, 260] width 112 height 15
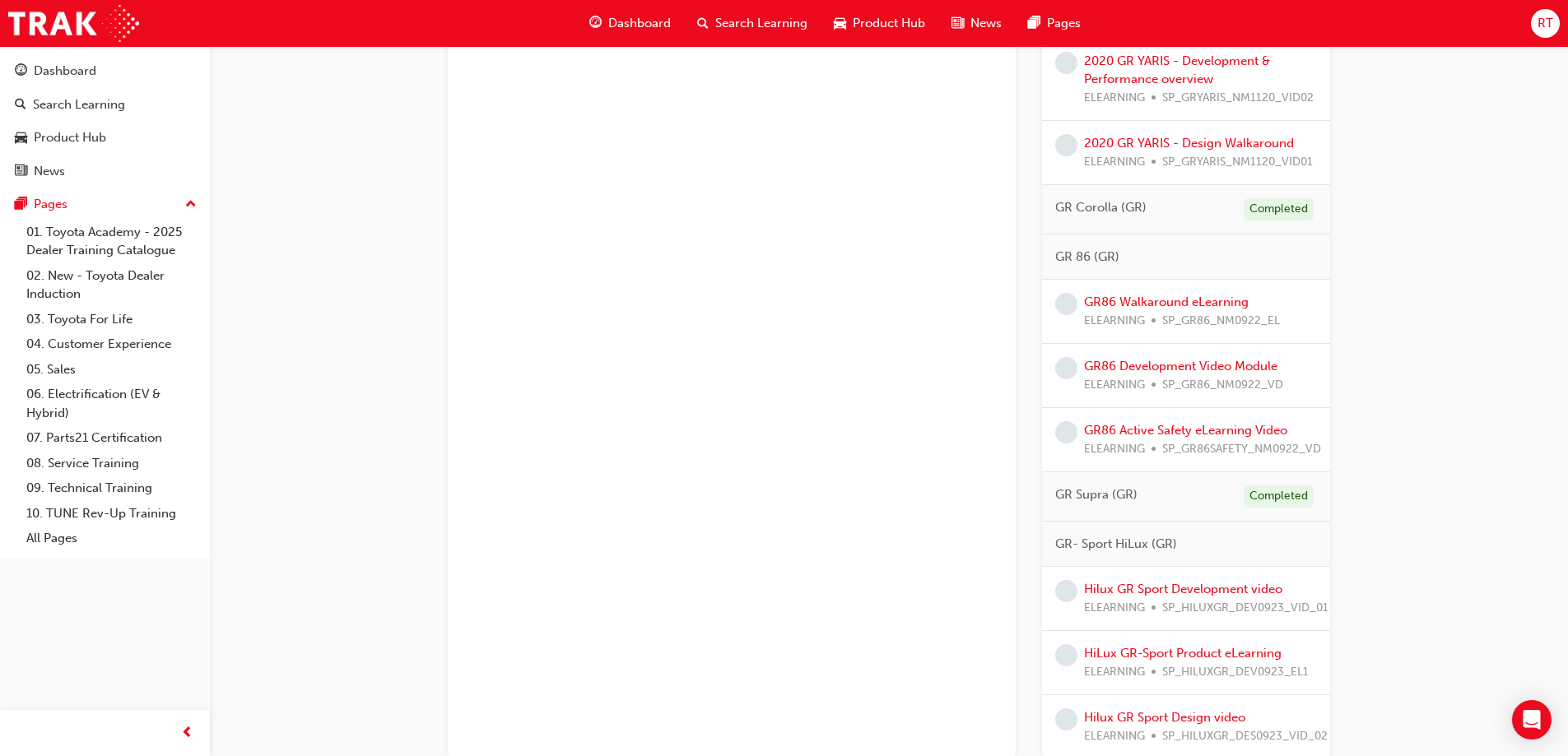
scroll to position [2143, 0]
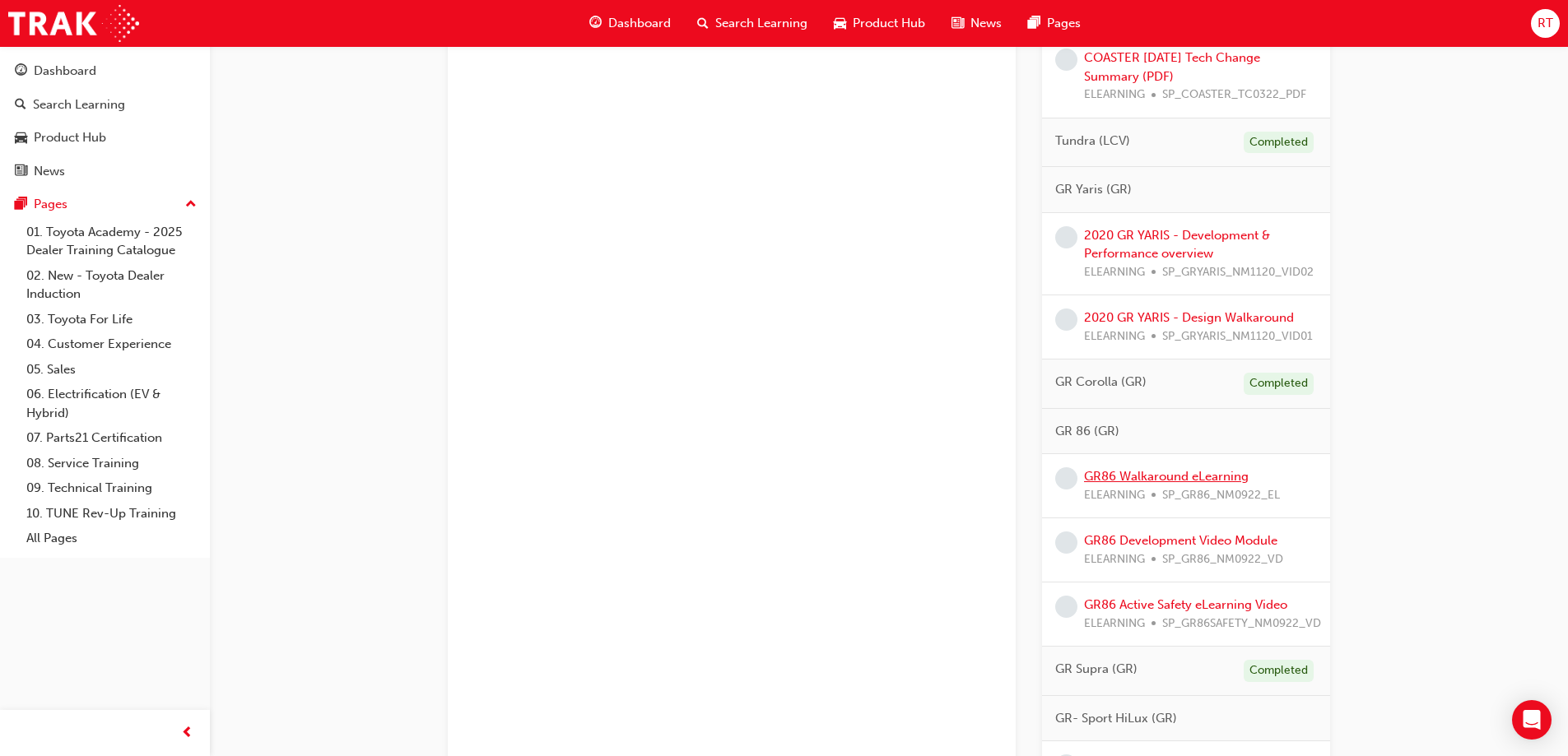
click at [1204, 483] on link "GR86 Walkaround eLearning" at bounding box center [1166, 476] width 164 height 15
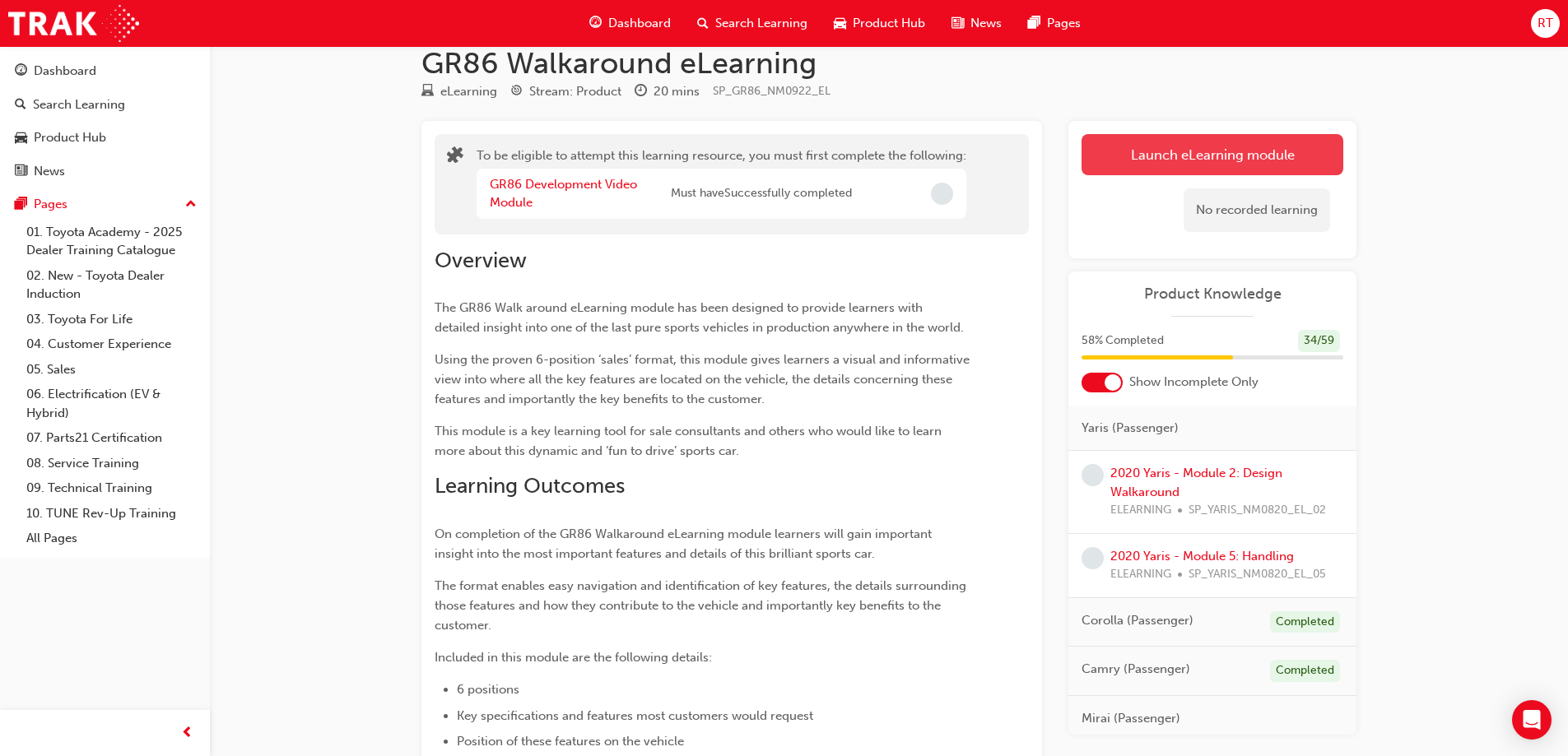
scroll to position [13, 0]
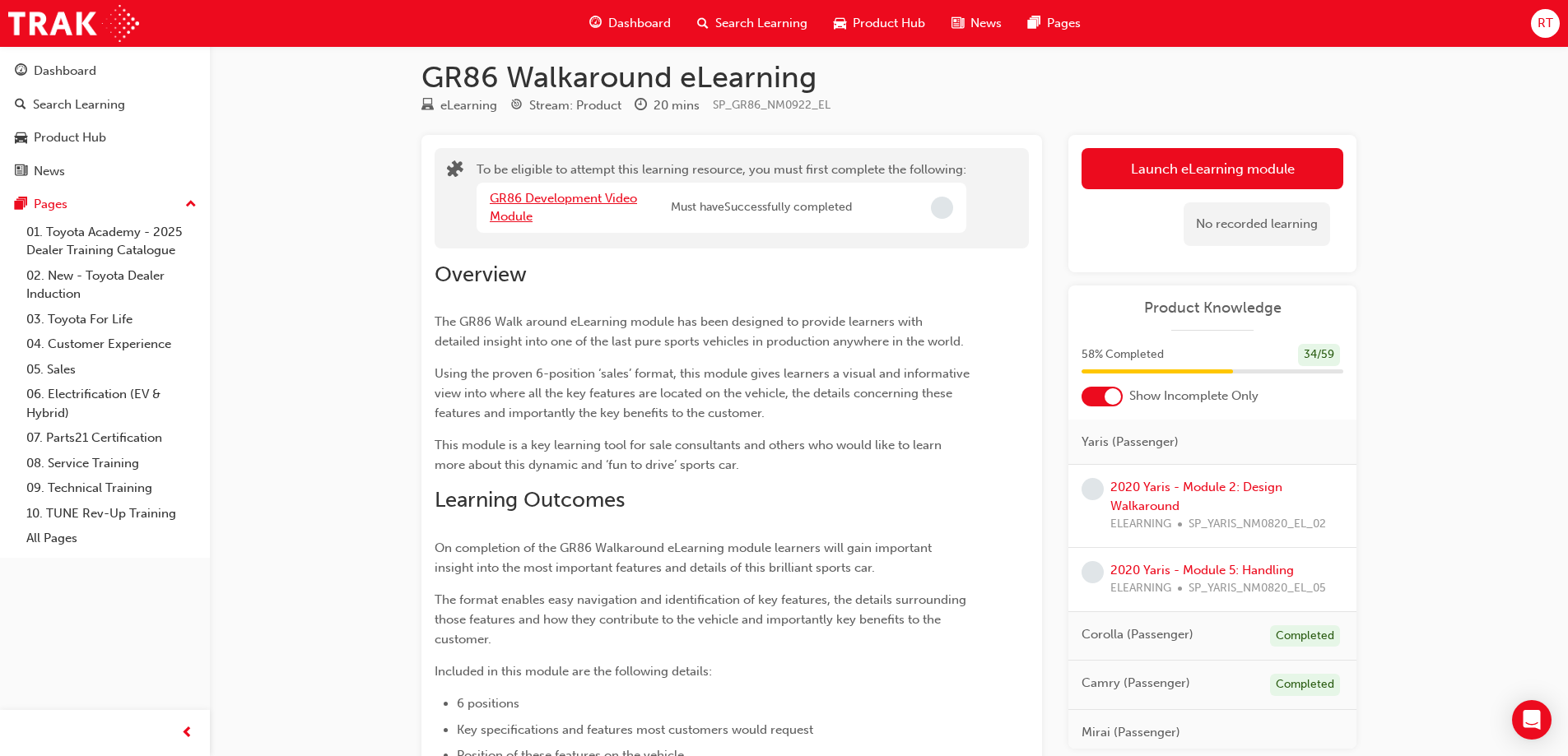
click at [608, 195] on link "GR86 Development Video Module" at bounding box center [563, 207] width 147 height 34
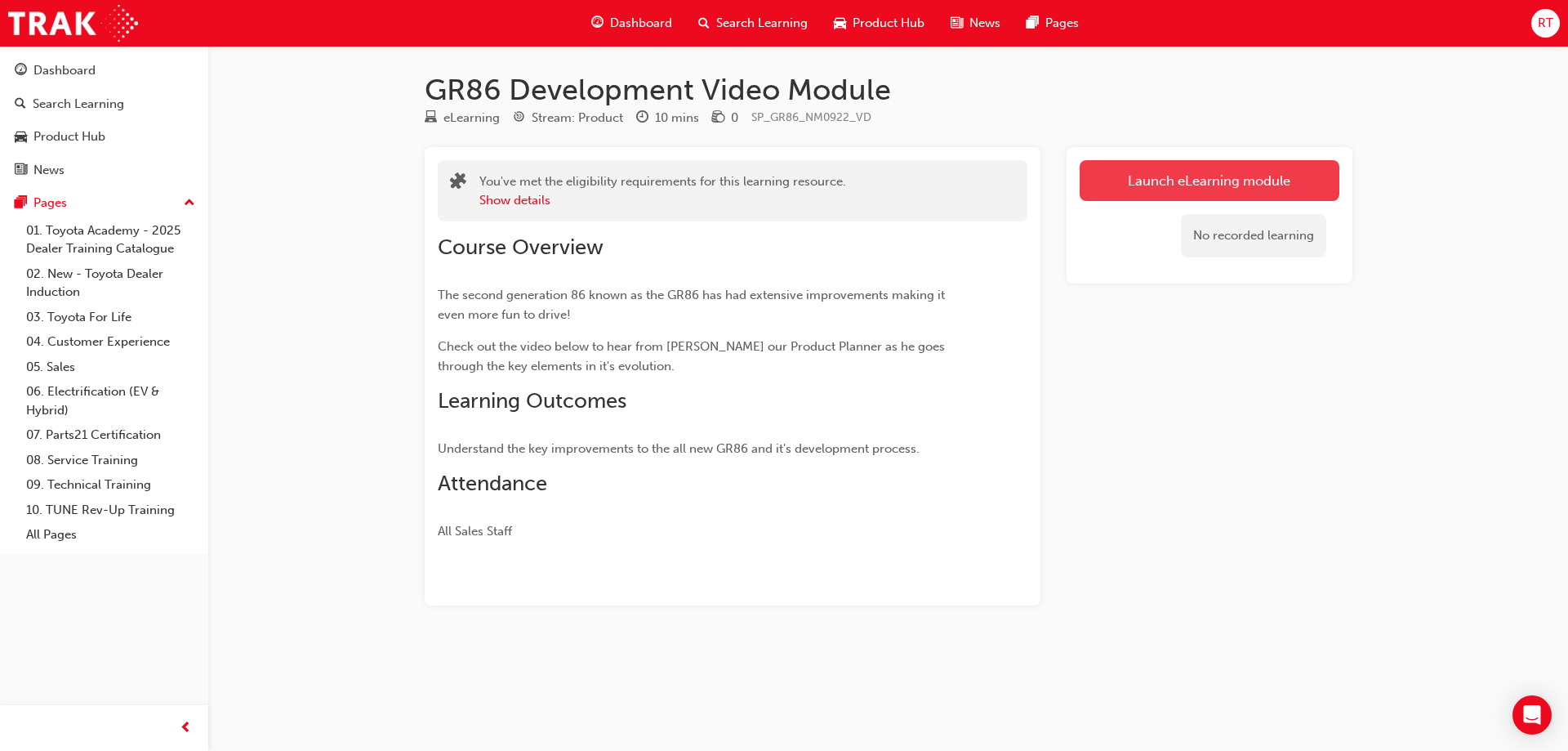
click at [1260, 180] on link "Launch eLearning module" at bounding box center [1209, 180] width 260 height 41
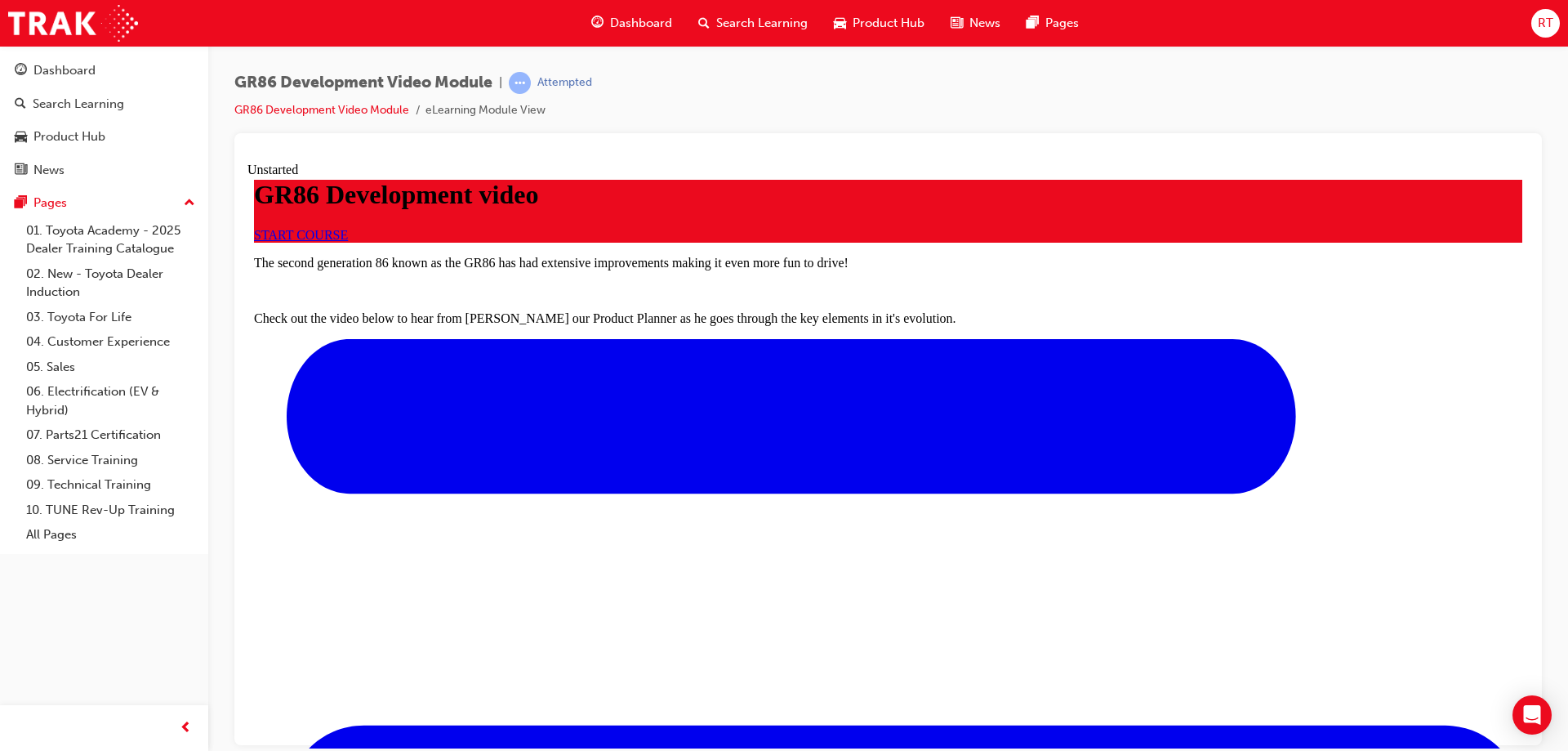
click at [348, 241] on span "START COURSE" at bounding box center [301, 234] width 94 height 14
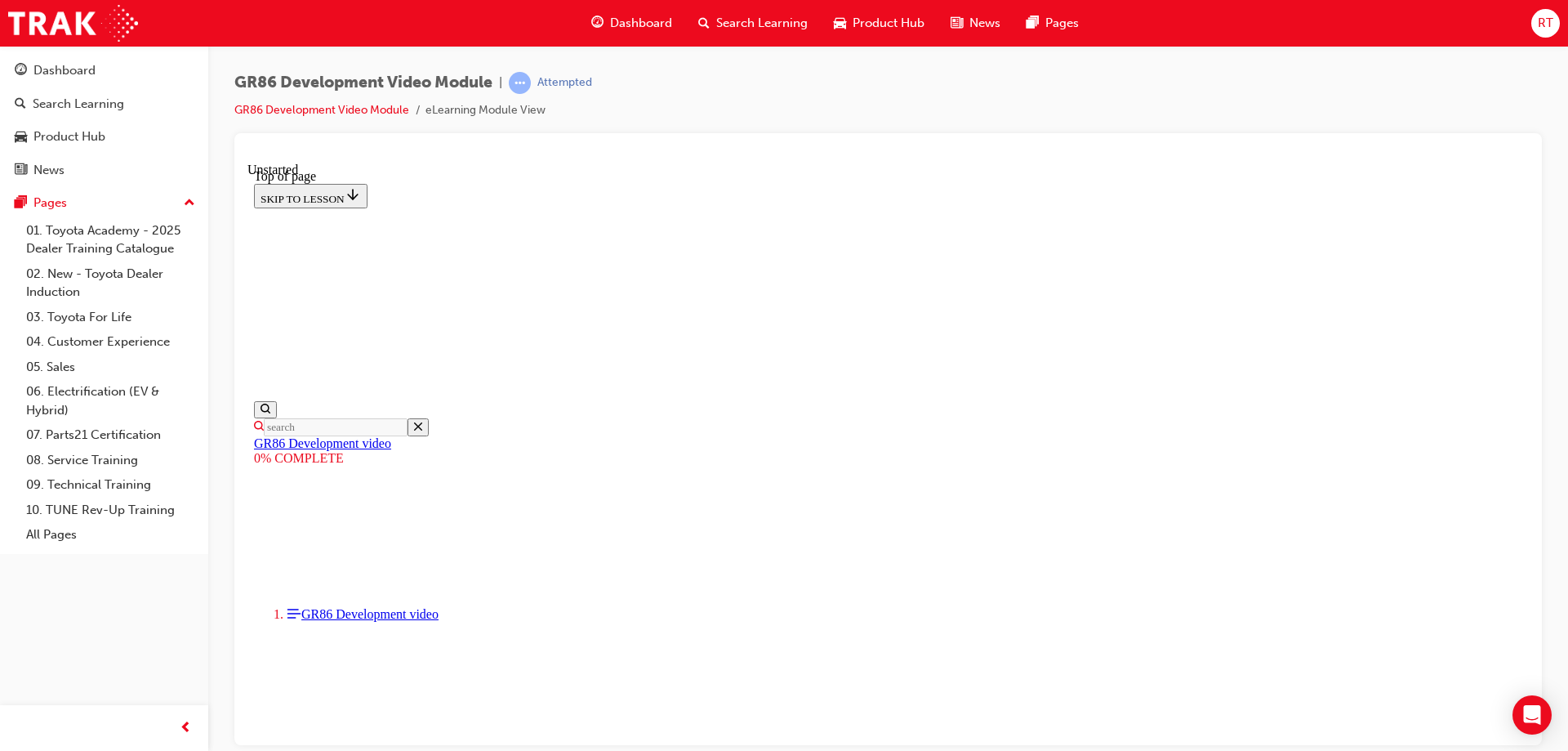
scroll to position [255, 0]
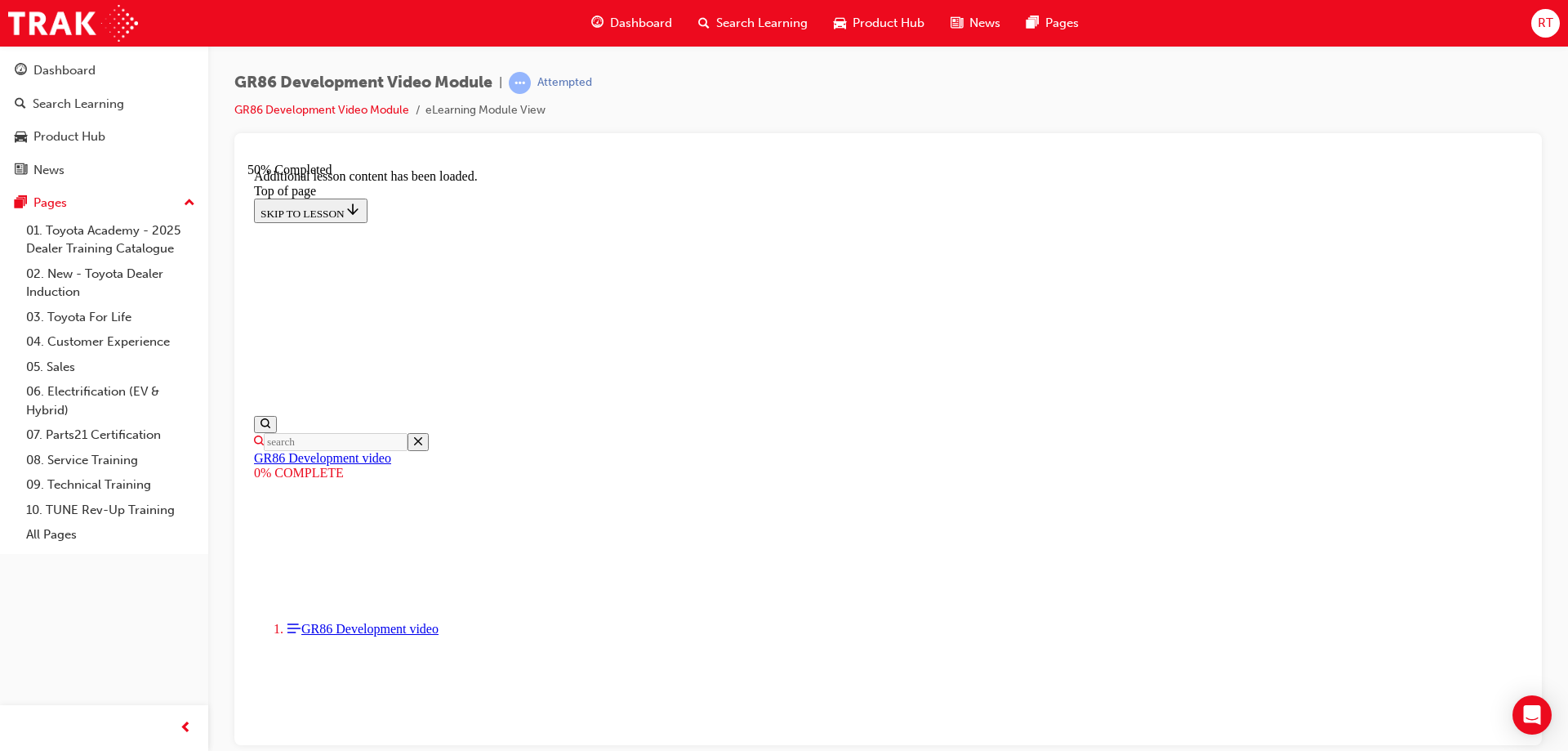
scroll to position [1060, 0]
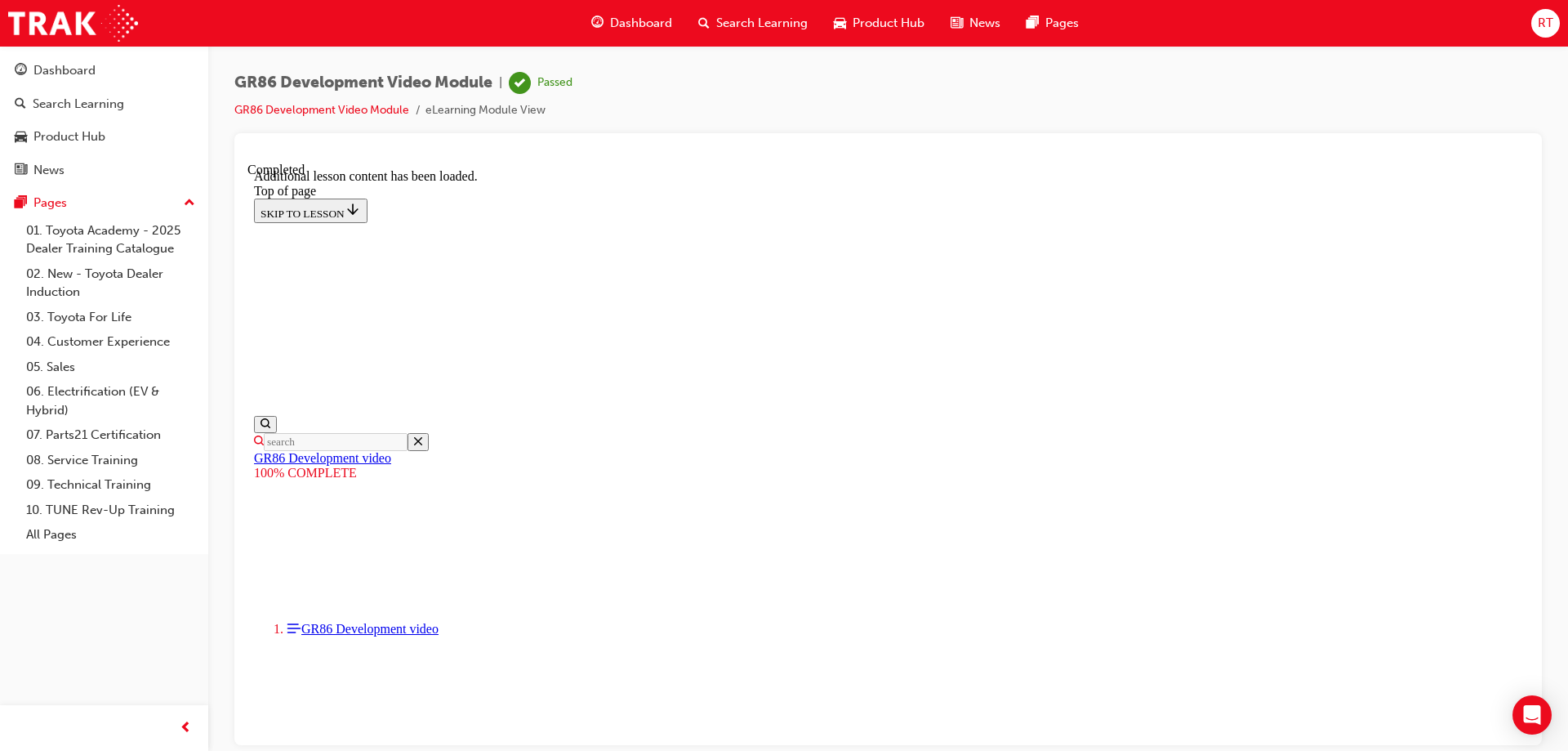
scroll to position [1421, 0]
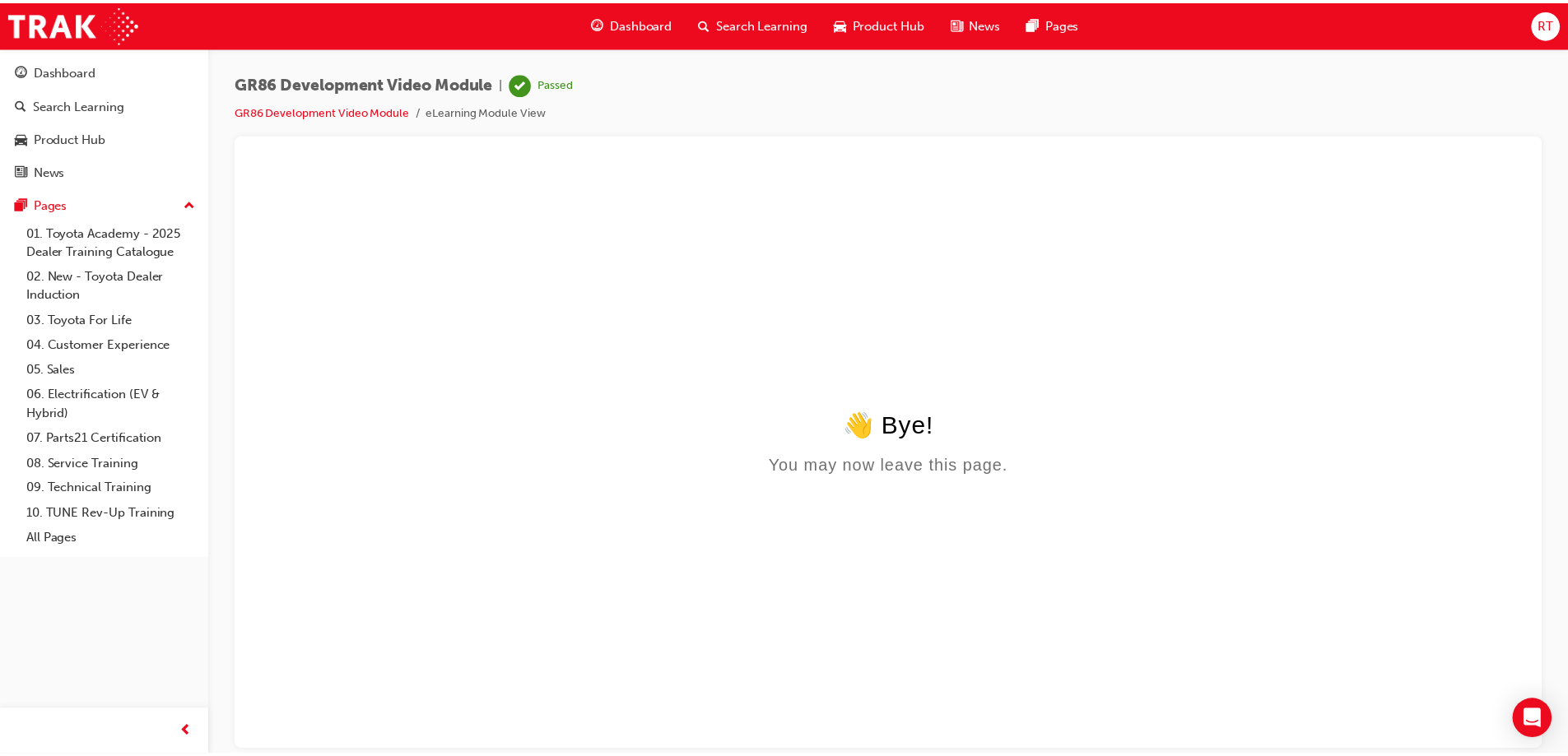
scroll to position [0, 0]
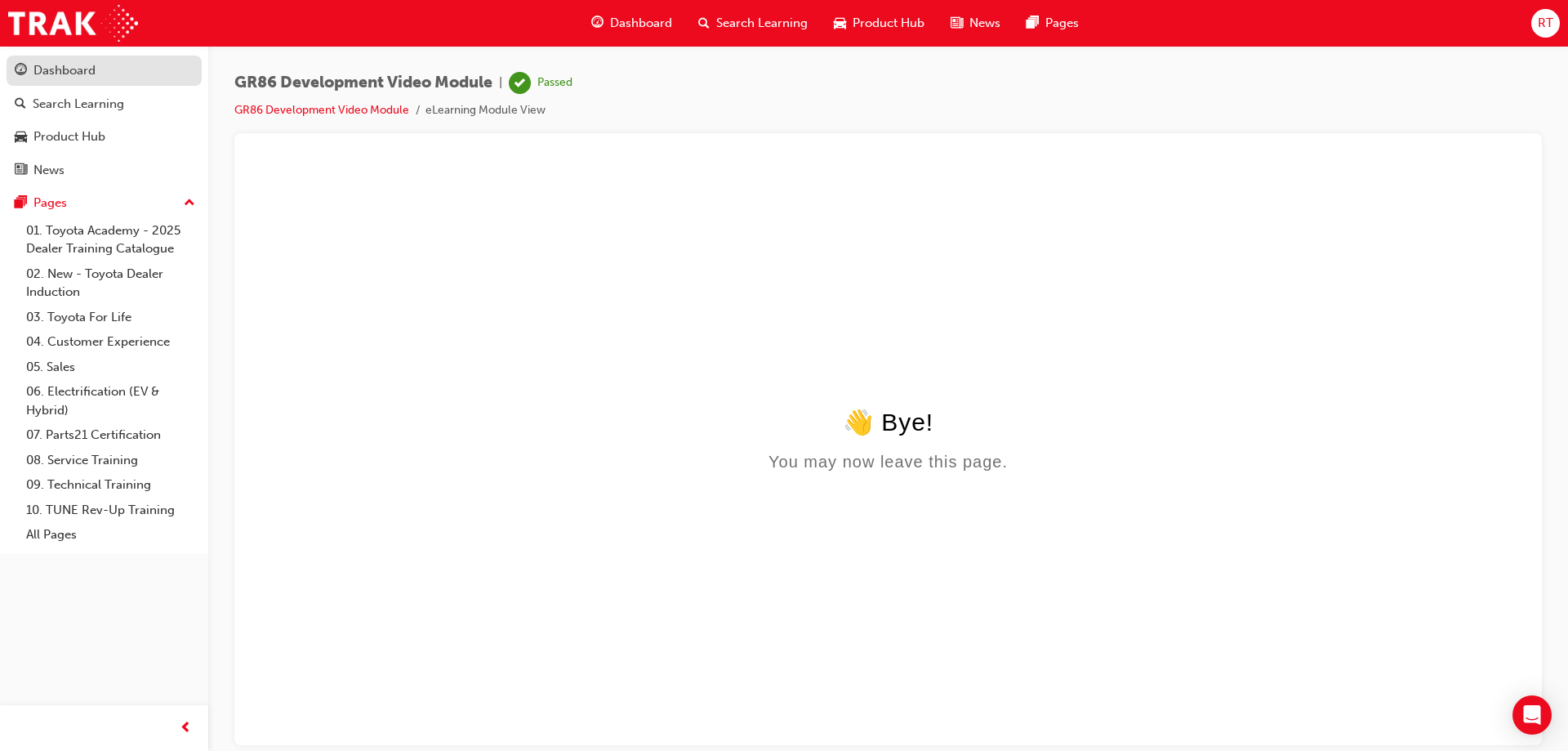
click at [71, 75] on div "Dashboard" at bounding box center [64, 71] width 62 height 19
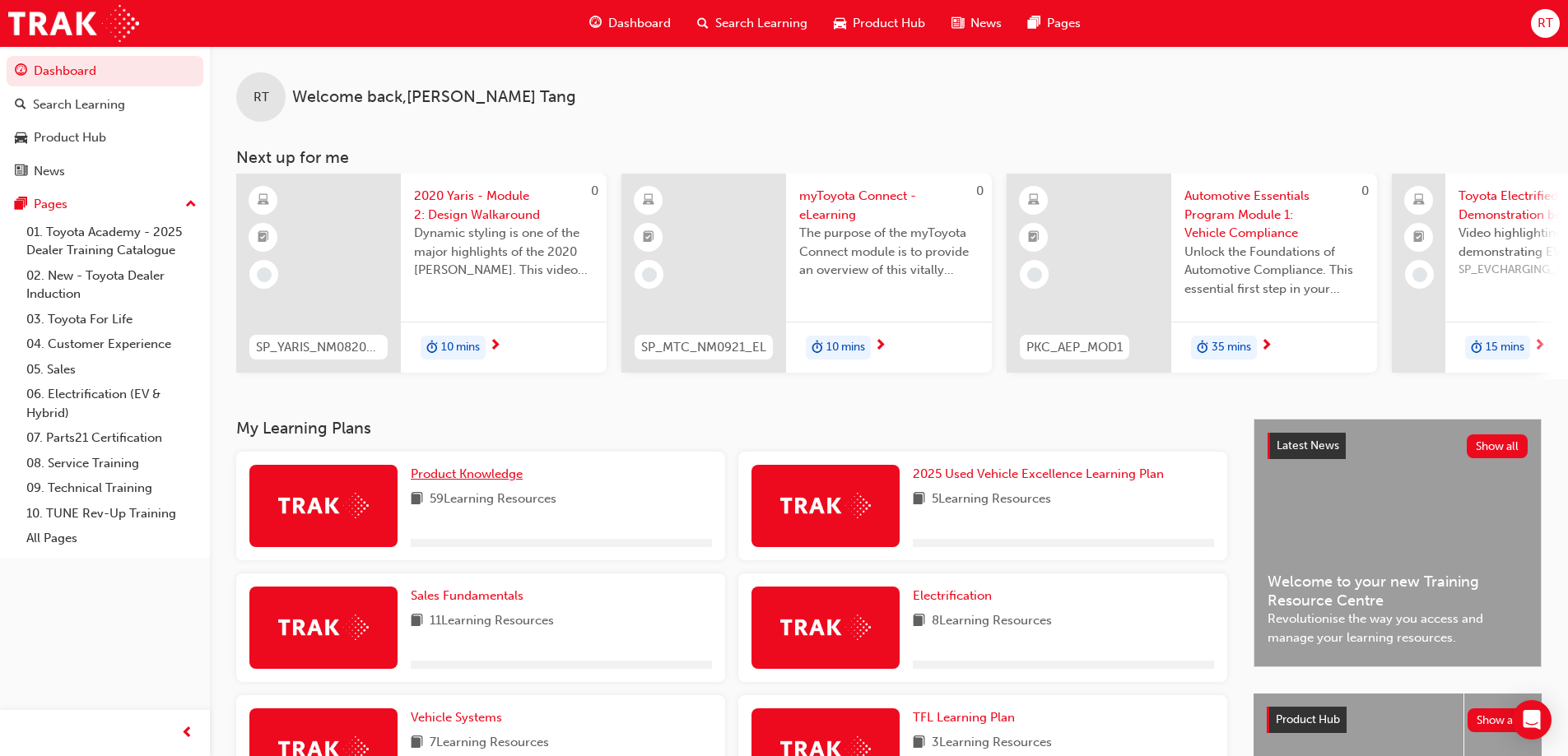
click at [479, 482] on span "Product Knowledge" at bounding box center [466, 474] width 112 height 15
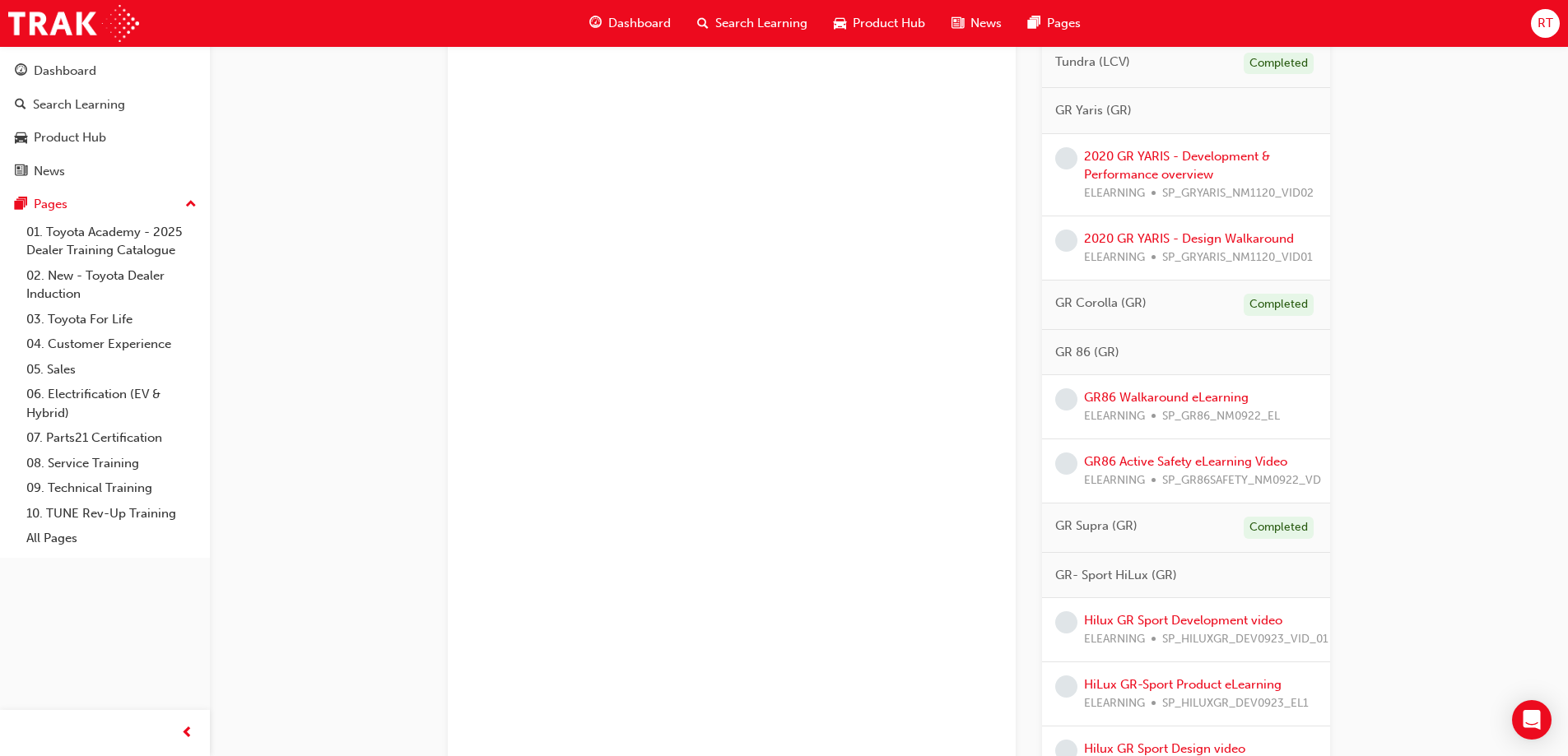
scroll to position [2221, 0]
click at [1193, 406] on link "GR86 Walkaround eLearning" at bounding box center [1166, 399] width 164 height 15
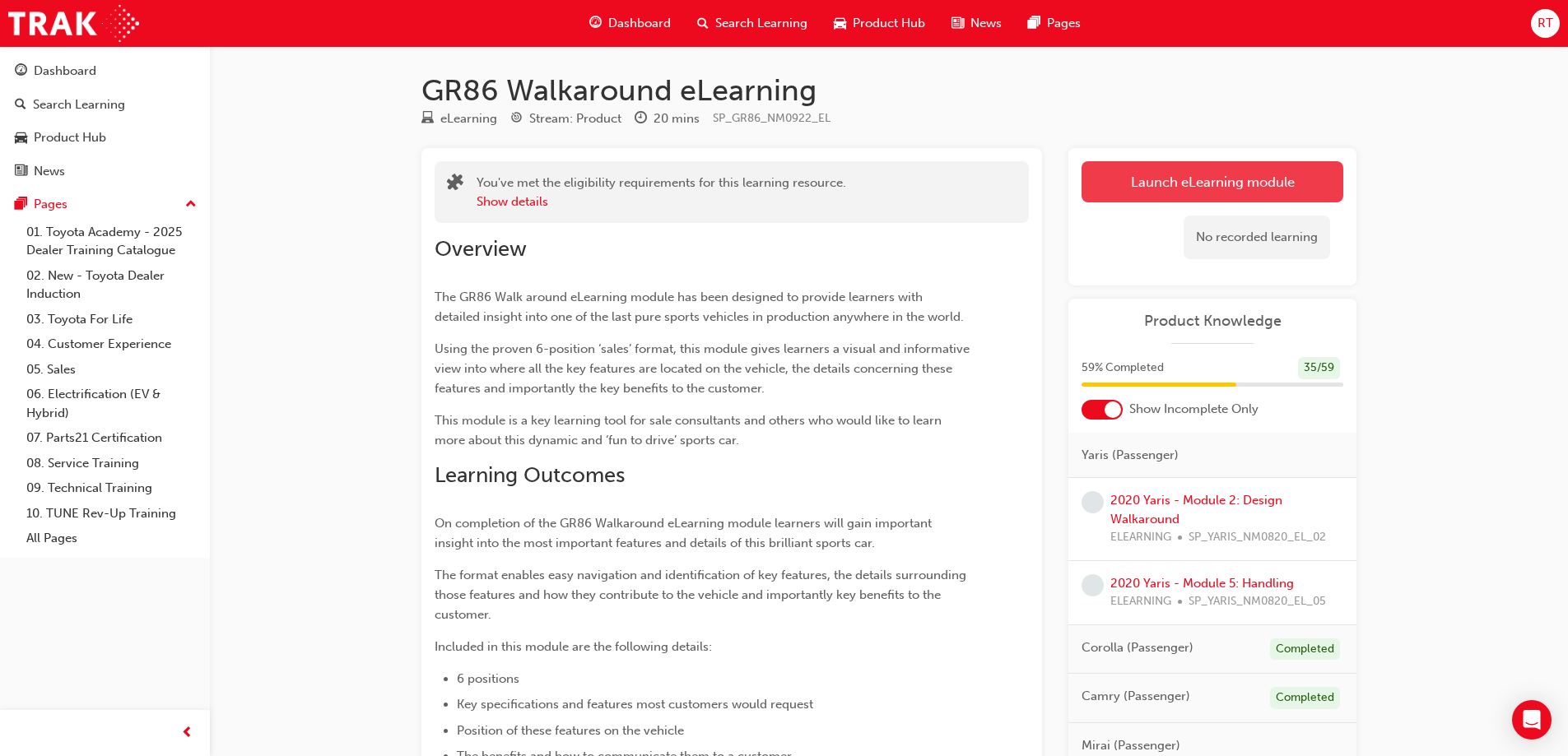
click at [1176, 189] on link "Launch eLearning module" at bounding box center [1211, 181] width 262 height 41
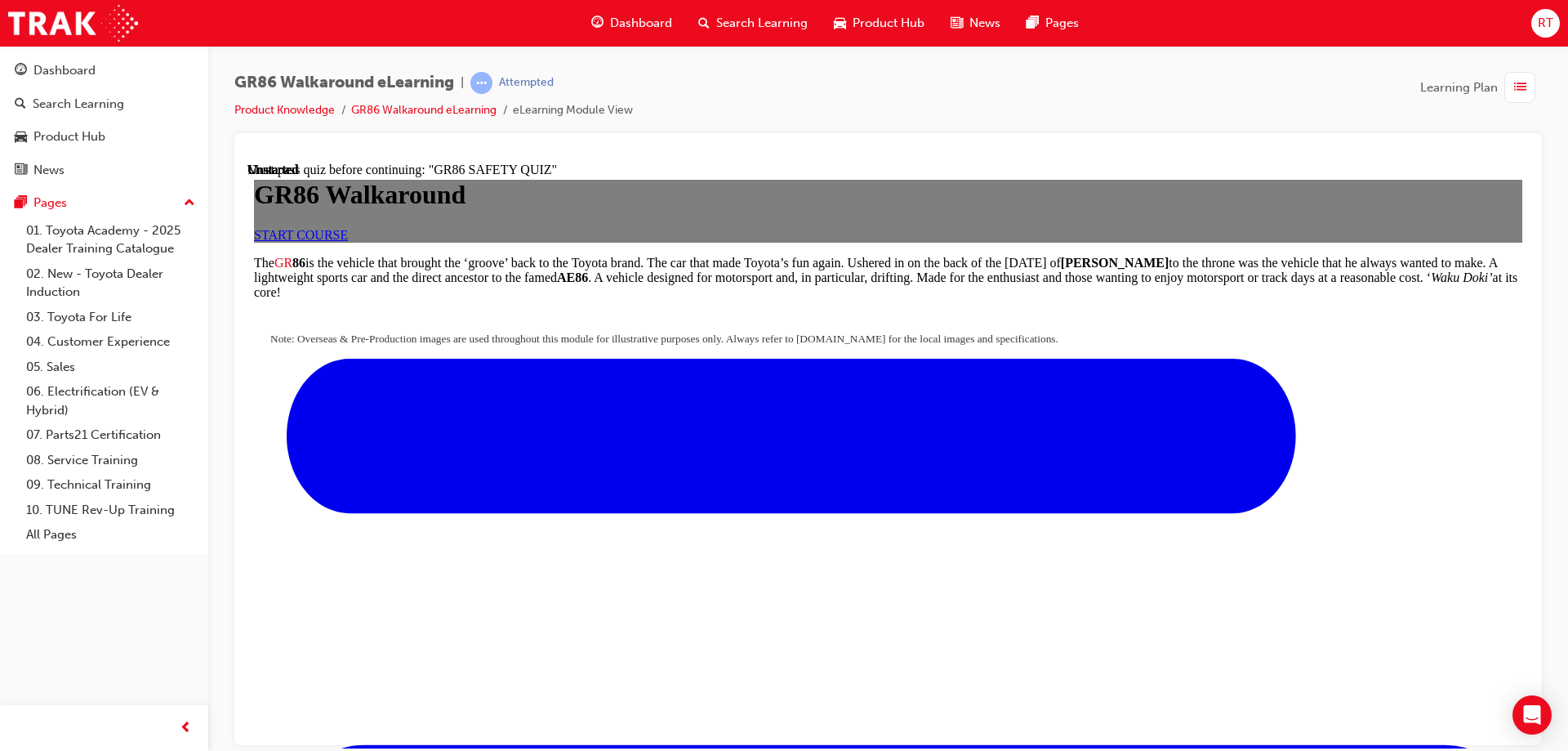
click at [884, 242] on div "START COURSE" at bounding box center [888, 235] width 1268 height 14
click at [348, 241] on span "START COURSE" at bounding box center [301, 234] width 94 height 14
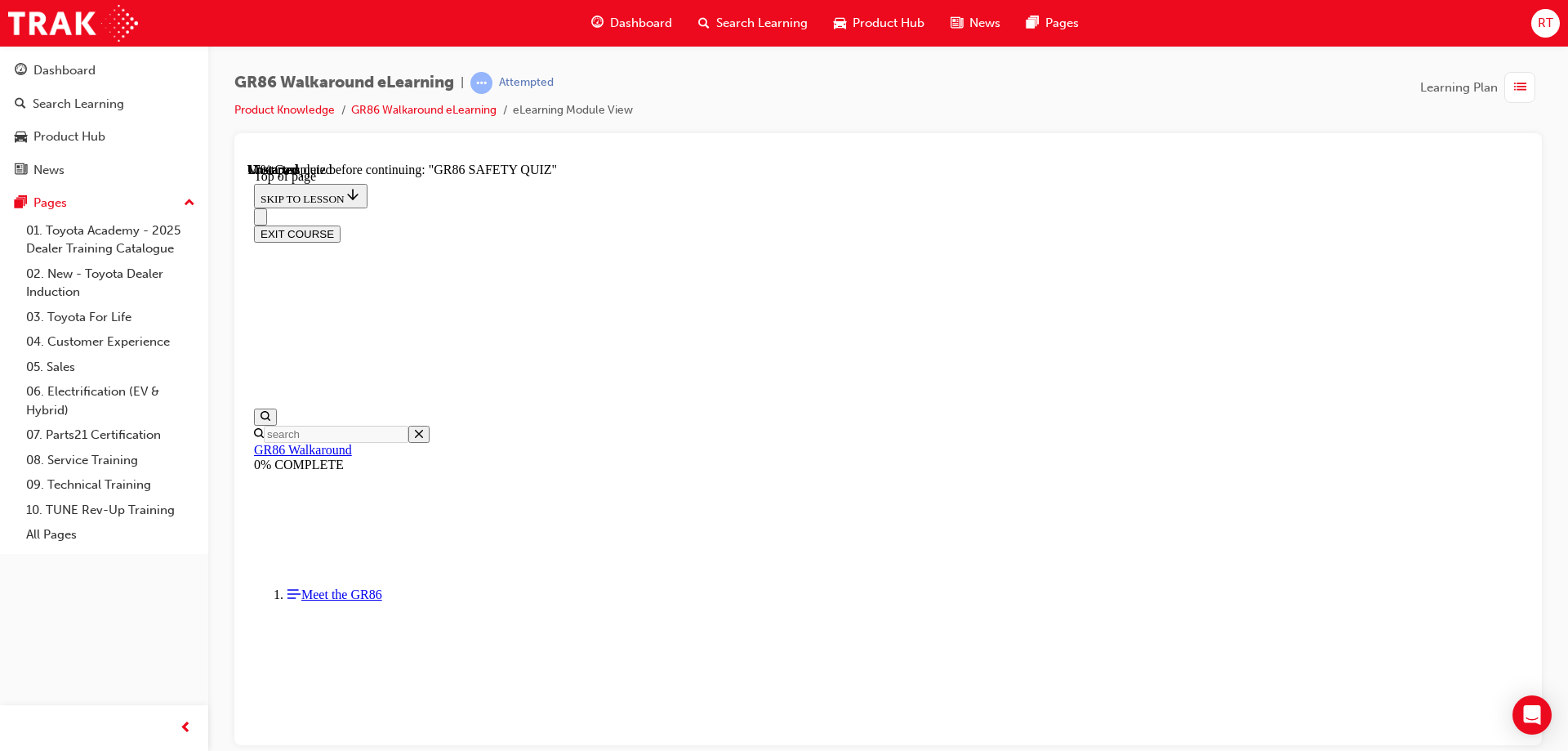
scroll to position [419, 0]
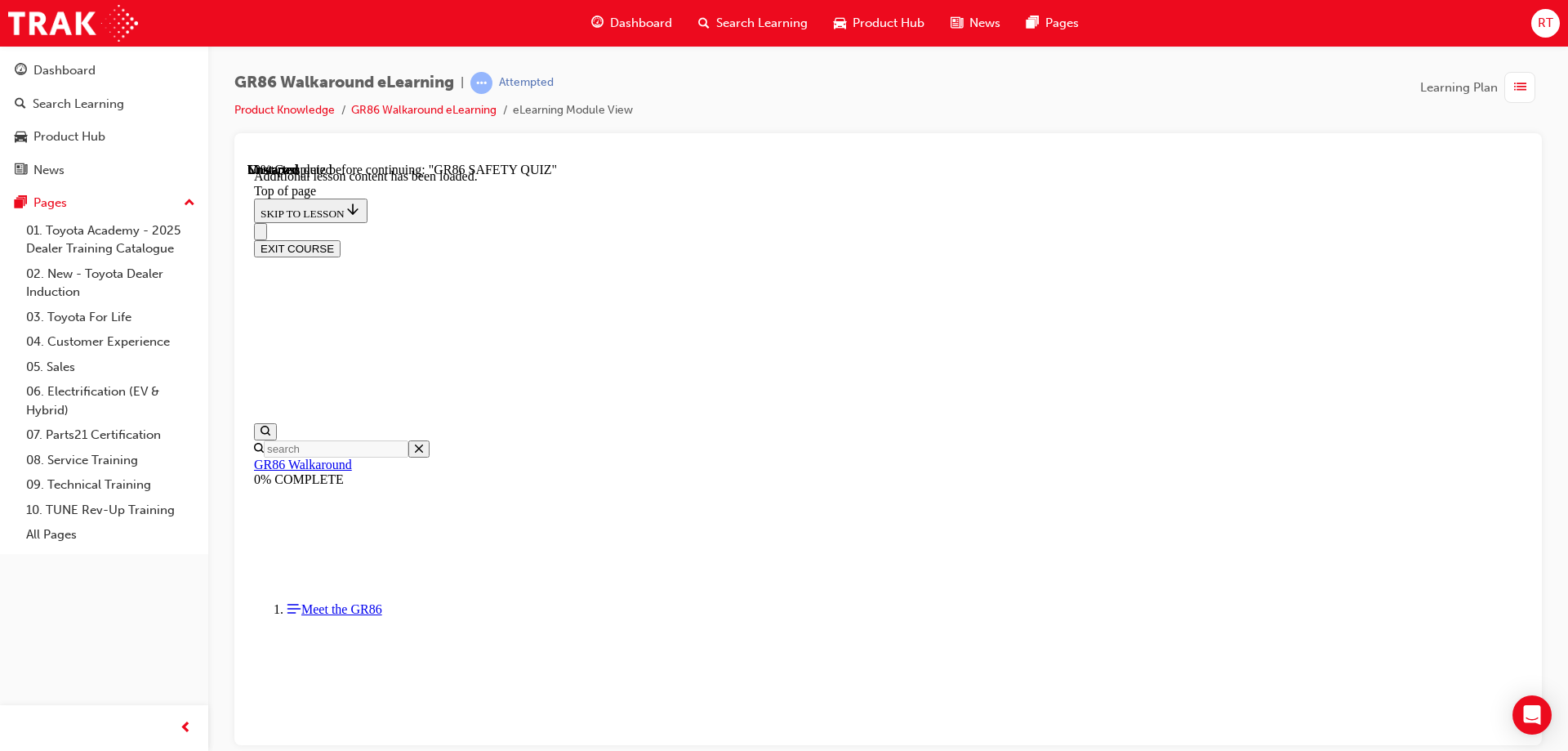
scroll to position [832, 0]
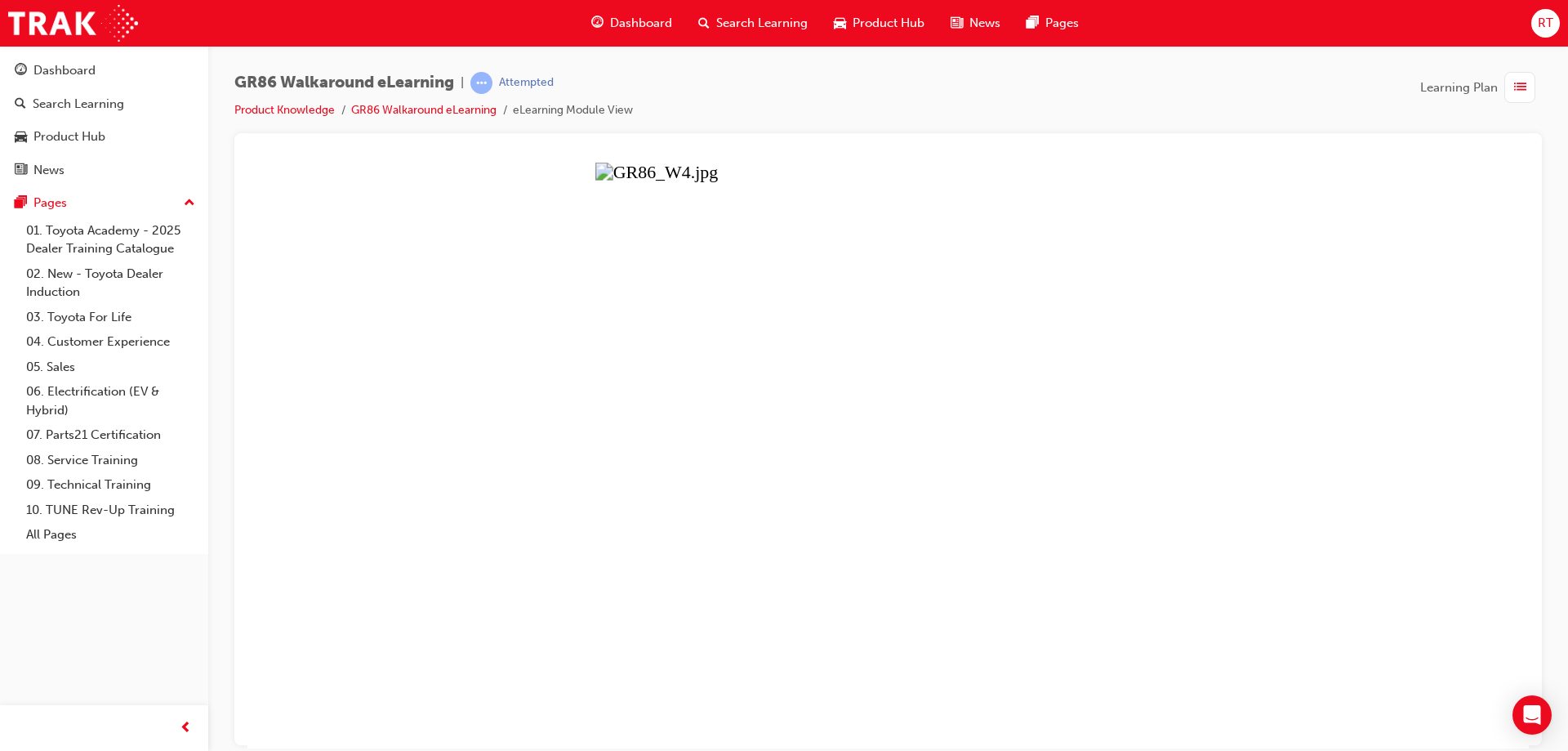
click at [808, 381] on button "Unzoom image" at bounding box center [887, 455] width 1281 height 586
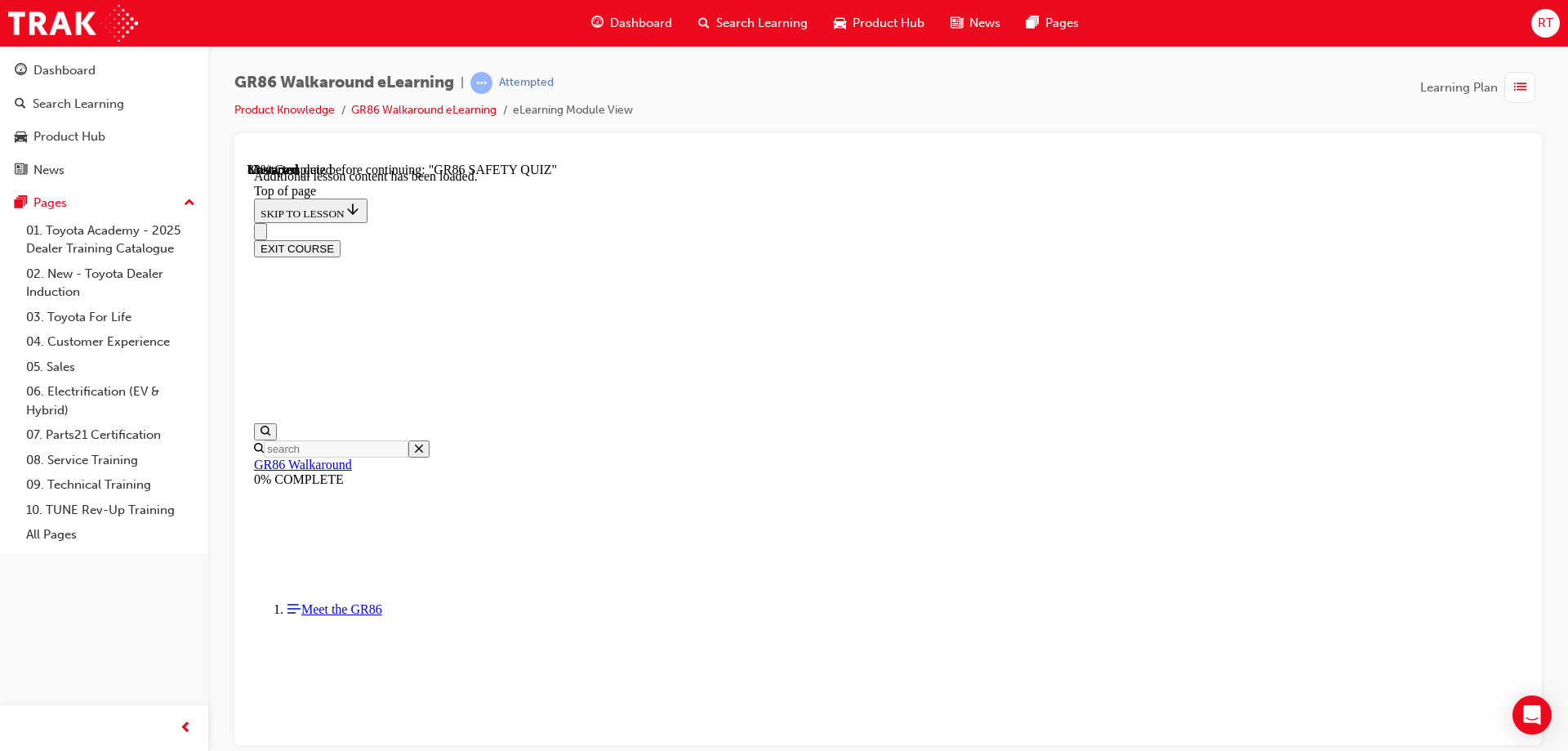
scroll to position [1925, 0]
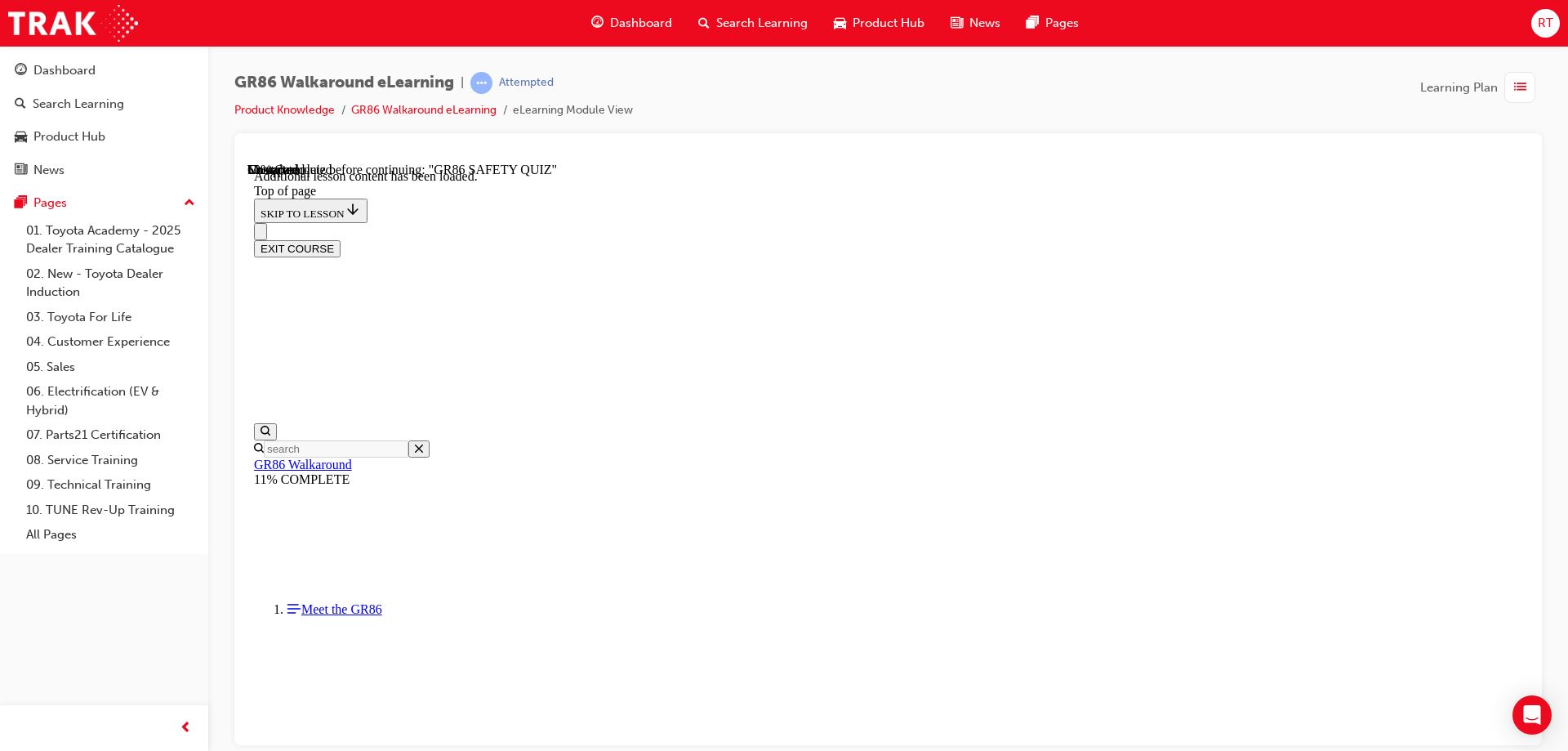
drag, startPoint x: 1120, startPoint y: 581, endPoint x: 1162, endPoint y: 591, distance: 43.2
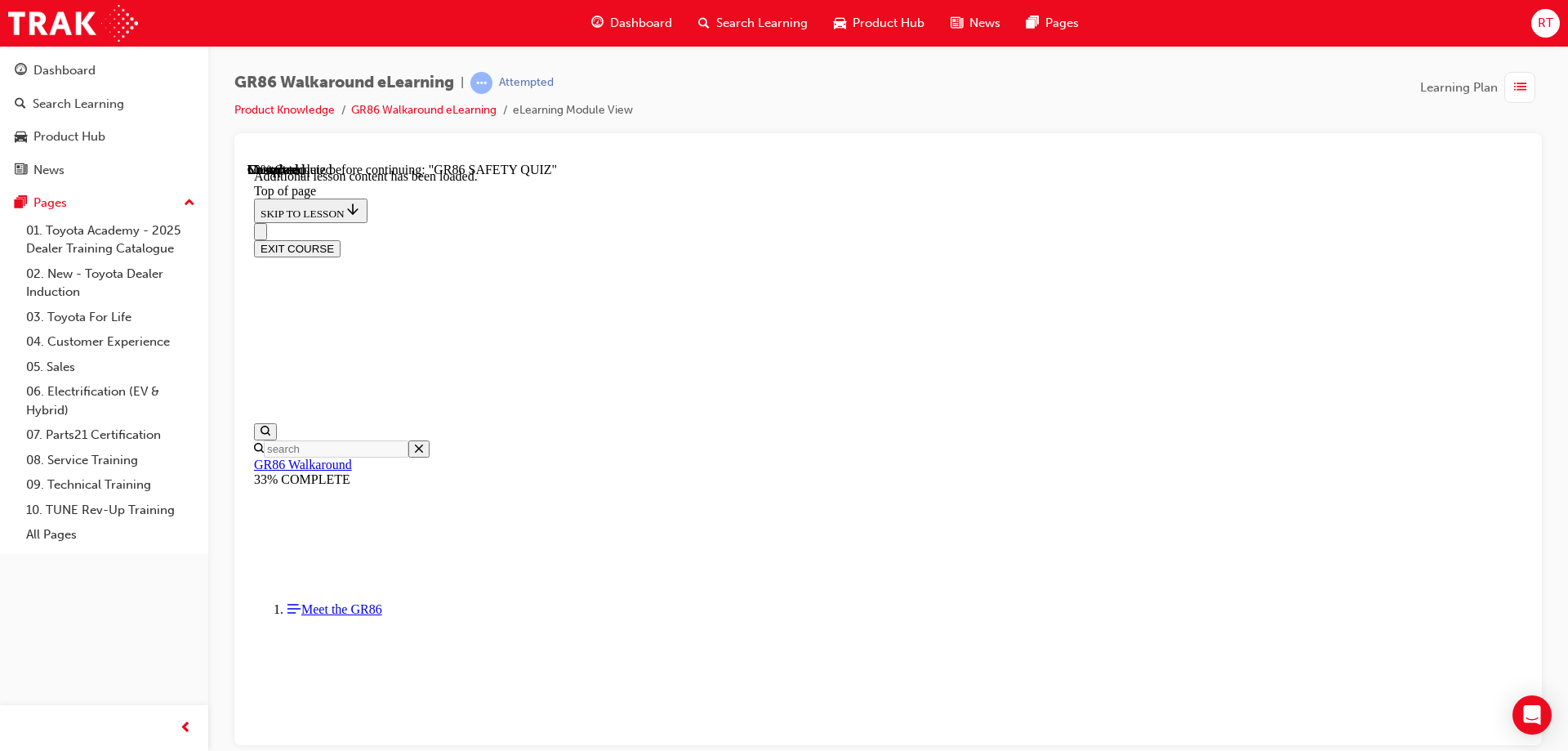
scroll to position [719, 0]
drag, startPoint x: 1026, startPoint y: 256, endPoint x: 1047, endPoint y: 258, distance: 21.1
drag, startPoint x: 1442, startPoint y: 330, endPoint x: 1427, endPoint y: 340, distance: 18.0
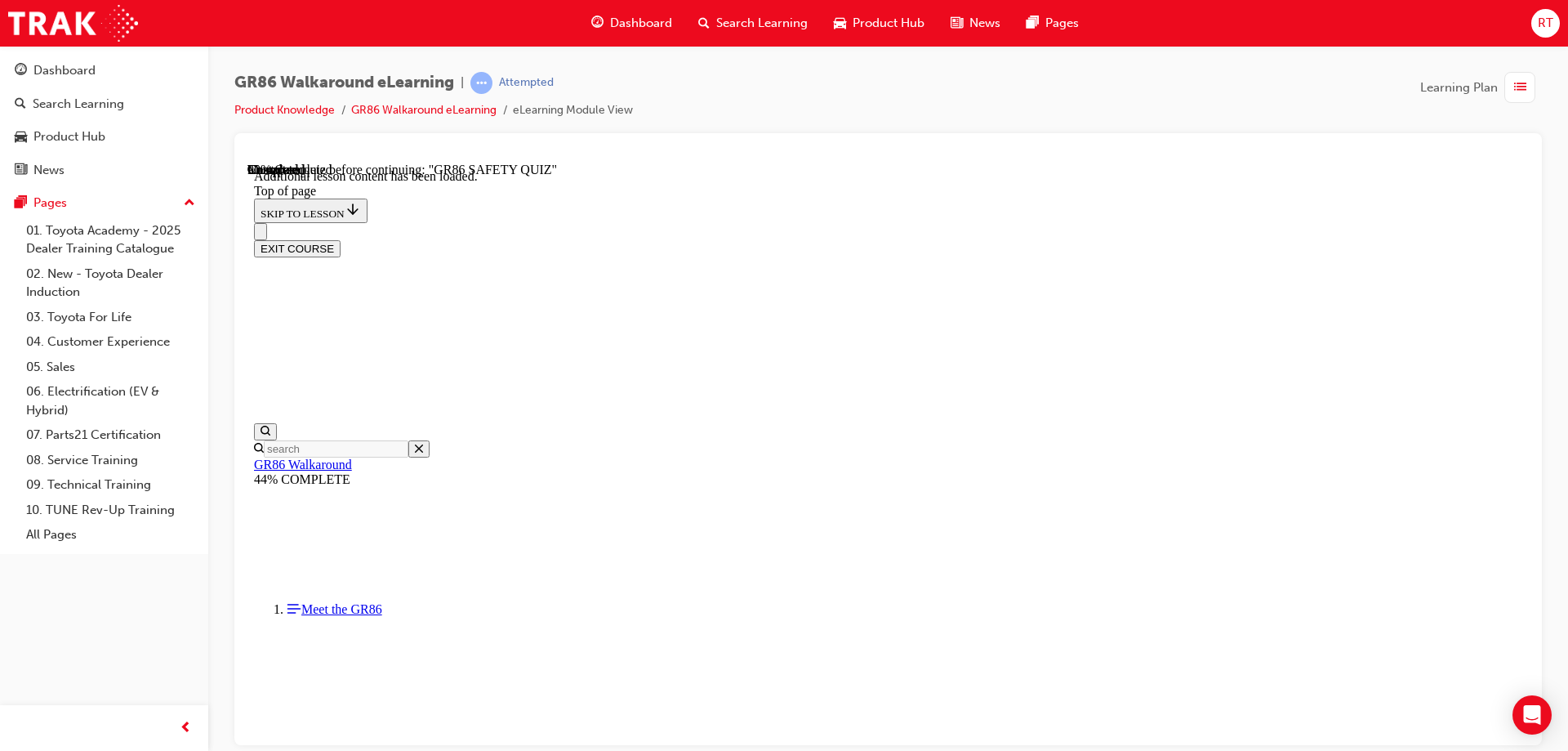
scroll to position [2412, 0]
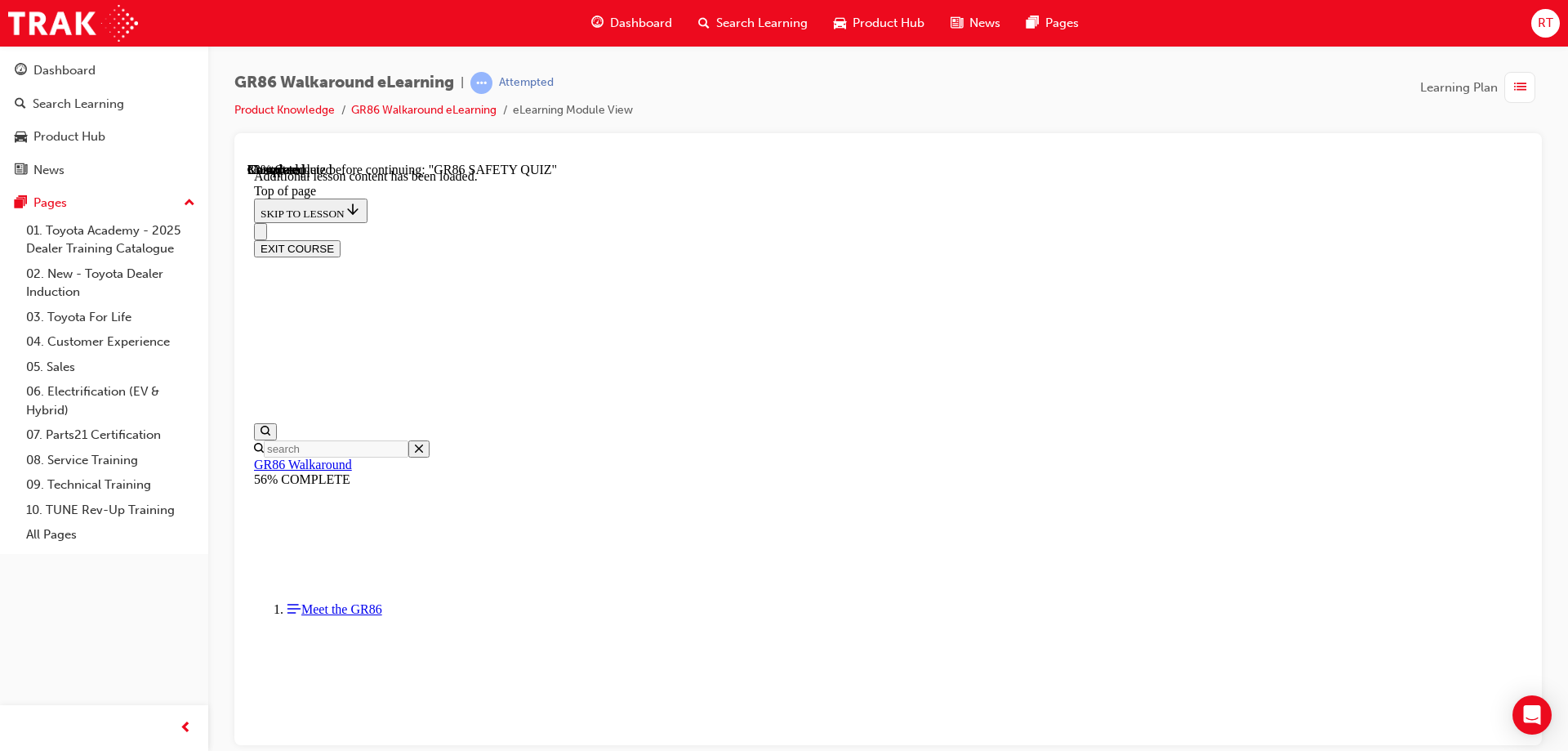
scroll to position [247, 0]
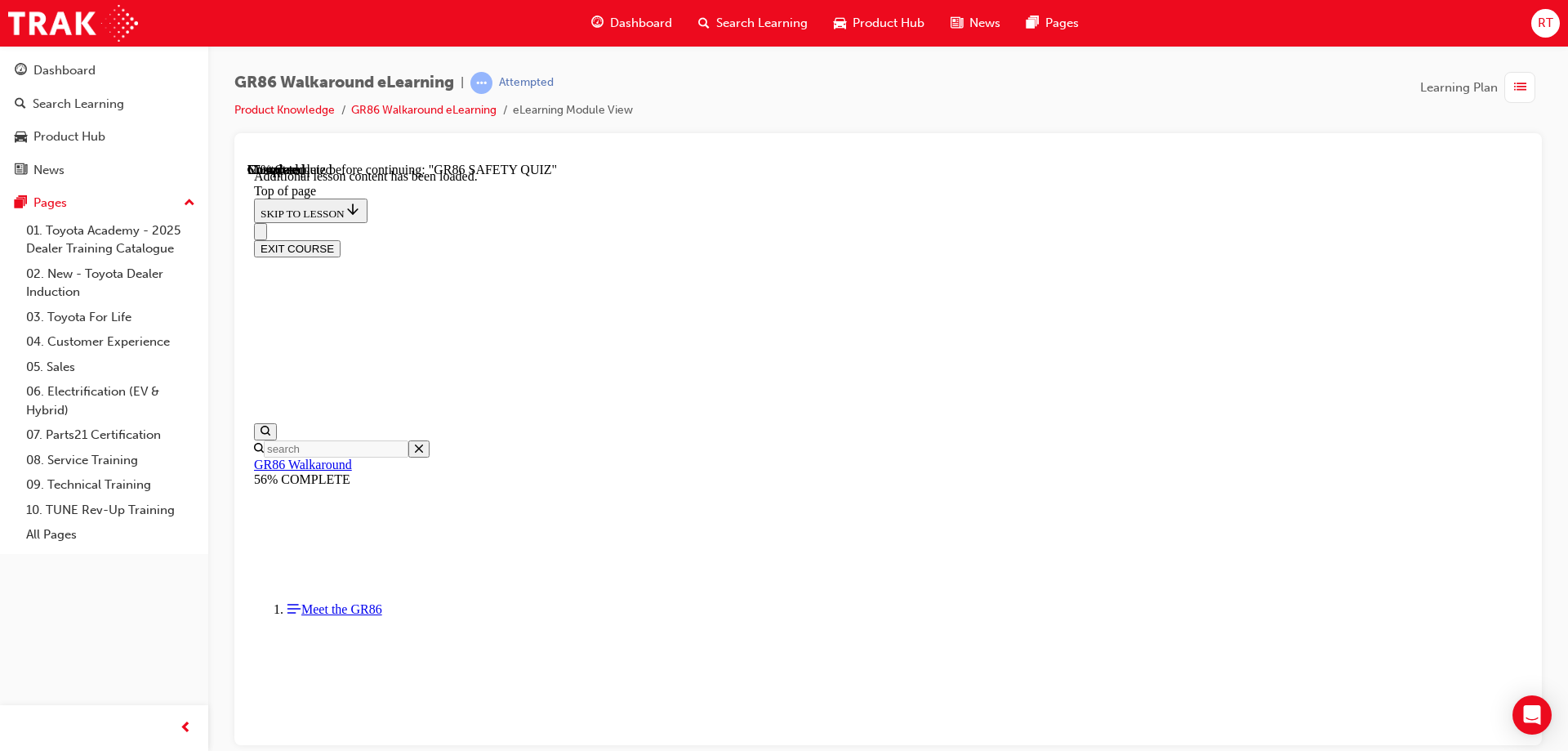
scroll to position [793, 0]
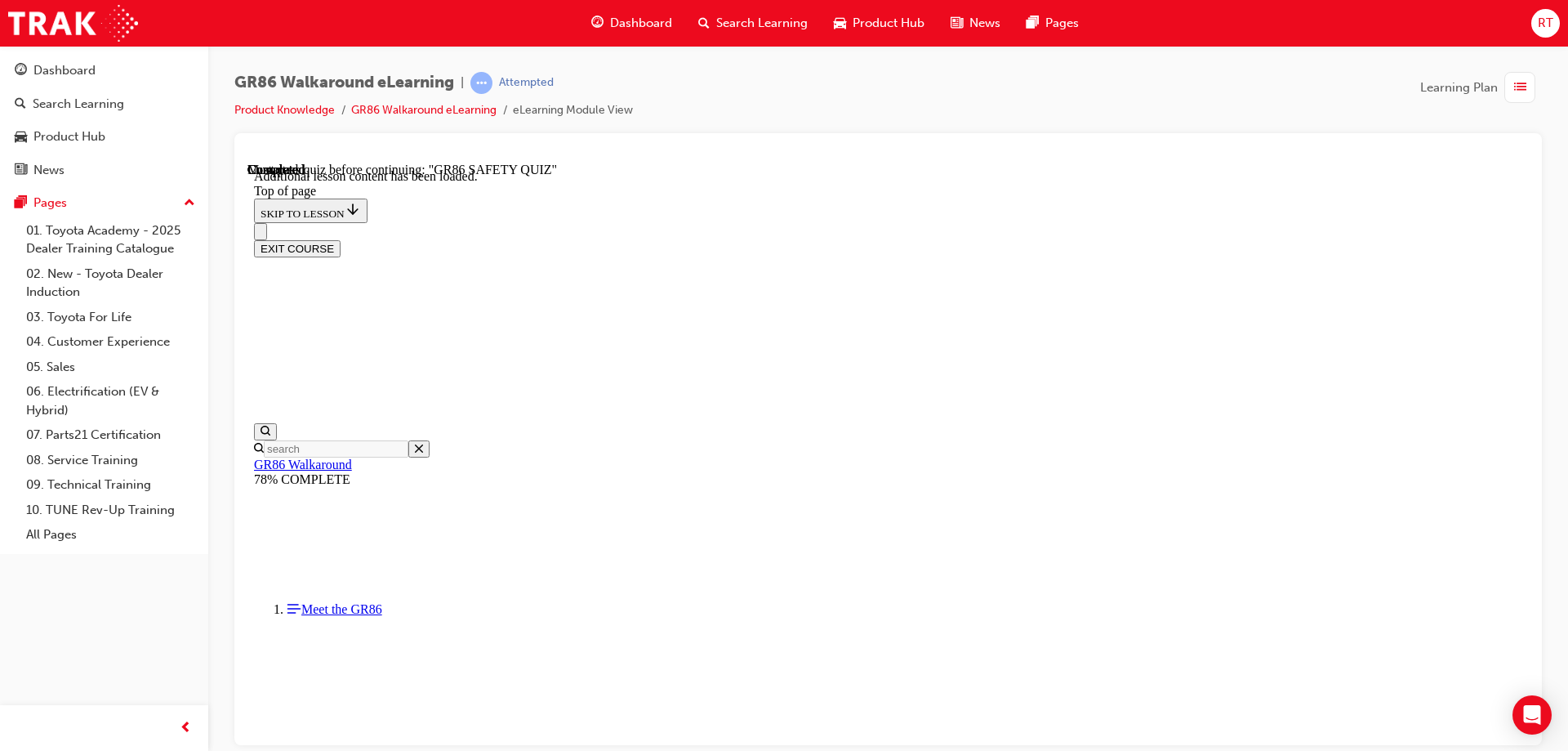
scroll to position [52, 0]
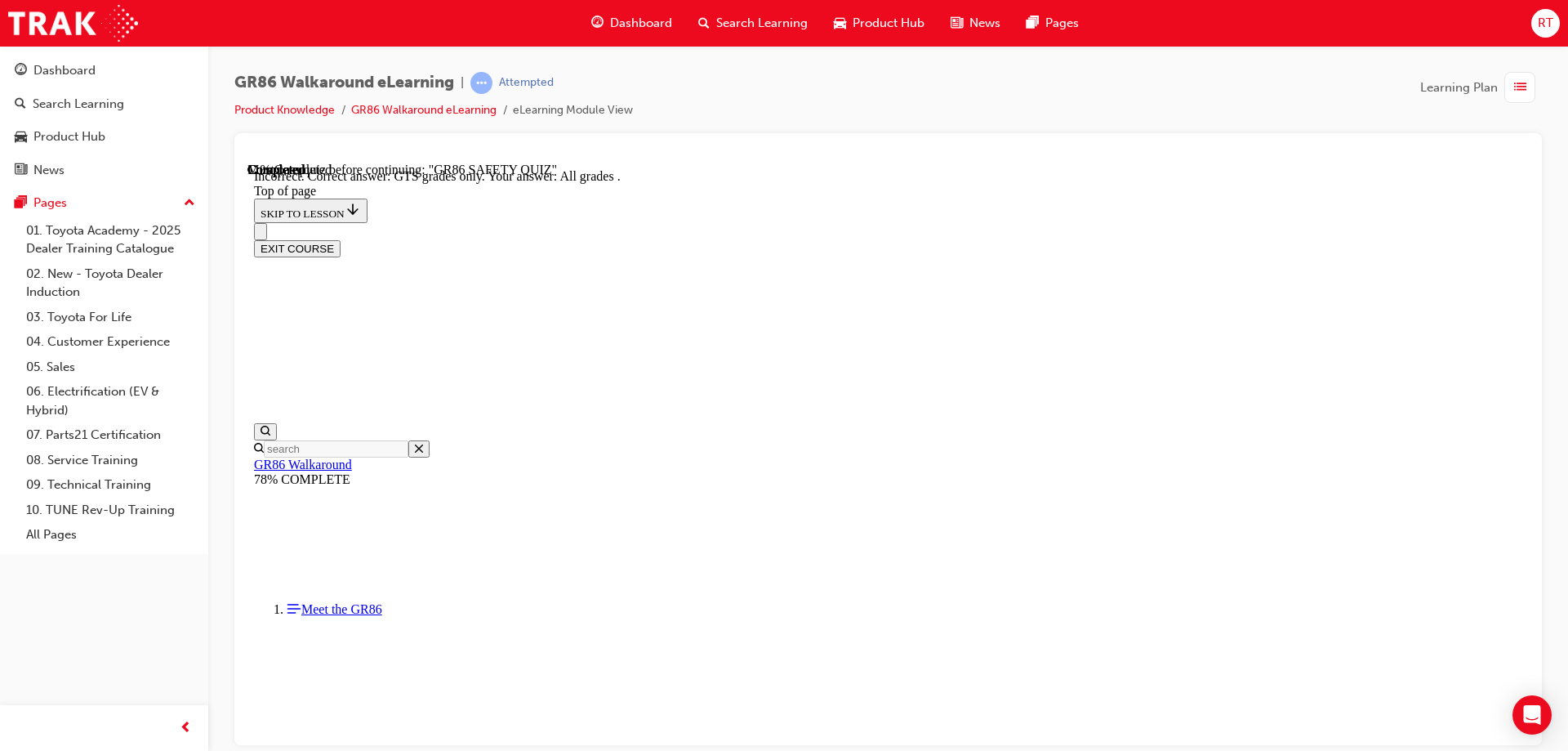
scroll to position [414, 0]
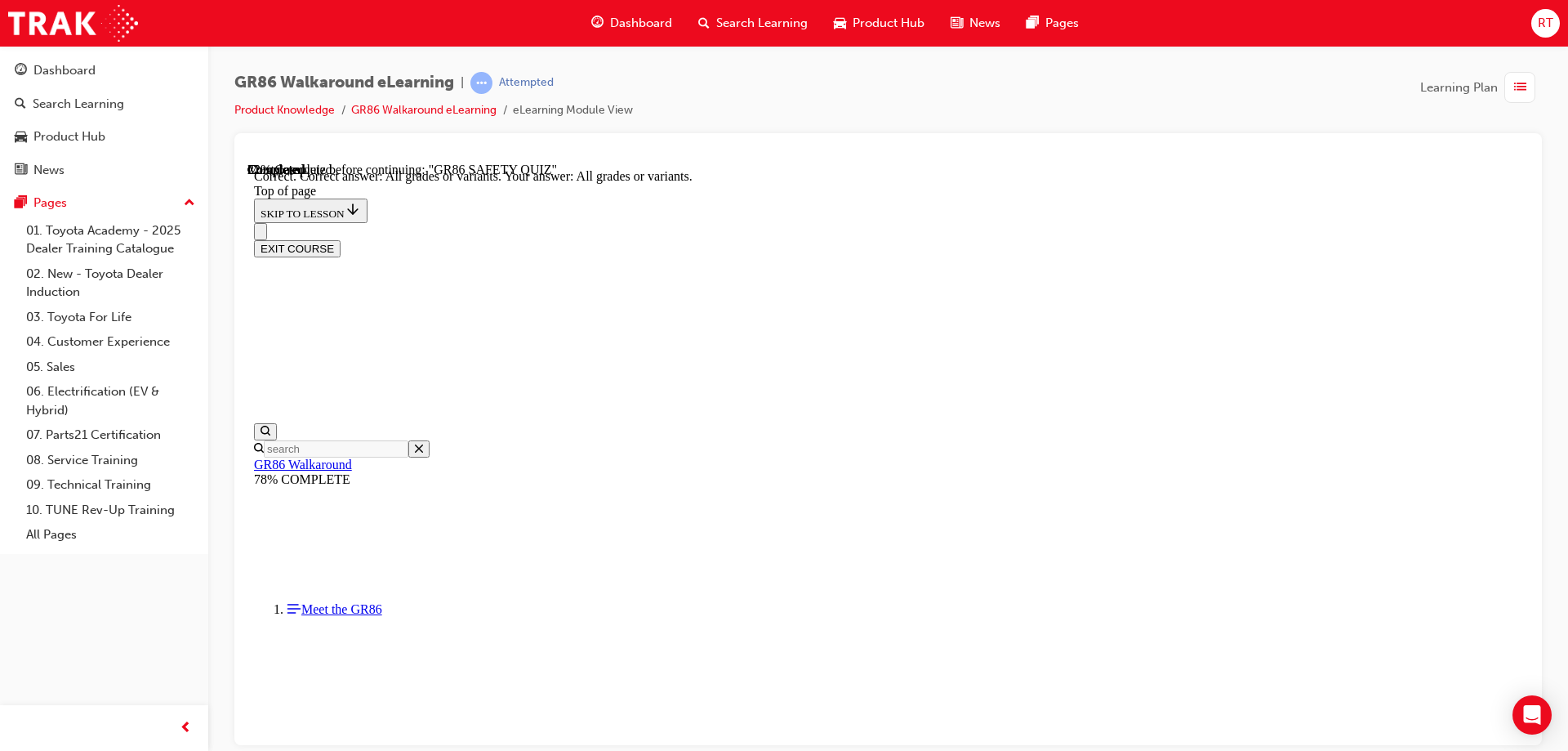
scroll to position [331, 0]
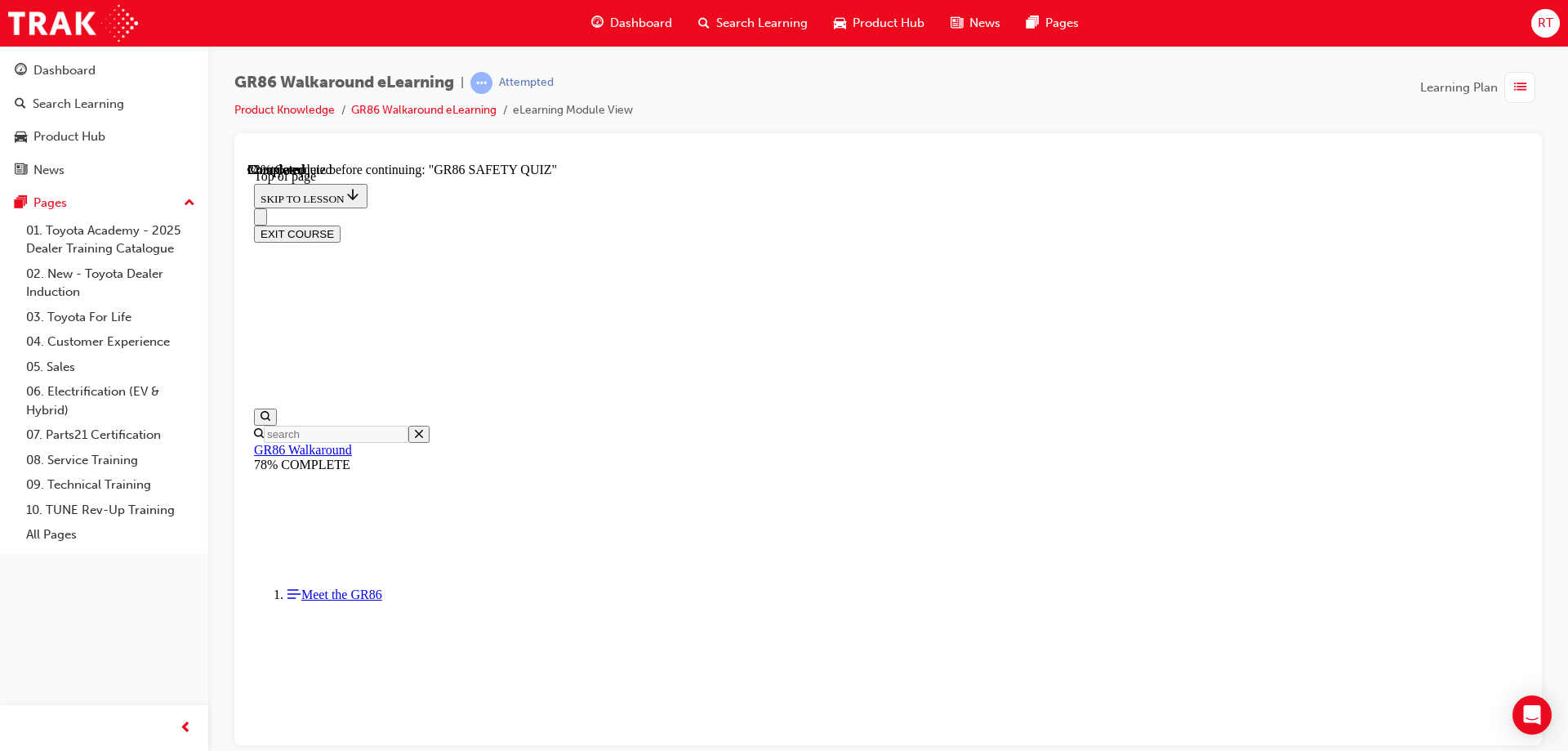
scroll to position [254, 0]
drag, startPoint x: 970, startPoint y: 647, endPoint x: 980, endPoint y: 690, distance: 44.1
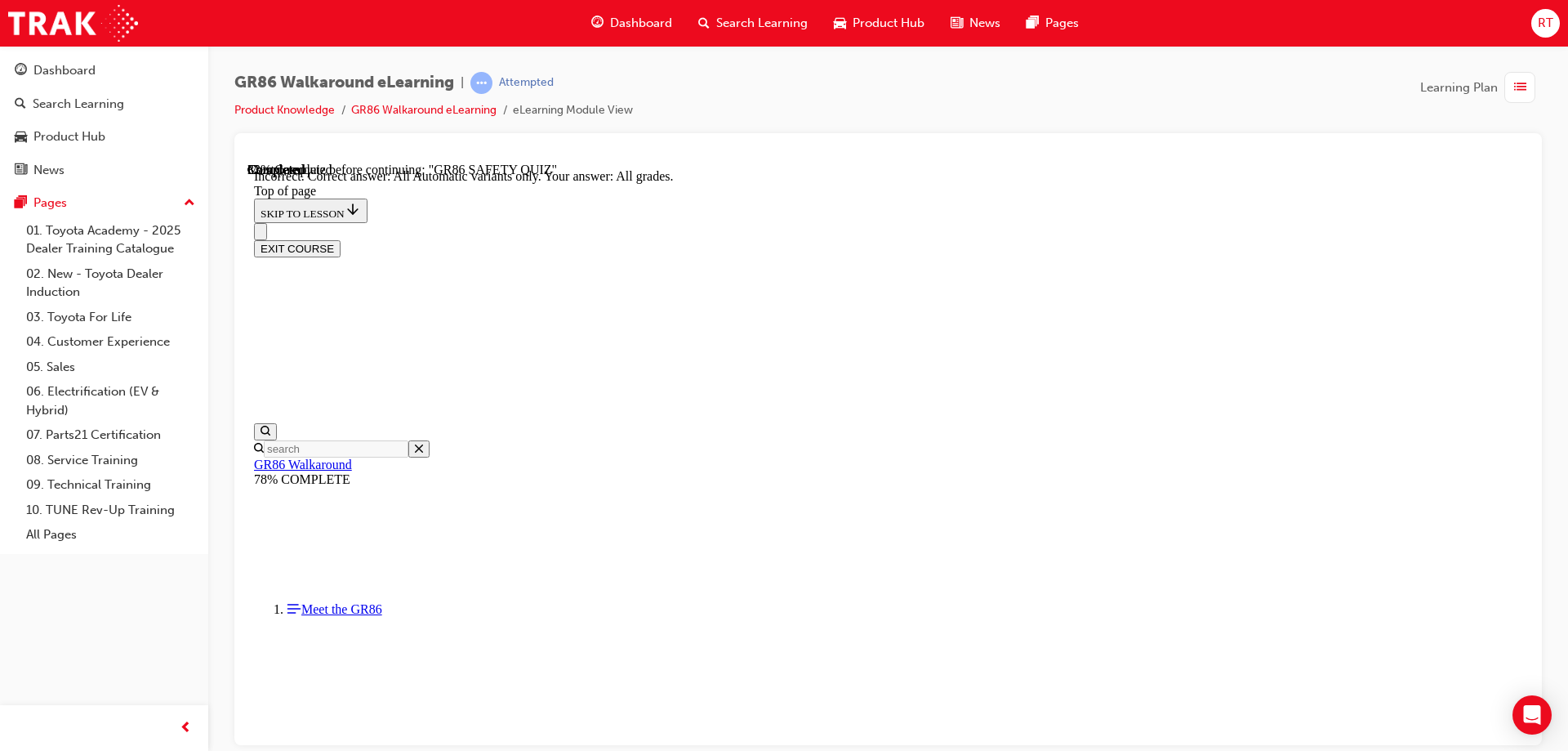
scroll to position [387, 0]
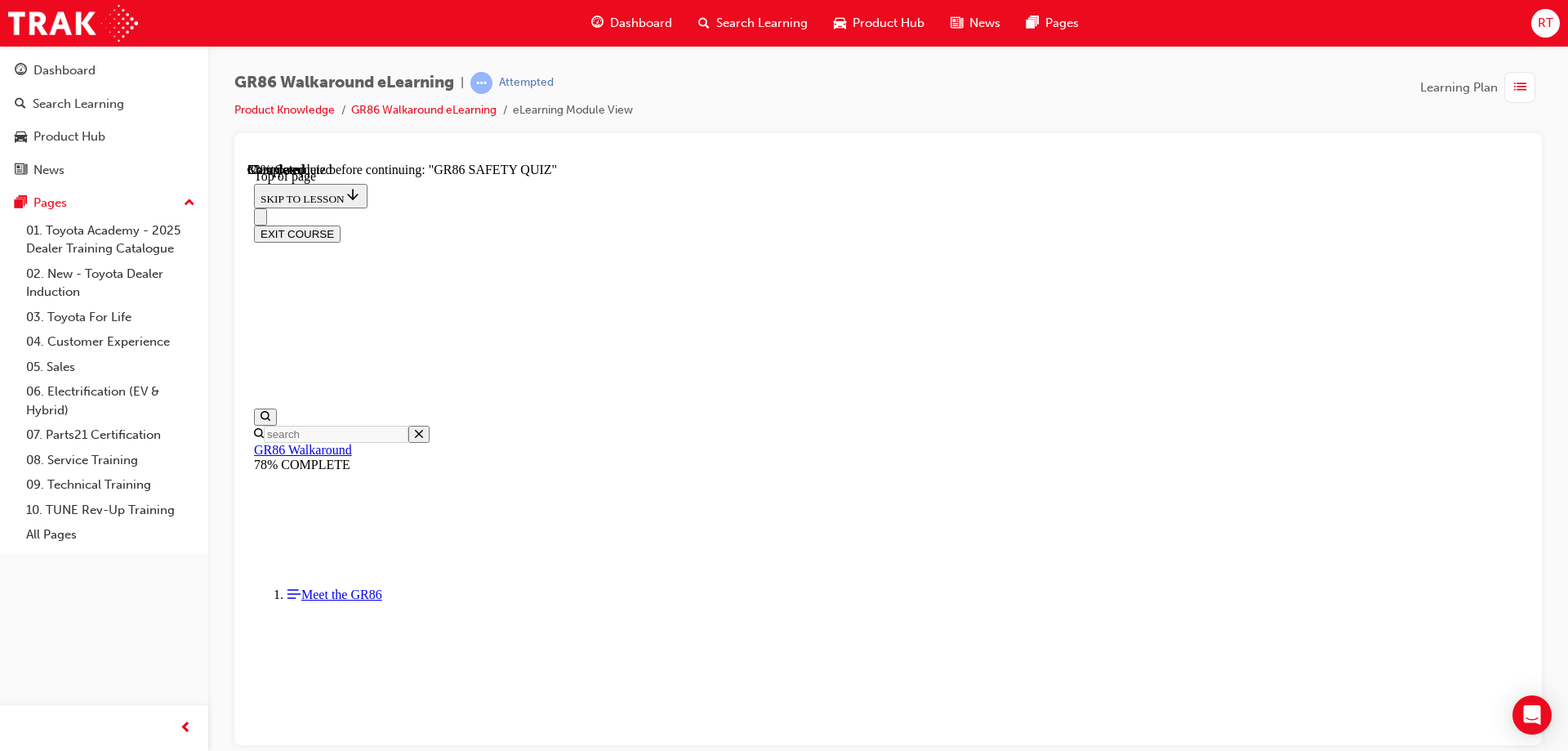
scroll to position [213, 0]
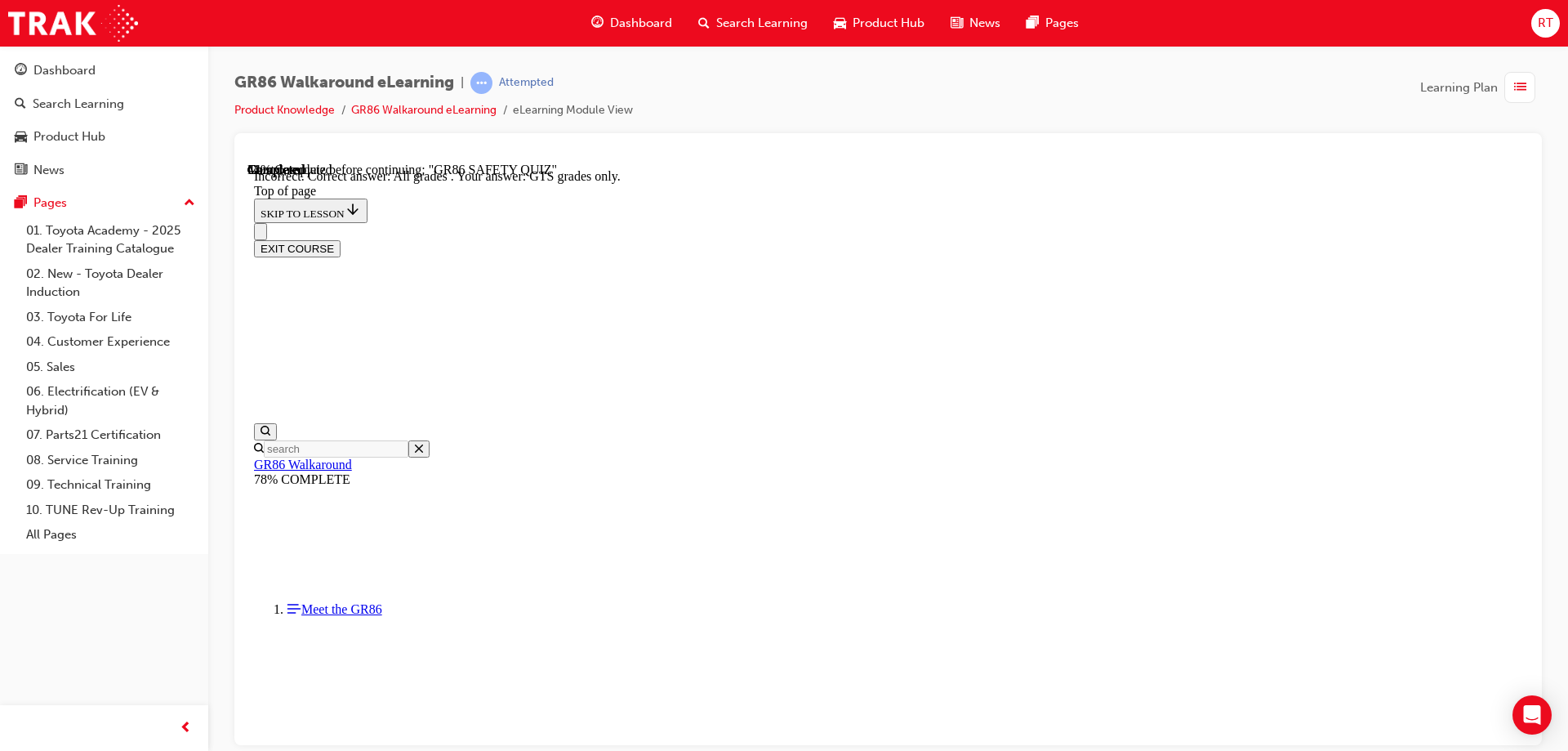
scroll to position [387, 0]
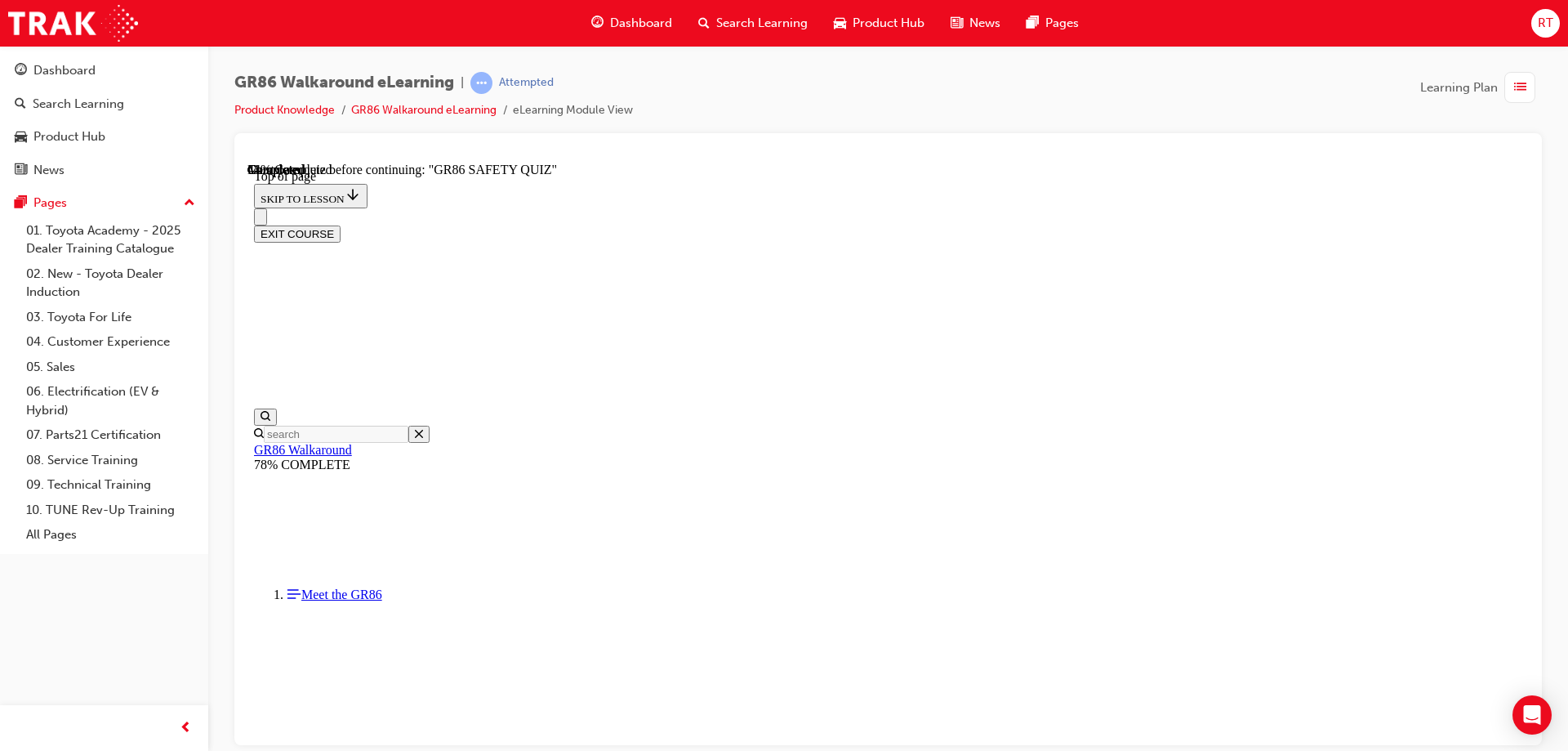
scroll to position [413, 0]
